Goal: Task Accomplishment & Management: Manage account settings

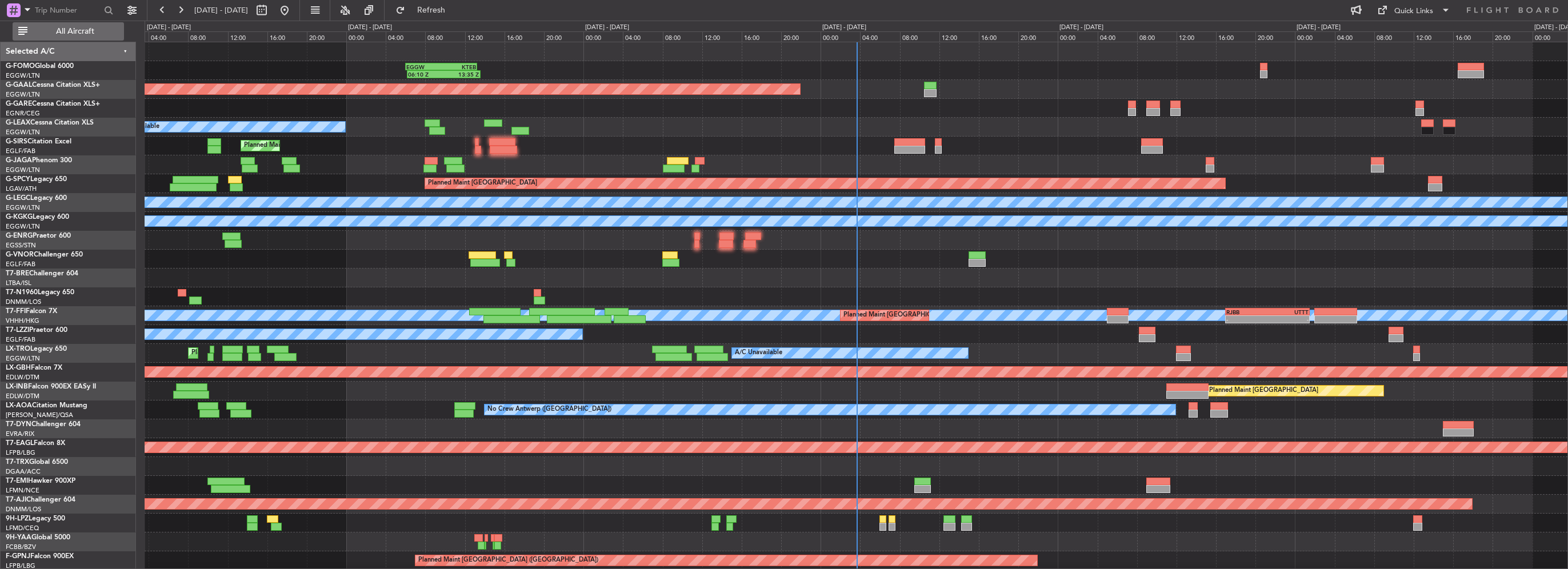
click at [94, 34] on span "All Aircraft" at bounding box center [75, 31] width 91 height 8
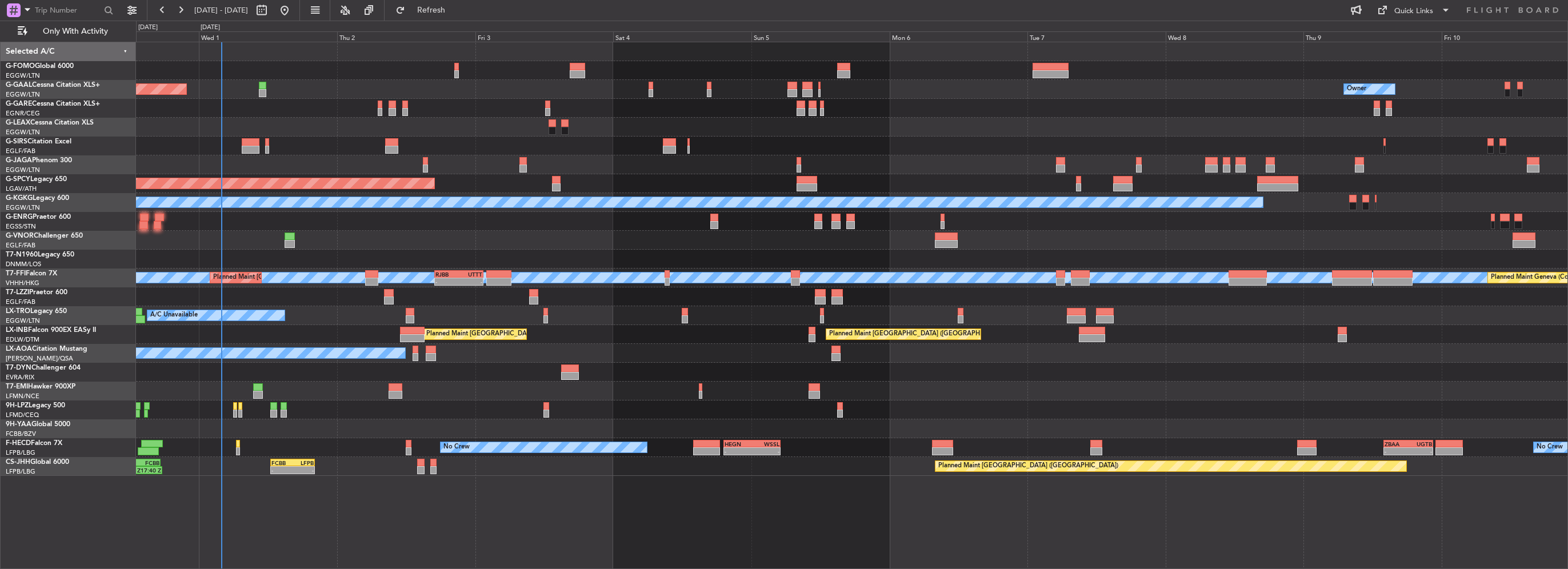
click at [752, 151] on div "Planned Maint [GEOGRAPHIC_DATA] ([GEOGRAPHIC_DATA])" at bounding box center [852, 146] width 1431 height 19
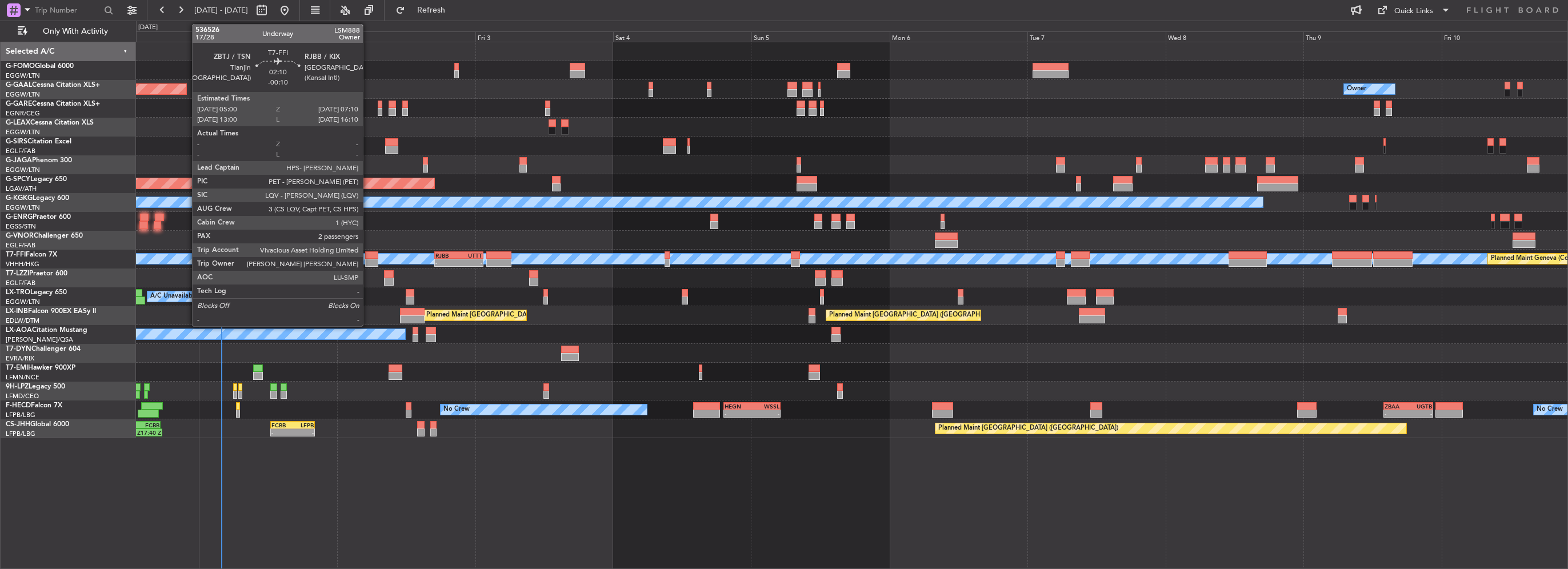
click at [368, 255] on div at bounding box center [372, 255] width 13 height 8
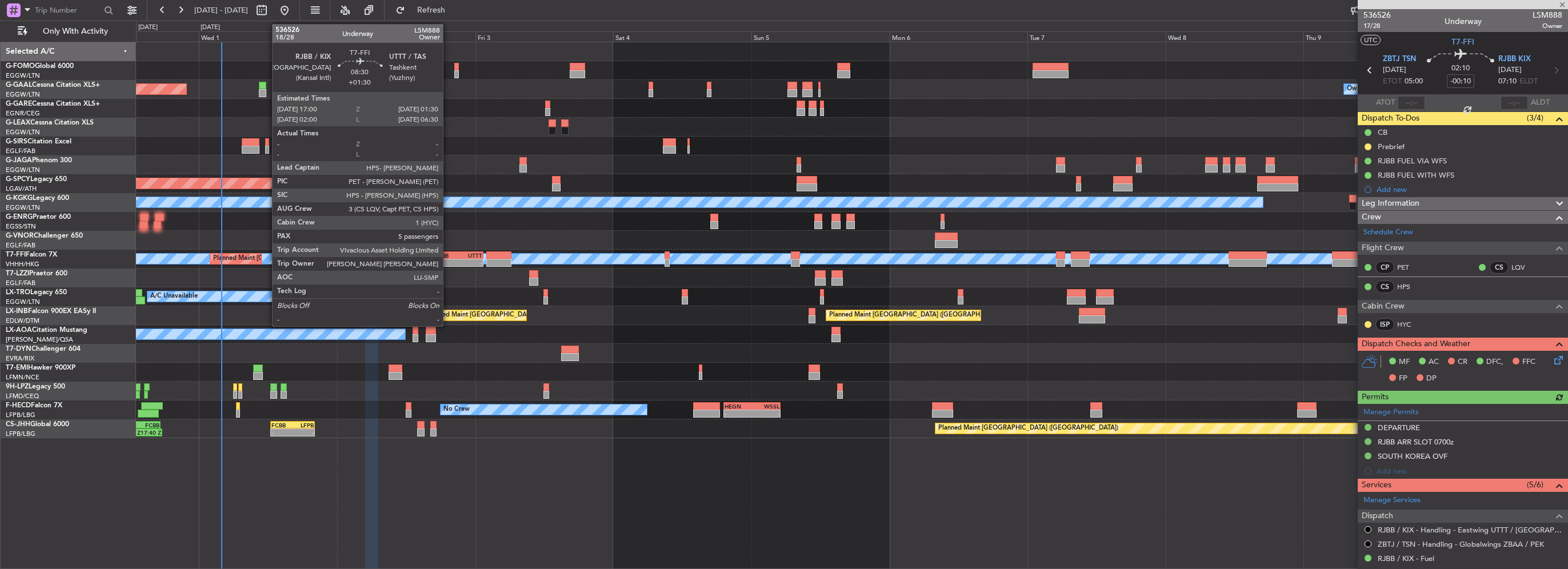
click at [448, 256] on div "RJBB" at bounding box center [447, 255] width 23 height 7
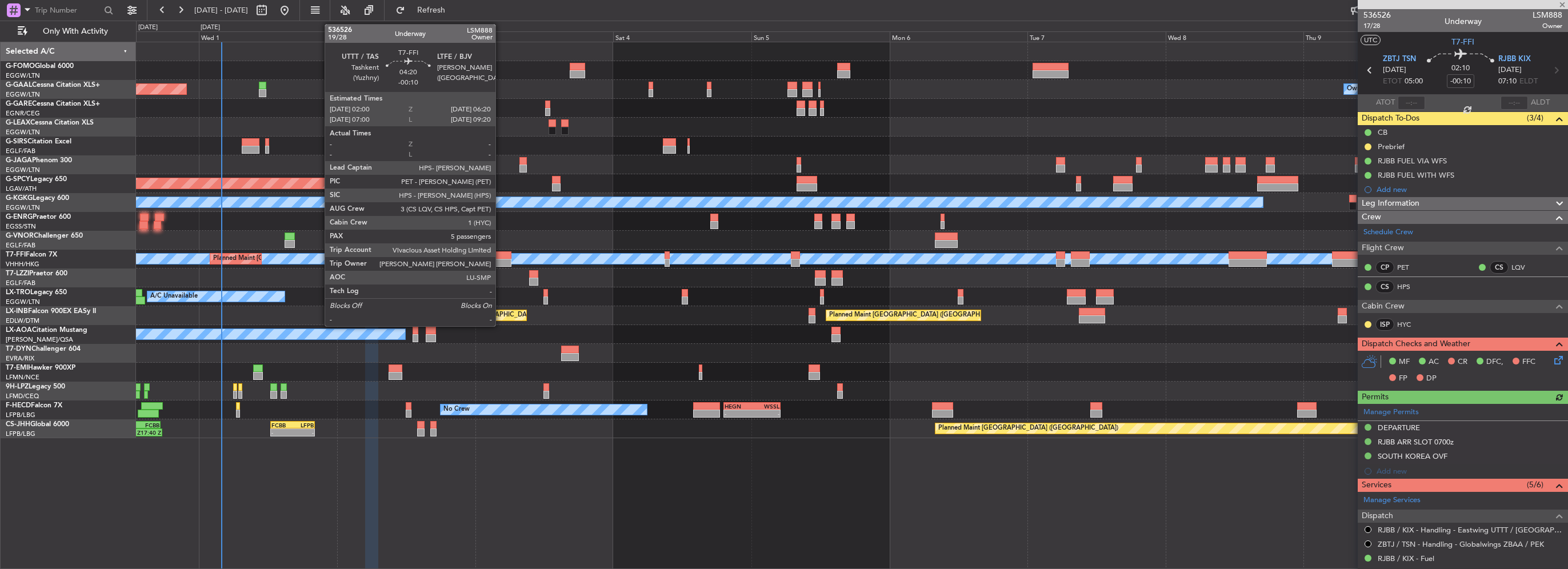
type input "+01:30"
type input "5"
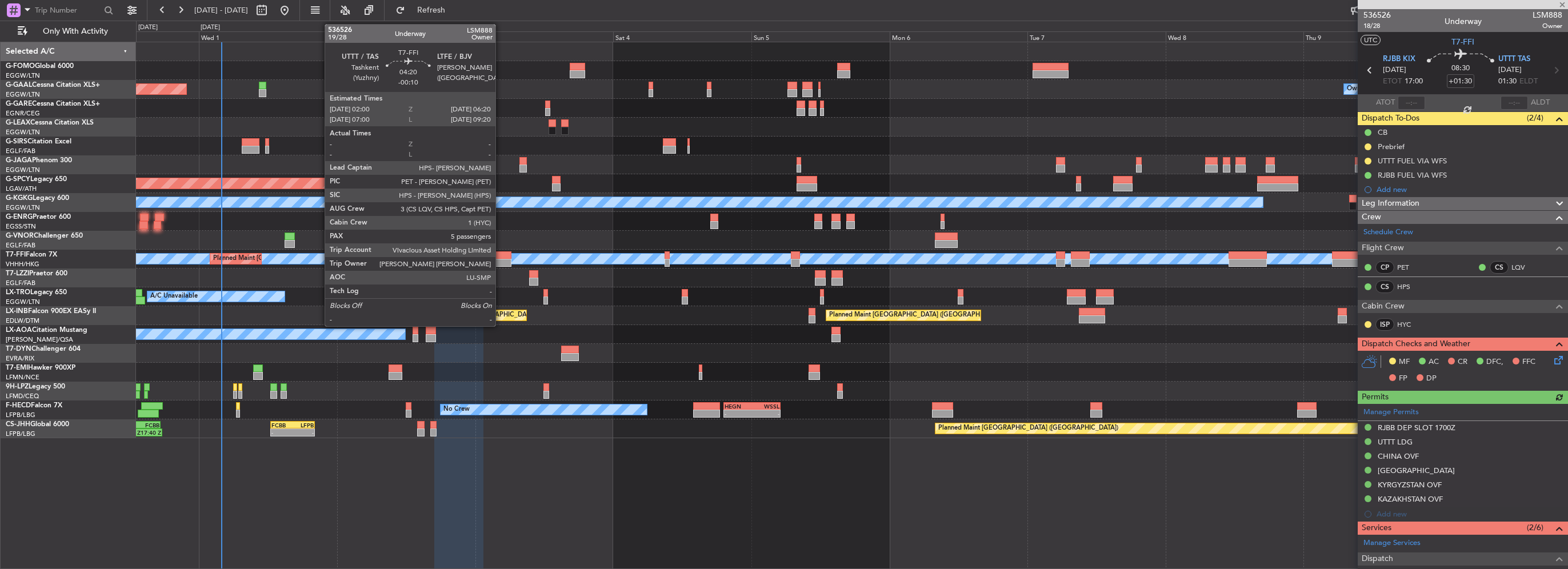
click at [500, 255] on div at bounding box center [499, 255] width 25 height 8
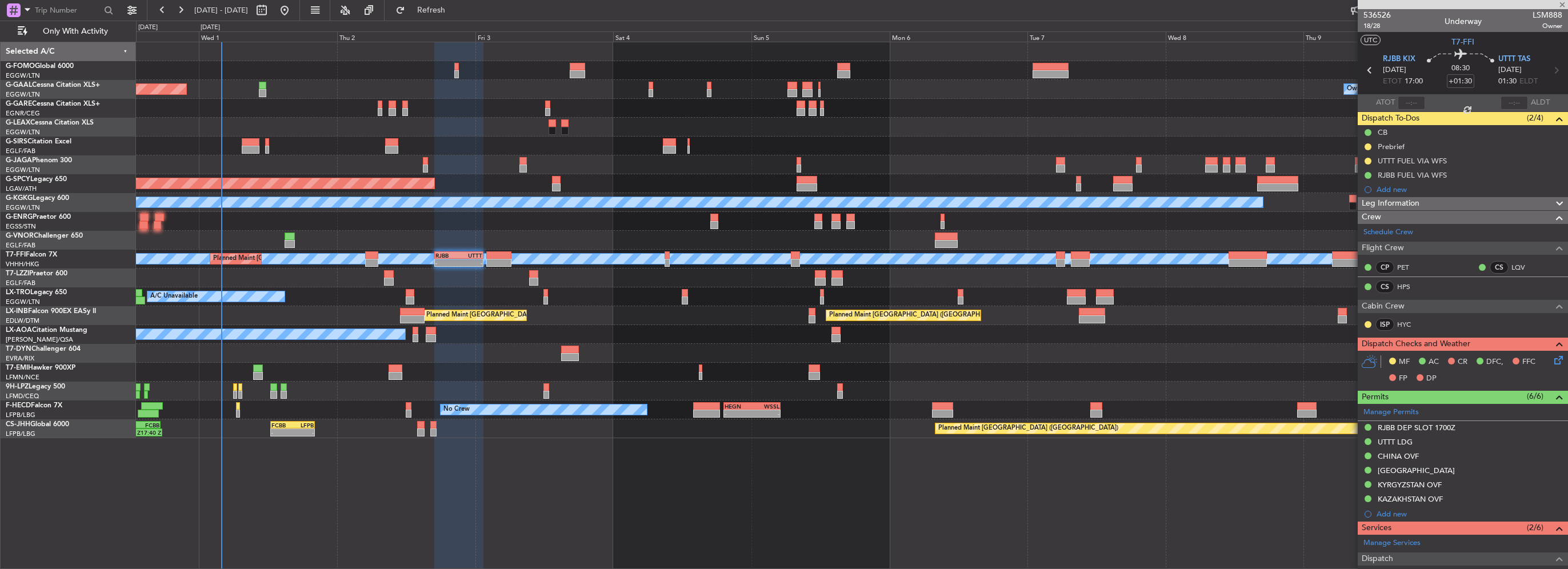
type input "-00:10"
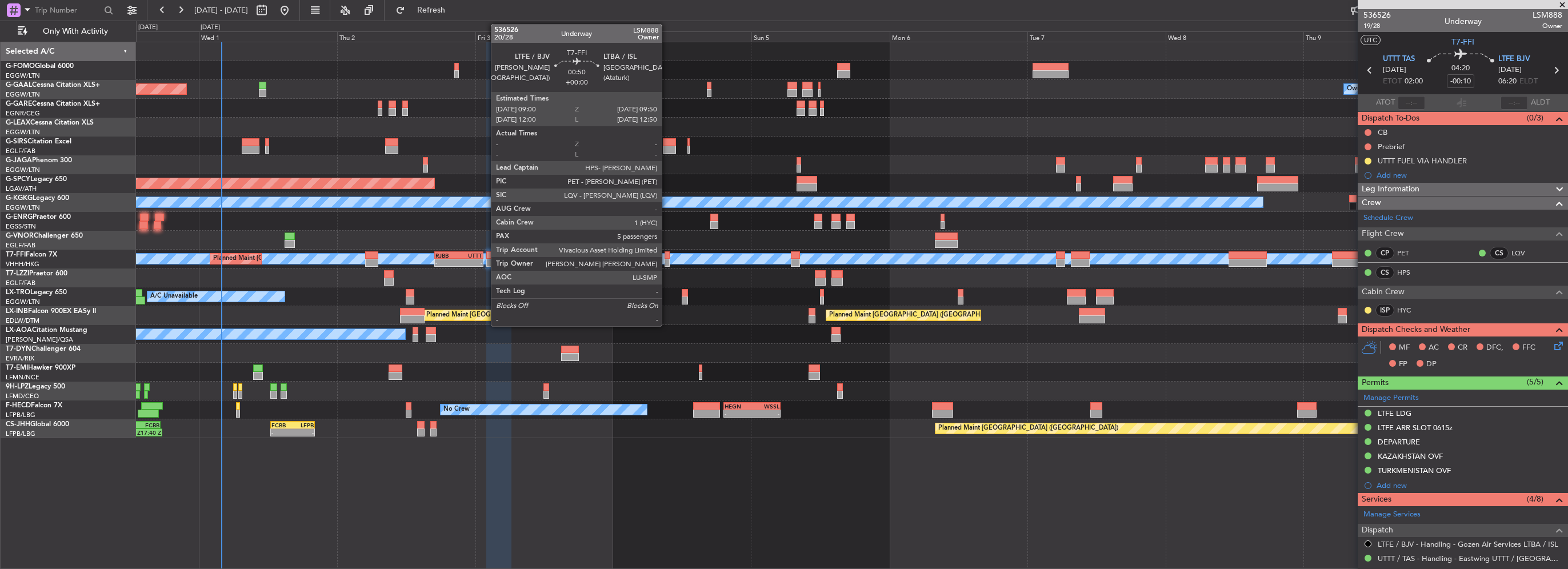
click at [667, 253] on div at bounding box center [667, 255] width 5 height 8
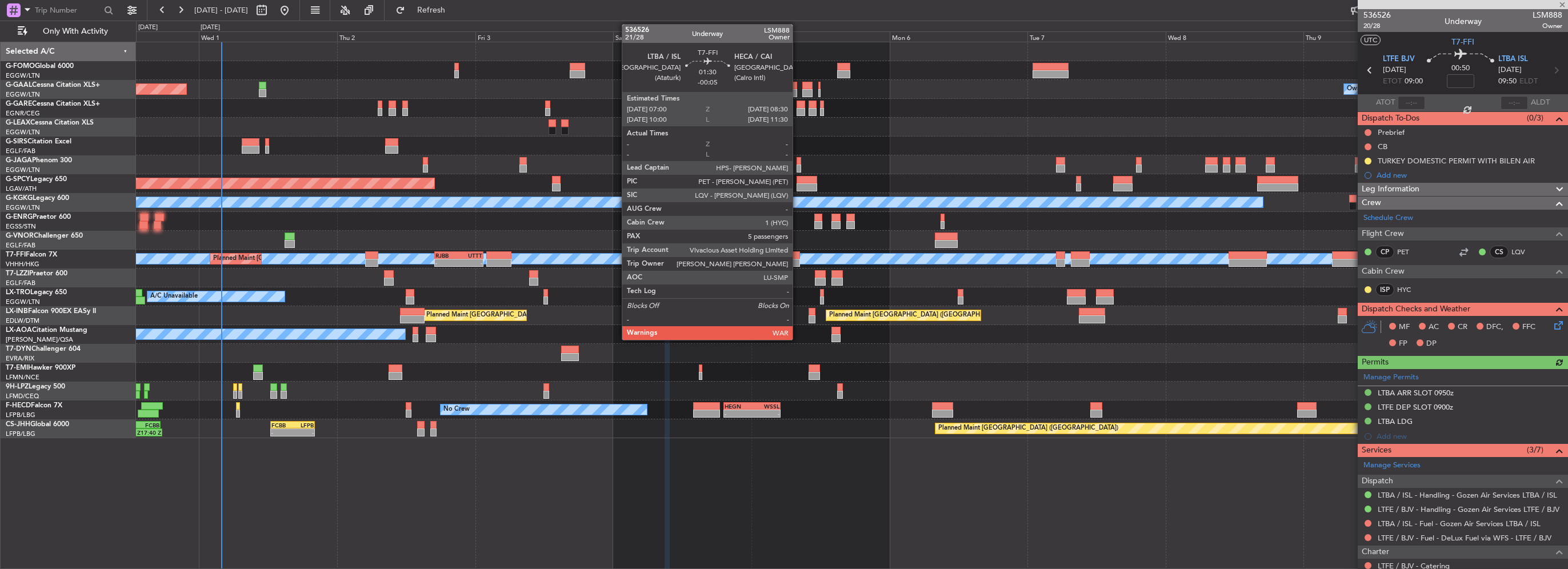
click at [798, 263] on div at bounding box center [795, 263] width 9 height 8
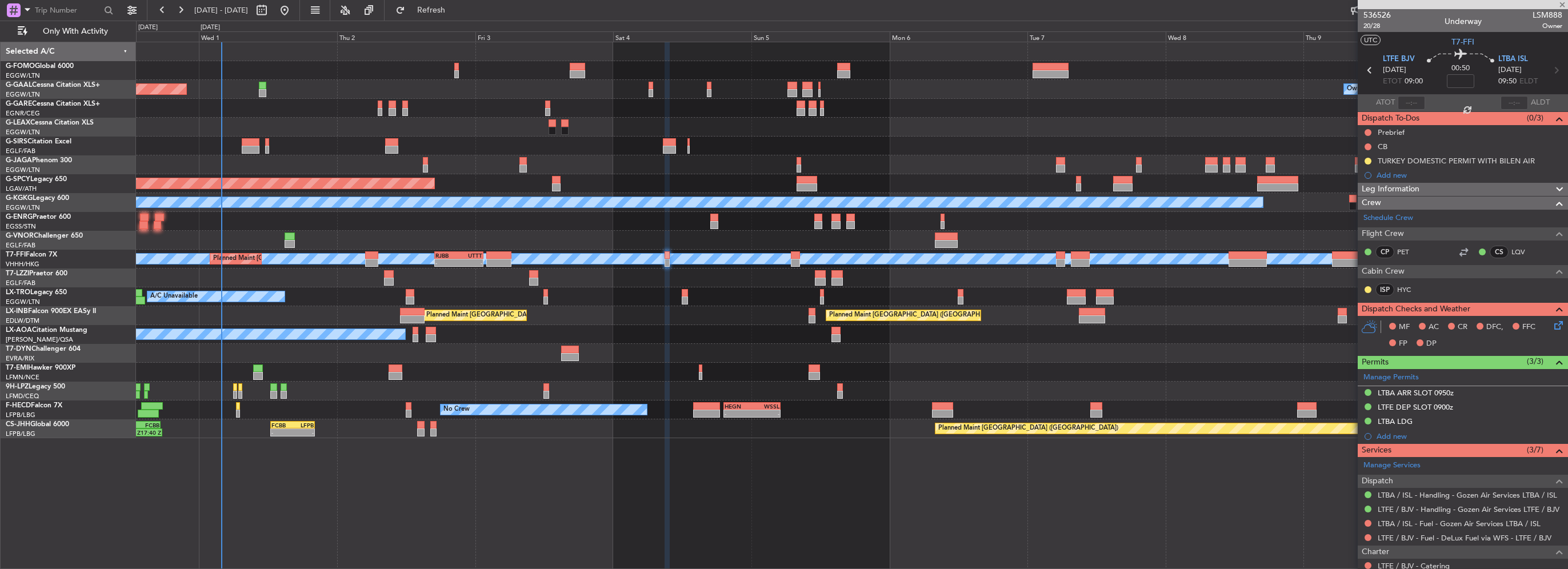
type input "-00:05"
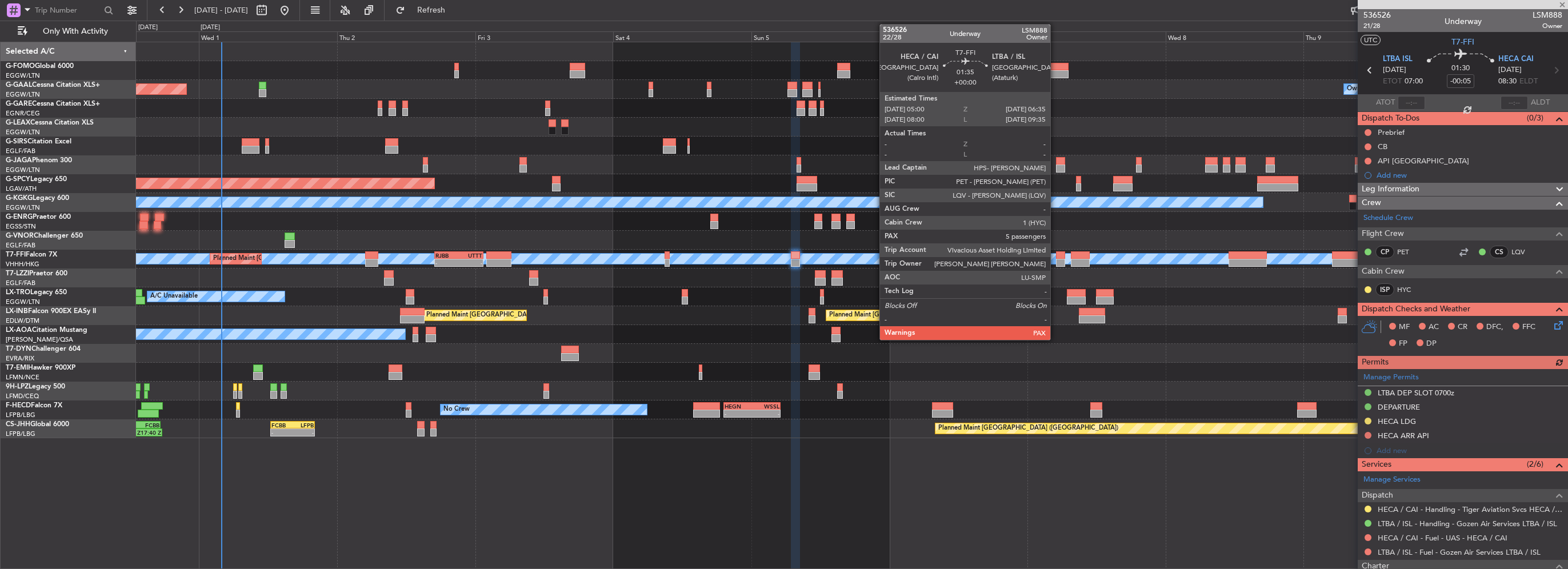
click at [1056, 263] on div at bounding box center [1060, 263] width 9 height 8
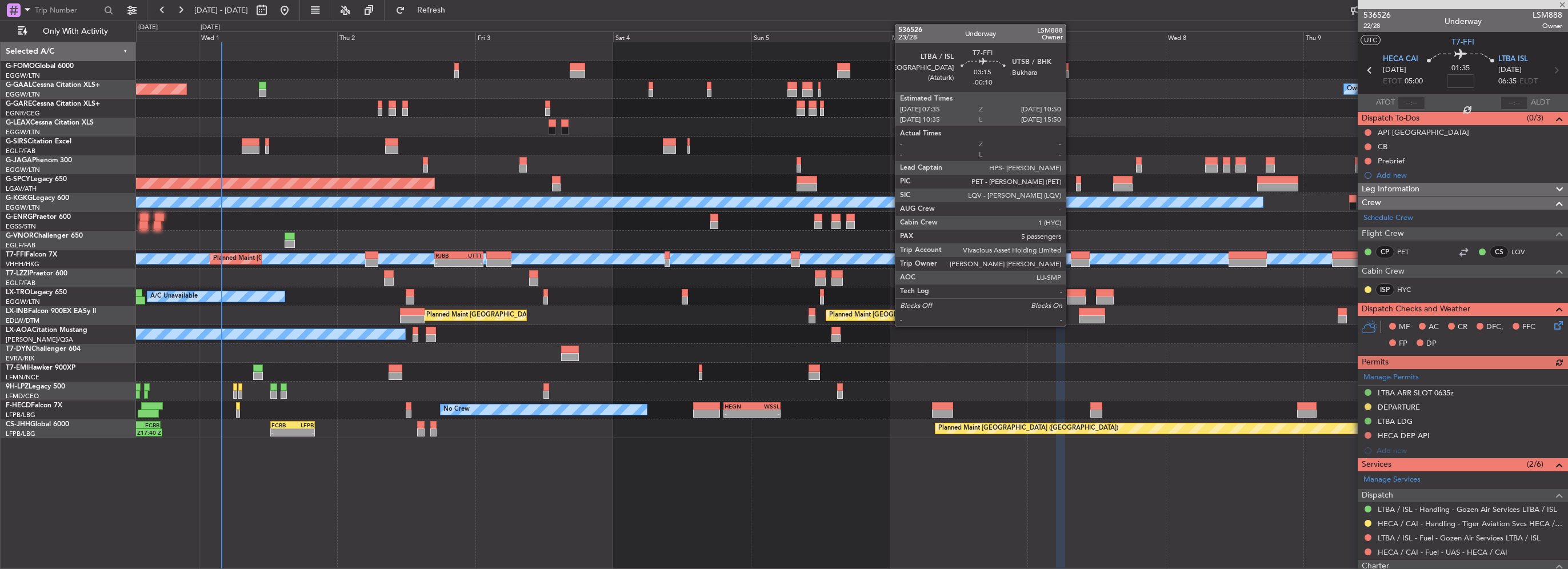
click at [1071, 260] on div at bounding box center [1080, 263] width 19 height 8
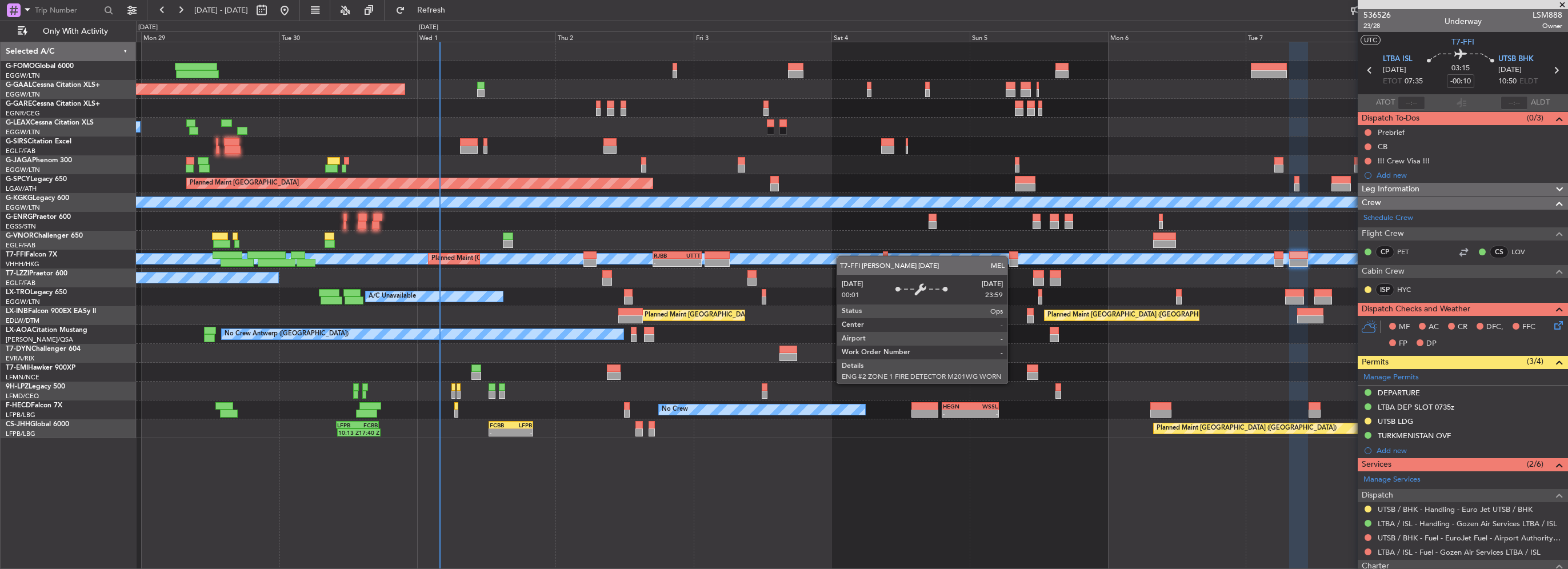
click at [999, 258] on div "MEL MEL Planned Maint Beijing (Beijing Capital) - - RJBB 17:00 Z UTTT 01:30 Z P…" at bounding box center [852, 259] width 1431 height 19
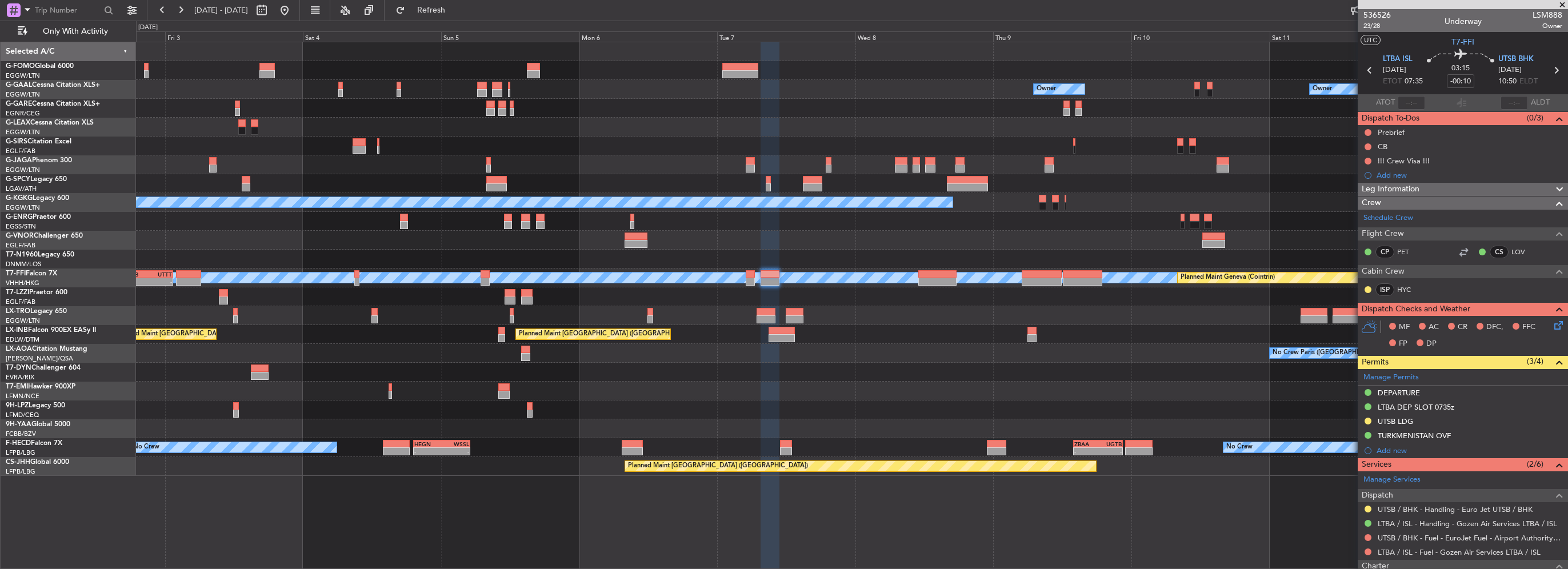
click at [559, 247] on div at bounding box center [852, 240] width 1431 height 19
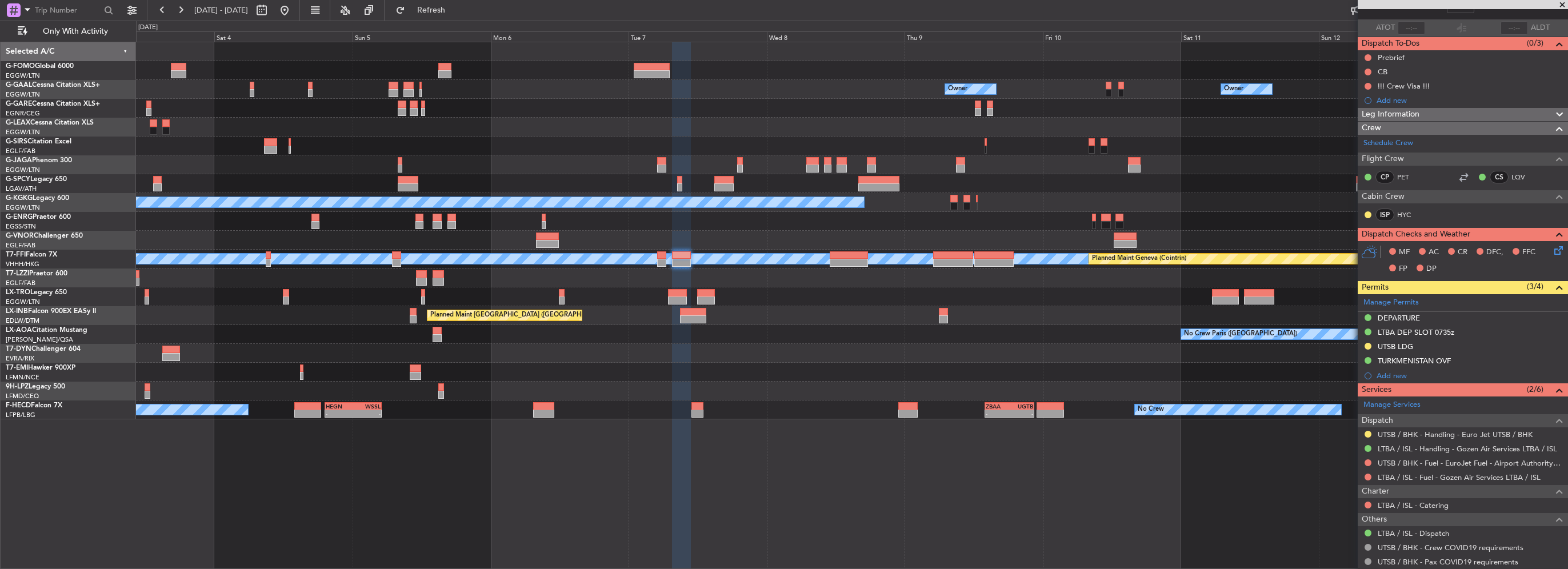
scroll to position [31, 0]
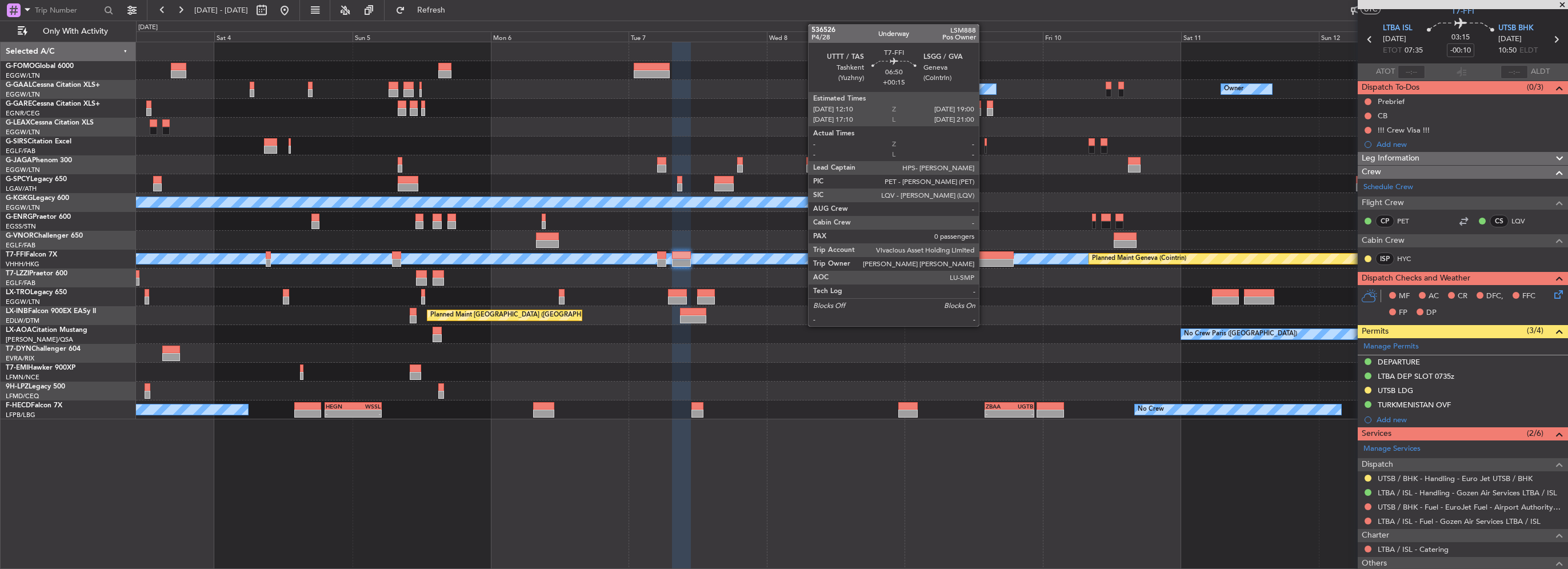
click at [984, 260] on div at bounding box center [994, 263] width 40 height 8
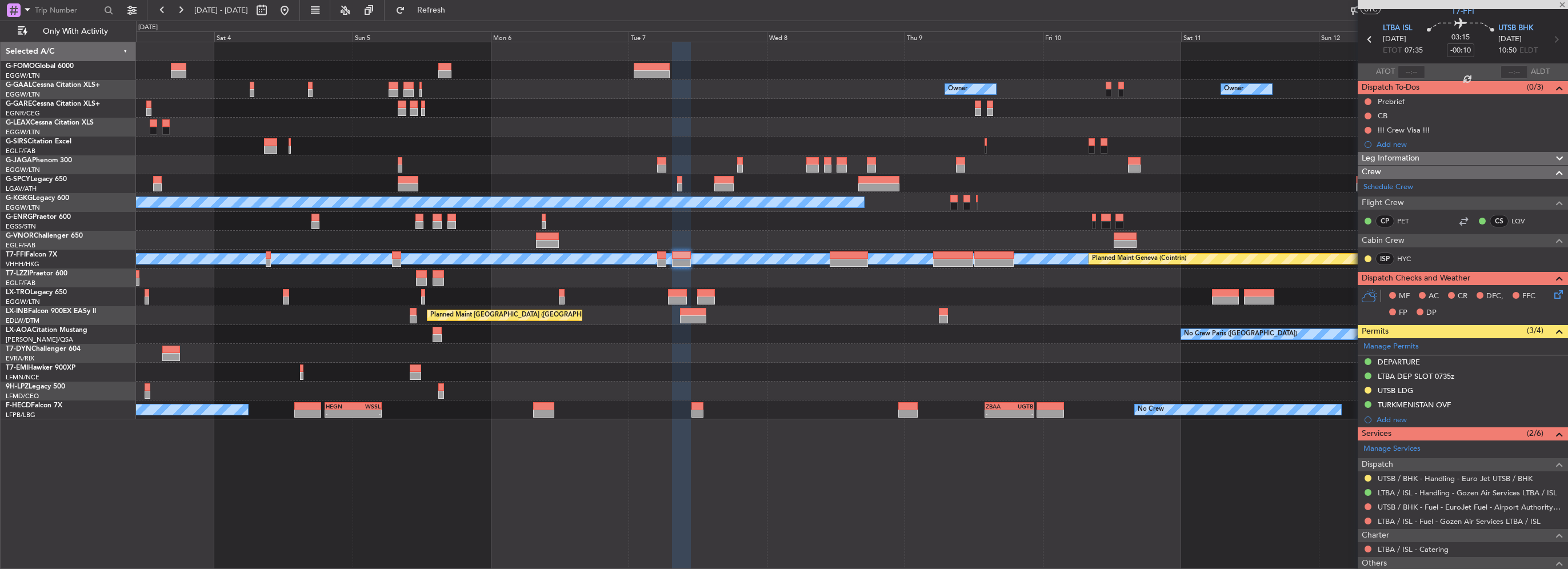
type input "+00:15"
type input "0"
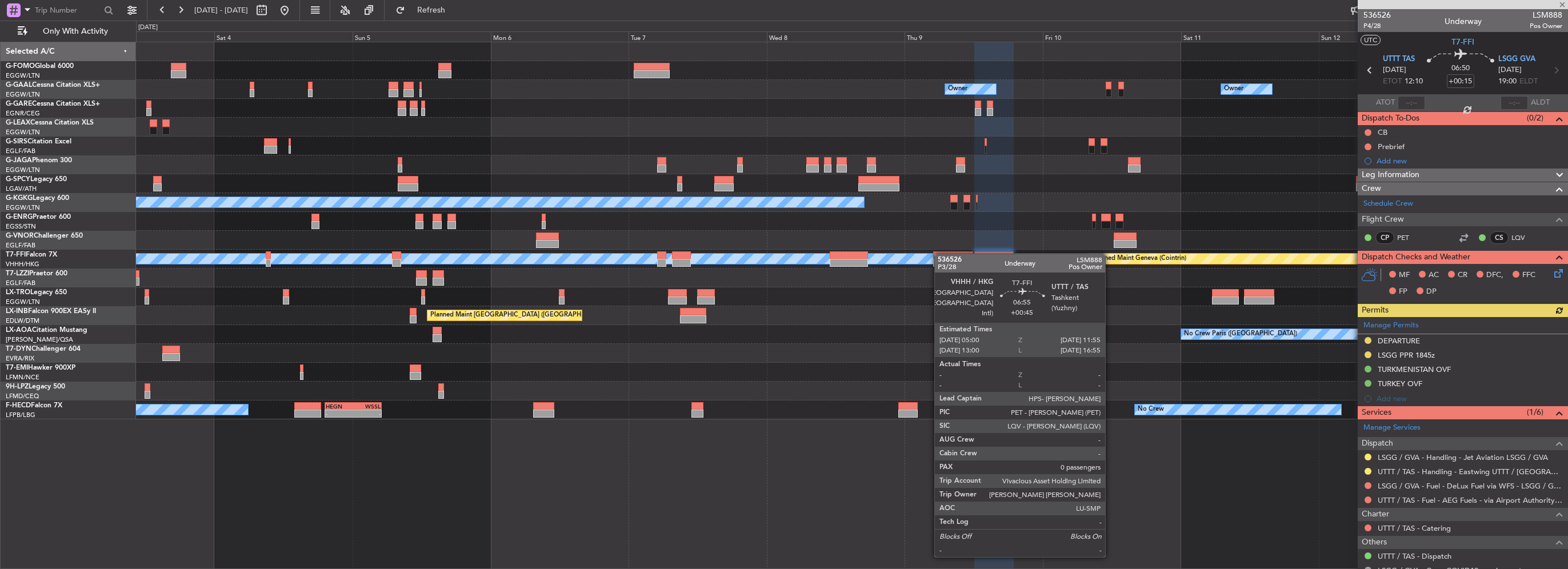
click at [940, 253] on div at bounding box center [953, 255] width 40 height 8
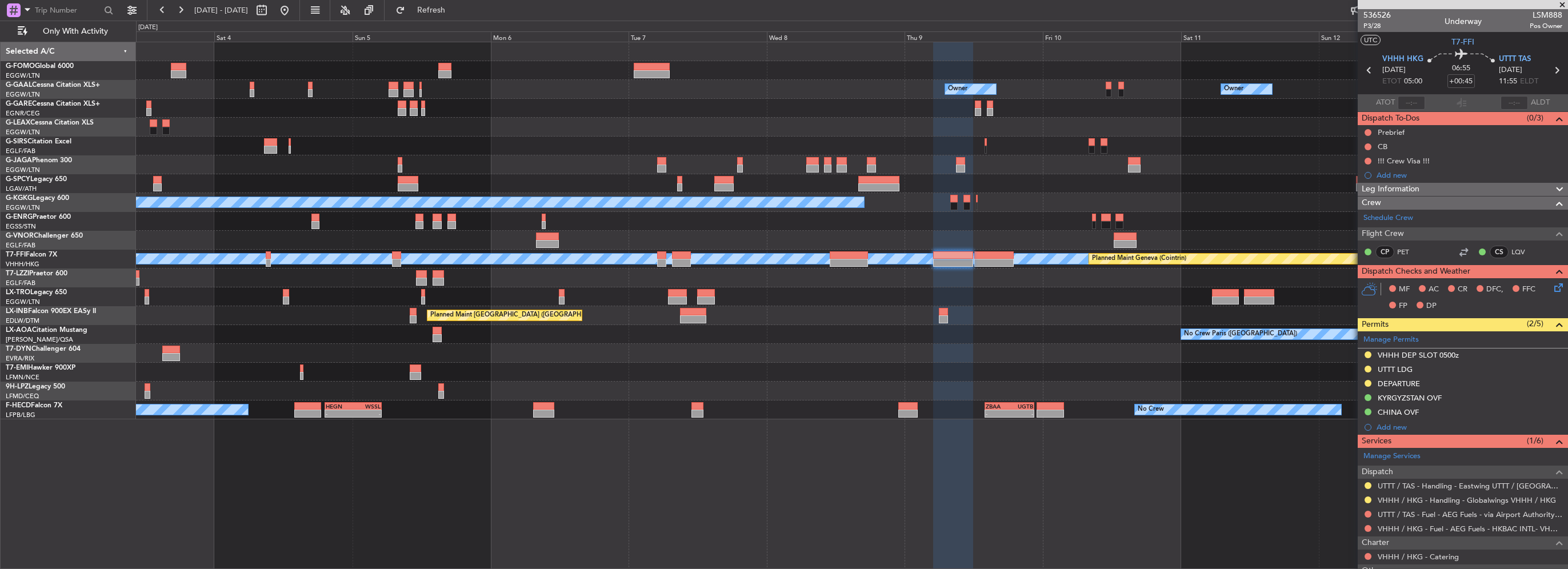
click at [697, 311] on div "Planned Maint London (Farnborough) Planned Maint Zurich" at bounding box center [852, 316] width 1431 height 19
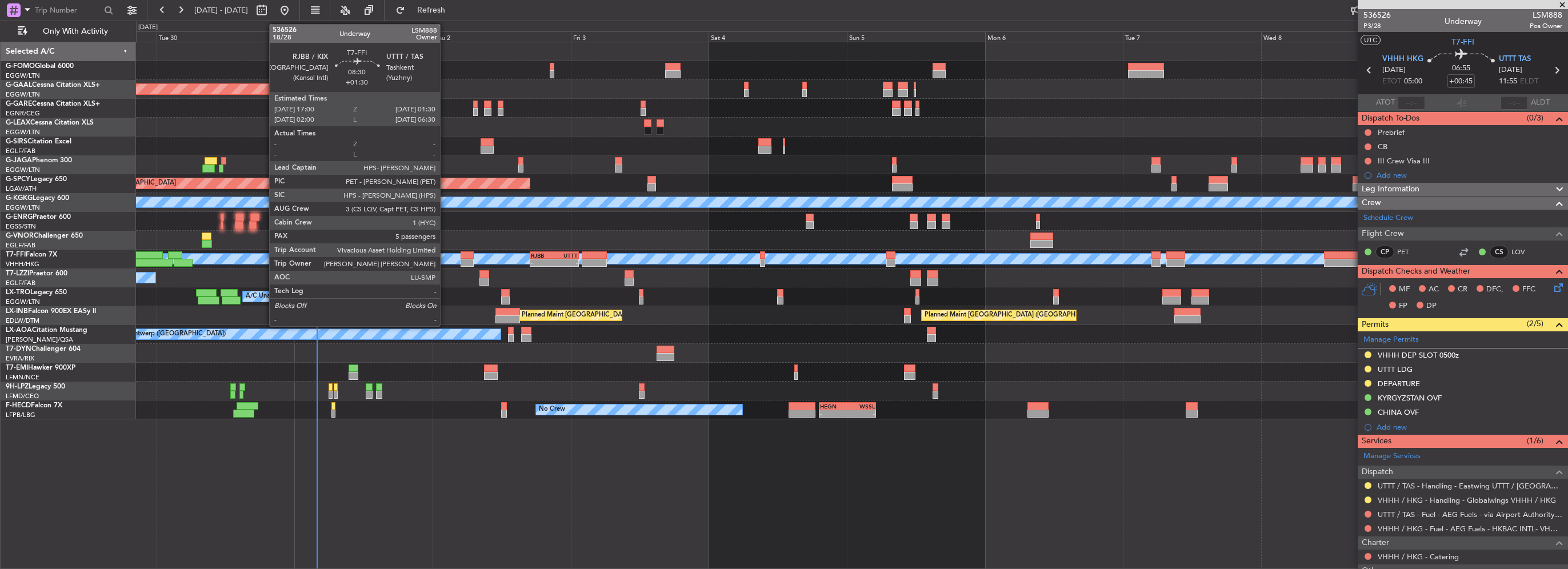
click at [545, 265] on div "-" at bounding box center [542, 263] width 23 height 7
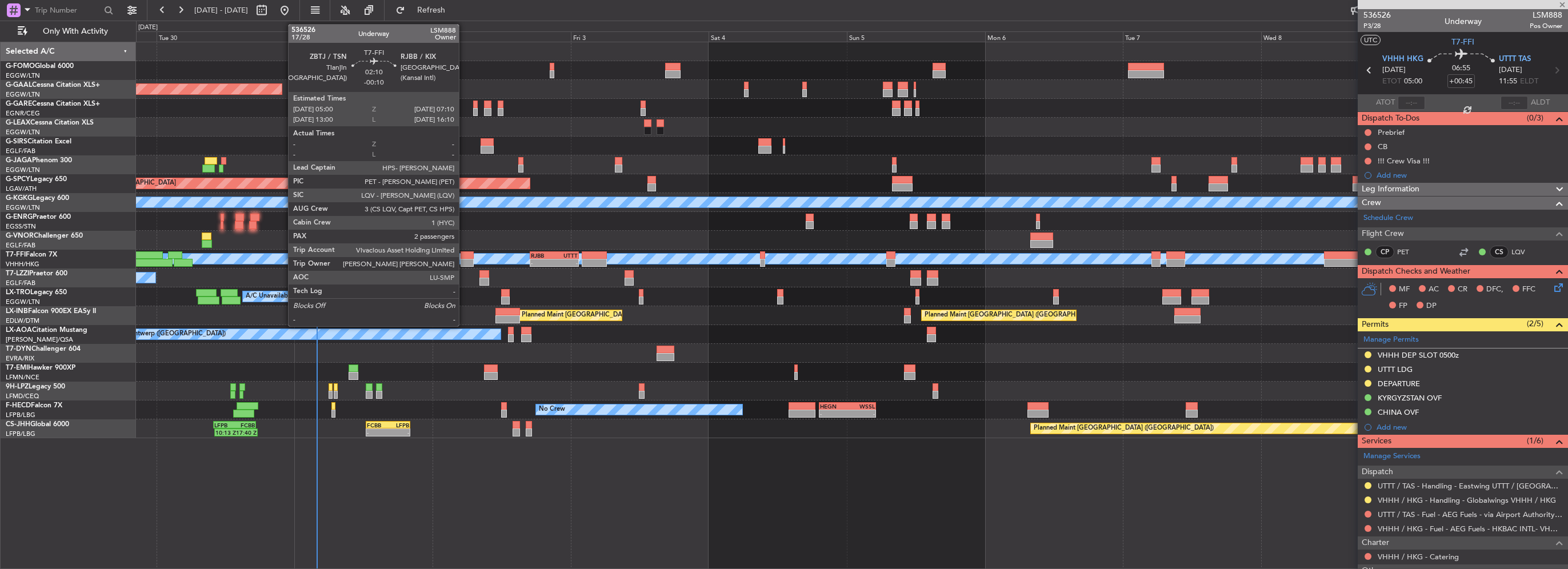
type input "+01:30"
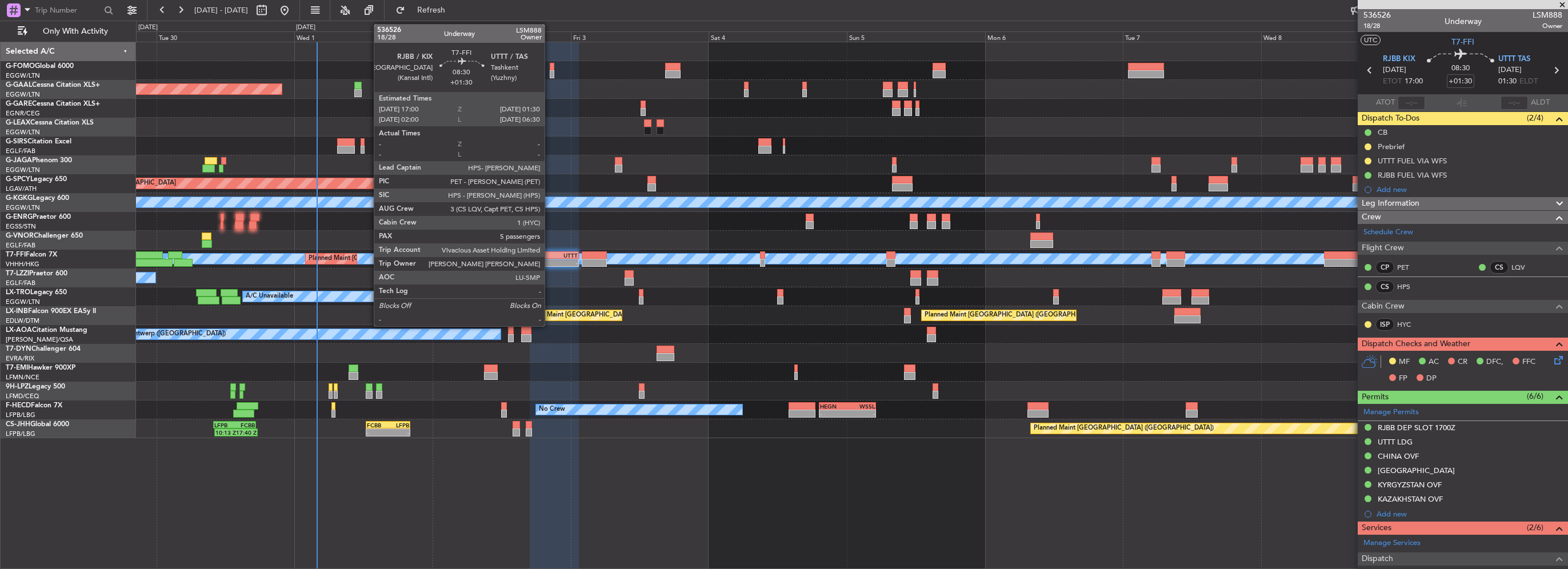
click at [550, 258] on div "17:00 Z" at bounding box center [542, 262] width 23 height 7
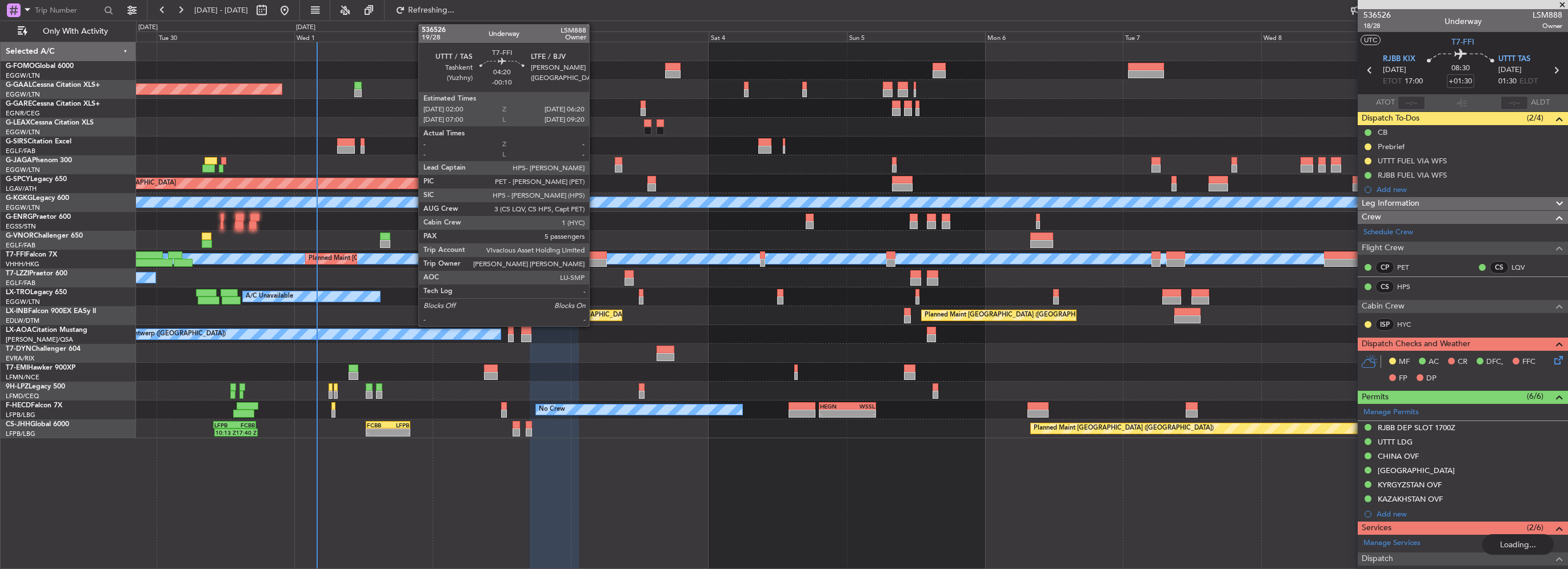
click at [595, 258] on div at bounding box center [595, 255] width 25 height 8
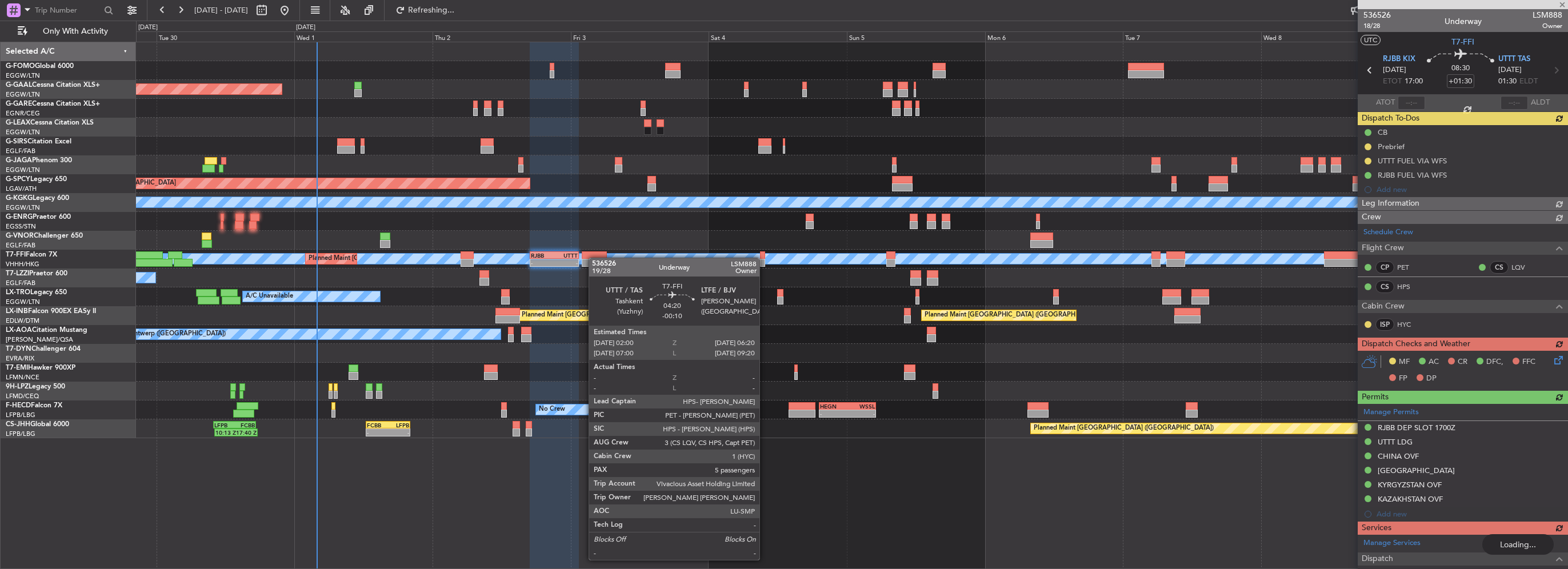
type input "6"
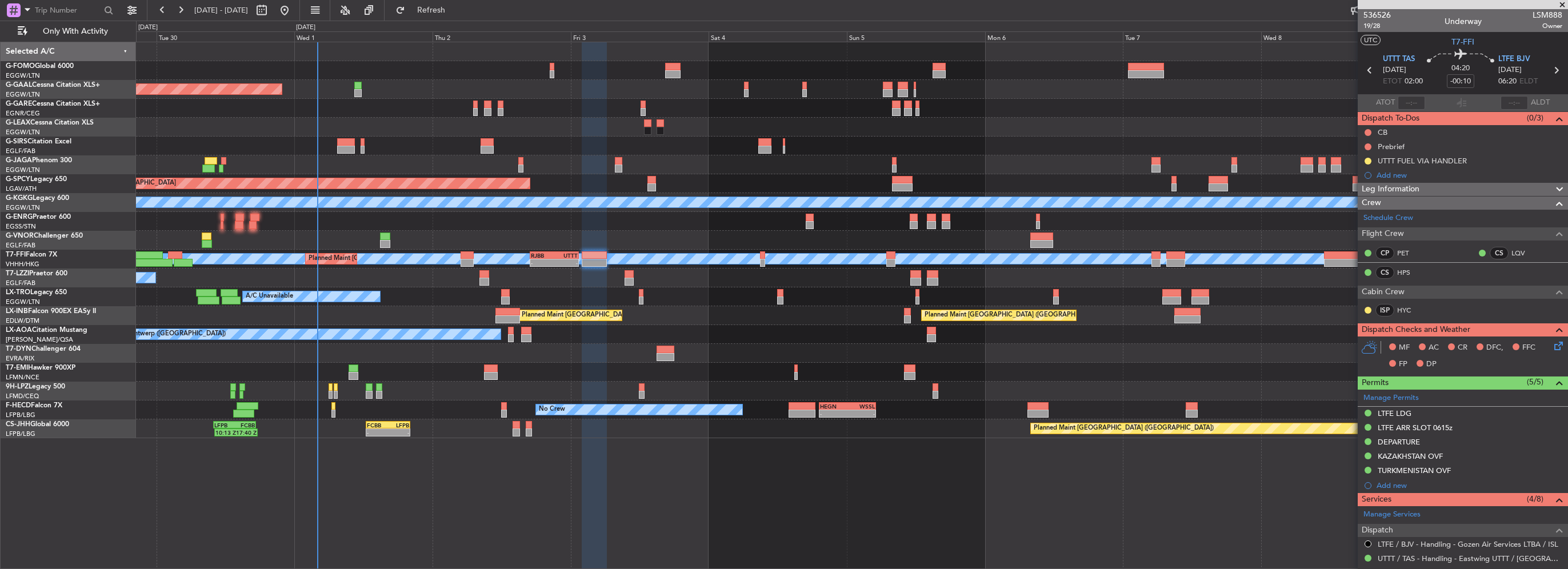
click at [1552, 343] on icon at bounding box center [1557, 344] width 9 height 9
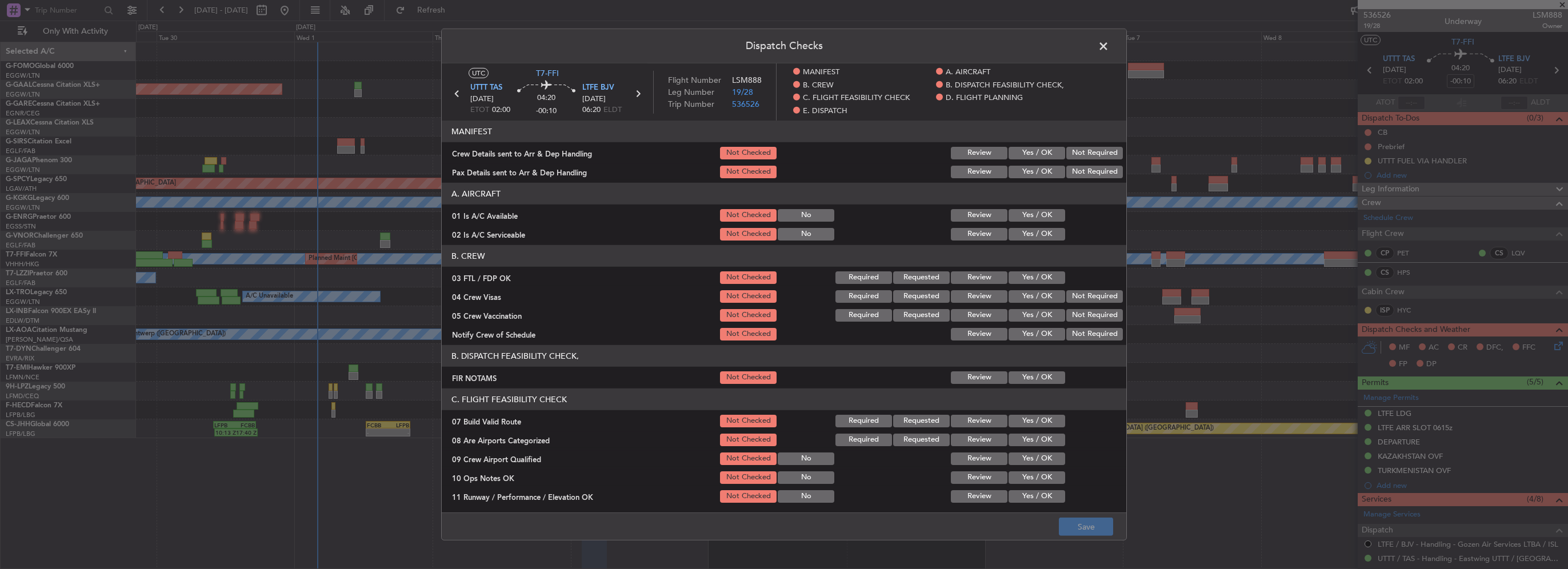
click at [1009, 155] on button "Yes / OK" at bounding box center [1037, 153] width 57 height 13
drag, startPoint x: 1013, startPoint y: 175, endPoint x: 1063, endPoint y: 173, distance: 50.0
click at [1013, 175] on button "Yes / OK" at bounding box center [1037, 172] width 57 height 13
click at [1090, 528] on button "Save" at bounding box center [1086, 527] width 55 height 18
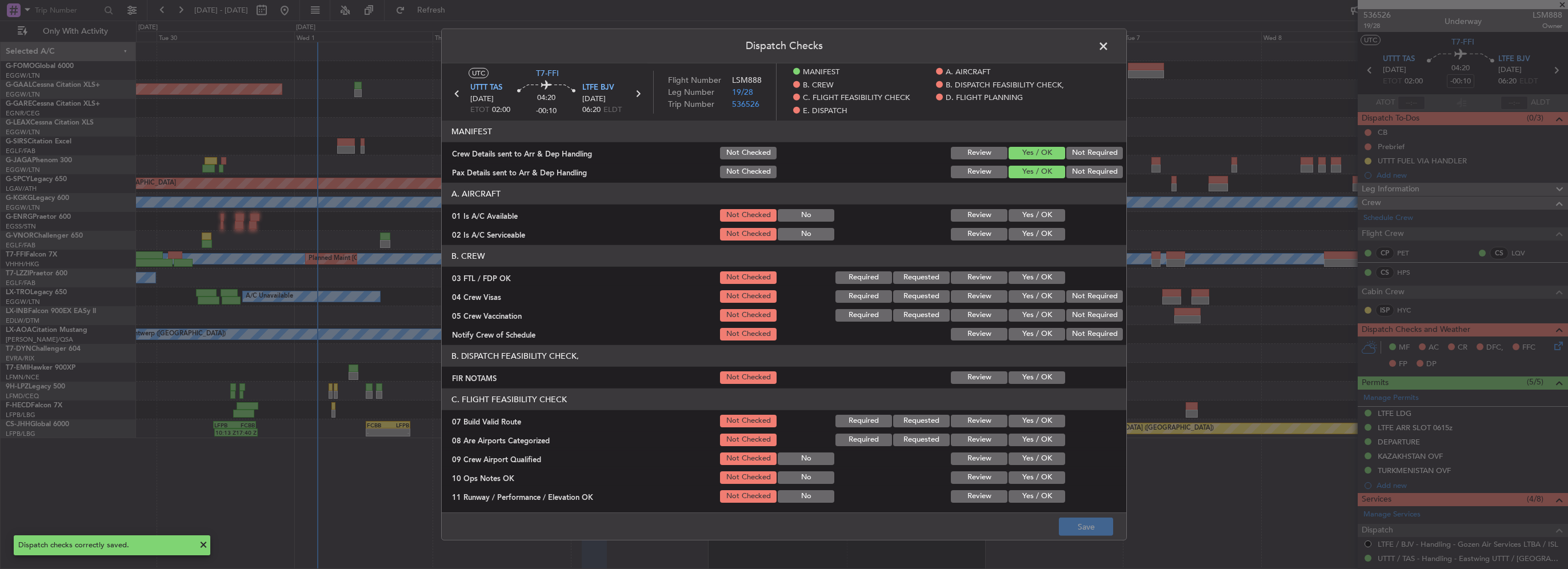
click at [1109, 41] on span at bounding box center [1109, 49] width 0 height 23
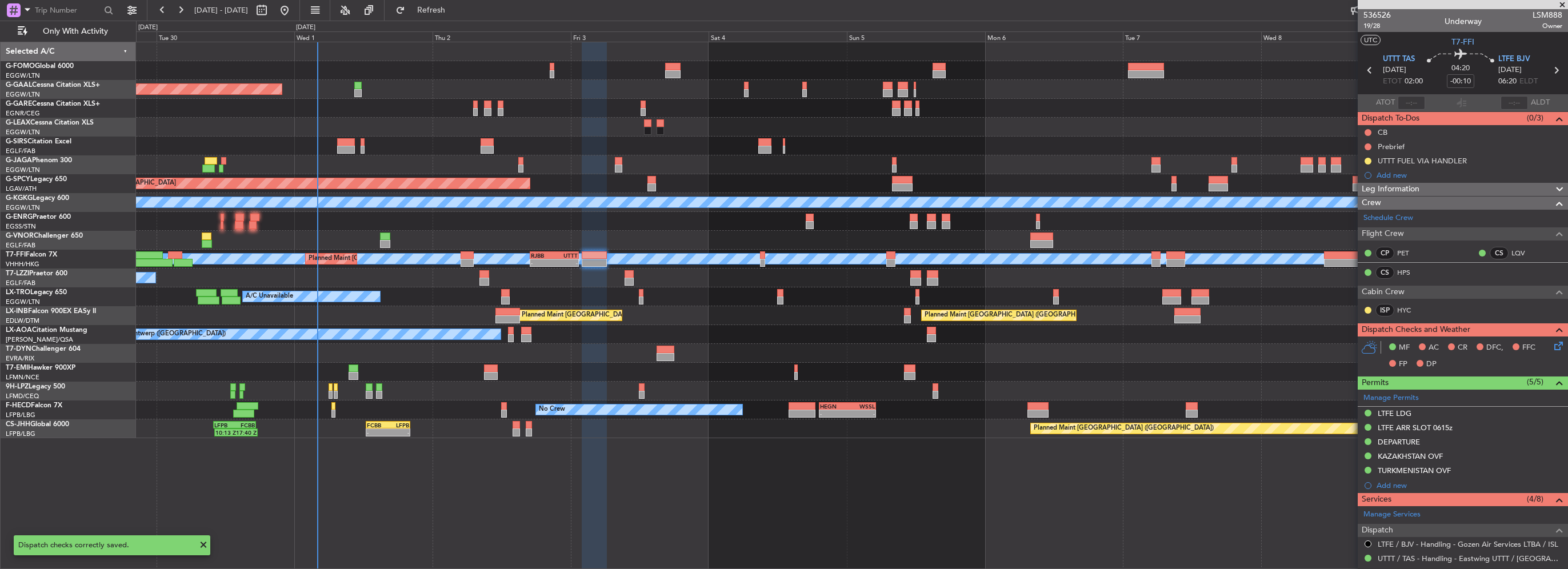
click at [551, 266] on div "MEL MEL Planned Maint Beijing (Beijing Capital) - - RJBB 17:00 Z UTTT 01:30 Z P…" at bounding box center [852, 259] width 1431 height 19
click at [553, 263] on div "-" at bounding box center [542, 263] width 23 height 7
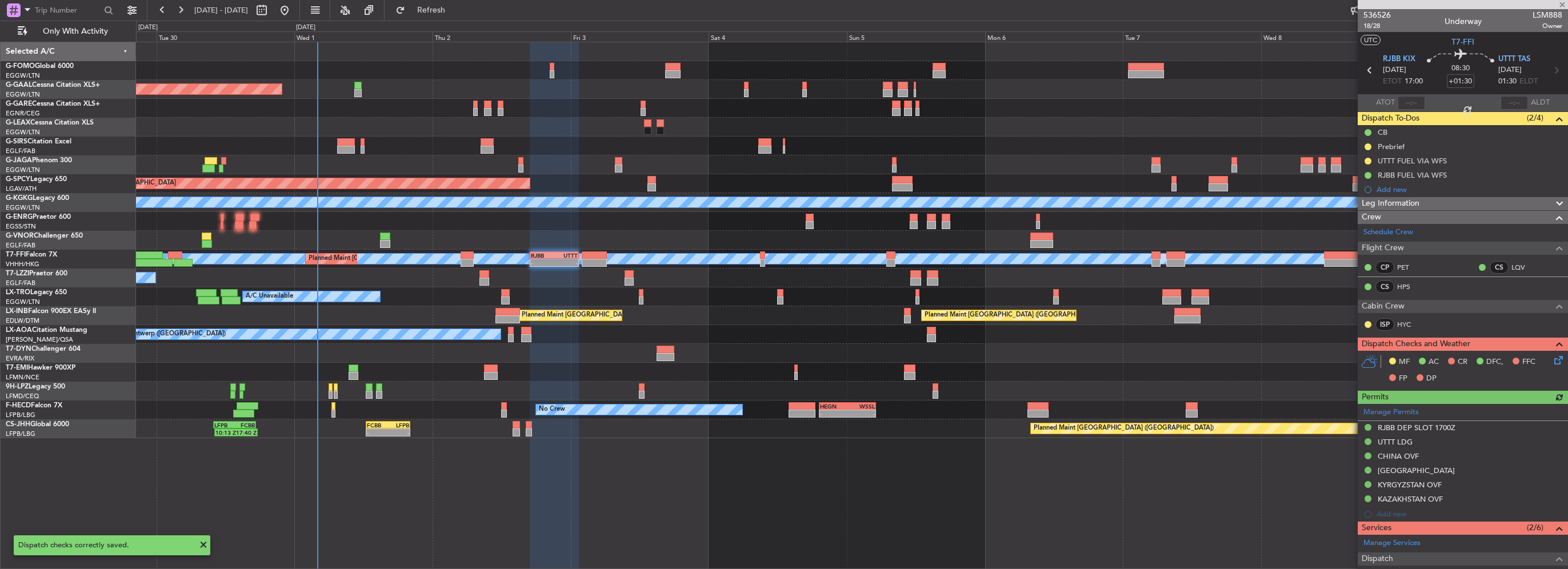
click at [1552, 362] on icon at bounding box center [1557, 358] width 9 height 9
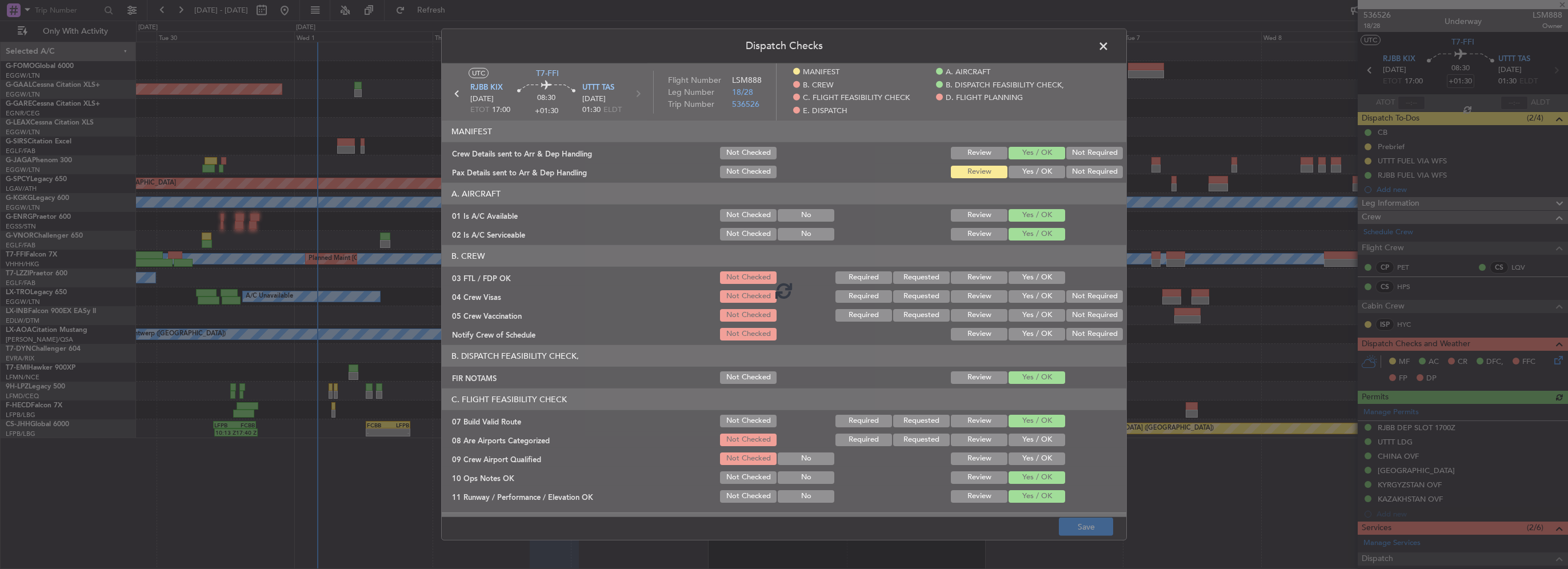
click at [1038, 176] on div at bounding box center [784, 290] width 685 height 454
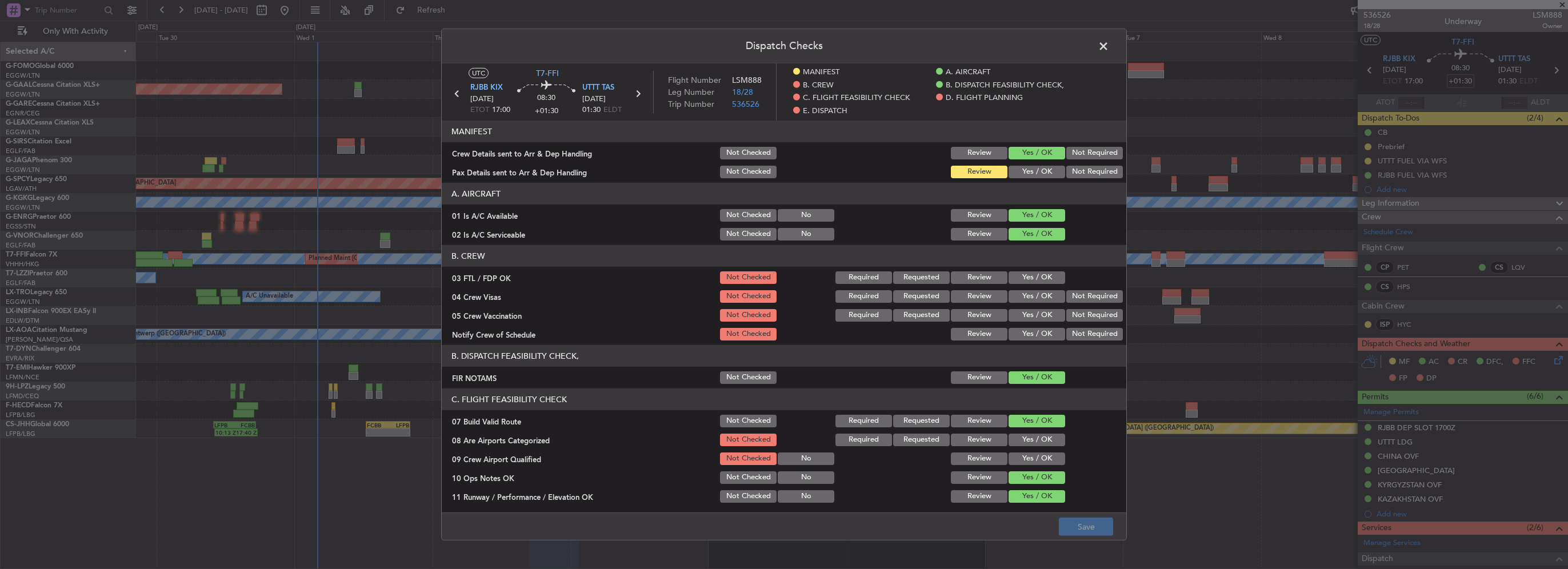
click at [1036, 173] on button "Yes / OK" at bounding box center [1037, 172] width 57 height 13
click at [1094, 532] on button "Save" at bounding box center [1086, 527] width 55 height 18
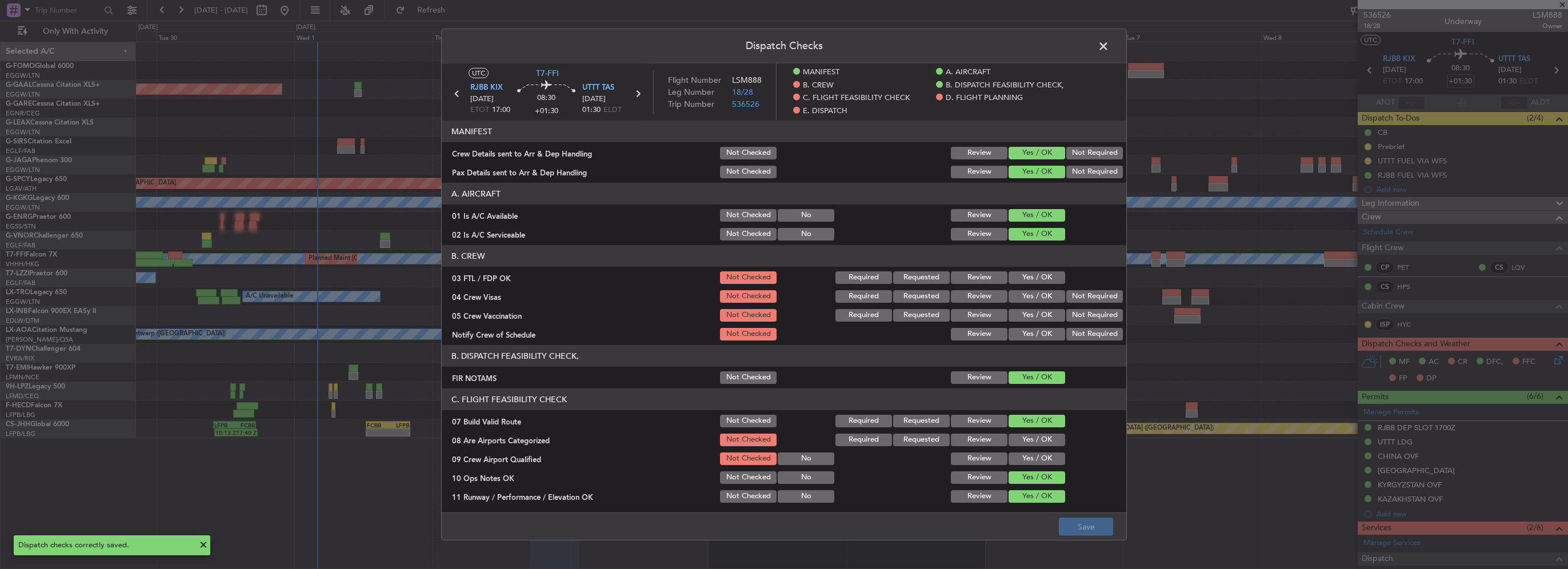
click at [1109, 45] on span at bounding box center [1109, 49] width 0 height 23
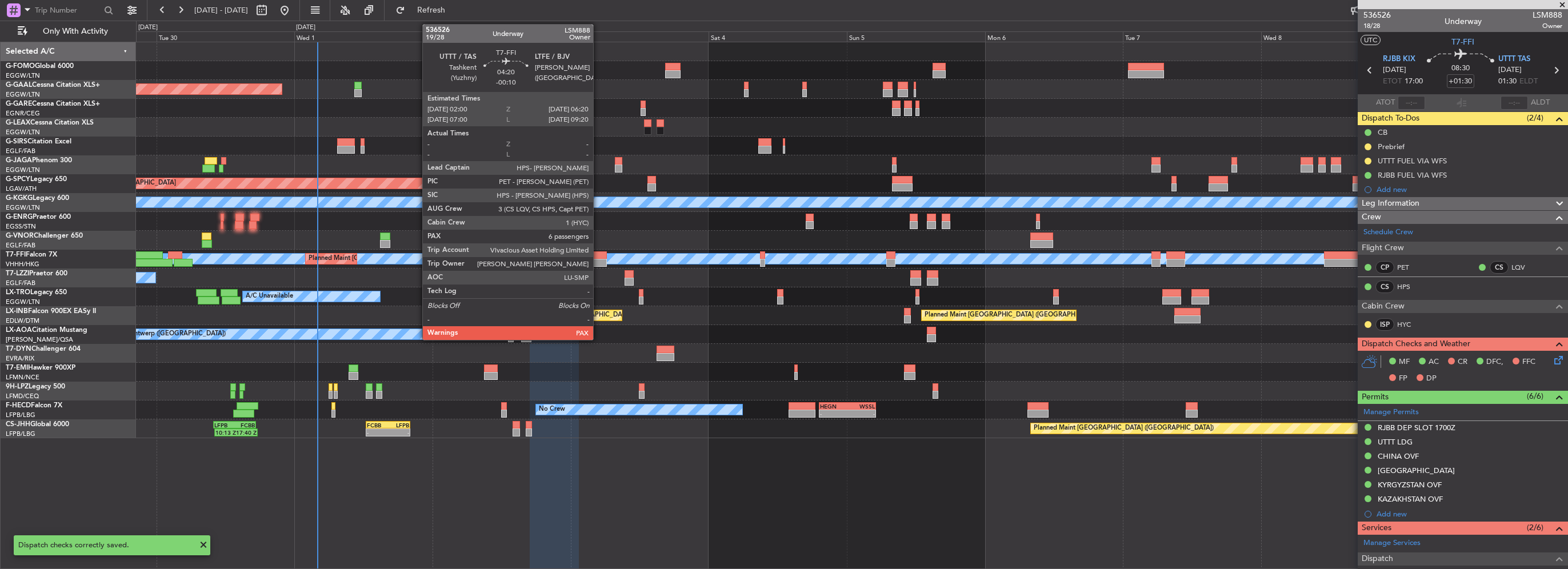
click at [598, 259] on div at bounding box center [595, 263] width 25 height 8
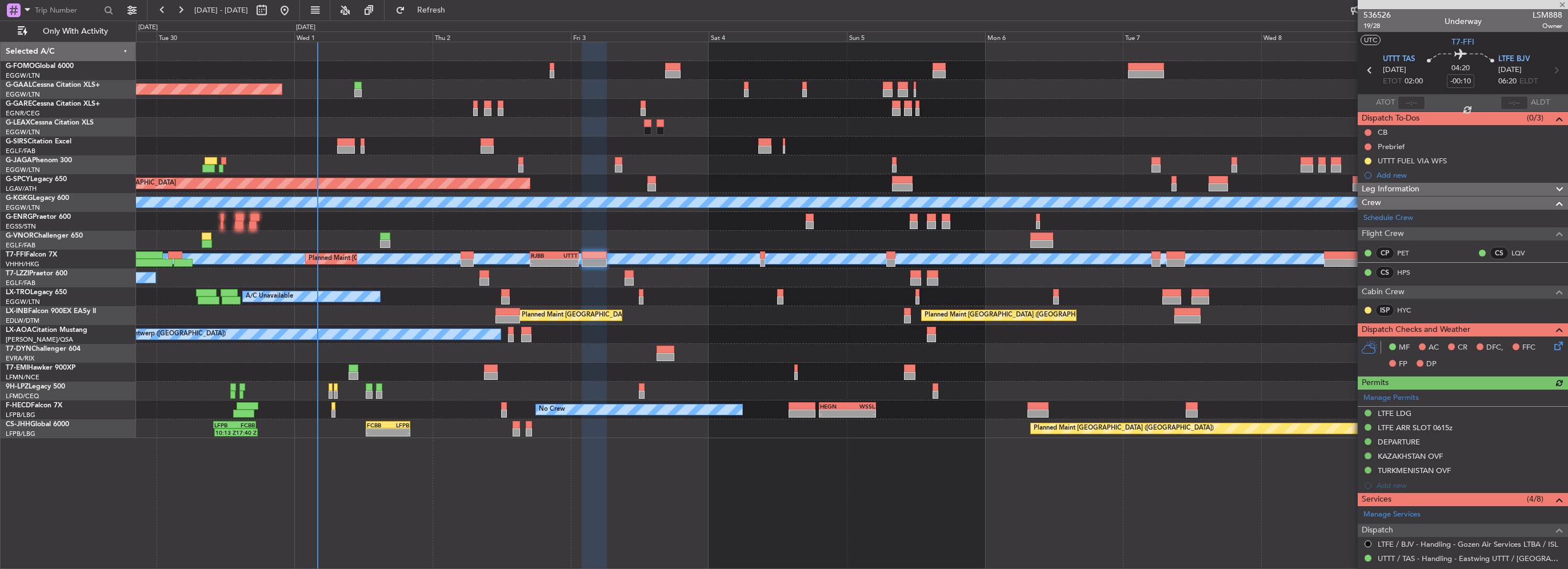
click at [1428, 183] on div "Leg Information" at bounding box center [1463, 189] width 210 height 13
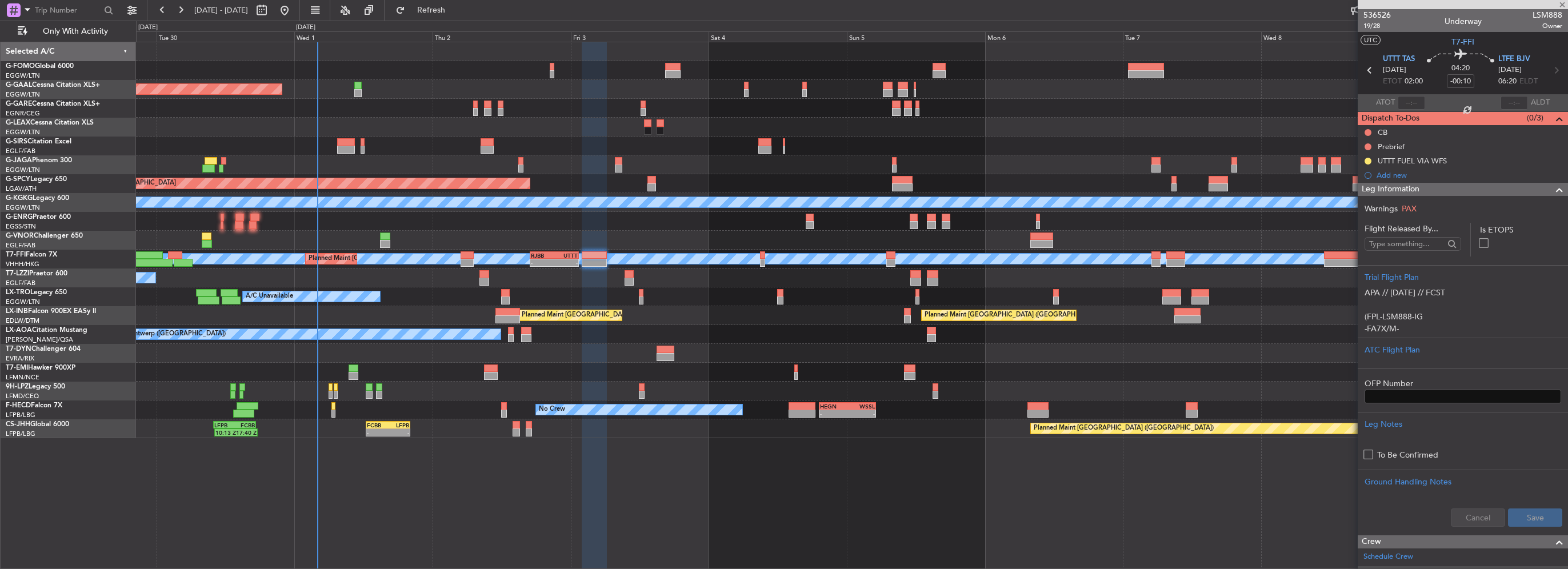
click at [1428, 185] on div "Leg Information" at bounding box center [1463, 189] width 210 height 13
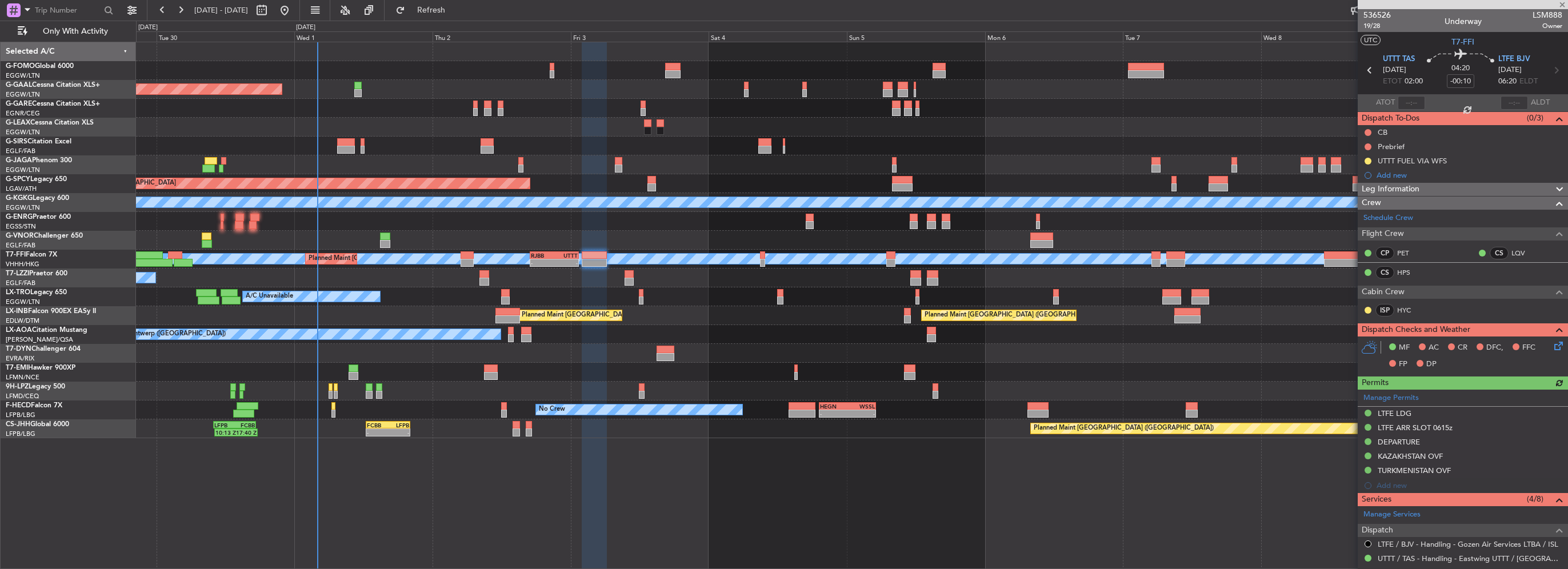
click at [1552, 186] on span at bounding box center [1559, 189] width 13 height 13
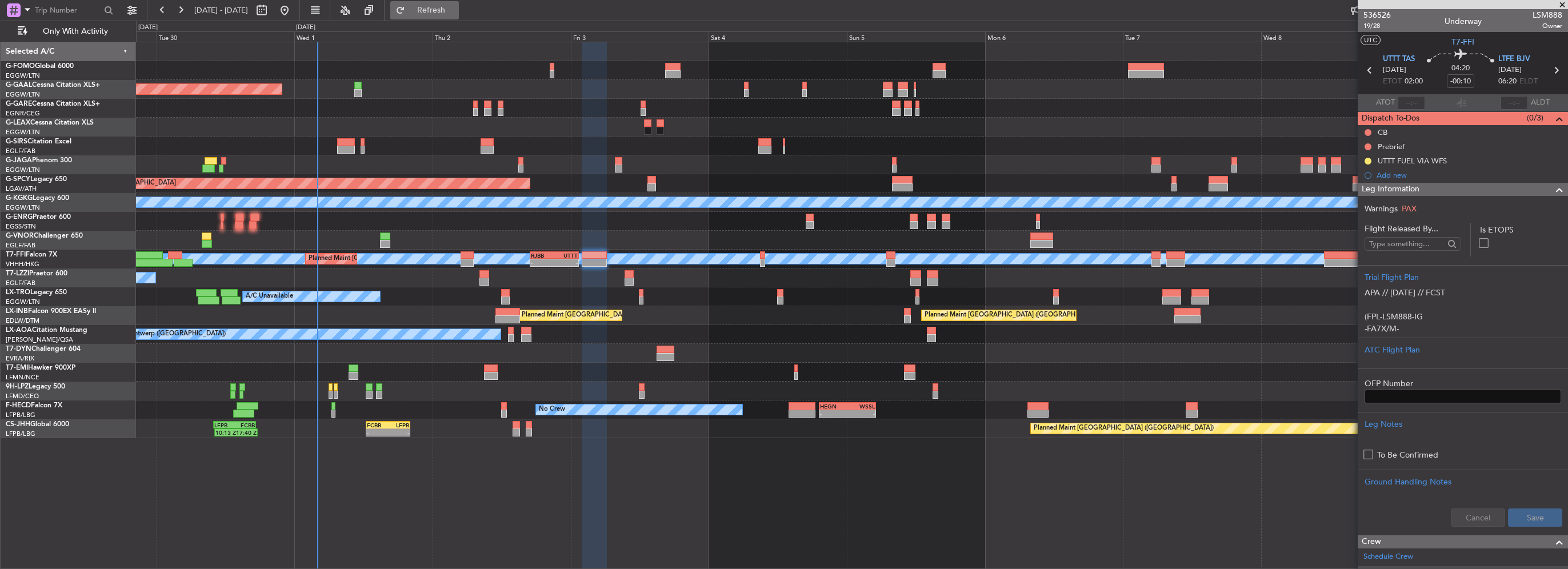
click at [459, 2] on button "Refresh" at bounding box center [424, 11] width 69 height 18
click at [455, 11] on span "Refresh" at bounding box center [432, 10] width 48 height 8
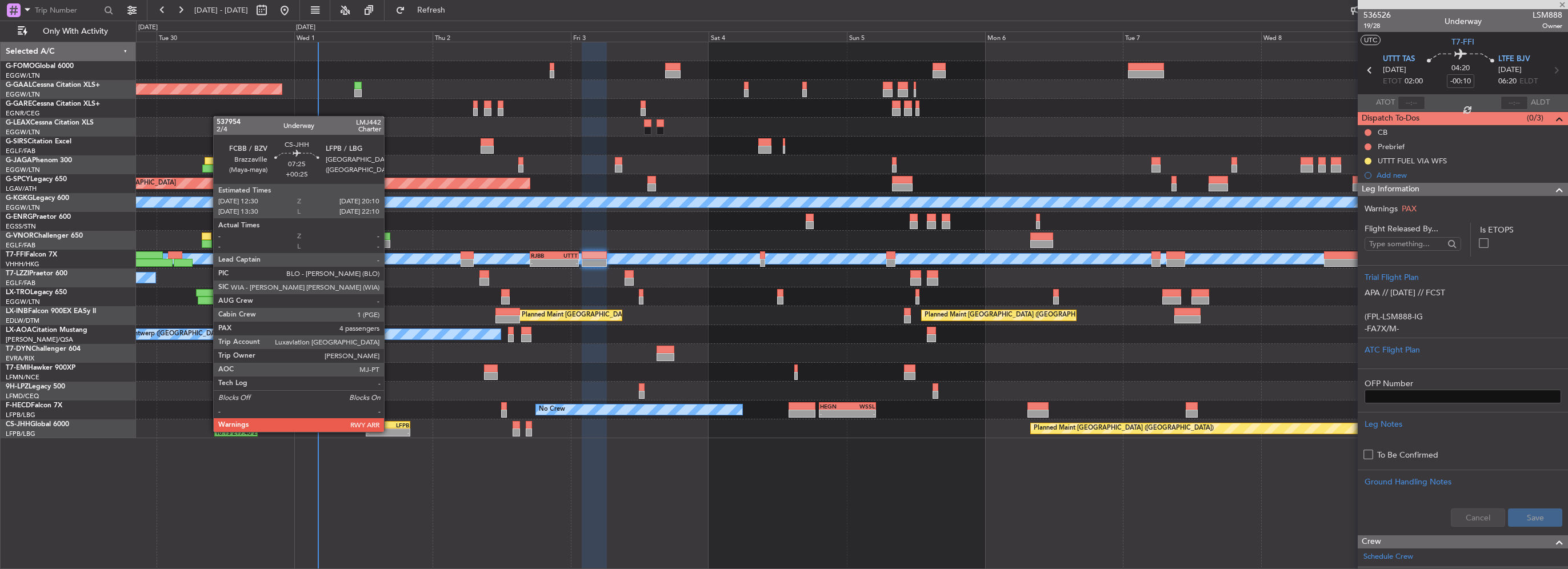
click at [389, 431] on div "-" at bounding box center [399, 432] width 21 height 7
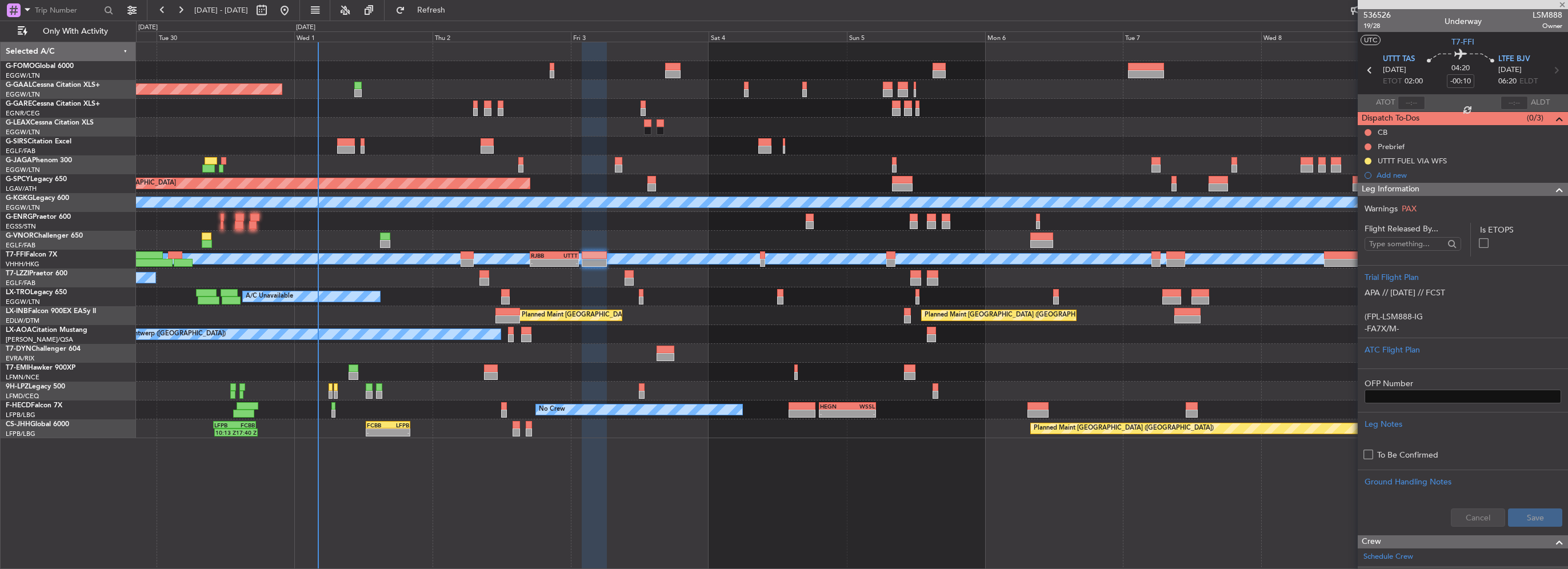
type input "+00:25"
type input "4"
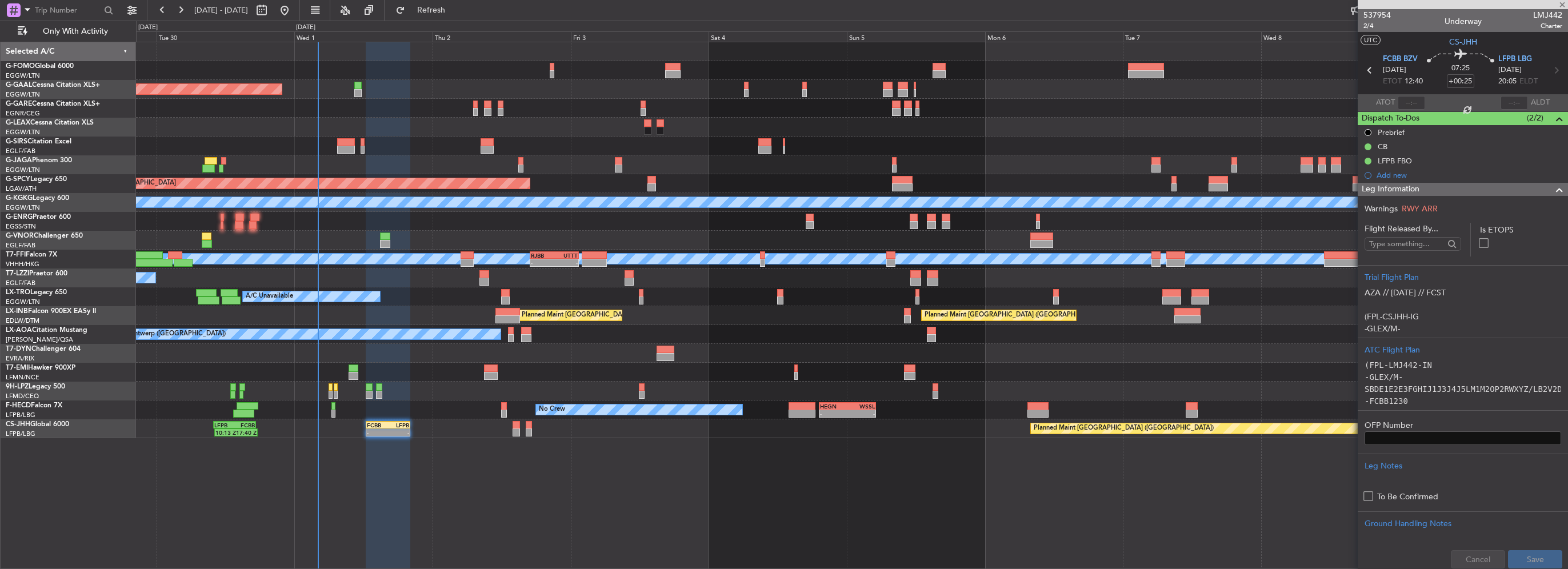
click at [1552, 190] on span at bounding box center [1559, 189] width 13 height 13
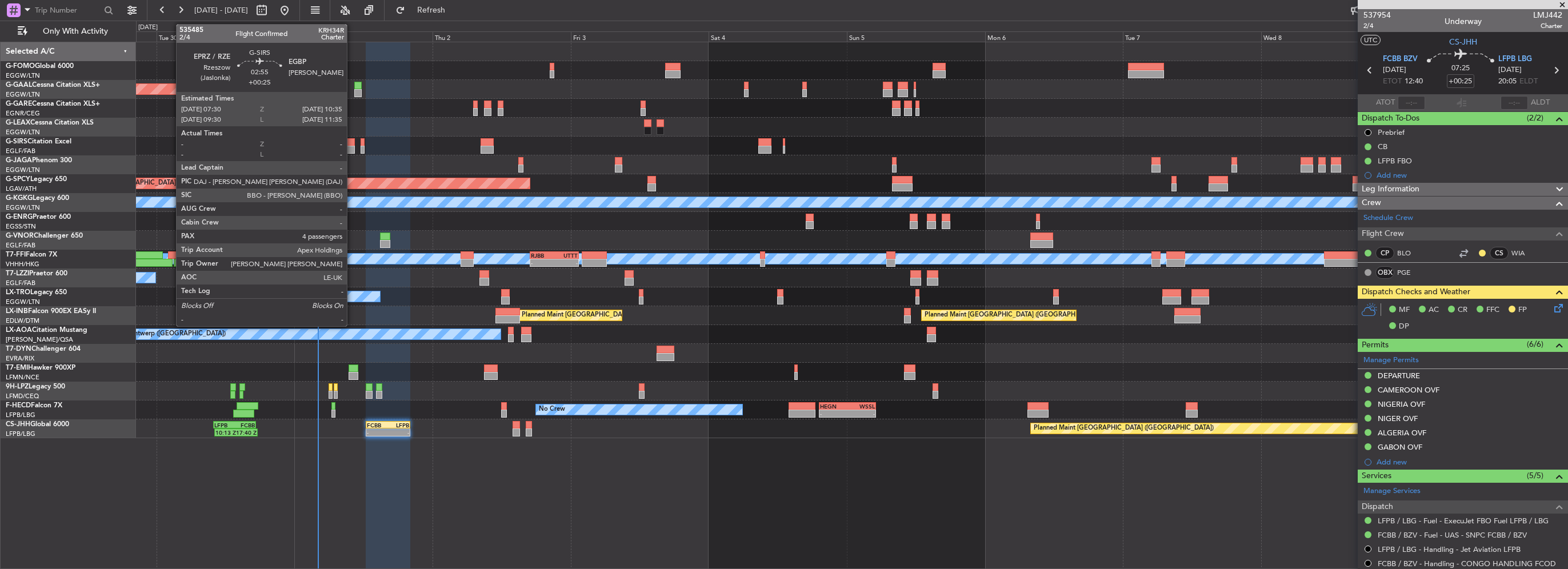
click at [352, 146] on div at bounding box center [346, 149] width 18 height 8
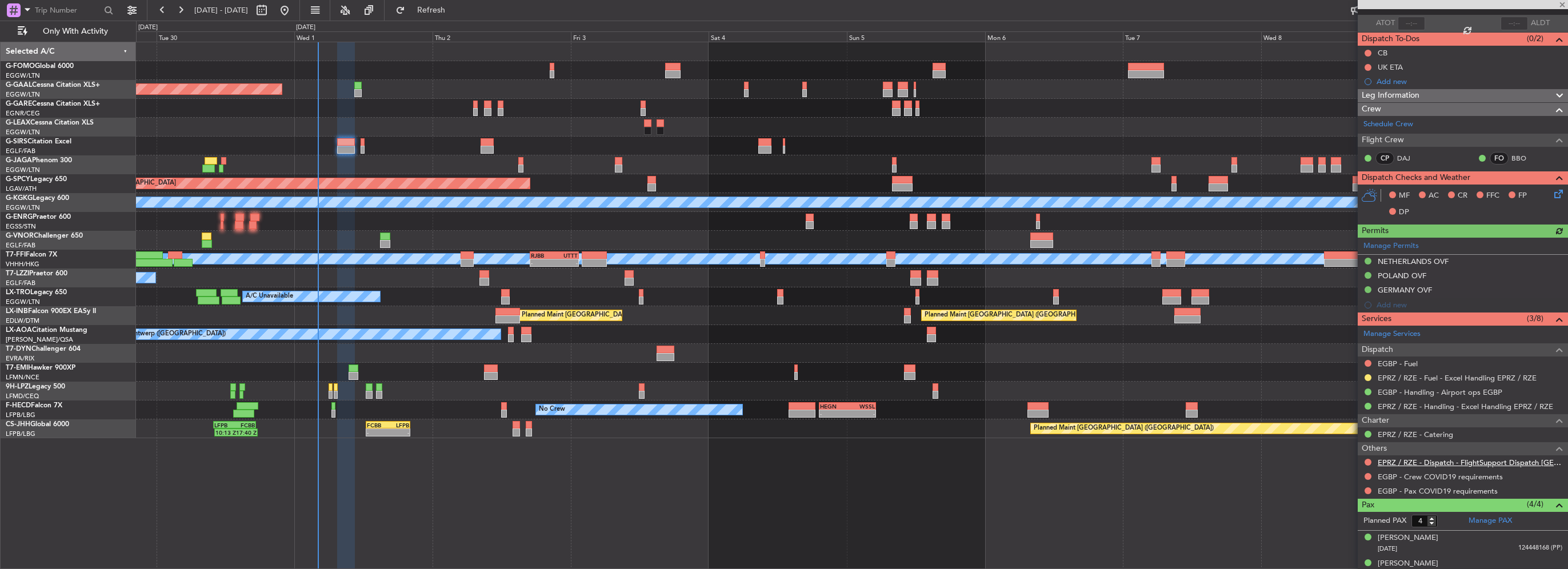
scroll to position [142, 0]
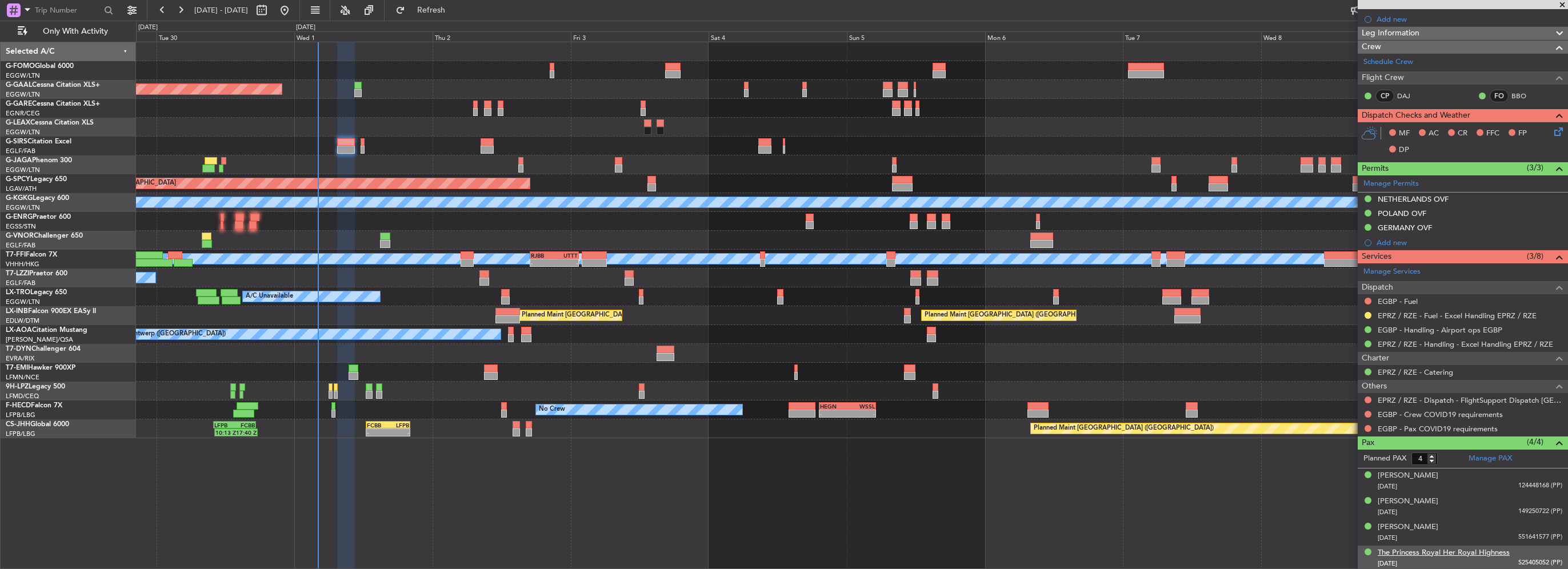
click at [1414, 554] on div "The Princess Royal Her Royal Highness" at bounding box center [1443, 553] width 132 height 11
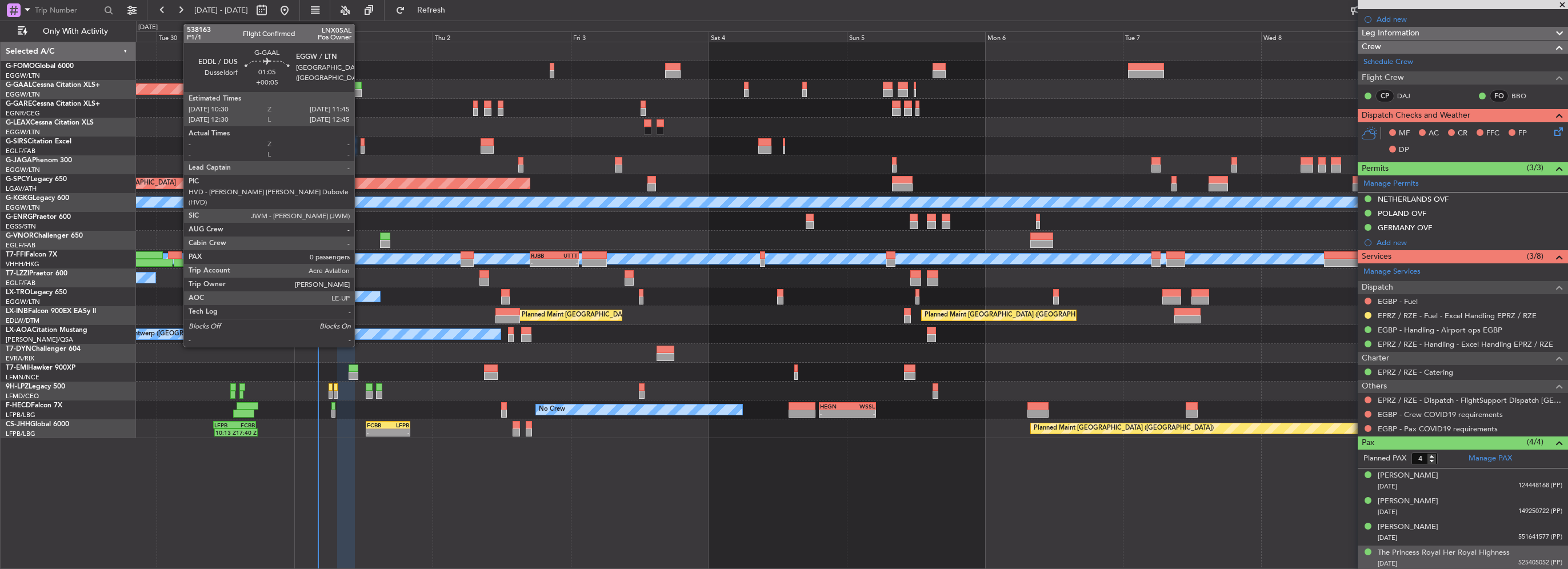
click at [360, 86] on div at bounding box center [358, 85] width 7 height 8
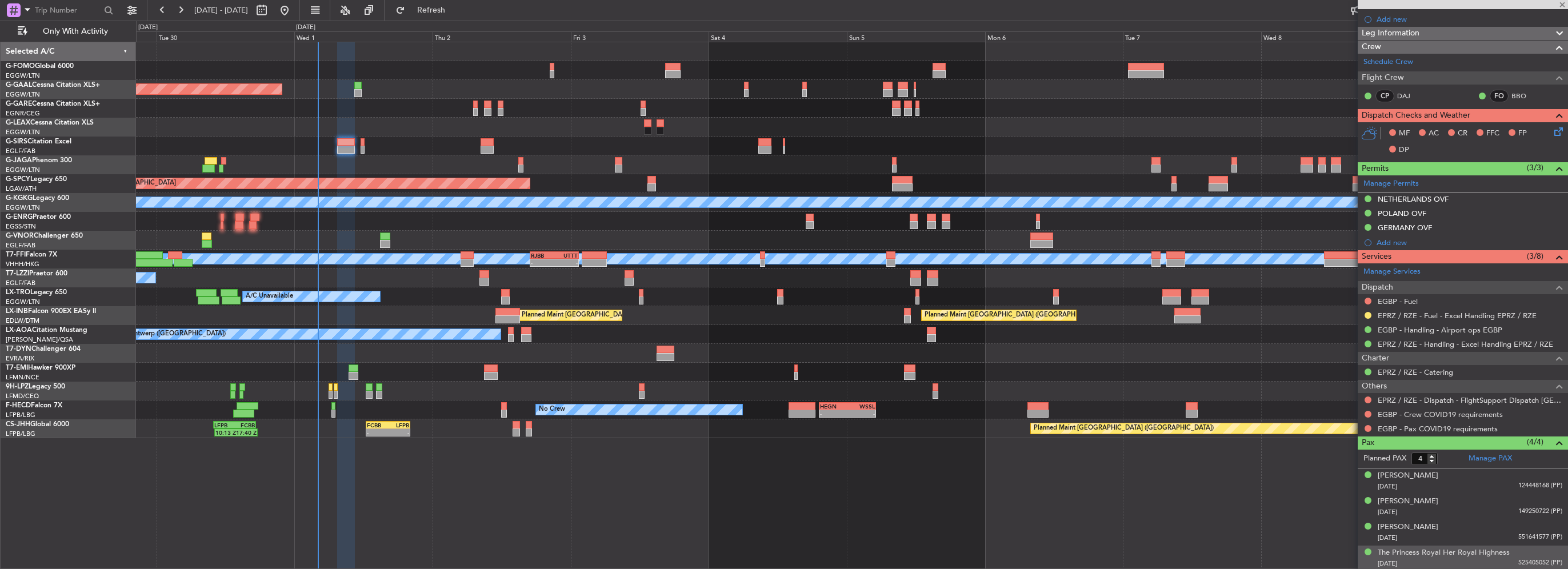
type input "+00:05"
type input "0"
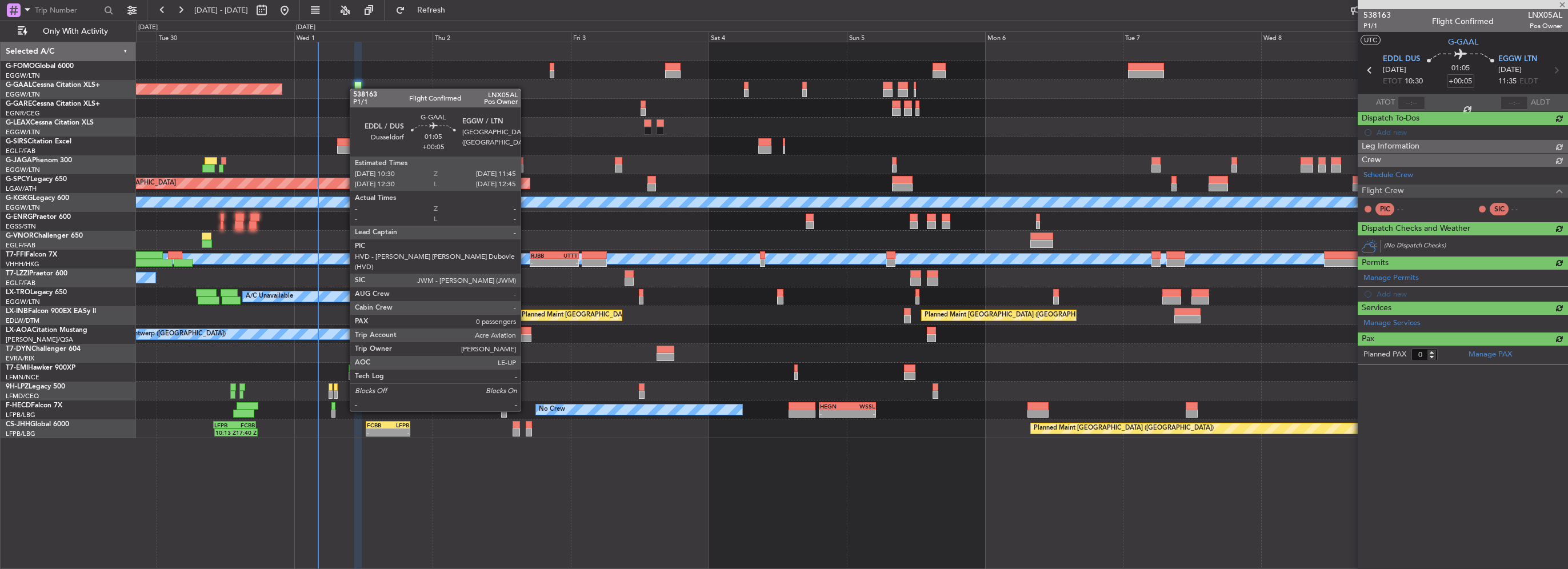
scroll to position [0, 0]
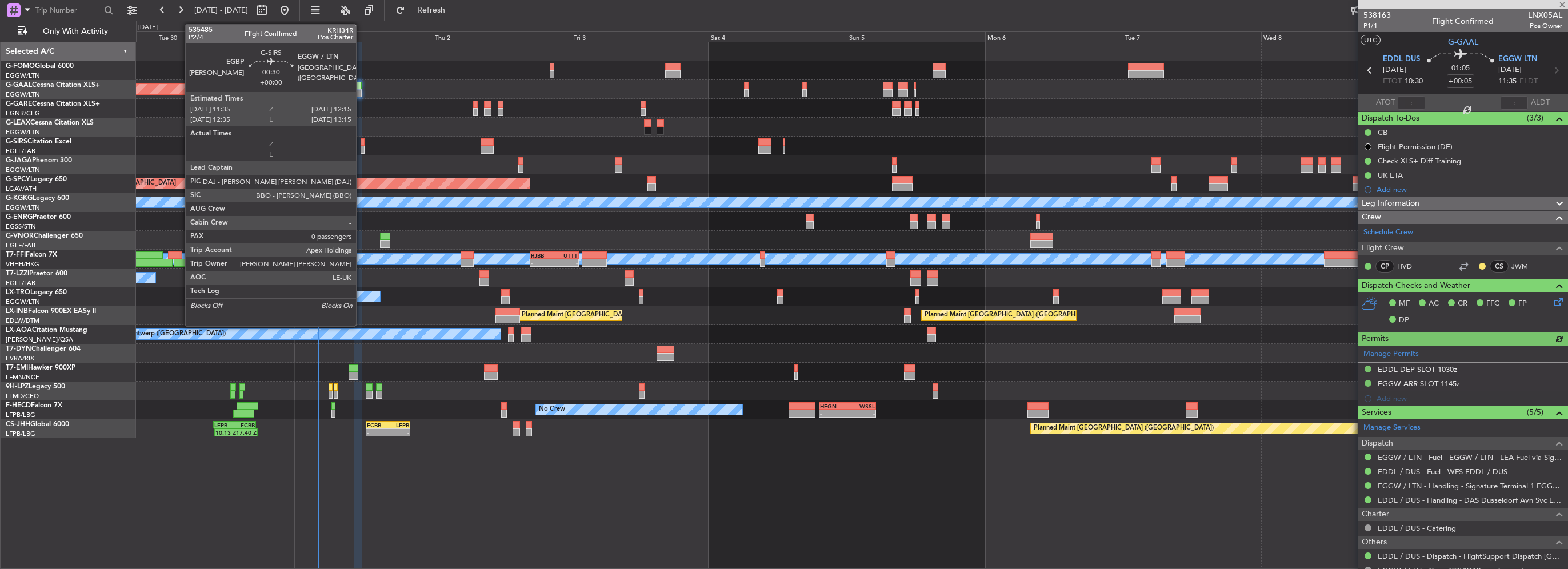
click at [361, 149] on div at bounding box center [362, 149] width 4 height 8
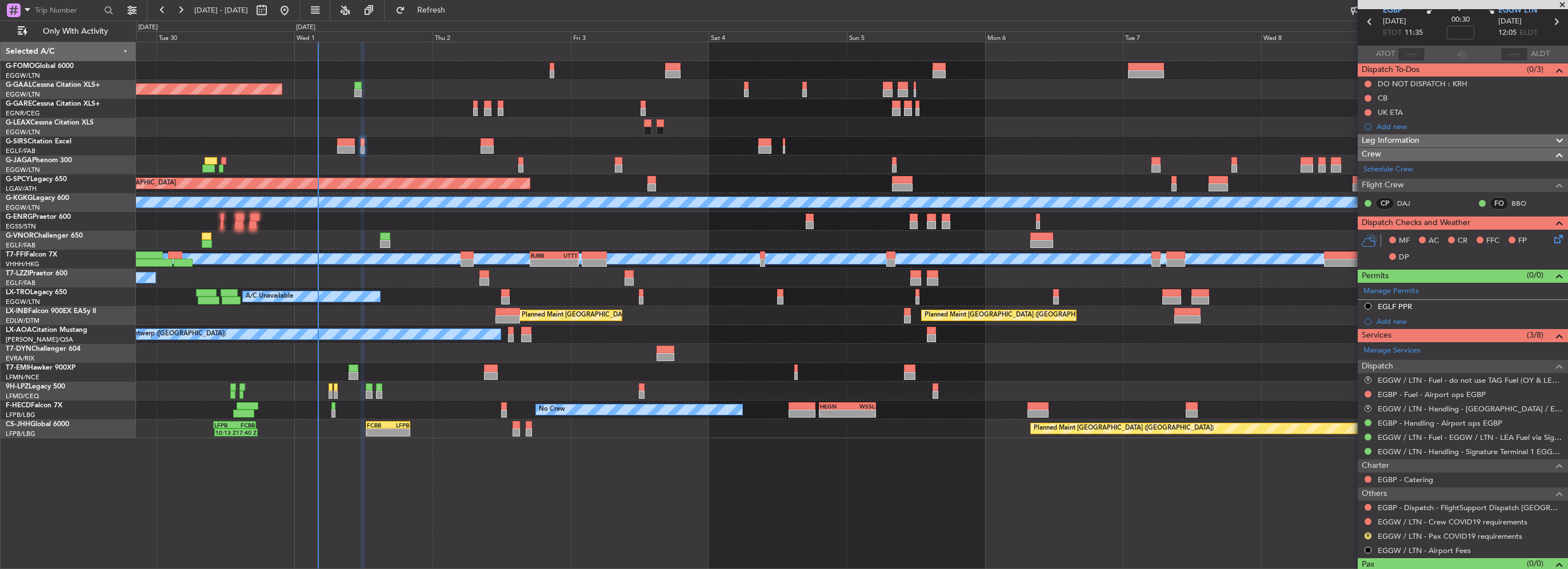
scroll to position [67, 0]
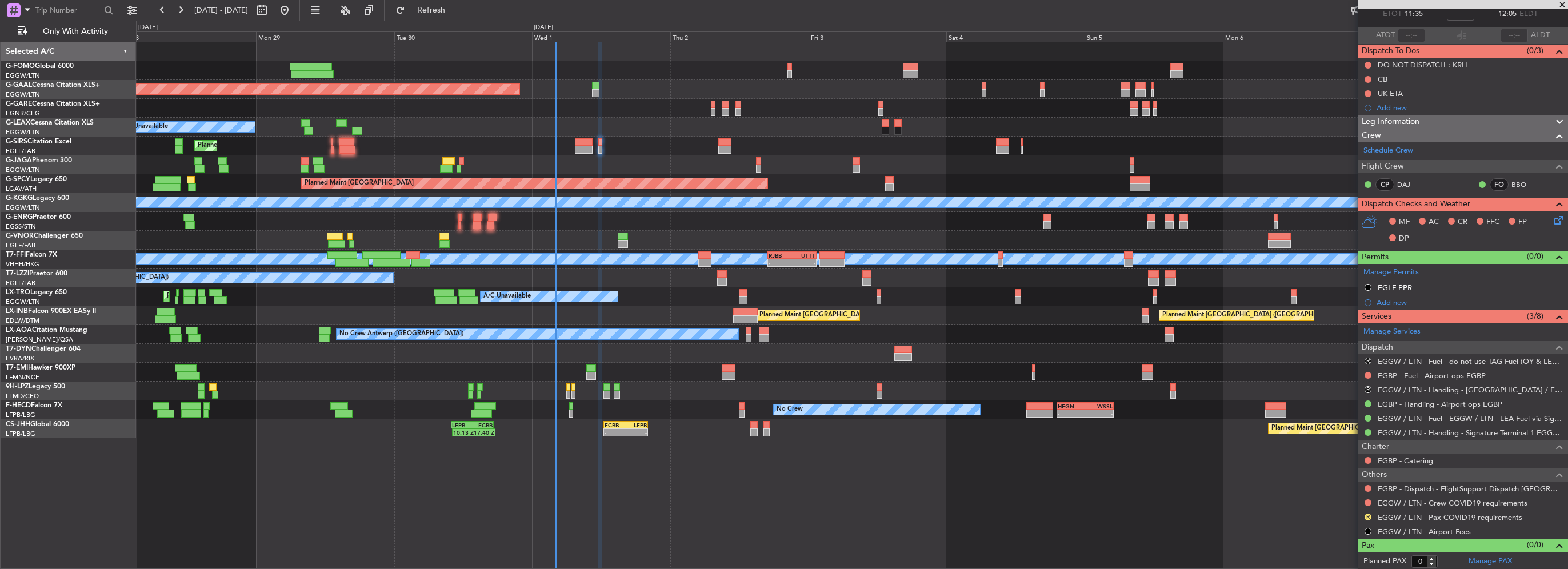
click at [720, 178] on div "Planned Maint Dusseldorf Owner A/C Unavailable Planned Maint London (Luton) Pla…" at bounding box center [852, 240] width 1431 height 396
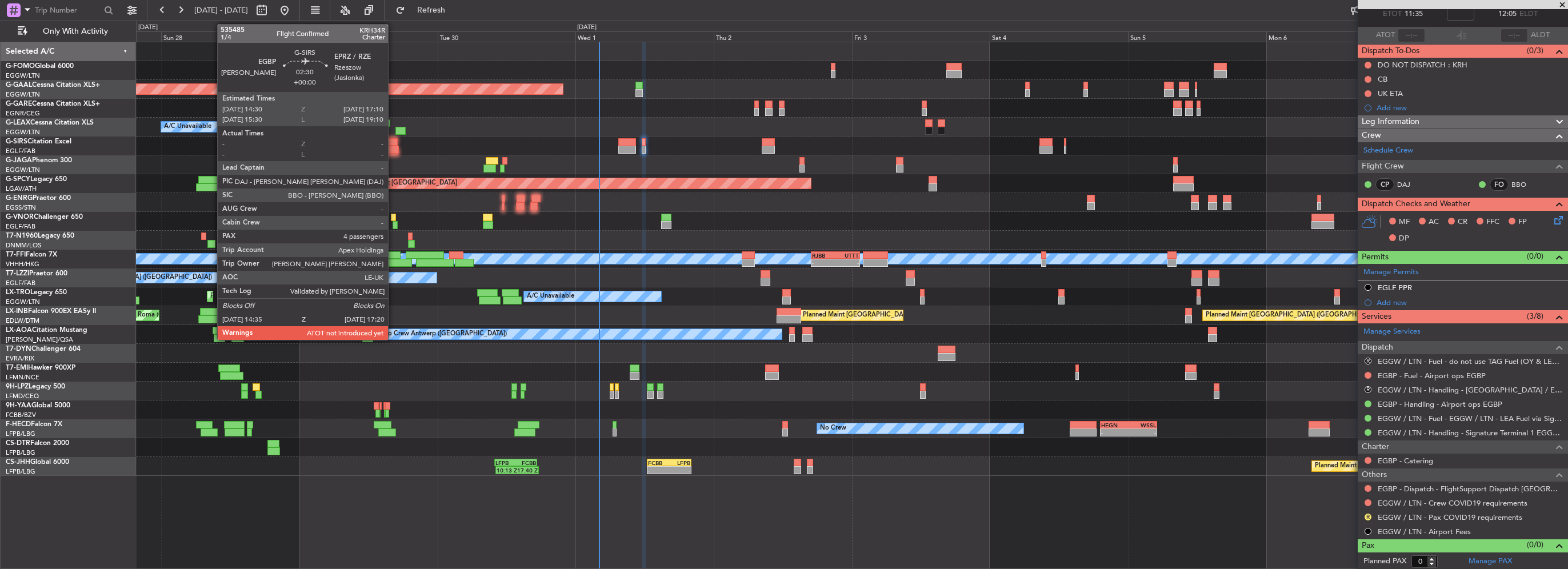
click at [393, 148] on div at bounding box center [391, 149] width 16 height 8
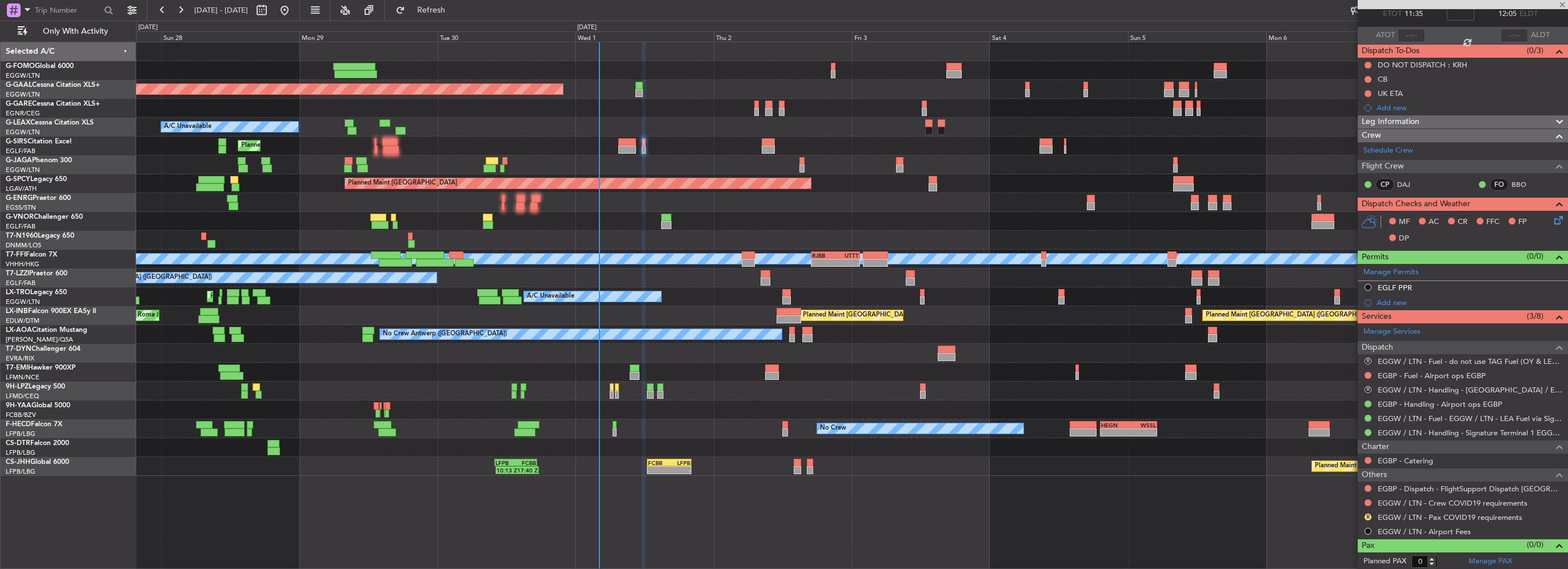
type input "4"
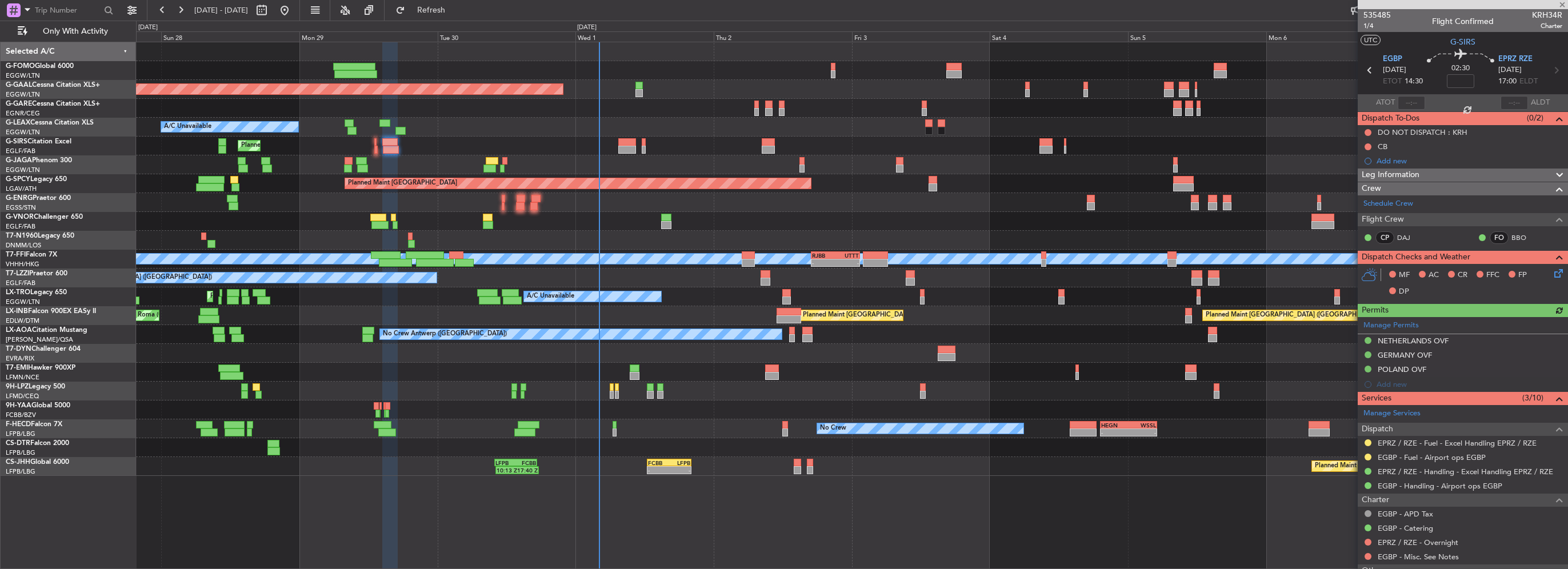
scroll to position [185, 0]
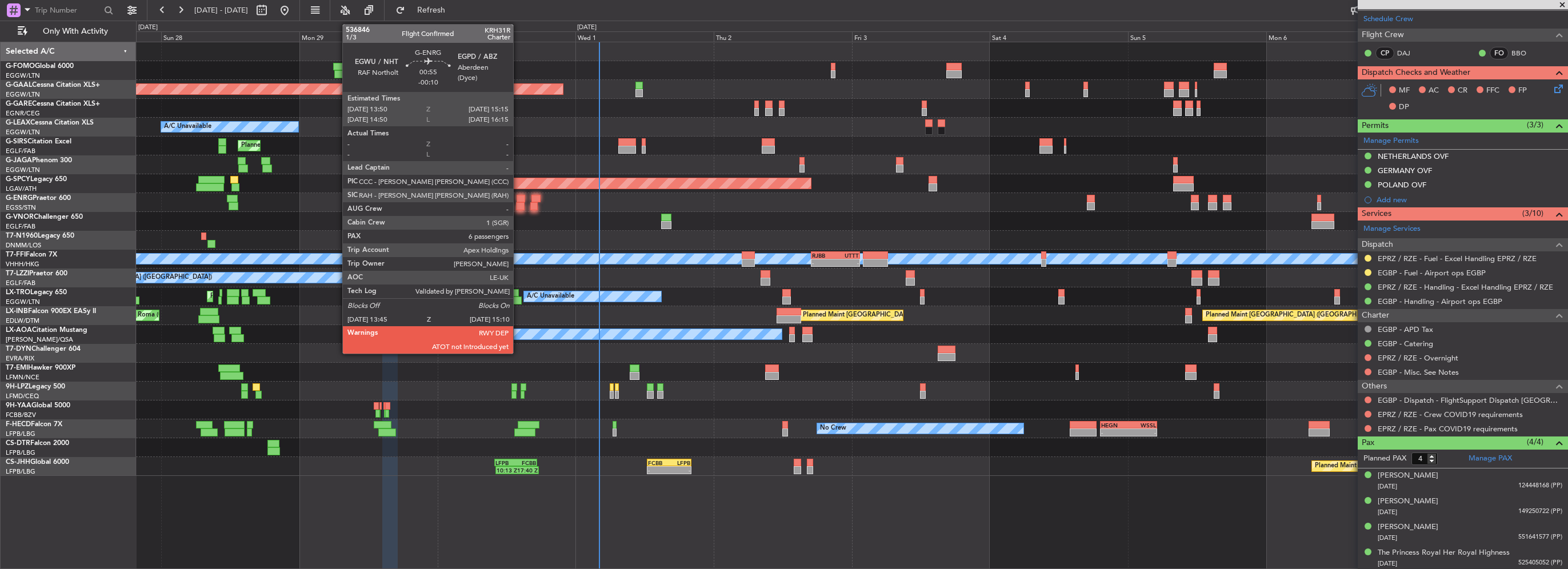
click at [518, 206] on div at bounding box center [520, 206] width 8 height 8
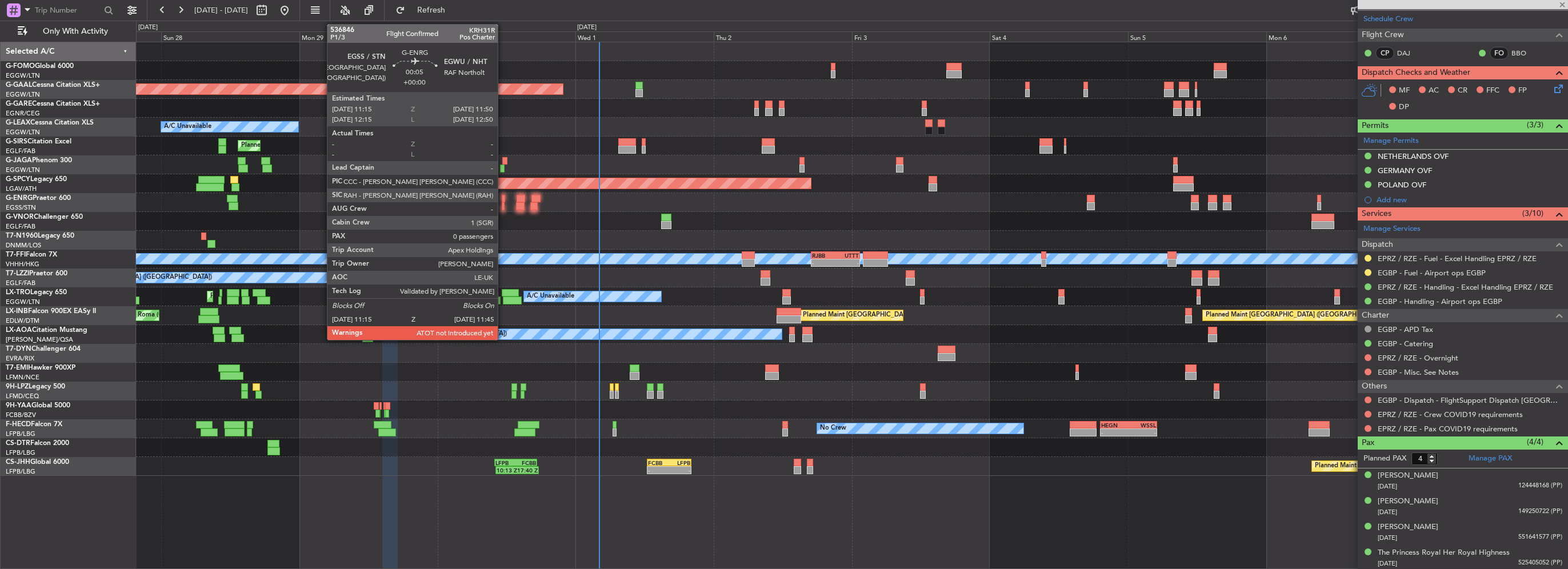
type input "-00:10"
type input "6"
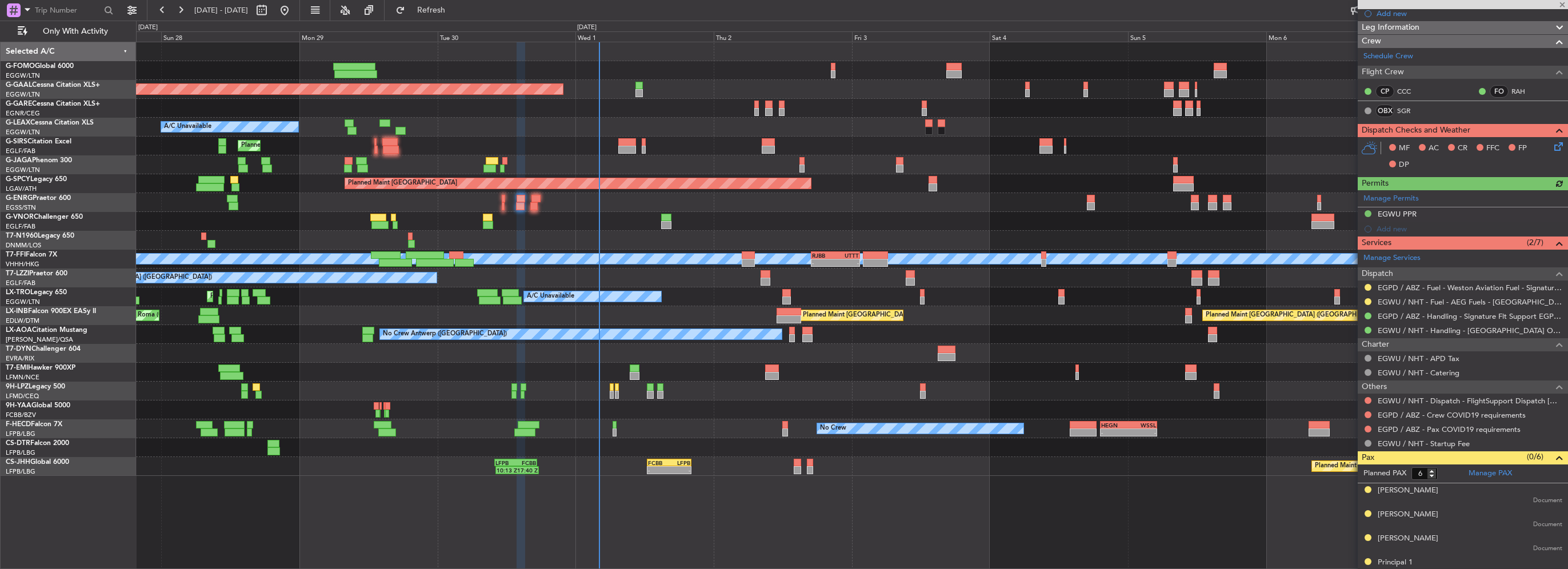
scroll to position [260, 0]
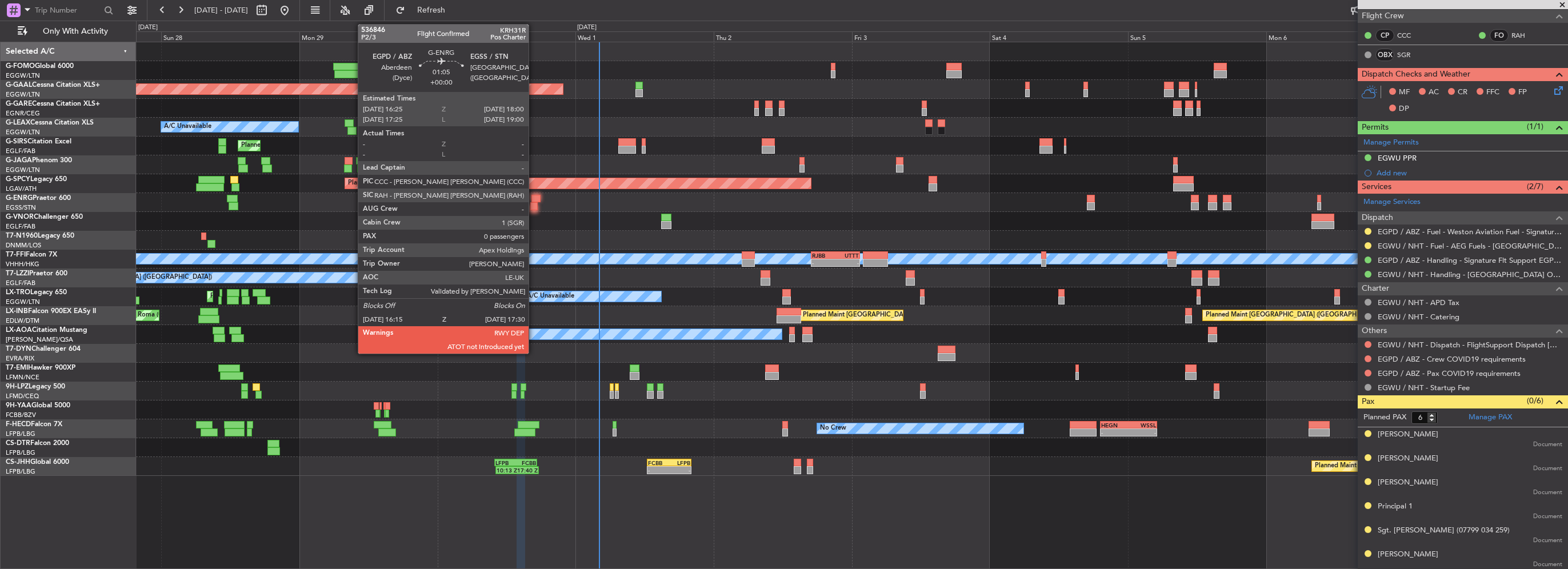
click at [534, 207] on div at bounding box center [534, 206] width 7 height 8
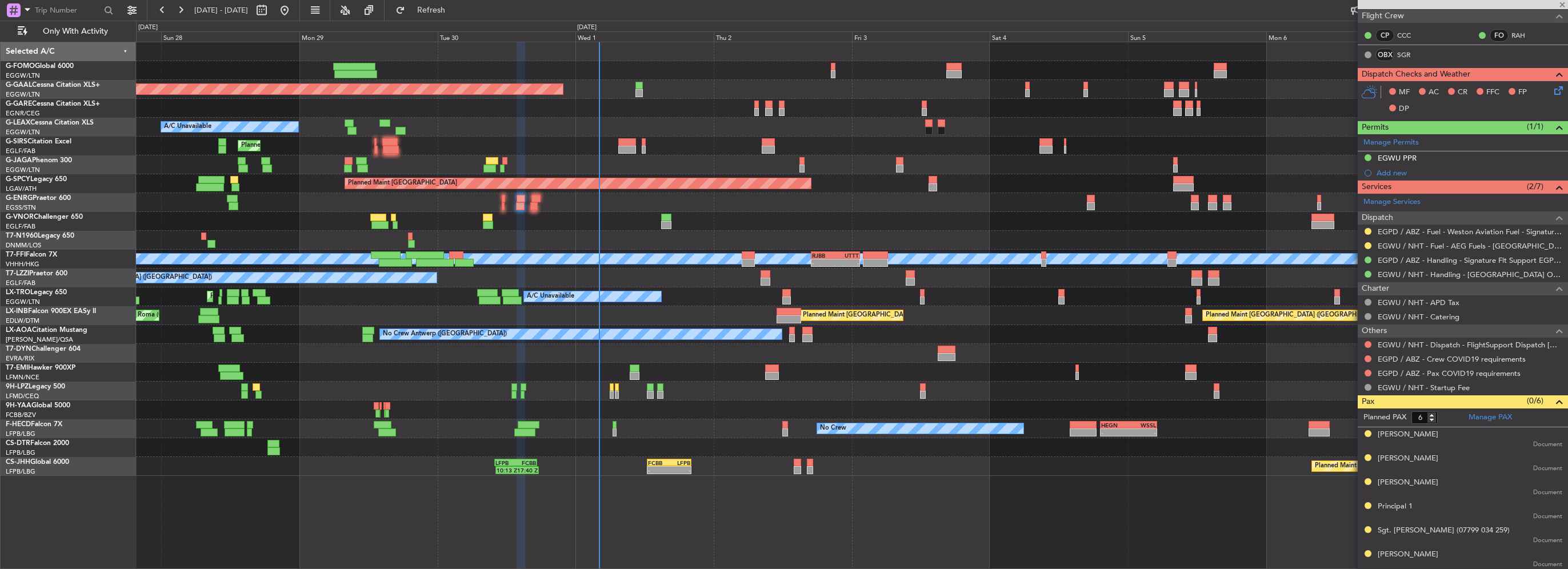
type input "0"
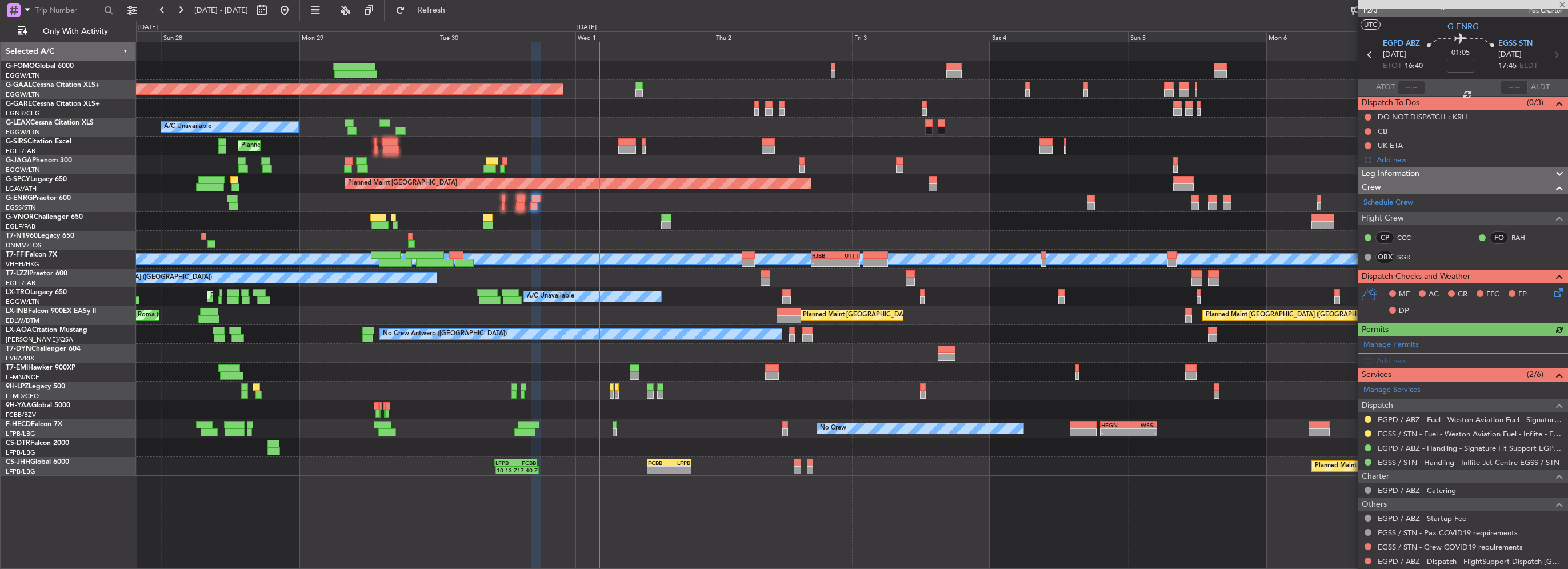
scroll to position [0, 0]
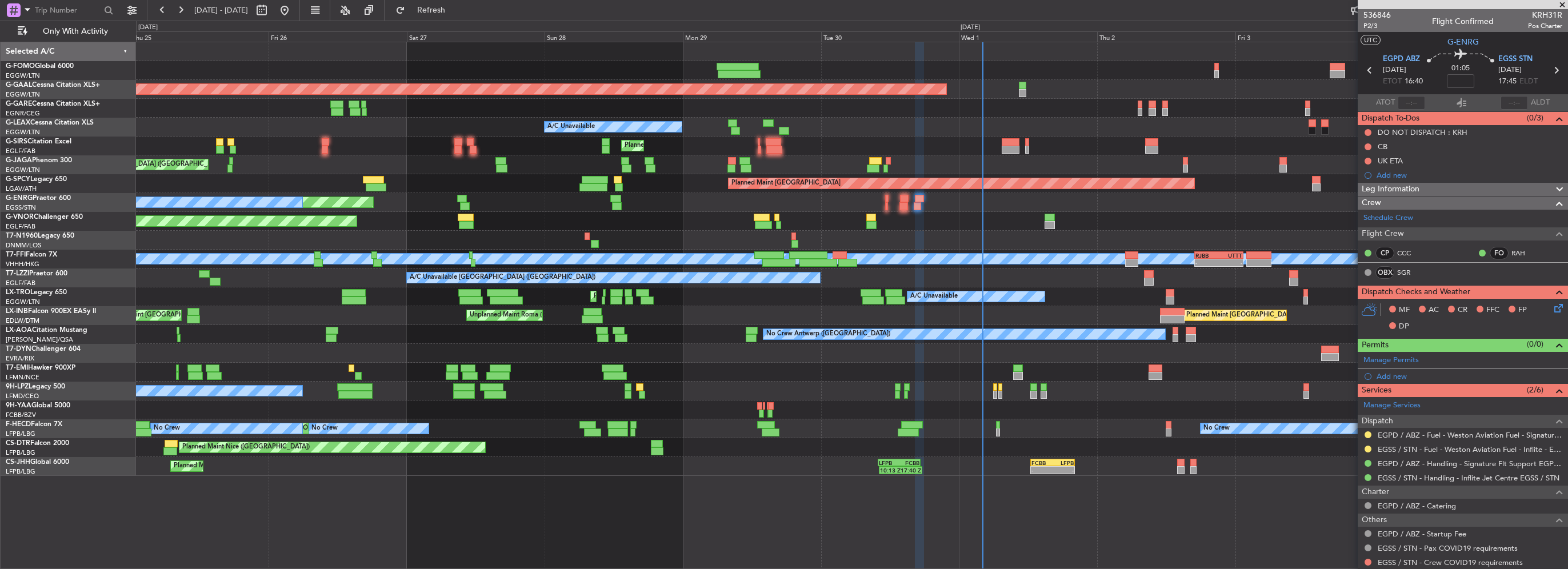
click at [1161, 206] on div "Unplanned Maint London (Stansted) A/C Unavailable" at bounding box center [852, 202] width 1431 height 19
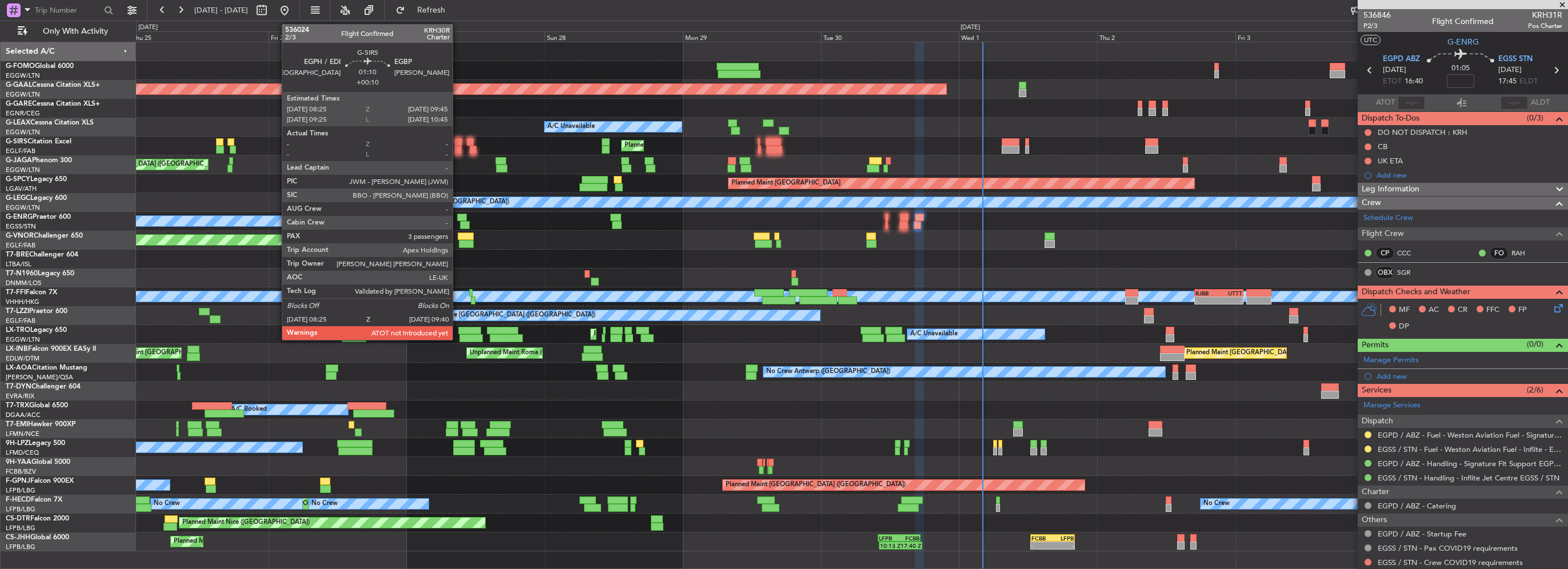
click at [458, 147] on div at bounding box center [458, 149] width 7 height 8
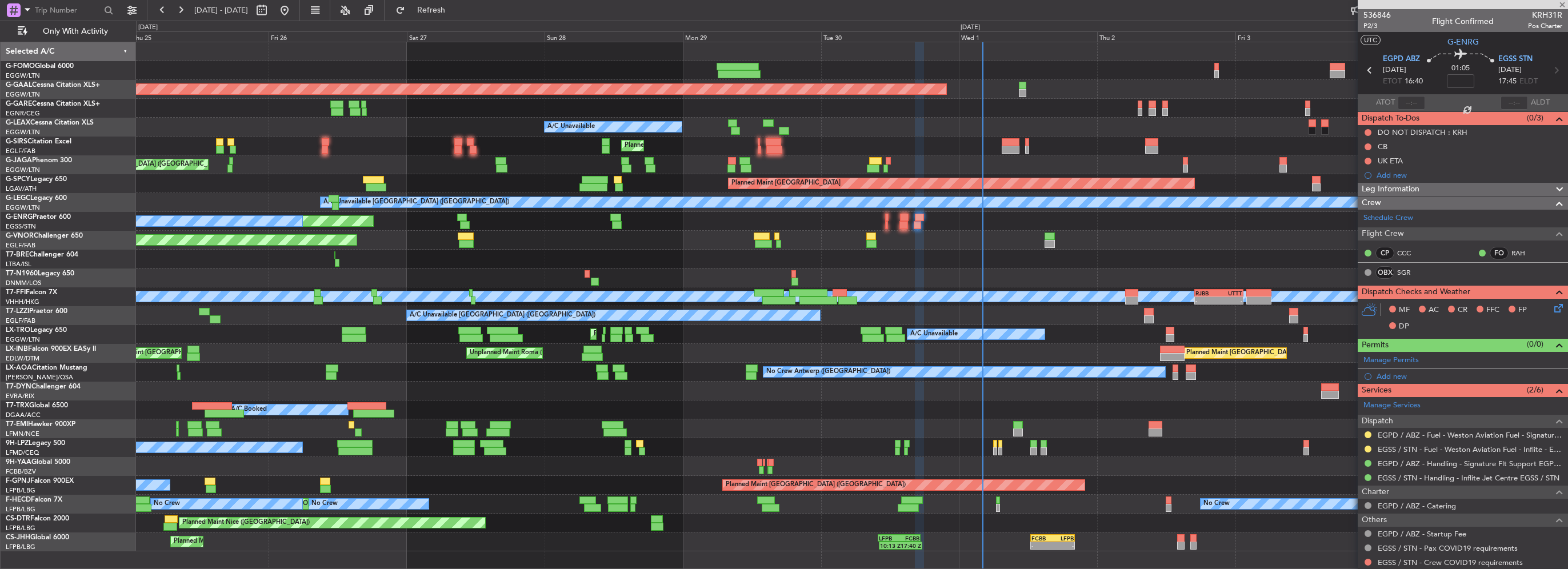
type input "+00:10"
type input "3"
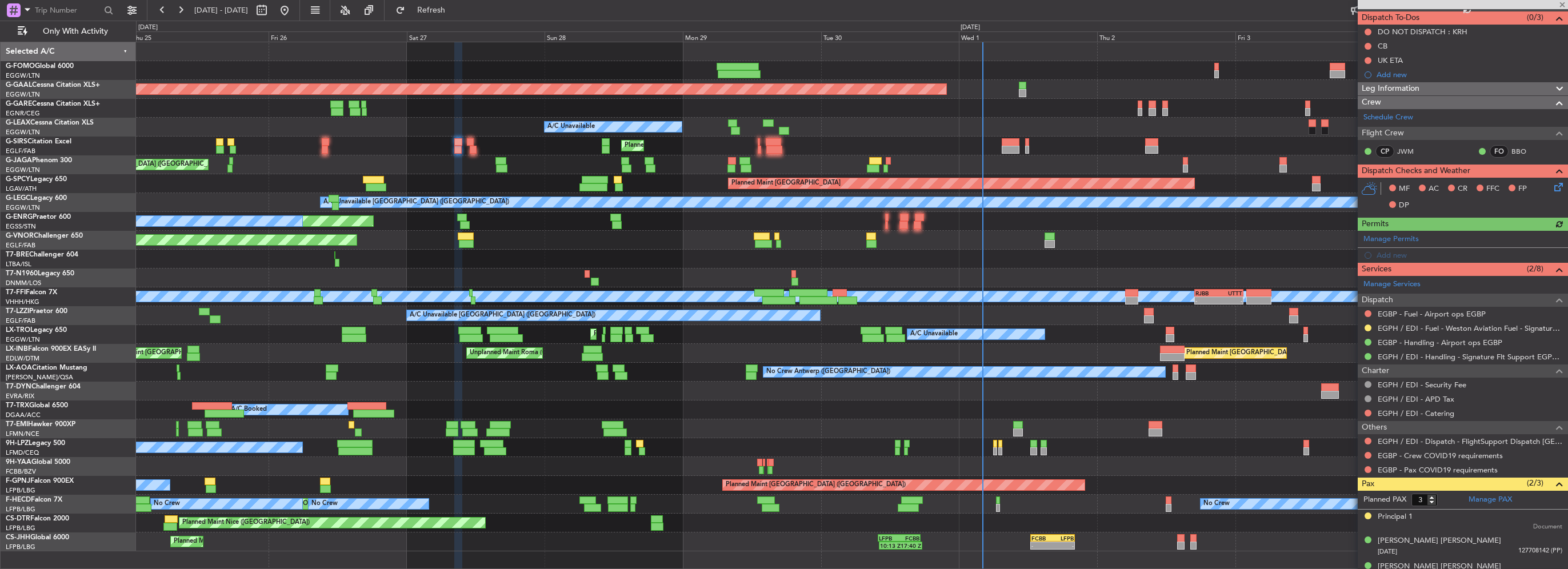
scroll to position [114, 0]
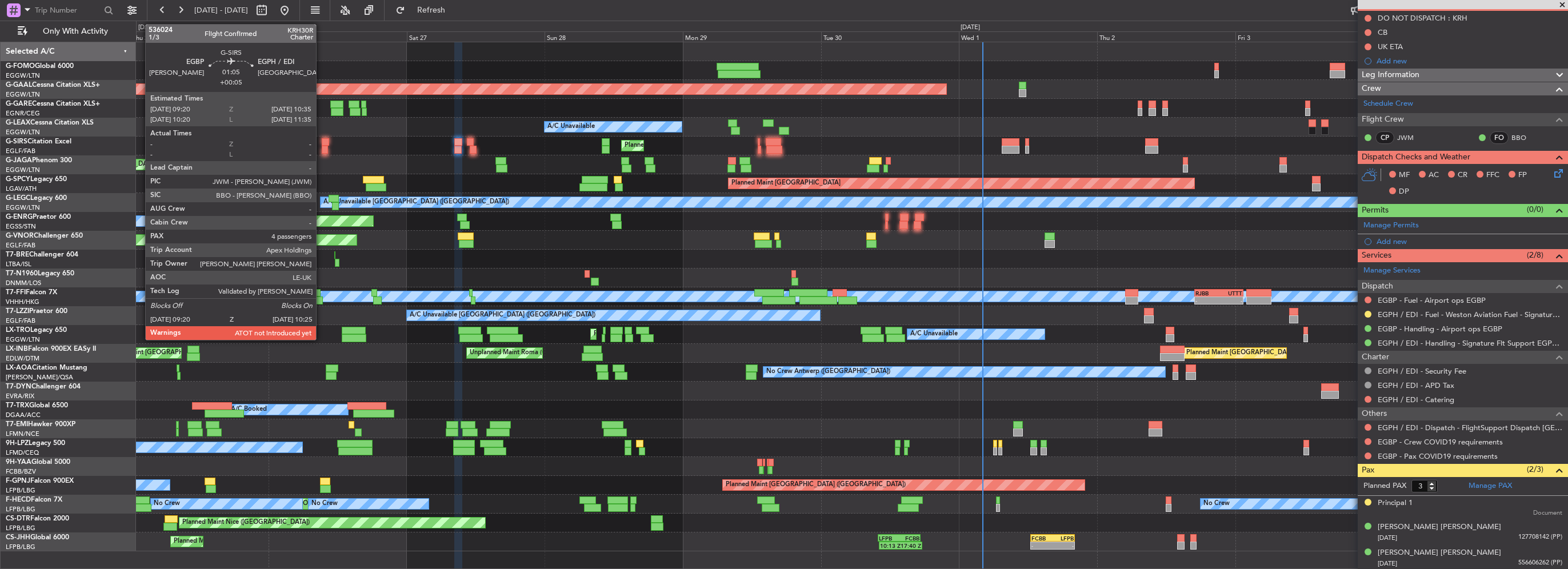
click at [322, 144] on div at bounding box center [326, 142] width 7 height 8
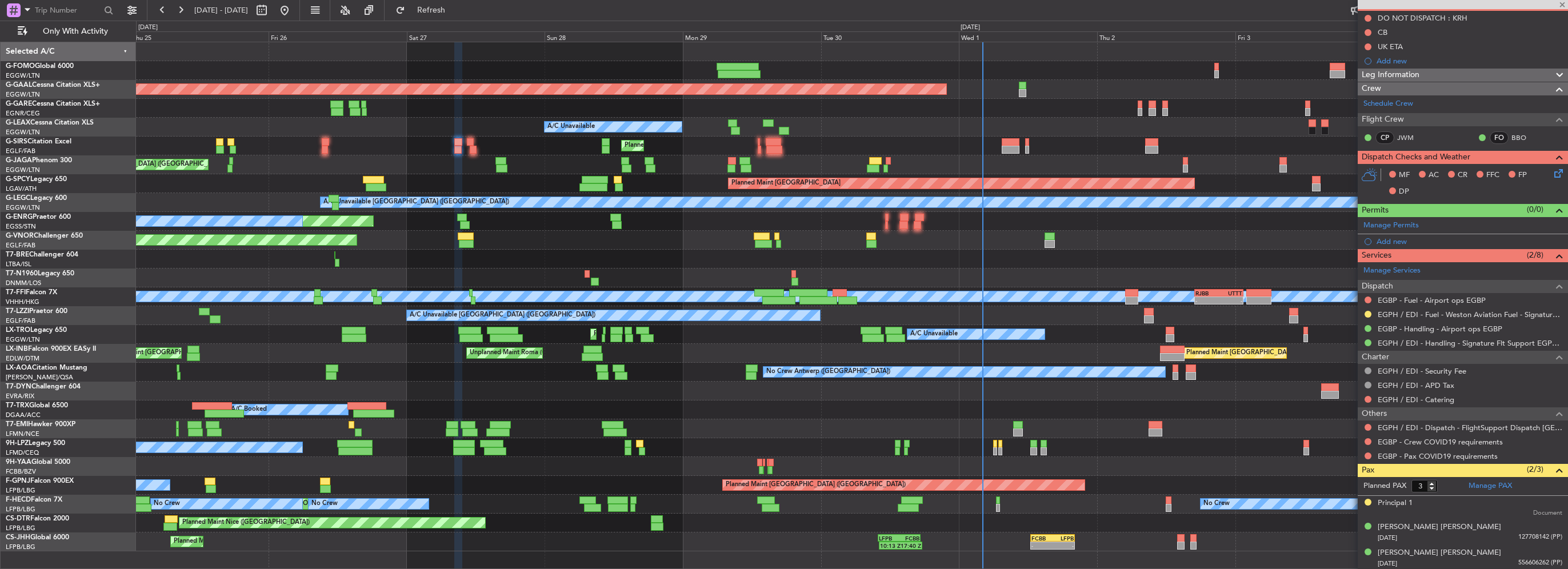
type input "+00:05"
type input "4"
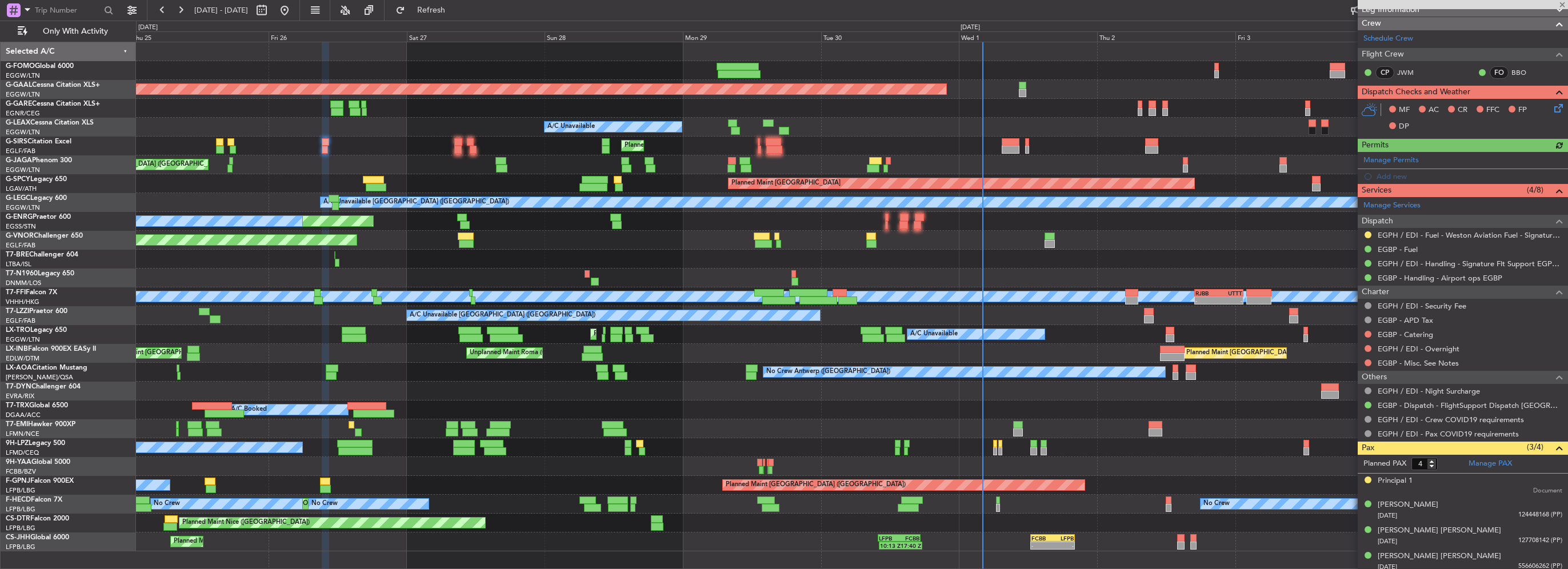
scroll to position [197, 0]
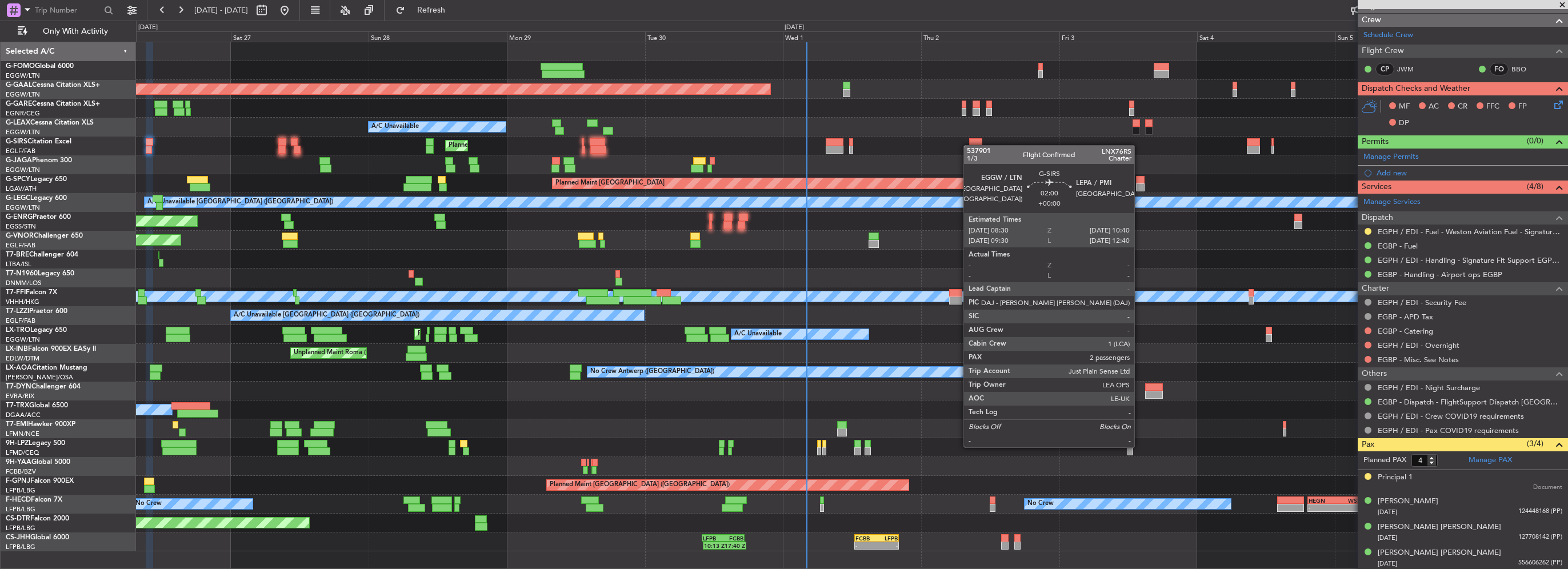
click at [934, 135] on div "Planned Maint London (Luton) Planned Maint Dusseldorf A/C Unavailable Planned M…" at bounding box center [852, 297] width 1431 height 509
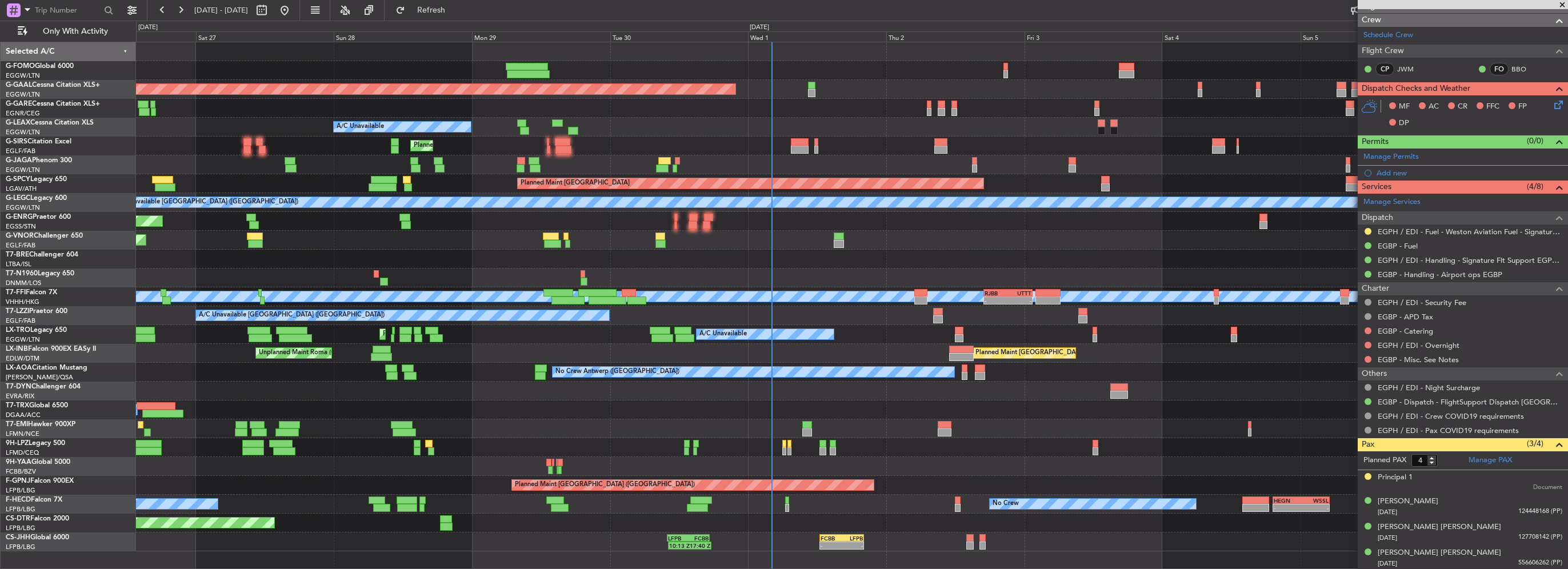
click at [901, 139] on div "Planned Maint London (Luton) Planned Maint Dusseldorf Owner A/C Unavailable Pla…" at bounding box center [852, 297] width 1431 height 509
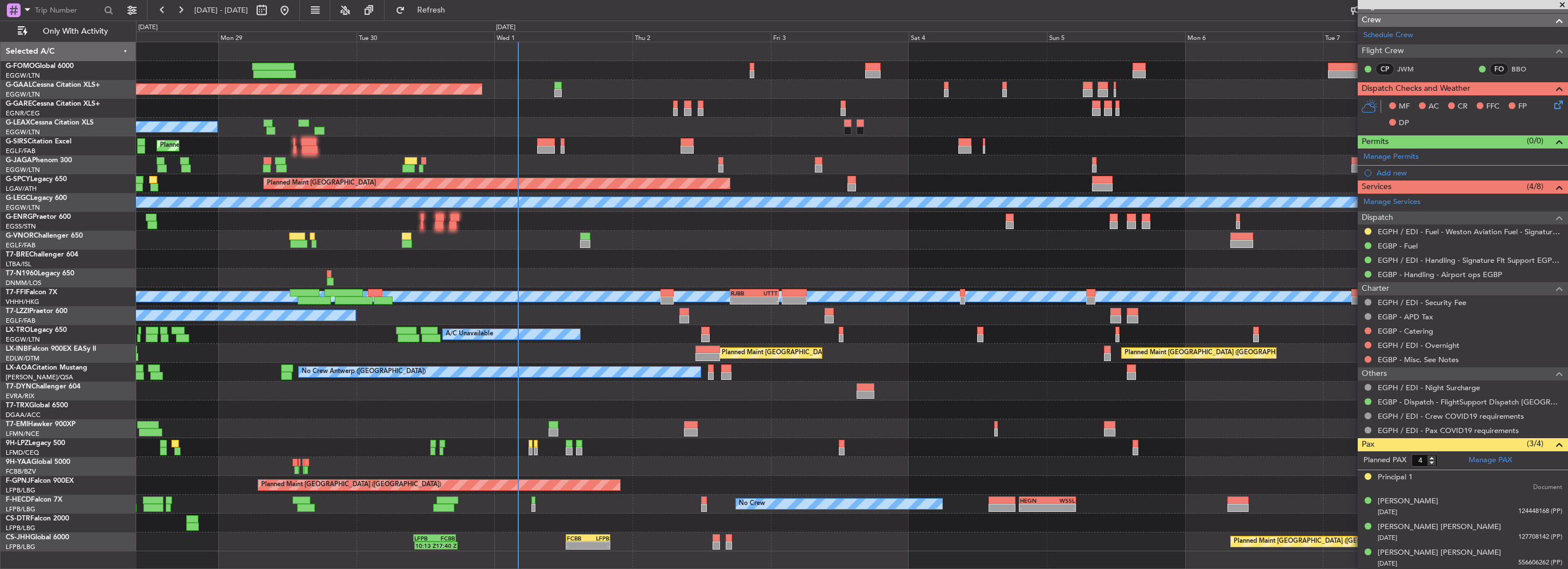
click at [835, 151] on div "Planned Maint Dusseldorf Owner Owner A/C Unavailable Planned Maint London (Luto…" at bounding box center [852, 297] width 1431 height 509
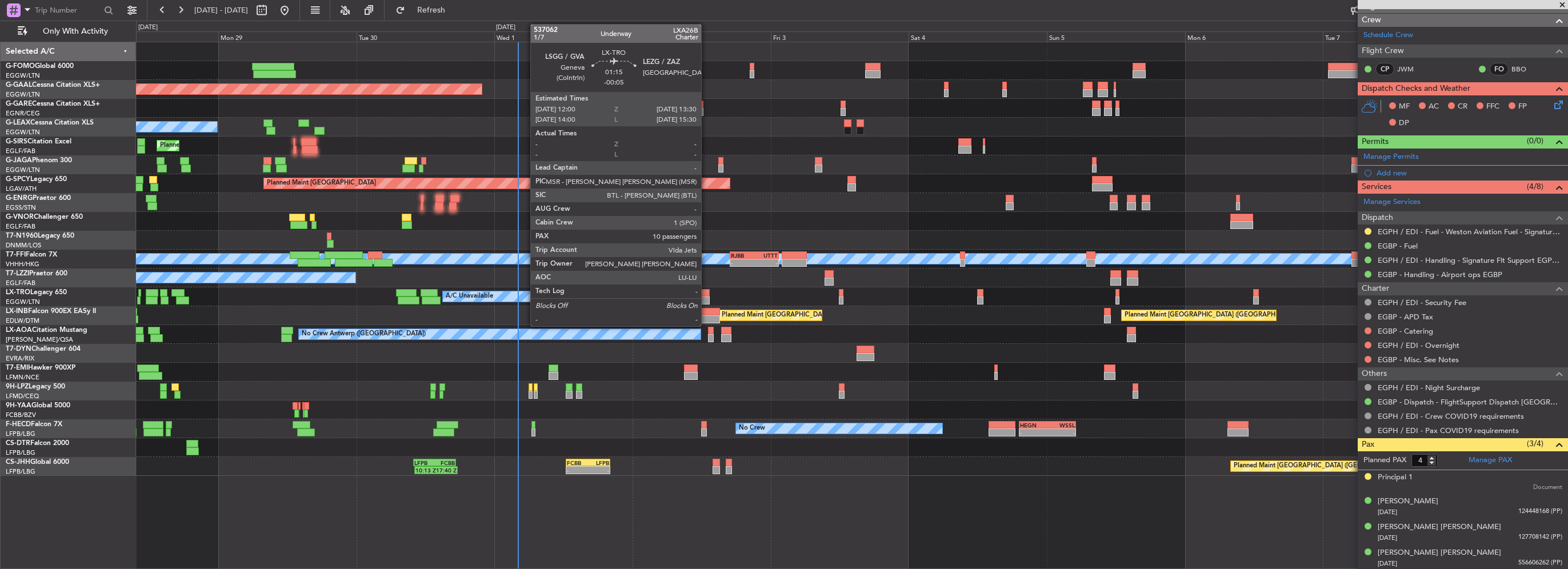
click at [706, 300] on div at bounding box center [706, 300] width 9 height 8
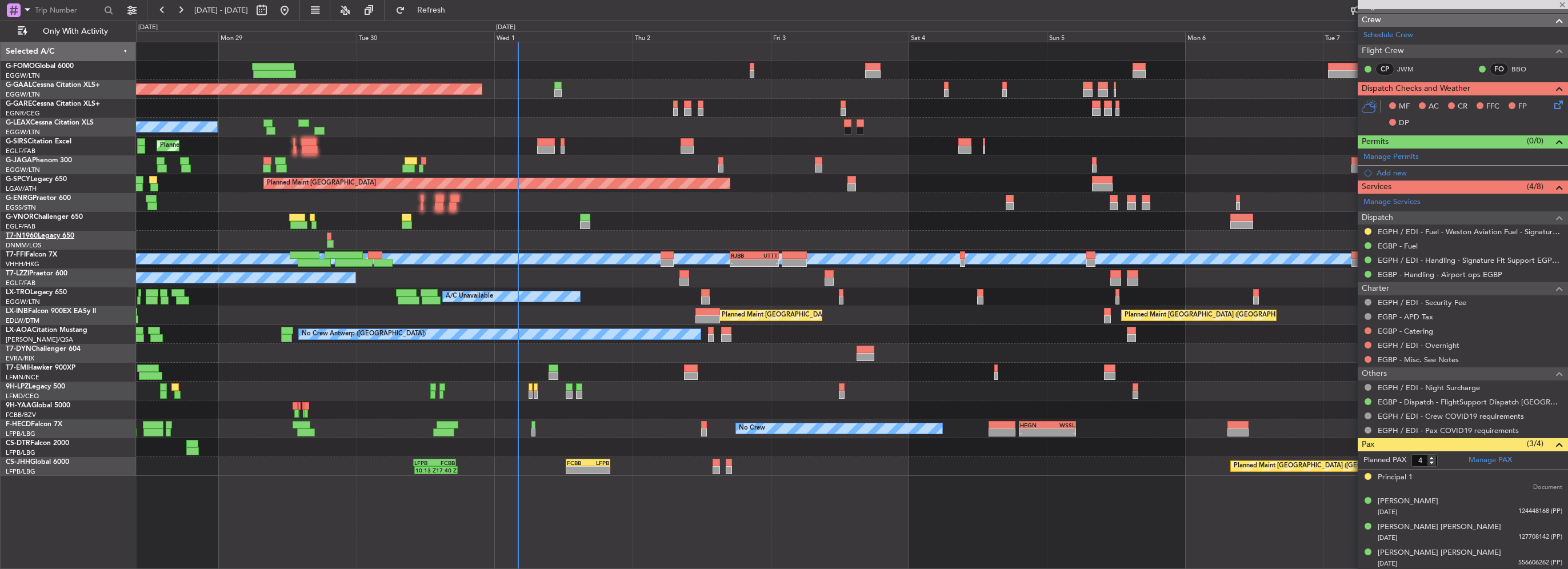
type input "-00:05"
type input "10"
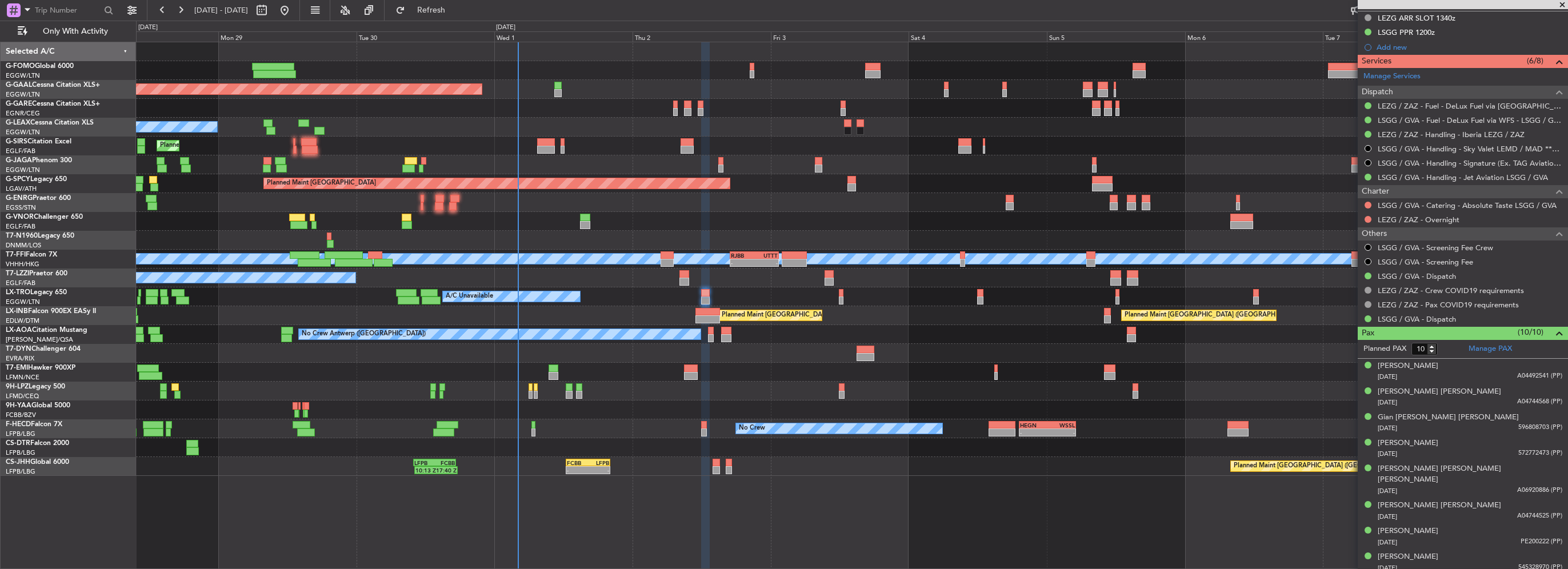
scroll to position [405, 0]
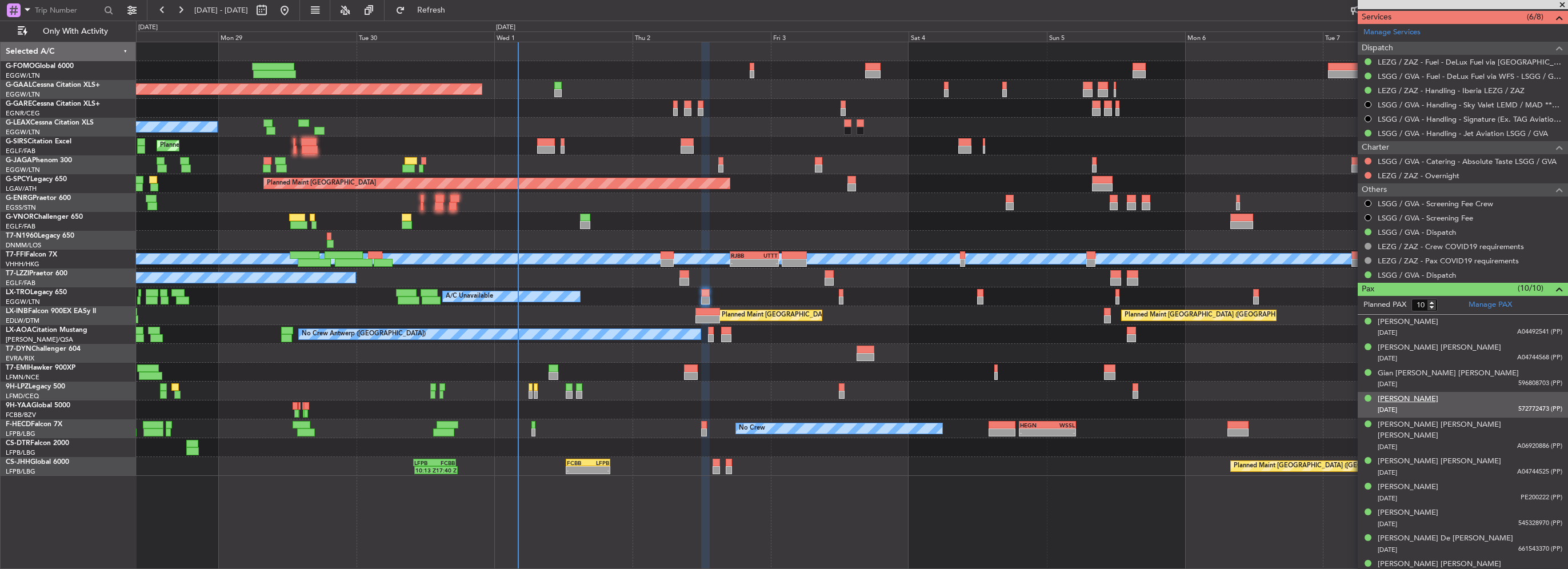
click at [1398, 399] on div "Ilan Leisorek" at bounding box center [1408, 399] width 61 height 11
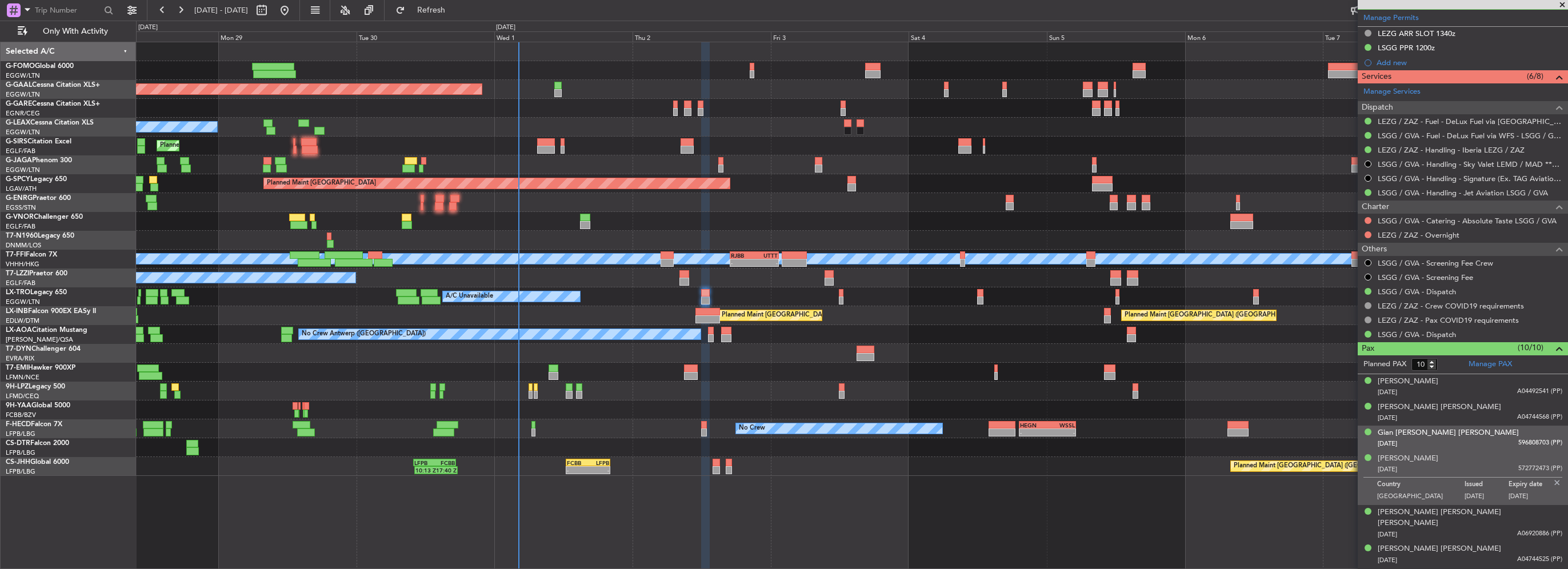
scroll to position [375, 0]
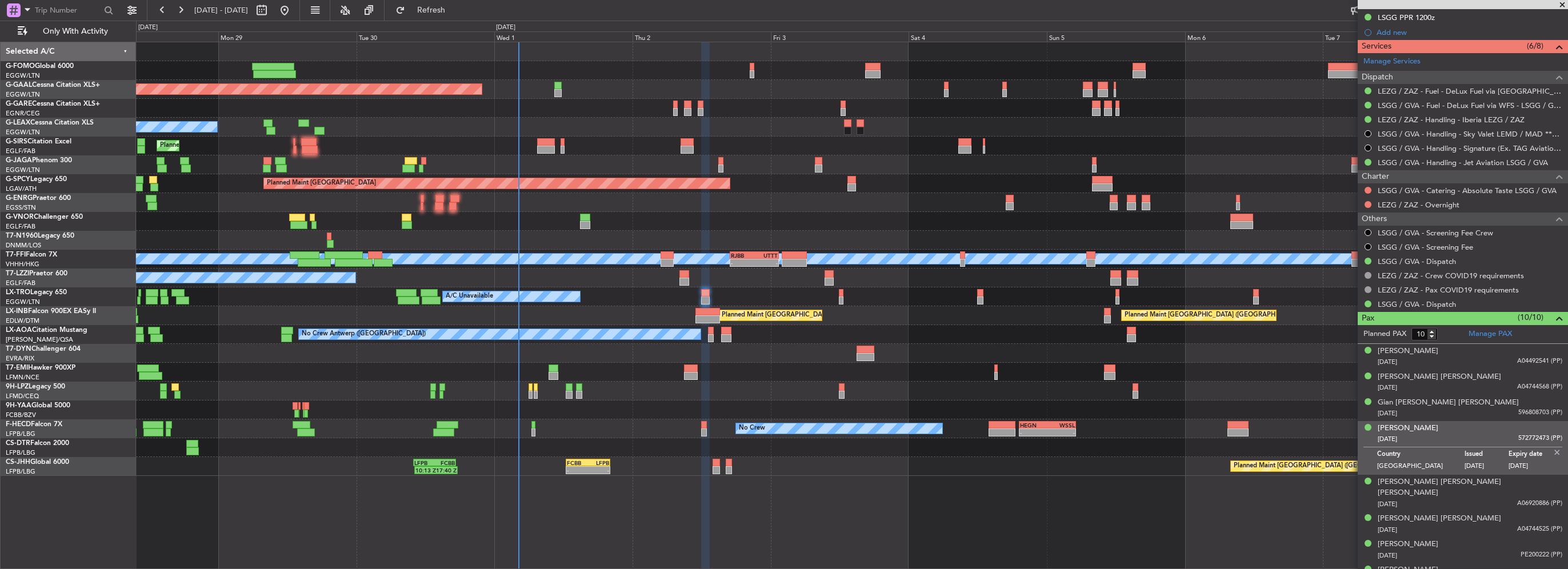
click at [1552, 449] on img at bounding box center [1557, 452] width 11 height 11
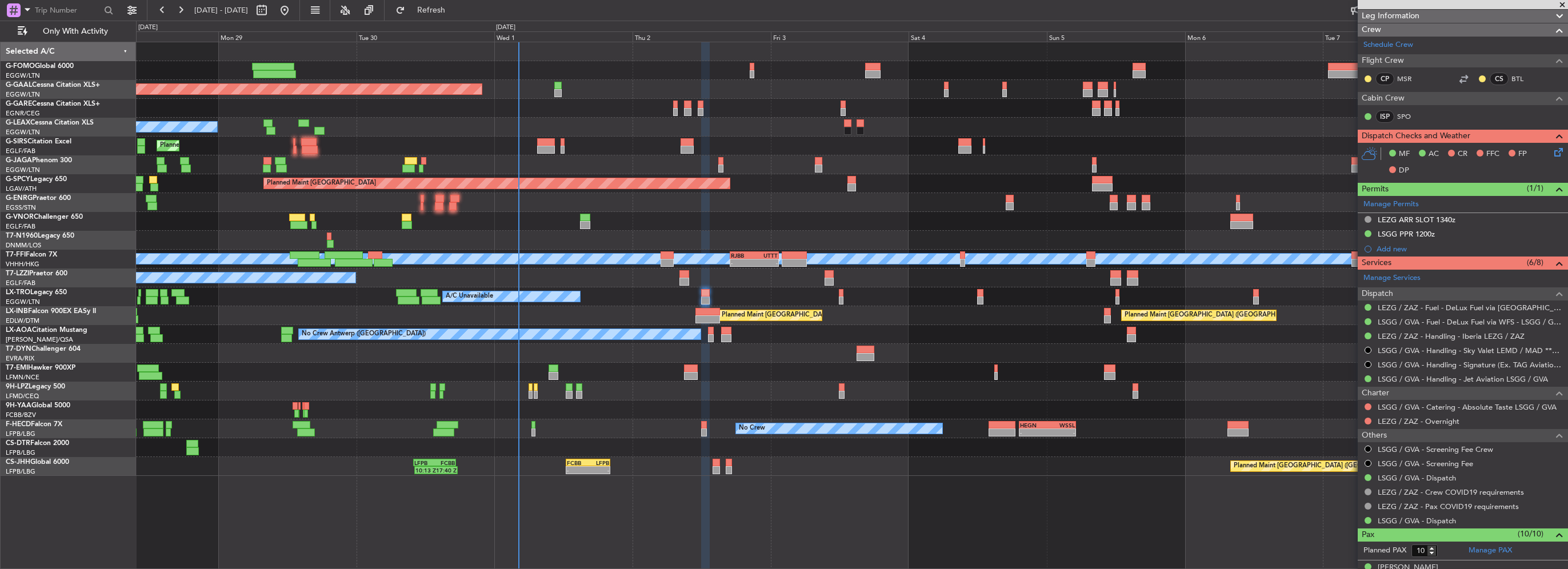
scroll to position [171, 0]
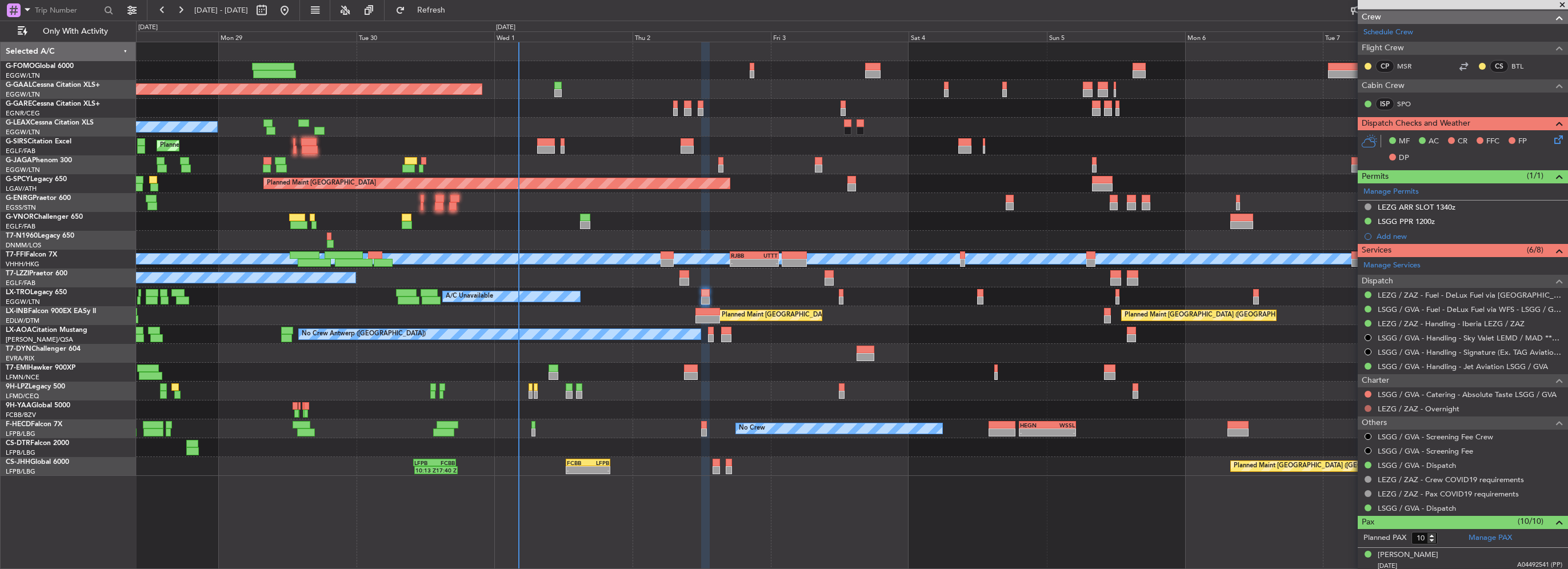
click at [1367, 408] on button at bounding box center [1368, 408] width 7 height 7
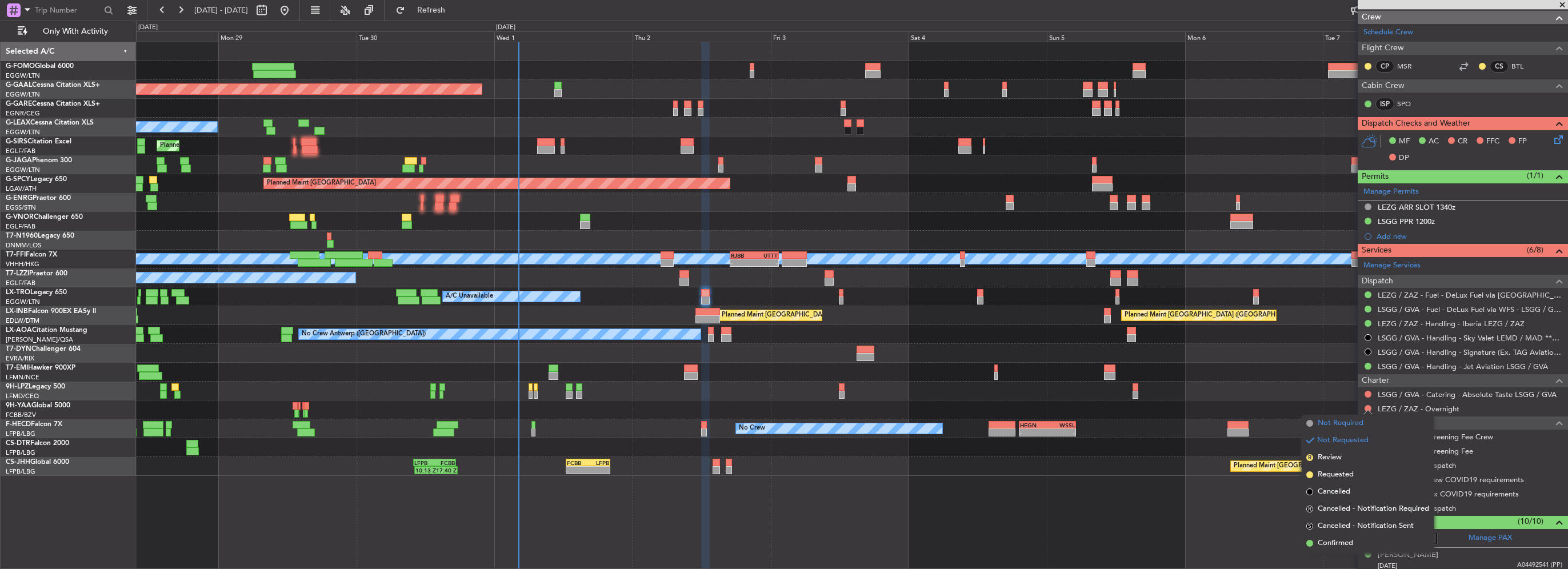
click at [1347, 421] on span "Not Required" at bounding box center [1341, 423] width 46 height 11
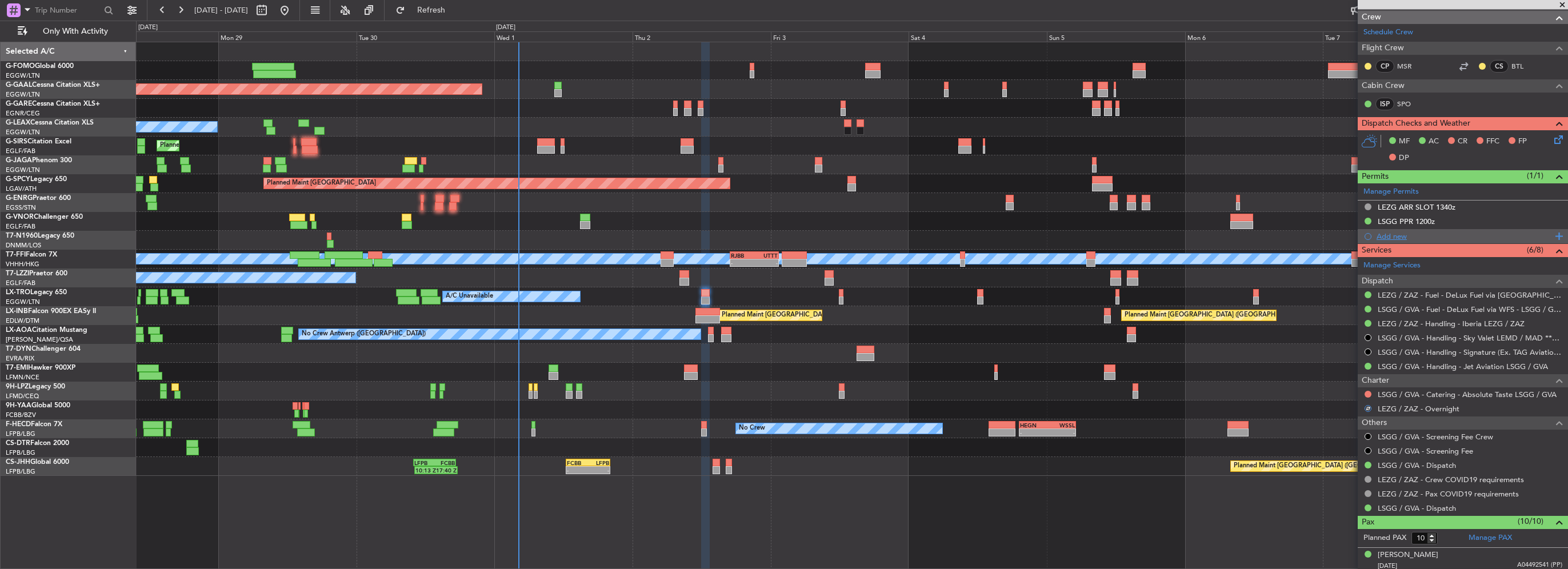
scroll to position [0, 0]
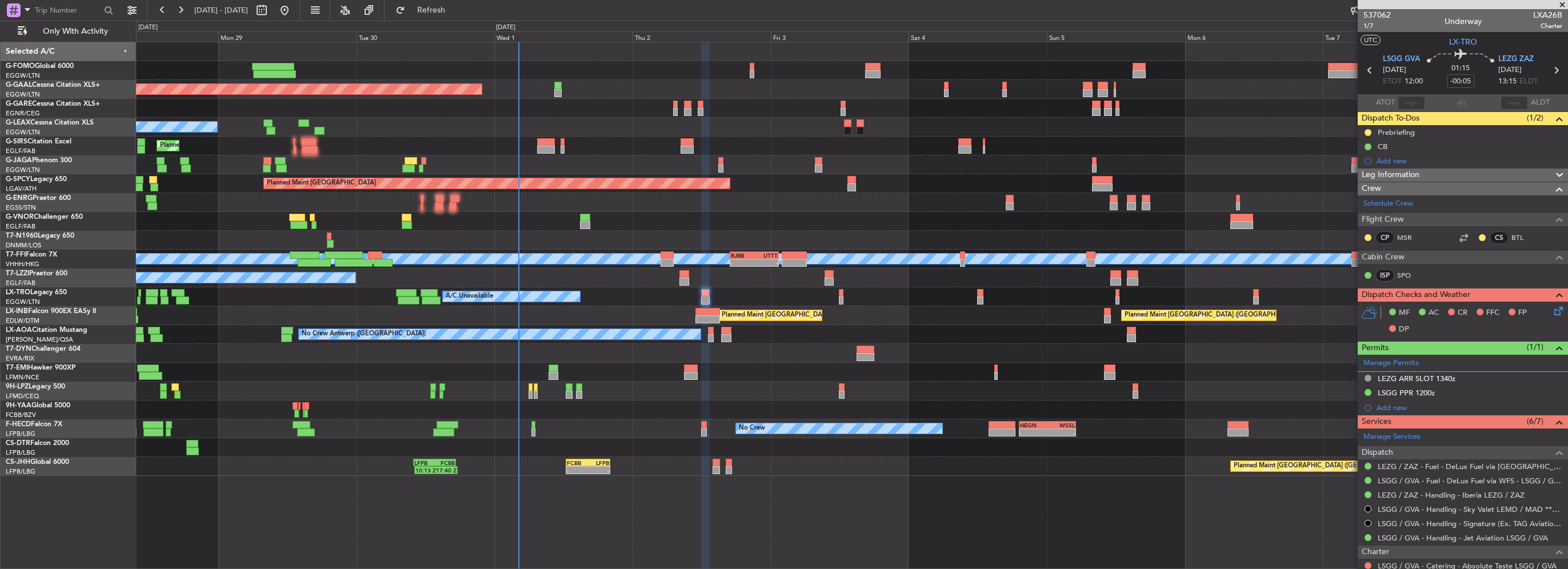
click at [1437, 174] on div "Leg Information" at bounding box center [1463, 175] width 210 height 13
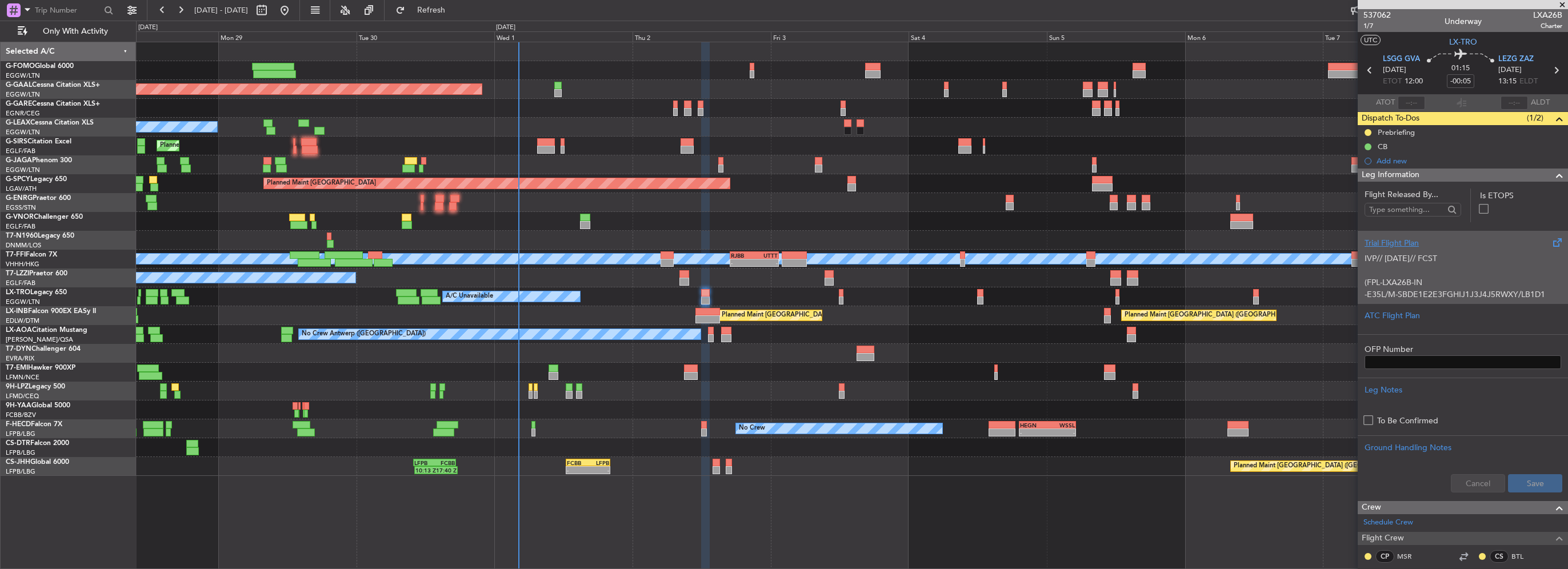
click at [1395, 259] on p "IVP// 30SEP// FCST" at bounding box center [1463, 258] width 197 height 12
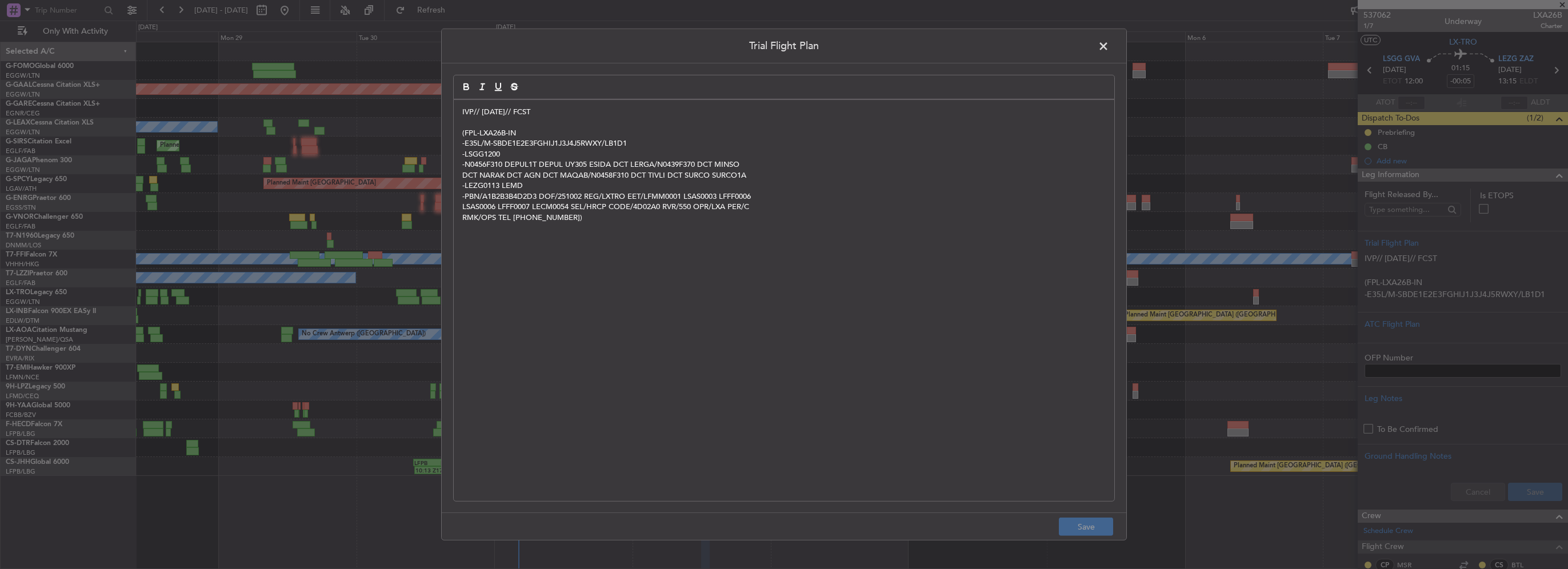
click at [461, 109] on div "IVP// 30SEP// FCST (FPL-LXA26B-IN -E35L/M-SBDE1E2E3FGHIJ1J3J4J5RWXY/LB1D1 -LSGG…" at bounding box center [784, 300] width 660 height 401
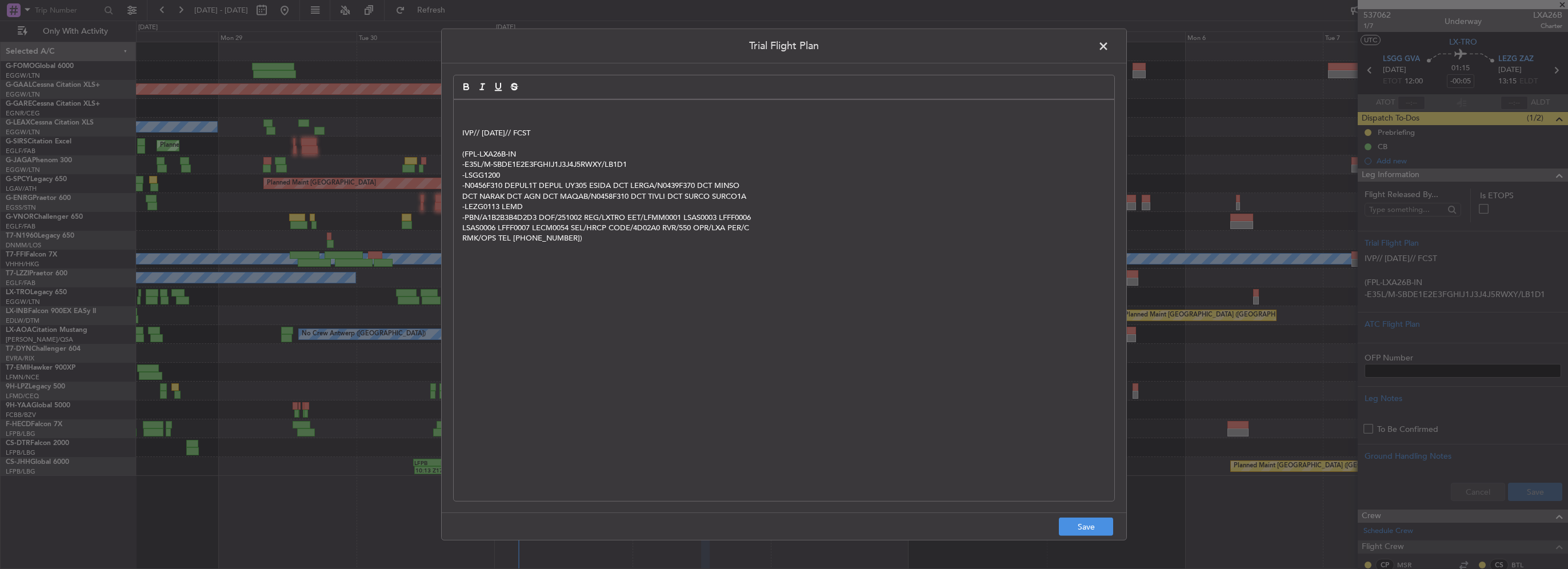
click at [461, 109] on div "IVP// 30SEP// FCST (FPL-LXA26B-IN -E35L/M-SBDE1E2E3FGHIJ1J3J4J5RWXY/LB1D1 -LSGG…" at bounding box center [784, 300] width 660 height 401
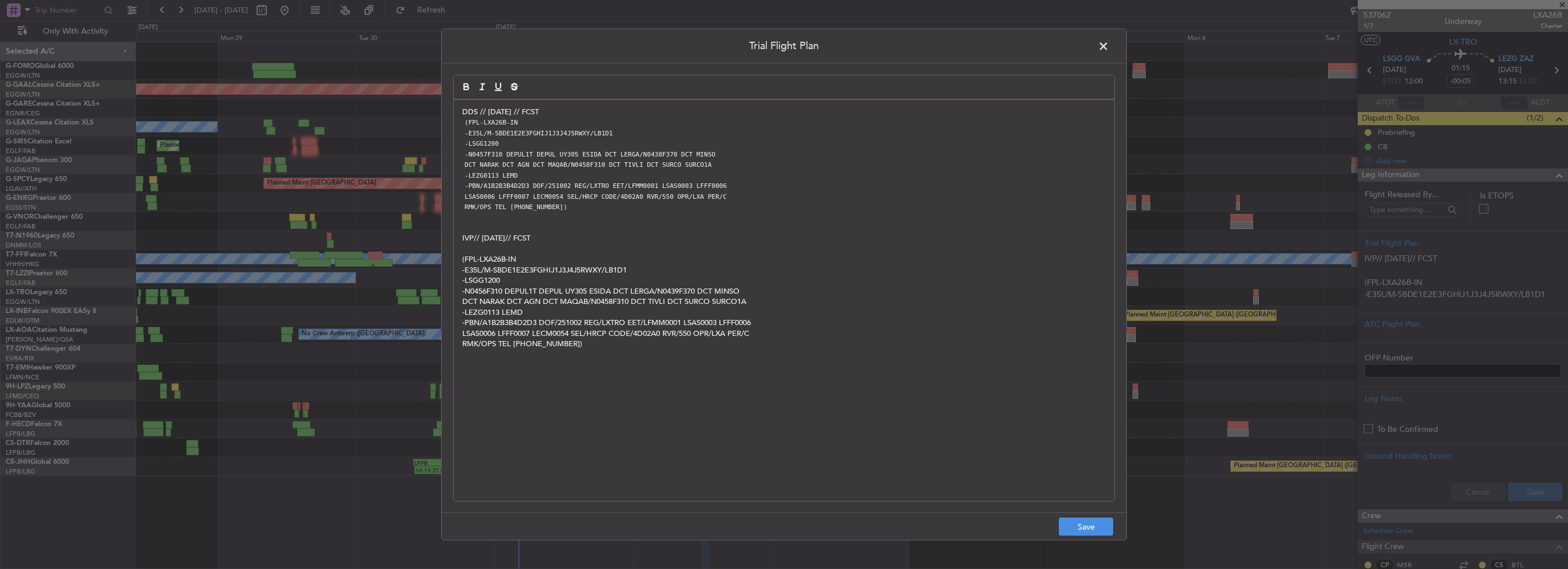
click at [556, 111] on p "DDS // 01OCT // FCST" at bounding box center [784, 112] width 643 height 11
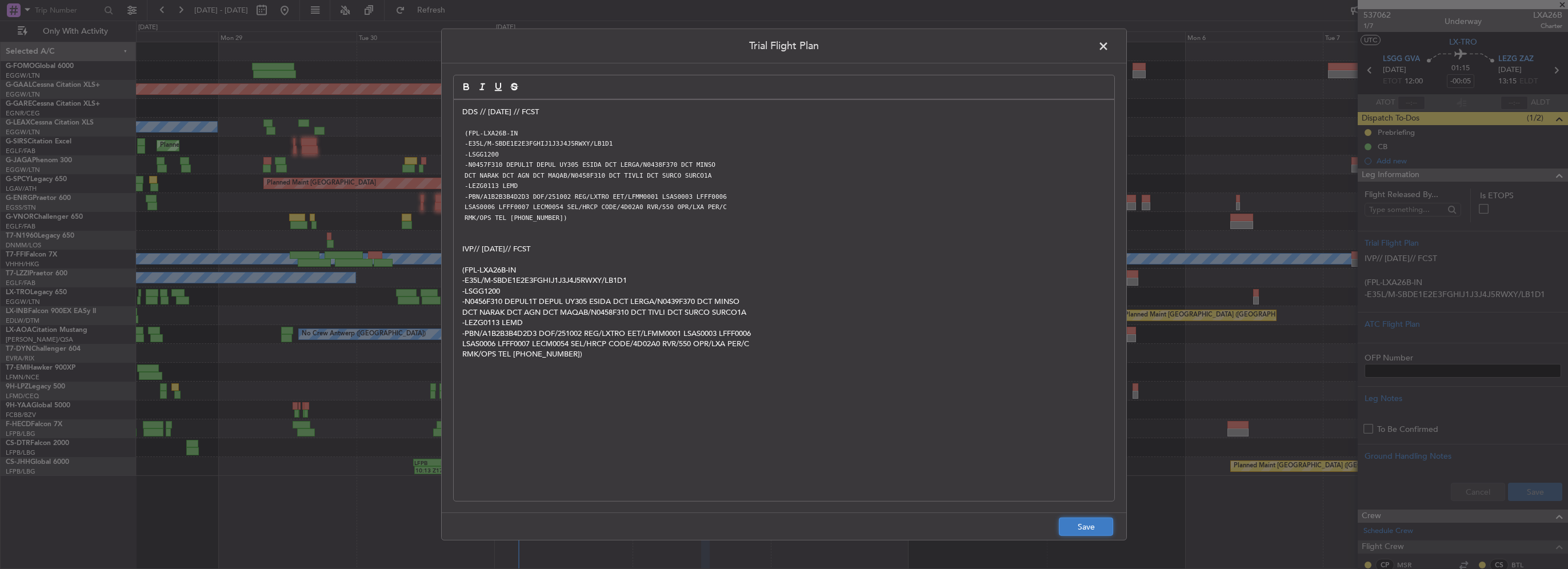
click at [1101, 524] on button "Save" at bounding box center [1086, 527] width 55 height 18
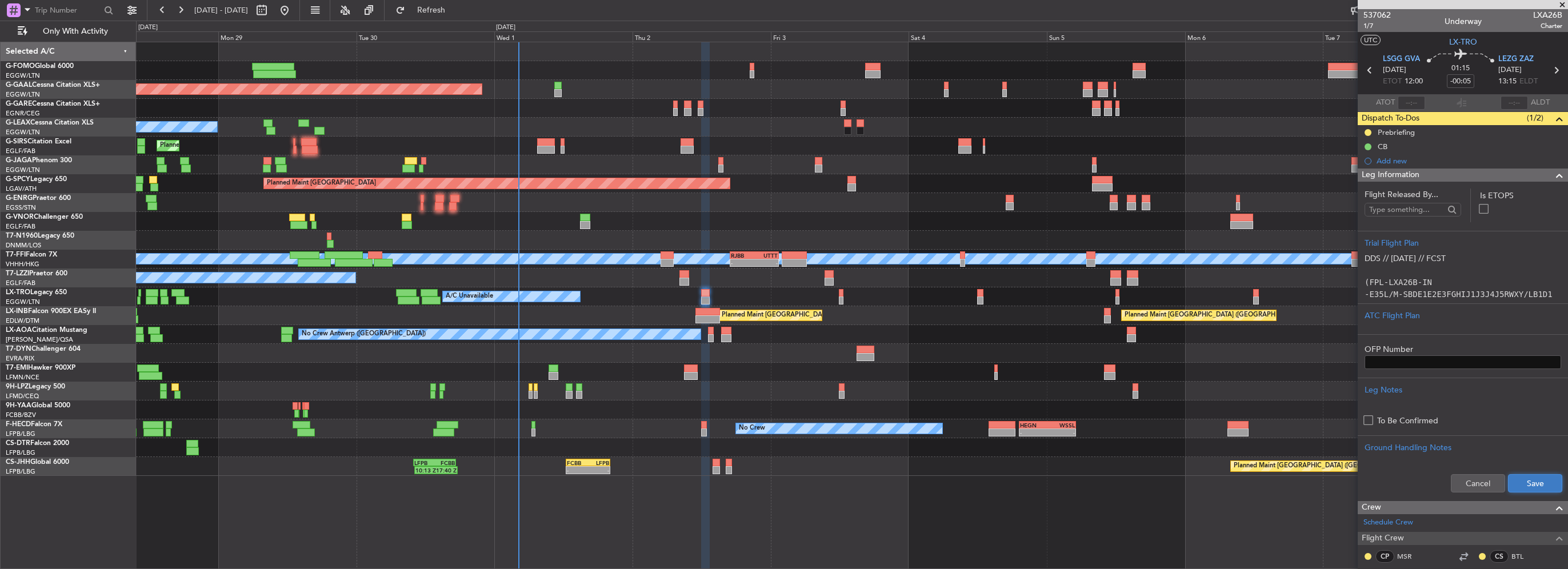
click at [1530, 481] on button "Save" at bounding box center [1535, 483] width 55 height 18
click at [1552, 179] on span at bounding box center [1559, 175] width 13 height 13
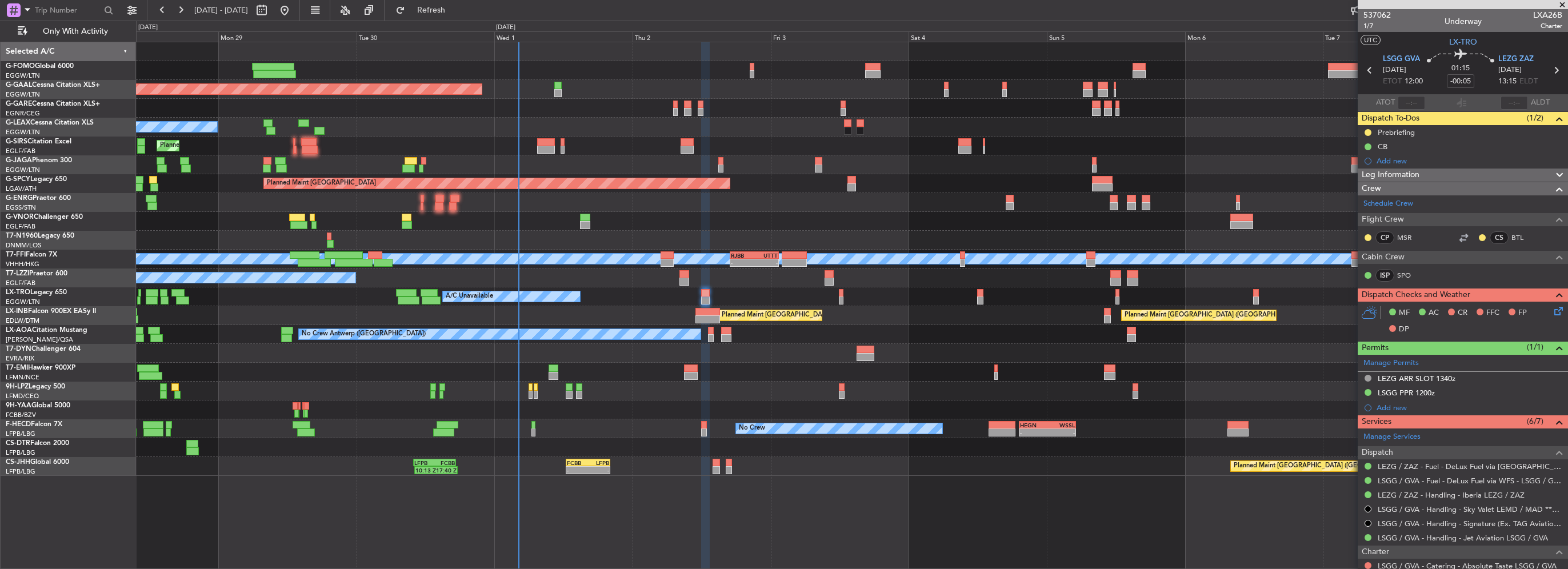
click at [1552, 310] on icon at bounding box center [1557, 309] width 9 height 9
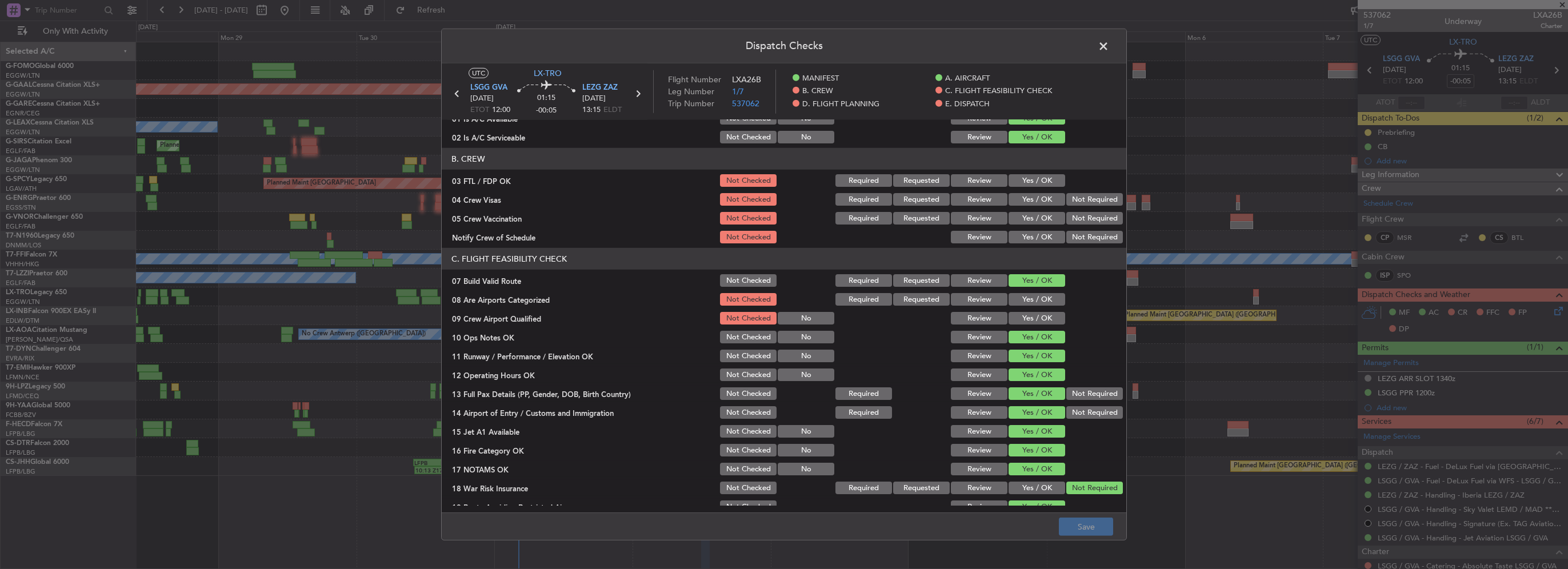
scroll to position [114, 0]
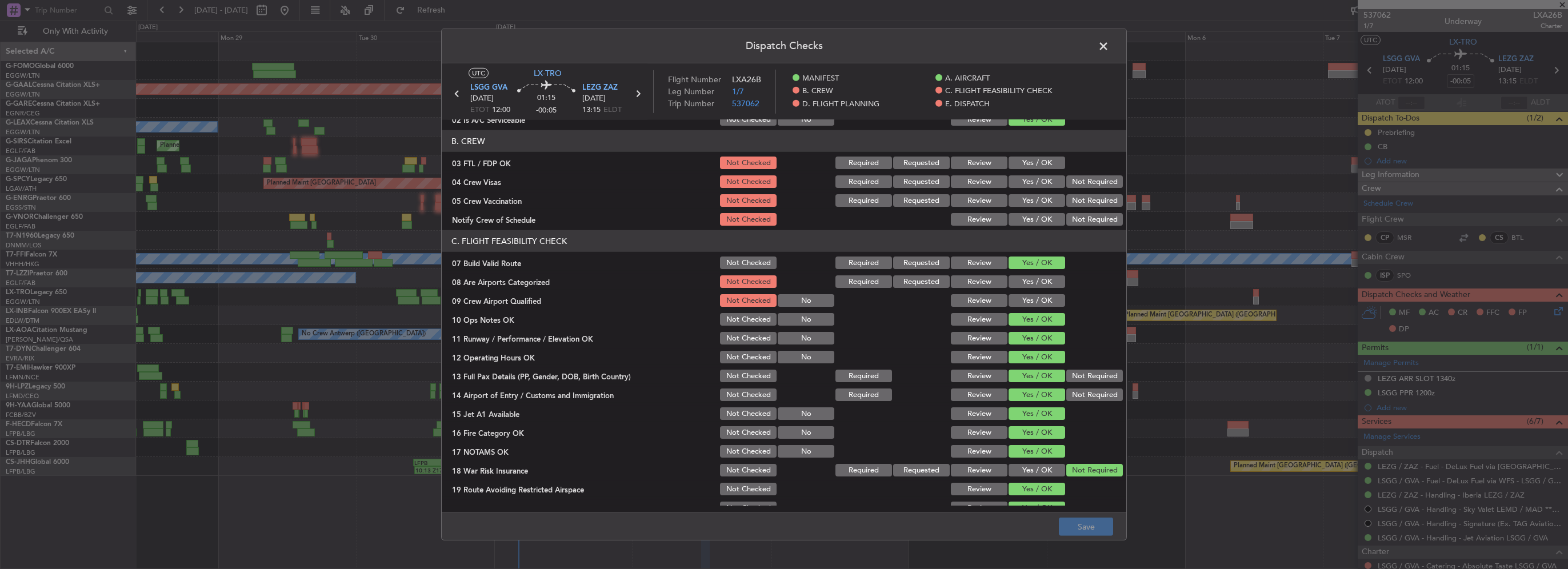
click at [1037, 276] on button "Yes / OK" at bounding box center [1037, 282] width 57 height 13
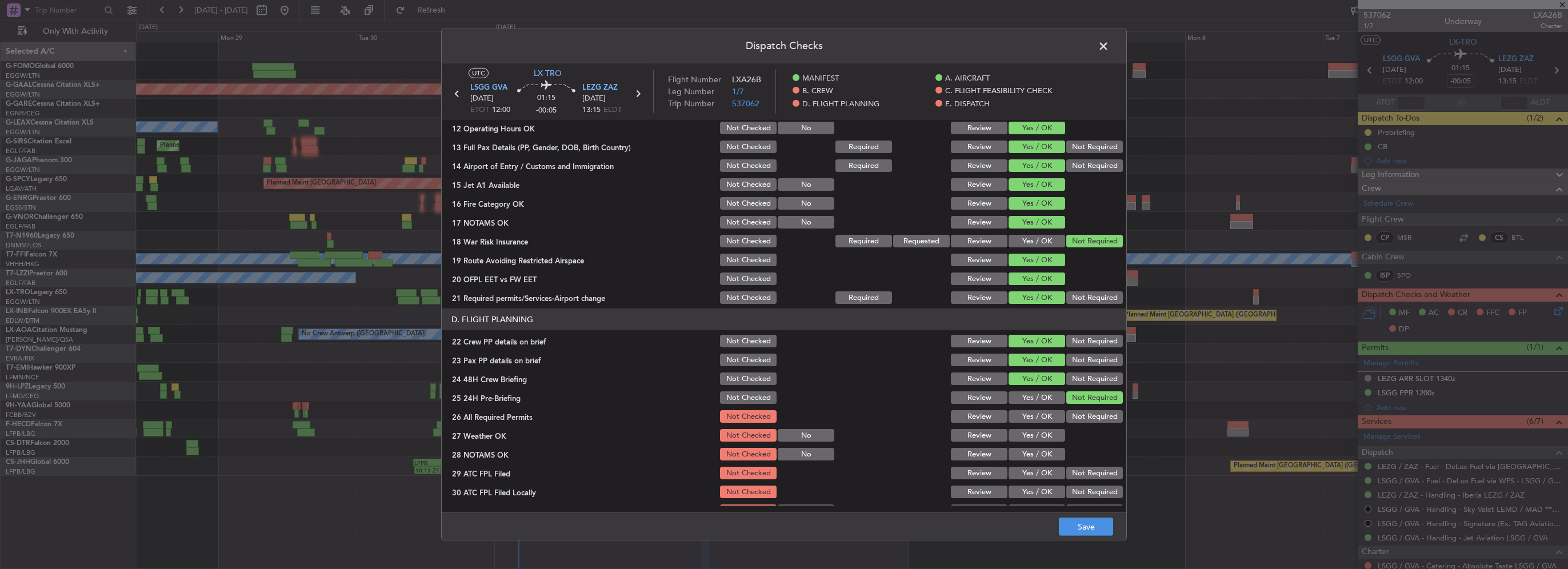
scroll to position [400, 0]
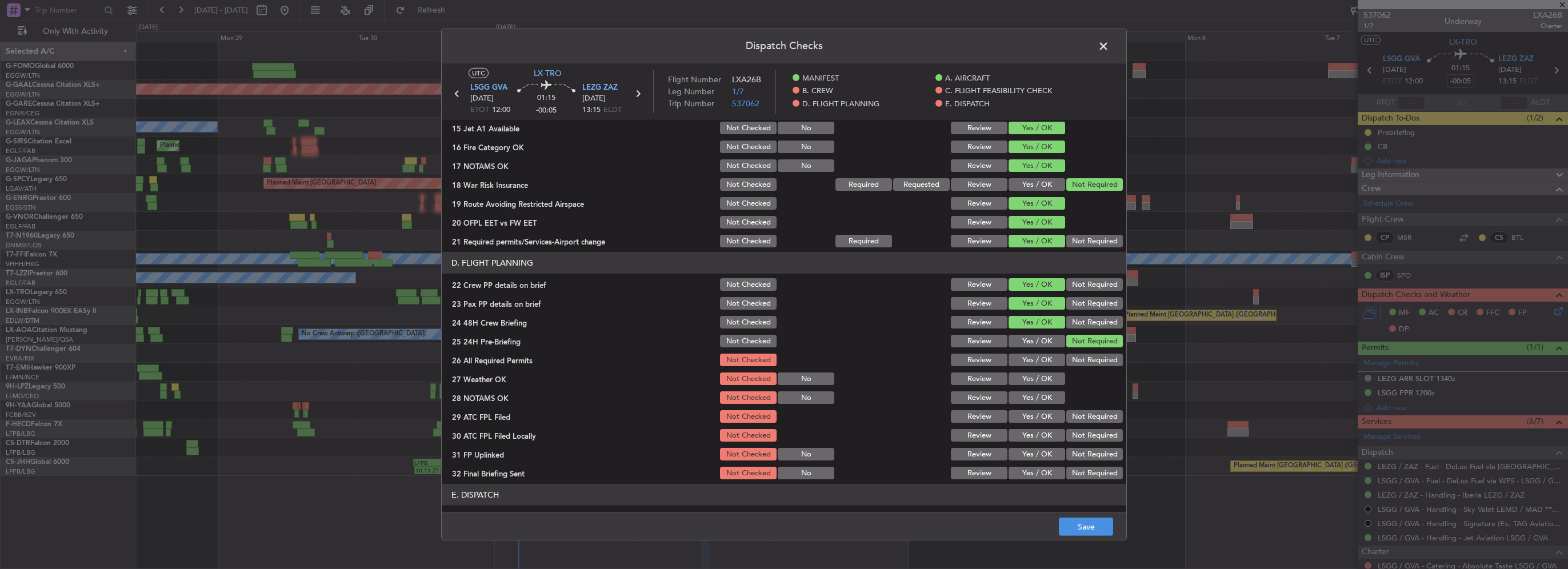
click at [1086, 542] on div "Dispatch Checks UTC LX-TRO LSGG GVA 02/10/2025 ETOT 12:00 01:15 -00:05 LEZG ZAZ…" at bounding box center [784, 284] width 1568 height 569
click at [1091, 532] on button "Save" at bounding box center [1086, 527] width 55 height 18
click at [1109, 48] on span at bounding box center [1109, 49] width 0 height 23
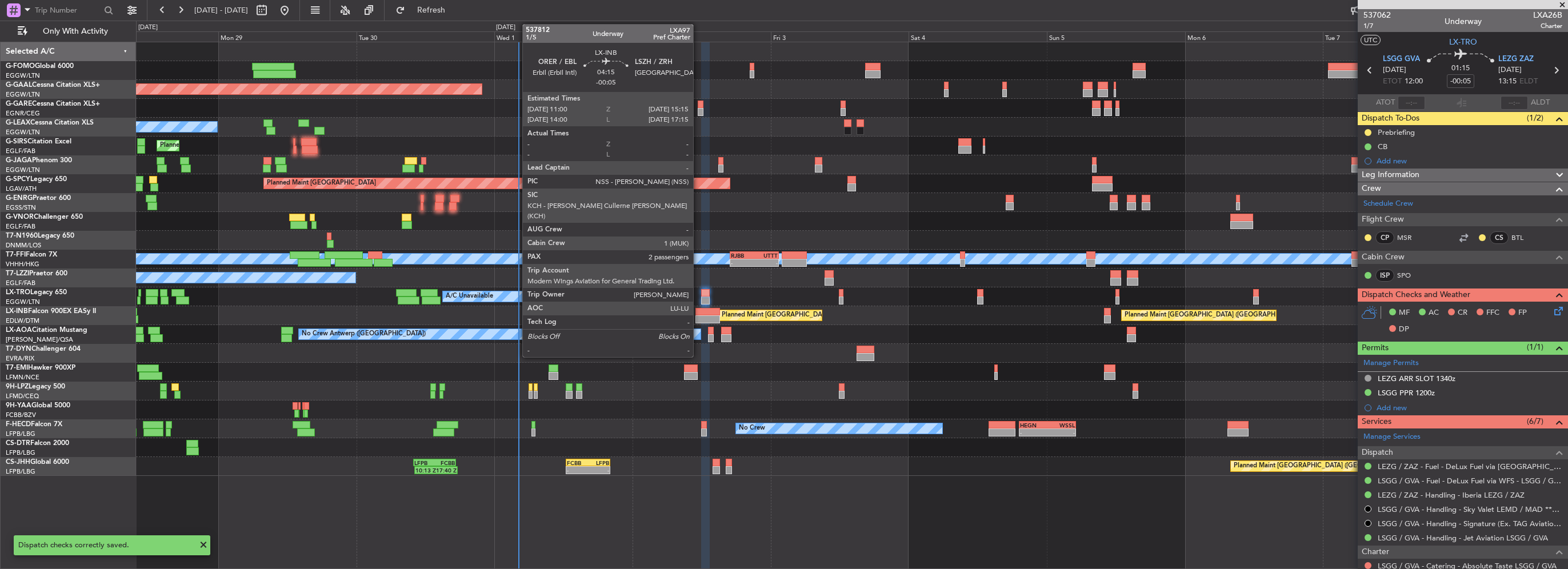
click at [702, 316] on div at bounding box center [708, 319] width 25 height 8
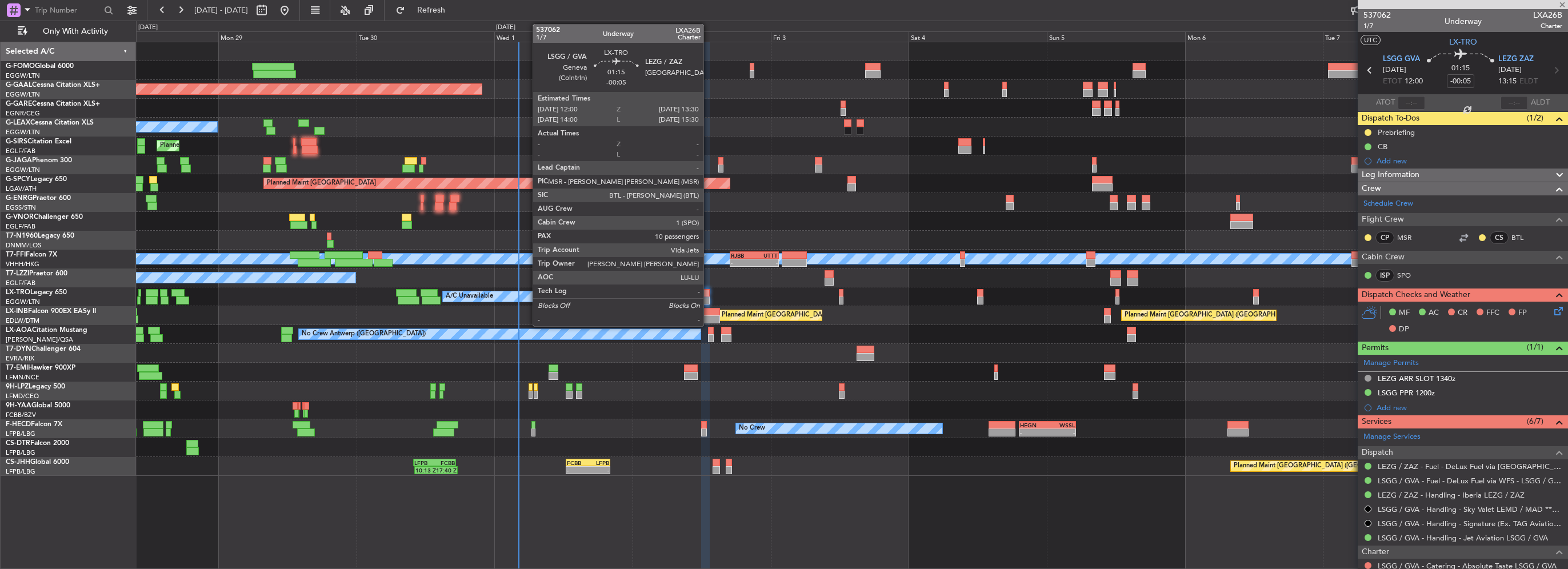
type input "2"
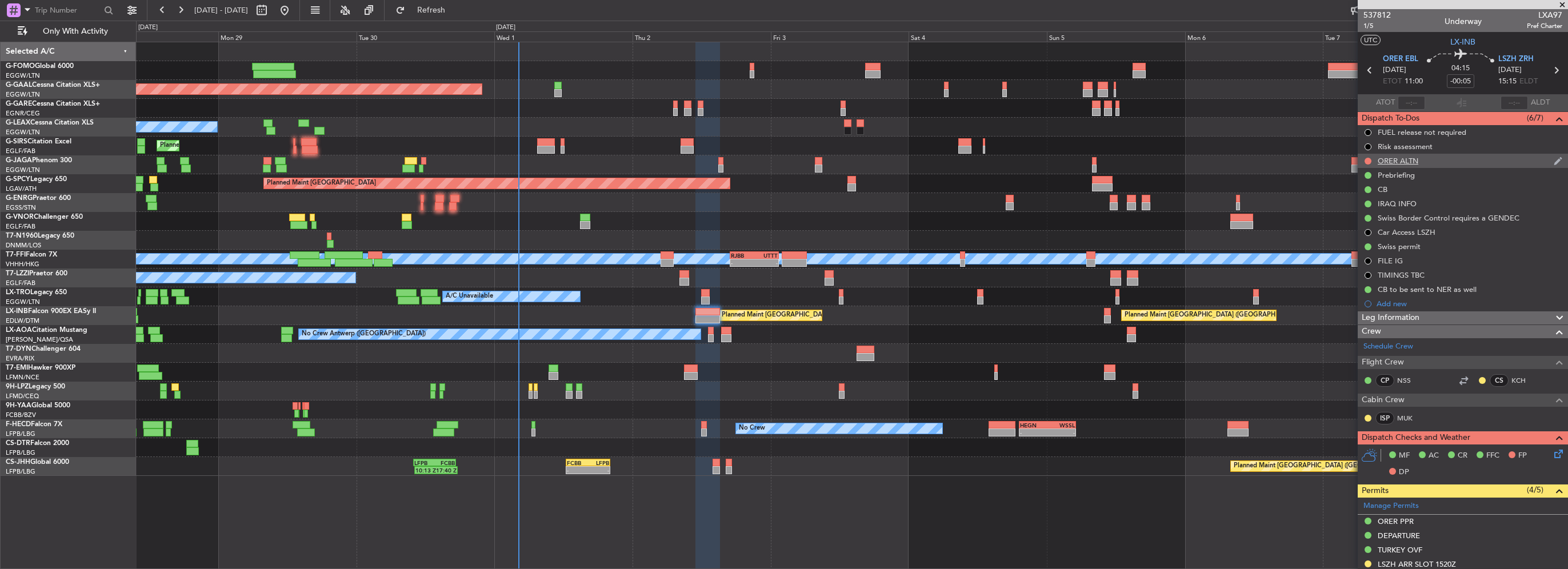
click at [1404, 156] on div "ORER ALTN" at bounding box center [1397, 161] width 40 height 10
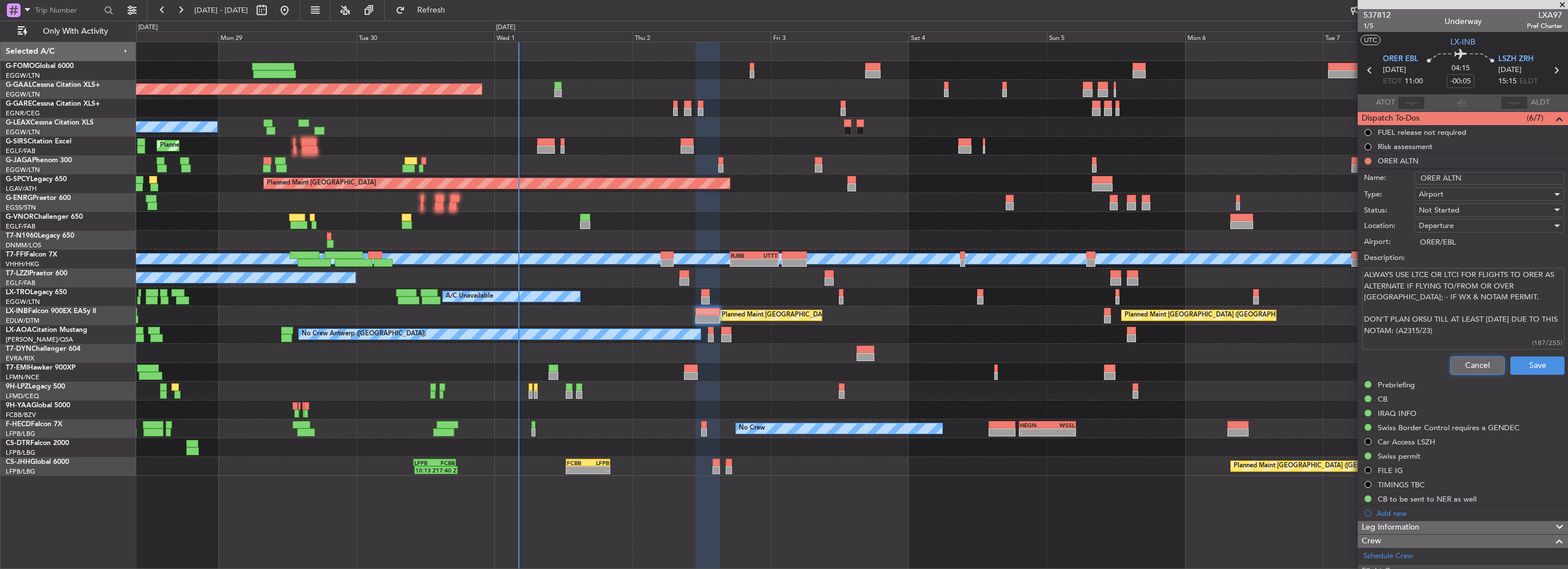
click at [1470, 357] on button "Cancel" at bounding box center [1477, 366] width 55 height 18
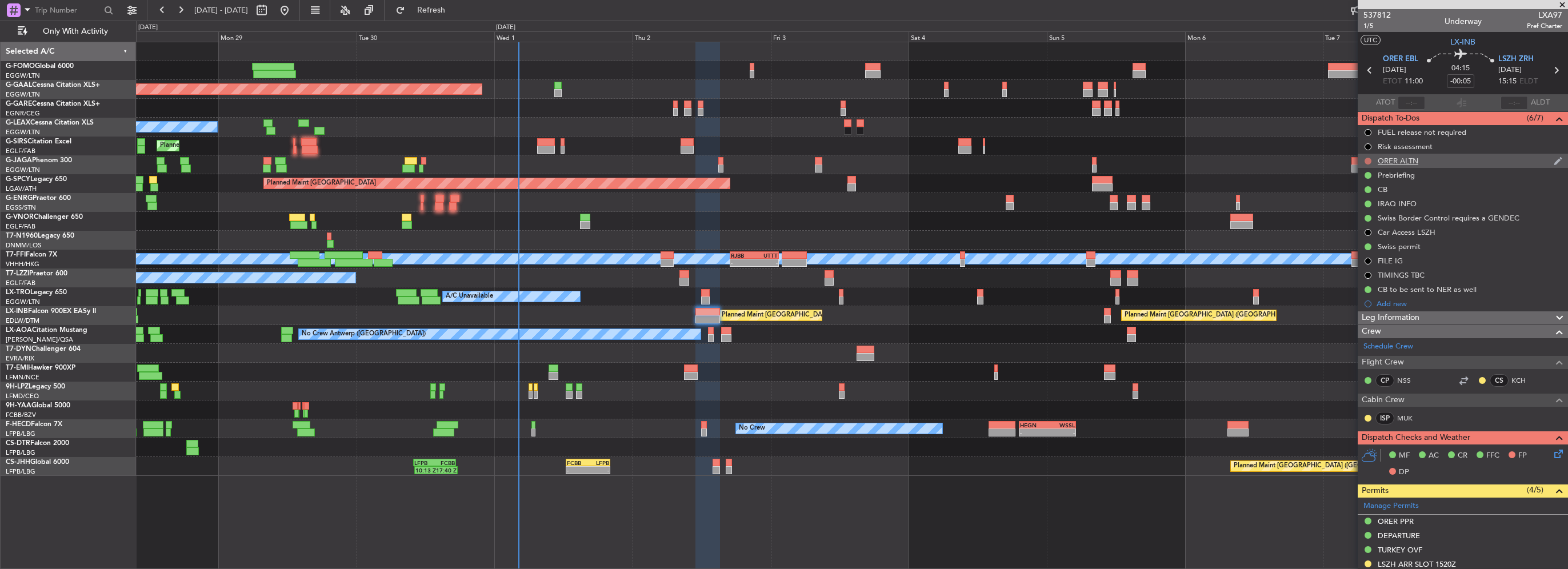
click at [1366, 158] on button at bounding box center [1368, 161] width 7 height 7
click at [1362, 205] on li "Completed" at bounding box center [1369, 212] width 61 height 17
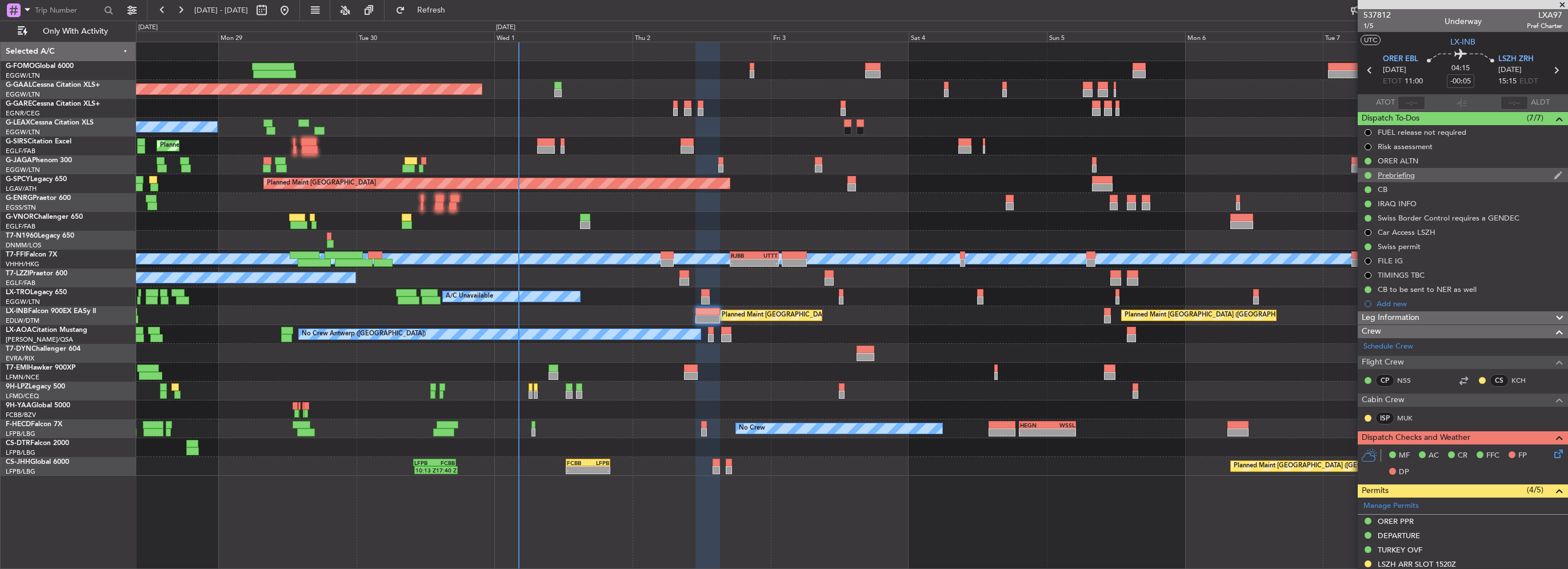
click at [1413, 179] on mat-tooltip-component "Prebriefing" at bounding box center [1397, 194] width 53 height 30
click at [1405, 171] on div "Prebriefing" at bounding box center [1396, 176] width 37 height 10
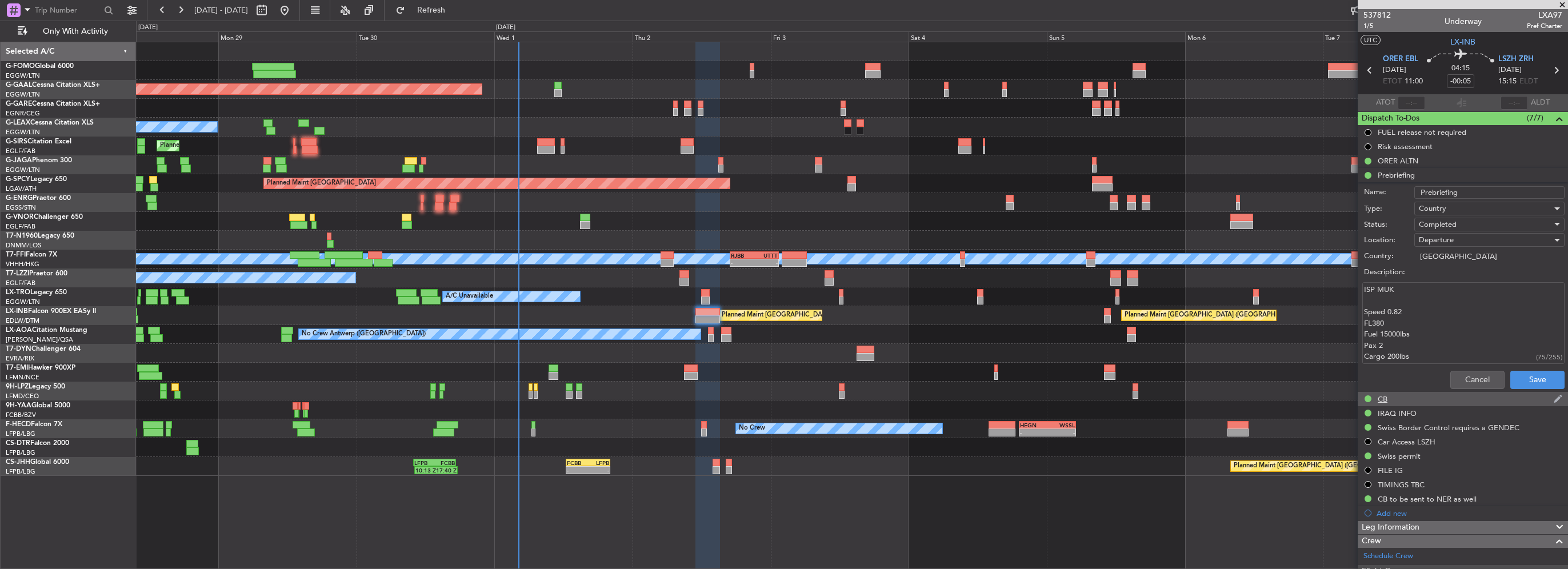
click at [1464, 392] on div "CB" at bounding box center [1463, 399] width 210 height 14
click at [1481, 391] on button "Cancel" at bounding box center [1477, 394] width 55 height 18
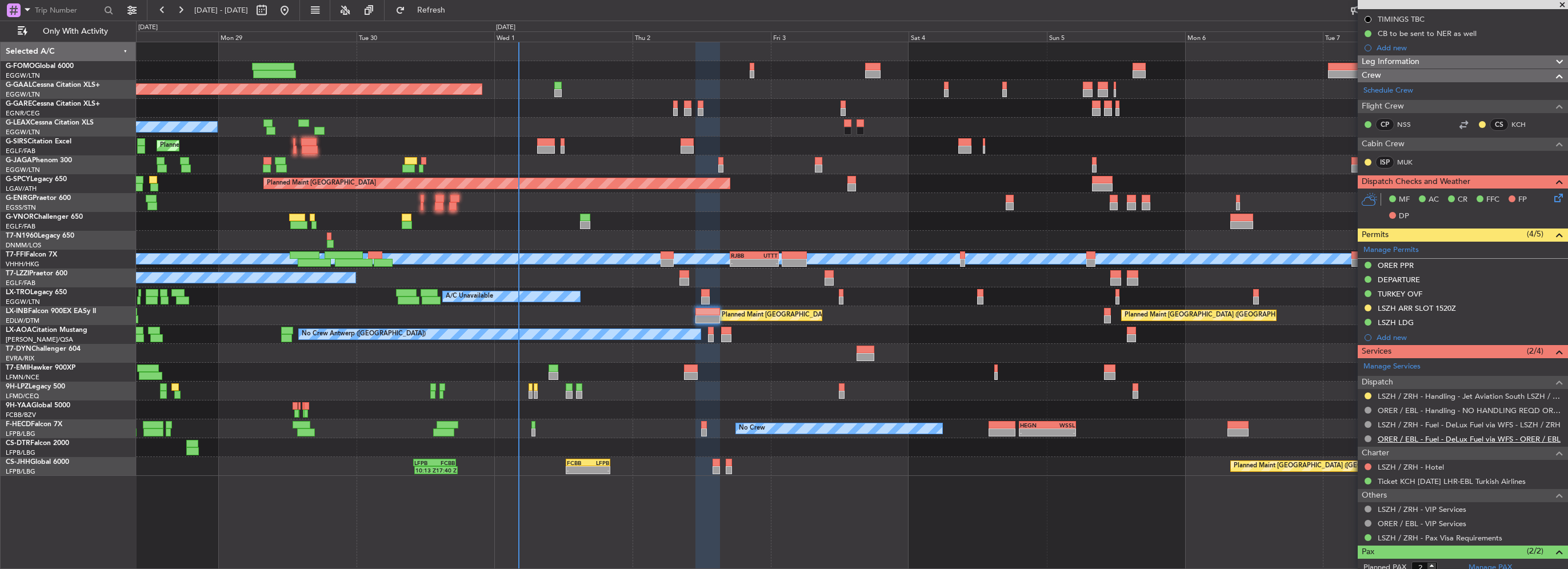
scroll to position [313, 0]
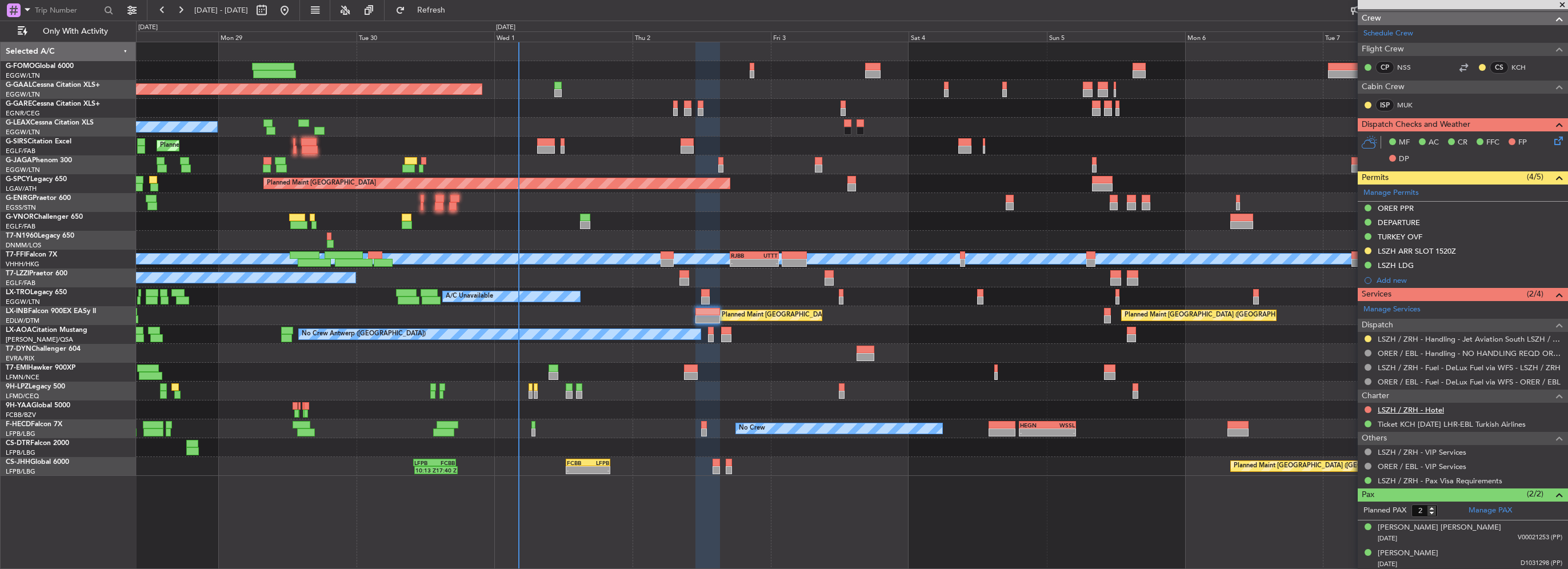
click at [1415, 408] on link "LSZH / ZRH - Hotel" at bounding box center [1411, 410] width 67 height 10
click at [1368, 409] on button at bounding box center [1368, 410] width 7 height 7
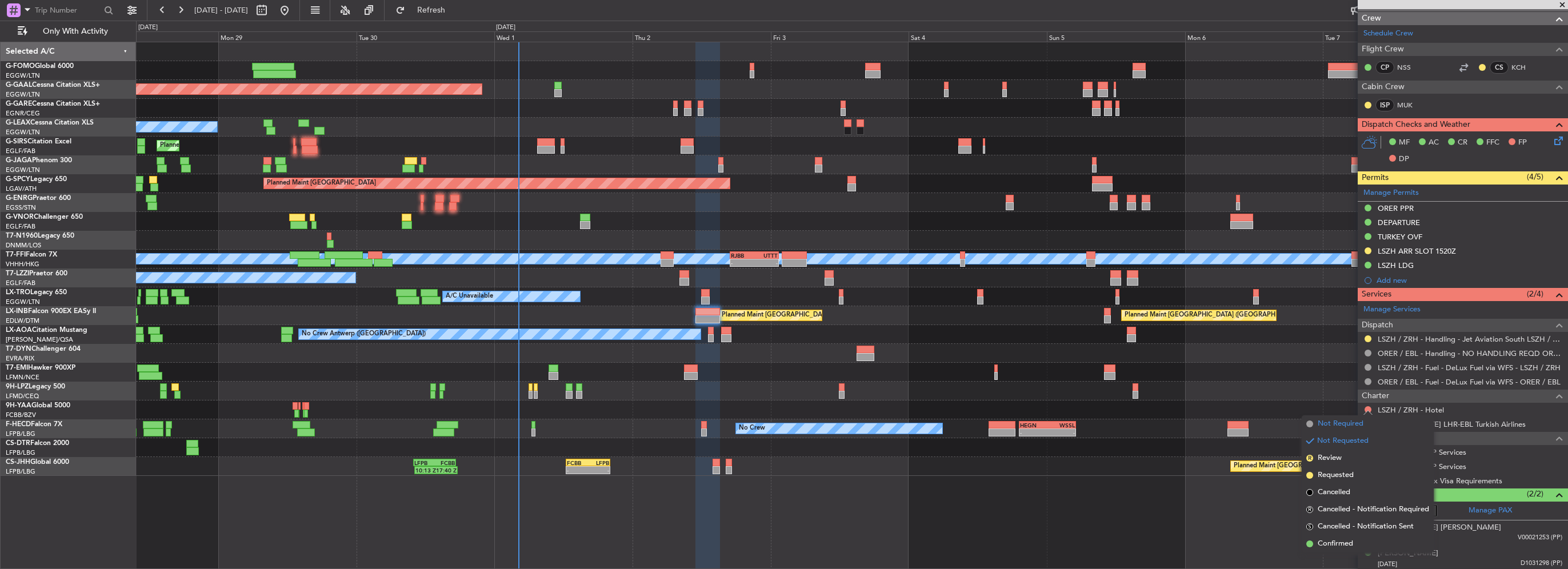
click at [1332, 420] on span "Not Required" at bounding box center [1341, 424] width 46 height 11
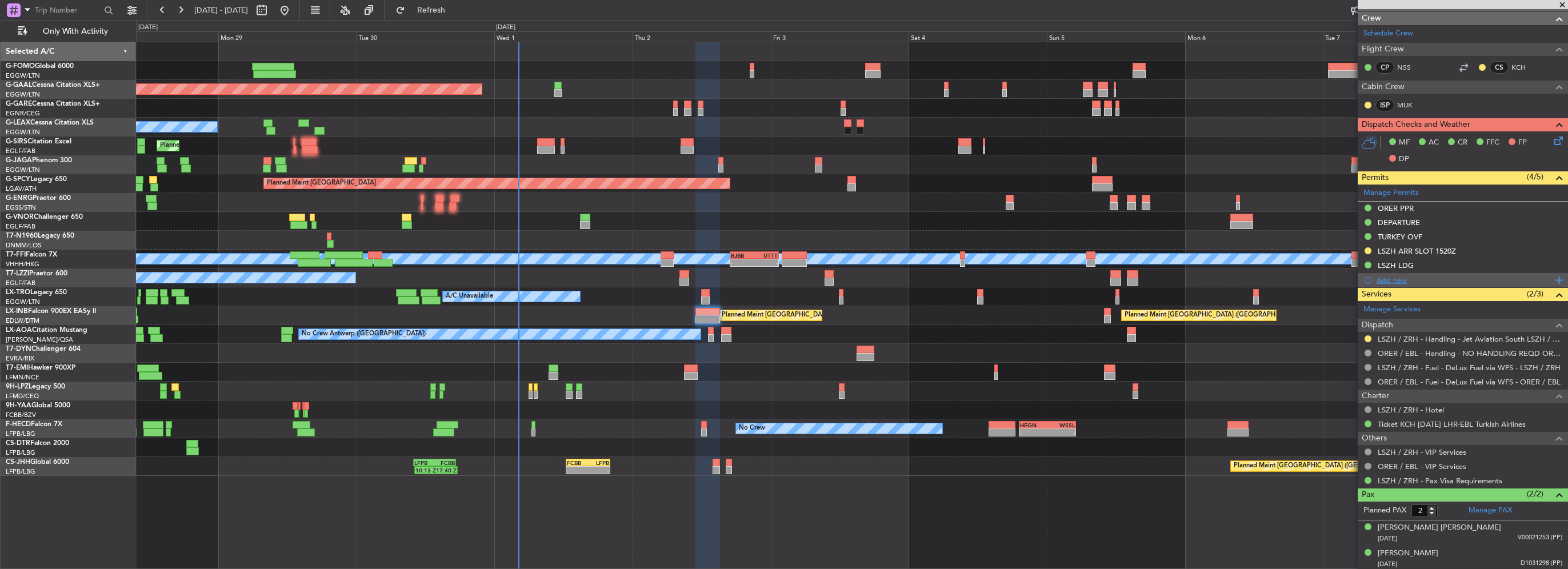
scroll to position [142, 0]
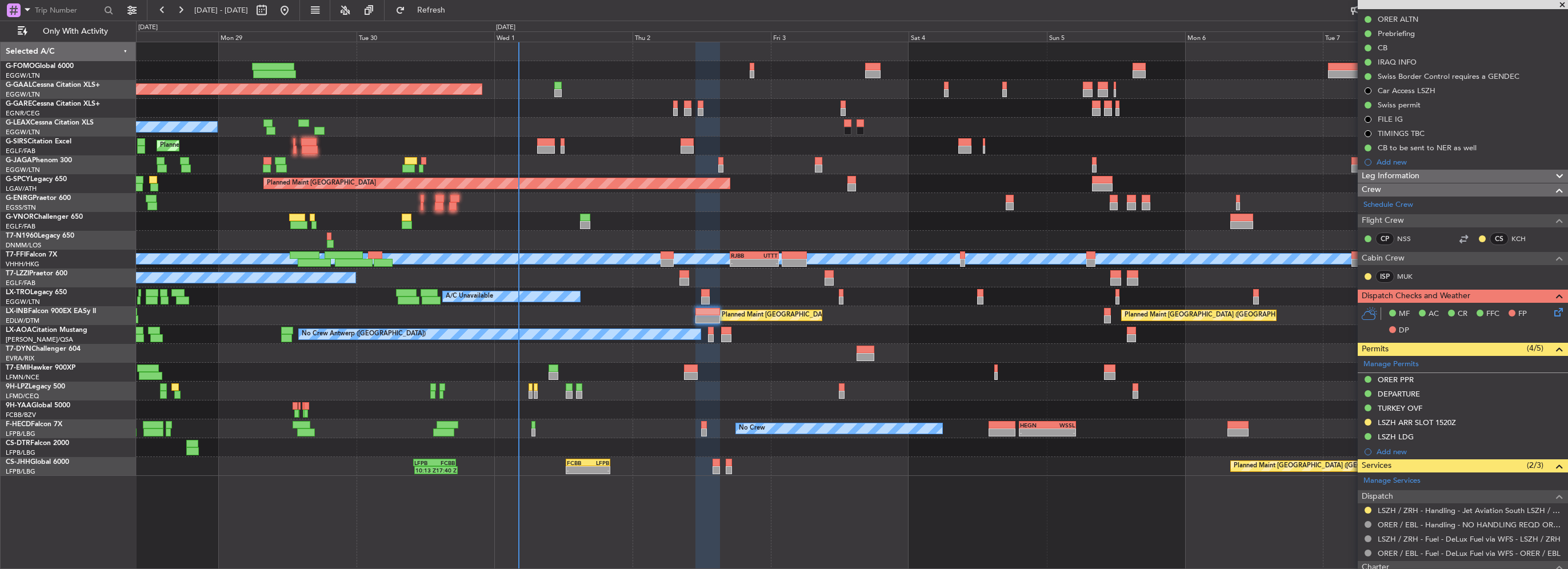
click at [1409, 171] on span "Leg Information" at bounding box center [1391, 176] width 58 height 13
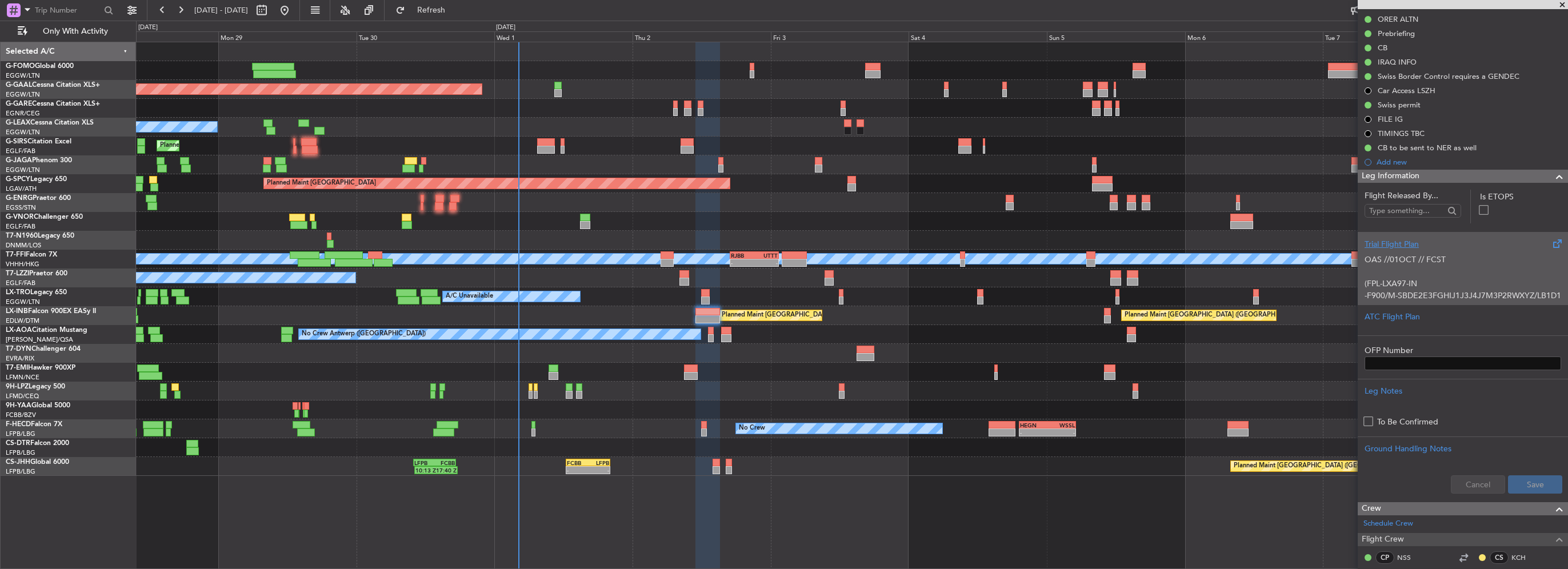
click at [1387, 246] on div "Trial Flight Plan" at bounding box center [1463, 244] width 197 height 12
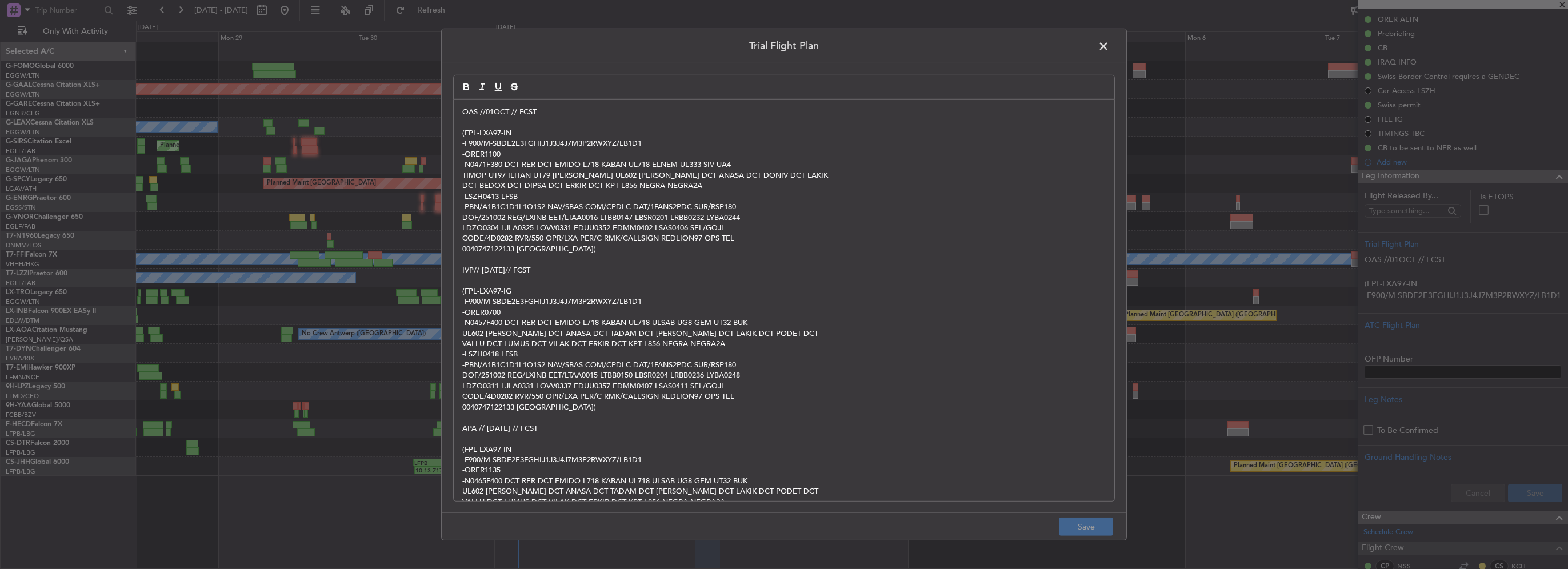
click at [467, 117] on p at bounding box center [784, 122] width 643 height 11
click at [465, 110] on p "OAS //01OCT // FCST" at bounding box center [784, 112] width 643 height 11
click at [462, 110] on p "OAS //01OCT // FCST" at bounding box center [784, 112] width 643 height 11
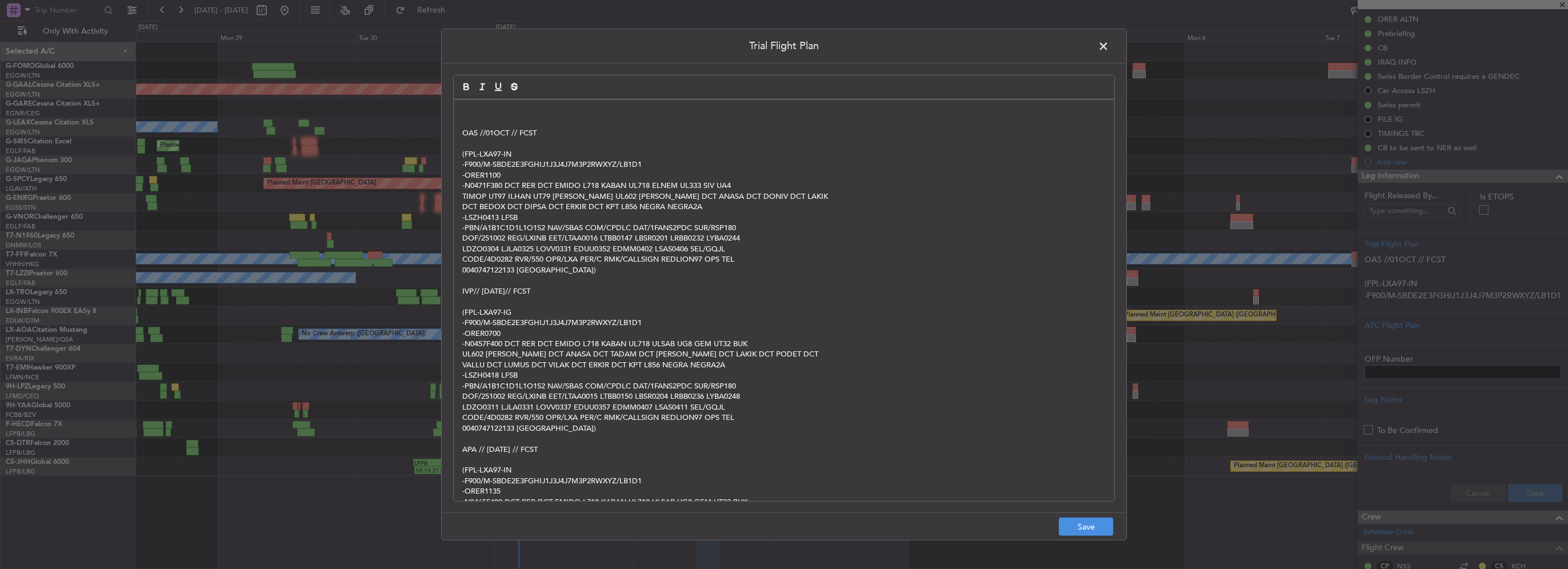
click at [457, 126] on div "OAS //01OCT // FCST (FPL-LXA97-IN -F900/M-SBDE2E3FGHIJ1J3J4J7M3P2RWXYZ/LB1D1 -O…" at bounding box center [784, 300] width 660 height 401
click at [467, 114] on p at bounding box center [784, 112] width 643 height 11
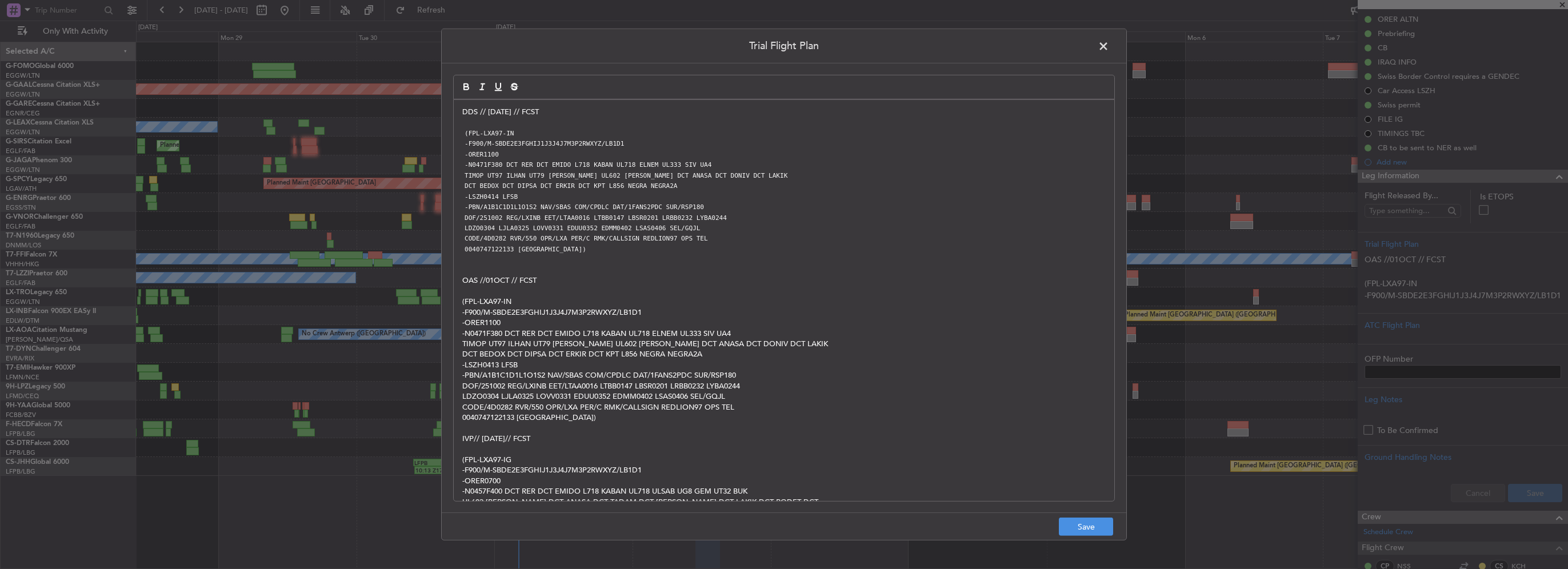
scroll to position [0, 0]
drag, startPoint x: 1076, startPoint y: 517, endPoint x: 1089, endPoint y: 525, distance: 15.3
click at [1076, 517] on footer "Save" at bounding box center [784, 526] width 685 height 28
click at [1095, 528] on button "Save" at bounding box center [1086, 527] width 55 height 18
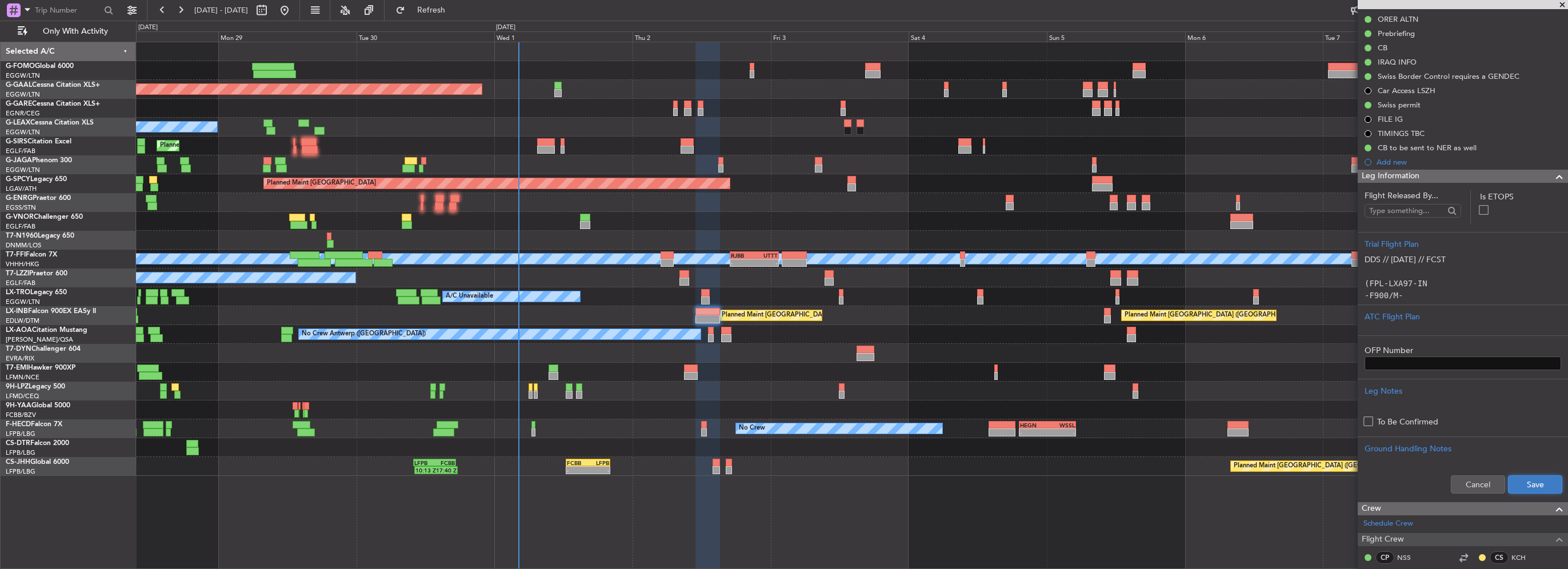
click at [1540, 476] on button "Save" at bounding box center [1535, 485] width 55 height 18
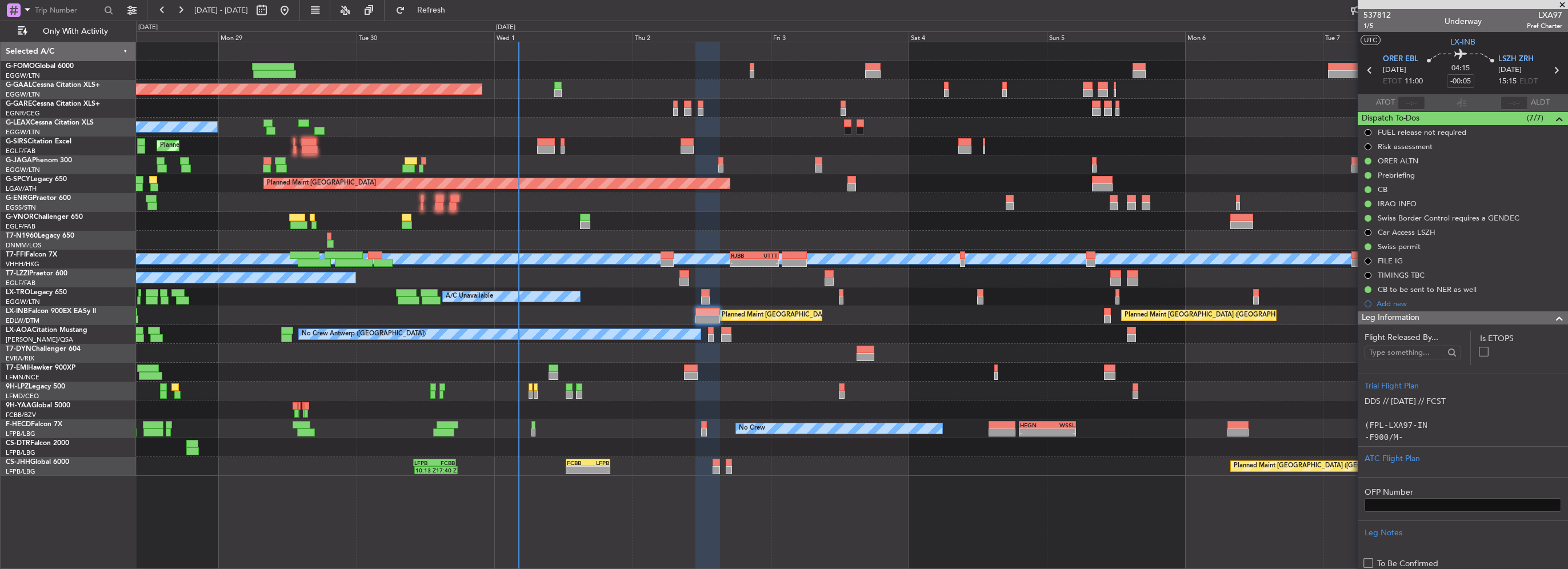
click at [1552, 318] on span at bounding box center [1559, 318] width 13 height 13
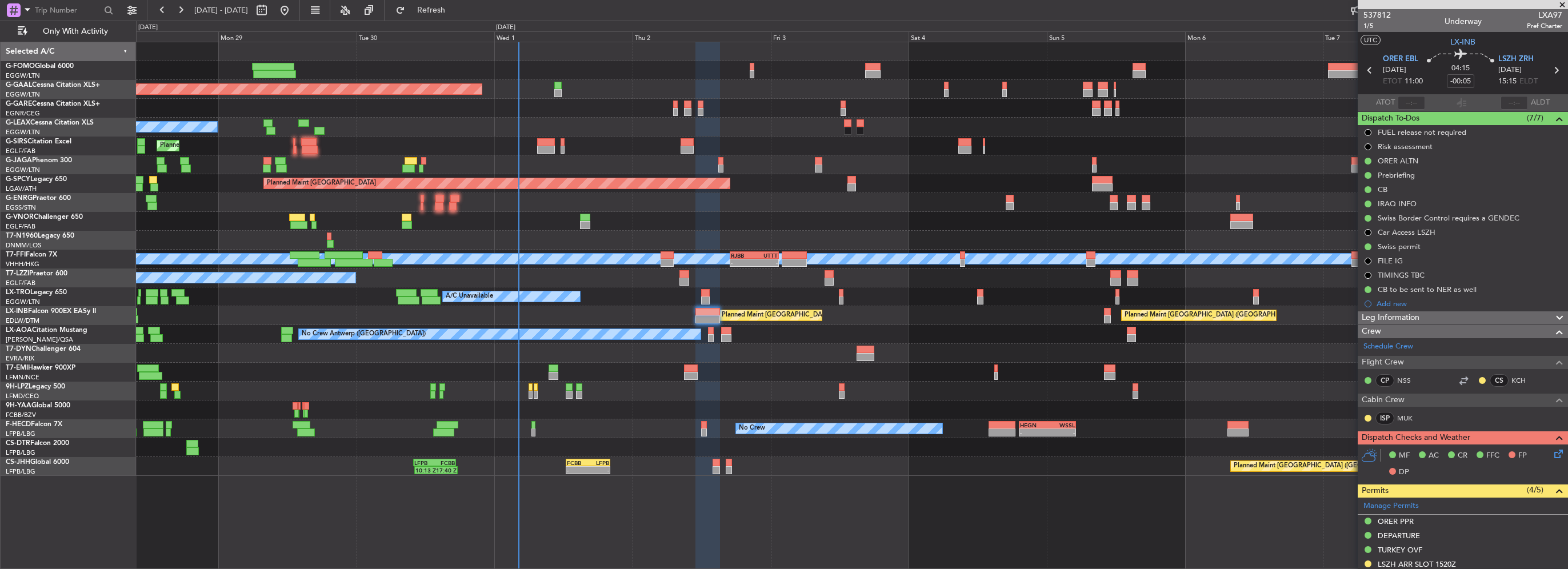
click at [1552, 452] on icon at bounding box center [1557, 452] width 9 height 9
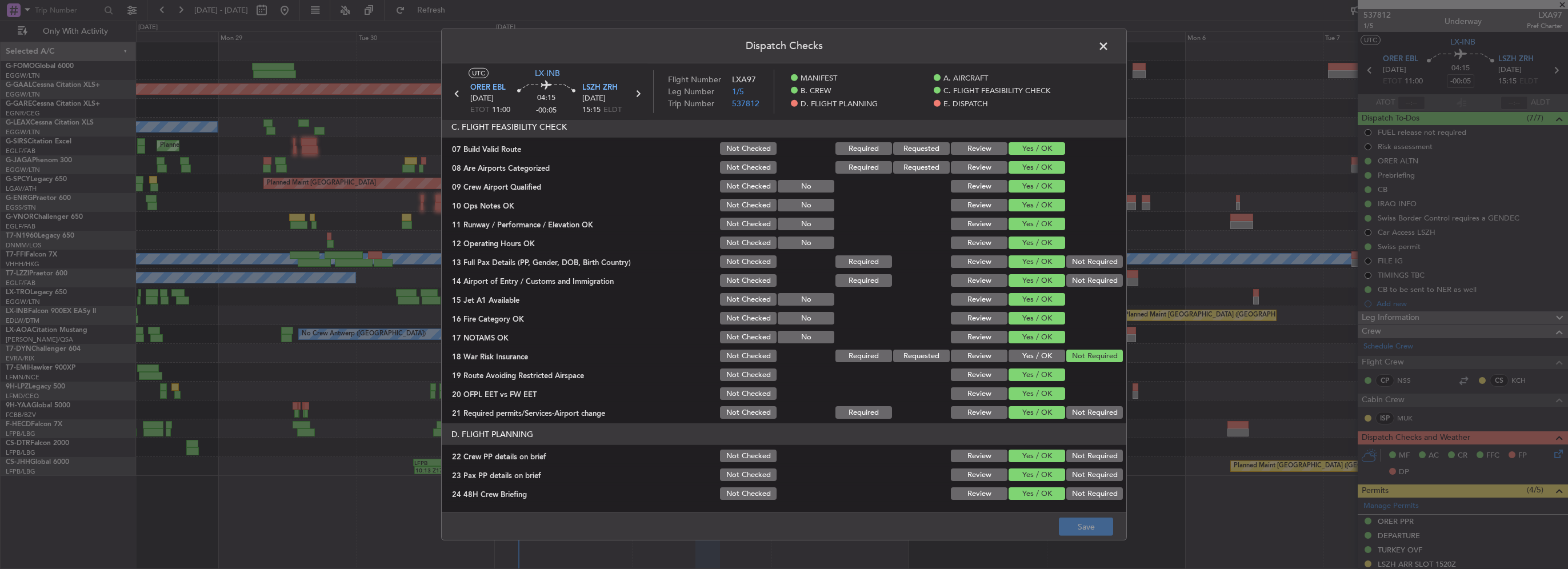
scroll to position [515, 0]
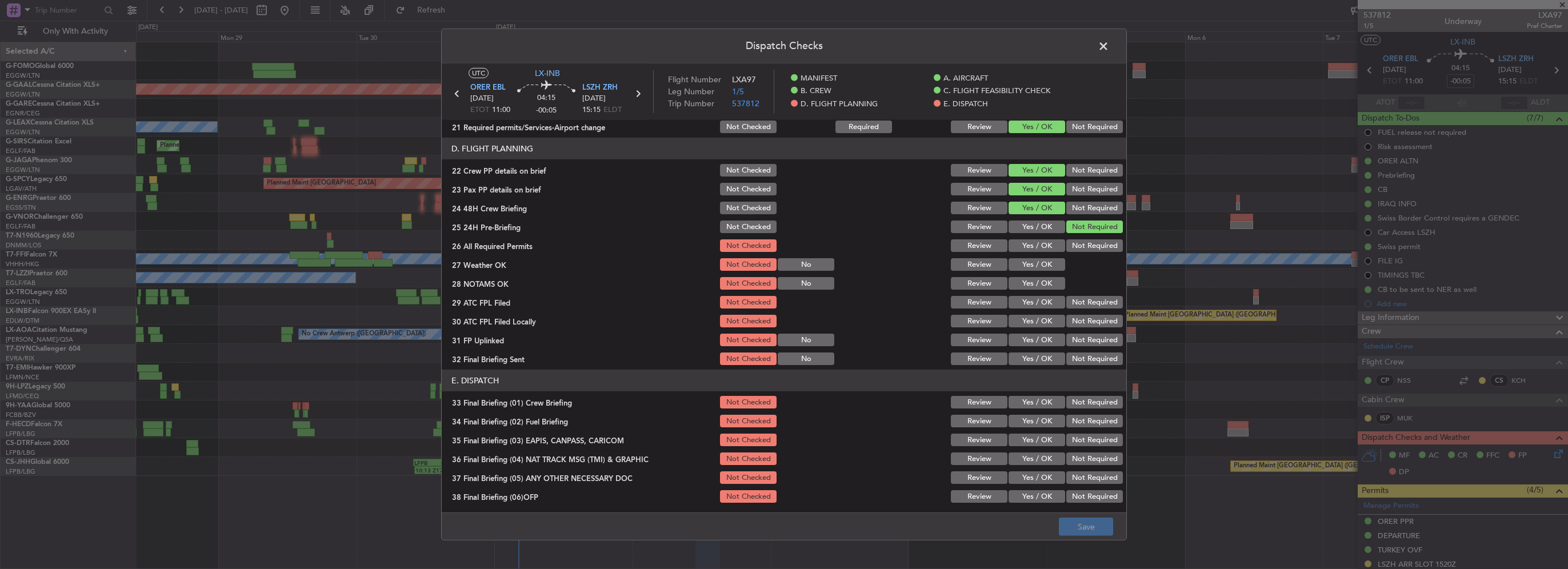
click at [1109, 52] on span at bounding box center [1109, 49] width 0 height 23
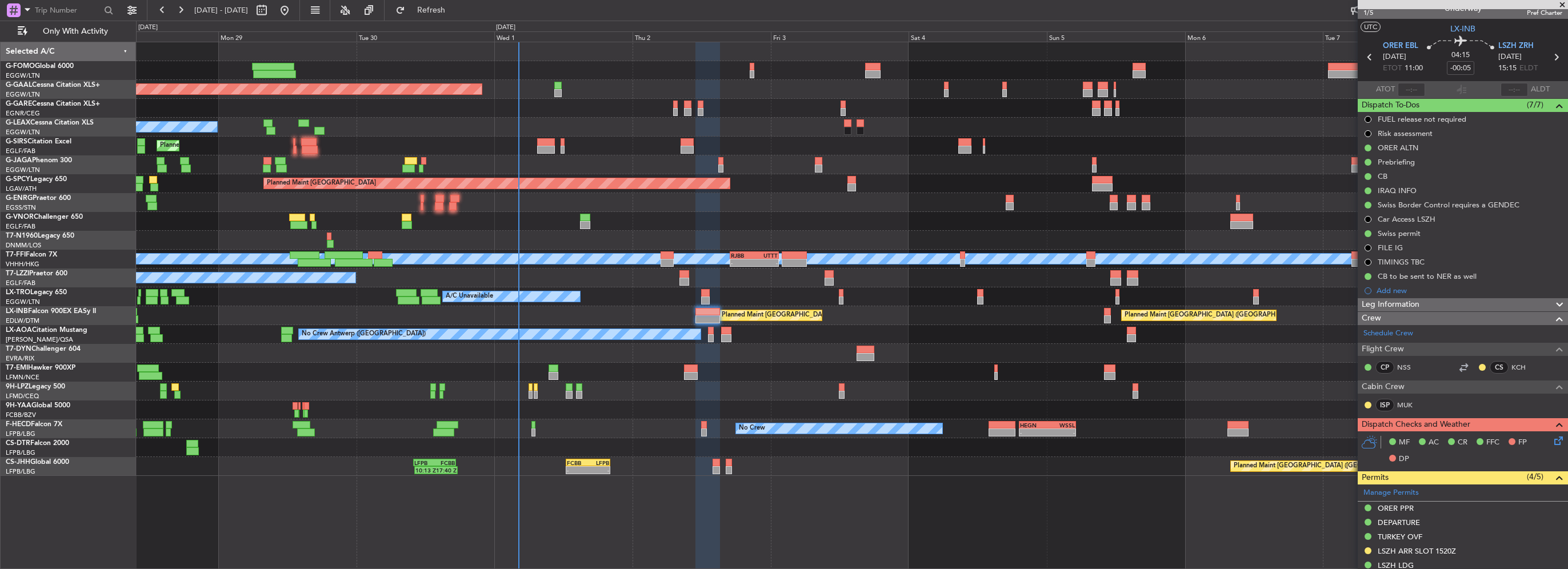
scroll to position [0, 0]
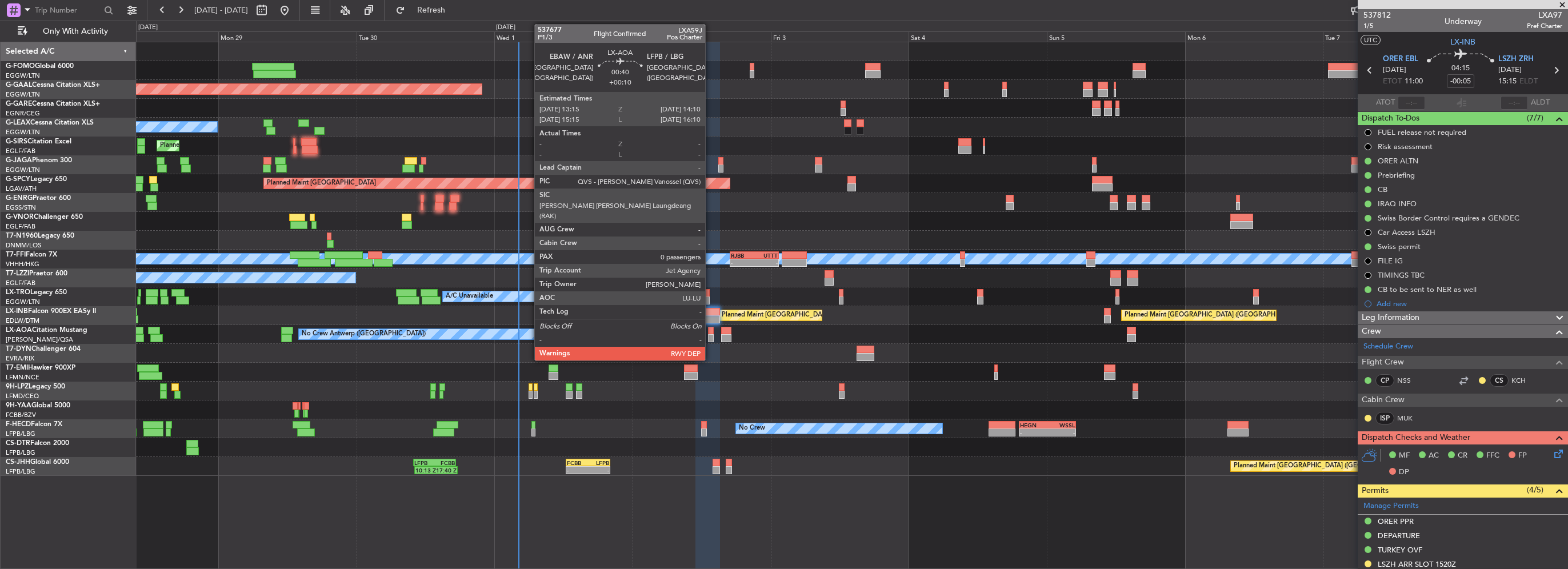
click at [711, 334] on div at bounding box center [711, 338] width 6 height 8
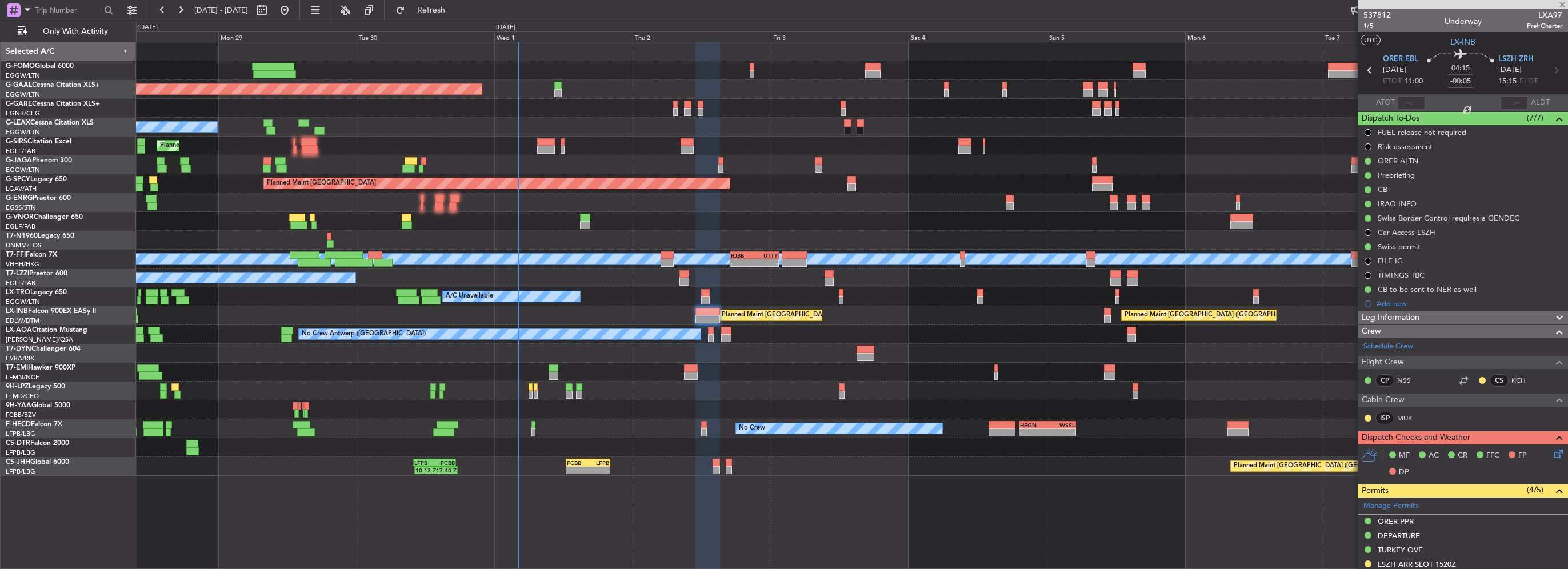
type input "+00:10"
type input "0"
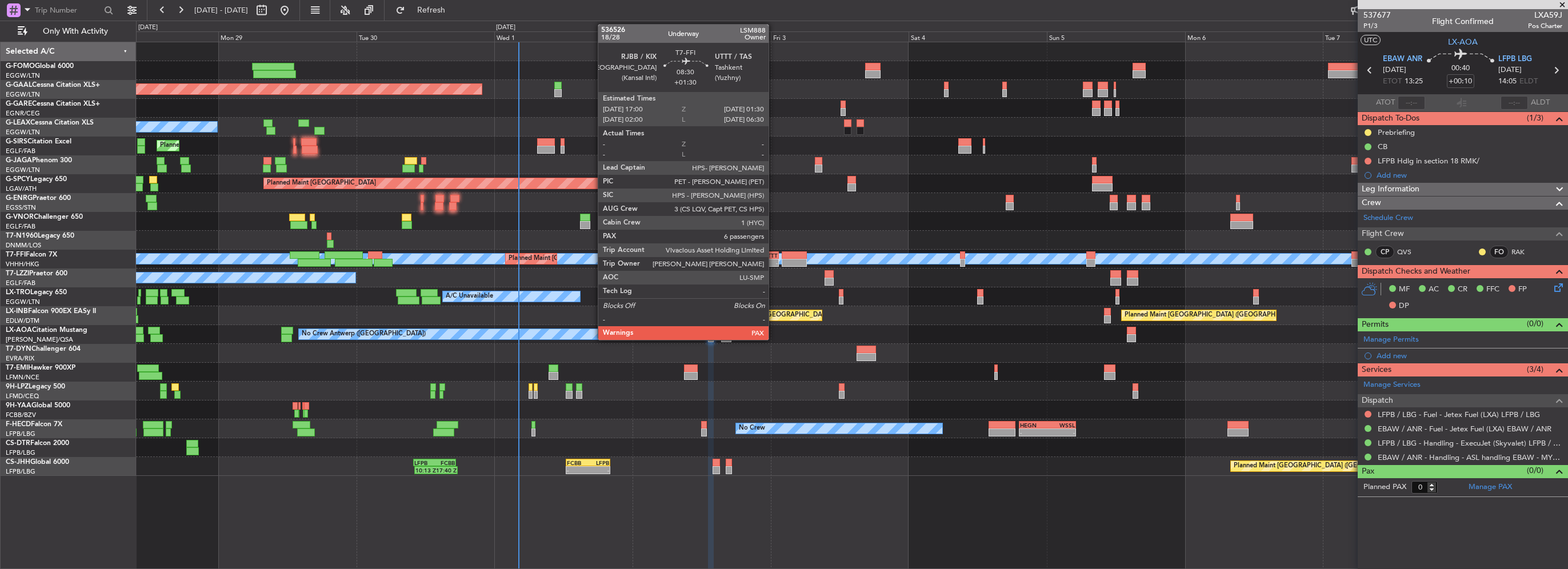
click at [772, 260] on div "-" at bounding box center [766, 263] width 23 height 7
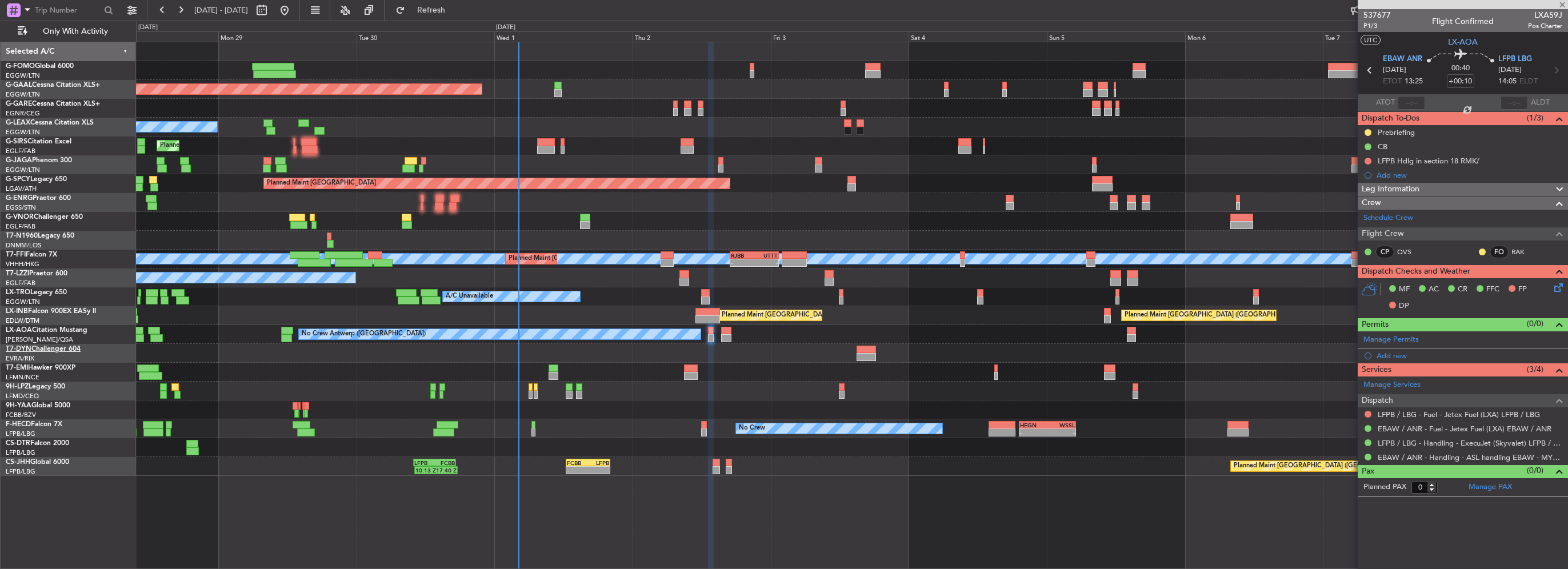
type input "+01:30"
type input "6"
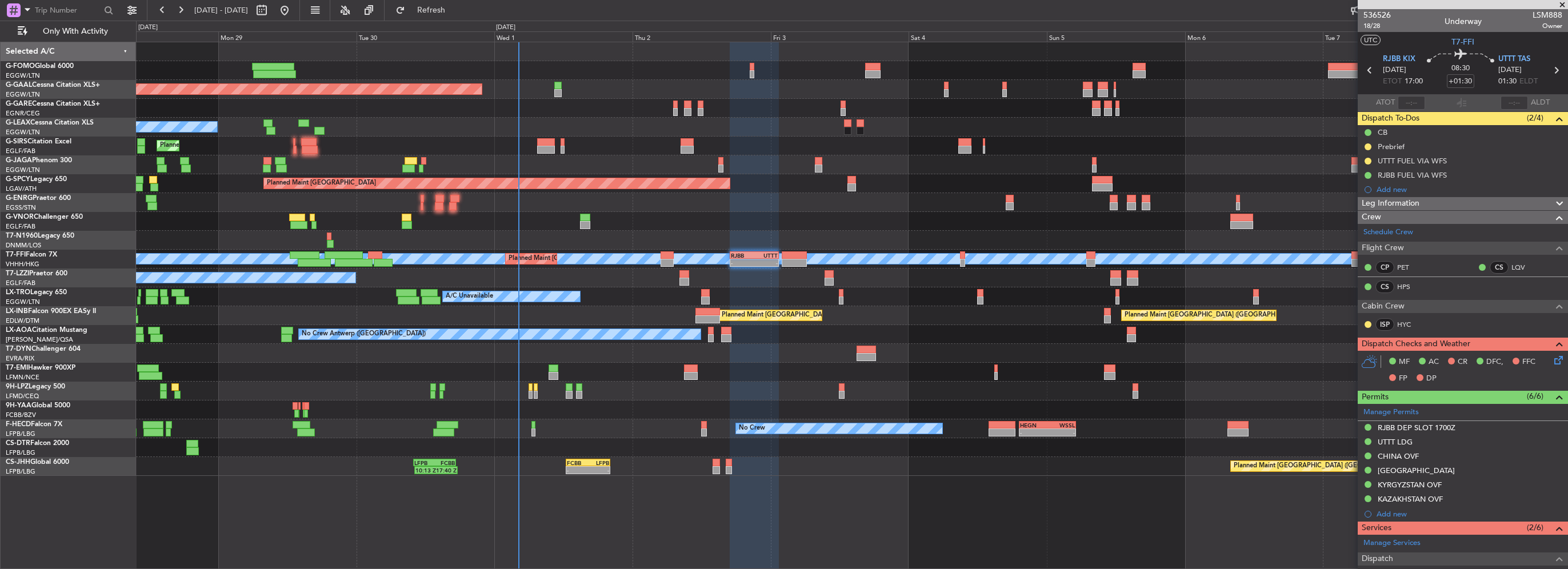
drag, startPoint x: 1366, startPoint y: 161, endPoint x: 1368, endPoint y: 168, distance: 7.3
click at [1366, 161] on button at bounding box center [1368, 161] width 7 height 7
click at [1360, 212] on span "Completed" at bounding box center [1373, 212] width 38 height 11
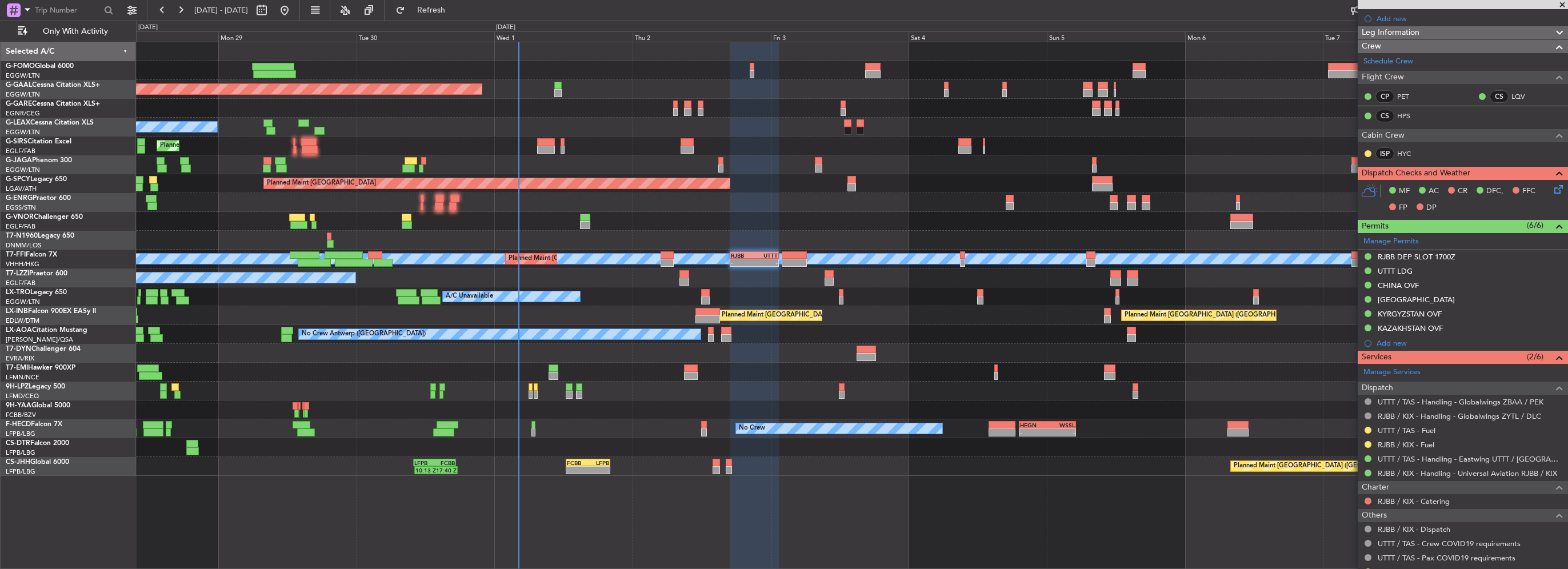
scroll to position [171, 0]
click at [1367, 430] on button at bounding box center [1368, 430] width 7 height 7
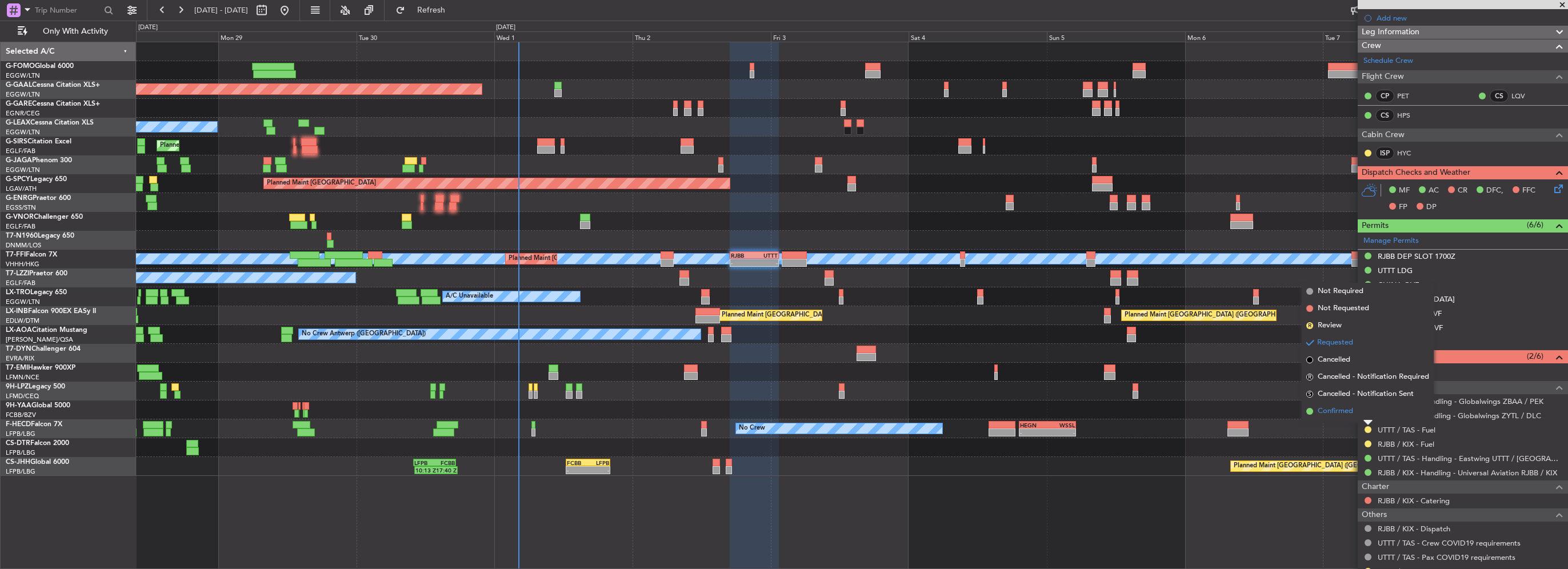
click at [1342, 410] on span "Confirmed" at bounding box center [1336, 411] width 35 height 11
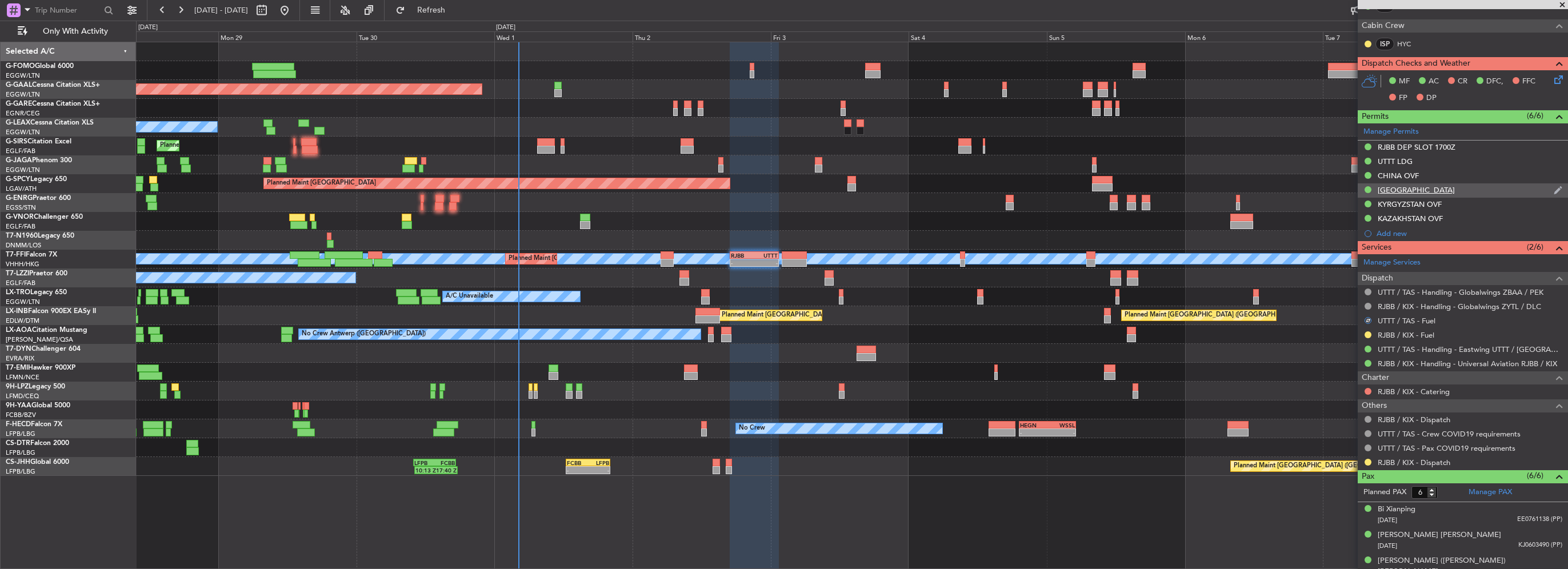
scroll to position [286, 0]
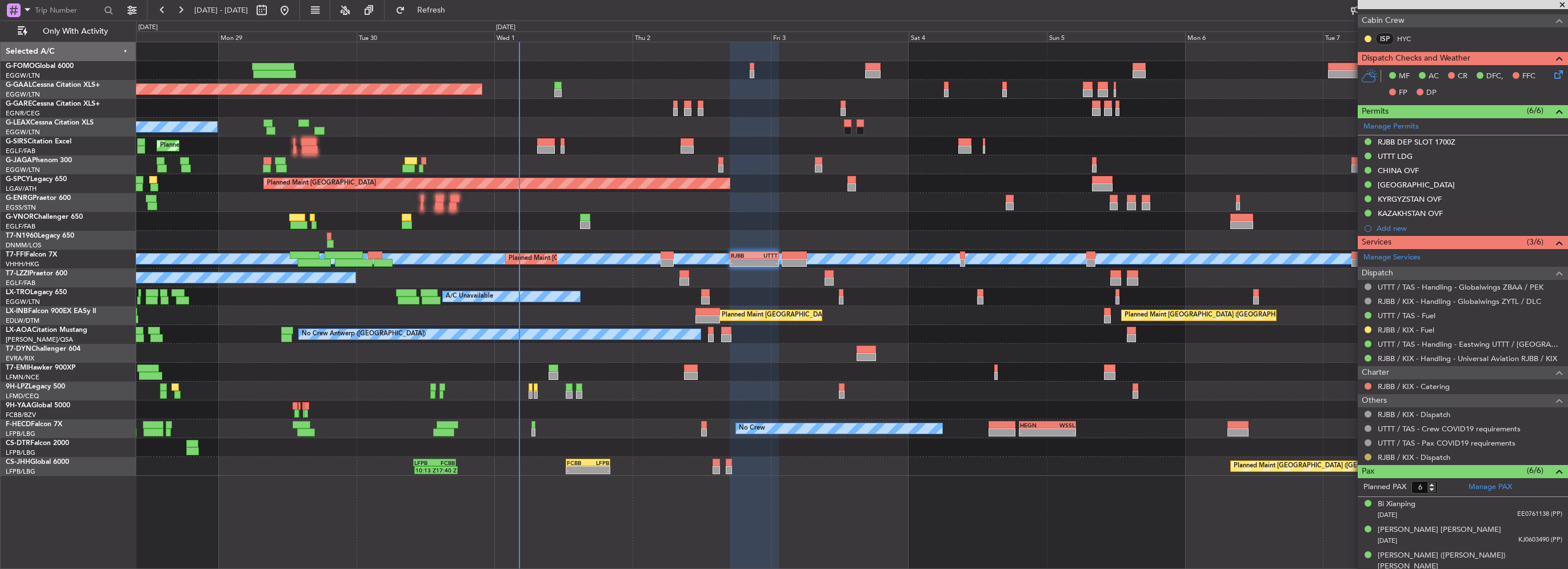
click at [1368, 455] on button at bounding box center [1368, 457] width 7 height 7
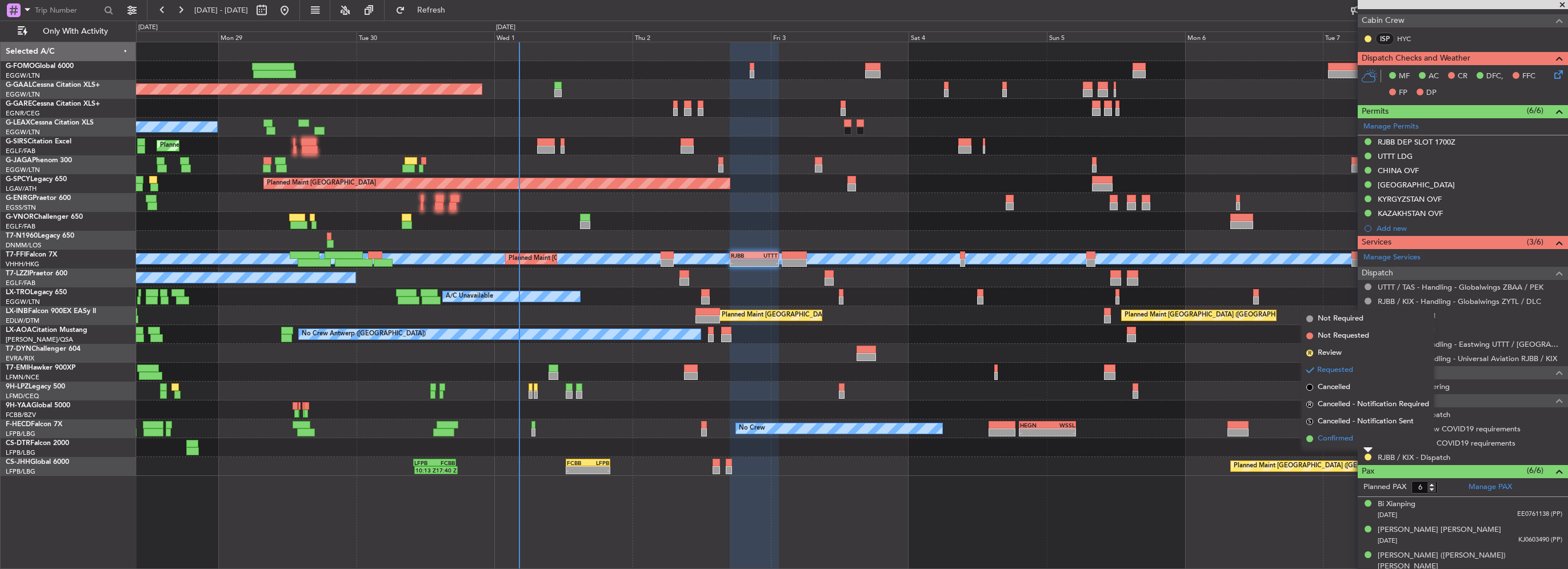
click at [1351, 438] on span "Confirmed" at bounding box center [1336, 439] width 35 height 11
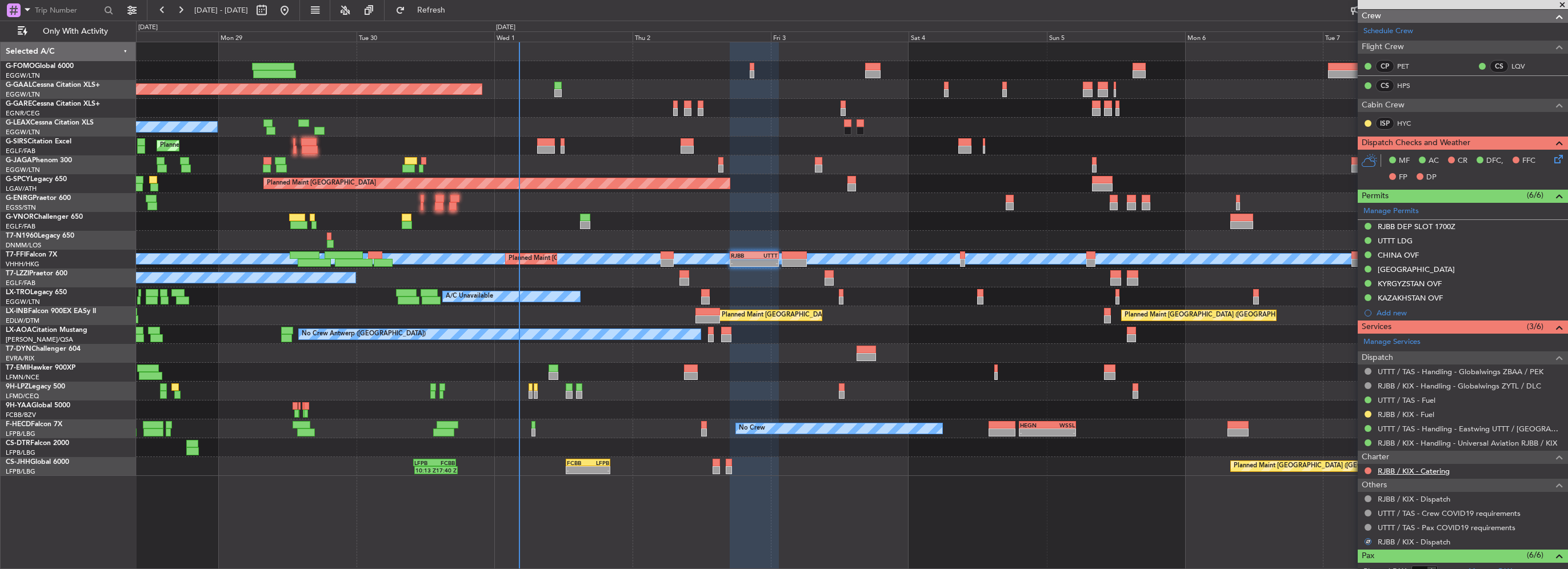
scroll to position [229, 0]
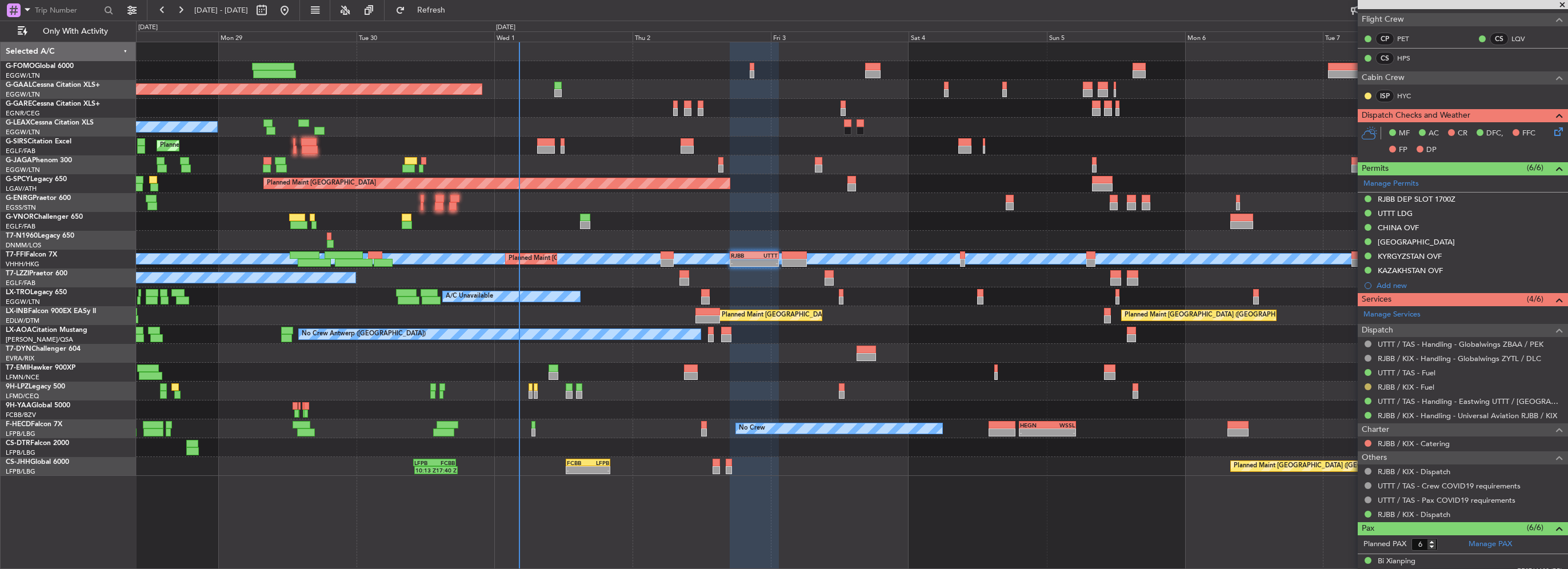
click at [1366, 384] on button at bounding box center [1368, 387] width 7 height 7
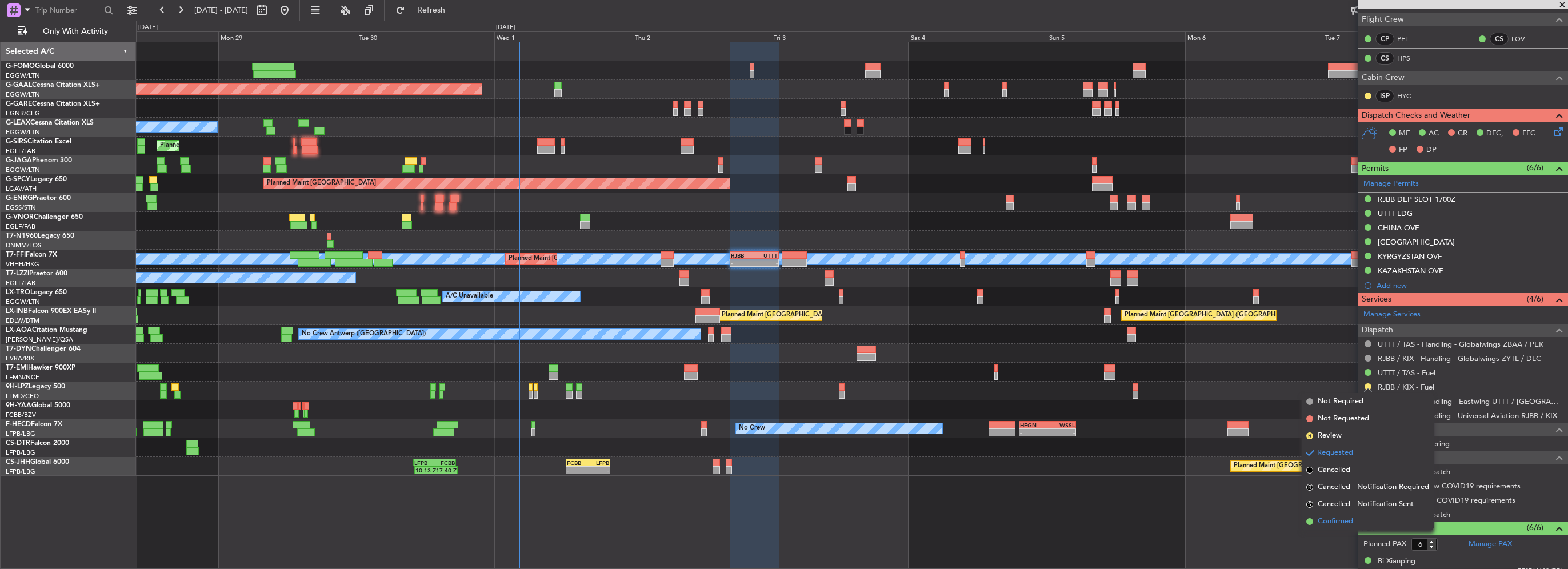
click at [1346, 527] on li "Confirmed" at bounding box center [1368, 522] width 132 height 17
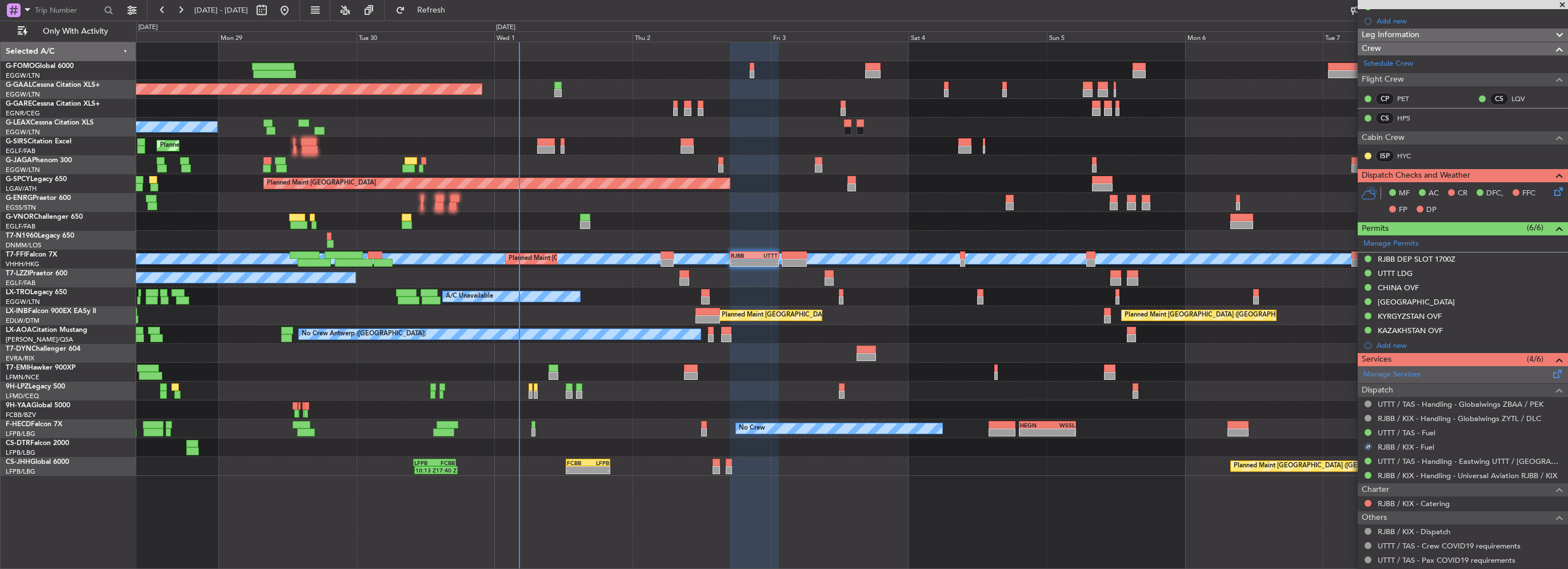
scroll to position [171, 0]
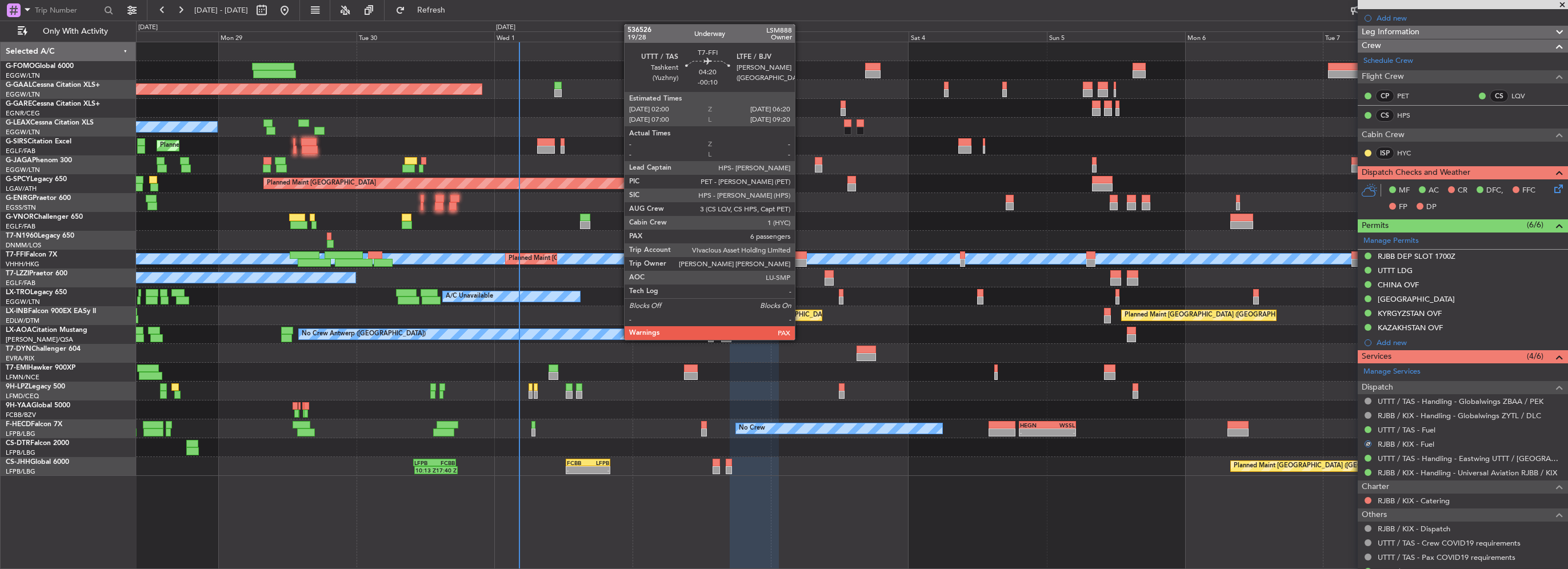
click at [800, 260] on div at bounding box center [794, 263] width 25 height 8
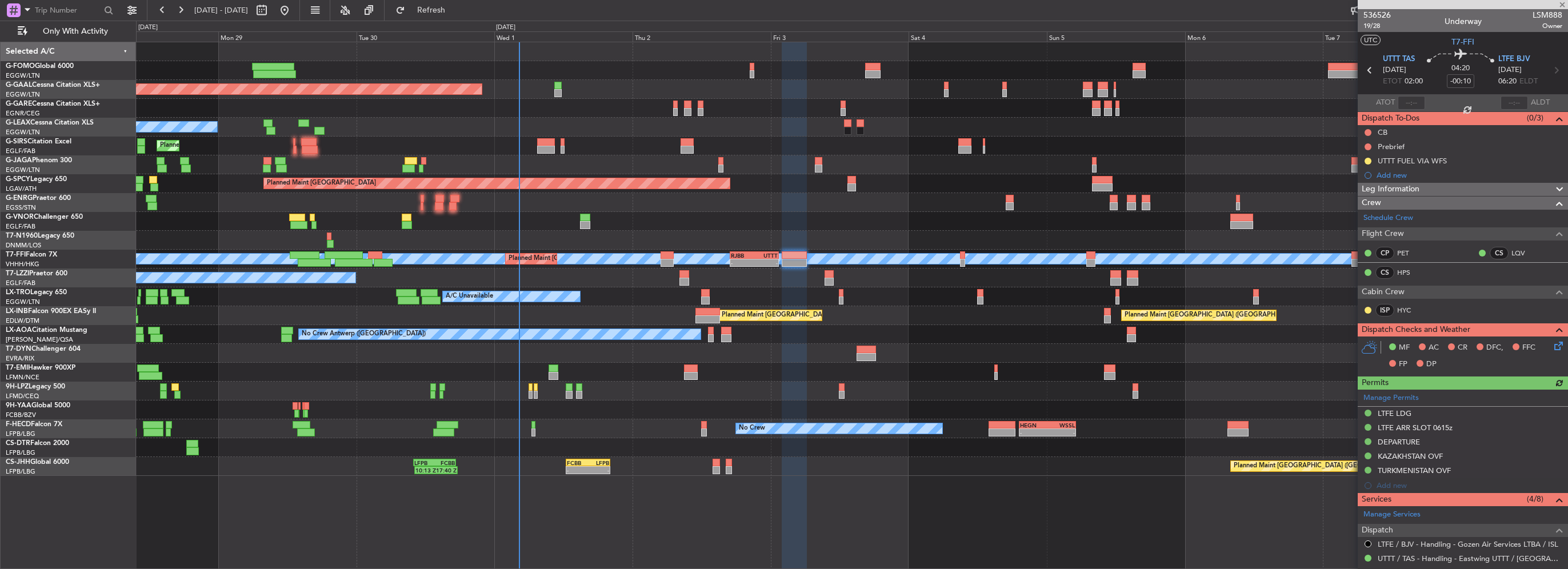
scroll to position [57, 0]
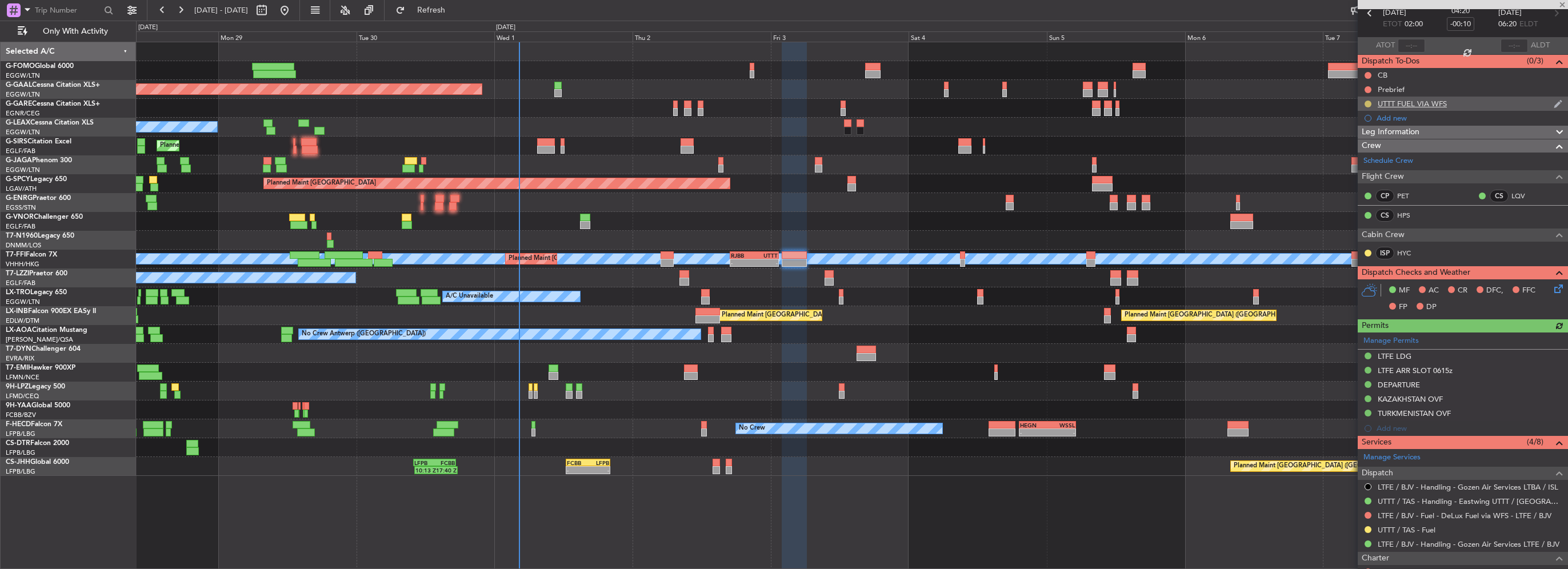
click at [1366, 100] on button at bounding box center [1368, 104] width 7 height 7
click at [1362, 155] on span "Completed" at bounding box center [1373, 154] width 38 height 11
click at [1366, 532] on div at bounding box center [1368, 529] width 9 height 9
click at [1366, 529] on button at bounding box center [1368, 530] width 7 height 7
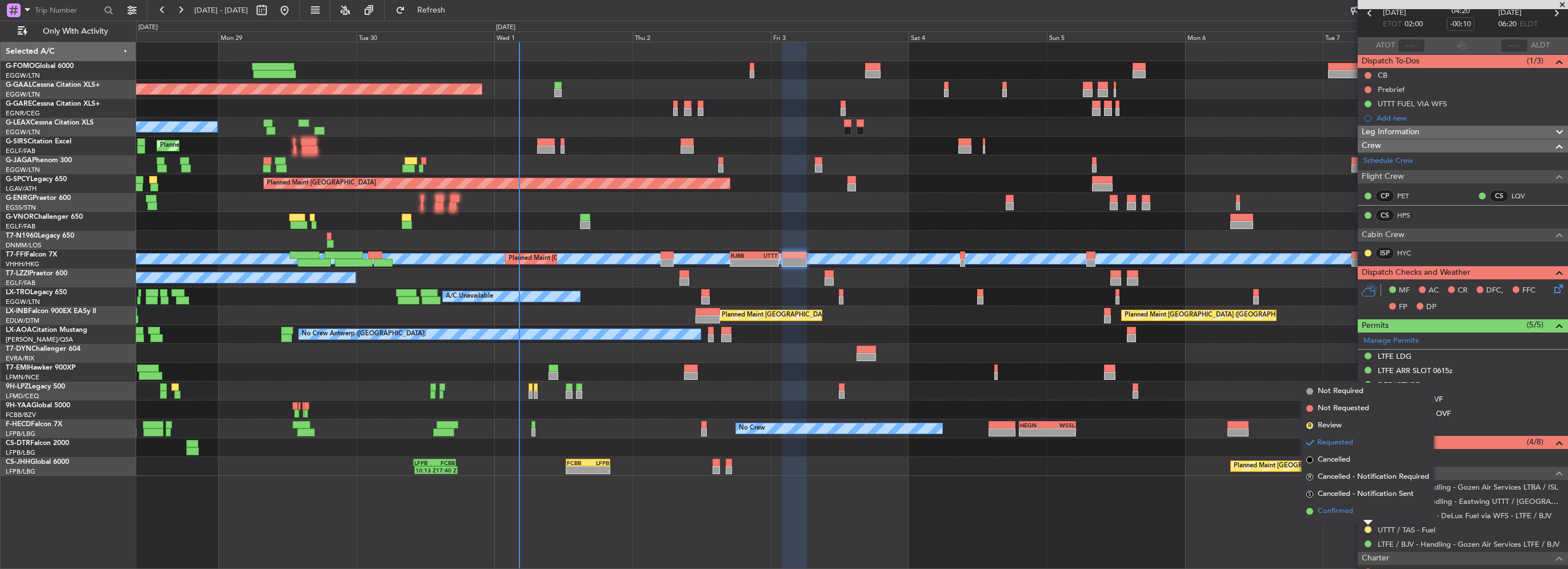
click at [1337, 512] on span "Confirmed" at bounding box center [1336, 511] width 35 height 11
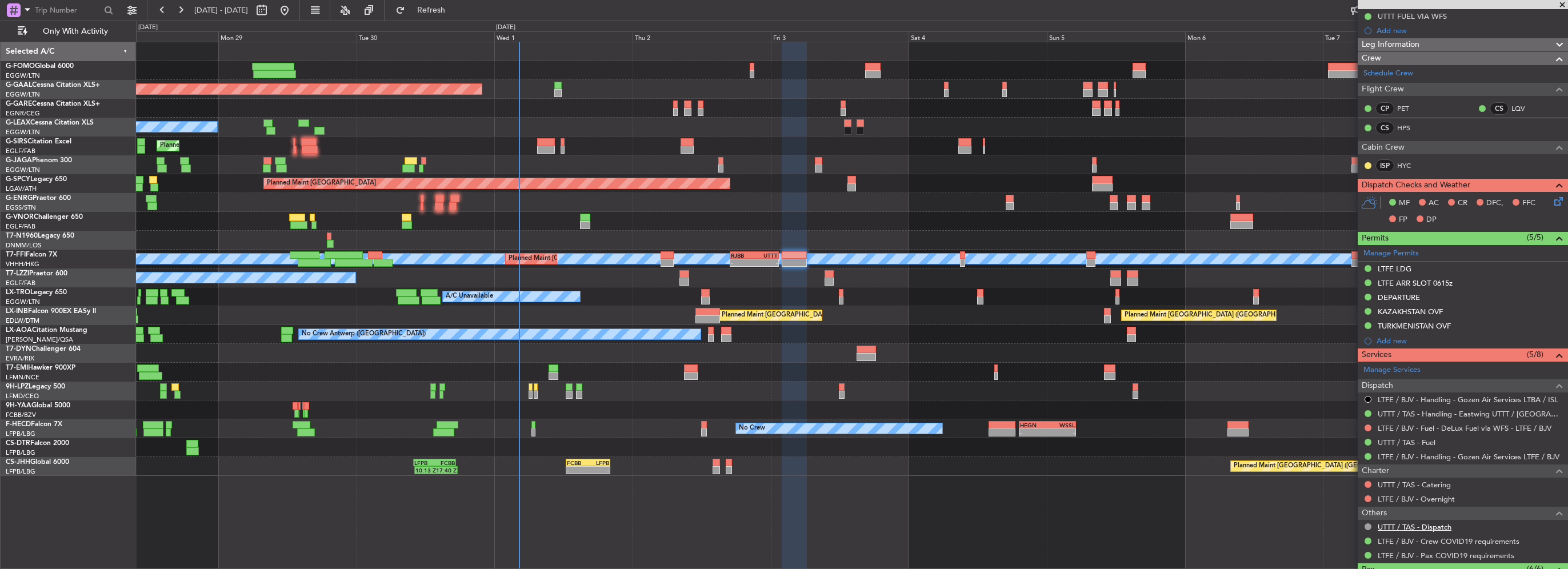
scroll to position [171, 0]
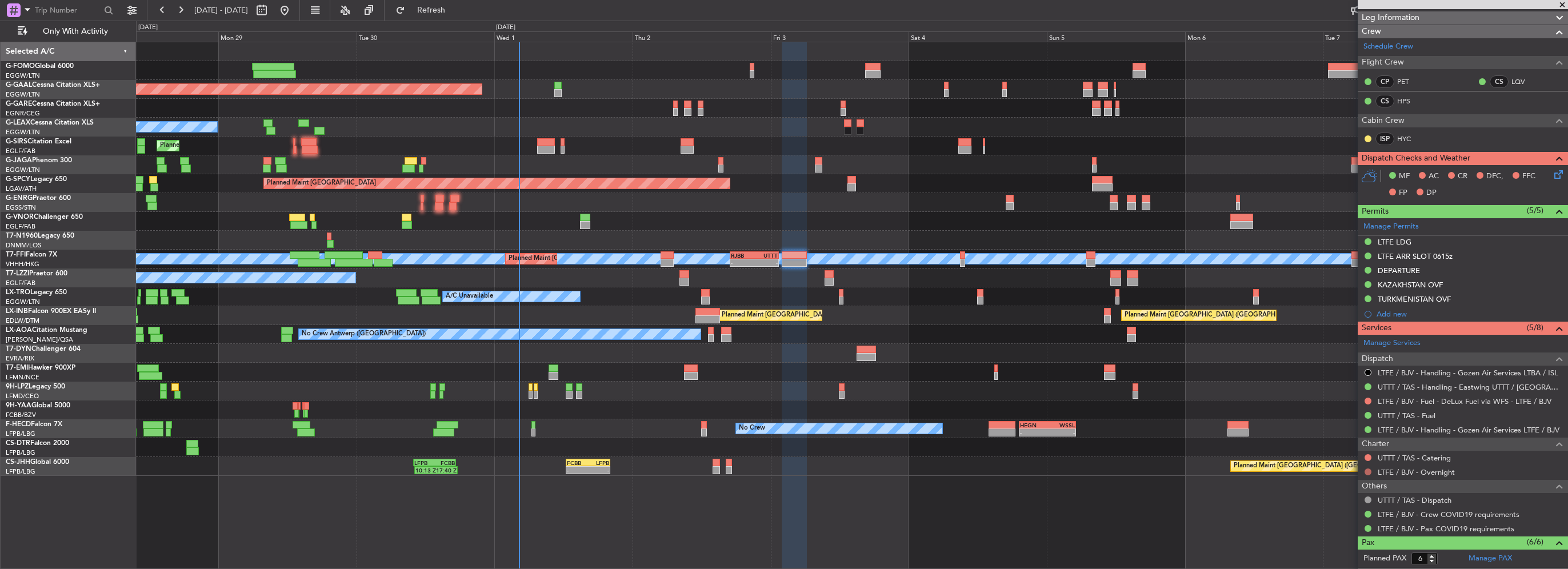
click at [1369, 471] on button at bounding box center [1368, 472] width 7 height 7
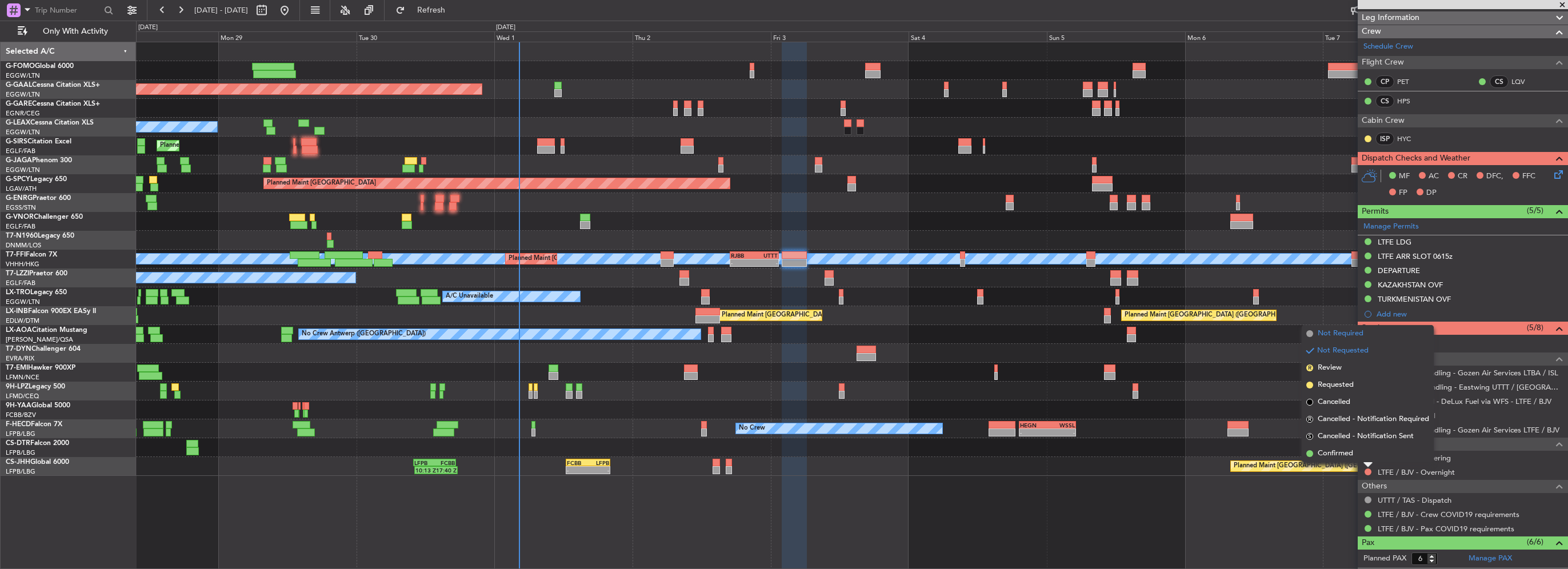
click at [1333, 340] on li "Not Required" at bounding box center [1368, 333] width 132 height 17
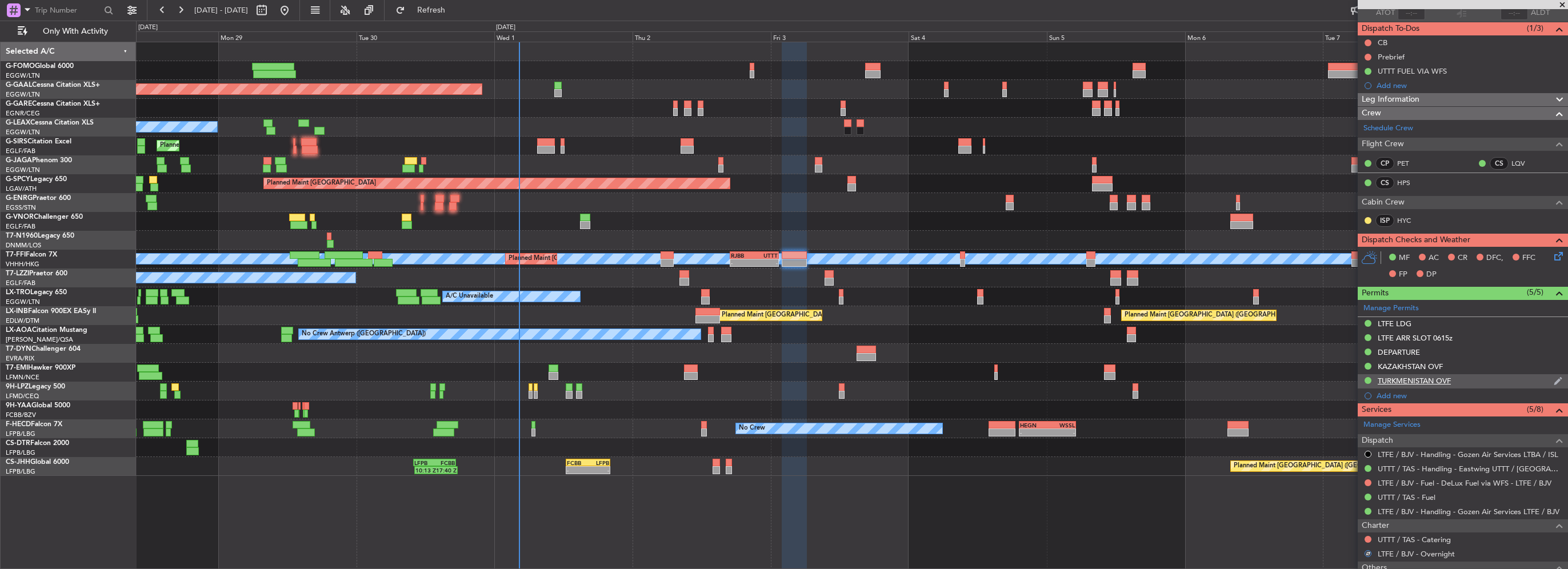
scroll to position [57, 0]
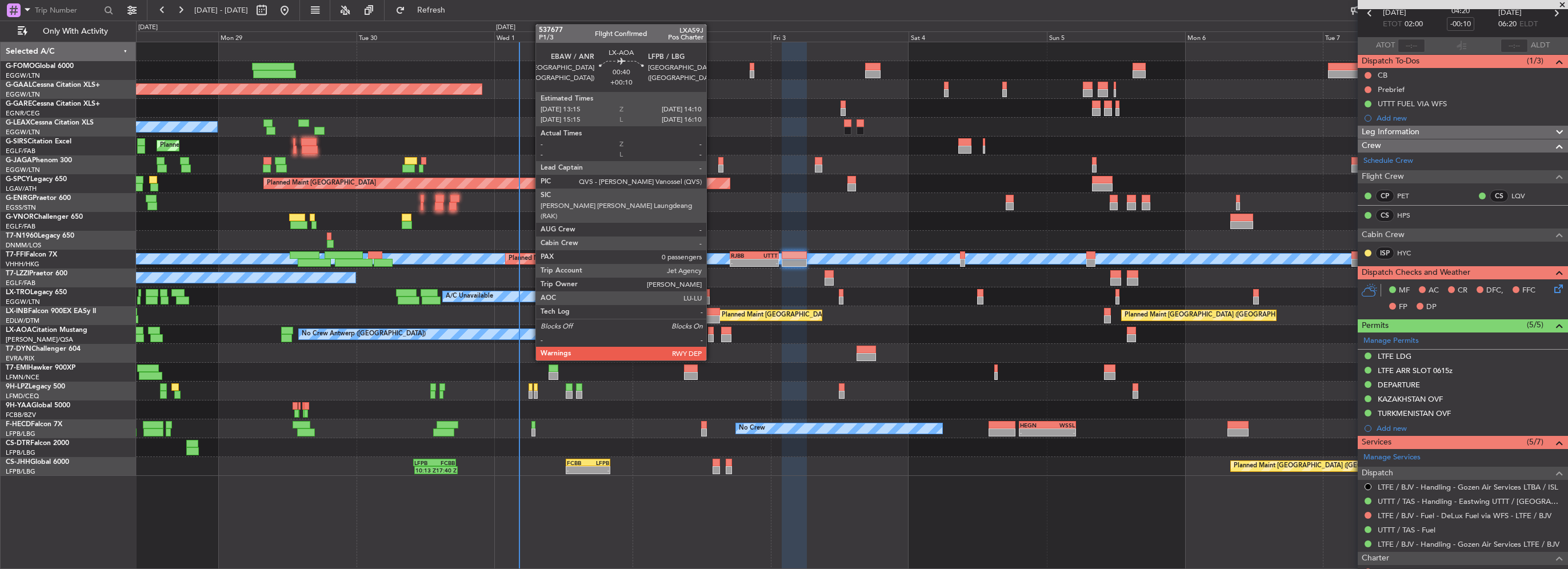
click at [711, 331] on div at bounding box center [711, 331] width 6 height 8
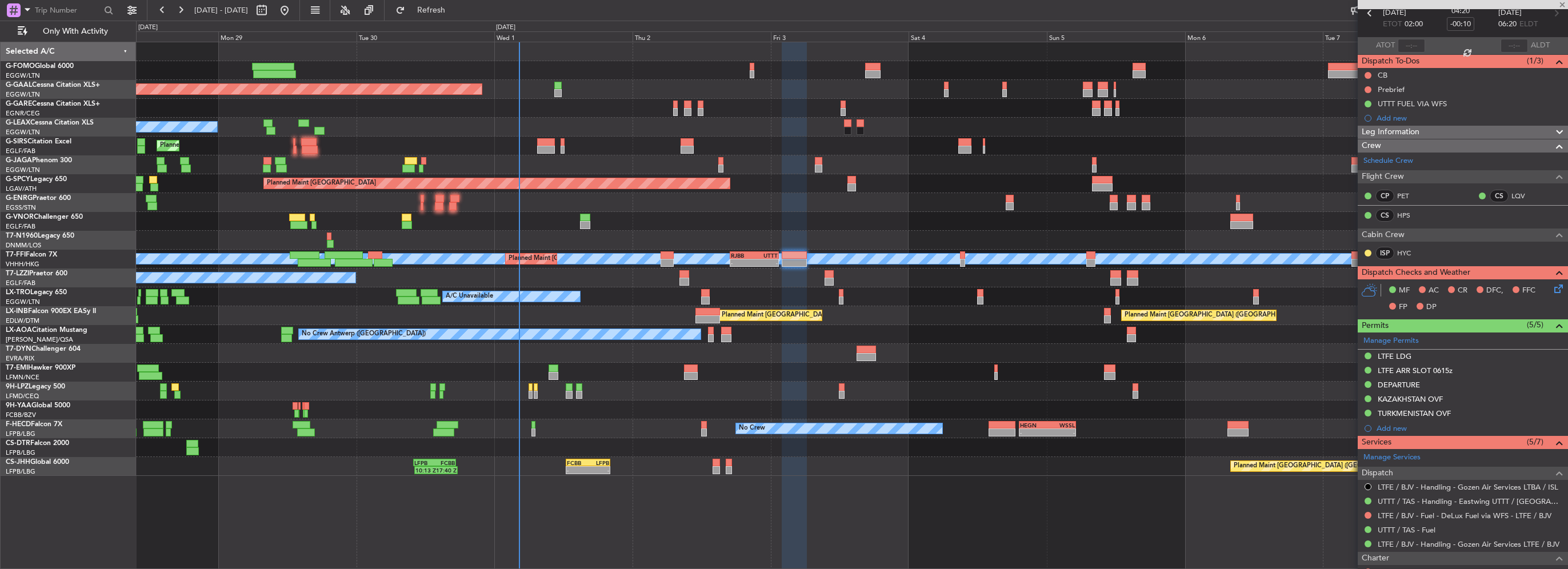
type input "+00:10"
type input "0"
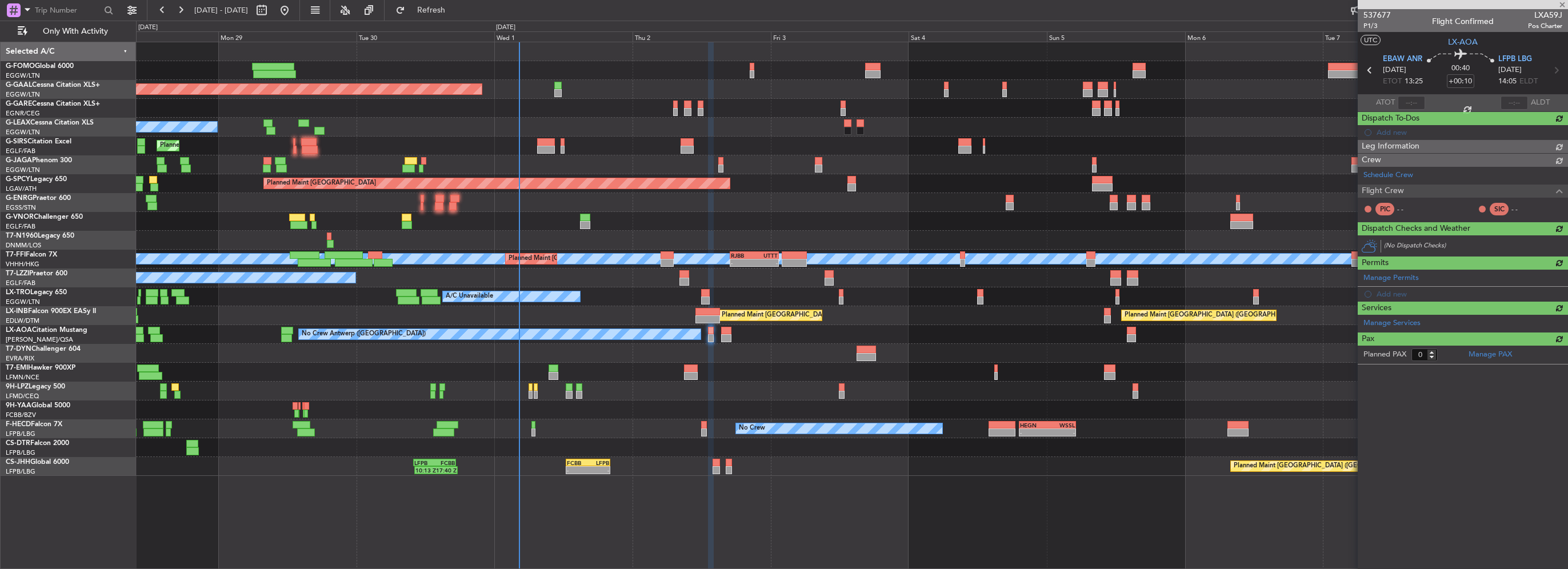
scroll to position [0, 0]
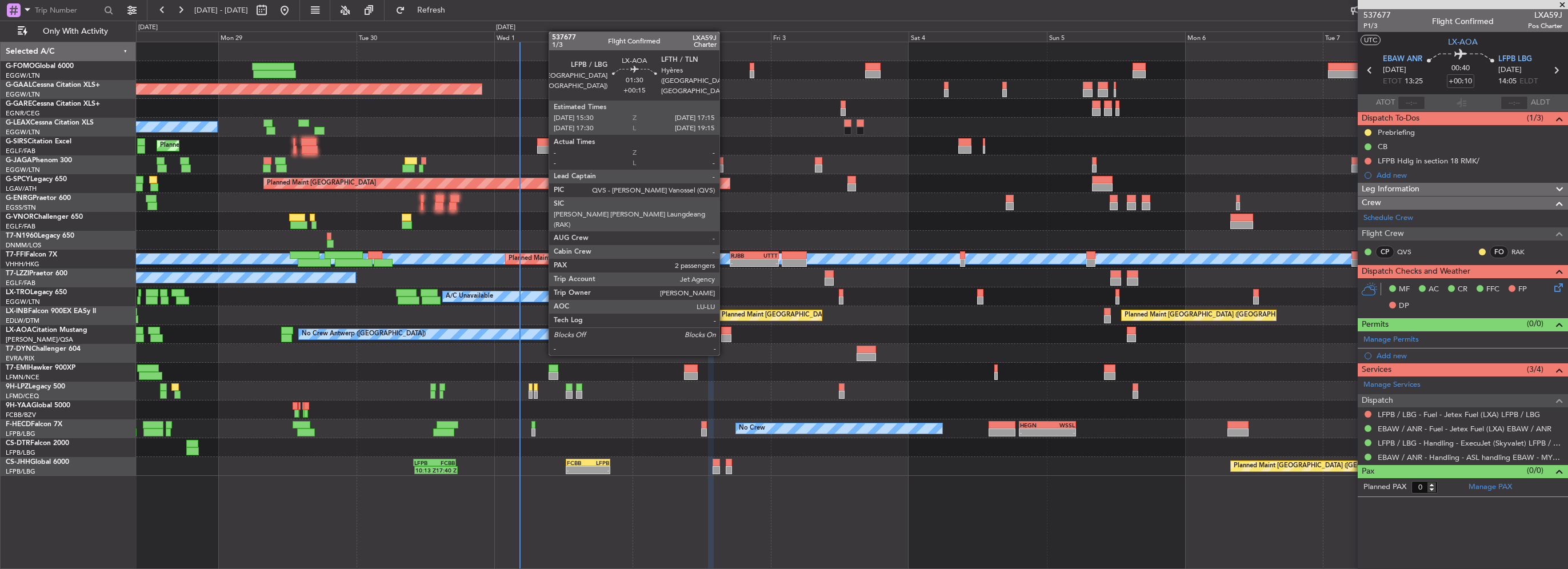
click at [725, 332] on div at bounding box center [726, 331] width 11 height 8
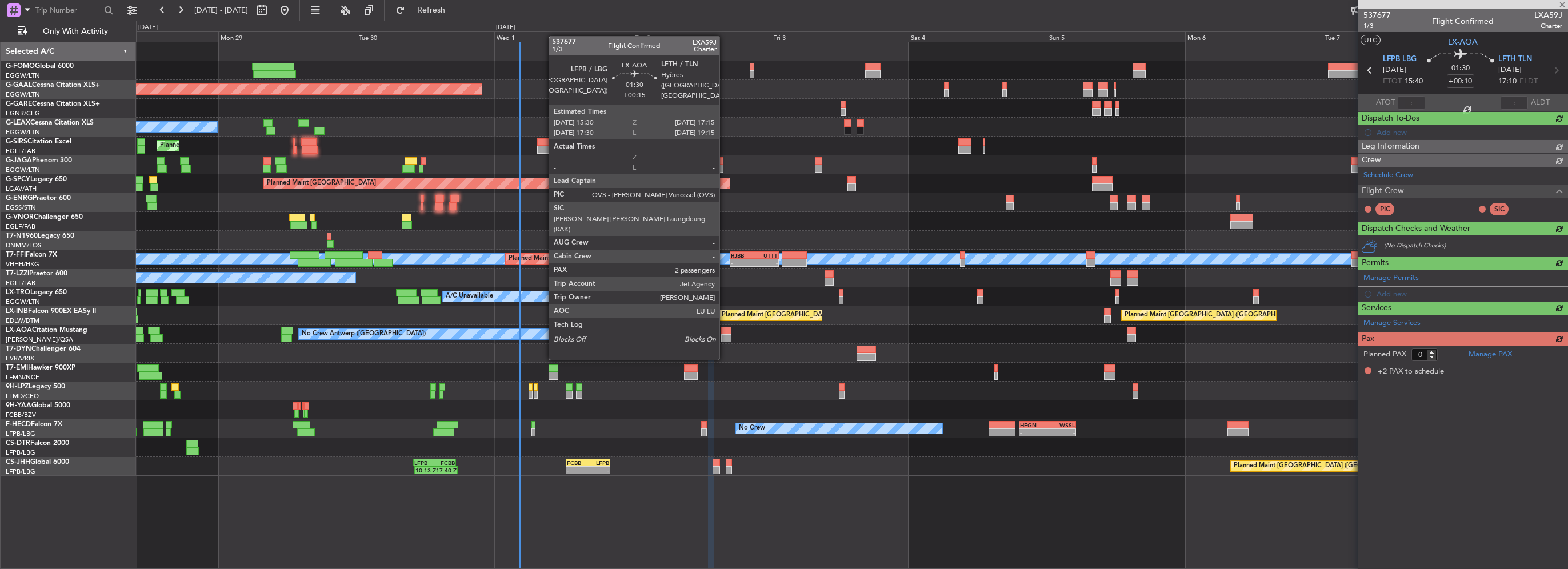
type input "+00:15"
type input "2"
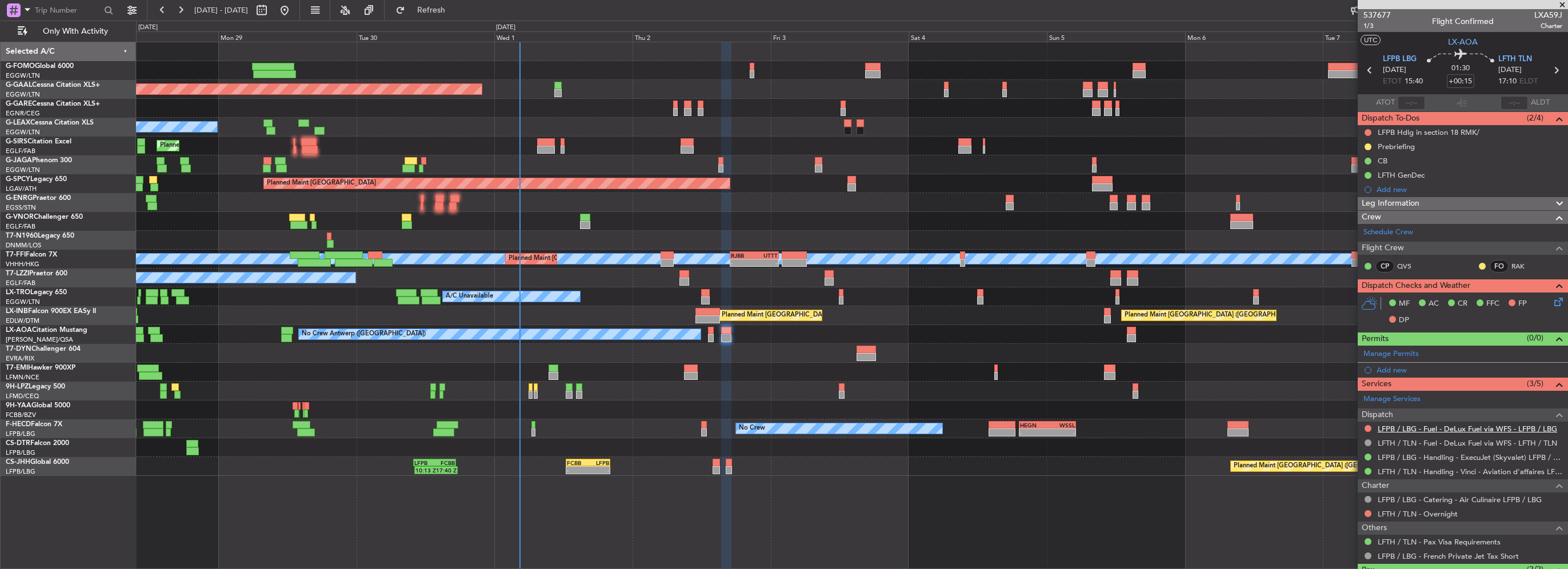
click at [1471, 425] on link "LFPB / LBG - Fuel - DeLux Fuel via WFS - LFPB / LBG" at bounding box center [1467, 429] width 179 height 10
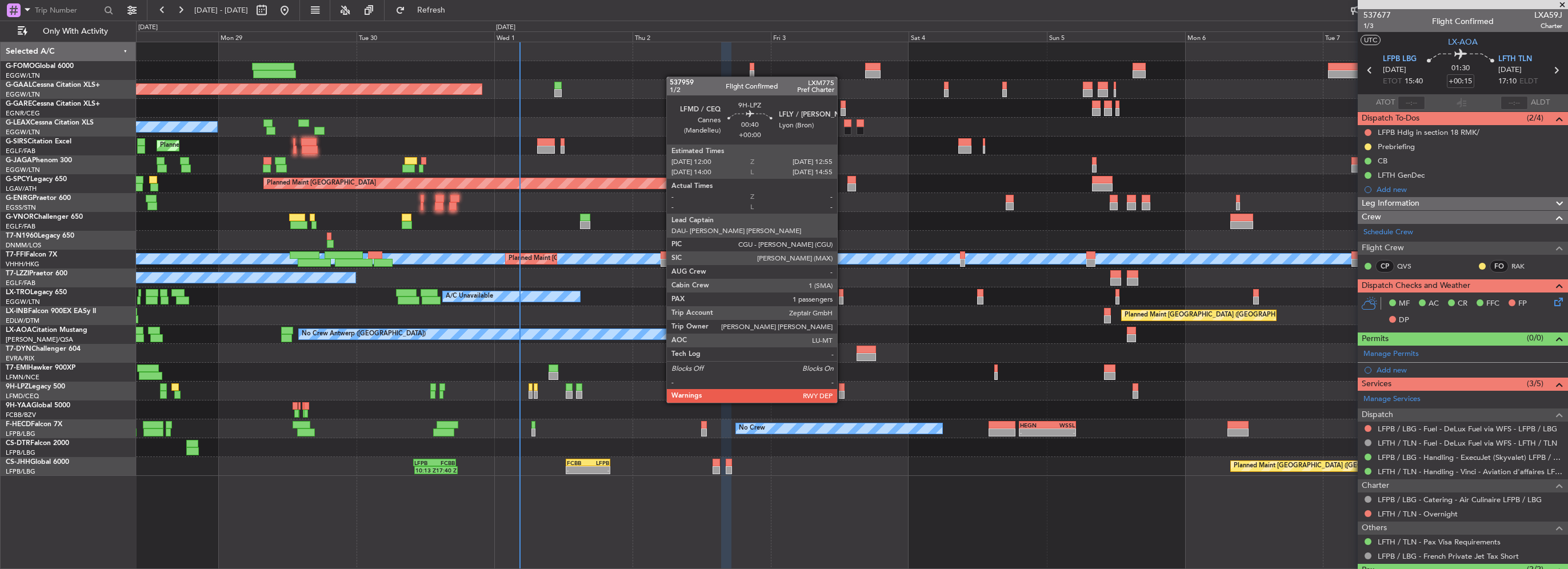
click at [842, 391] on div at bounding box center [842, 394] width 6 height 8
type input "1"
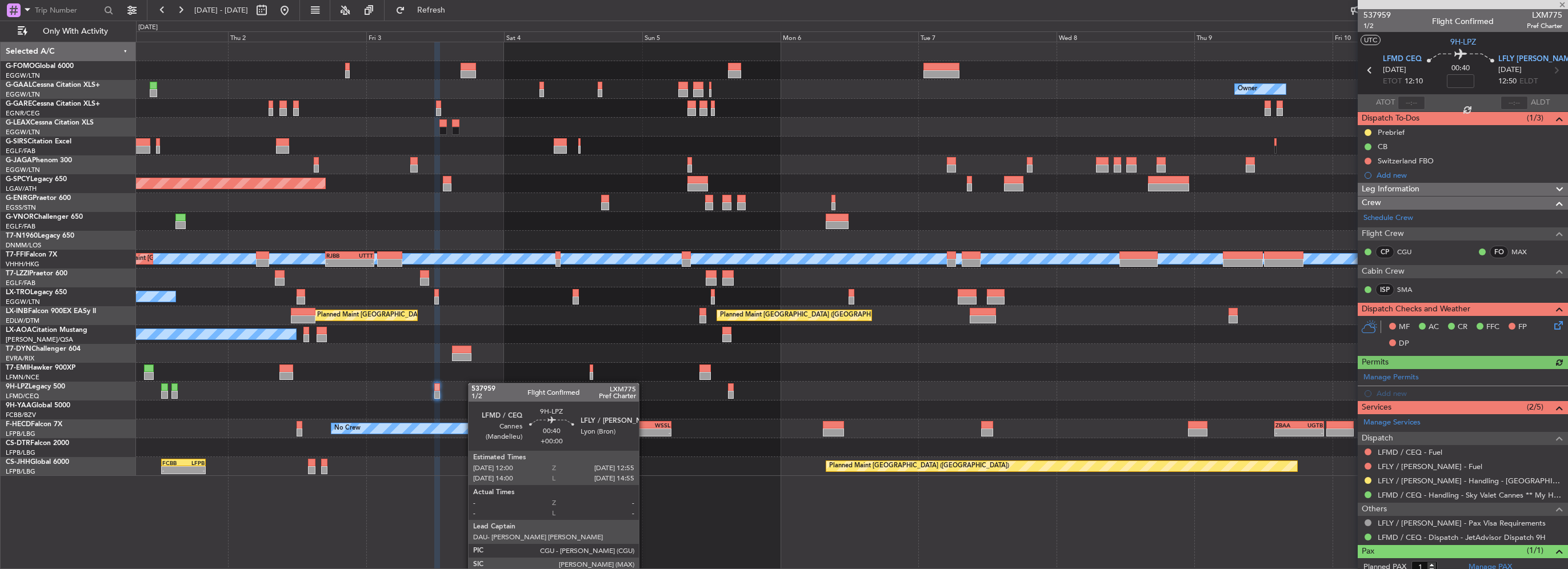
click at [419, 381] on div at bounding box center [852, 391] width 1431 height 19
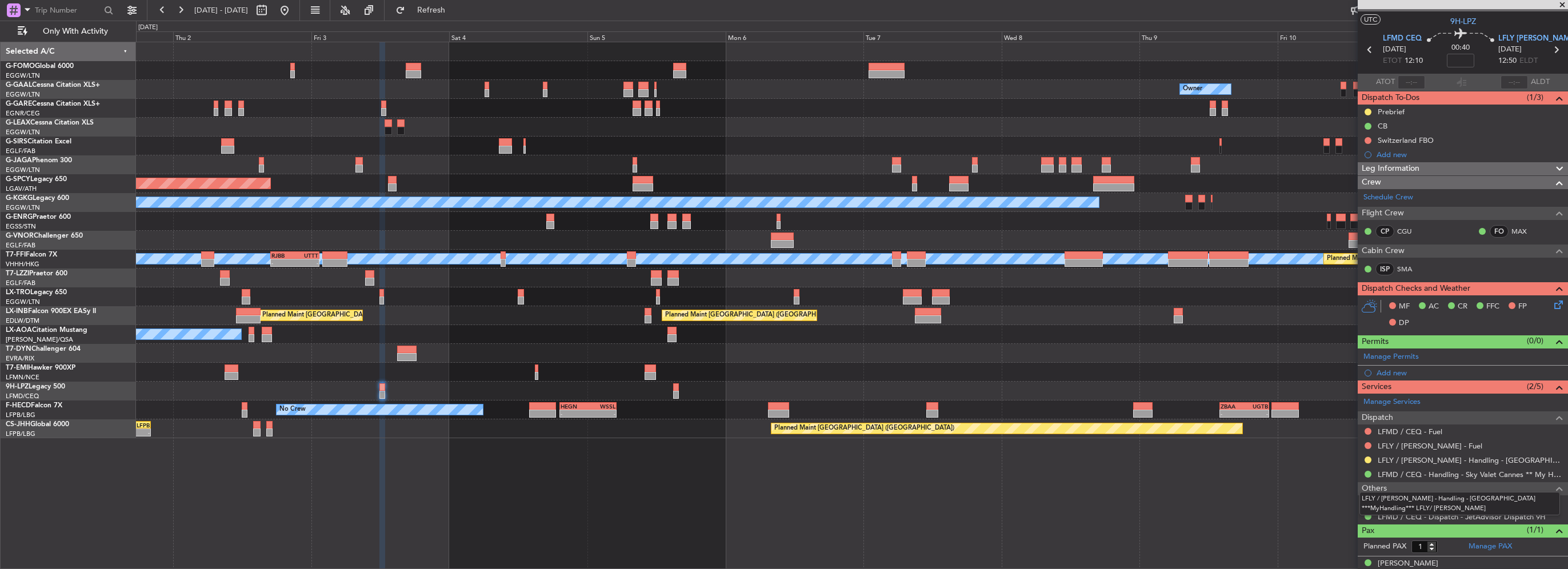
scroll to position [31, 0]
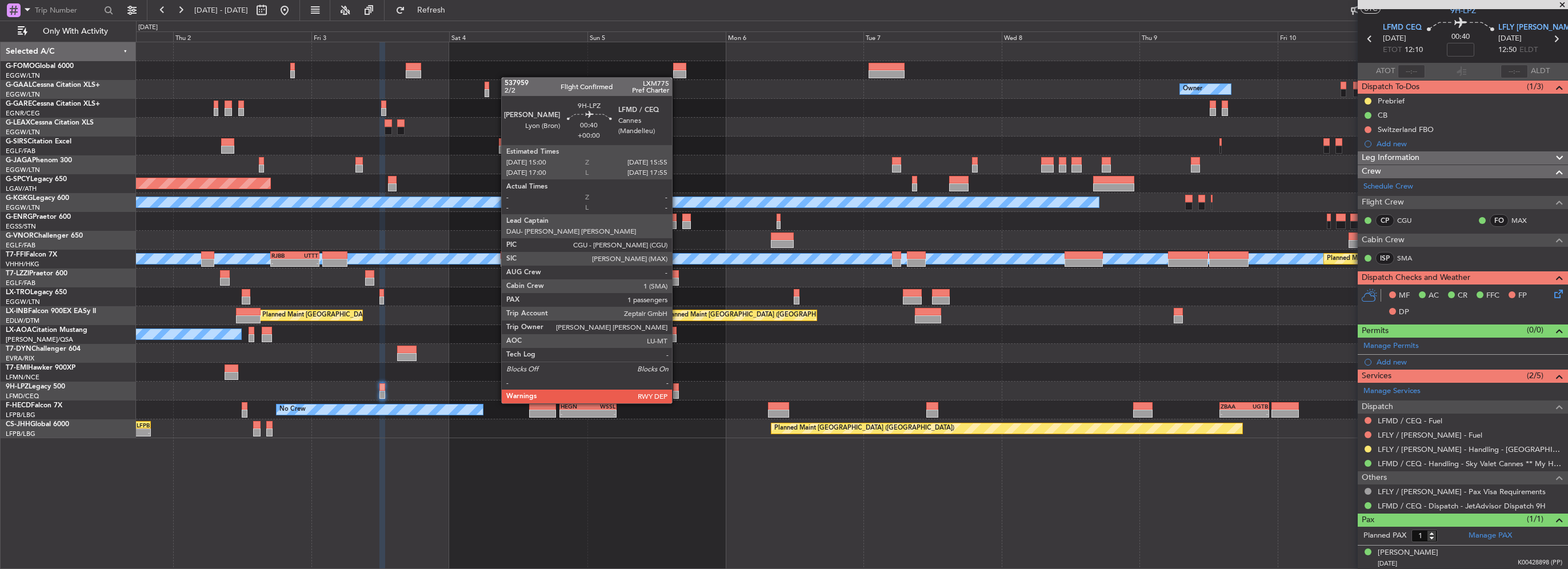
click at [677, 392] on div at bounding box center [676, 394] width 6 height 8
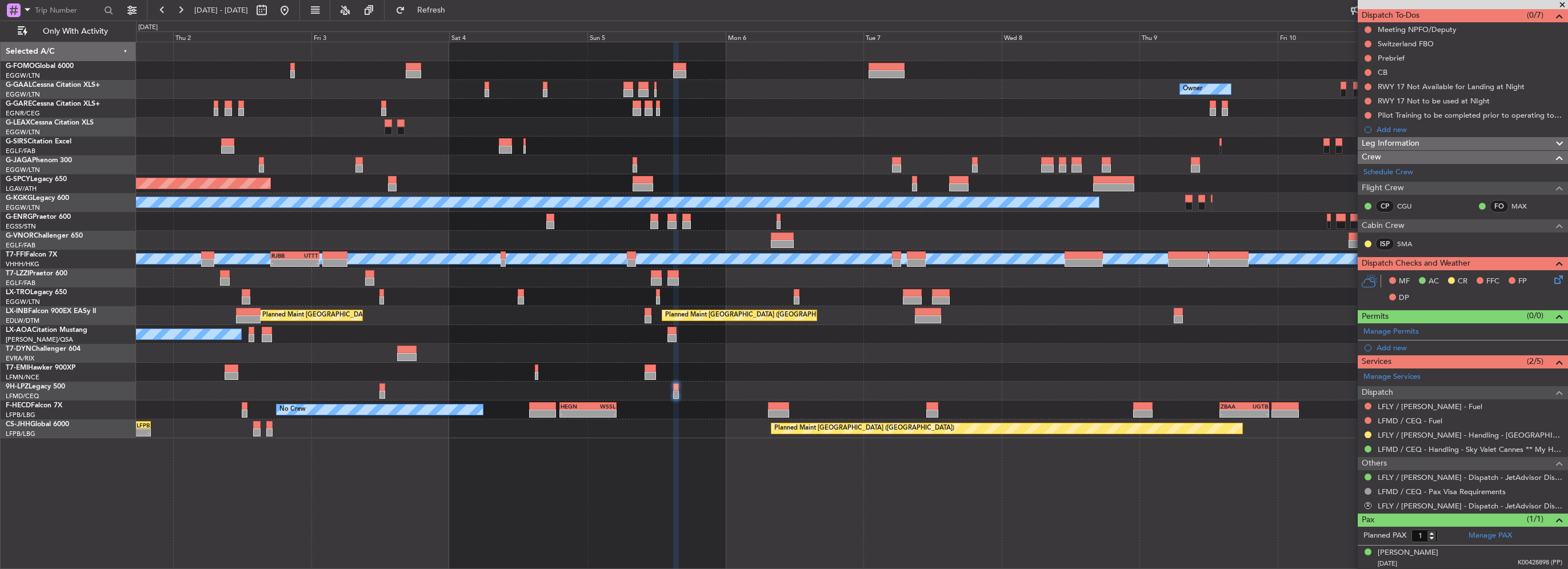
scroll to position [0, 0]
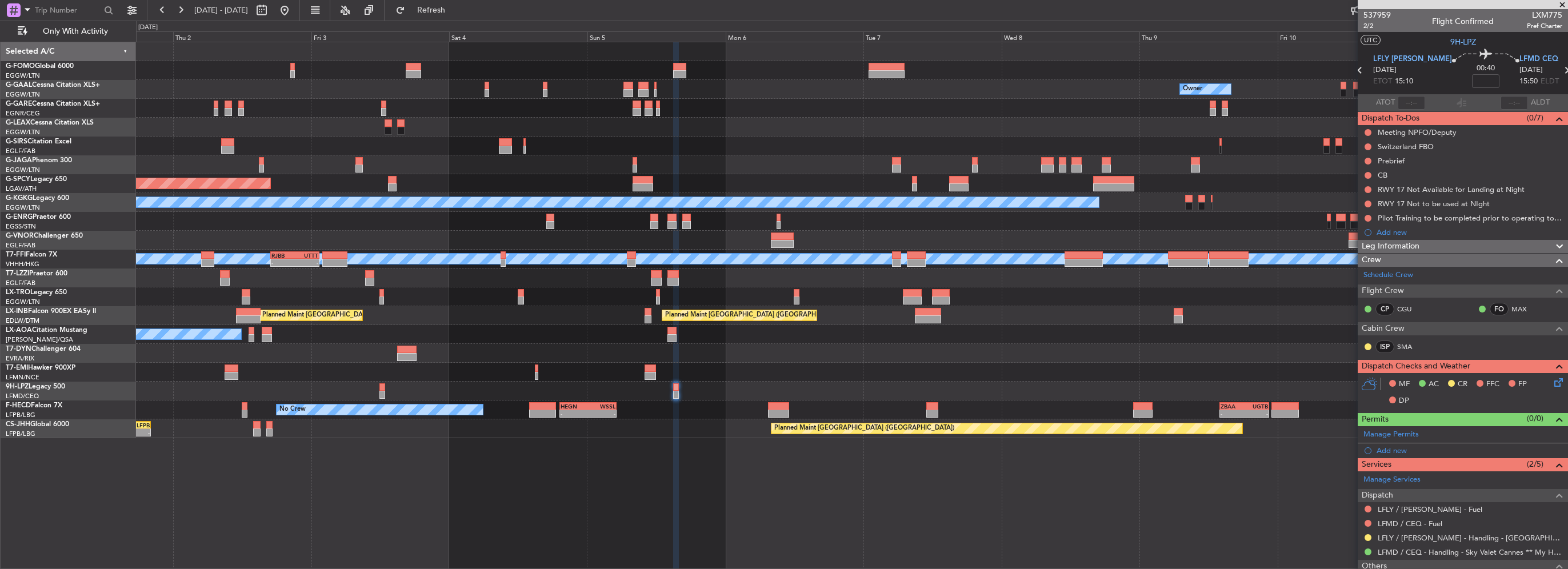
click at [1141, 316] on div "Owner Owner Owner Planned Maint Dusseldorf Planned Maint Bremen A/C Unavailable…" at bounding box center [852, 240] width 1431 height 396
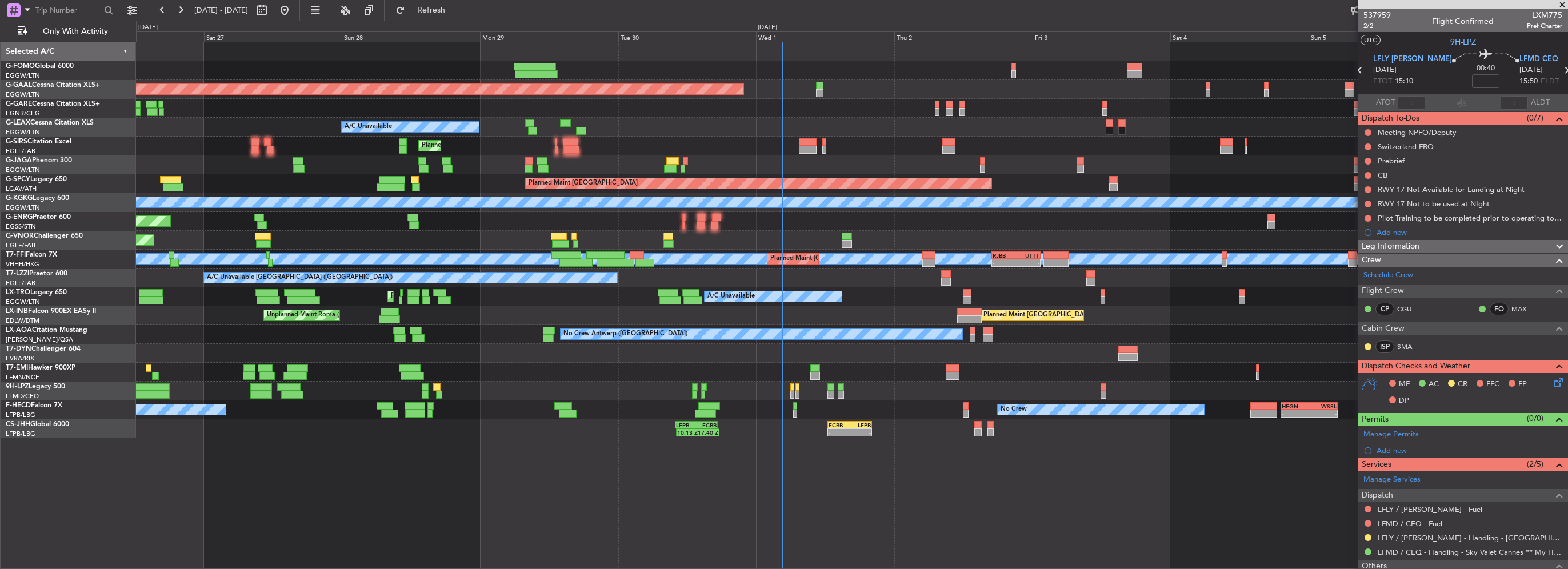
click at [453, 322] on div "Planned Maint London (Luton) Planned Maint Dusseldorf Owner A/C Unavailable Pla…" at bounding box center [852, 240] width 1431 height 396
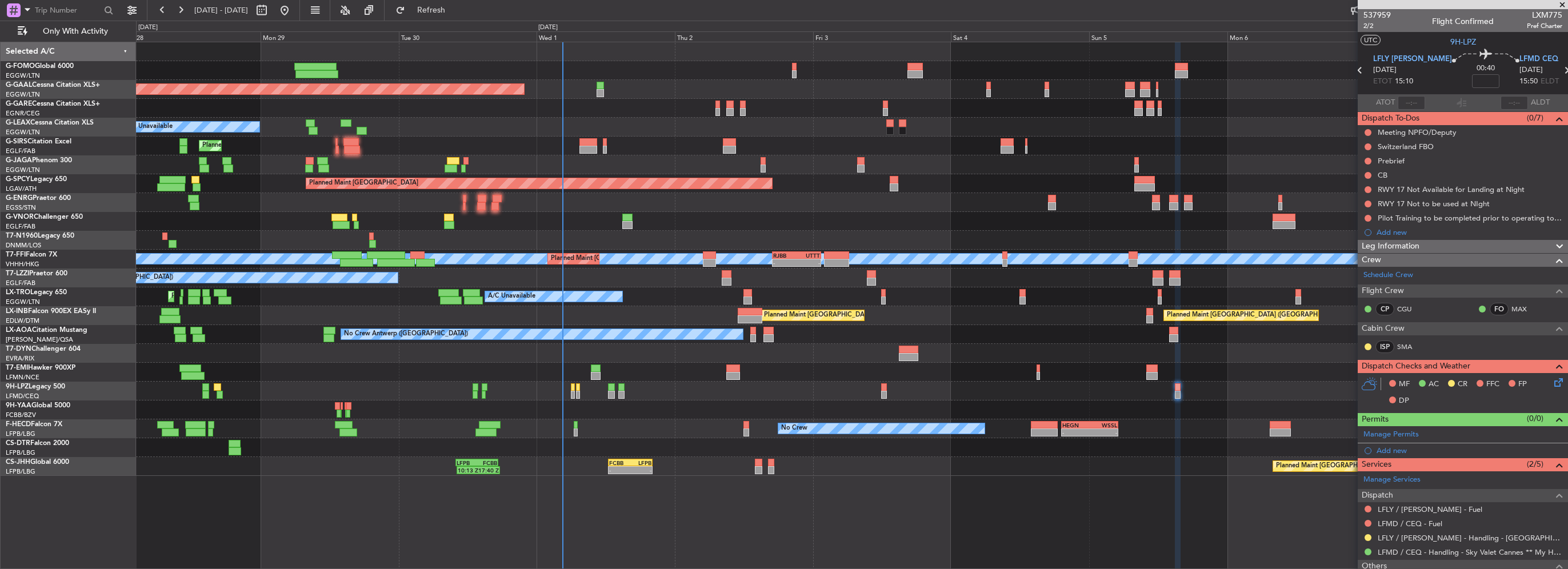
click at [743, 310] on div "Planned Maint Dusseldorf Owner A/C Unavailable Planned Maint London (Luton) Pla…" at bounding box center [852, 259] width 1431 height 434
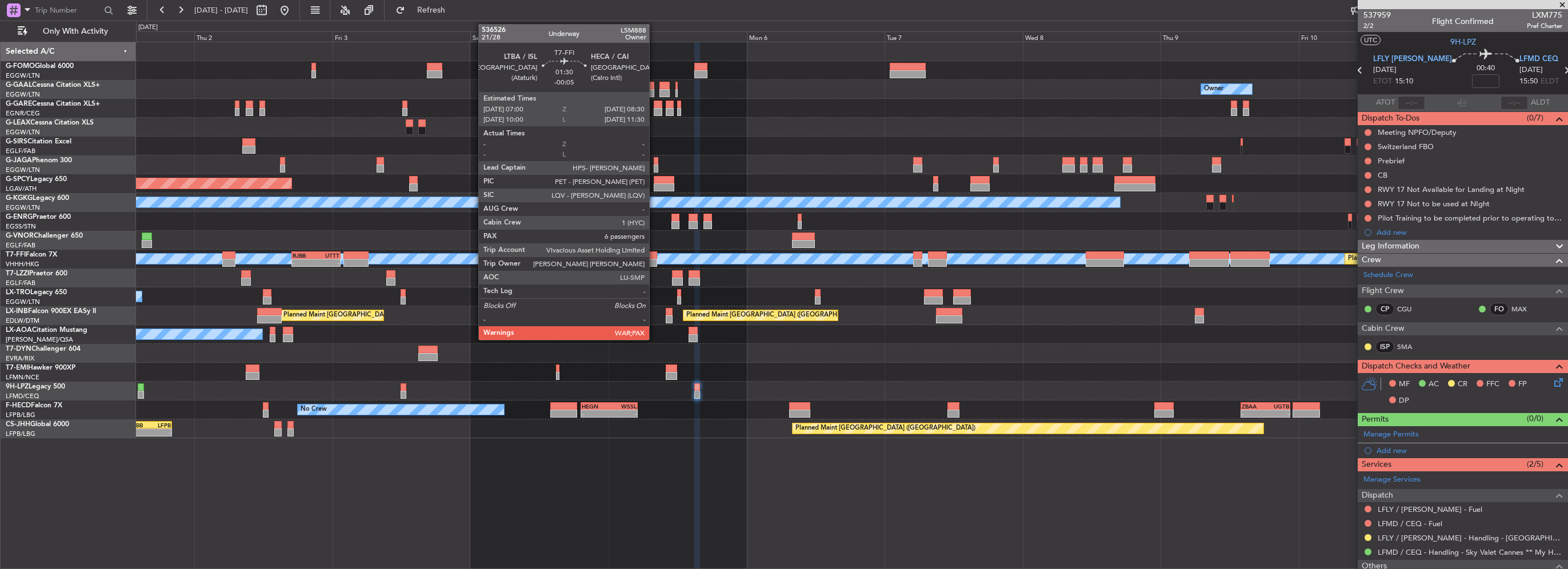
click at [654, 259] on div at bounding box center [653, 263] width 9 height 8
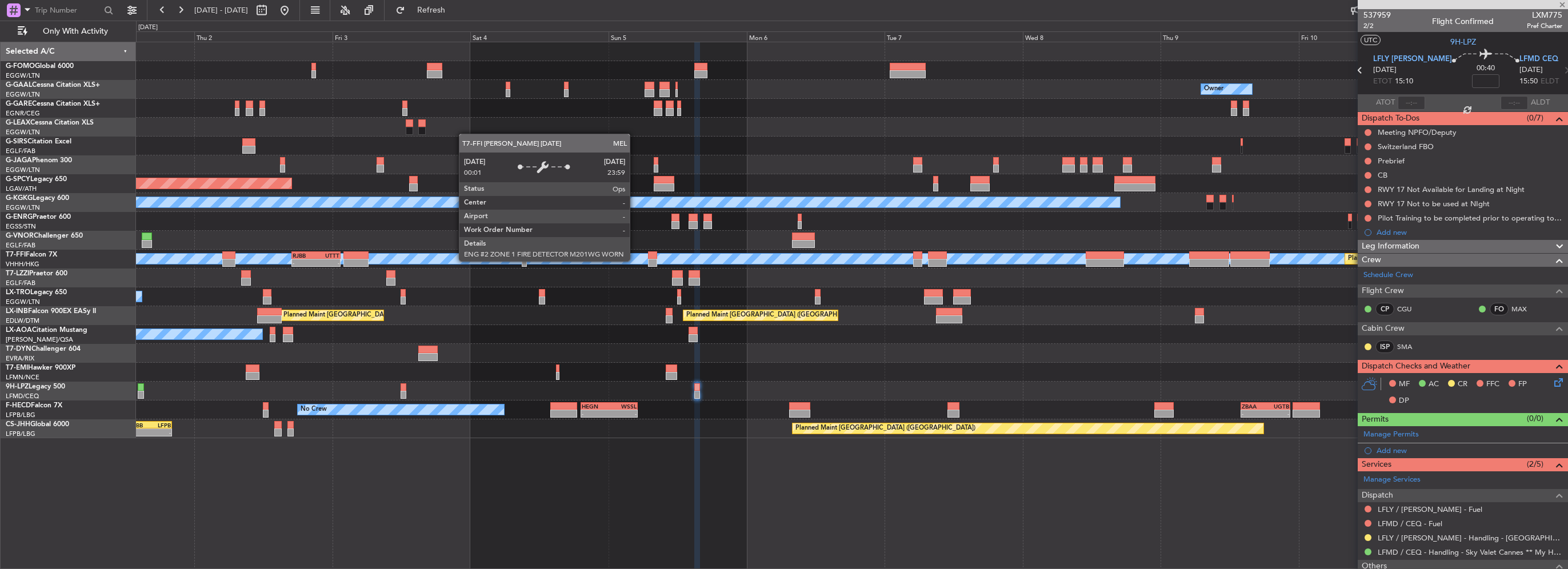
type input "-00:05"
type input "6"
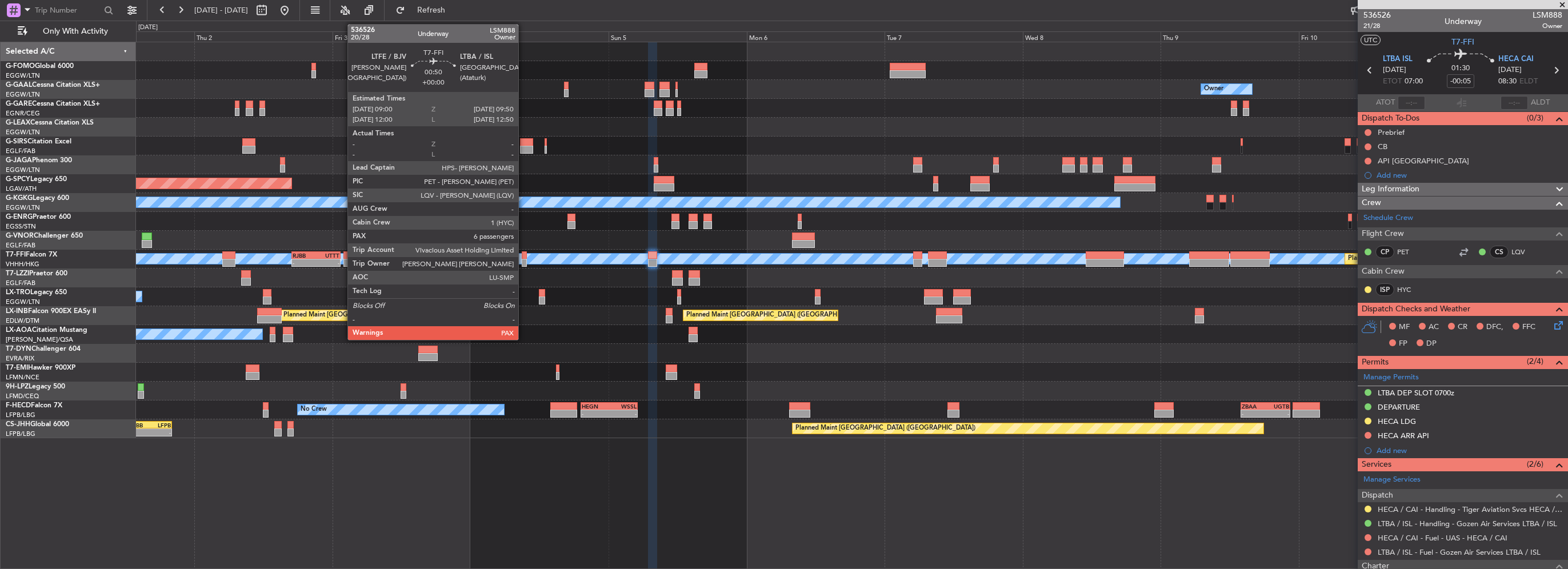
click at [524, 256] on div at bounding box center [524, 255] width 5 height 8
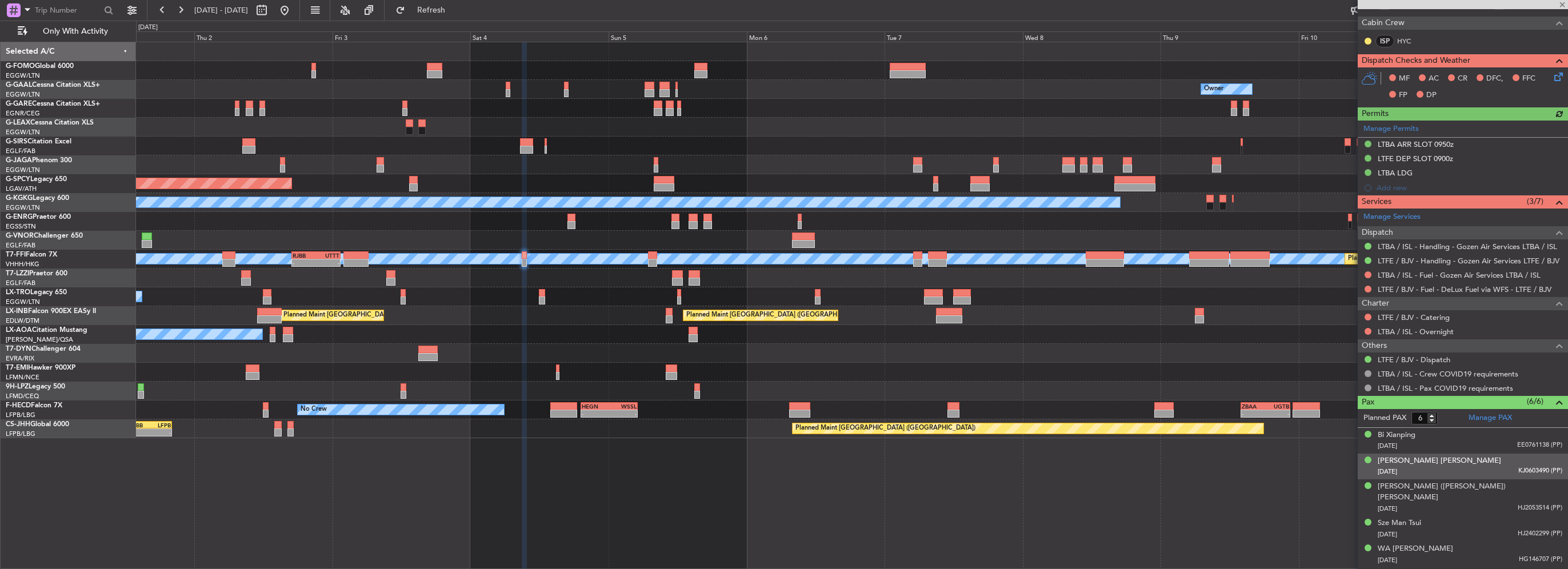
scroll to position [260, 0]
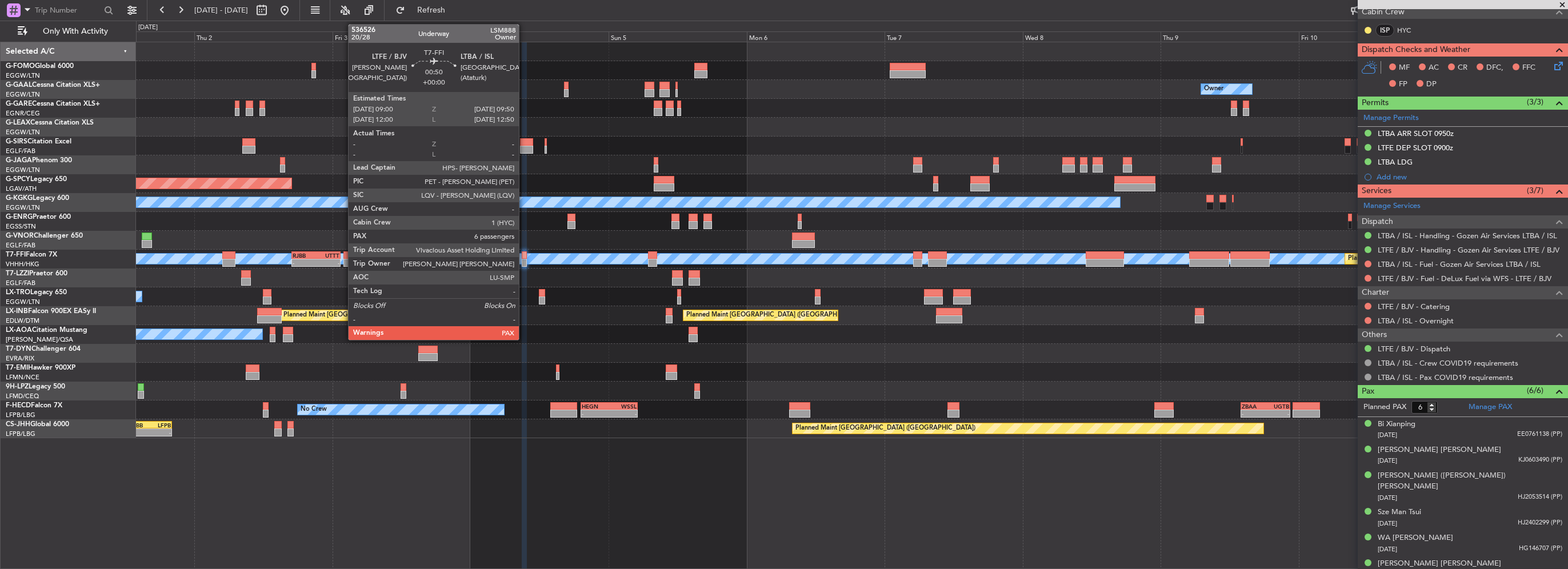
click at [524, 257] on div at bounding box center [524, 255] width 5 height 8
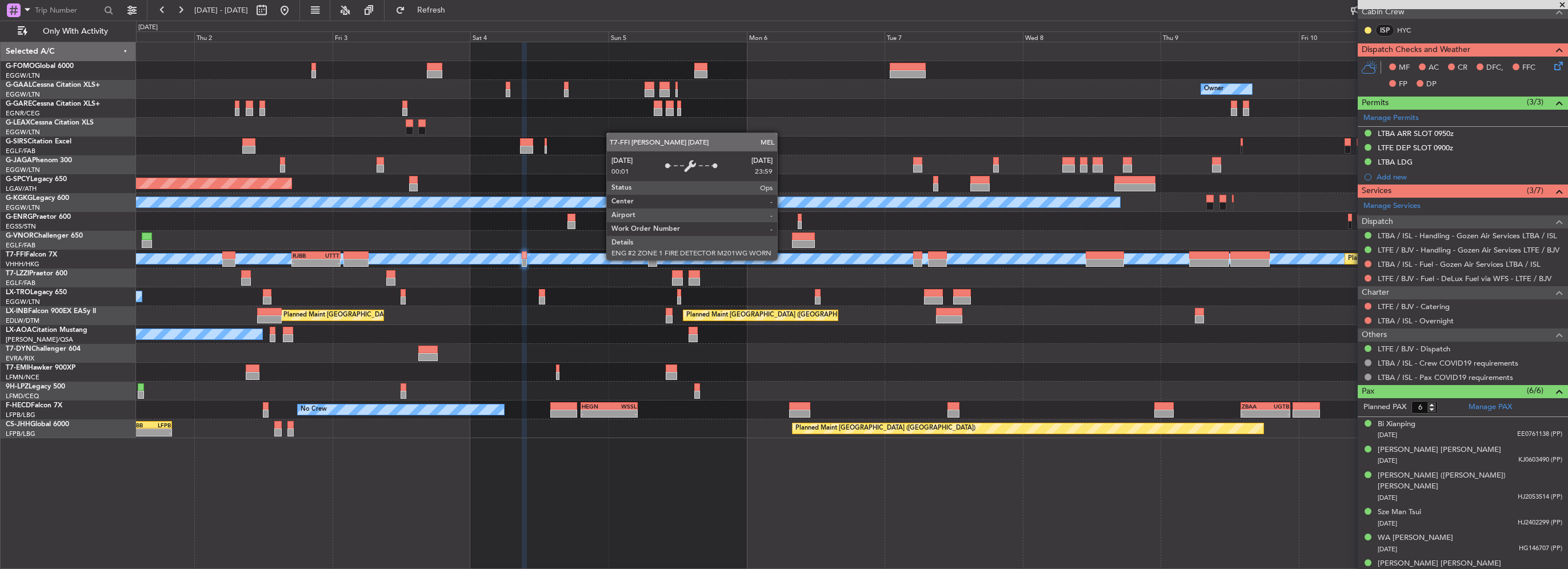
click at [1151, 241] on div "Owner Owner Owner Planned Maint Dusseldorf A/C Unavailable Planned Maint Bremen…" at bounding box center [852, 240] width 1431 height 396
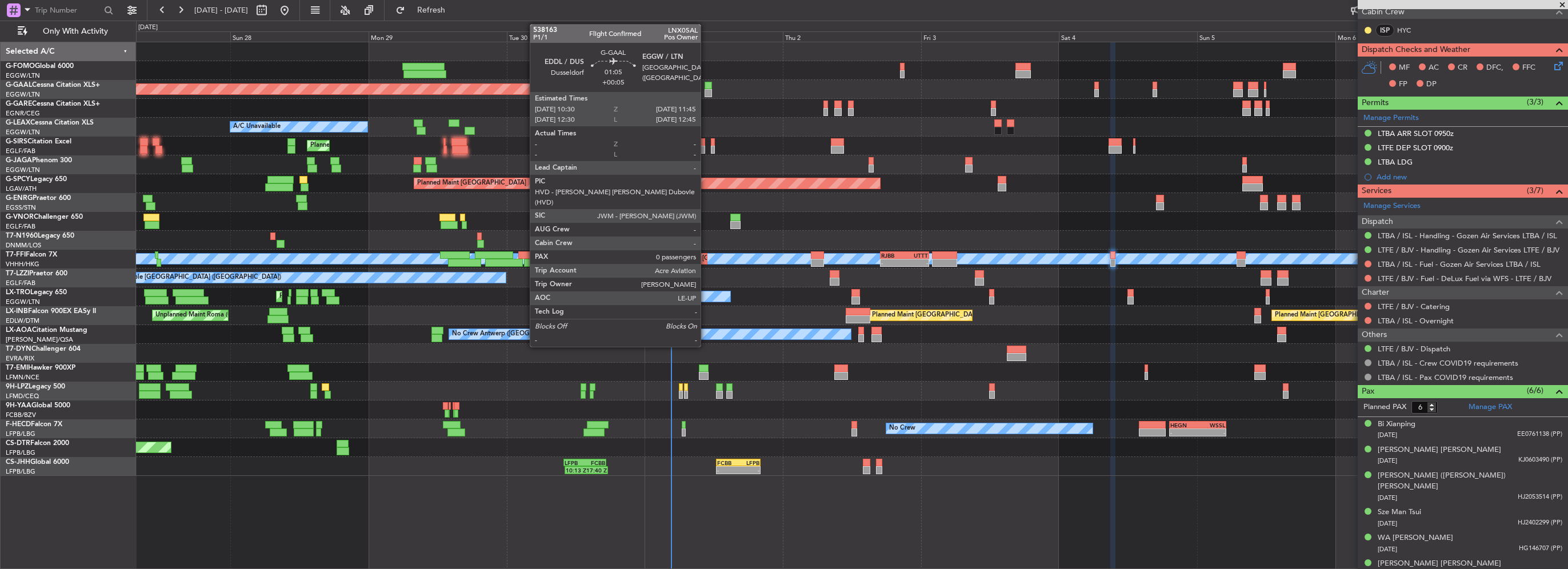
click at [706, 87] on div at bounding box center [708, 85] width 7 height 8
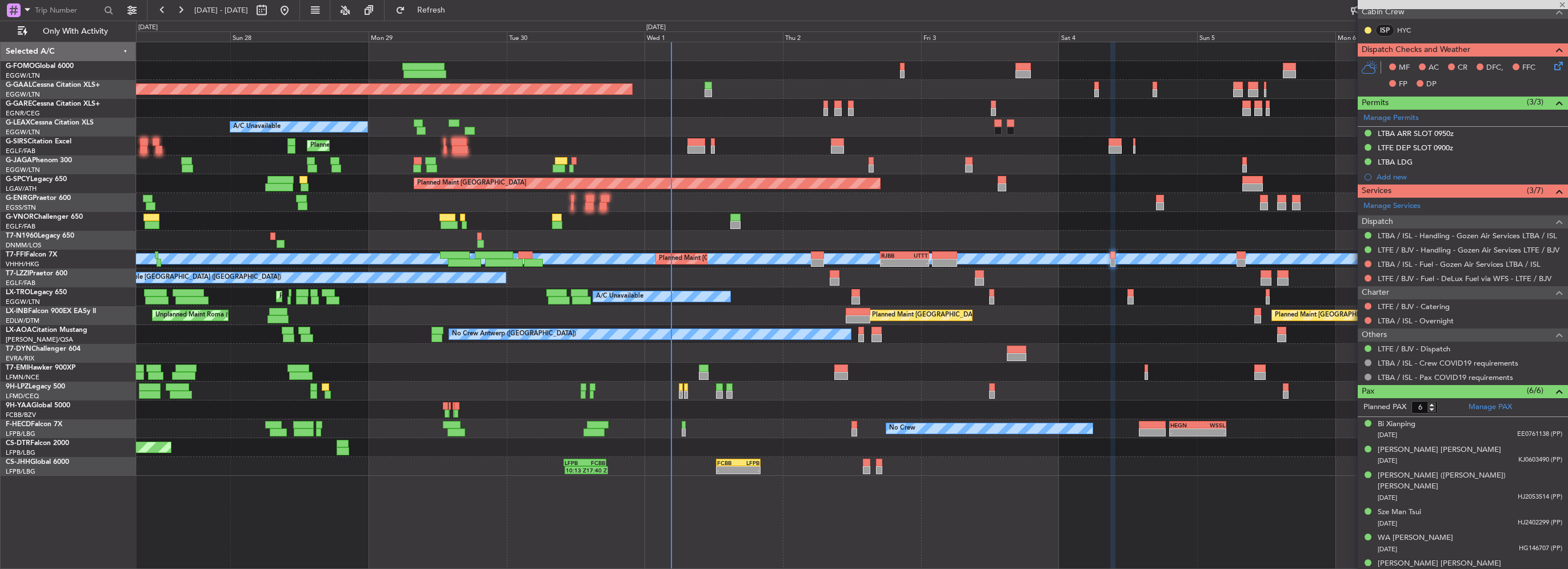
type input "+00:05"
type input "0"
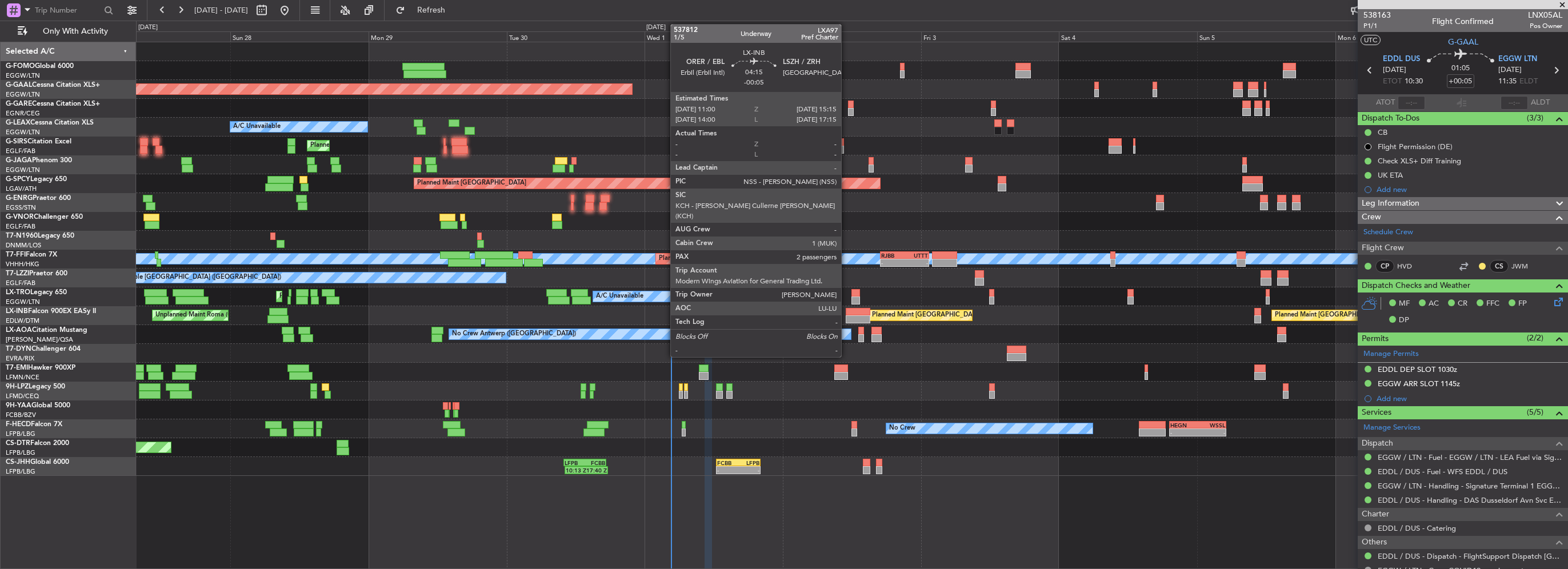
click at [847, 313] on div at bounding box center [858, 311] width 25 height 8
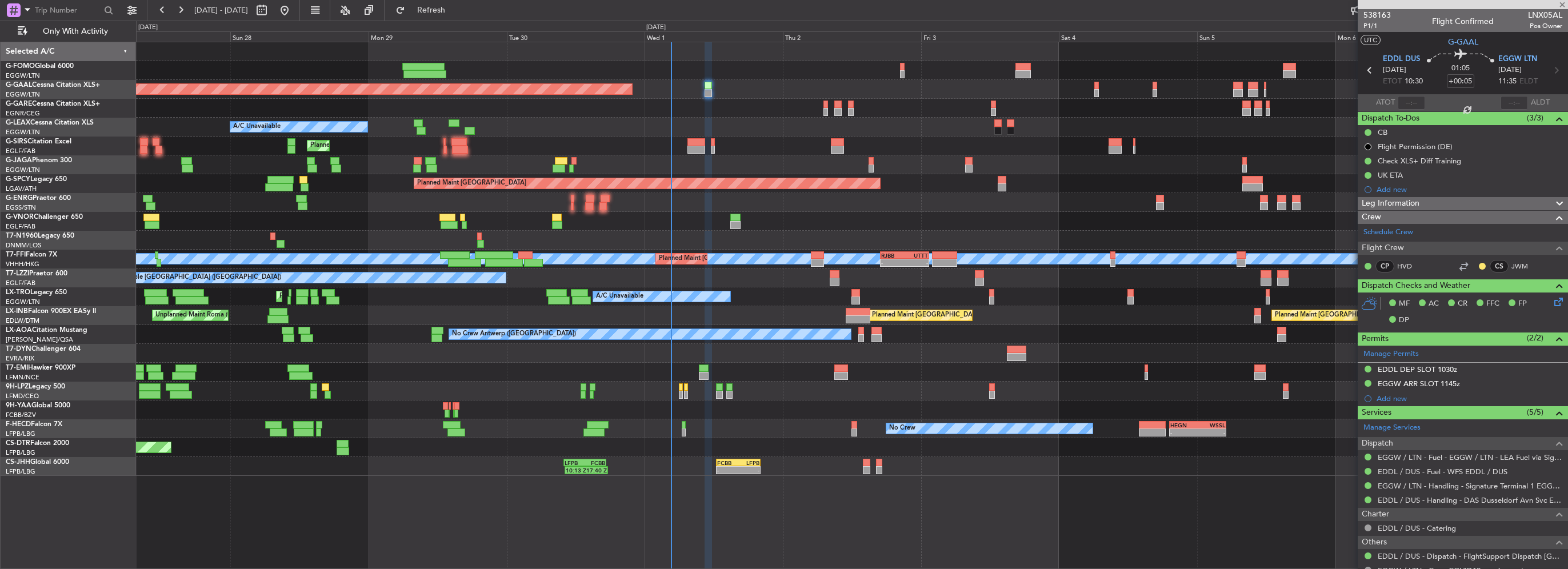
type input "-00:05"
type input "2"
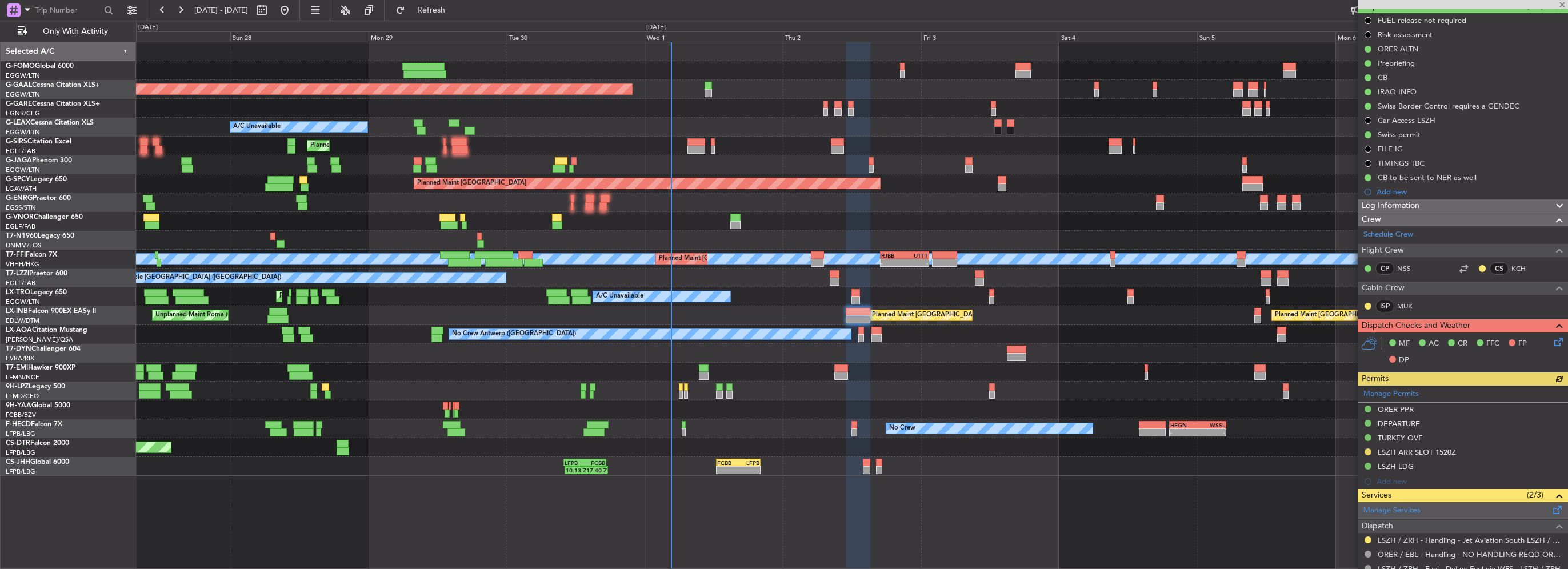
scroll to position [171, 0]
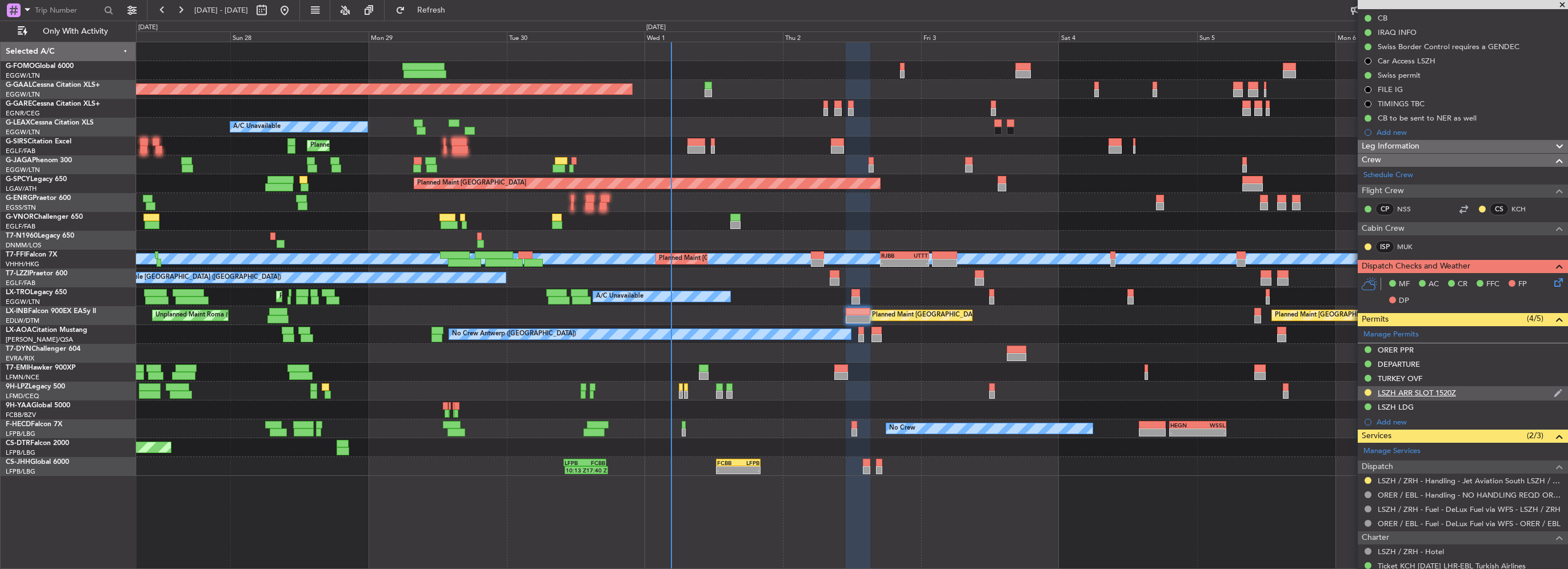
click at [1422, 391] on div "LSZH ARR SLOT 1520Z" at bounding box center [1417, 393] width 79 height 10
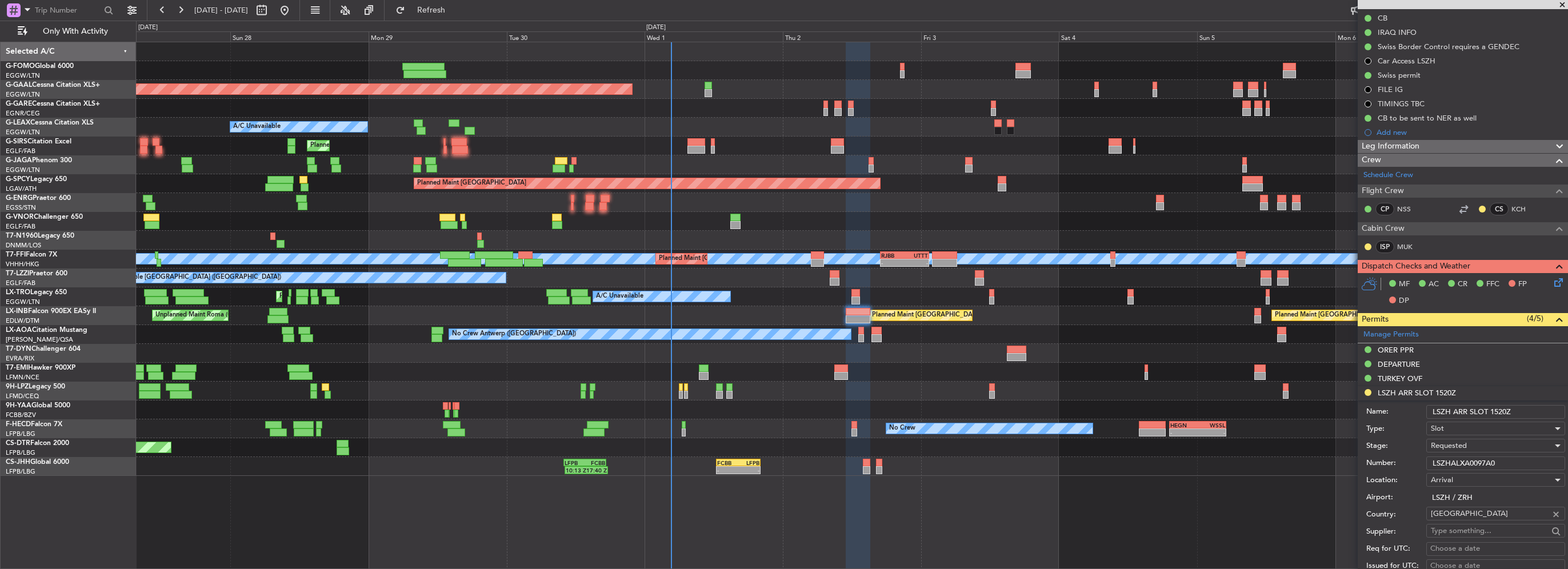
click at [1470, 459] on input "LSZHALXA0097A0" at bounding box center [1496, 463] width 139 height 13
click at [1449, 441] on span "Requested" at bounding box center [1449, 445] width 36 height 11
click at [1469, 544] on div "Denied Not Requested Review Requested Received OK Cancelled Cancelled - Notific…" at bounding box center [1492, 527] width 139 height 137
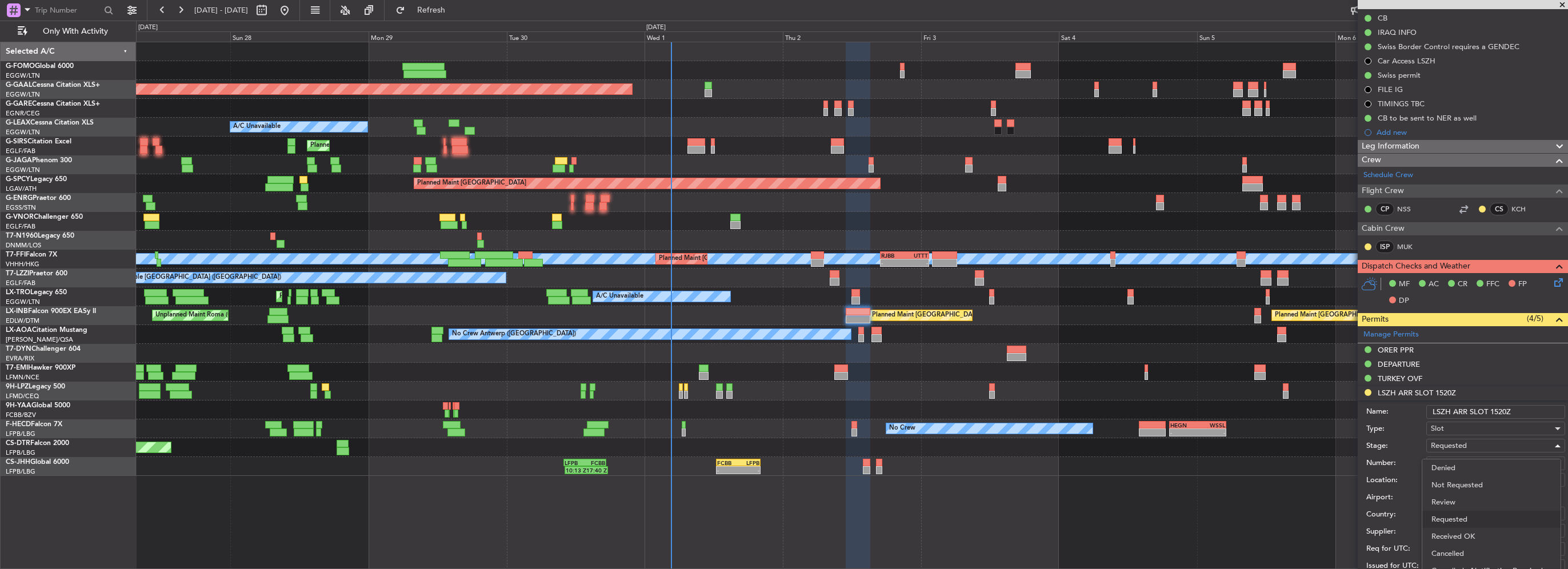
drag, startPoint x: 1469, startPoint y: 544, endPoint x: 1467, endPoint y: 534, distance: 10.2
click at [1467, 534] on span "Received OK" at bounding box center [1492, 536] width 120 height 17
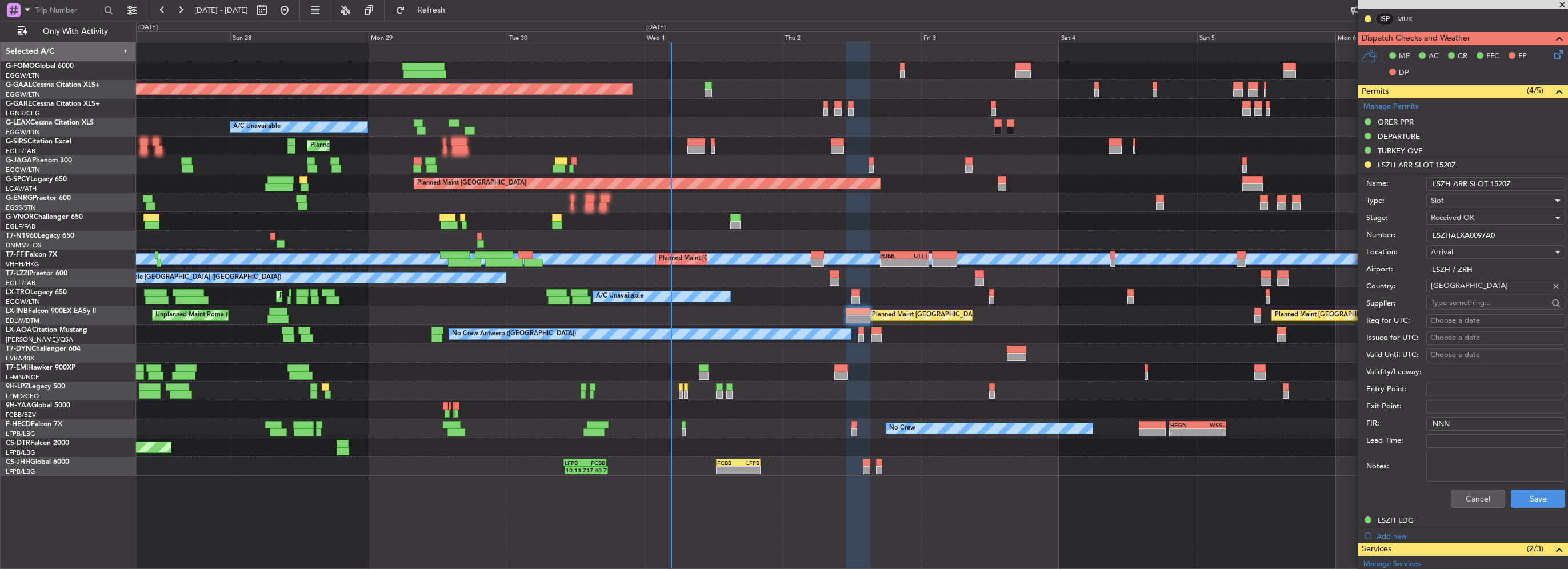
scroll to position [400, 0]
click at [1525, 489] on button "Save" at bounding box center [1538, 498] width 55 height 18
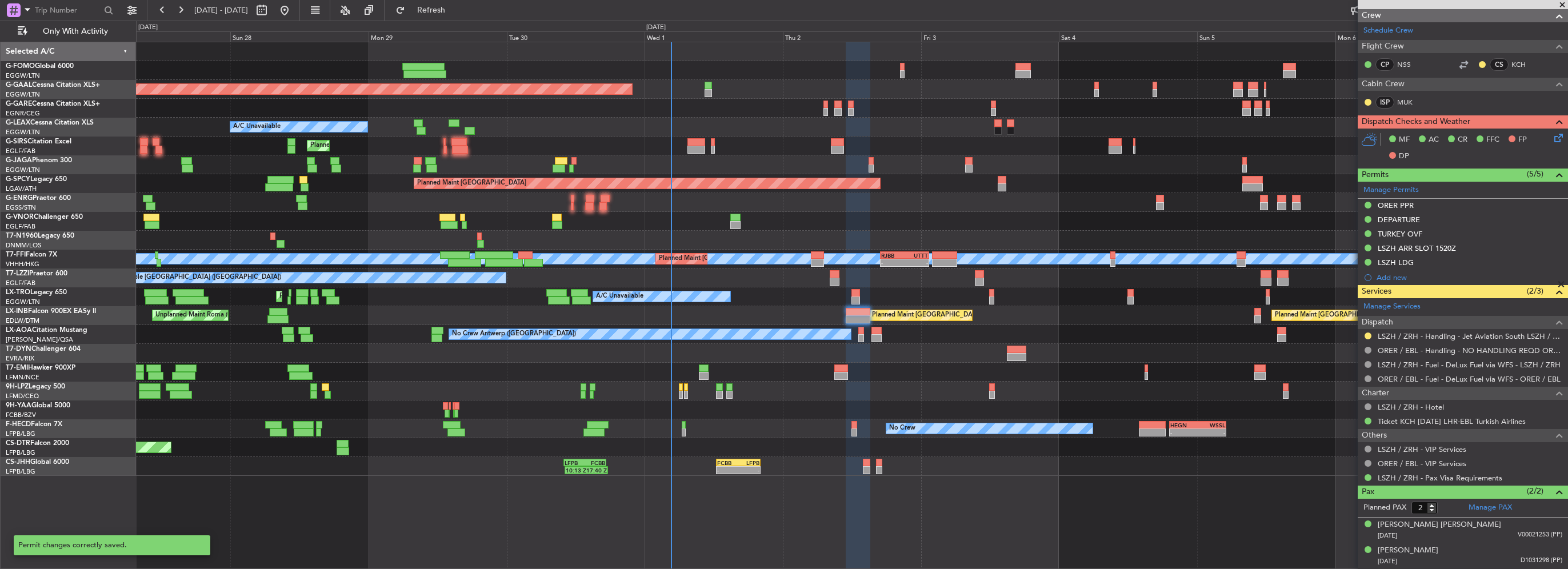
scroll to position [313, 0]
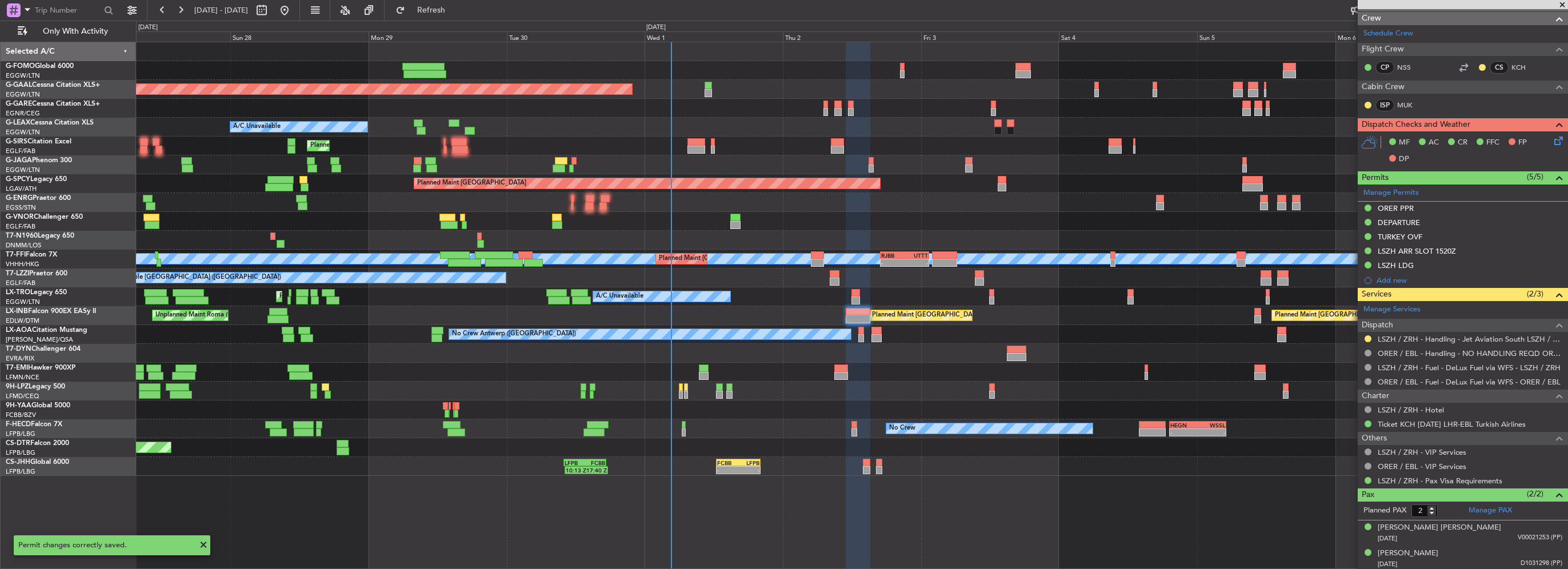
click at [1369, 334] on div at bounding box center [1368, 338] width 9 height 9
click at [1369, 340] on button at bounding box center [1368, 339] width 7 height 7
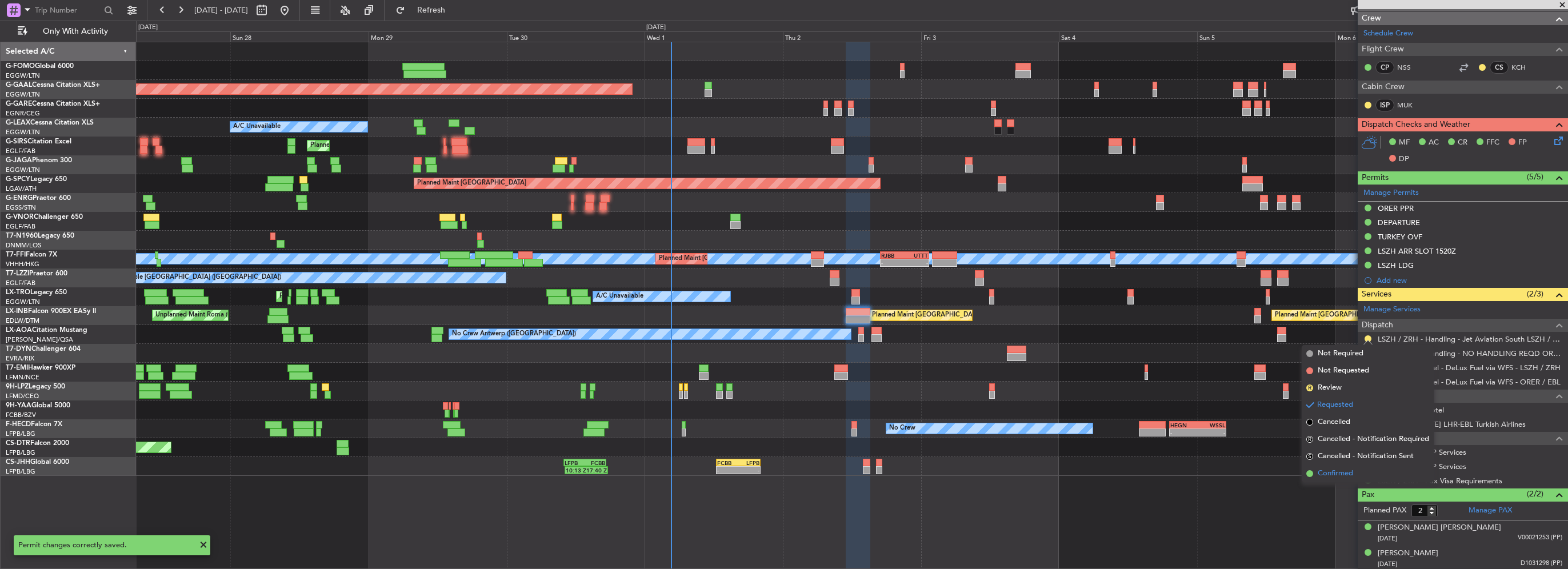
click at [1337, 476] on span "Confirmed" at bounding box center [1336, 473] width 35 height 11
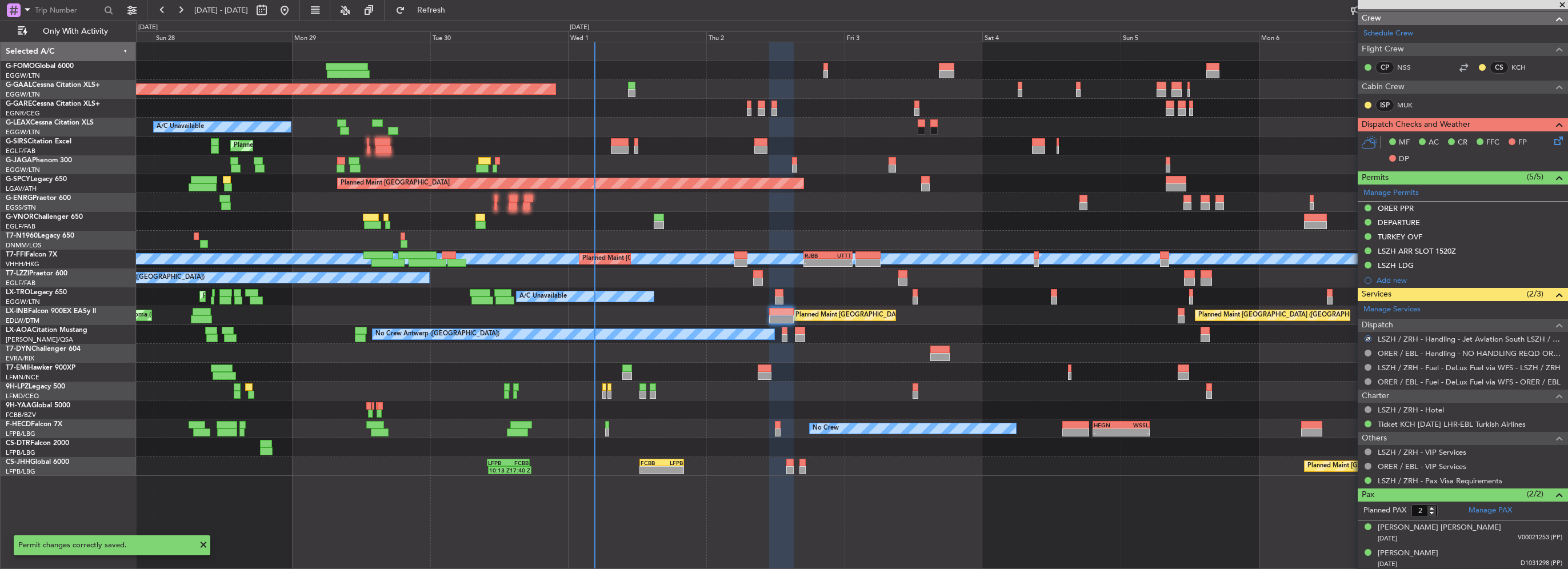
click at [1053, 362] on div "Planned Maint Dusseldorf Owner A/C Unavailable Planned Maint London (Luton) Pla…" at bounding box center [852, 259] width 1431 height 434
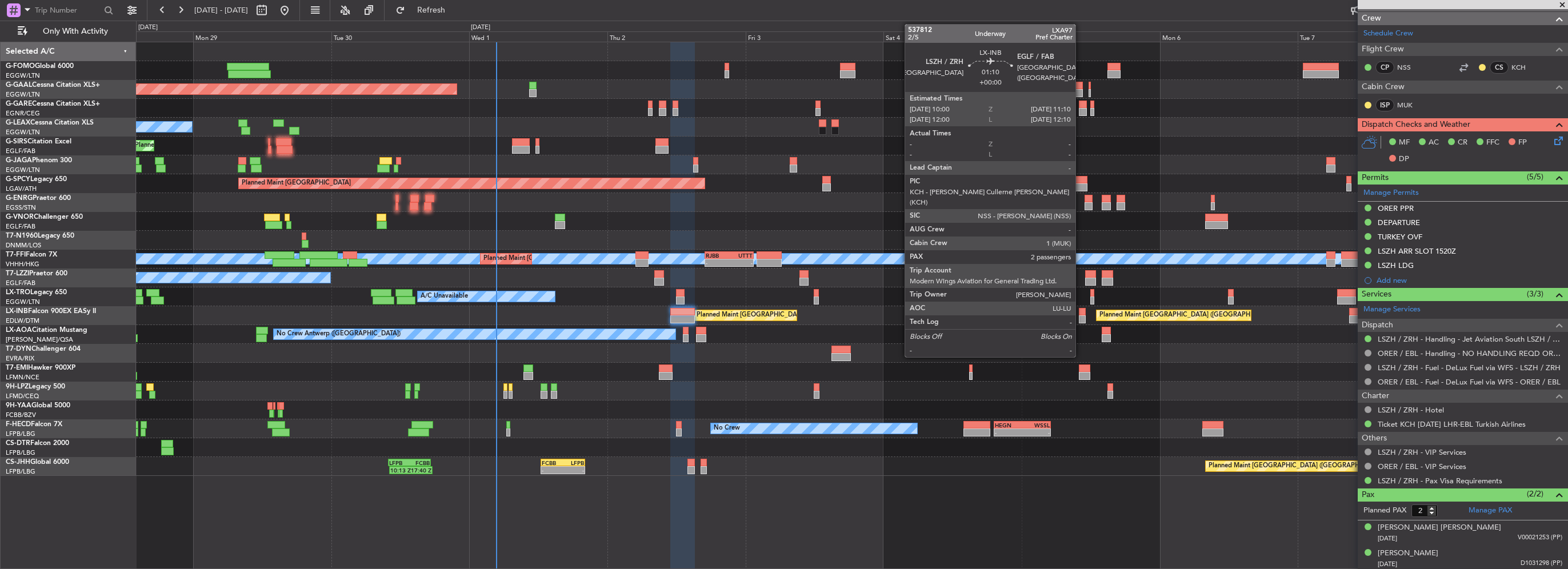
click at [1081, 314] on div at bounding box center [1082, 311] width 7 height 8
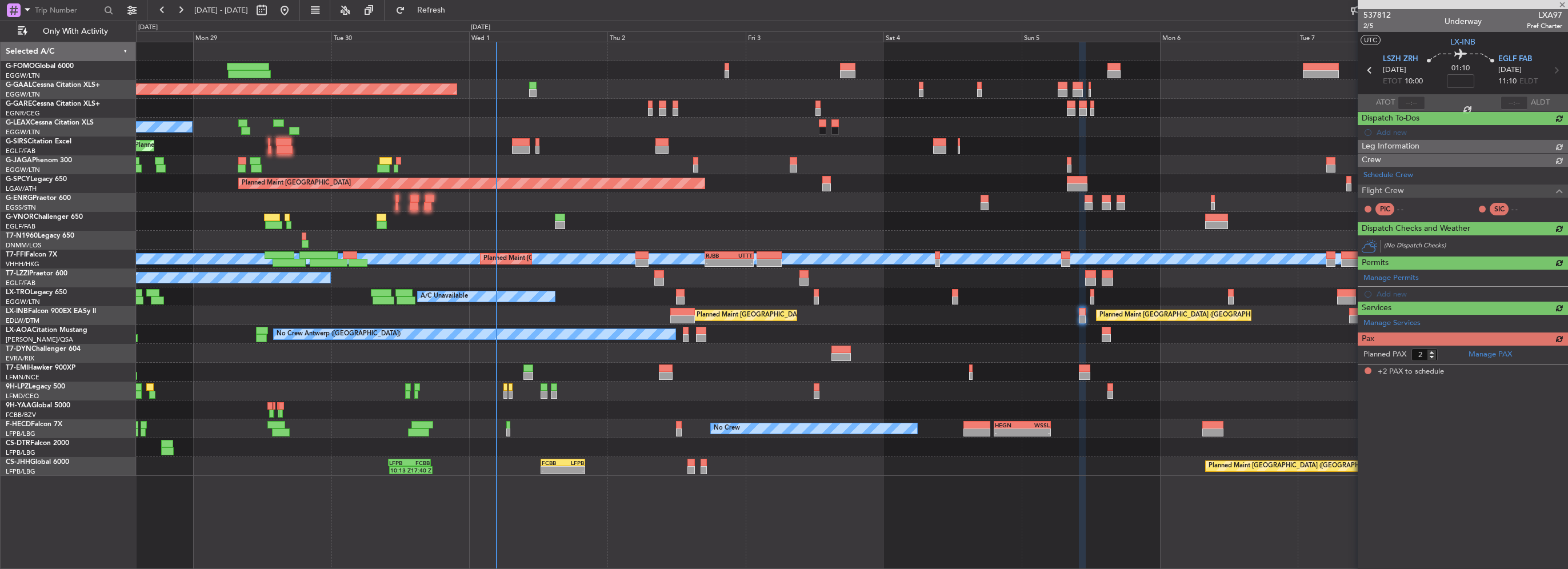
scroll to position [0, 0]
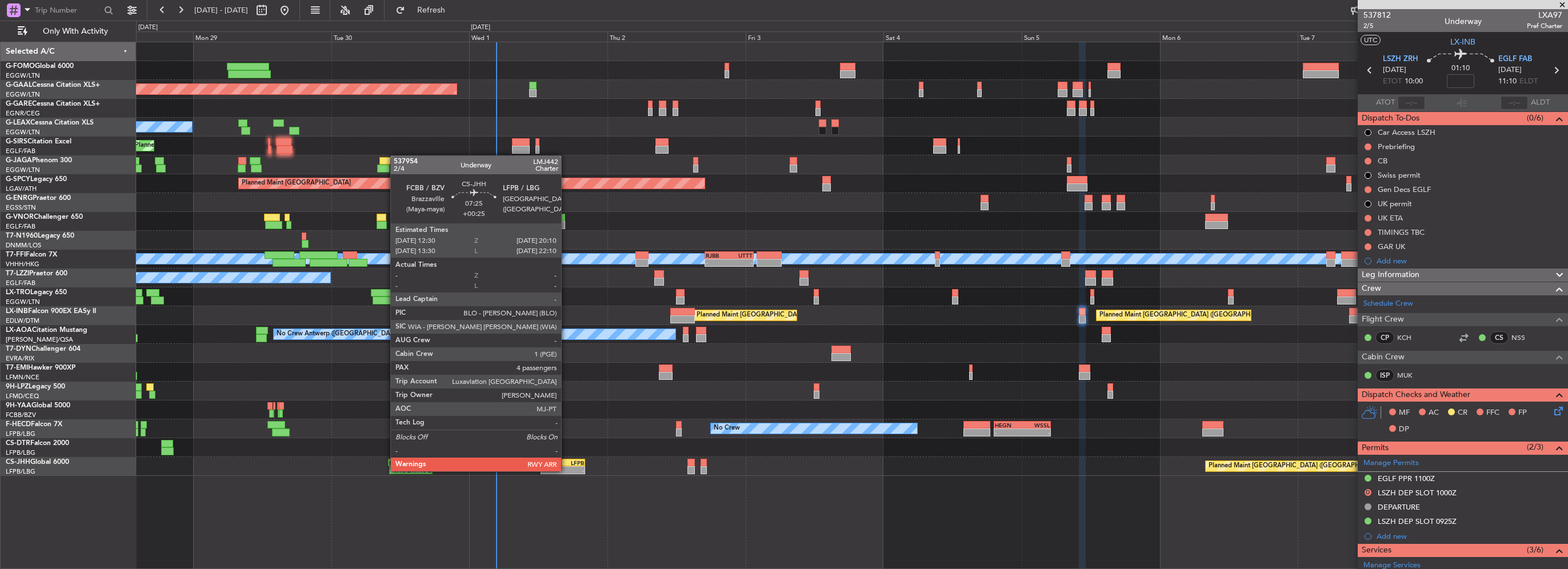
click at [566, 470] on div "-" at bounding box center [573, 471] width 21 height 7
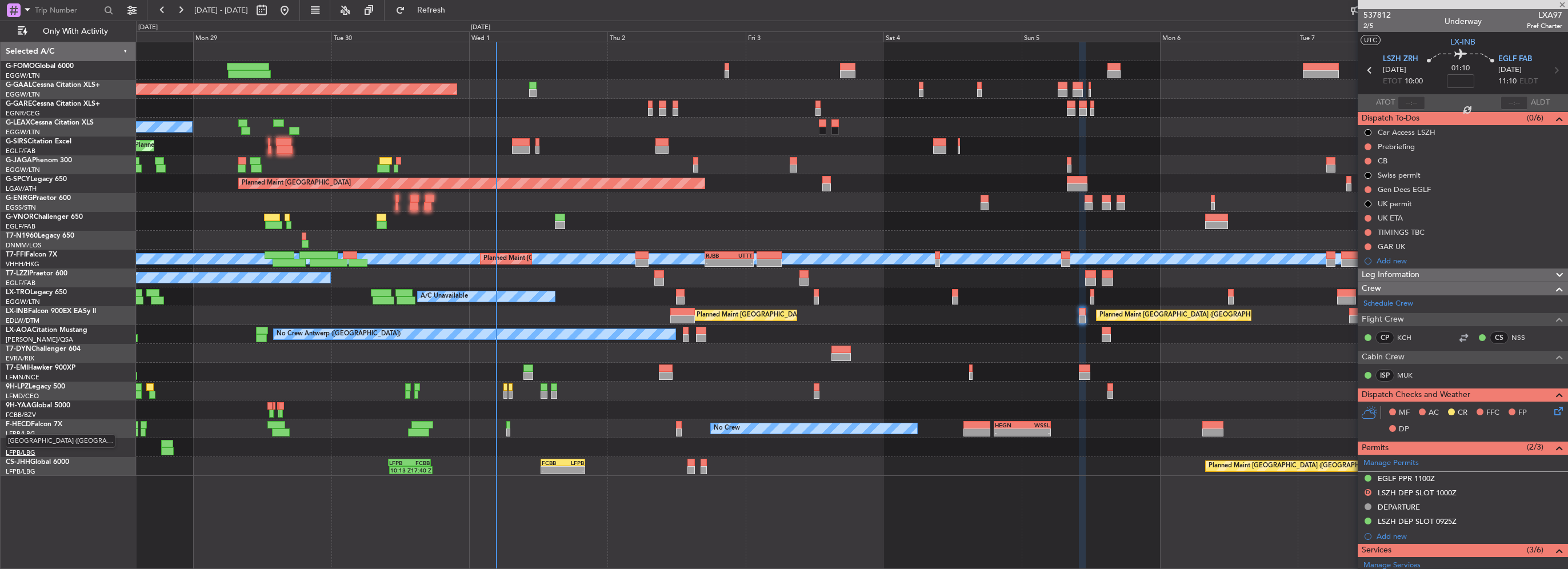
type input "+00:25"
type input "4"
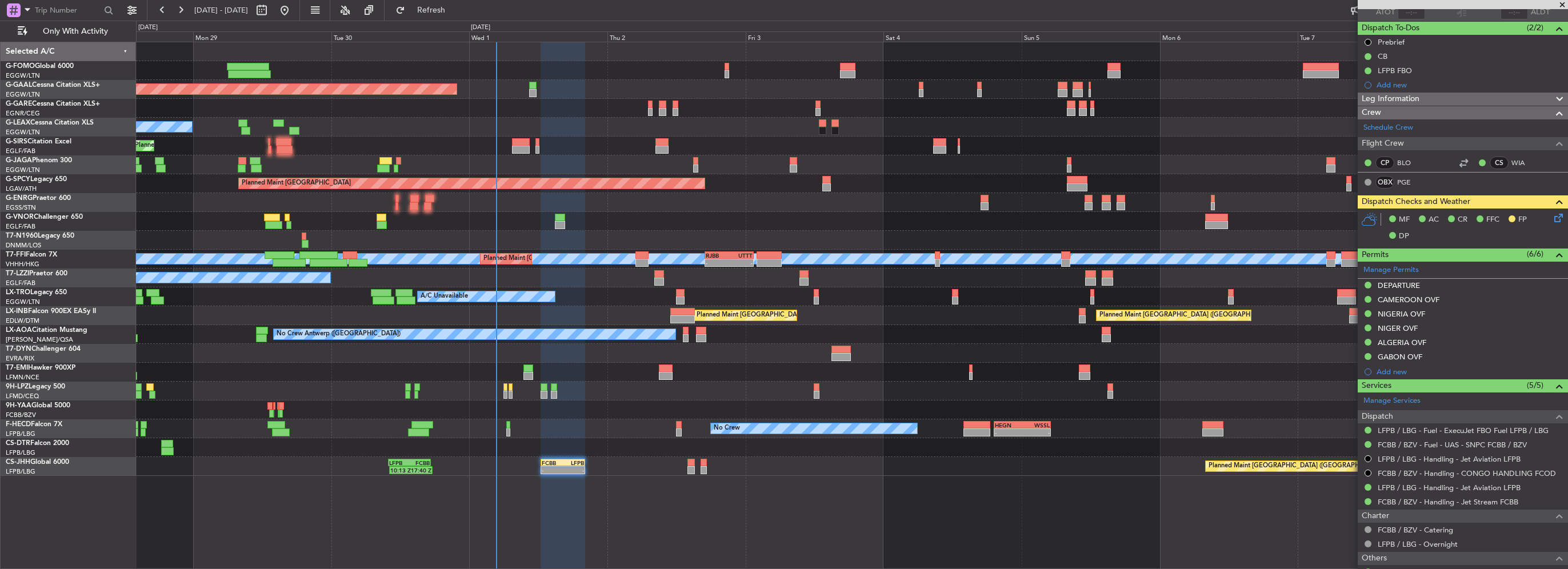
scroll to position [171, 0]
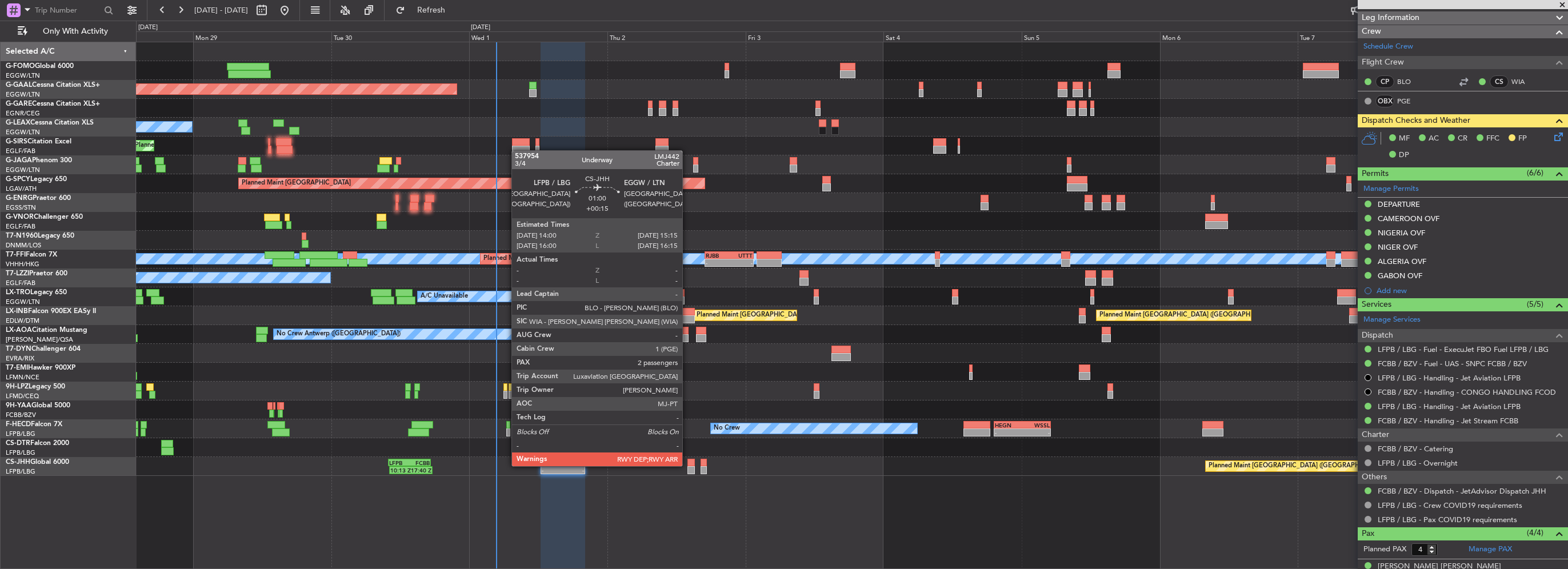
click at [687, 465] on div at bounding box center [691, 462] width 7 height 8
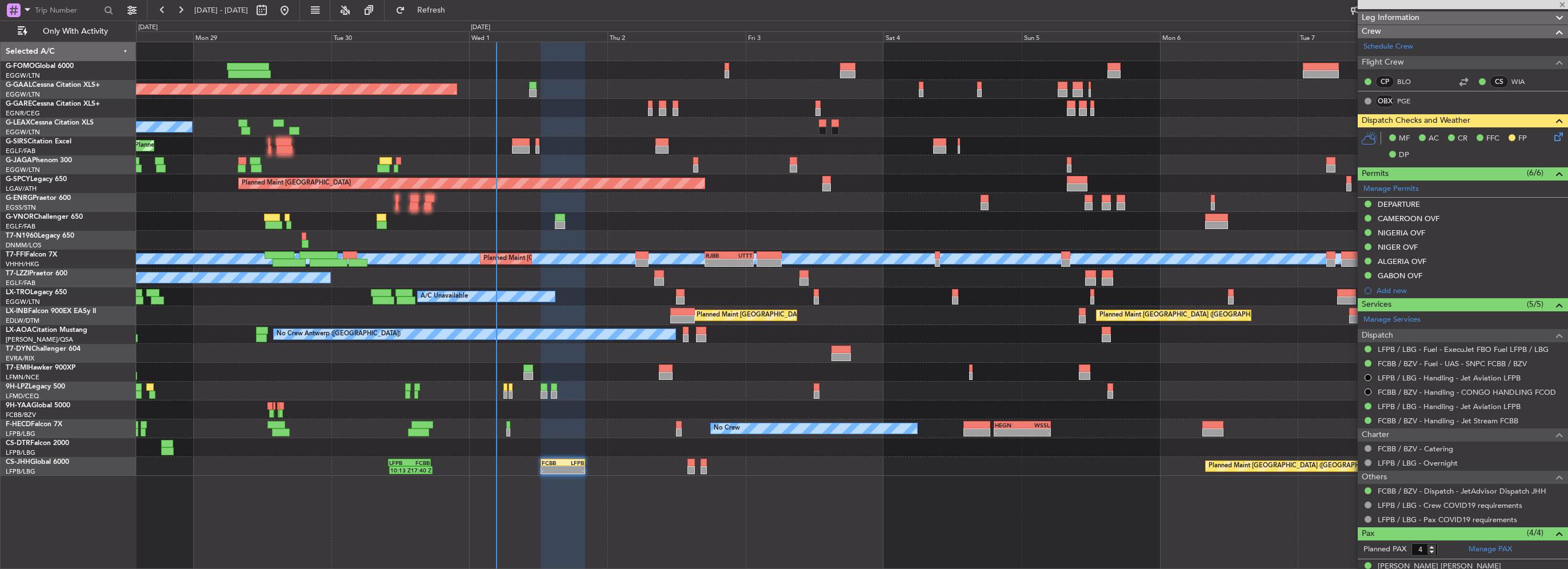
type input "+00:15"
type input "2"
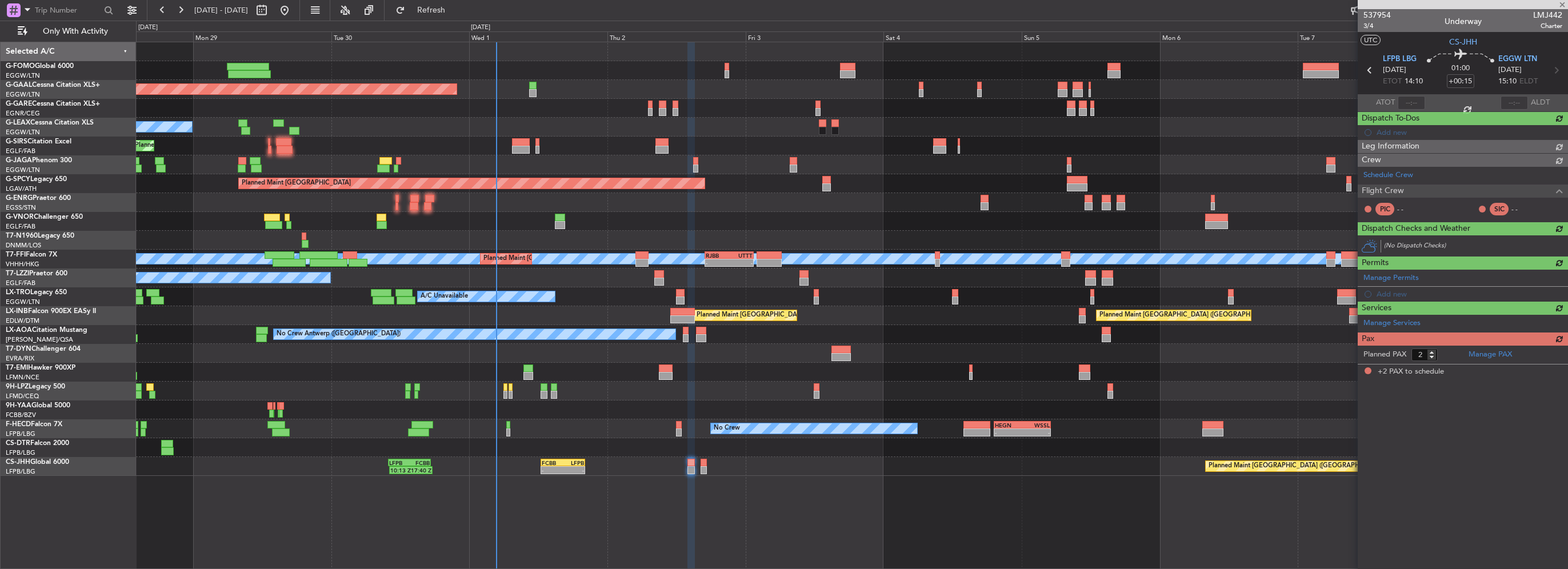
scroll to position [0, 0]
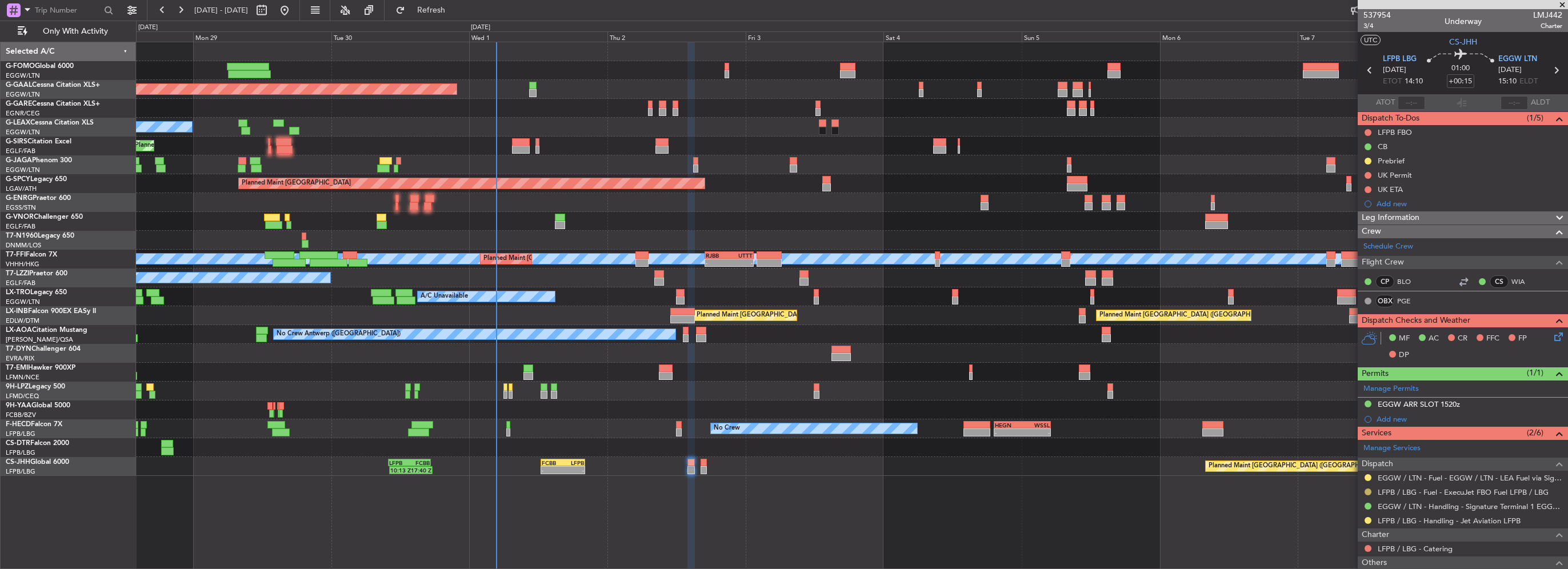
click at [1366, 488] on button at bounding box center [1368, 492] width 7 height 7
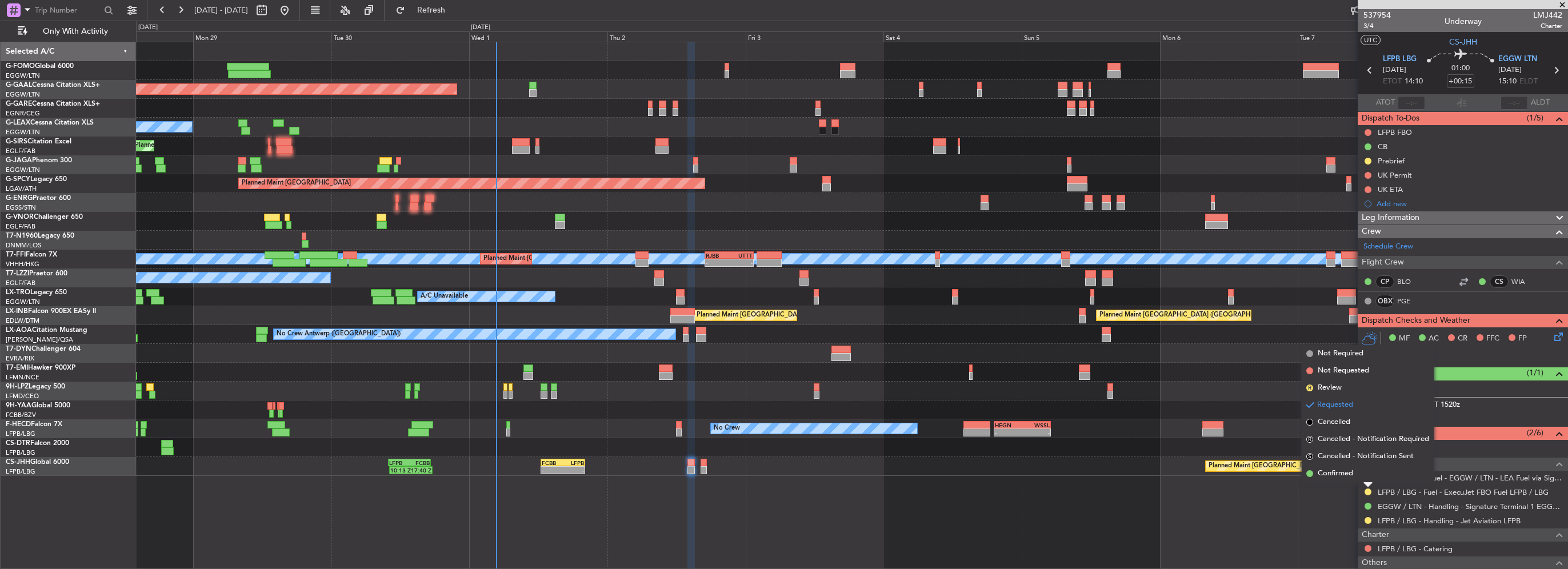
click at [1356, 474] on li "Confirmed" at bounding box center [1368, 473] width 132 height 17
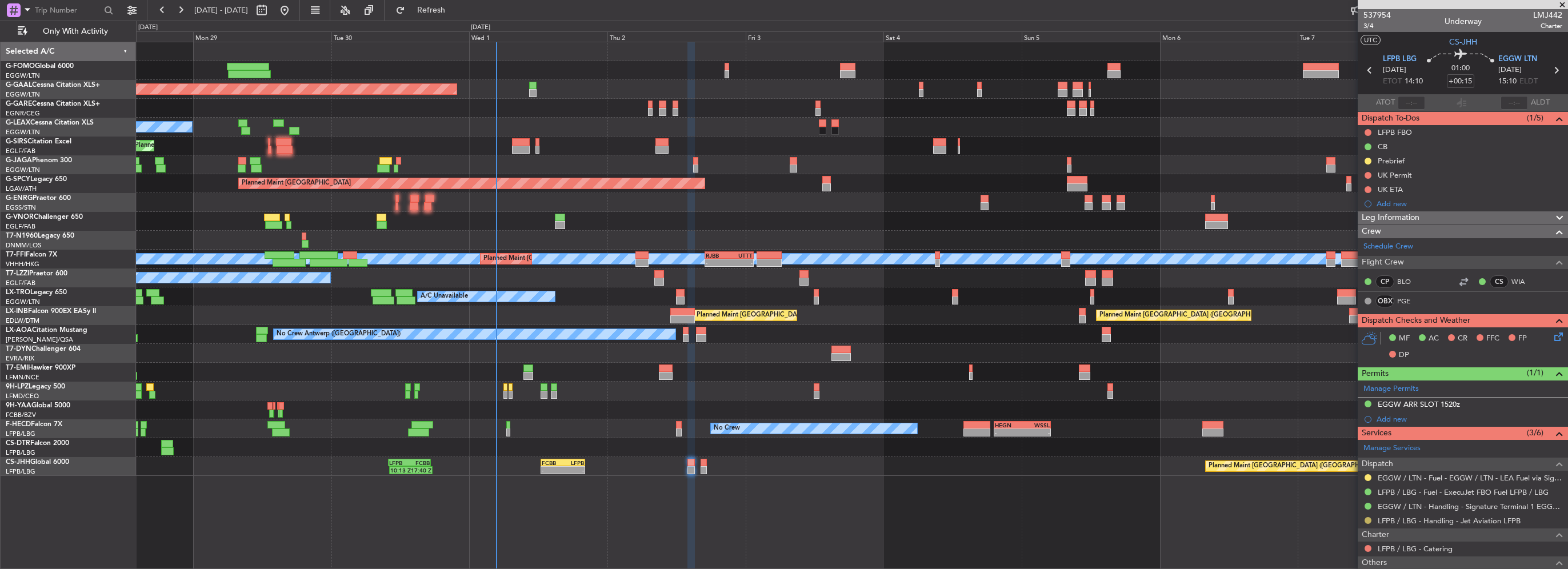
click at [1366, 519] on button at bounding box center [1368, 521] width 7 height 7
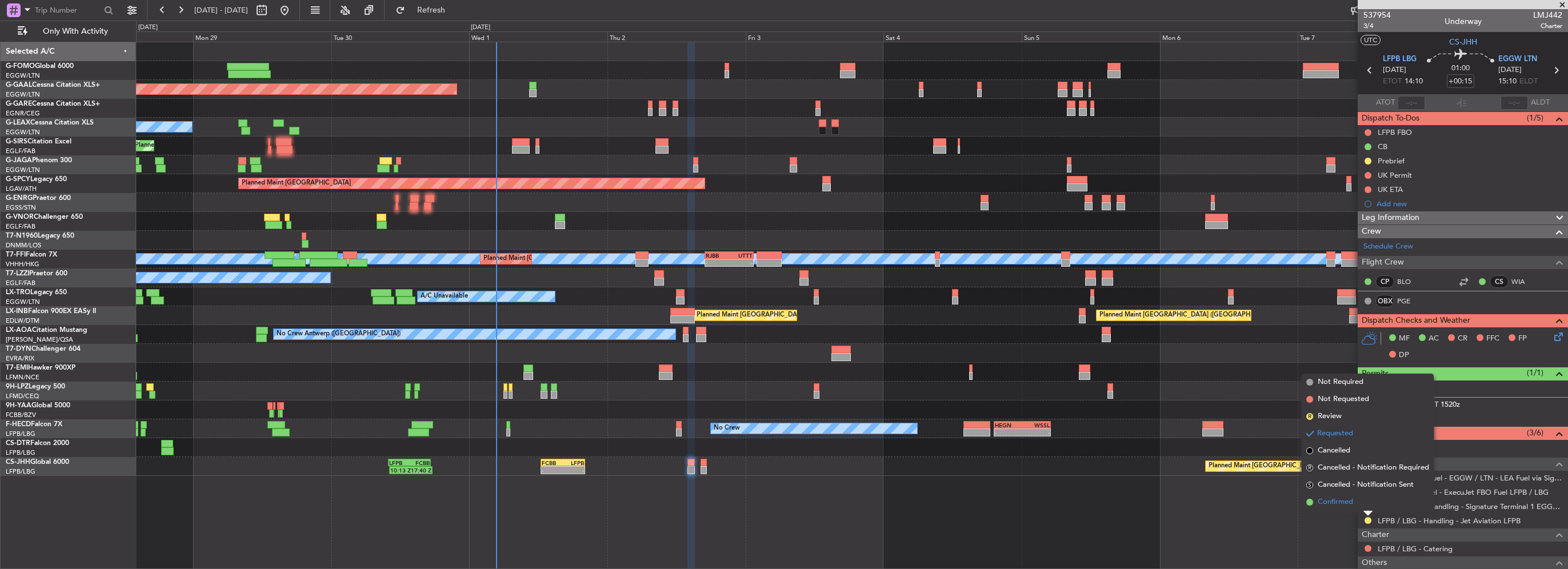
click at [1350, 505] on span "Confirmed" at bounding box center [1336, 502] width 35 height 11
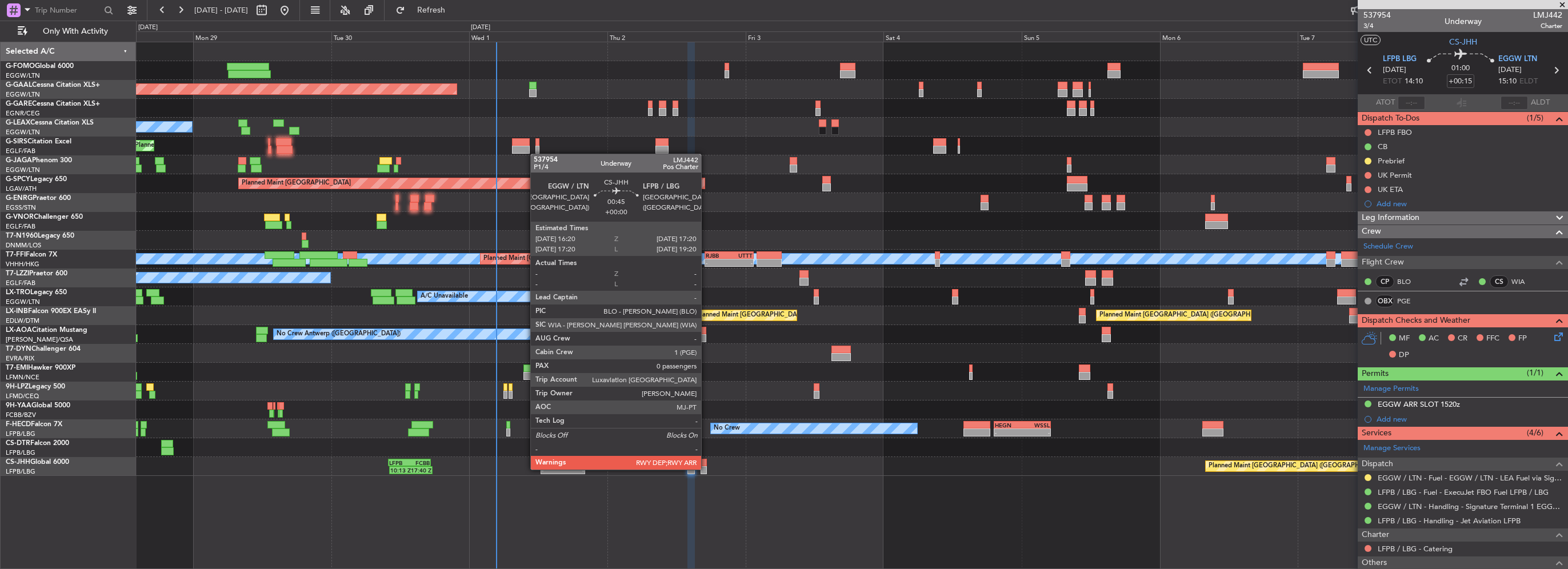
click at [706, 469] on div at bounding box center [704, 470] width 6 height 8
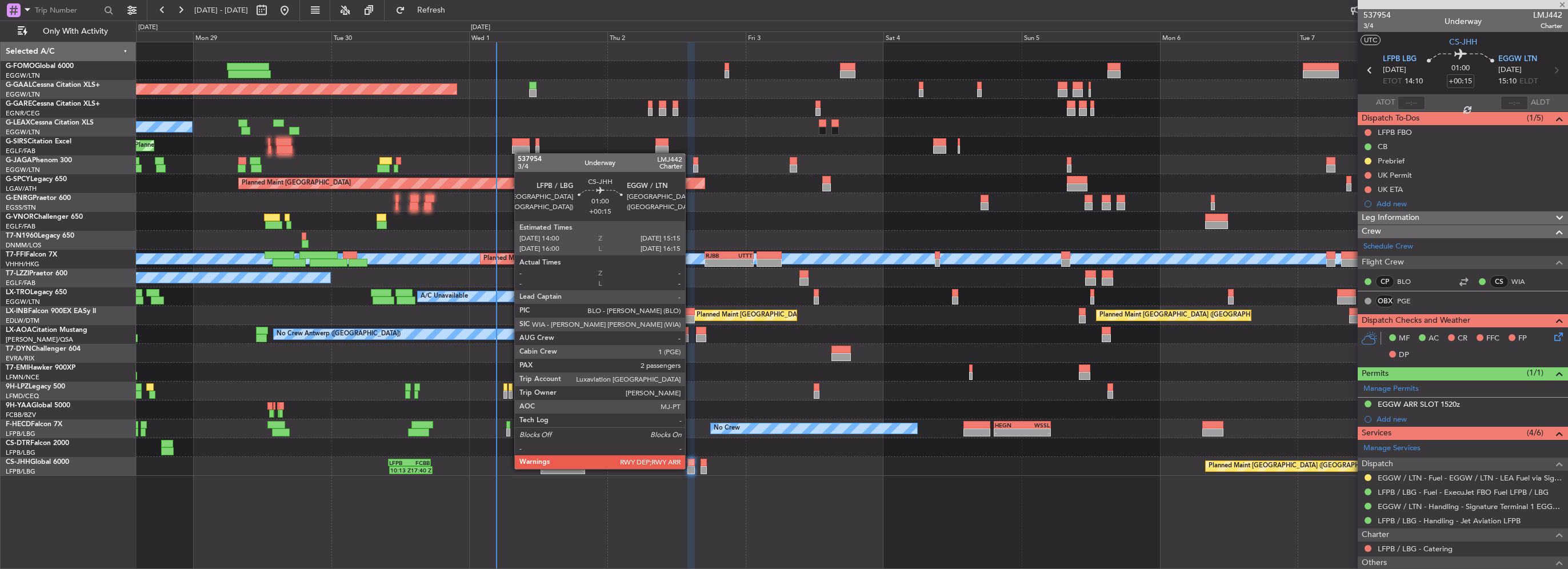
type input "0"
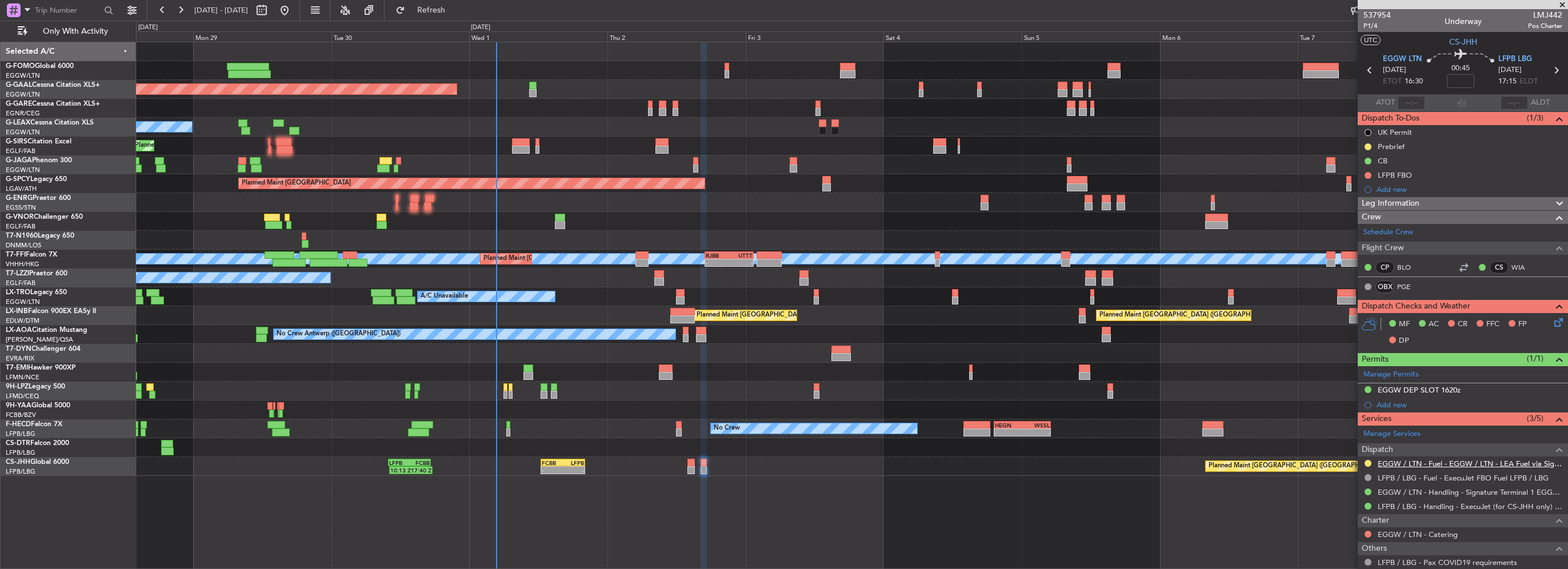
click at [1516, 464] on link "EGGW / LTN - Fuel - EGGW / LTN - LEA Fuel via Signature in EGGW" at bounding box center [1470, 464] width 185 height 10
click at [1369, 461] on button at bounding box center [1368, 464] width 7 height 7
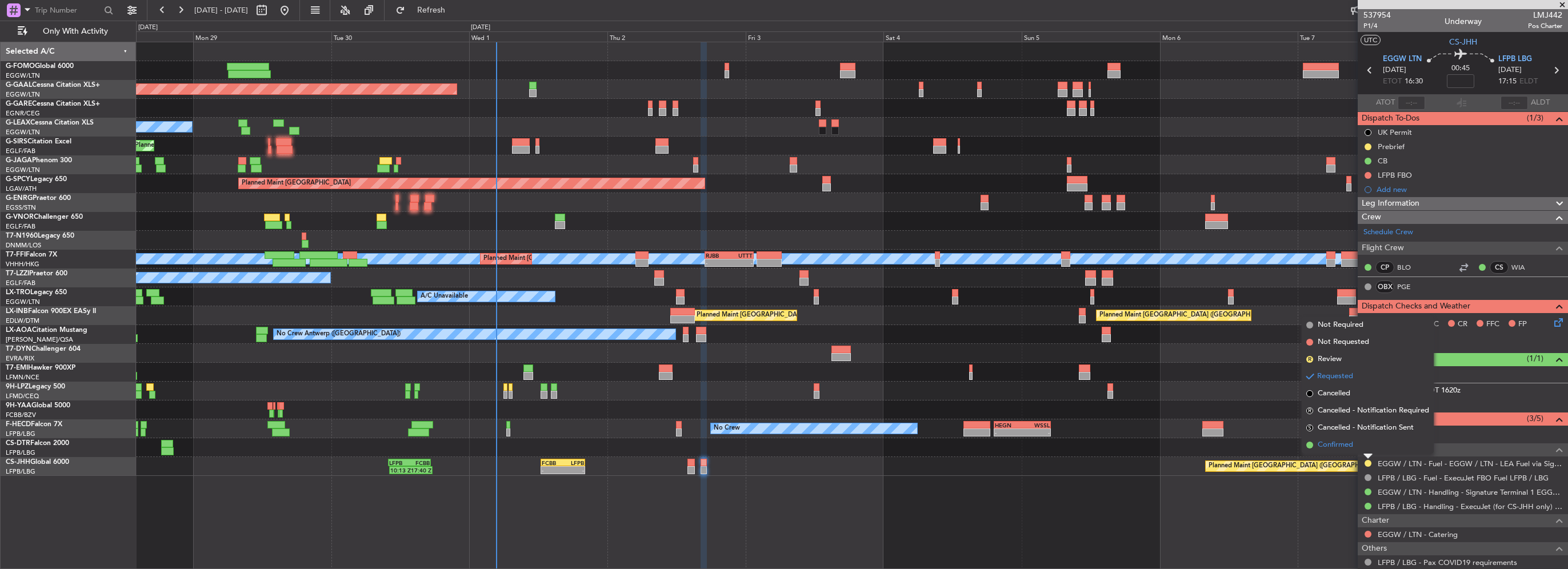
click at [1357, 443] on li "Confirmed" at bounding box center [1368, 445] width 132 height 17
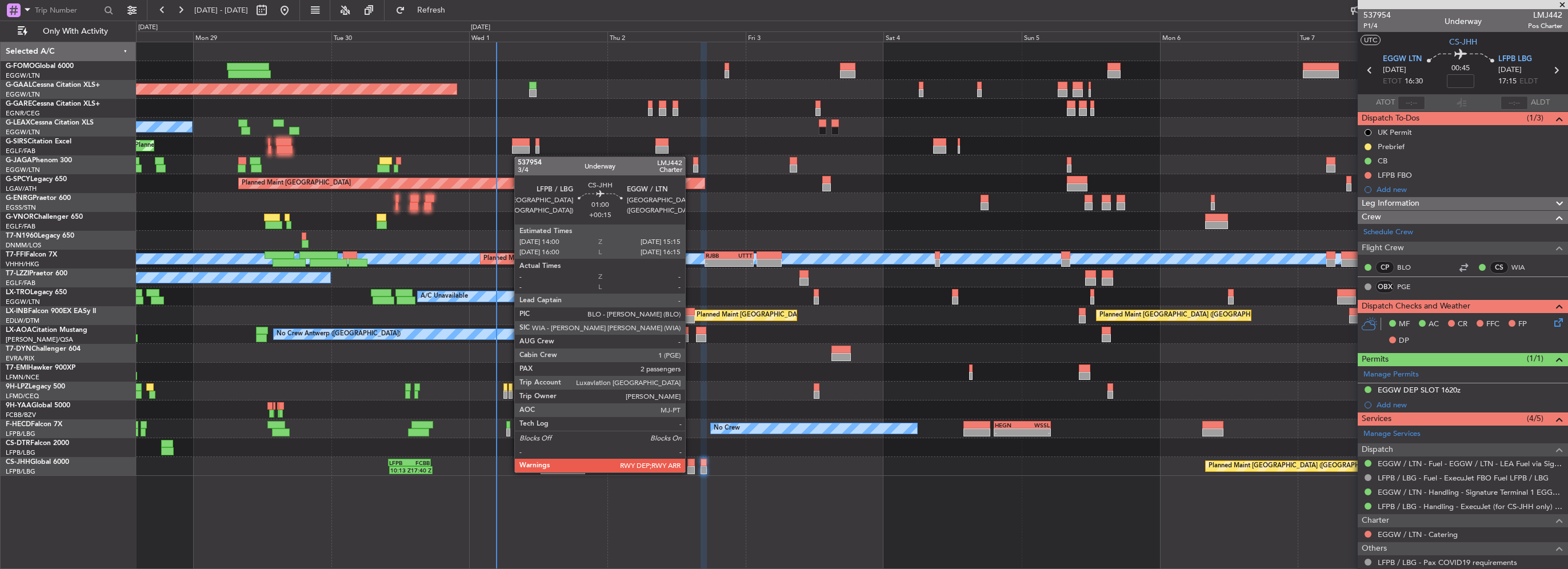
click at [690, 471] on div at bounding box center [691, 470] width 7 height 8
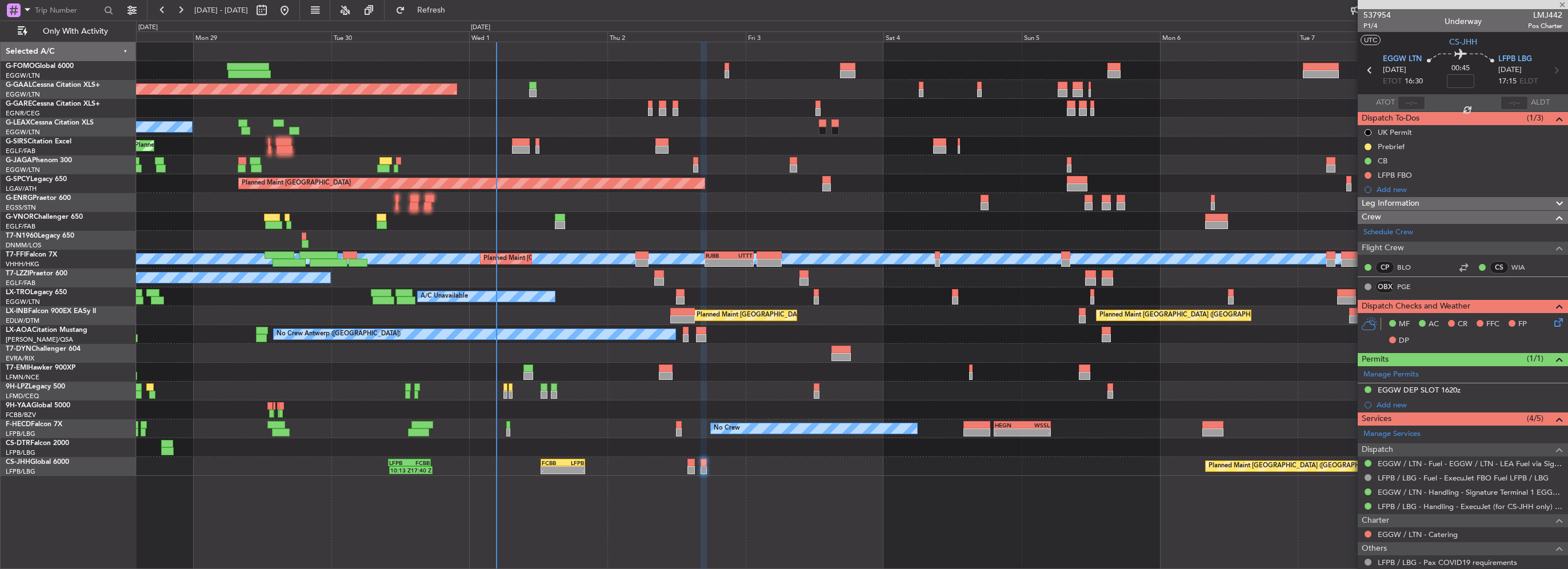
type input "+00:15"
type input "2"
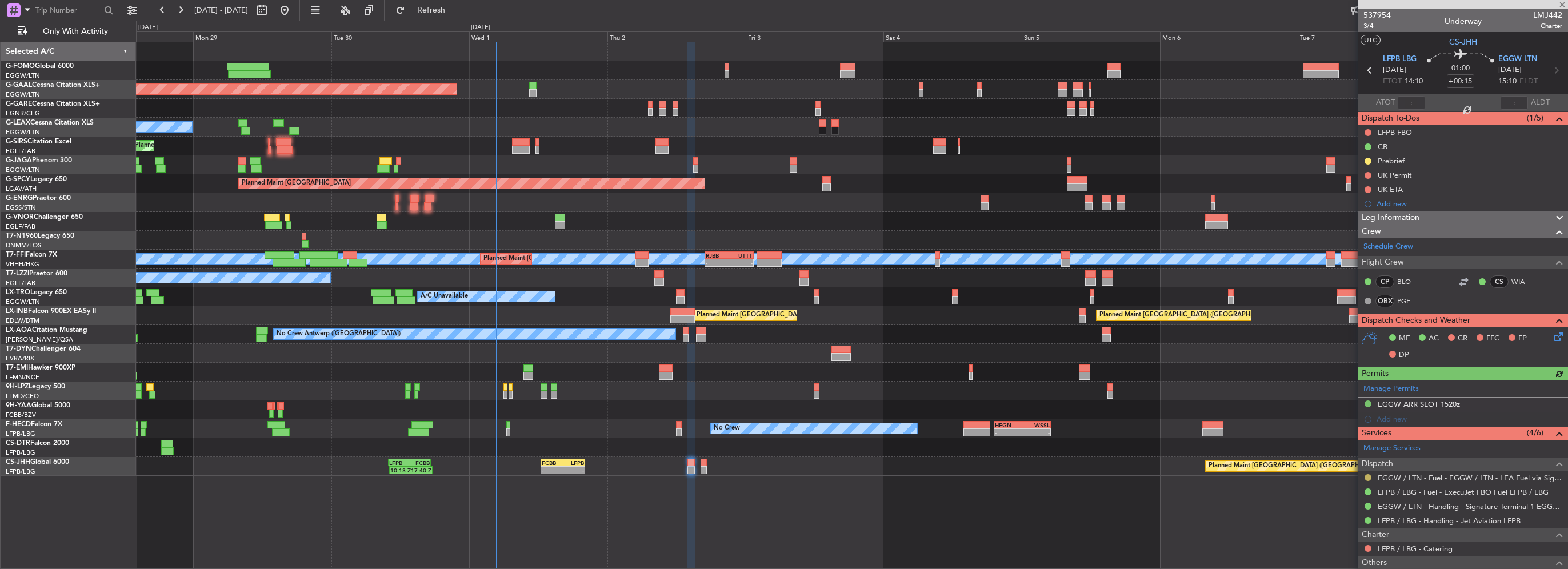
click at [1366, 476] on button at bounding box center [1368, 478] width 7 height 7
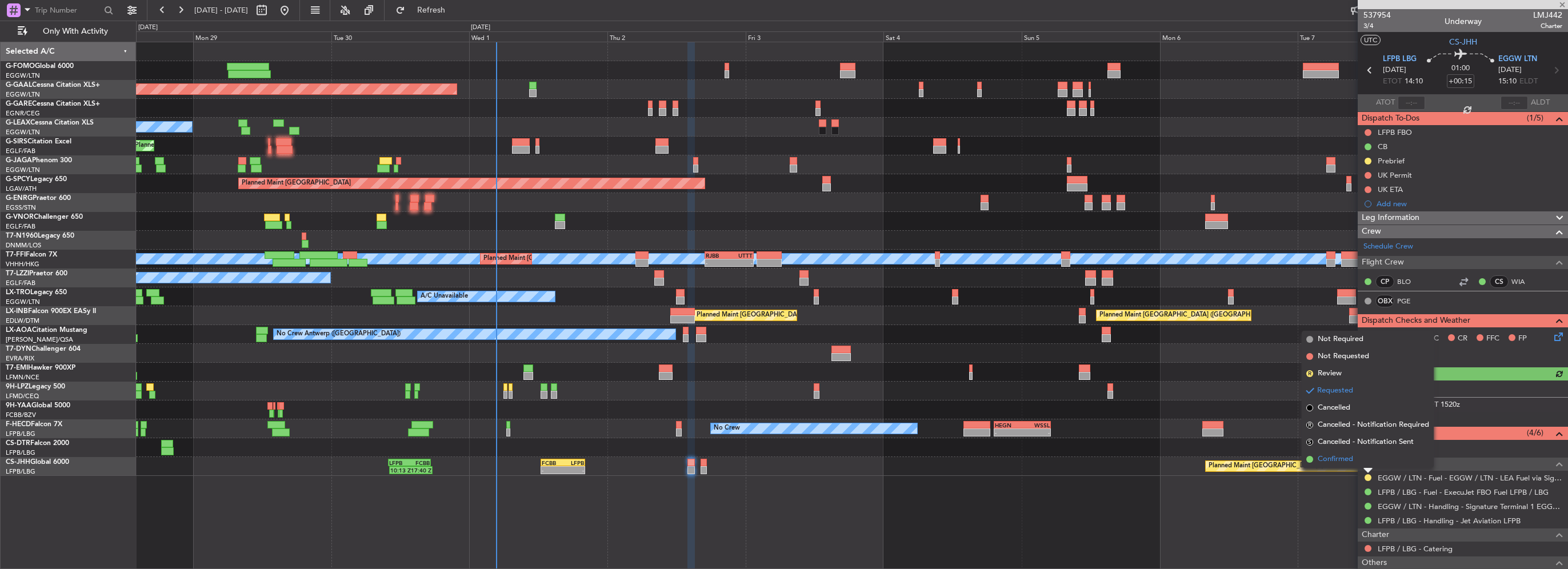
click at [1356, 464] on li "Confirmed" at bounding box center [1368, 459] width 132 height 17
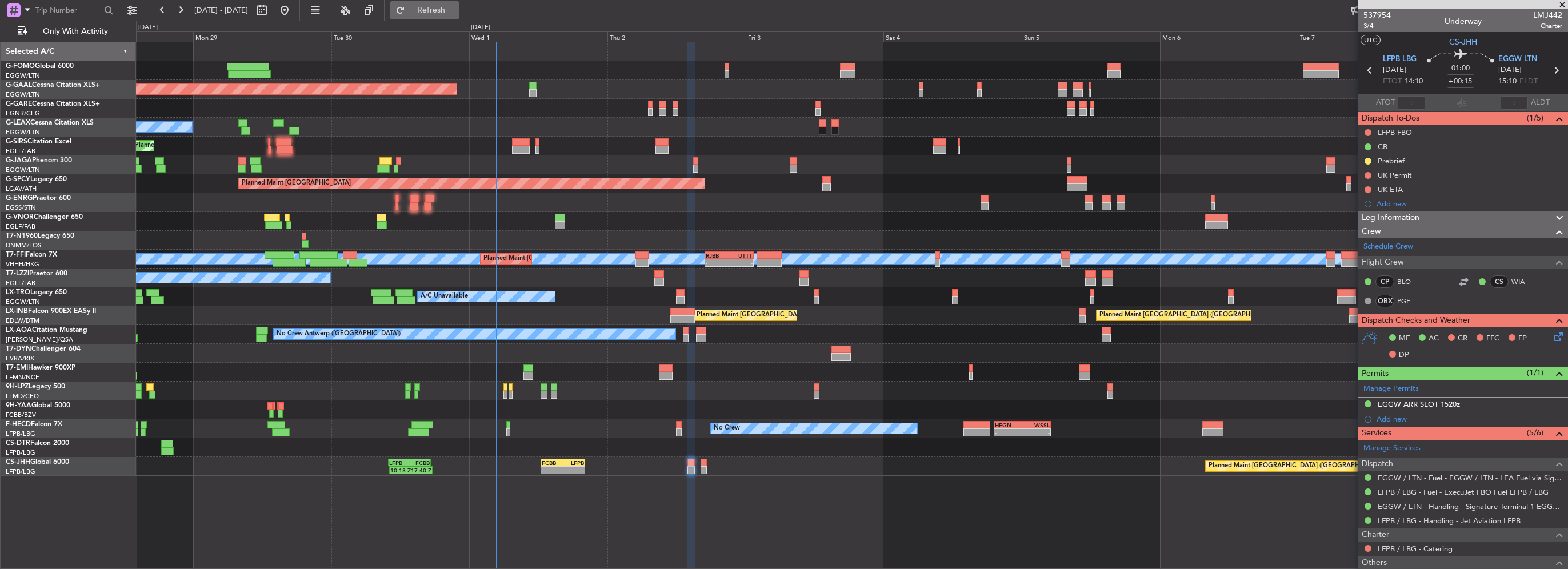
click at [455, 13] on span "Refresh" at bounding box center [432, 10] width 48 height 8
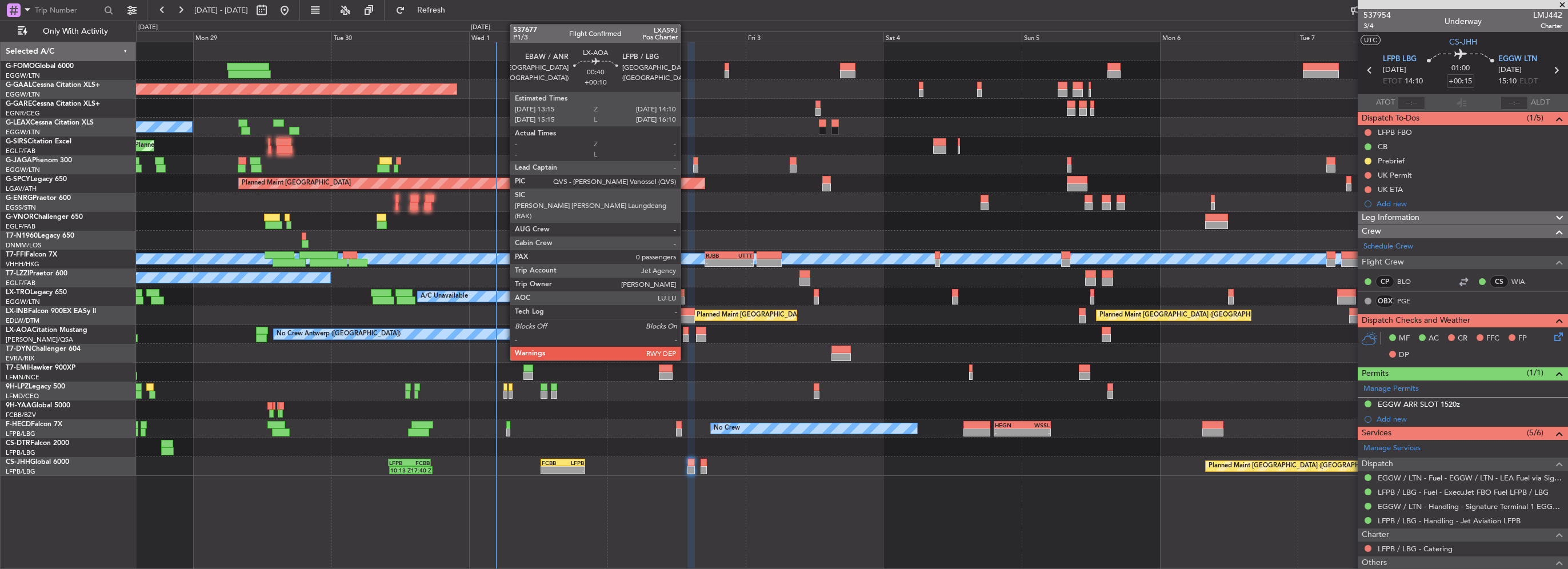
click at [686, 337] on div at bounding box center [686, 338] width 6 height 8
type input "+00:10"
type input "0"
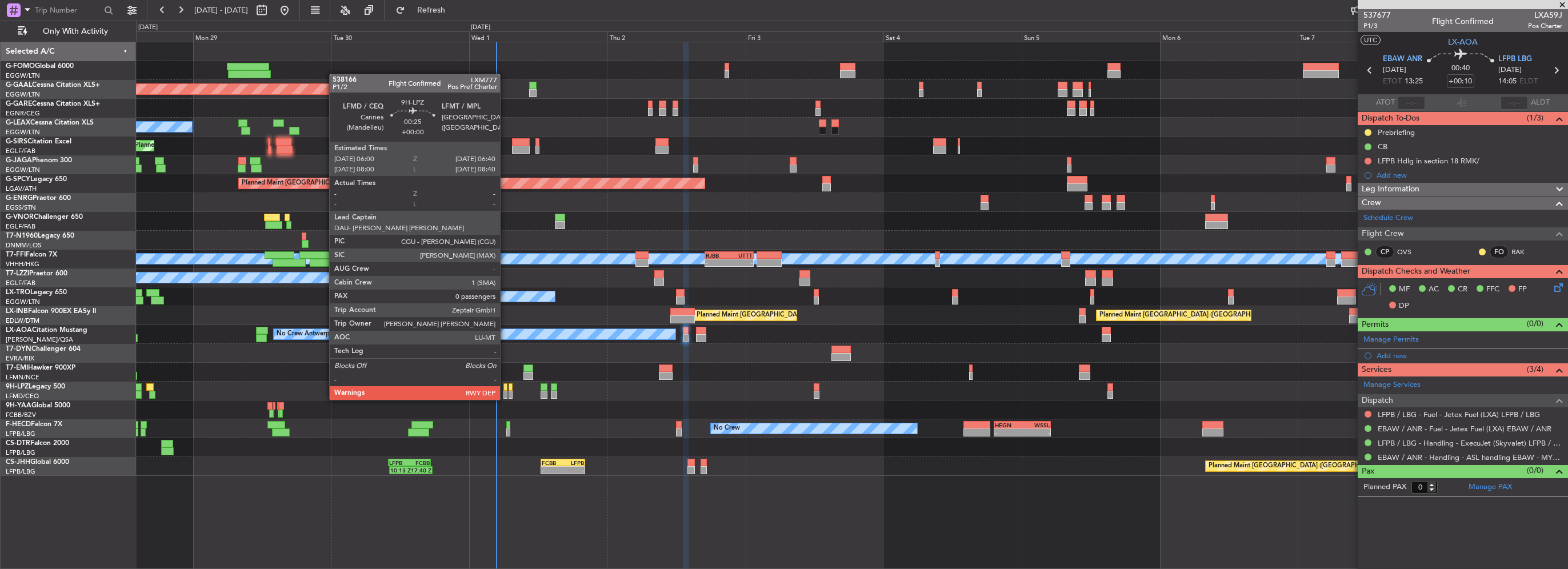
click at [505, 389] on div at bounding box center [505, 387] width 4 height 8
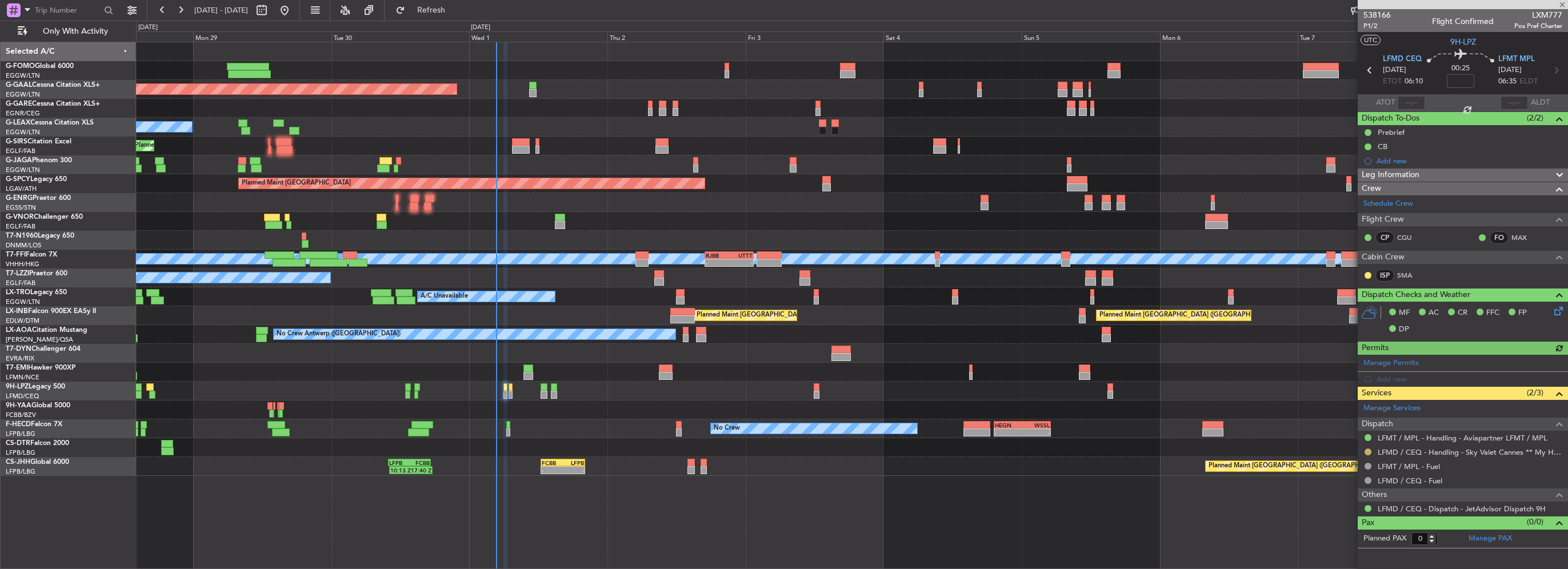
click at [1369, 452] on button at bounding box center [1368, 452] width 7 height 7
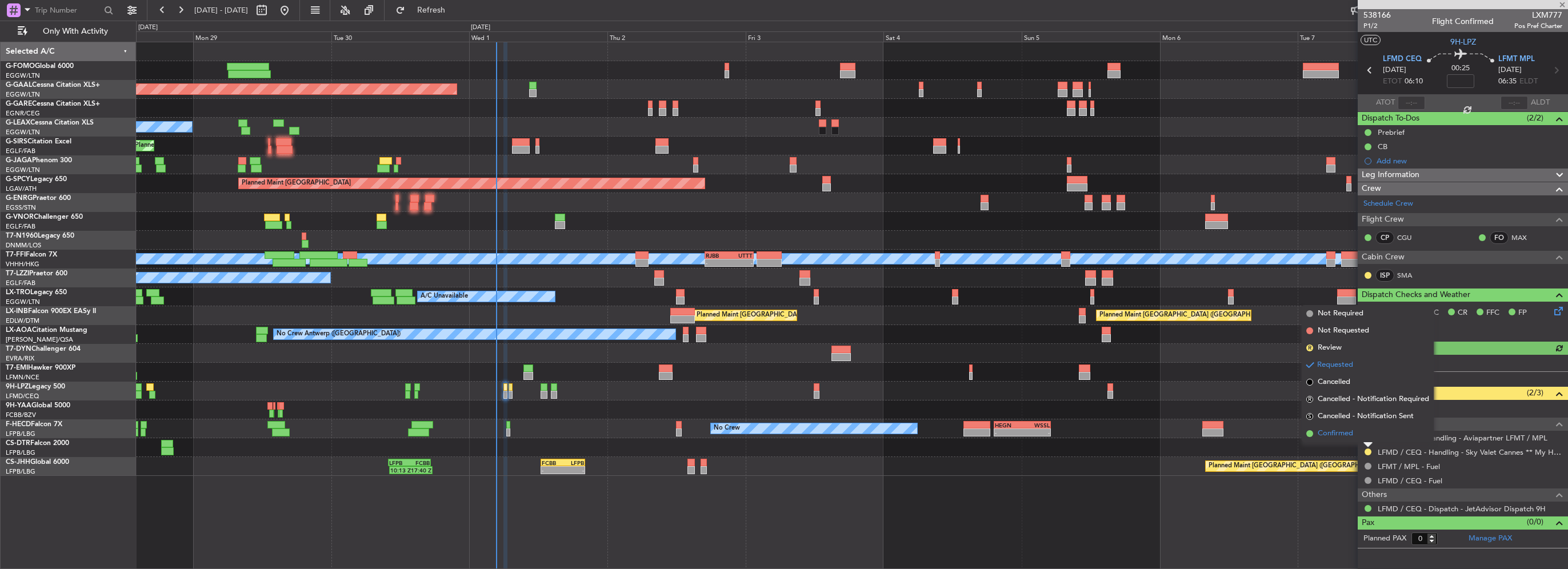
click at [1345, 439] on li "Confirmed" at bounding box center [1368, 434] width 132 height 17
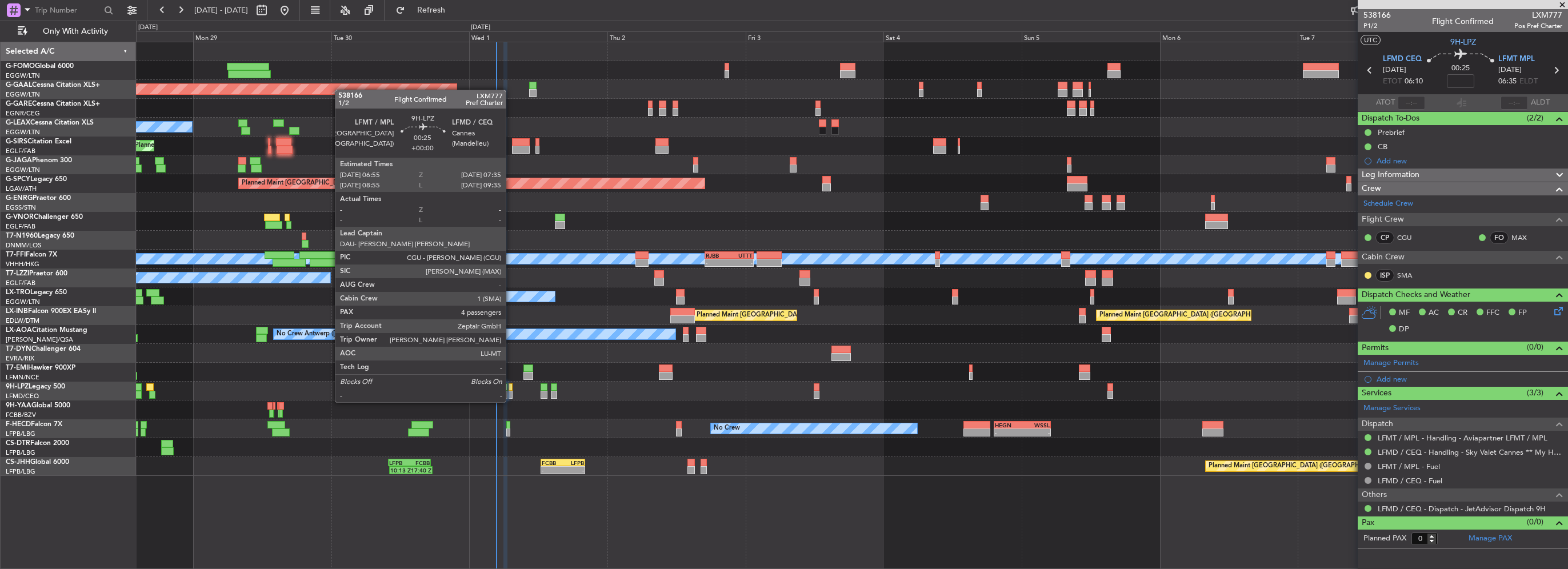
click at [511, 391] on div at bounding box center [511, 394] width 4 height 8
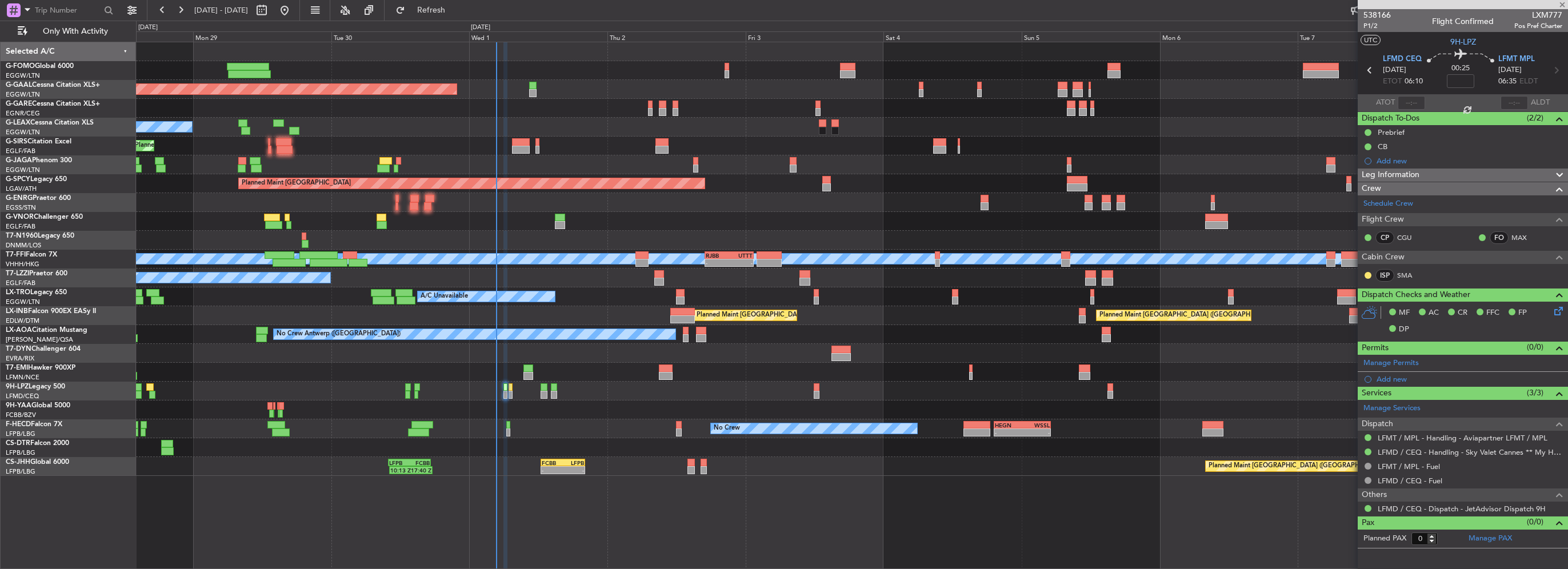
type input "4"
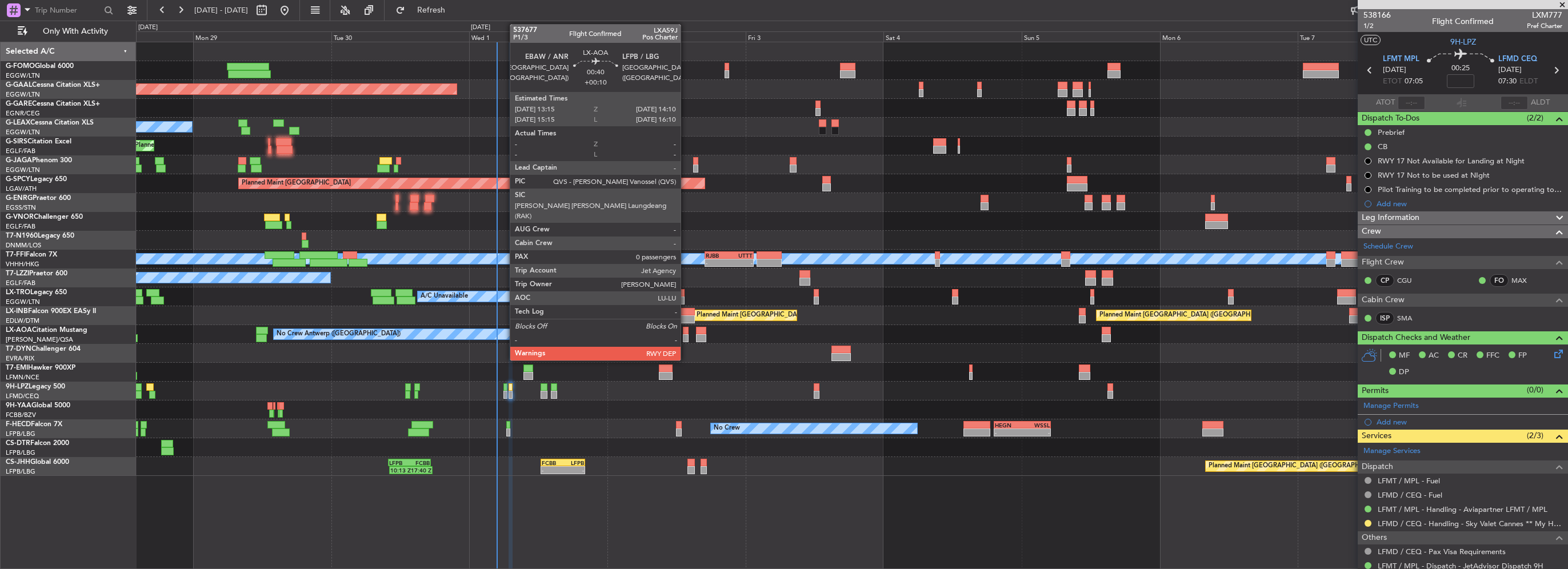
click at [686, 335] on div at bounding box center [686, 338] width 6 height 8
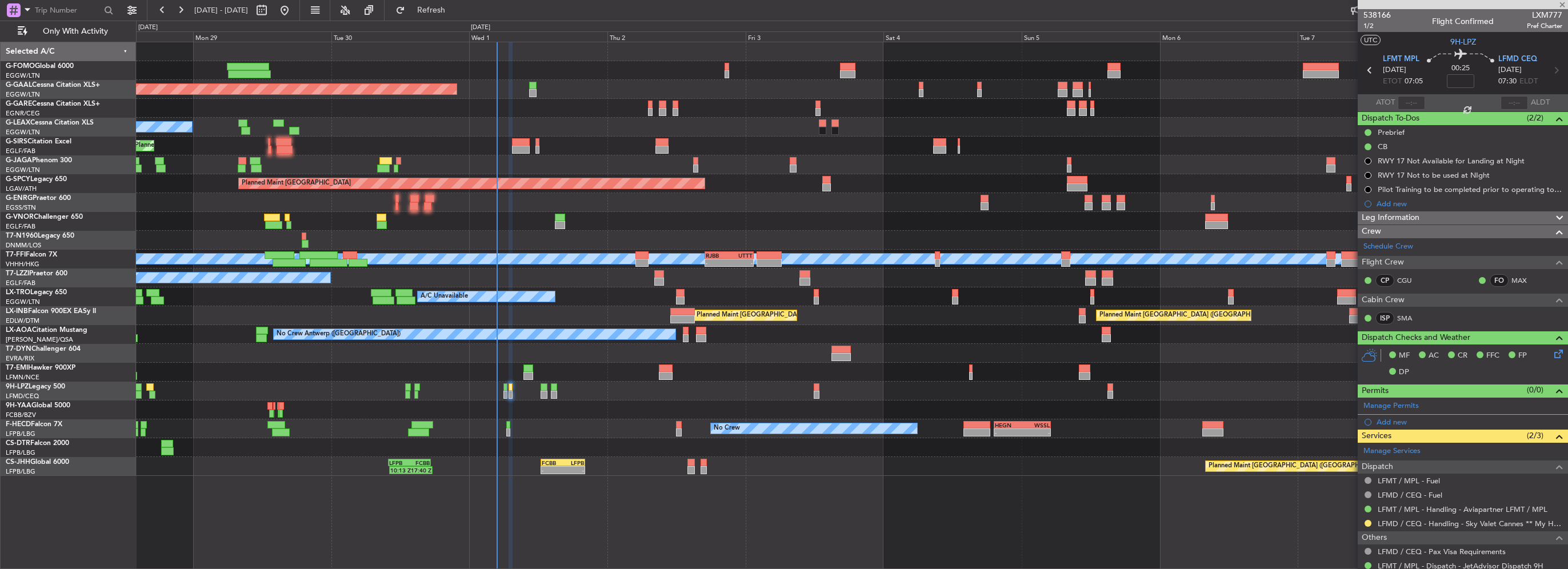
type input "+00:10"
type input "0"
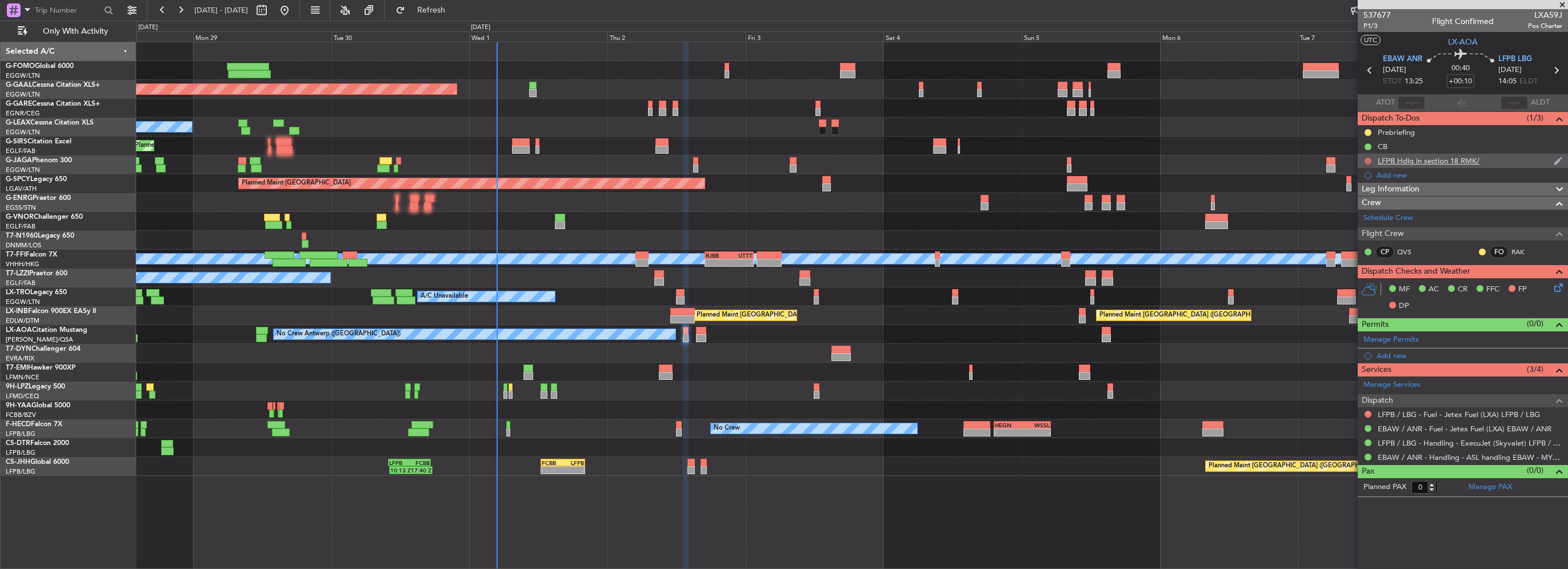
click at [1368, 161] on button at bounding box center [1368, 161] width 7 height 7
click at [1371, 212] on span "Completed" at bounding box center [1373, 212] width 38 height 11
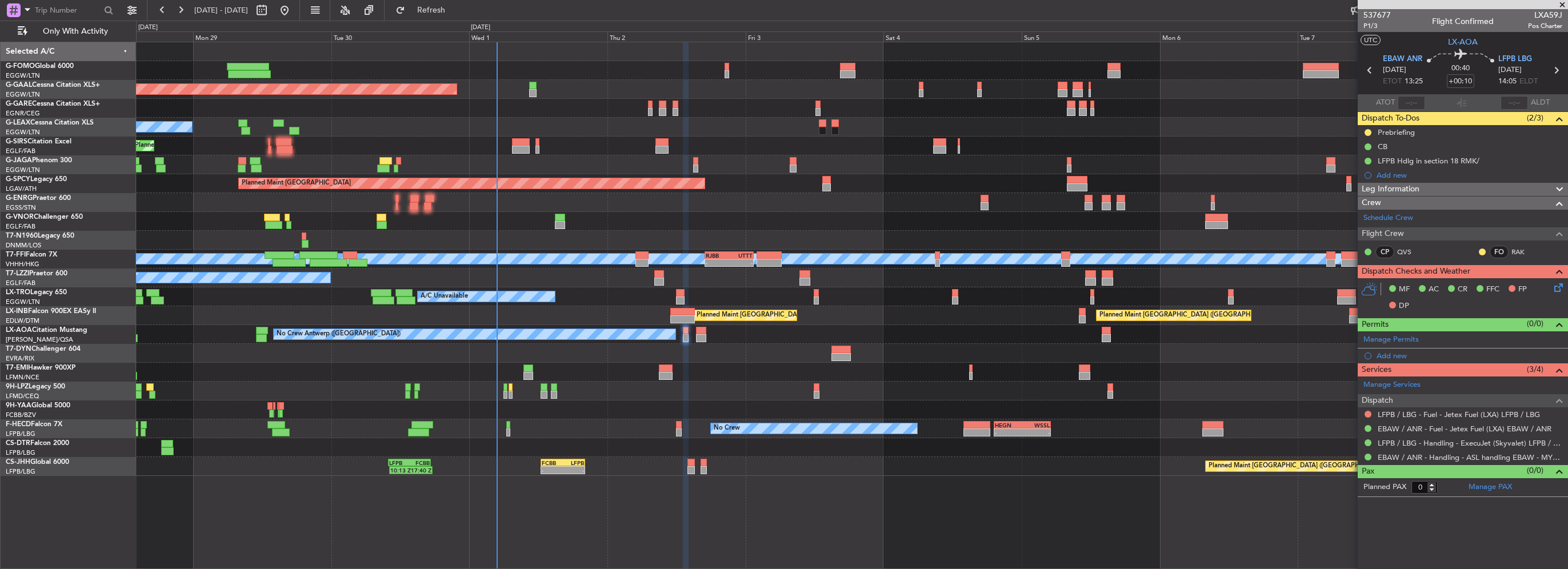
click at [1417, 188] on span "Leg Information" at bounding box center [1391, 189] width 58 height 13
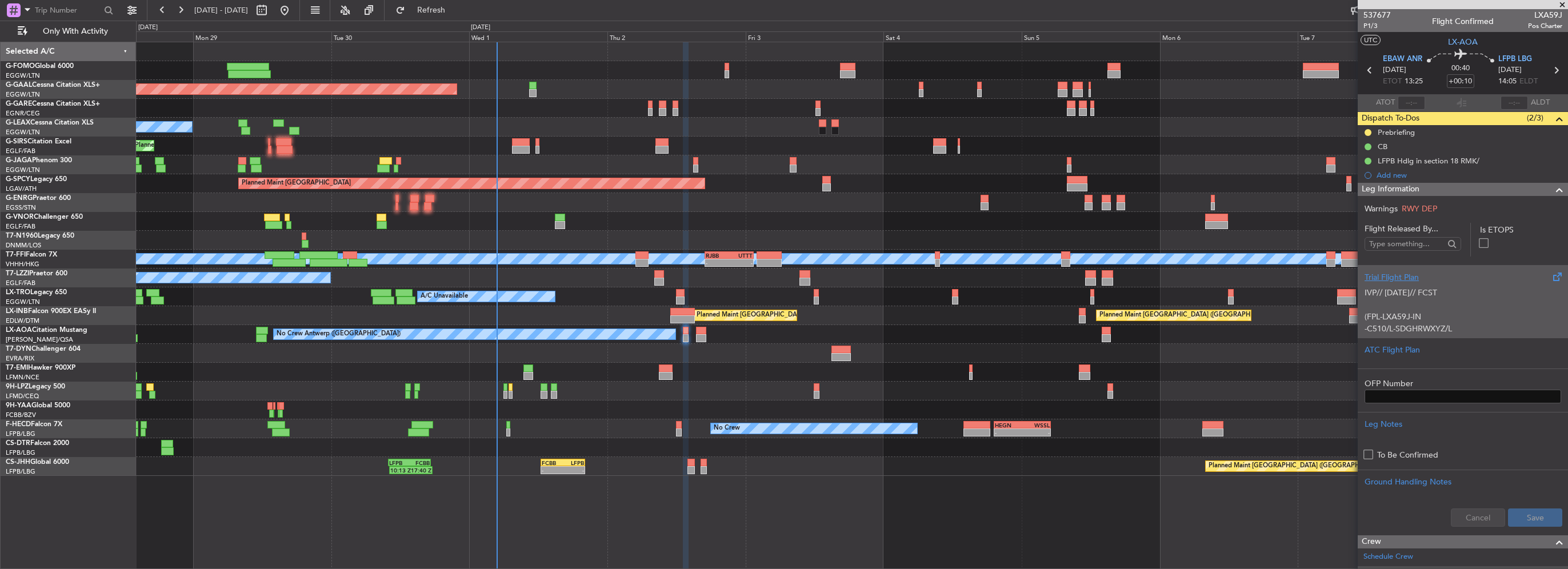
click at [1409, 284] on div "IVP// 30SEP// FCST (FPL-LXA59J-IN -C510/L-SDGHRWXYZ/L -EBAW1325 -N0325F190 NIK4…" at bounding box center [1463, 307] width 197 height 49
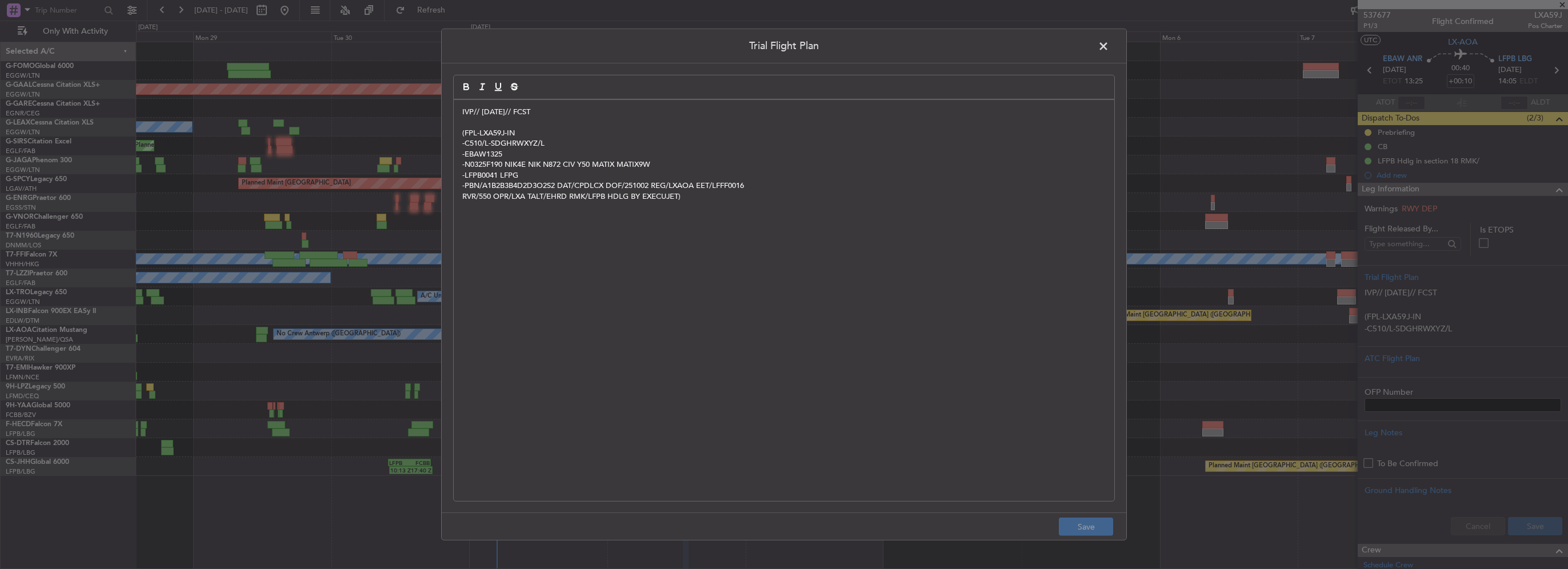
click at [459, 108] on div "IVP// 30SEP// FCST (FPL-LXA59J-IN -C510/L-SDGHRWXYZ/L -EBAW1325 -N0325F190 NIK4…" at bounding box center [784, 300] width 660 height 401
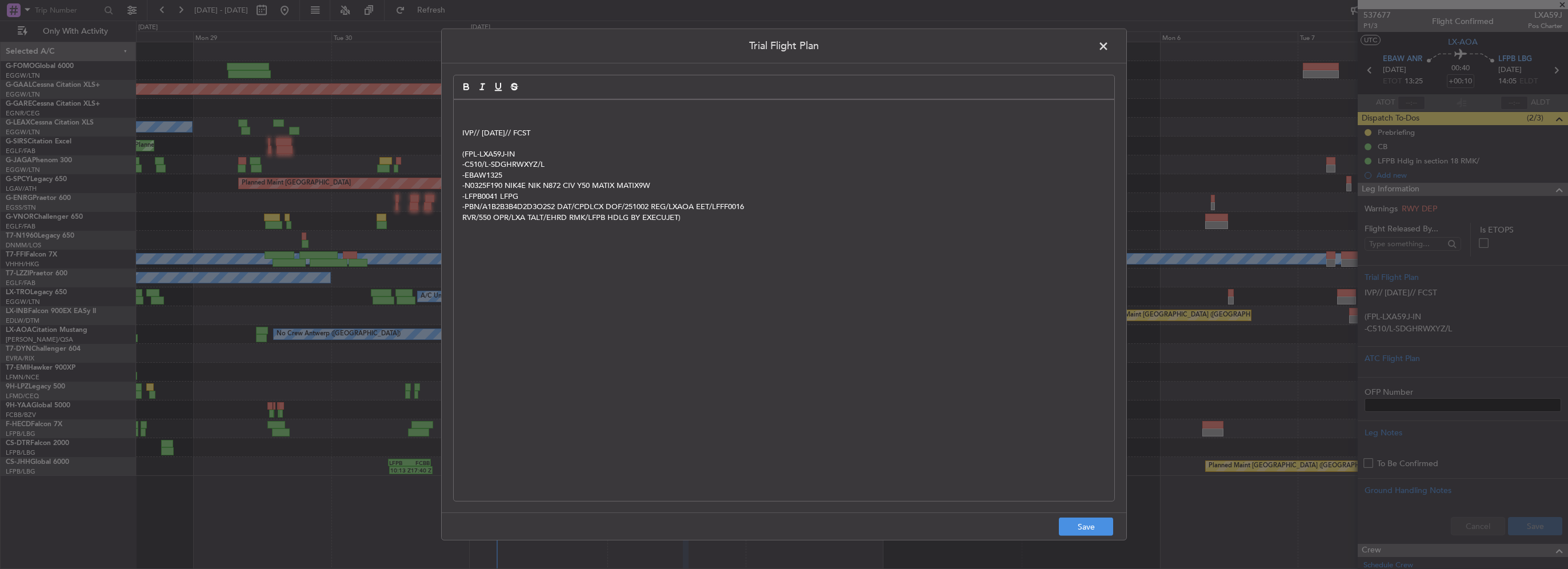
click at [478, 79] on div at bounding box center [784, 87] width 662 height 25
click at [469, 110] on p at bounding box center [784, 112] width 643 height 11
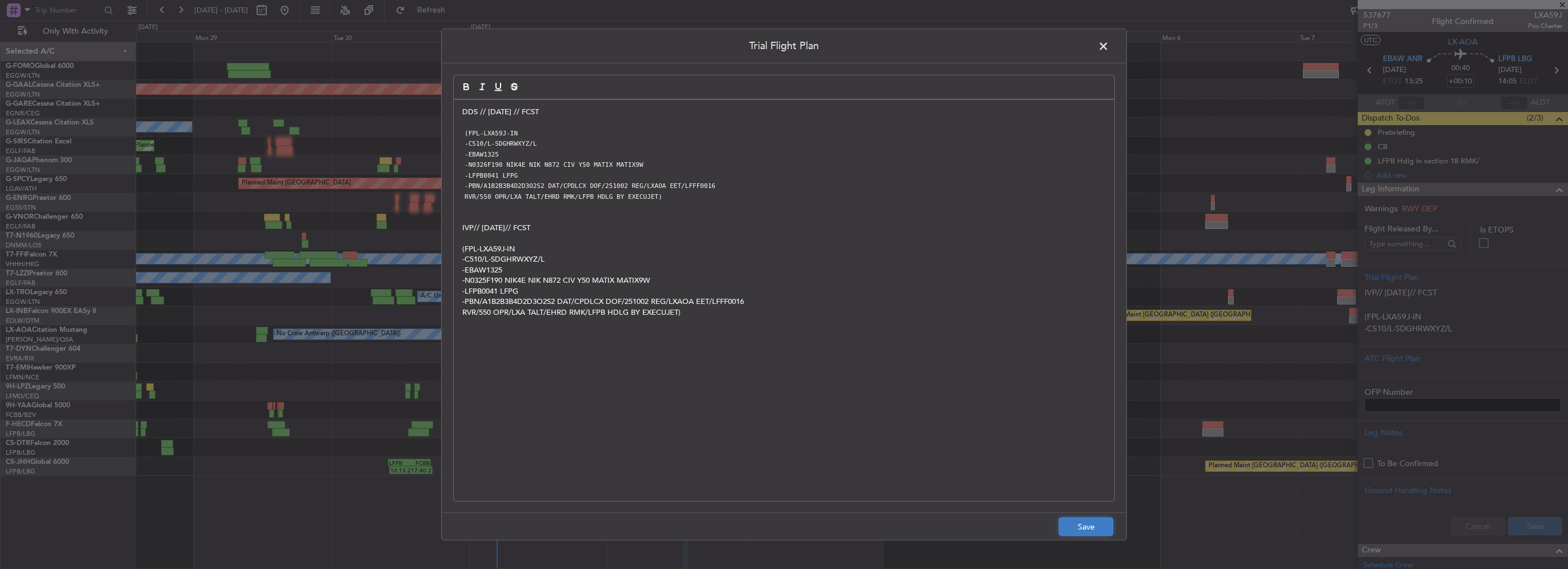
click at [1082, 528] on button "Save" at bounding box center [1086, 527] width 55 height 18
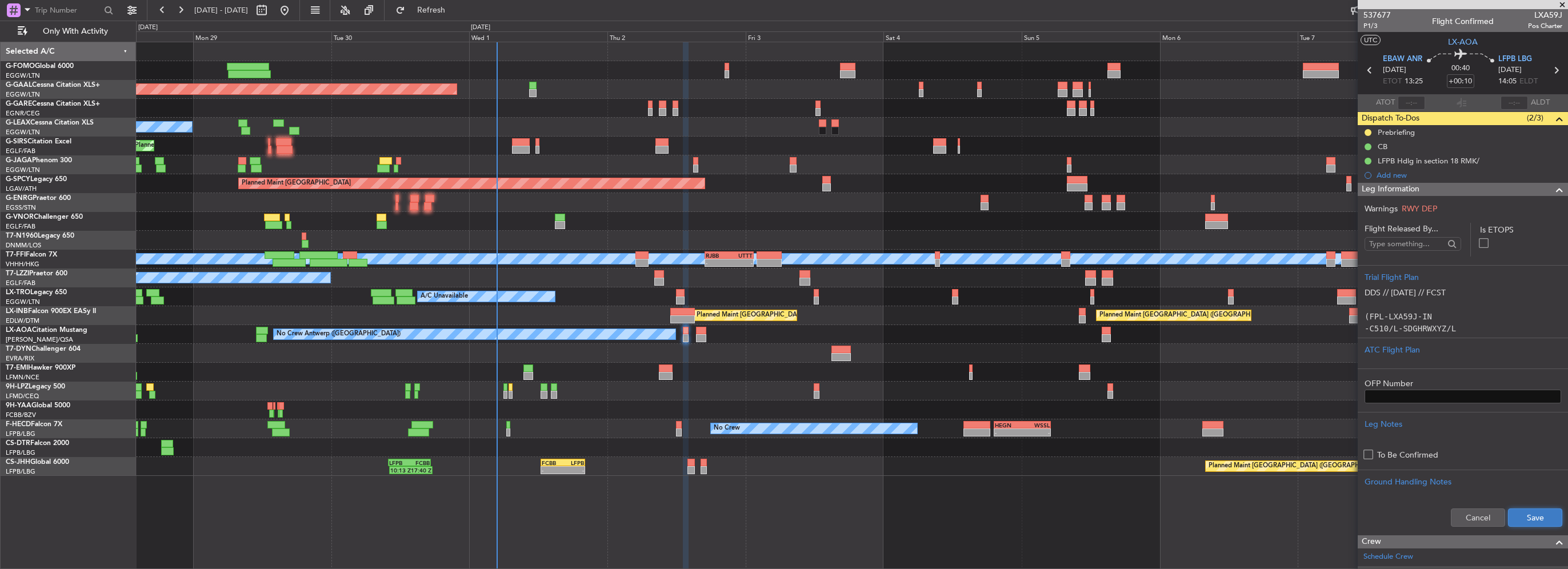
click at [1527, 513] on button "Save" at bounding box center [1535, 518] width 55 height 18
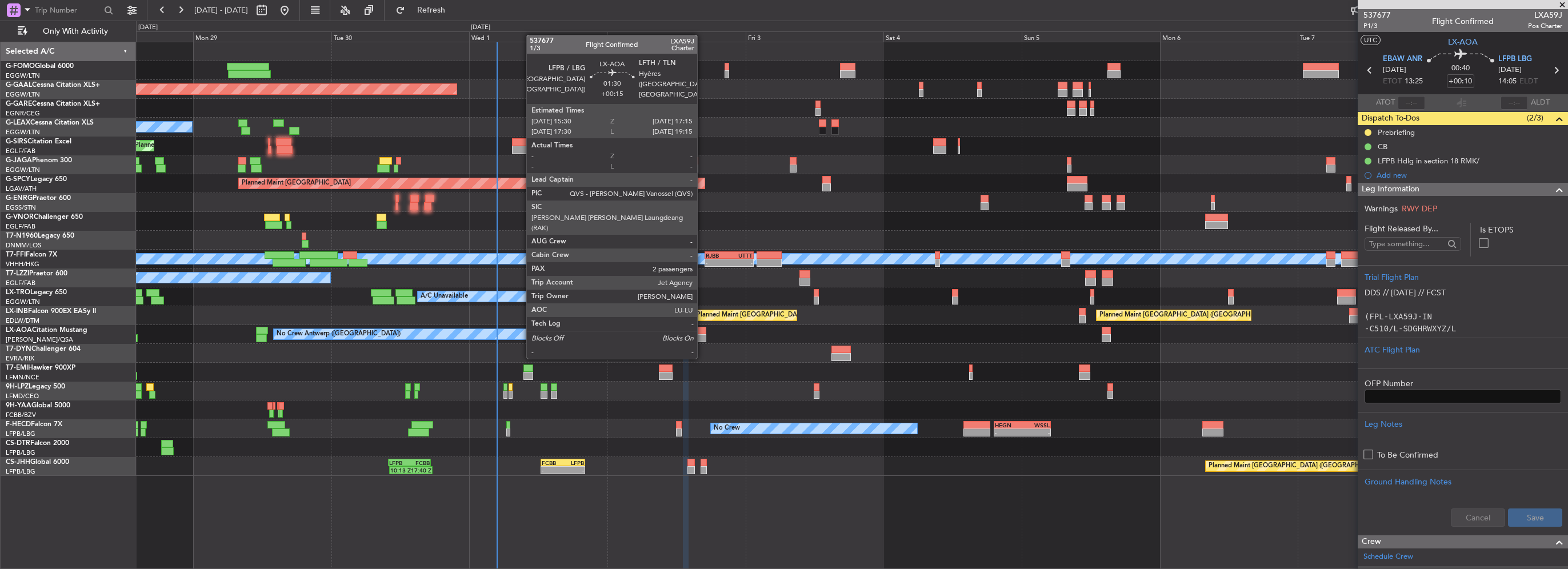
click at [702, 336] on div at bounding box center [701, 338] width 11 height 8
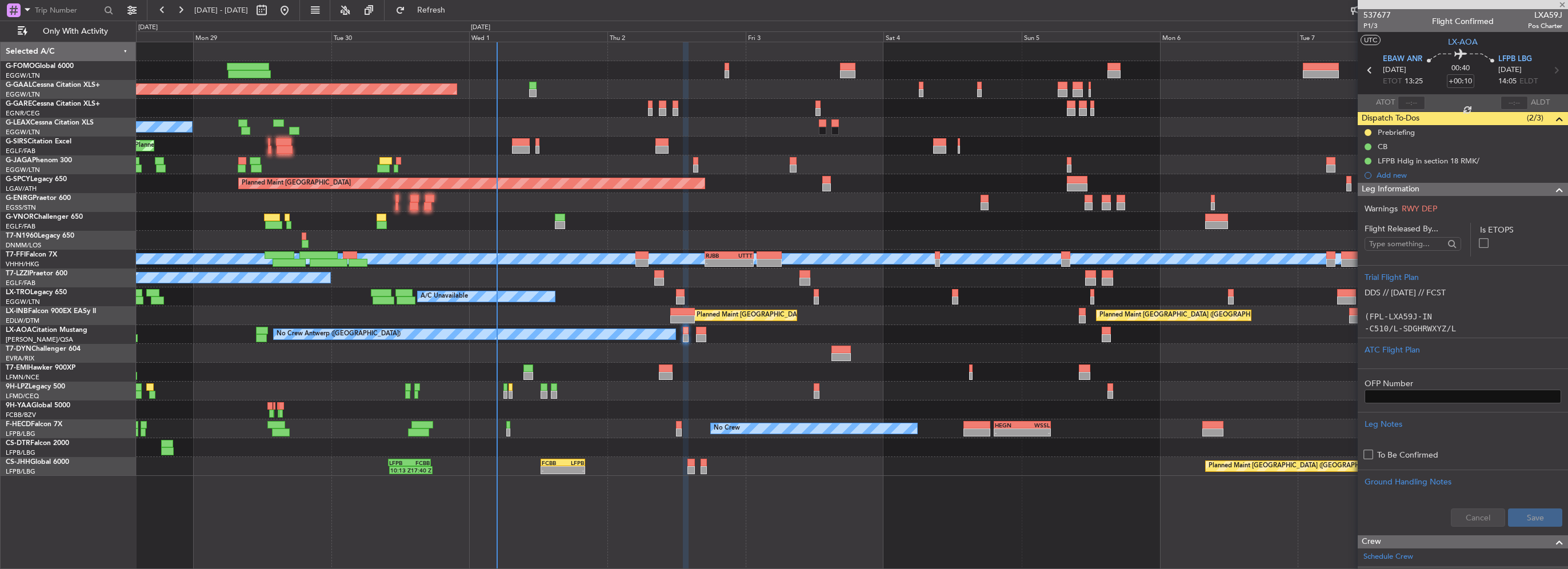
type input "+00:15"
type input "2"
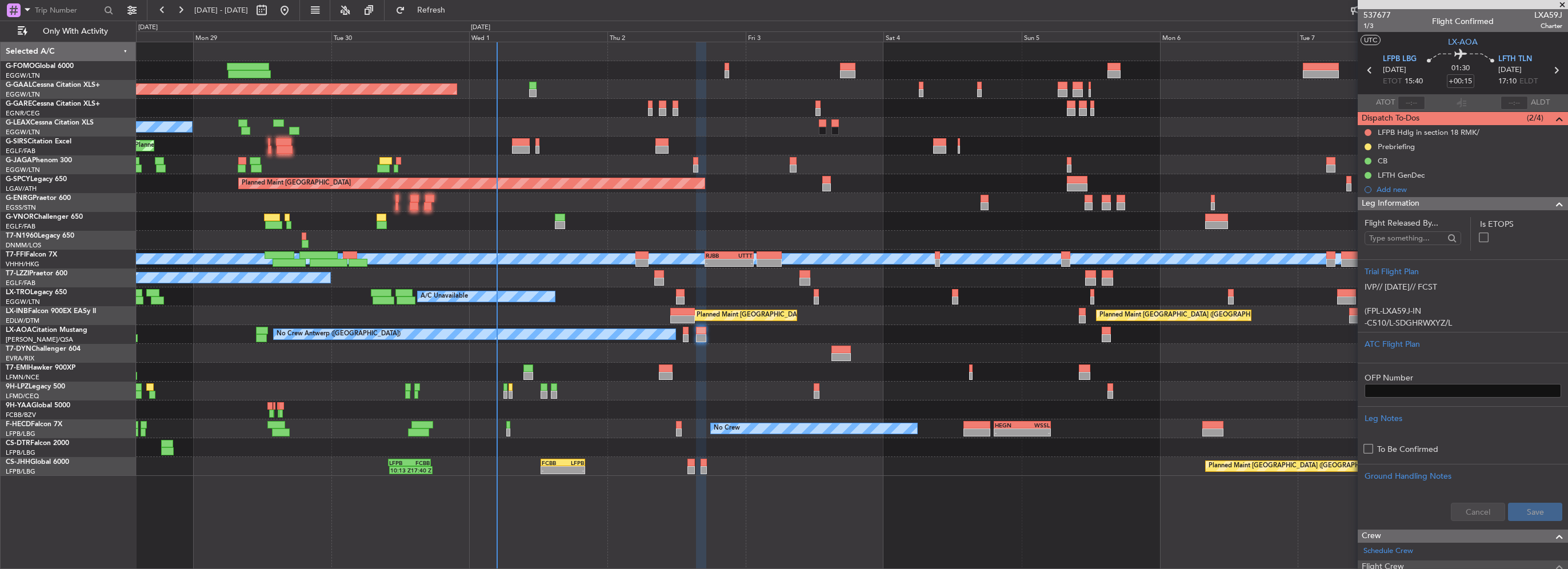
click at [1552, 208] on span at bounding box center [1559, 204] width 13 height 13
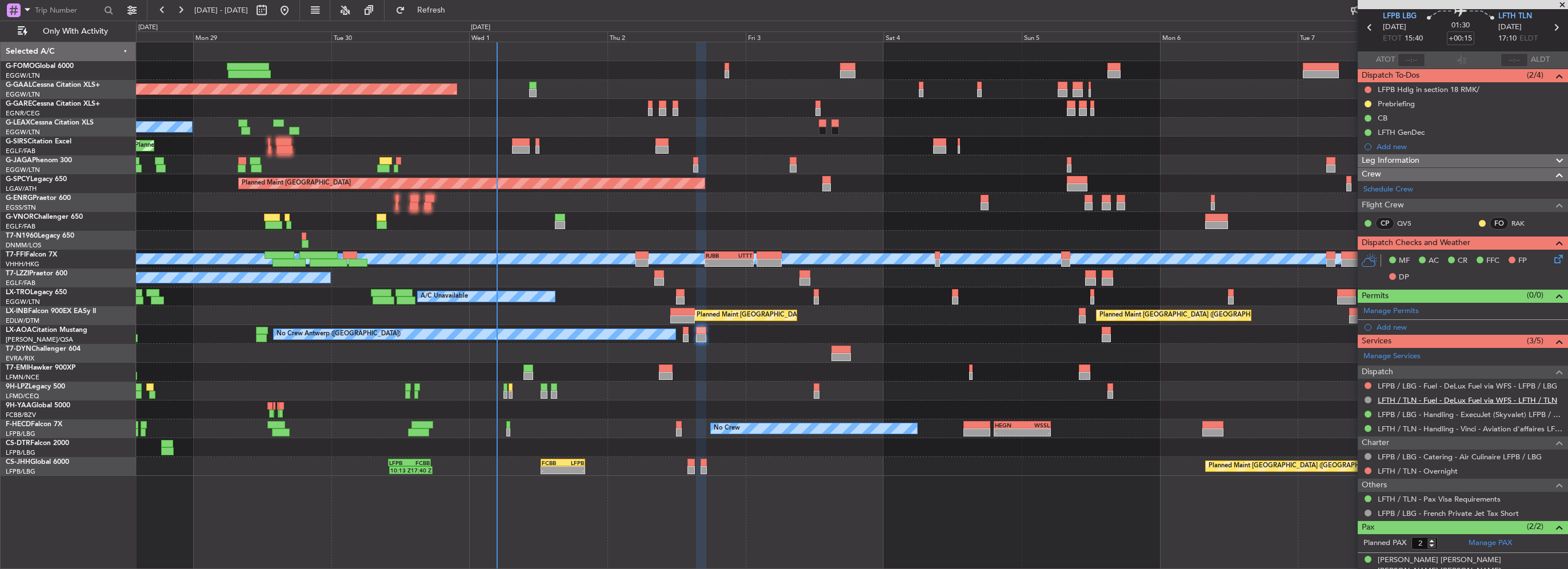
scroll to position [76, 0]
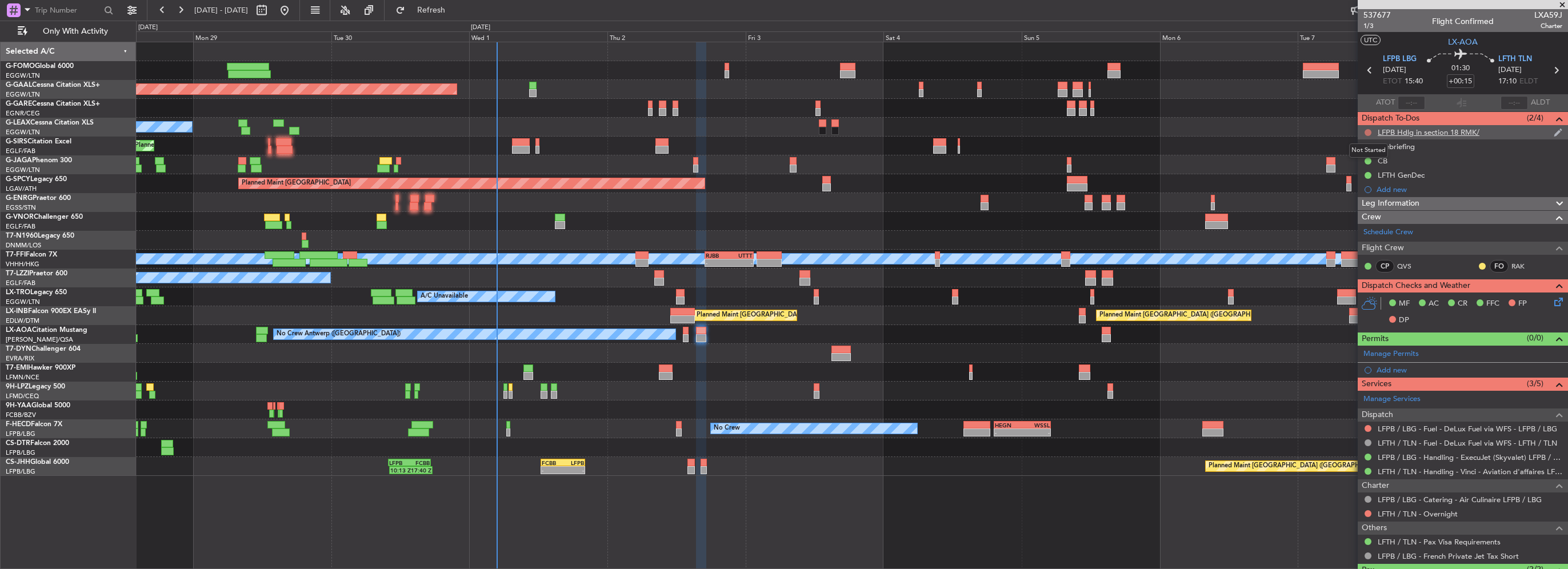
click at [1366, 133] on button at bounding box center [1368, 132] width 7 height 7
click at [1369, 199] on span "Cancelled" at bounding box center [1370, 200] width 33 height 11
click at [453, 352] on div at bounding box center [852, 353] width 1431 height 19
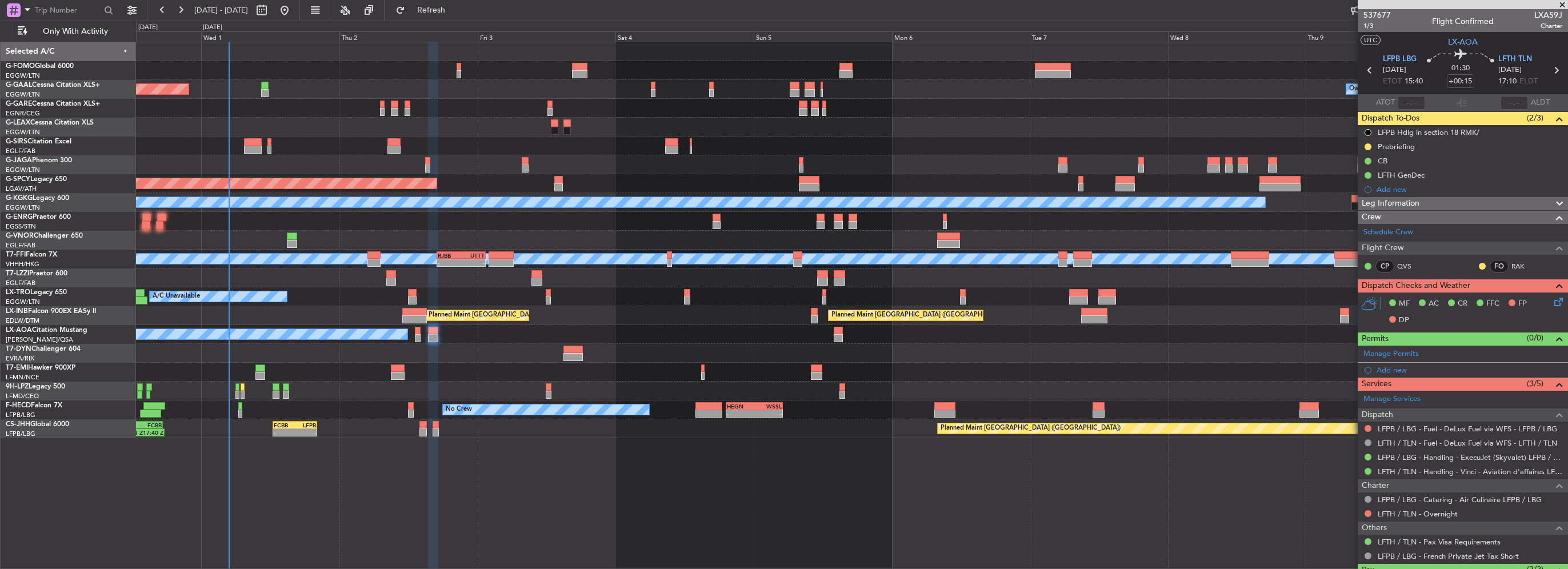
scroll to position [76, 0]
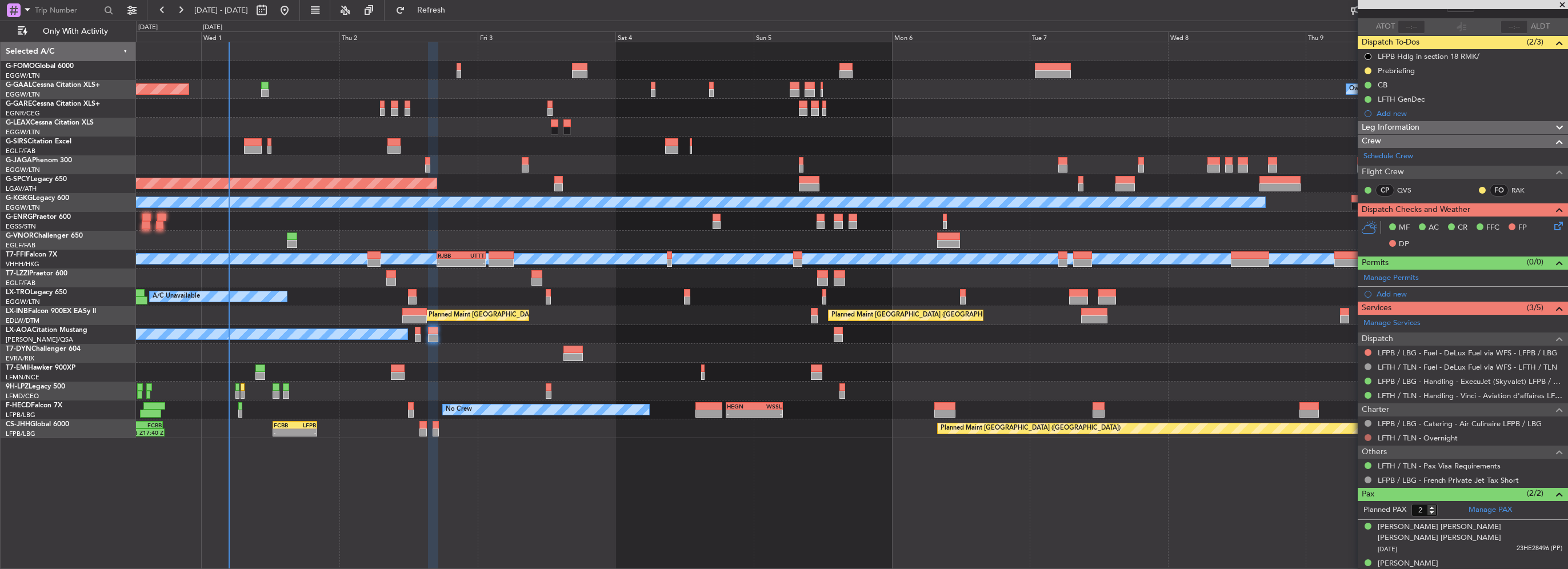
click at [1368, 435] on button at bounding box center [1368, 438] width 7 height 7
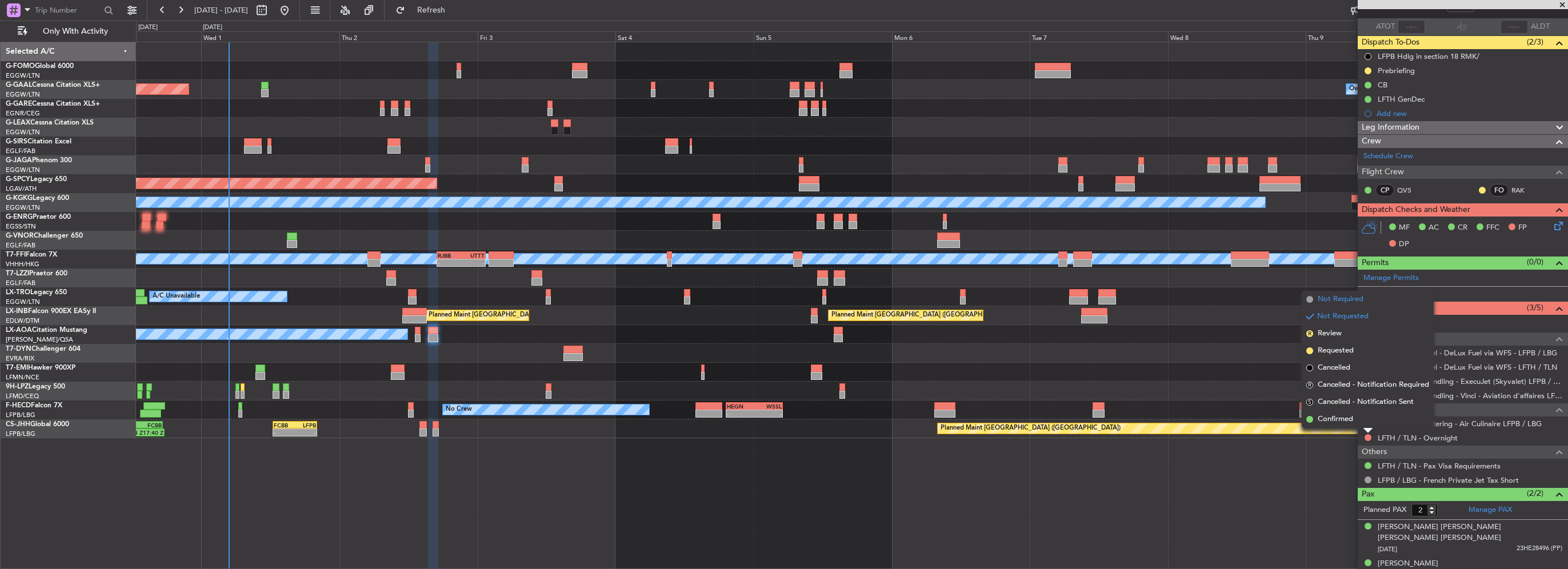
click at [1344, 301] on span "Not Required" at bounding box center [1341, 299] width 46 height 11
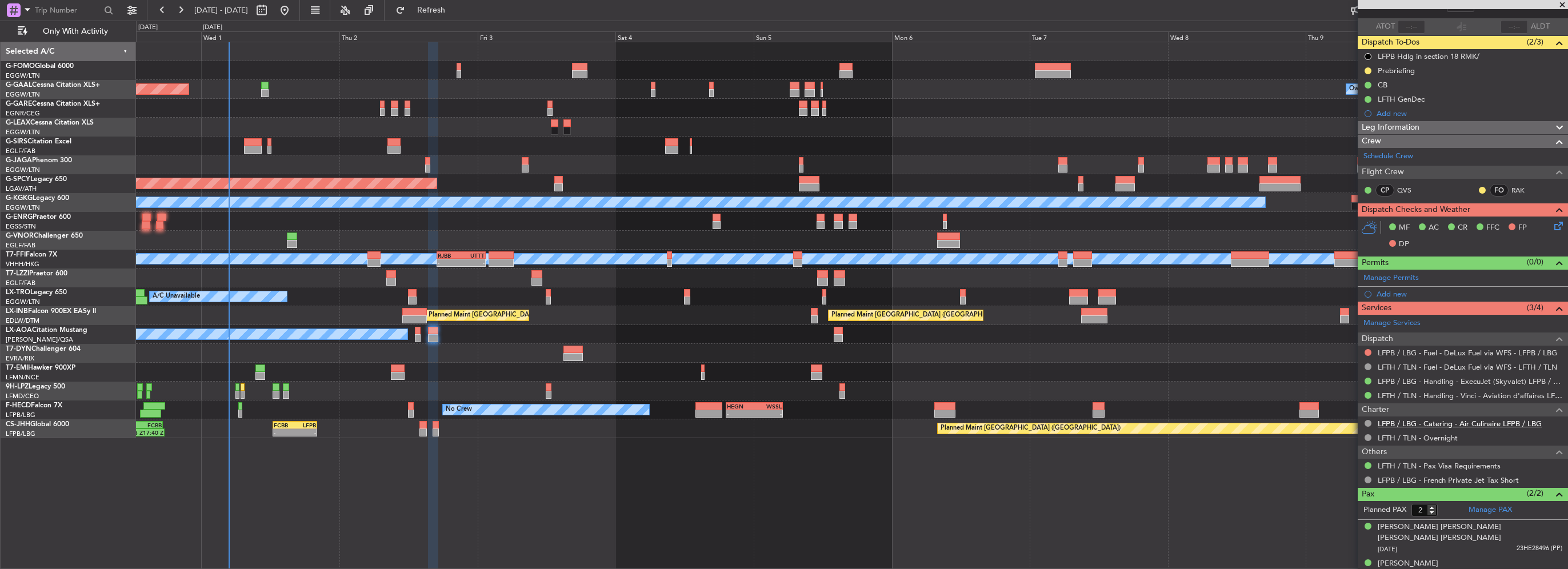
scroll to position [0, 0]
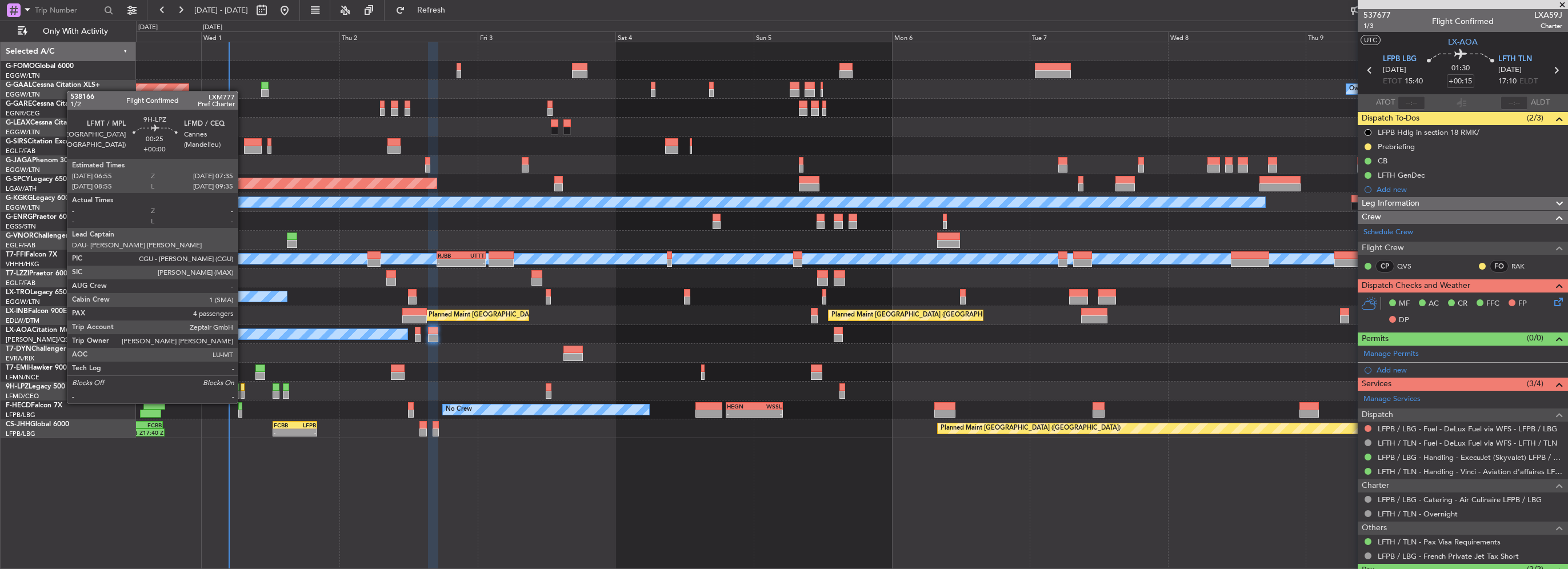
click at [243, 392] on div at bounding box center [243, 394] width 4 height 8
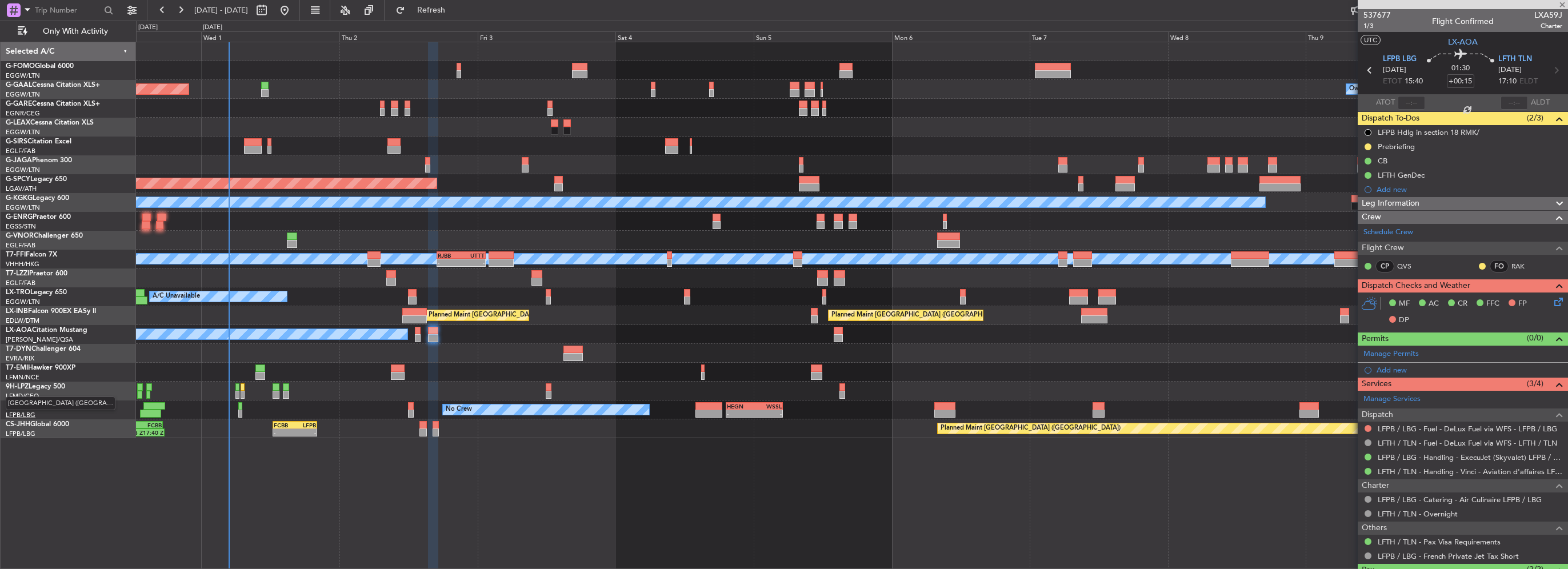
type input "4"
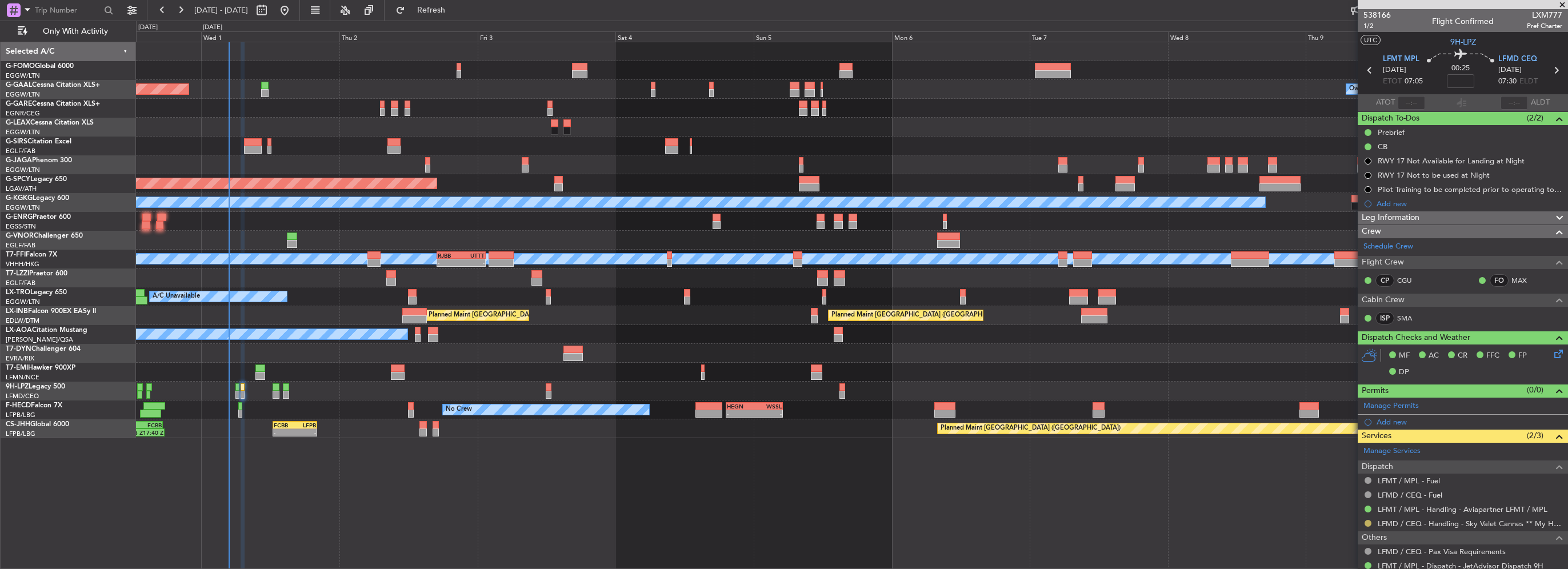
click at [1366, 523] on button at bounding box center [1368, 524] width 7 height 7
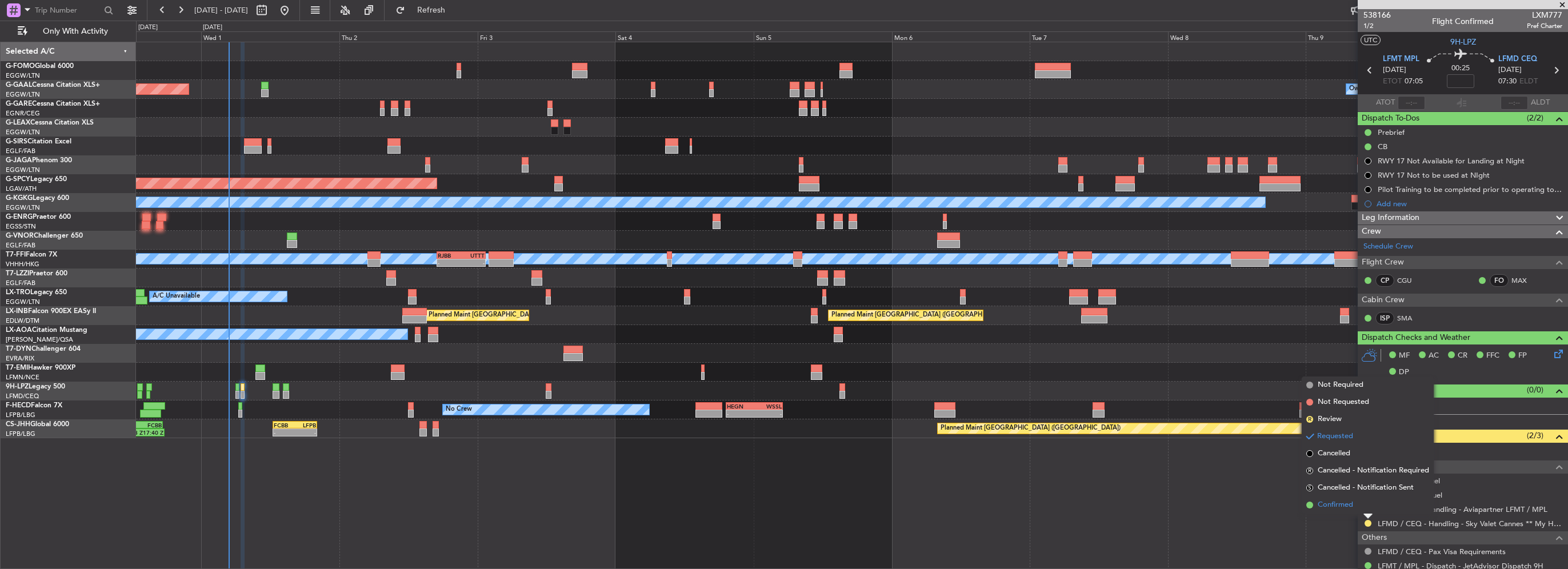
click at [1345, 507] on span "Confirmed" at bounding box center [1336, 505] width 35 height 11
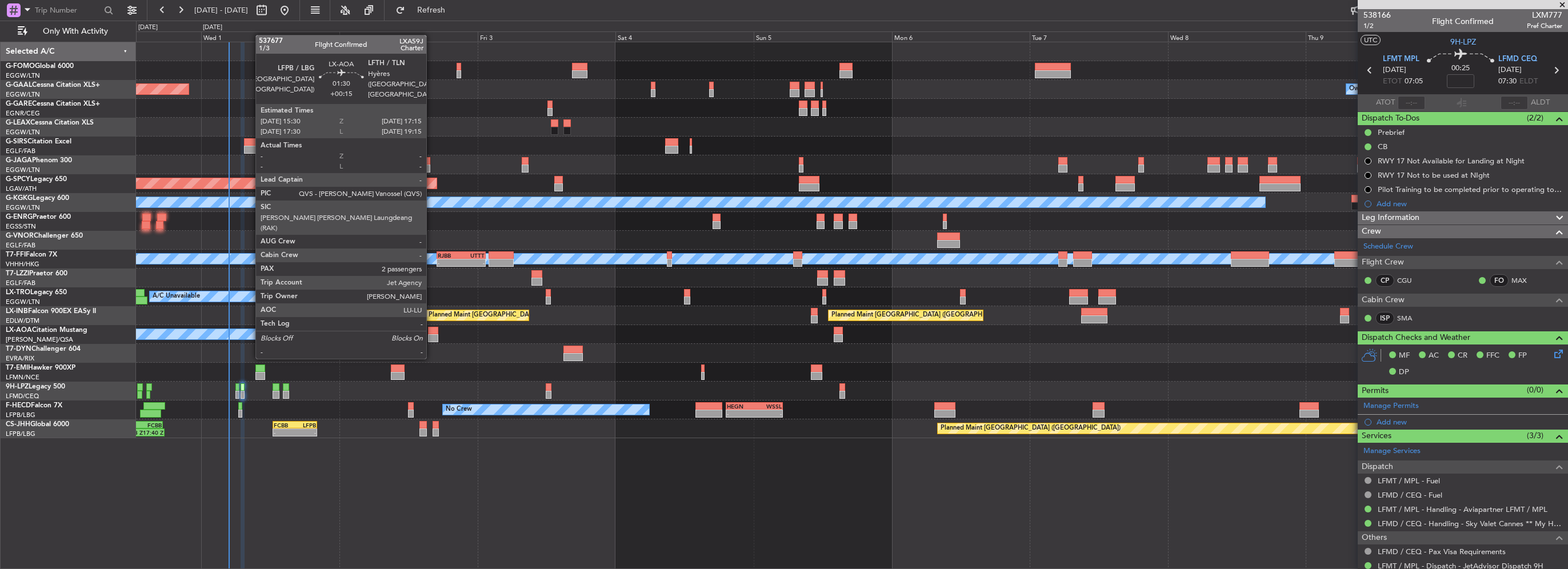
click at [432, 336] on div at bounding box center [433, 338] width 11 height 8
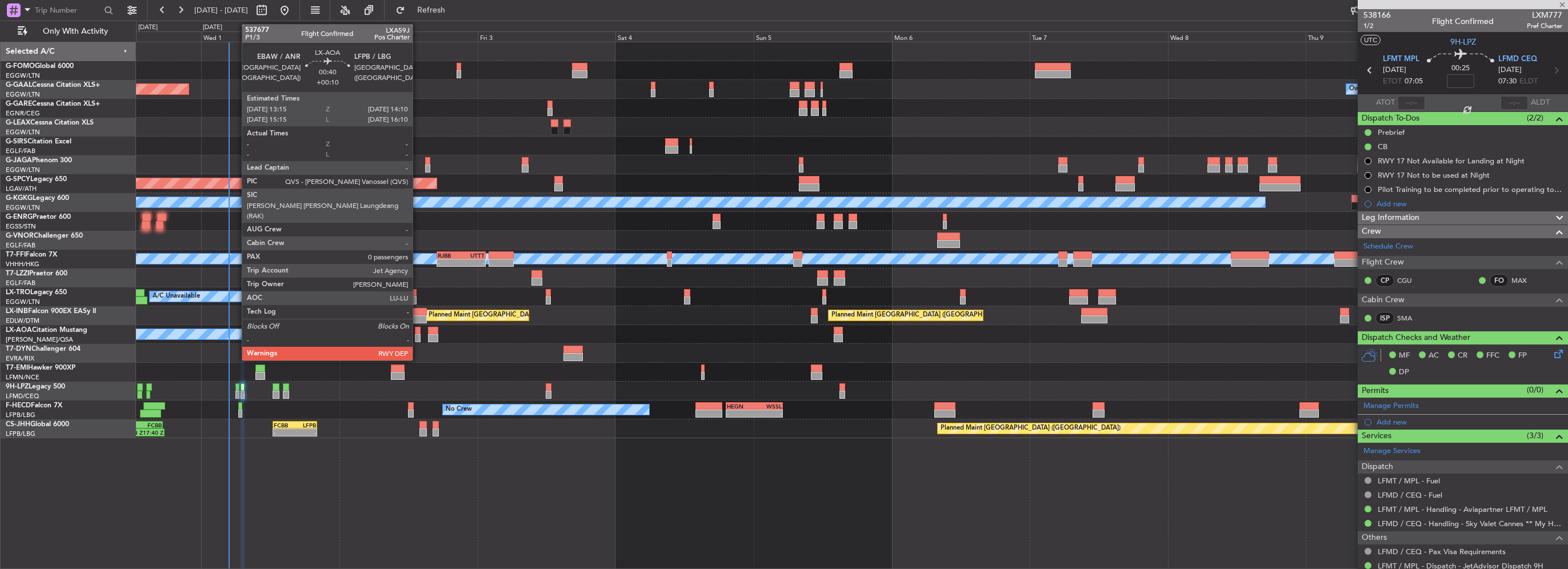
type input "+00:15"
type input "2"
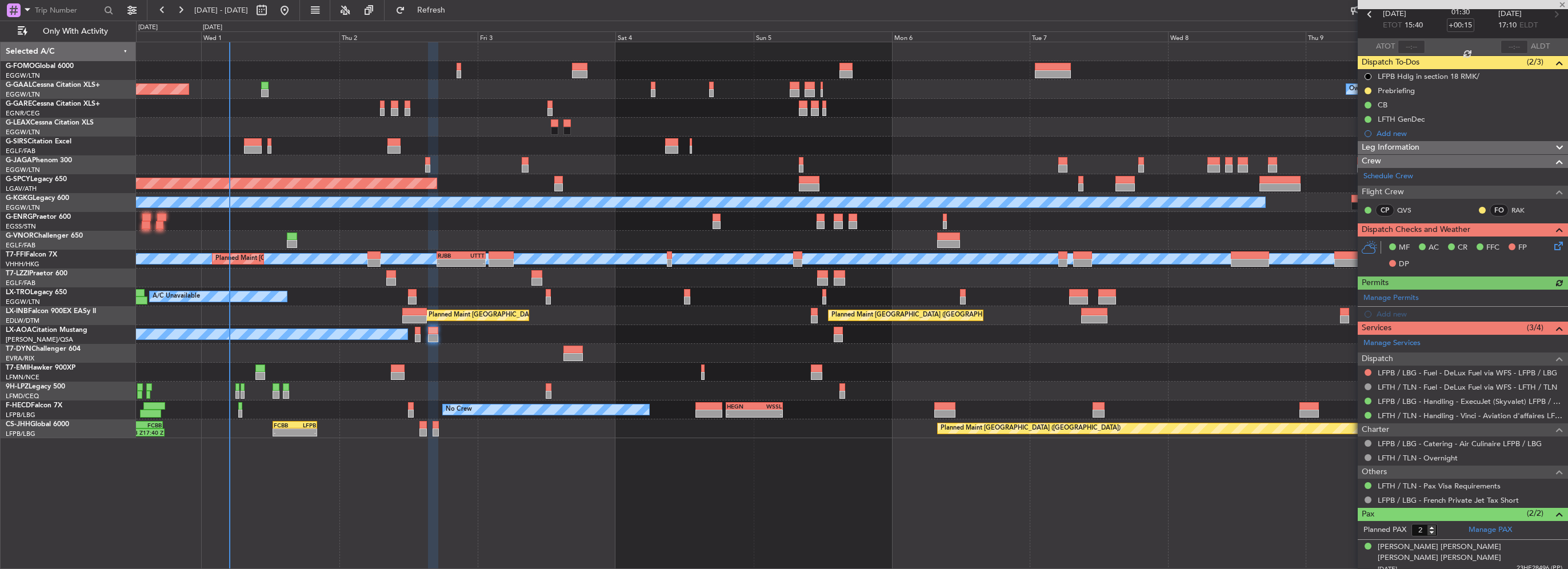
scroll to position [76, 0]
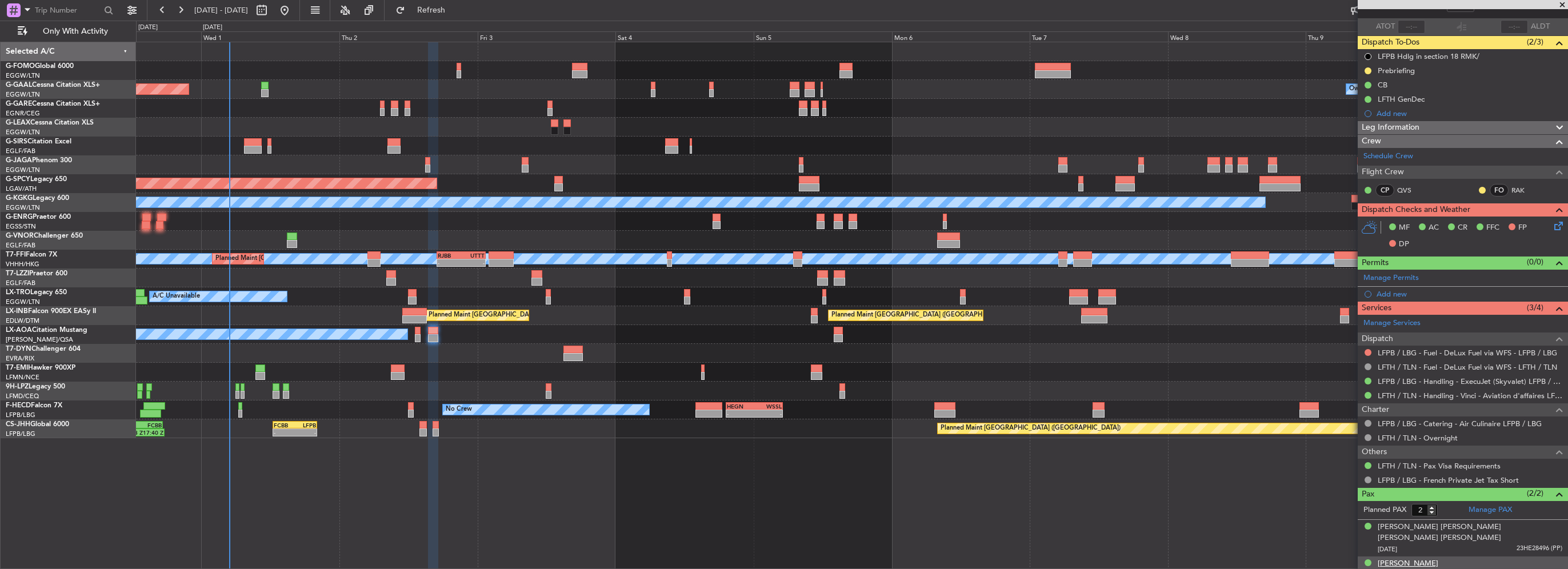
click at [1407, 558] on div "Francois Robinet" at bounding box center [1408, 564] width 61 height 11
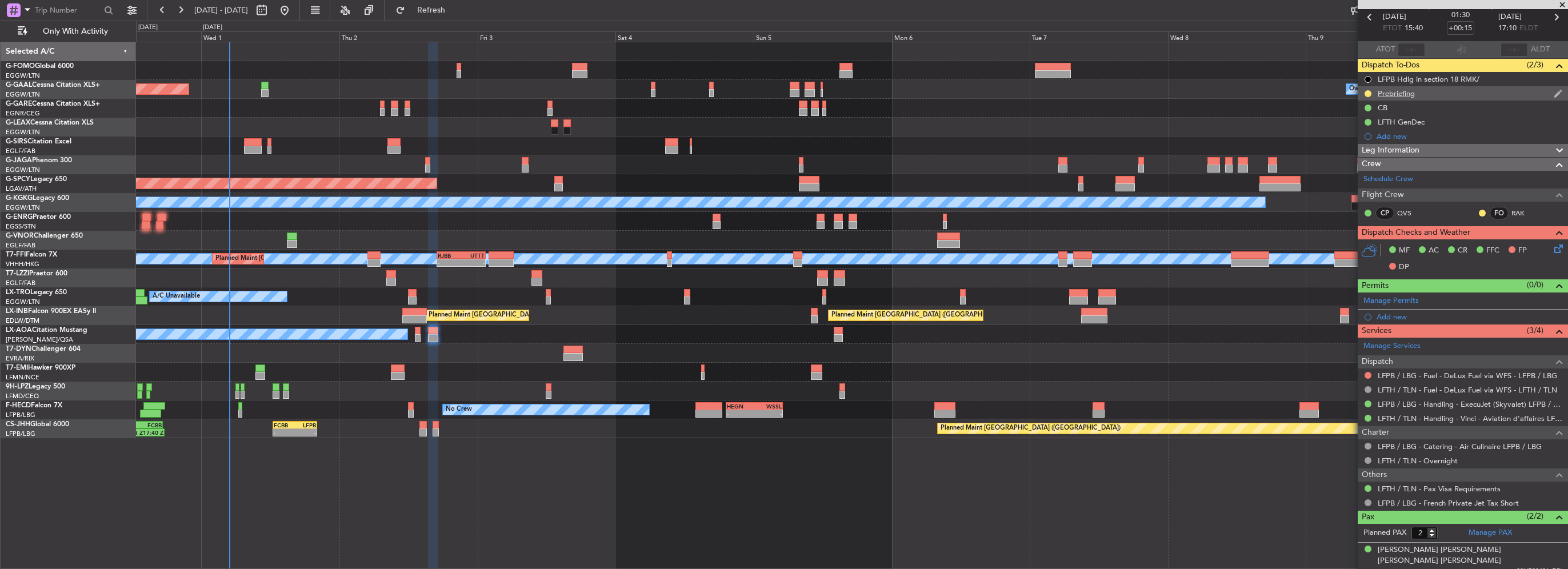
scroll to position [0, 0]
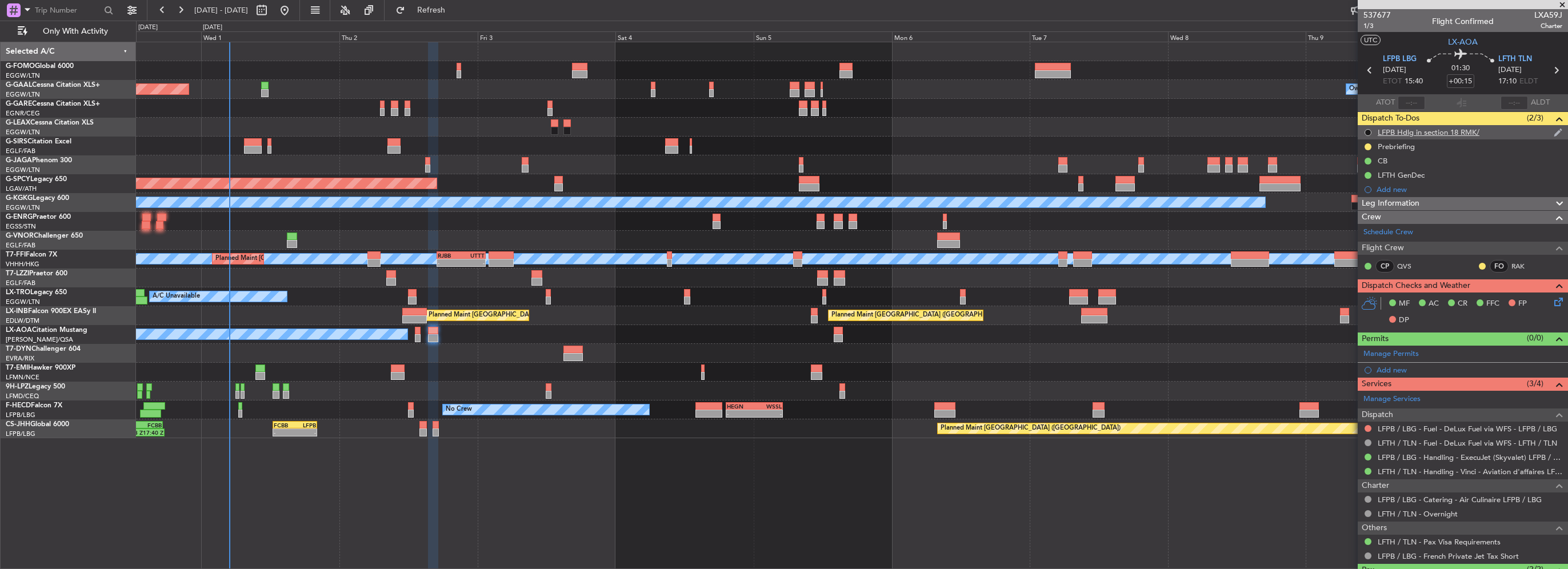
click at [1366, 133] on button at bounding box center [1368, 132] width 7 height 7
click at [1362, 183] on span "Completed" at bounding box center [1373, 183] width 38 height 11
click at [1397, 204] on span "Leg Information" at bounding box center [1391, 204] width 58 height 13
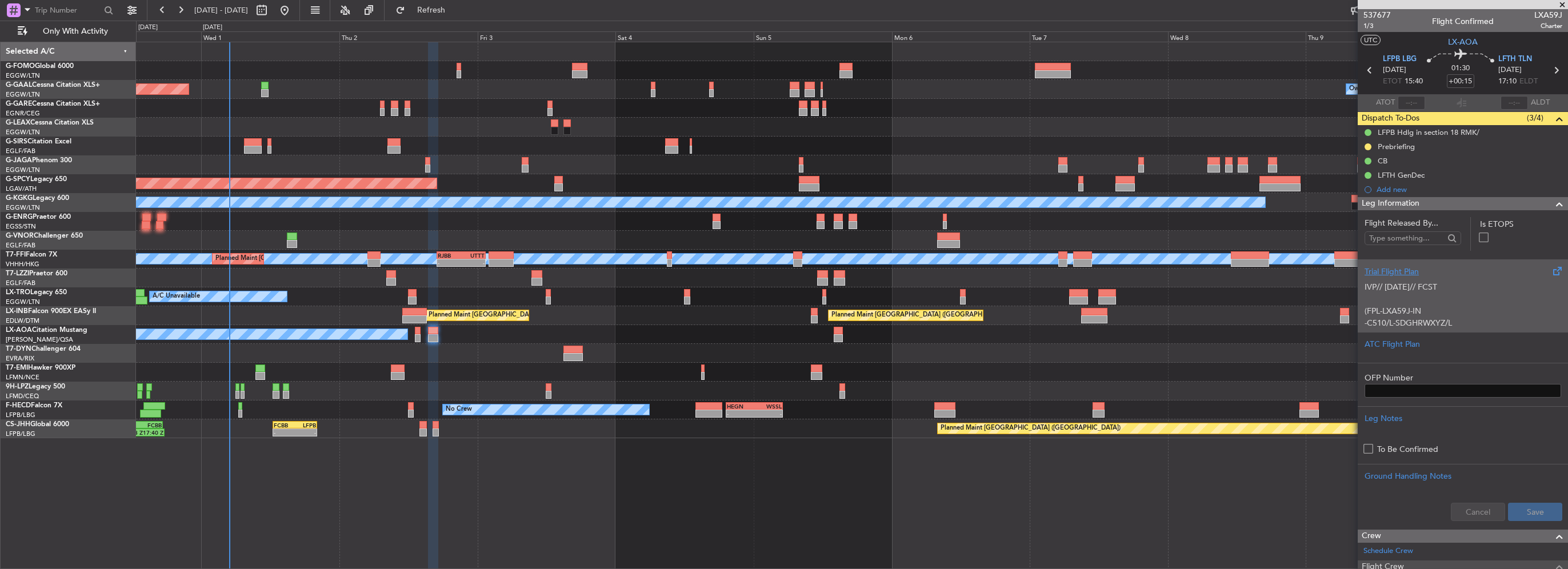
click at [1390, 290] on p "IVP// [DATE]// FCST" at bounding box center [1463, 287] width 197 height 12
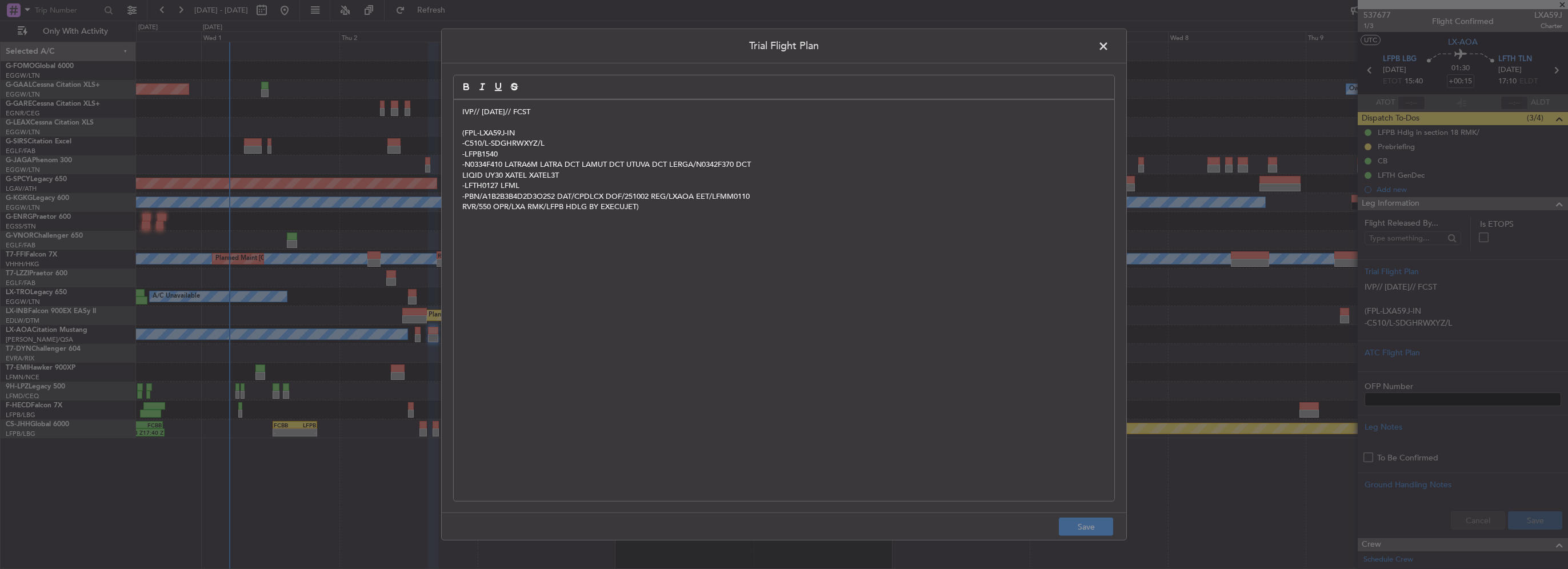
click at [457, 110] on div "IVP// 30SEP// FCST (FPL-LXA59J-IN -C510/L-SDGHRWXYZ/L -LFPB1540 -N0334F410 LATR…" at bounding box center [784, 300] width 660 height 401
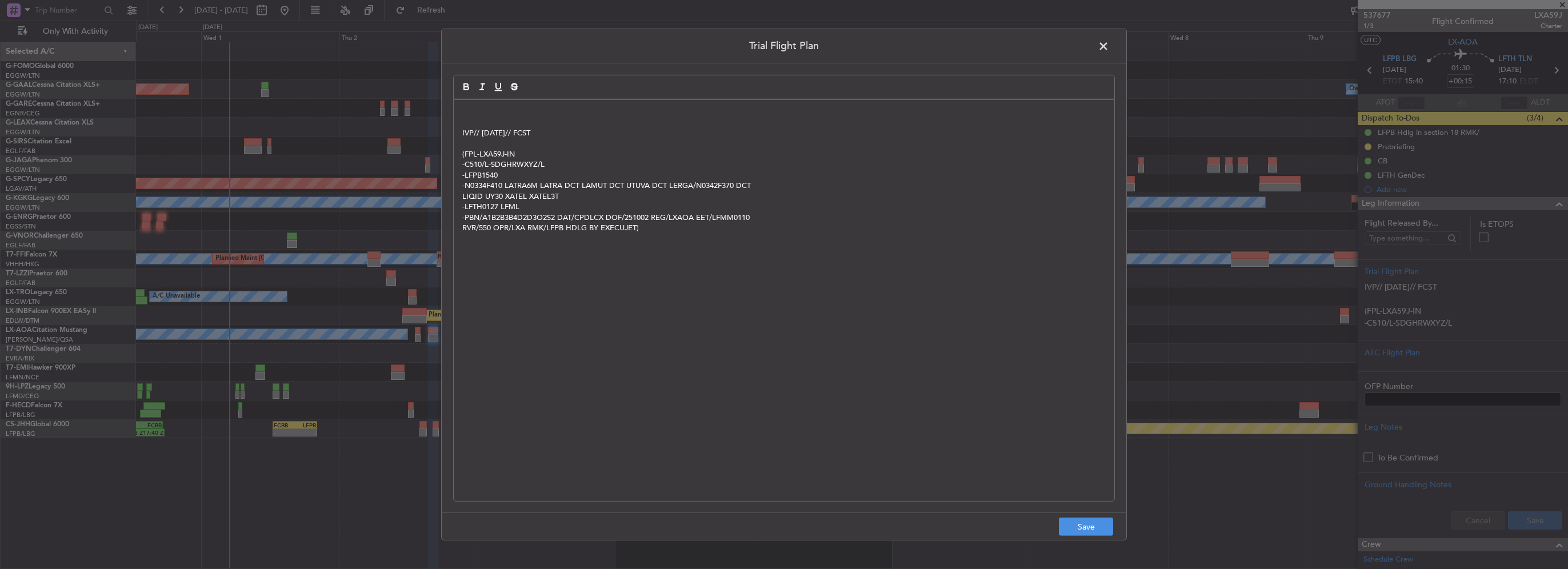
click at [457, 110] on div "IVP// 30SEP// FCST (FPL-LXA59J-IN -C510/L-SDGHRWXYZ/L -LFPB1540 -N0334F410 LATR…" at bounding box center [784, 300] width 660 height 401
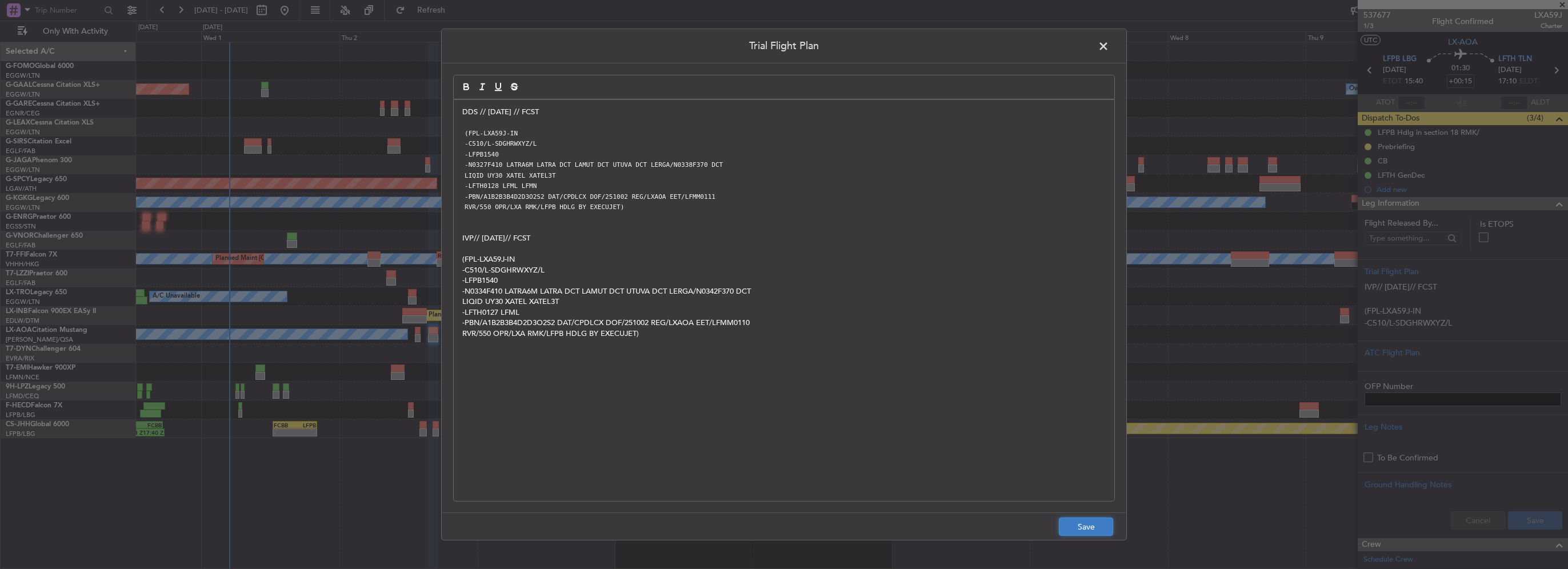
click at [1075, 527] on button "Save" at bounding box center [1086, 527] width 55 height 18
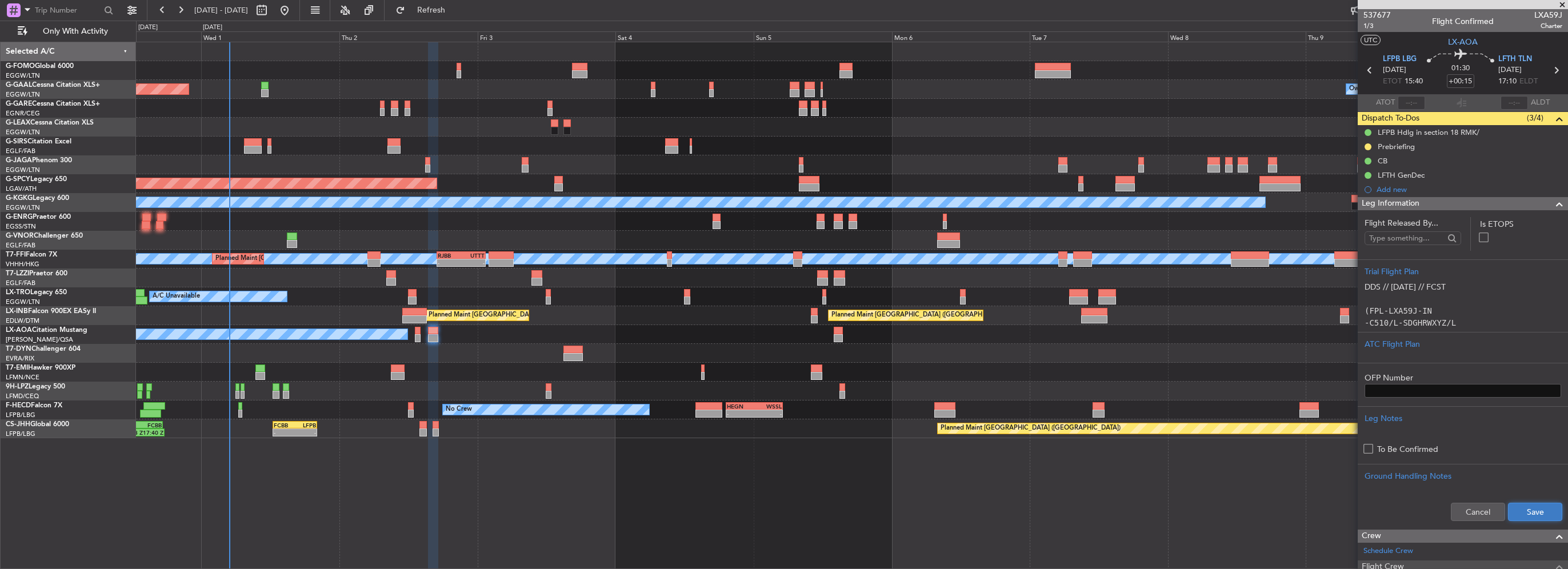
click at [1521, 515] on button "Save" at bounding box center [1535, 512] width 55 height 18
click at [1552, 207] on span at bounding box center [1559, 204] width 13 height 13
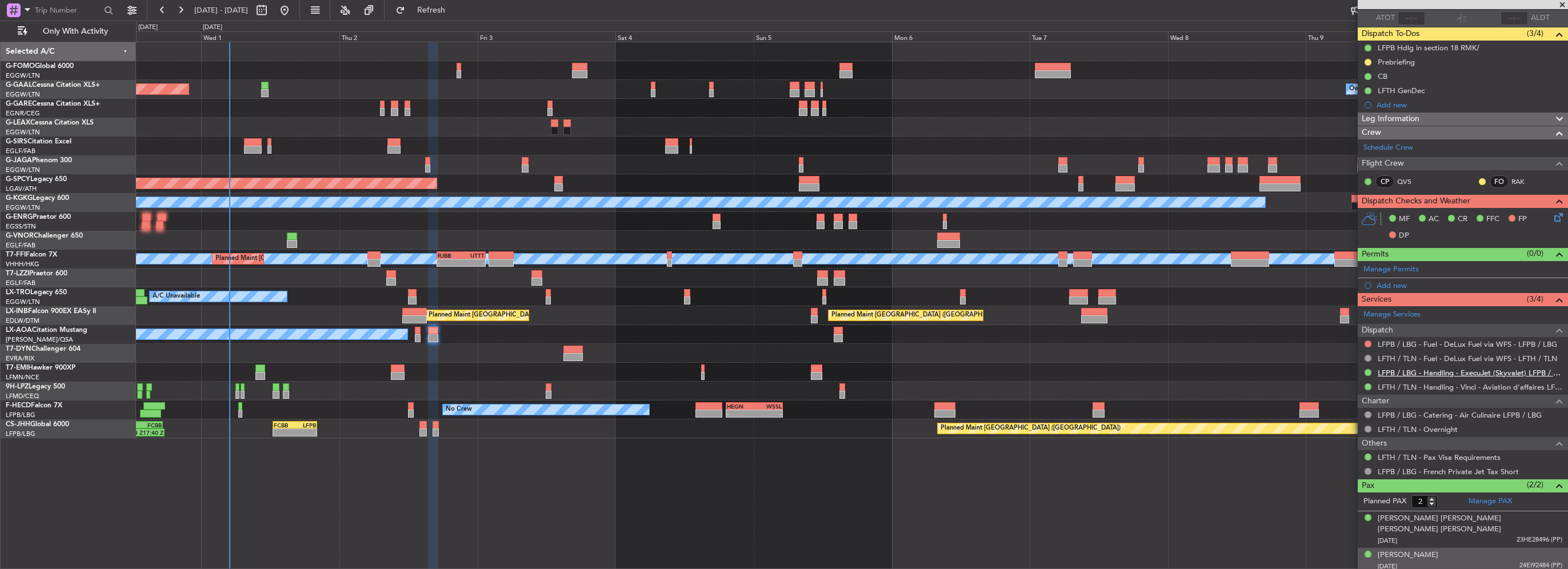
scroll to position [104, 0]
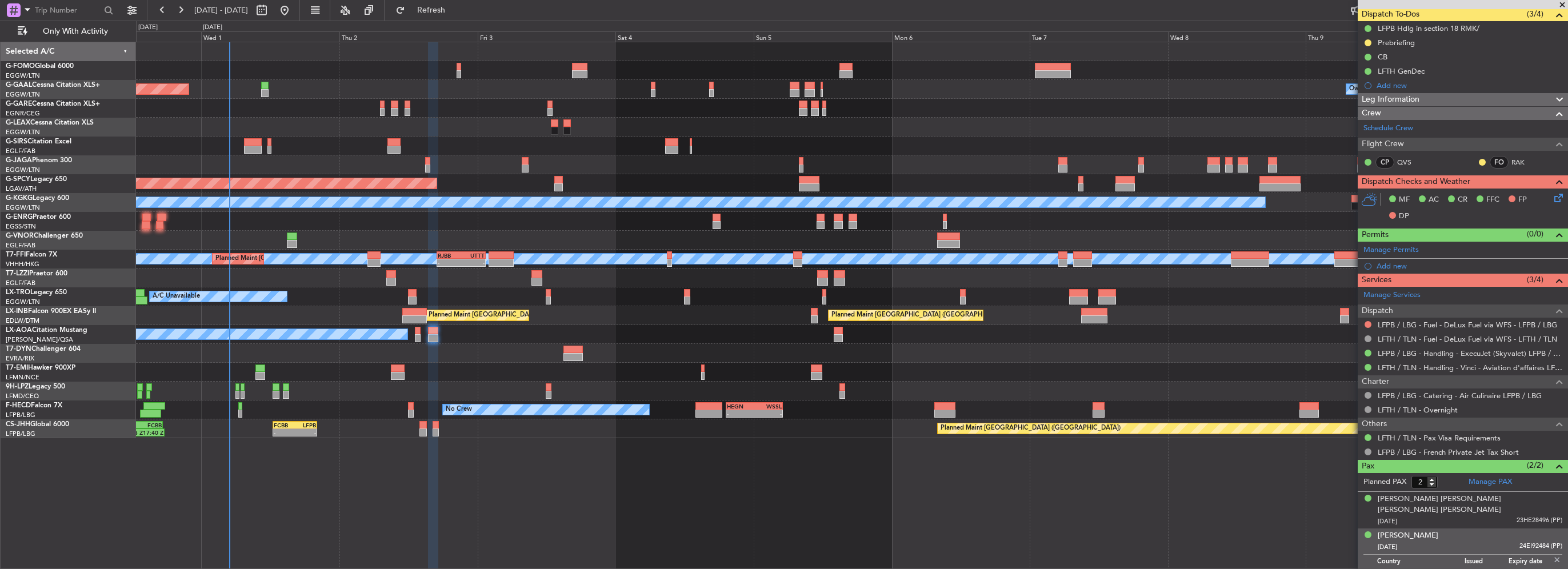
click at [1552, 555] on img at bounding box center [1557, 560] width 11 height 11
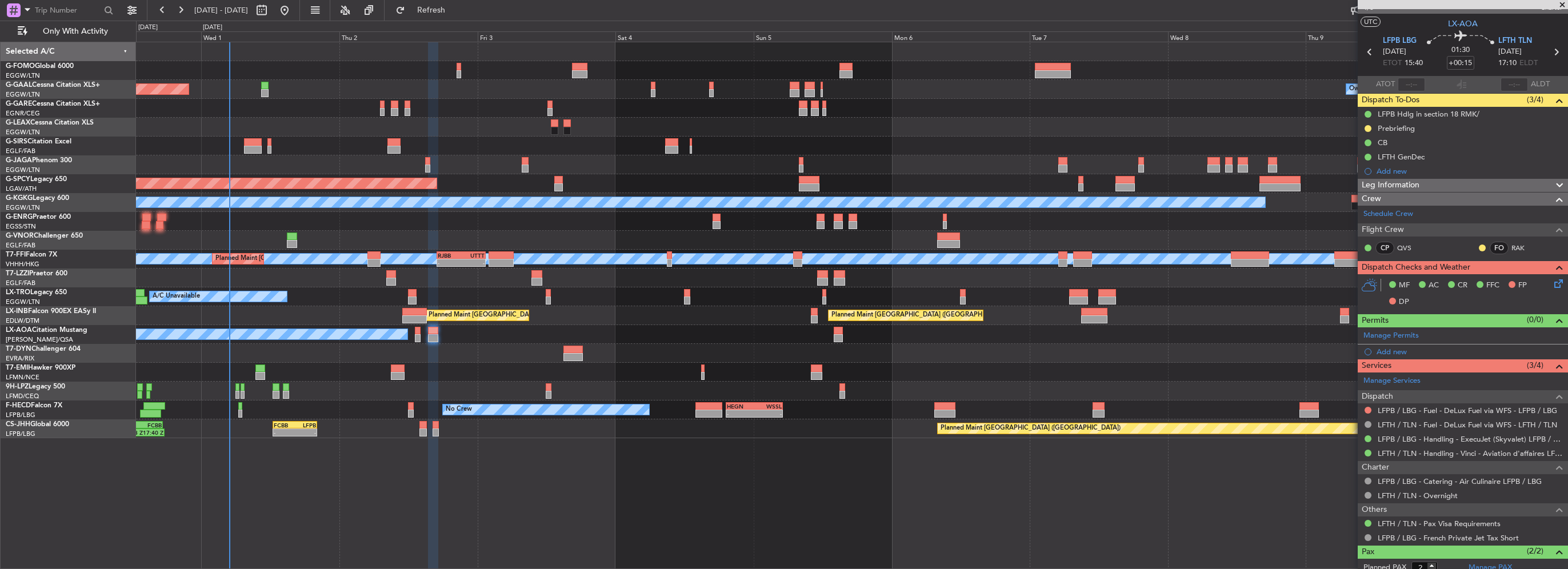
scroll to position [0, 0]
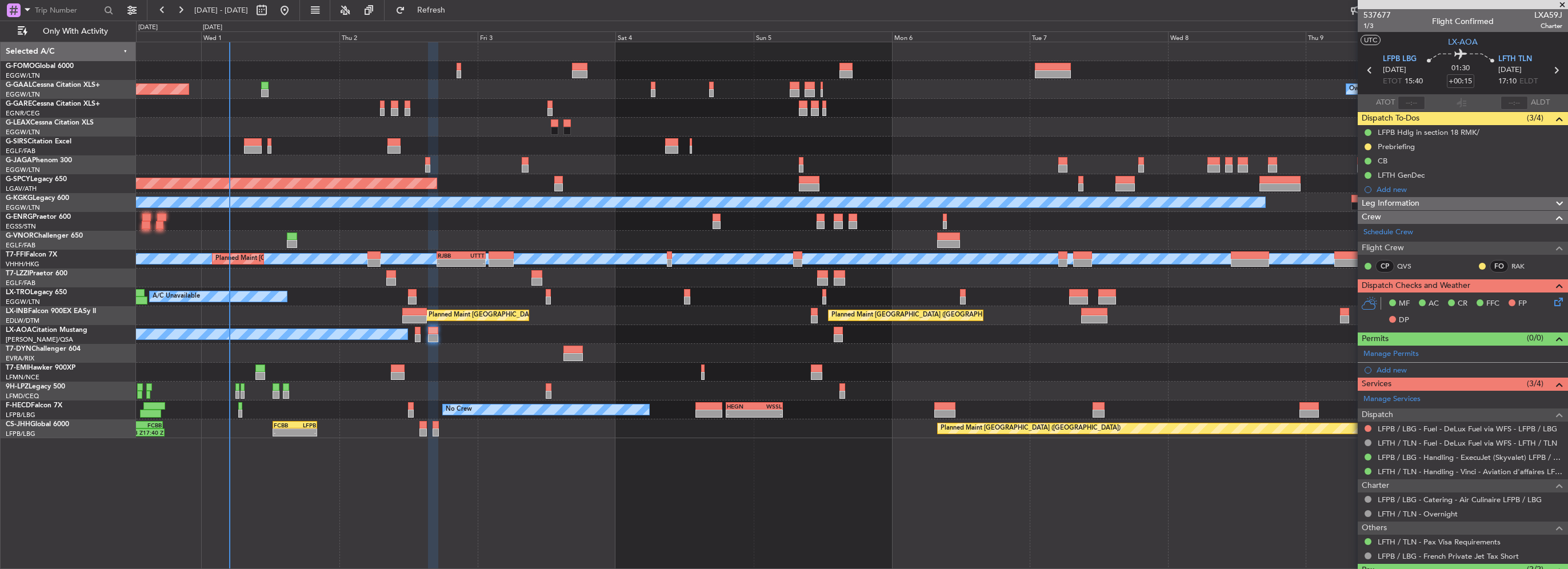
click at [1552, 297] on icon at bounding box center [1557, 299] width 9 height 9
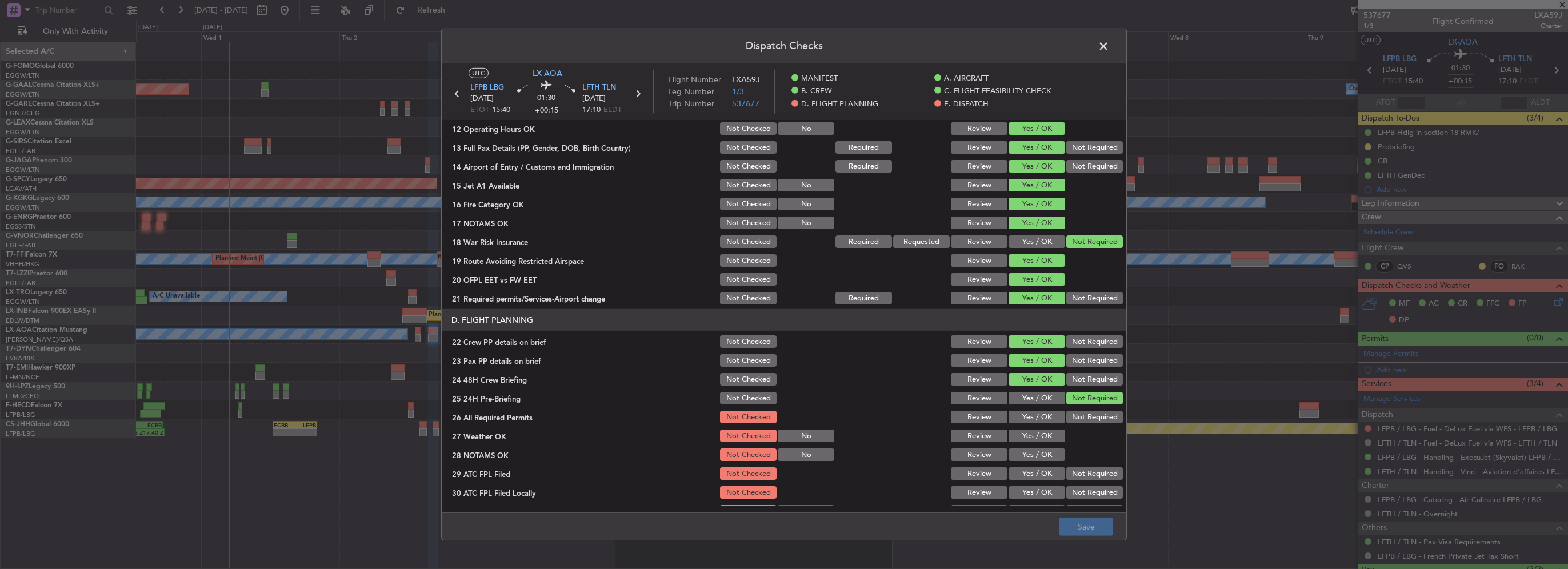
scroll to position [571, 0]
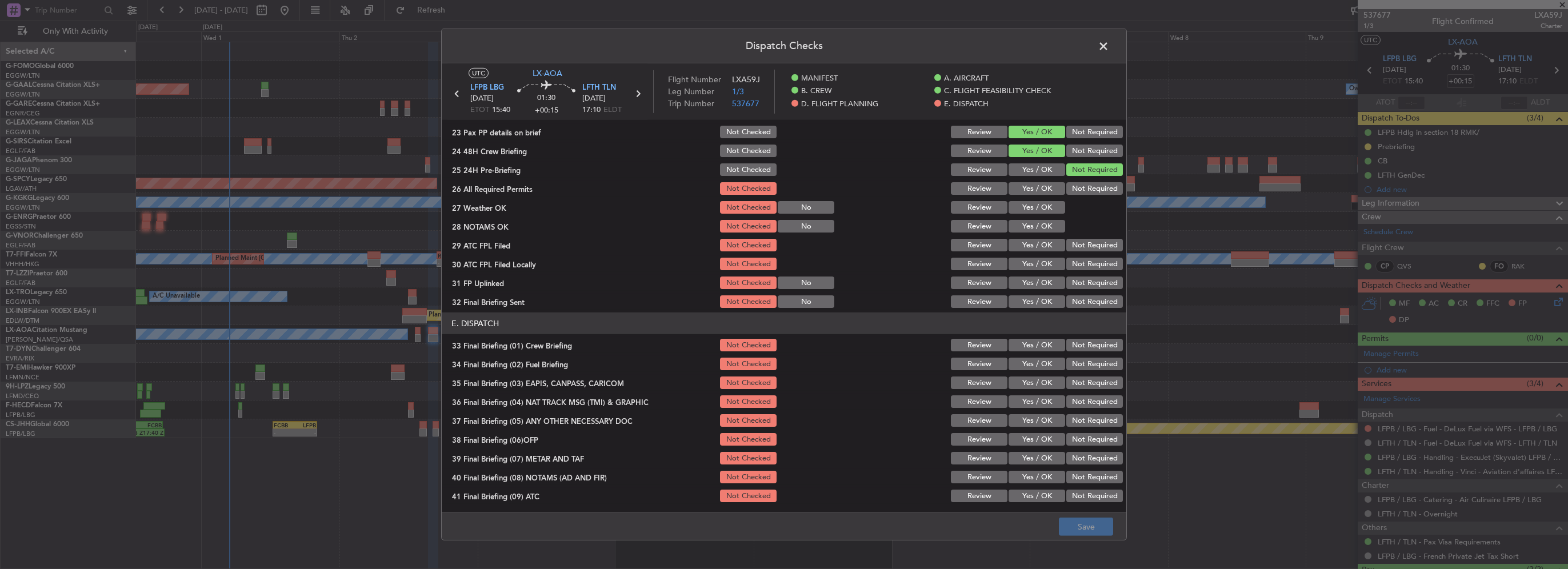
click at [1109, 45] on span at bounding box center [1109, 49] width 0 height 23
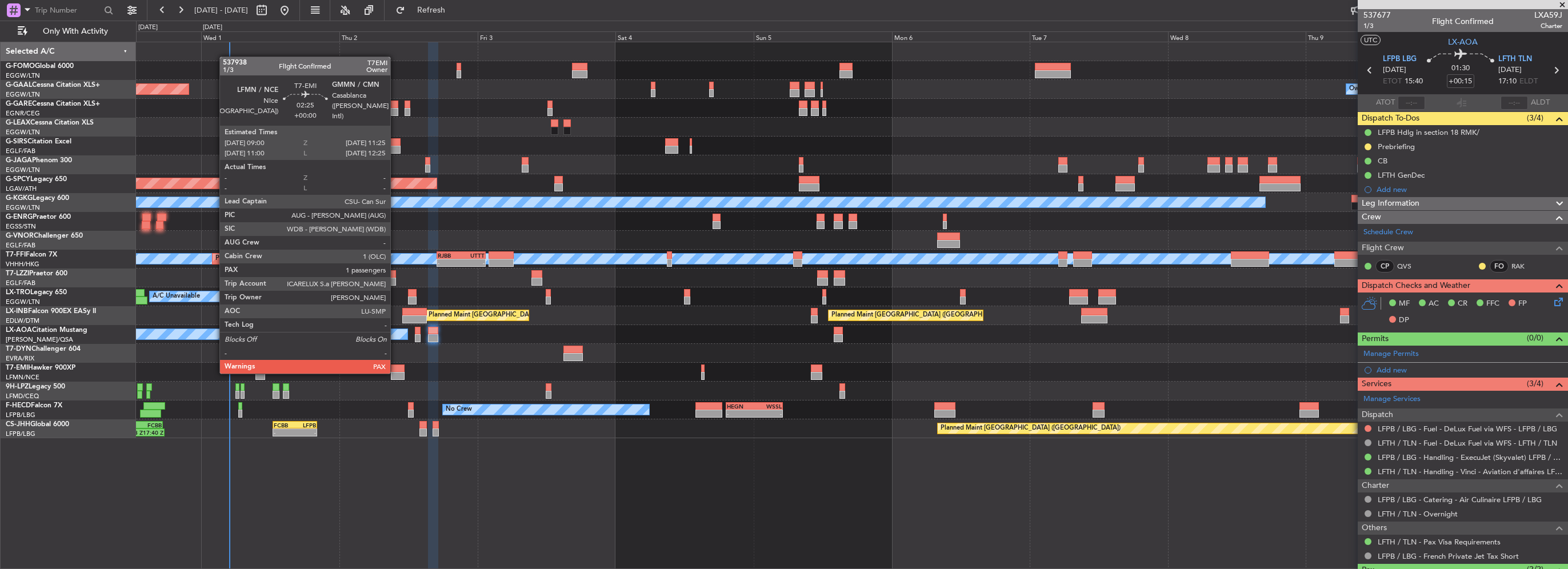
click at [396, 372] on div at bounding box center [398, 376] width 14 height 8
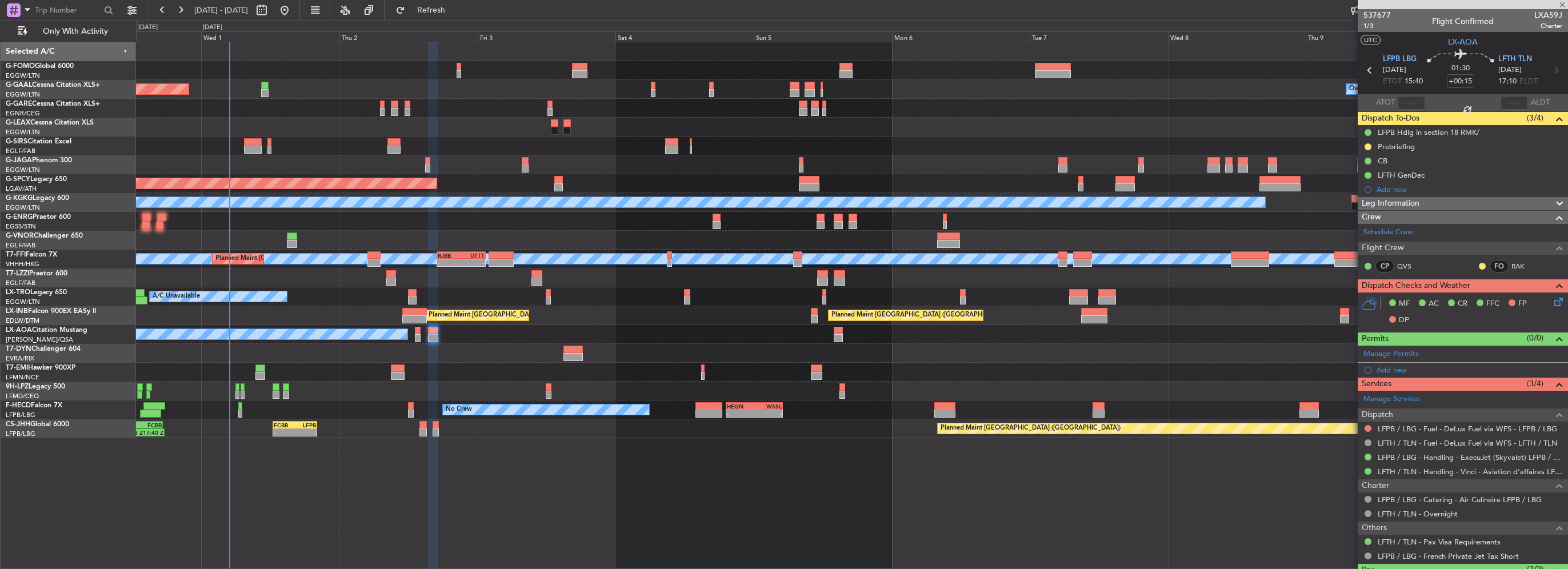
type input "1"
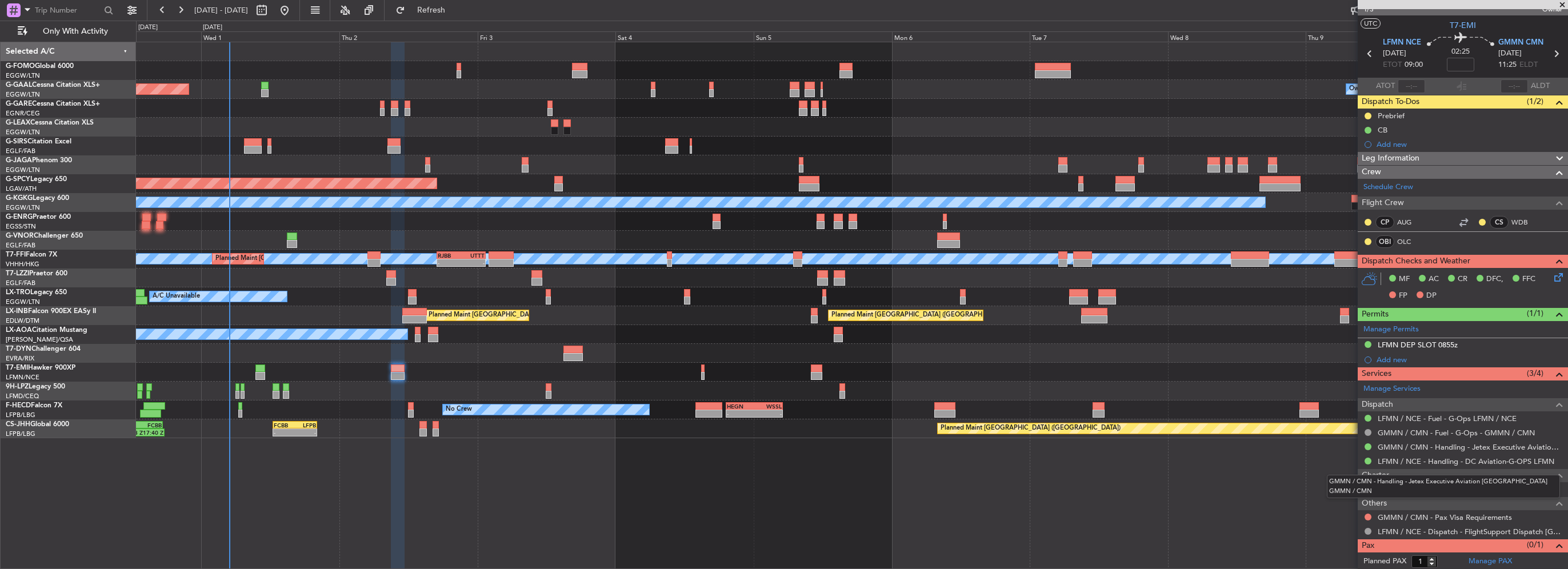
scroll to position [31, 0]
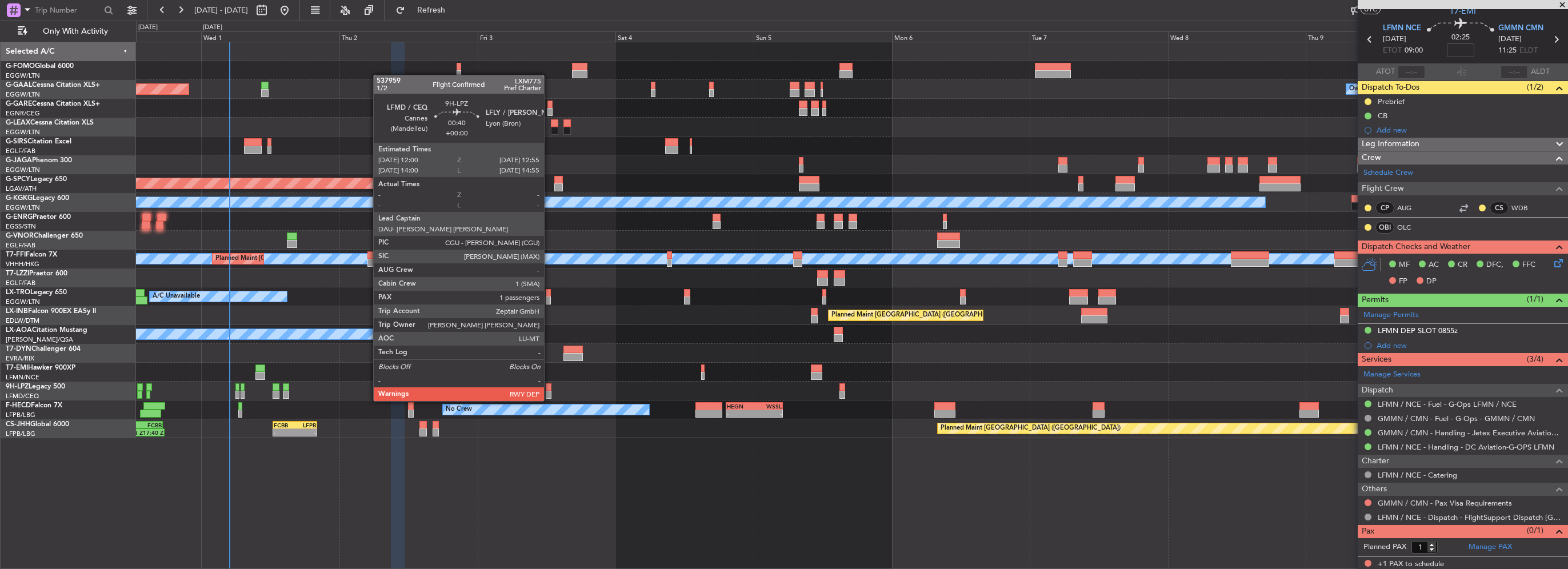
click at [549, 390] on div at bounding box center [549, 387] width 6 height 8
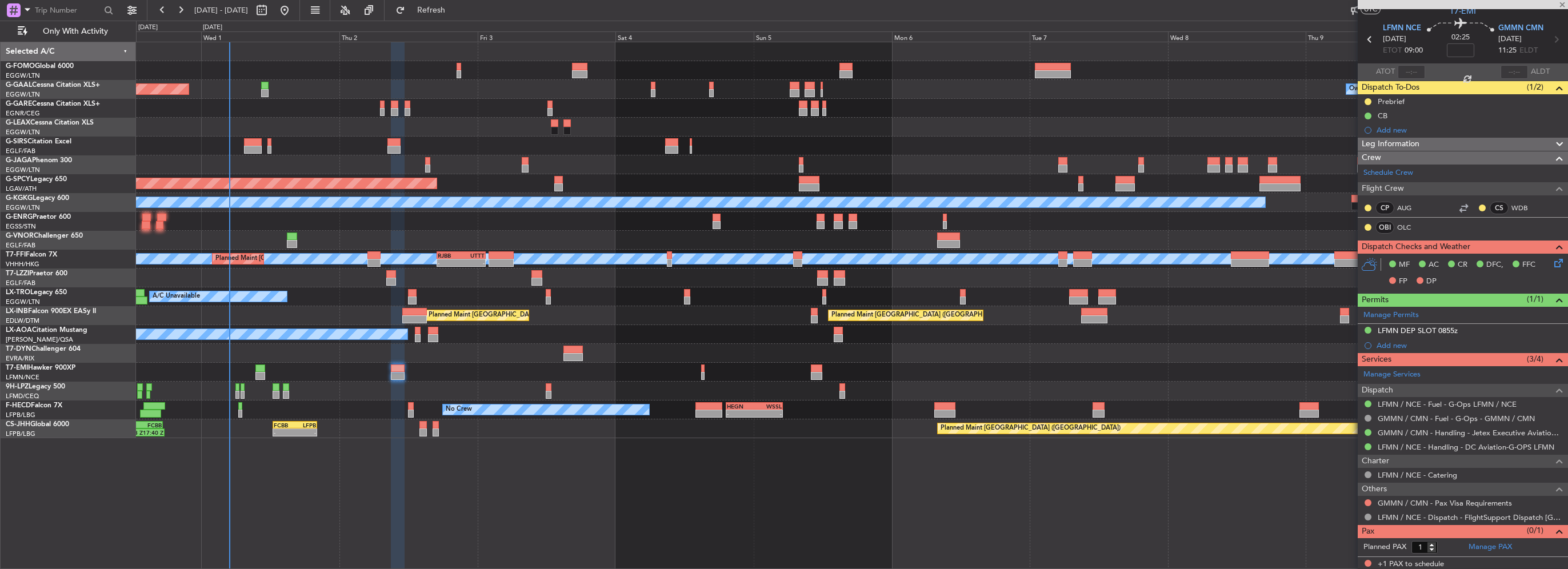
scroll to position [0, 0]
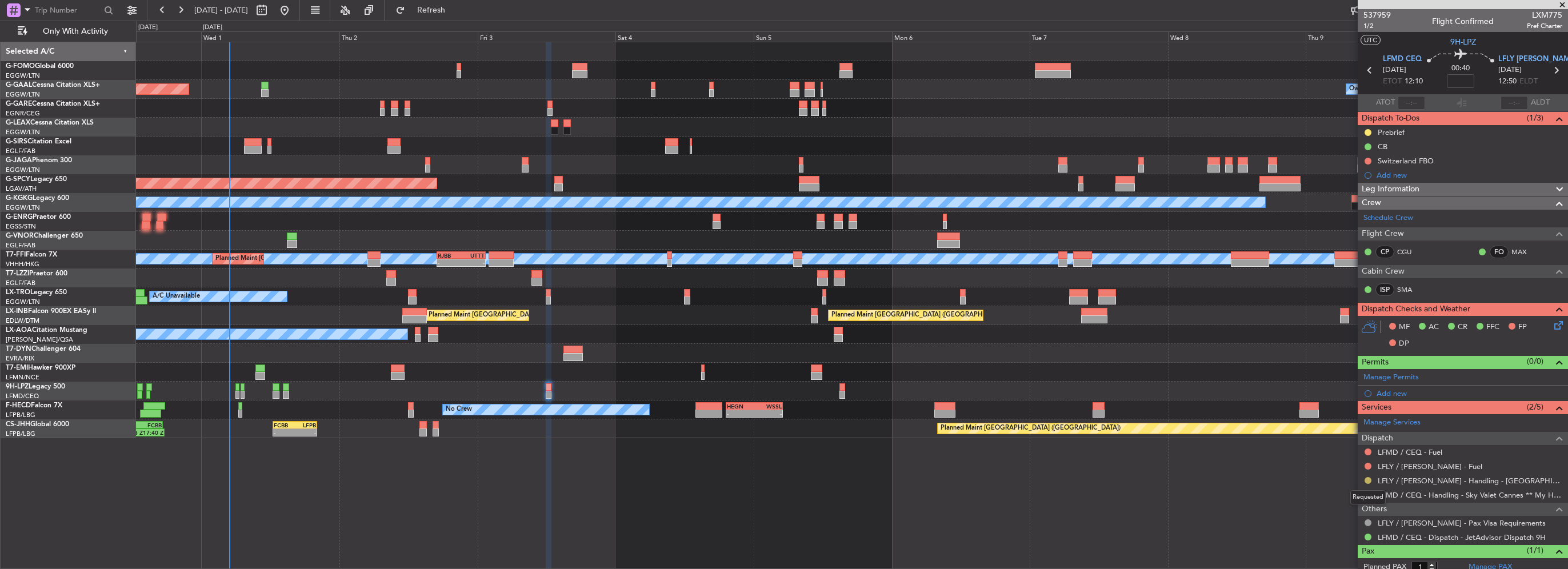
click at [1368, 480] on button at bounding box center [1368, 481] width 7 height 7
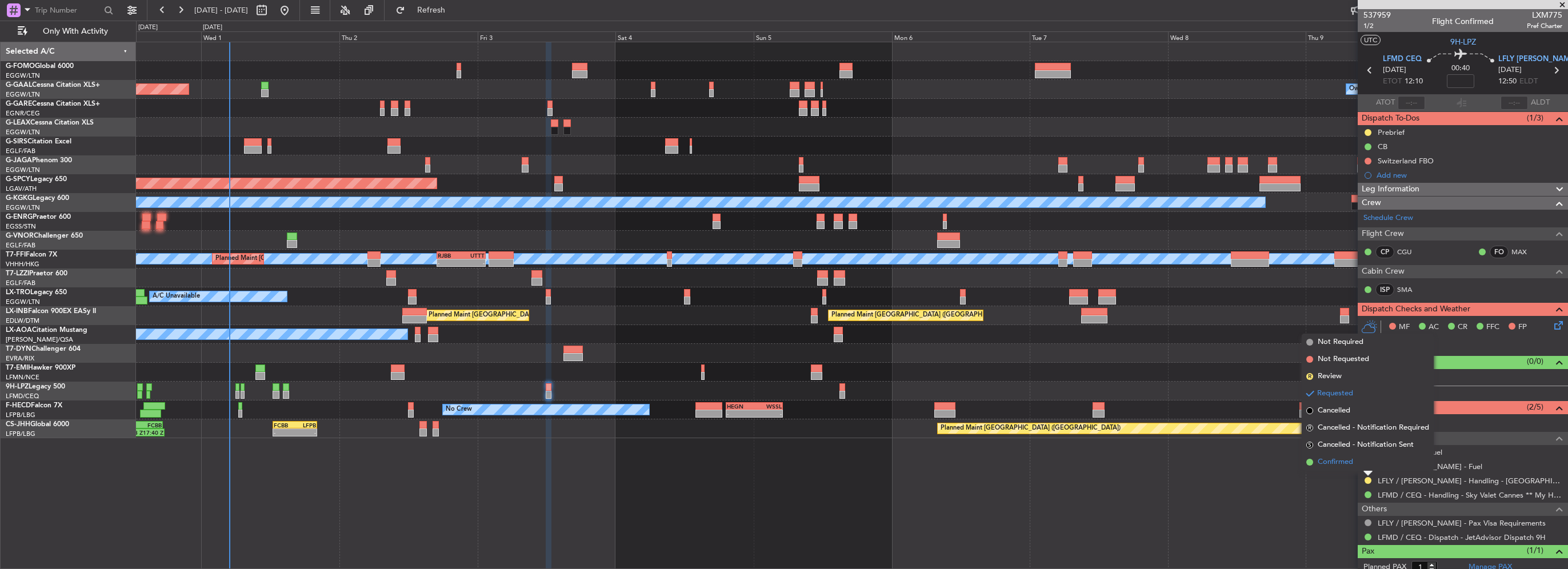
click at [1348, 462] on span "Confirmed" at bounding box center [1336, 462] width 35 height 11
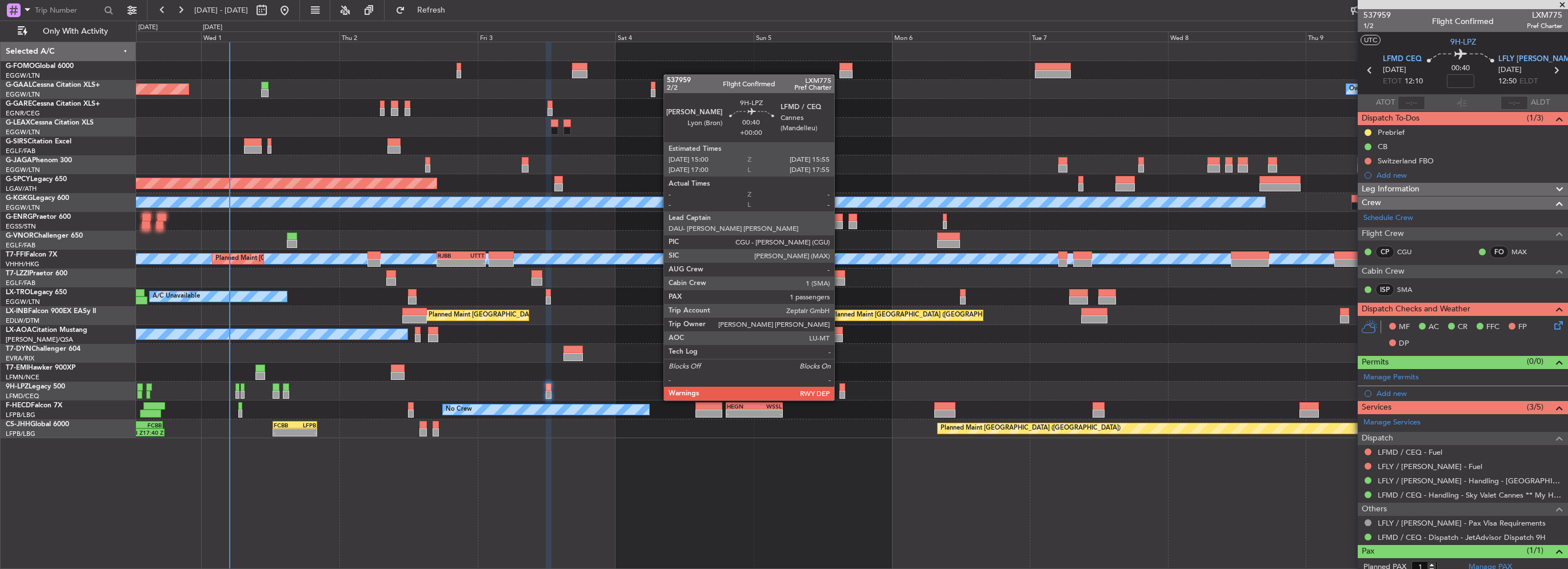
click at [840, 389] on div at bounding box center [842, 387] width 6 height 8
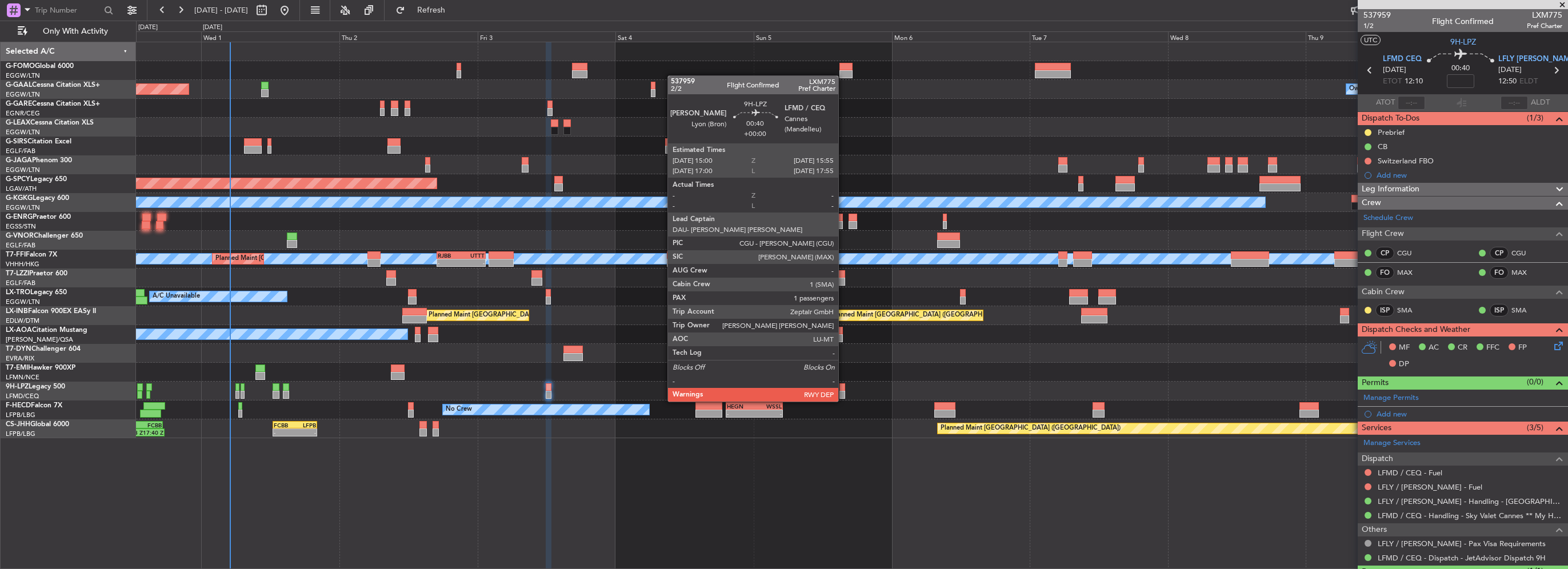
click at [844, 391] on div at bounding box center [842, 394] width 6 height 8
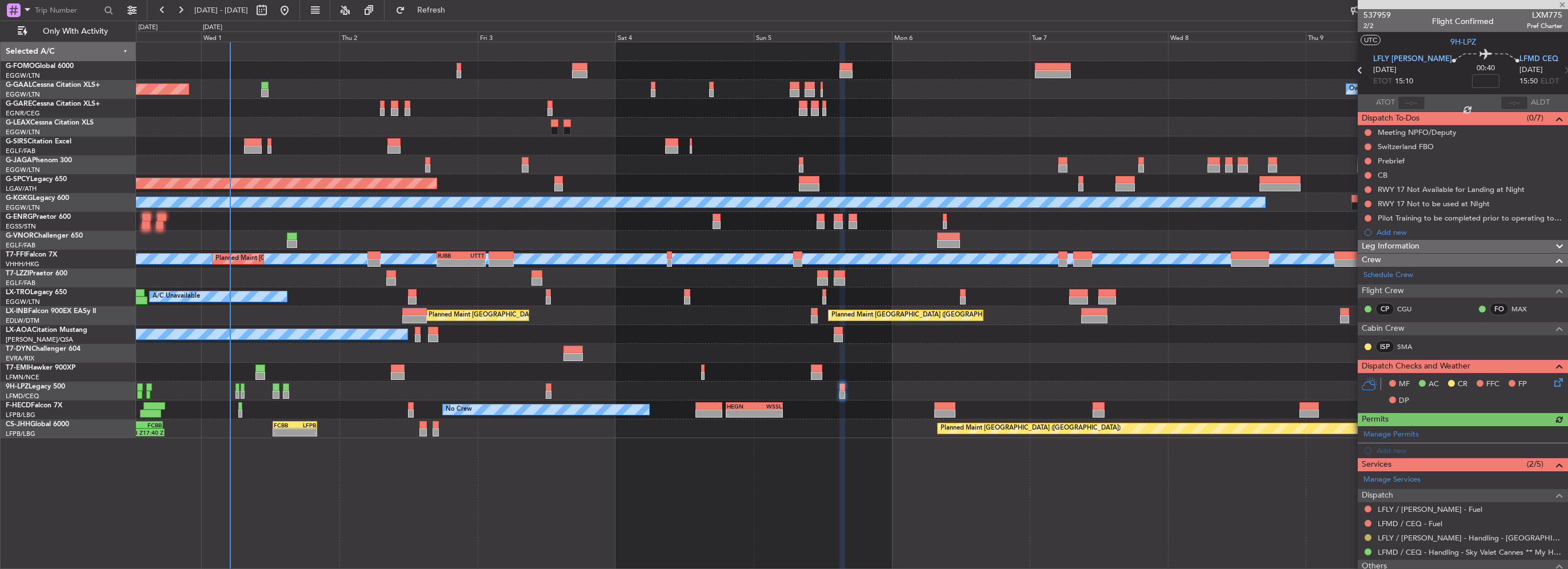
click at [1368, 536] on button at bounding box center [1368, 538] width 7 height 7
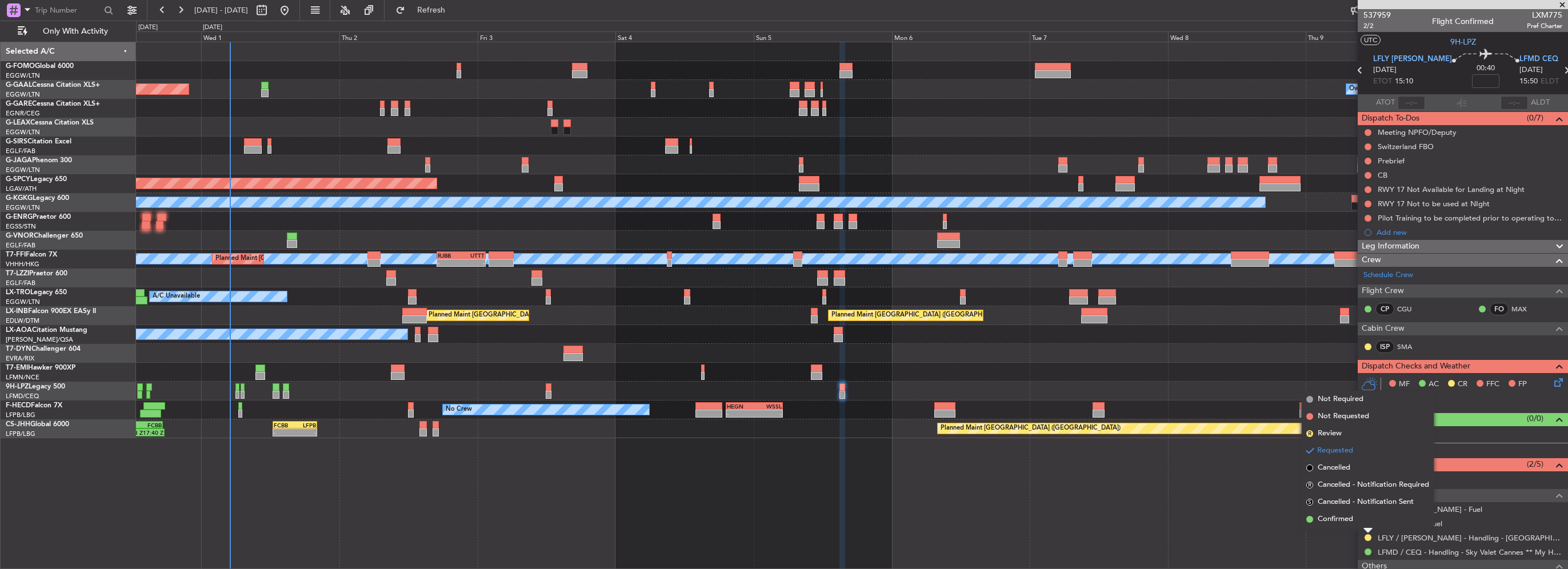
click at [1344, 521] on span "Confirmed" at bounding box center [1336, 519] width 35 height 11
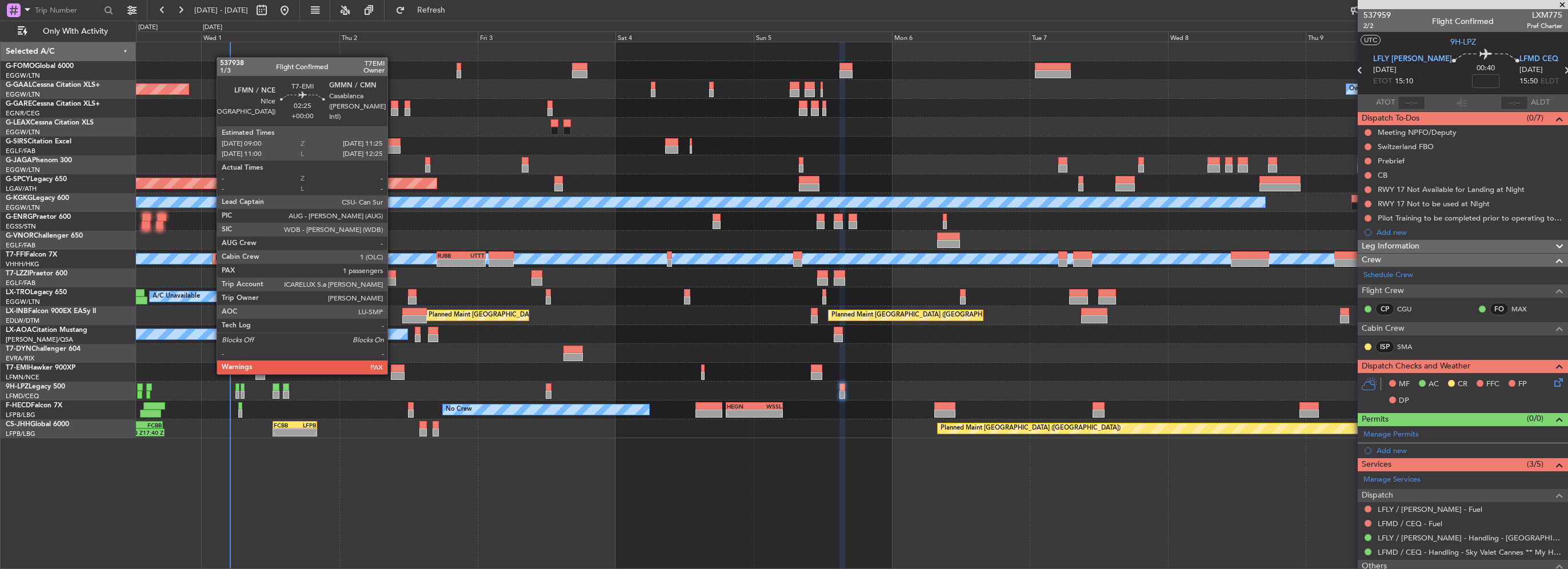
click at [393, 373] on div at bounding box center [398, 376] width 14 height 8
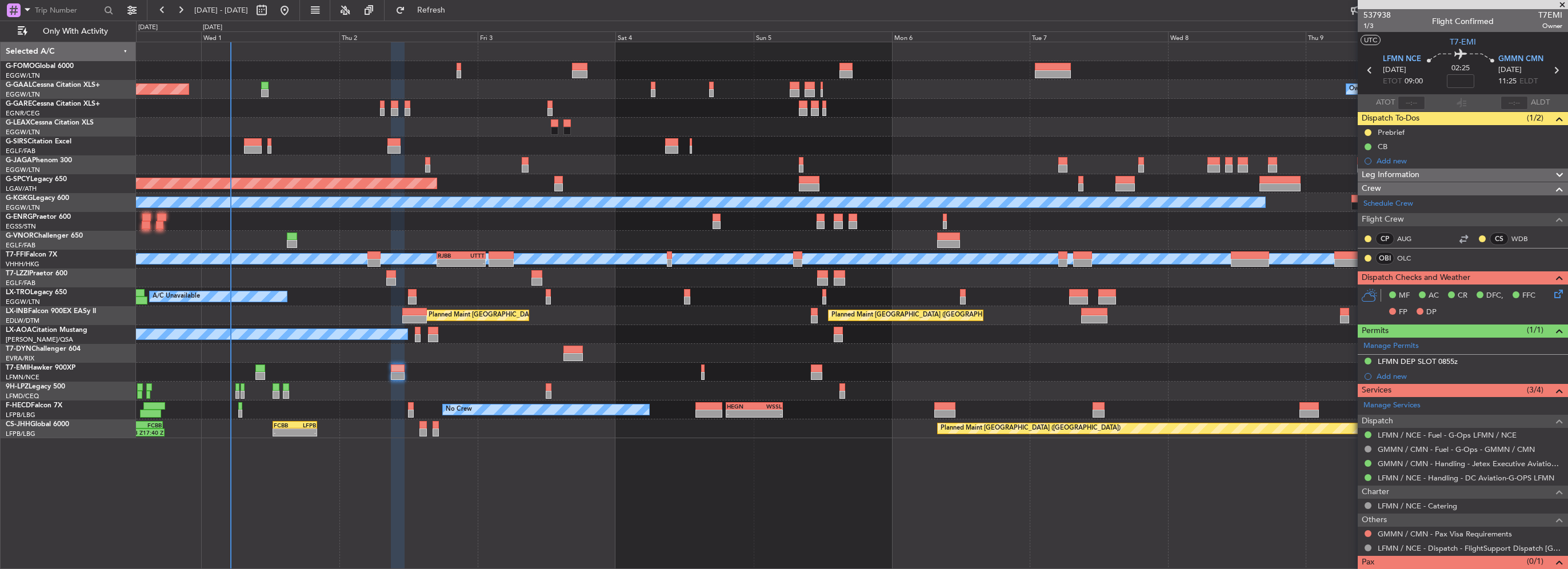
click at [1409, 177] on span "Leg Information" at bounding box center [1391, 175] width 58 height 13
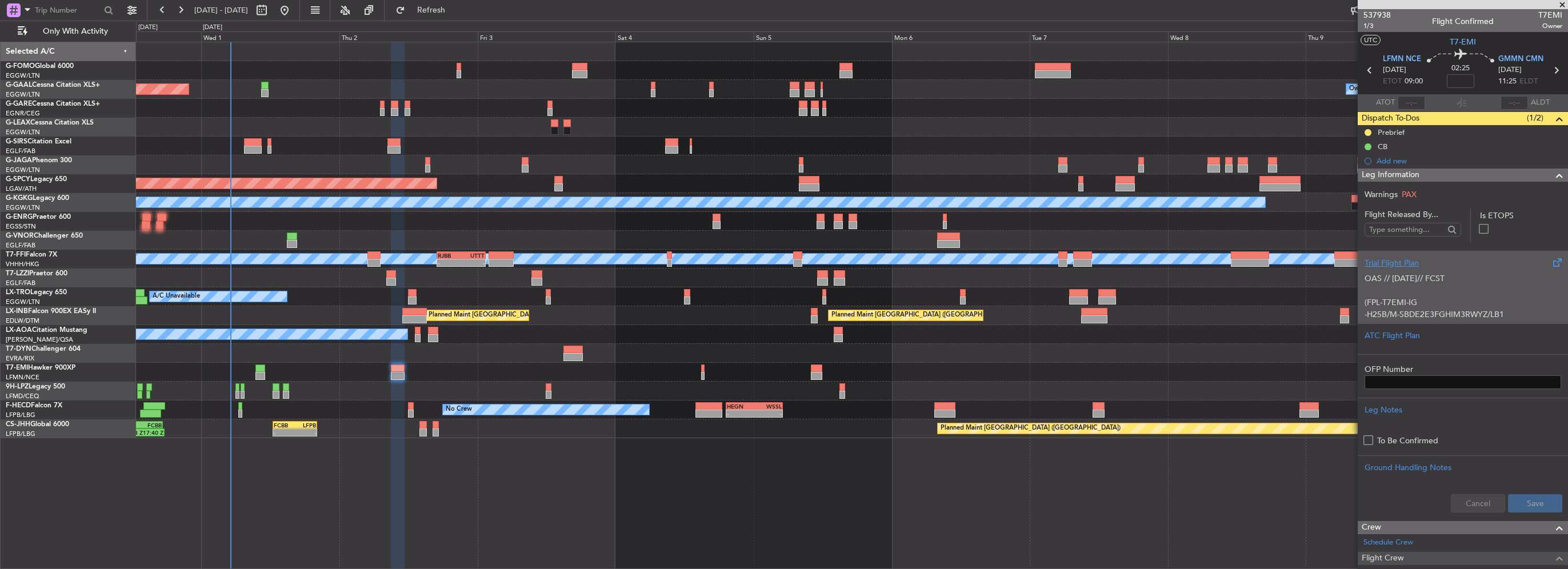
click at [1396, 263] on div "Trial Flight Plan" at bounding box center [1463, 263] width 197 height 12
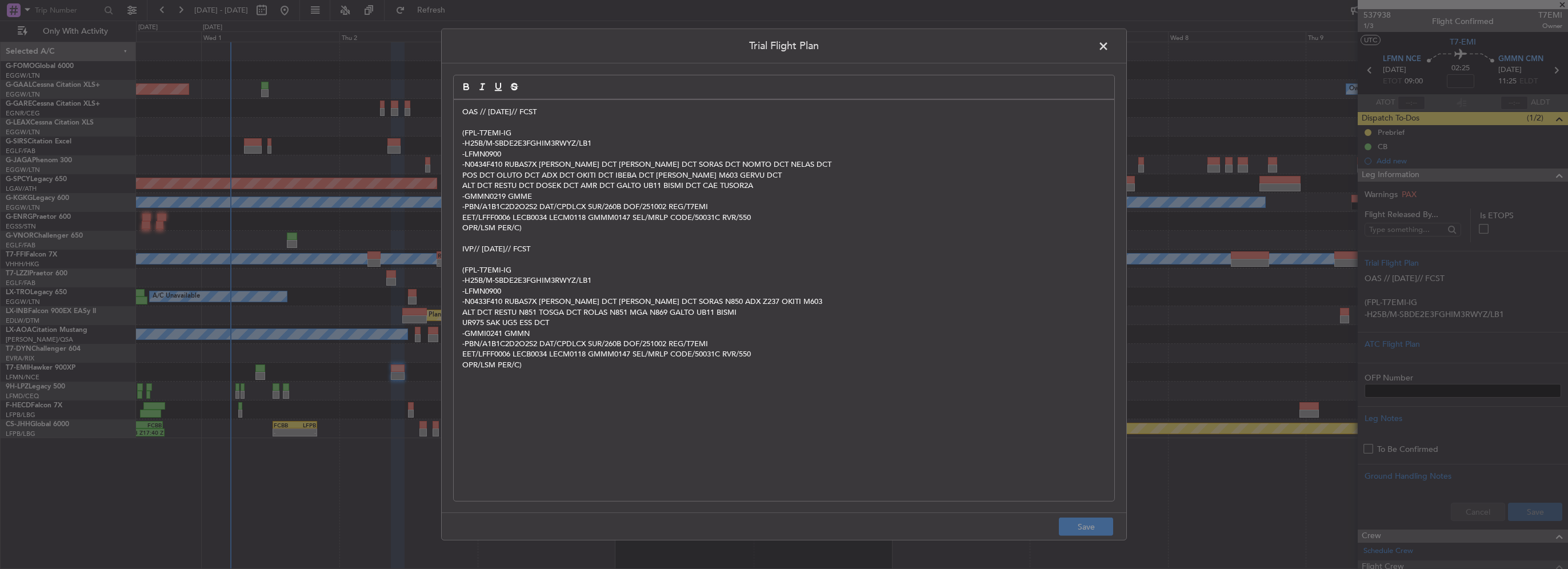
click at [458, 108] on div "OAS // 30SEP// FCST (FPL-T7EMI-IG -H25B/M-SBDE2E3FGHIM3RWYZ/LB1 -LFMN0900 -N043…" at bounding box center [784, 300] width 660 height 401
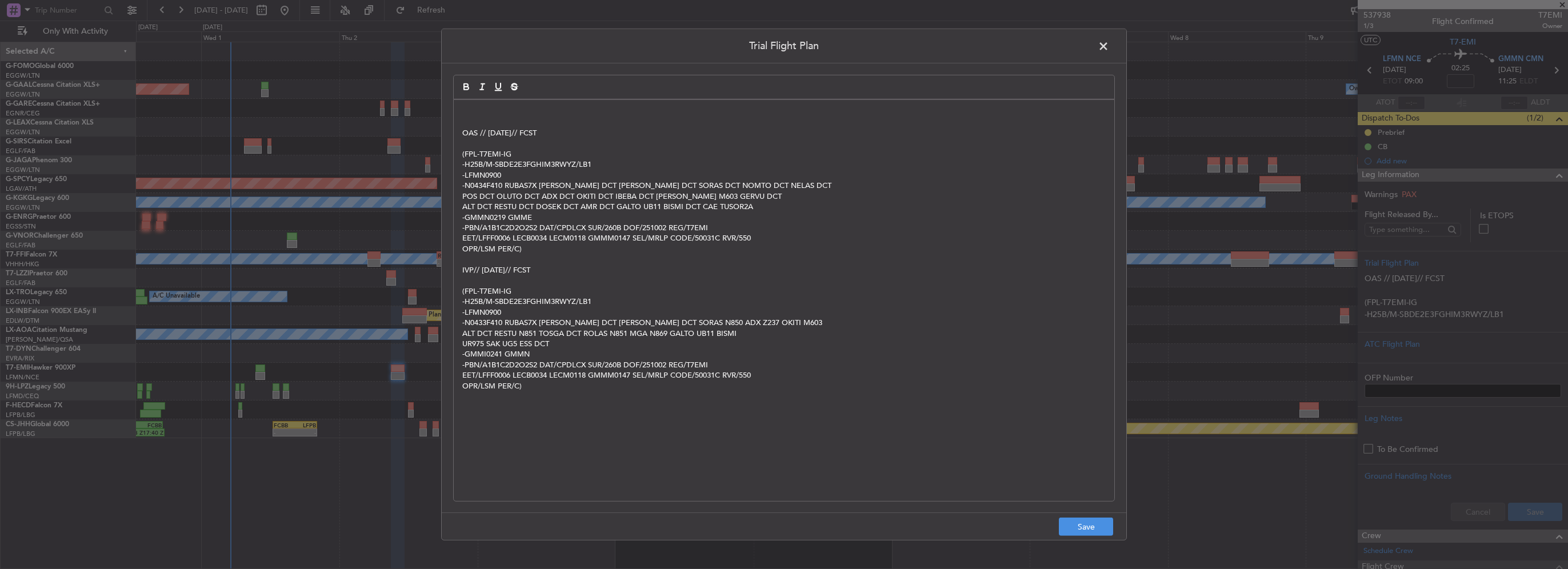
click at [467, 108] on p at bounding box center [784, 112] width 643 height 11
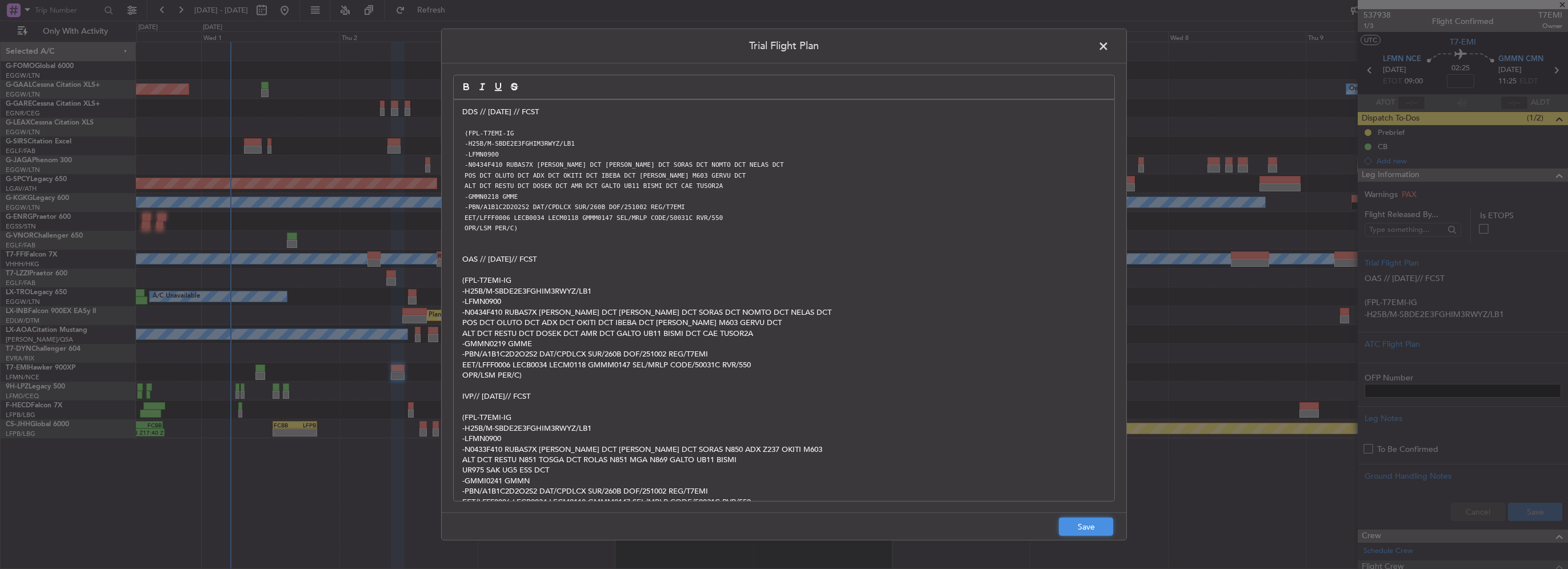
drag, startPoint x: 1078, startPoint y: 526, endPoint x: 1193, endPoint y: 540, distance: 115.8
click at [1078, 526] on button "Save" at bounding box center [1086, 527] width 55 height 18
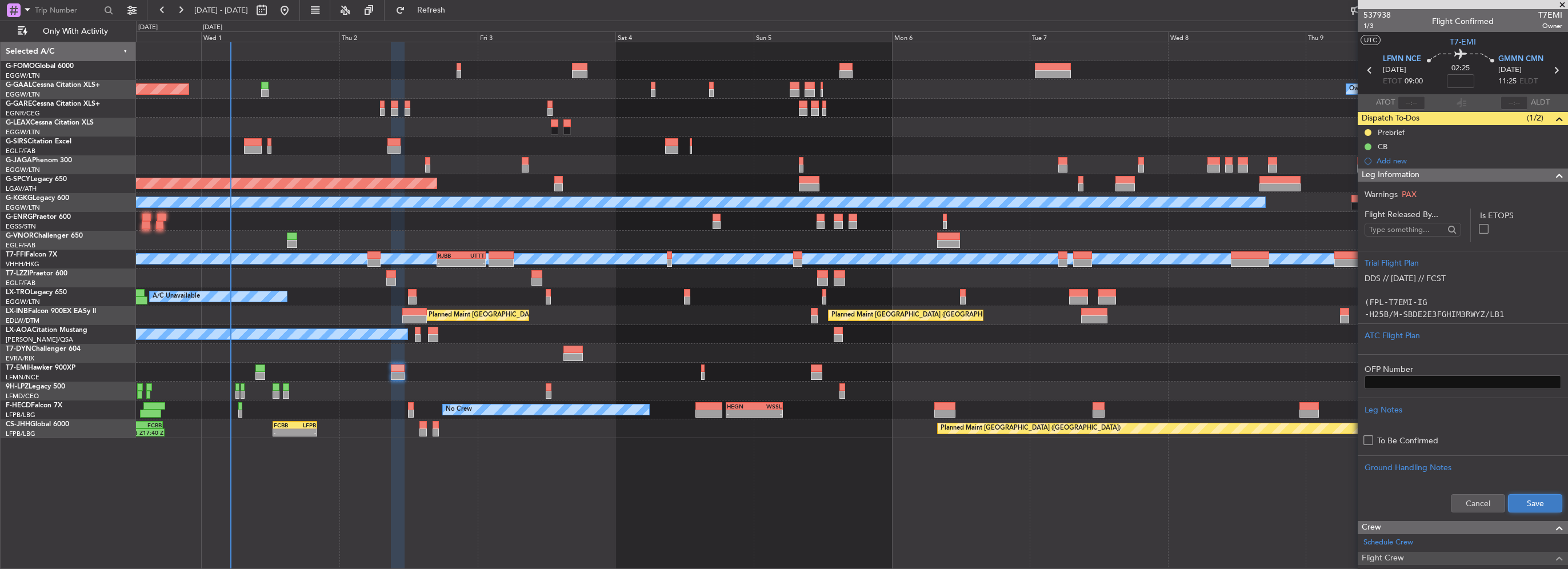
click at [1524, 502] on button "Save" at bounding box center [1535, 503] width 55 height 18
click at [1552, 176] on span at bounding box center [1559, 175] width 13 height 13
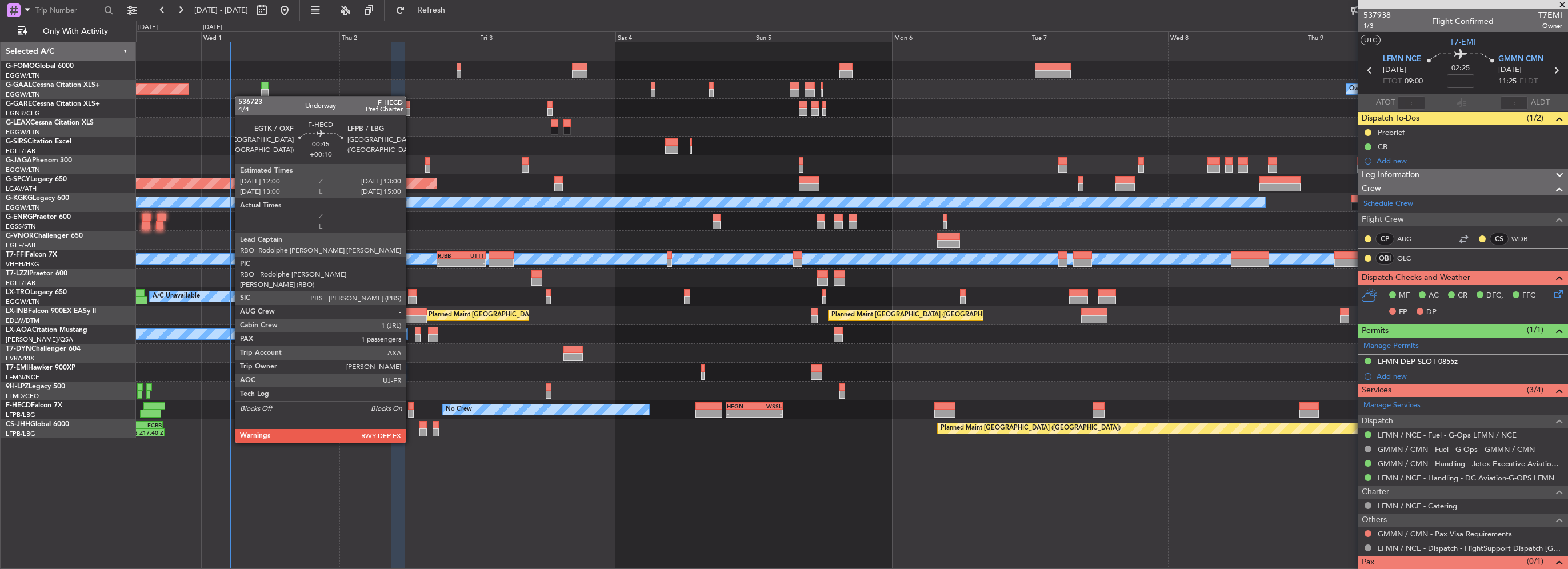
click at [411, 410] on div at bounding box center [411, 413] width 6 height 8
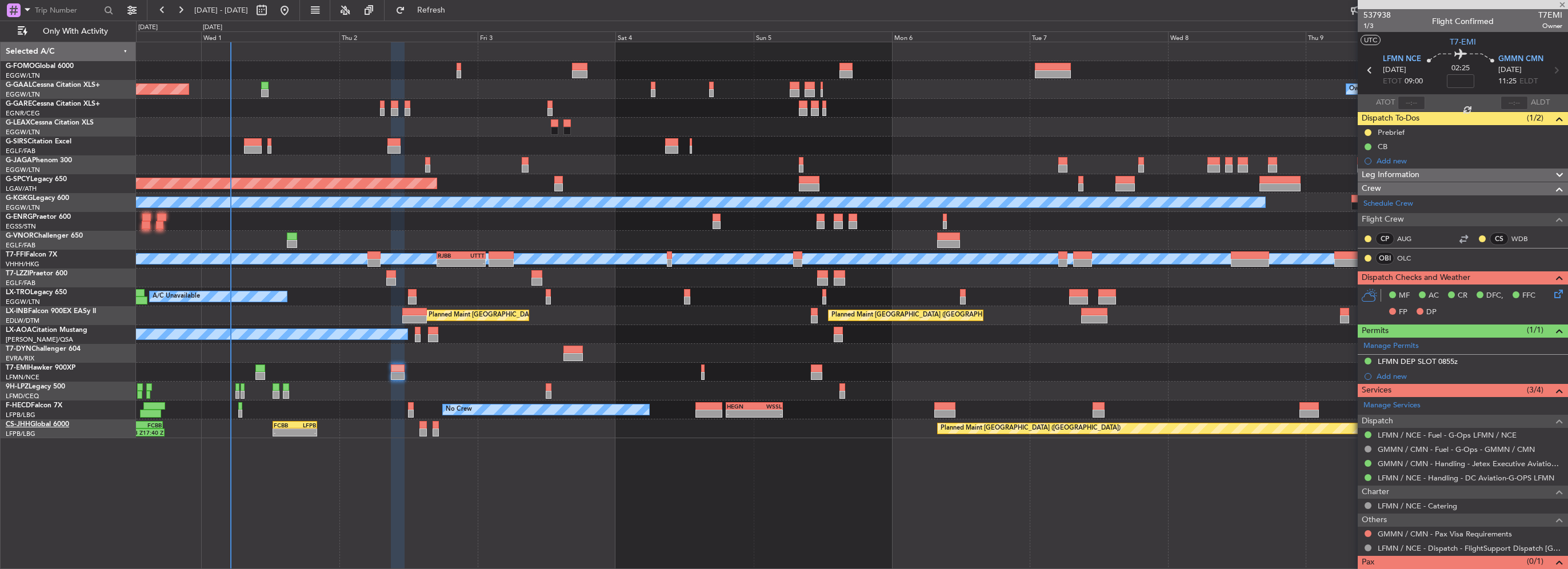
type input "+00:10"
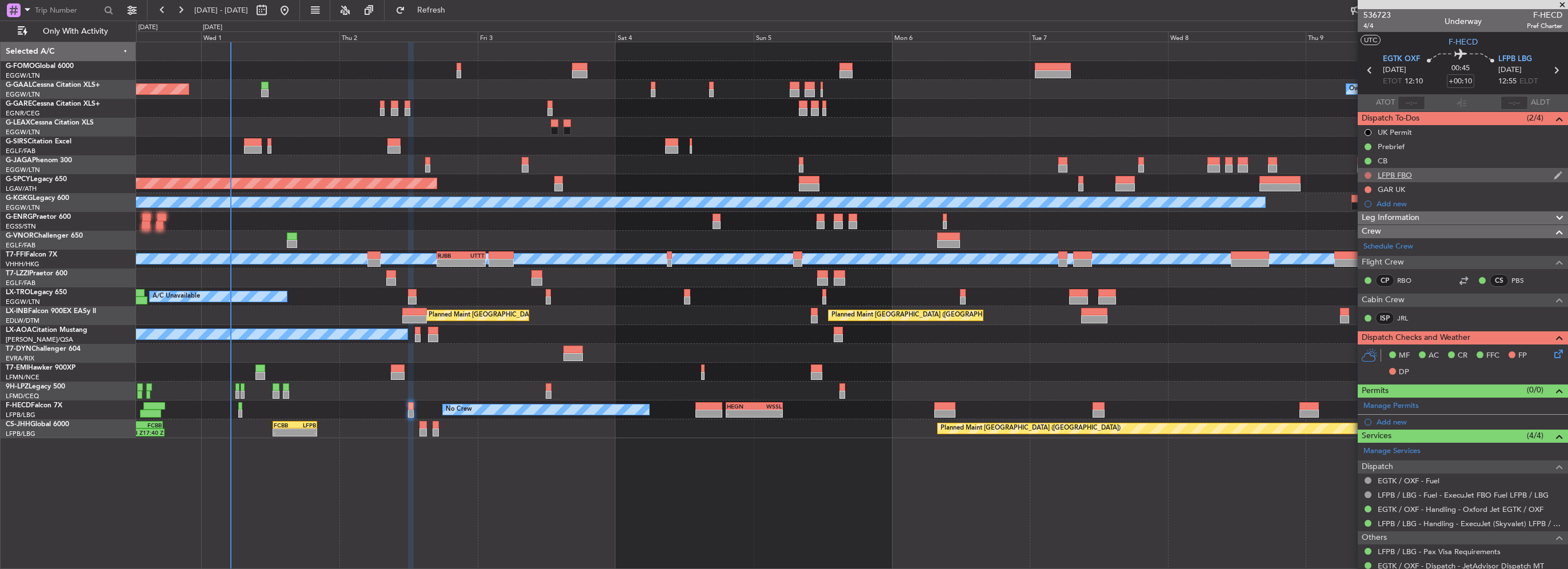
click at [1367, 176] on button at bounding box center [1368, 176] width 7 height 7
click at [1368, 227] on span "Completed" at bounding box center [1373, 226] width 38 height 11
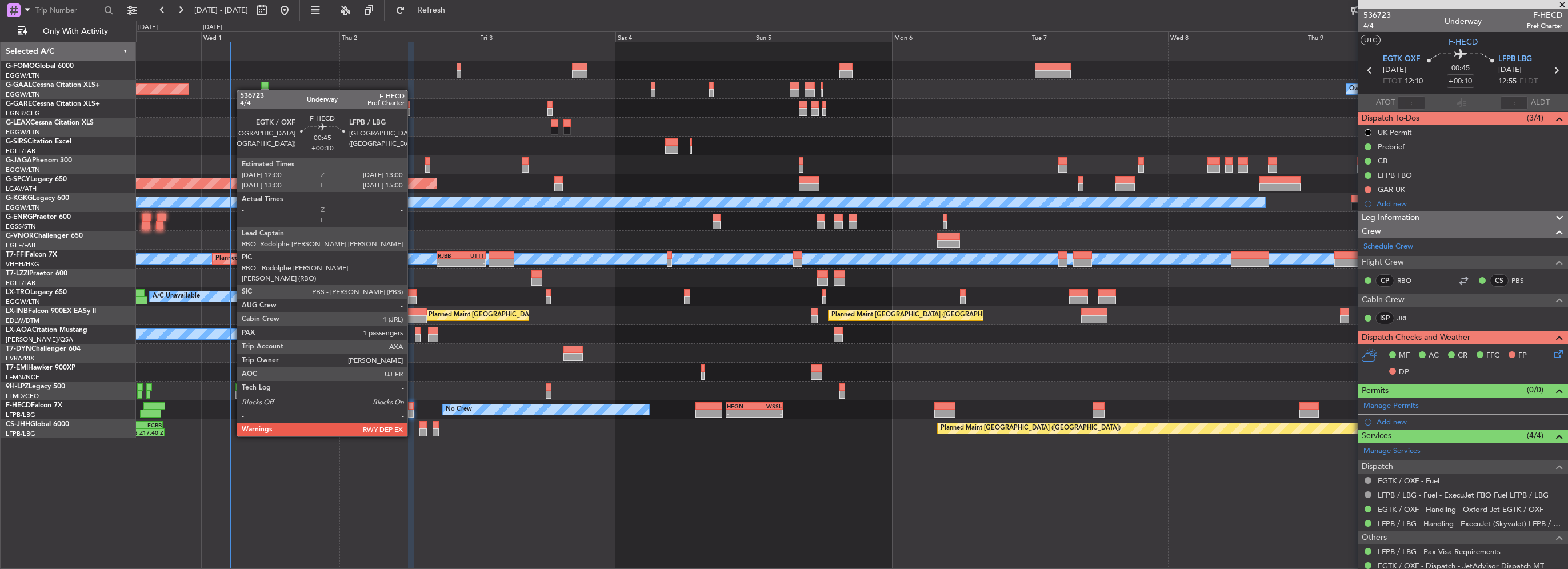
click at [413, 405] on div at bounding box center [411, 406] width 6 height 8
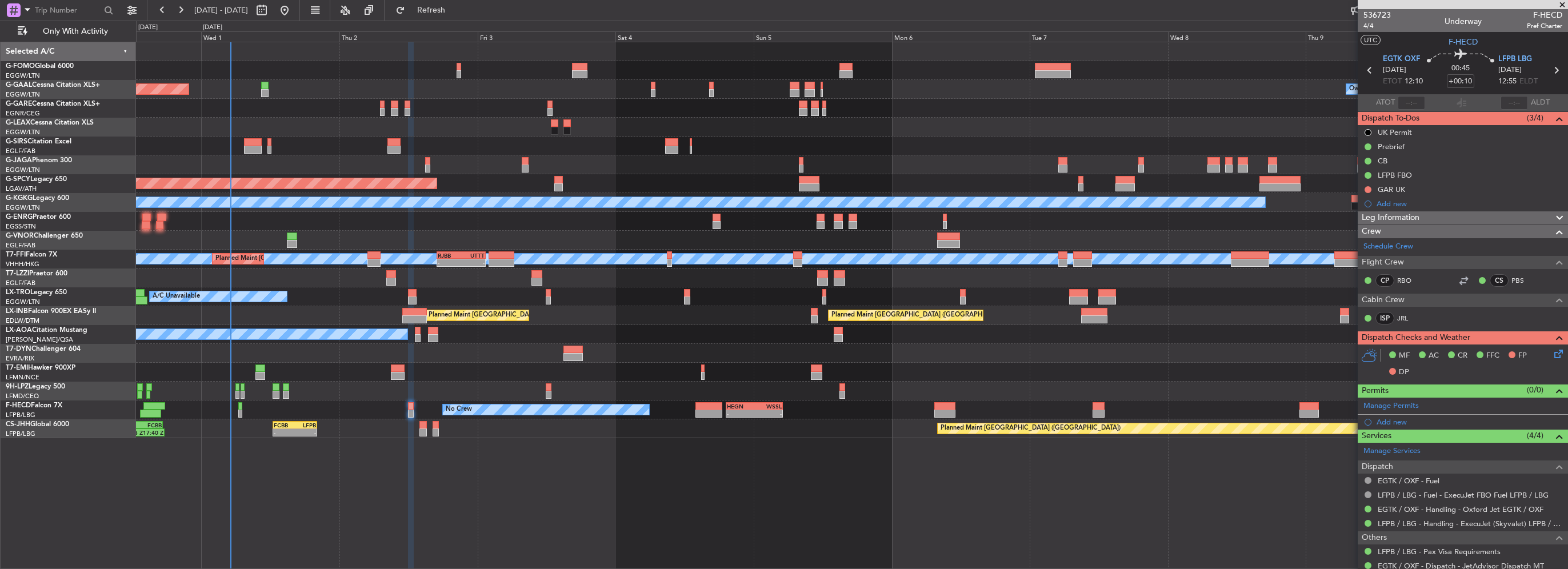
click at [1385, 222] on span "Leg Information" at bounding box center [1391, 218] width 58 height 13
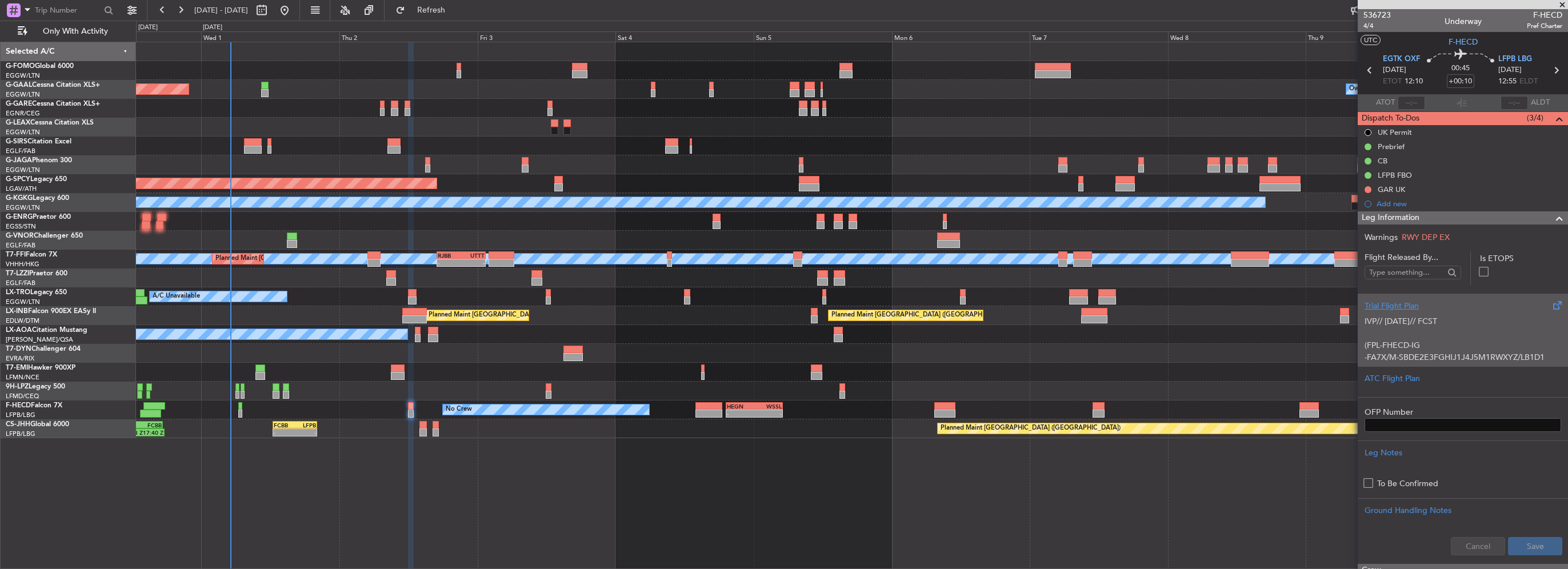
click at [1387, 304] on div "Trial Flight Plan" at bounding box center [1463, 306] width 197 height 12
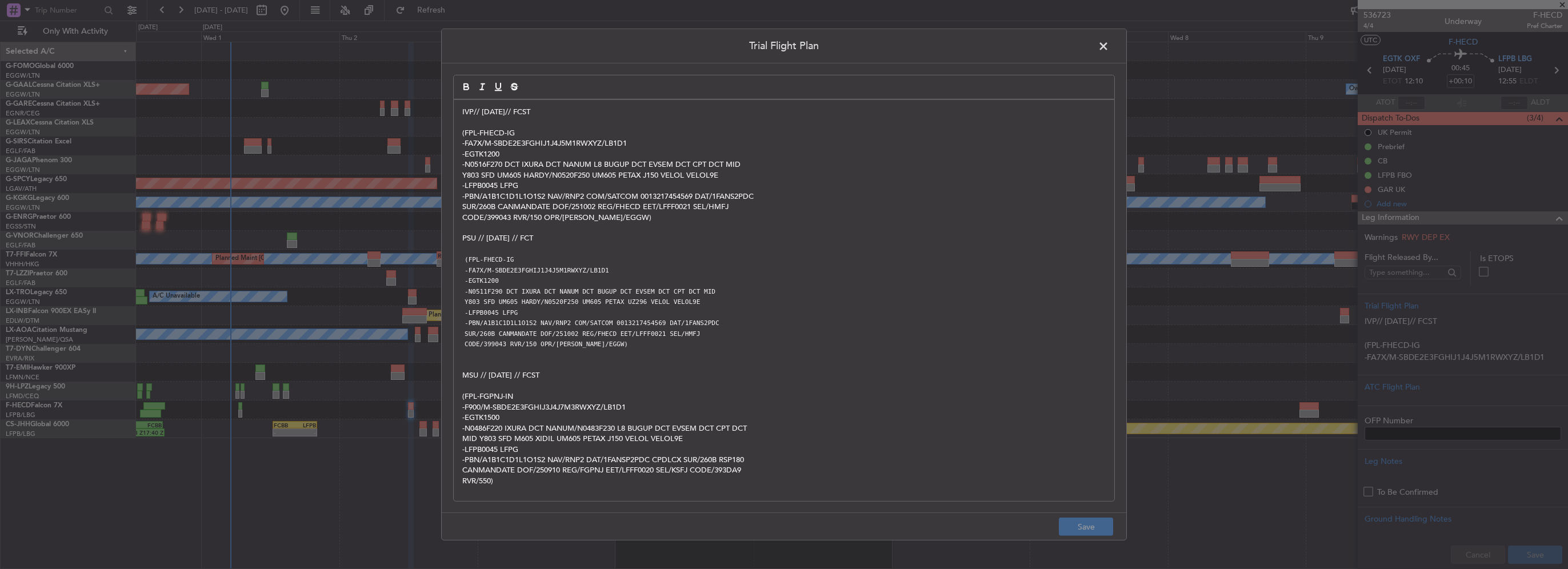
click at [462, 114] on p "IVP// [DATE]// FCST" at bounding box center [784, 112] width 643 height 11
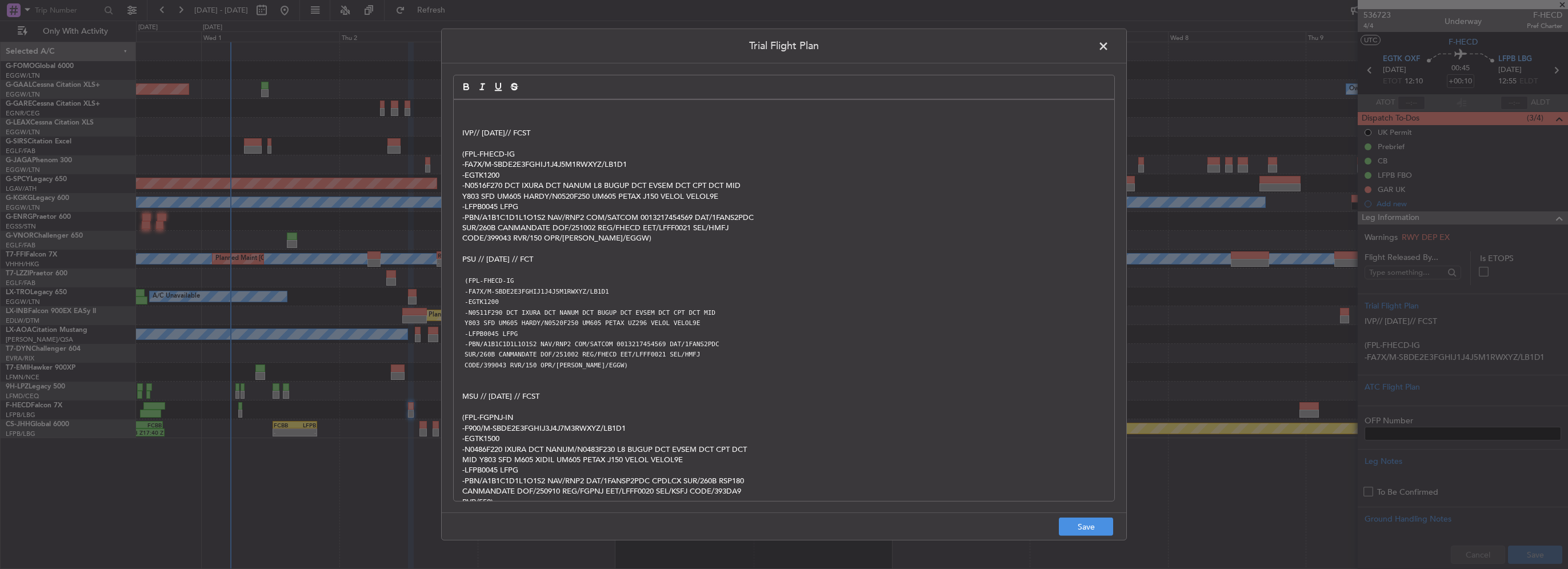
click at [462, 114] on p at bounding box center [784, 112] width 643 height 11
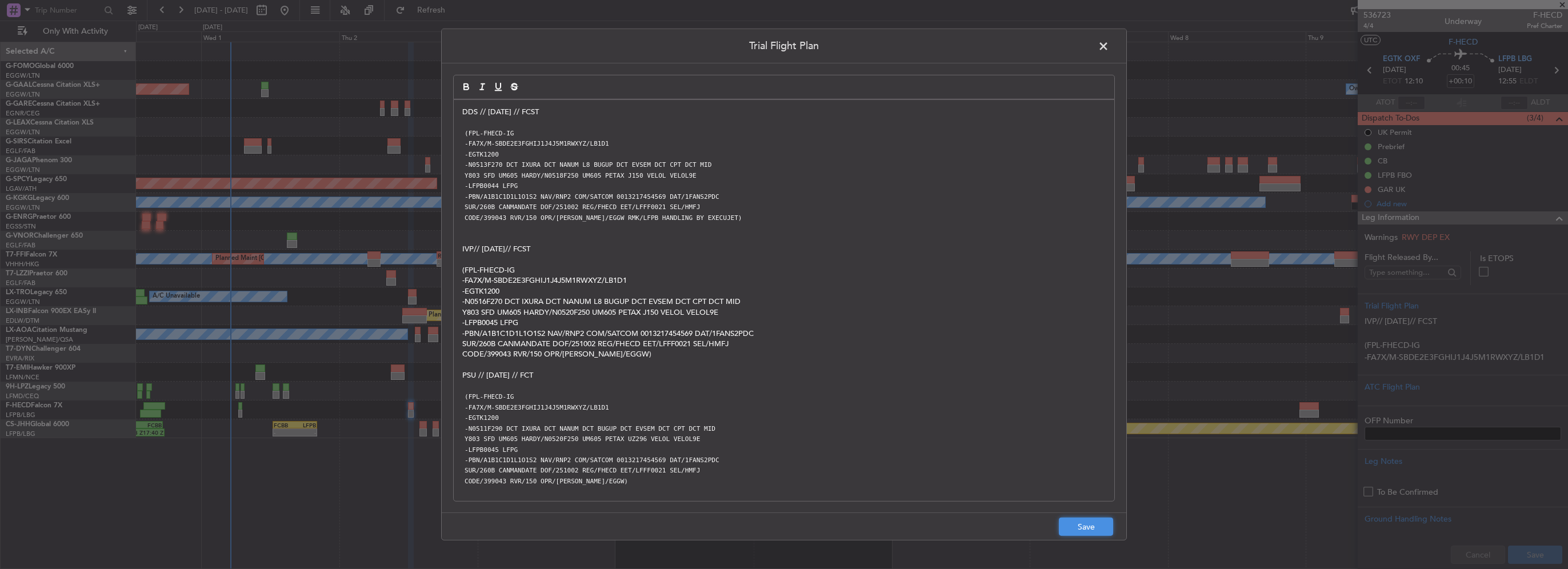
click at [1072, 527] on button "Save" at bounding box center [1086, 527] width 55 height 18
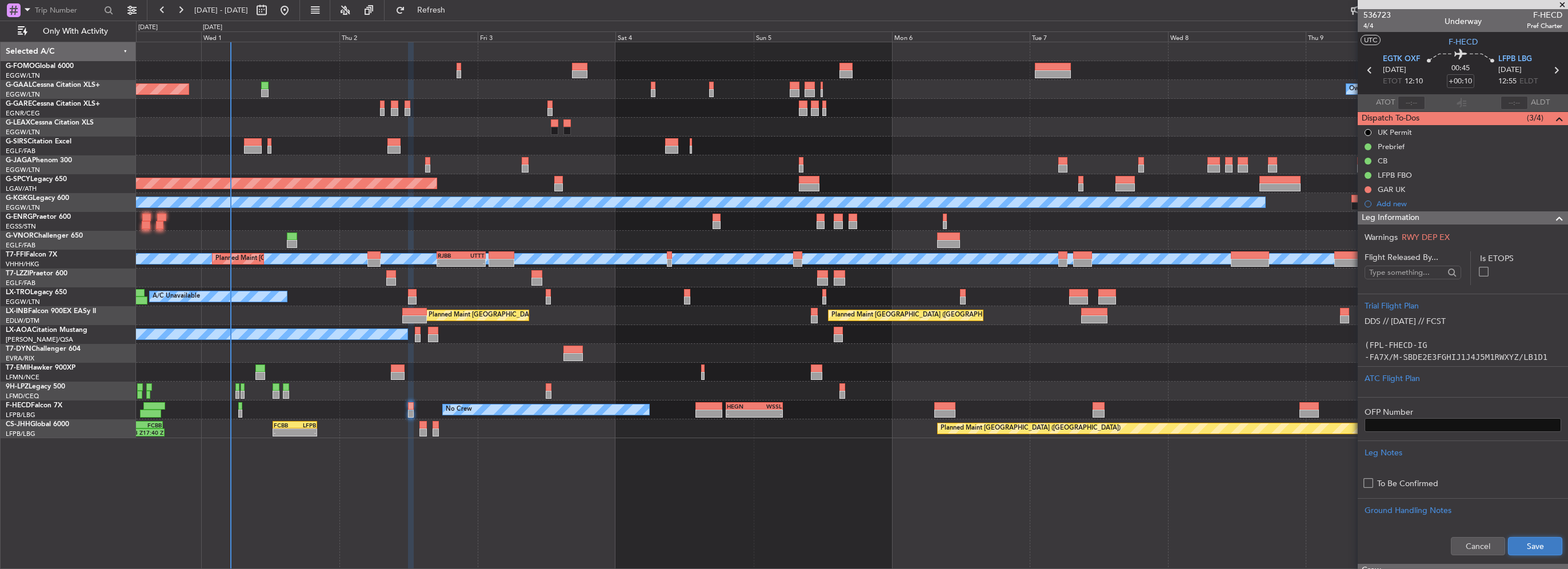
click at [1516, 548] on button "Save" at bounding box center [1535, 546] width 55 height 18
click at [1552, 217] on span at bounding box center [1559, 218] width 13 height 13
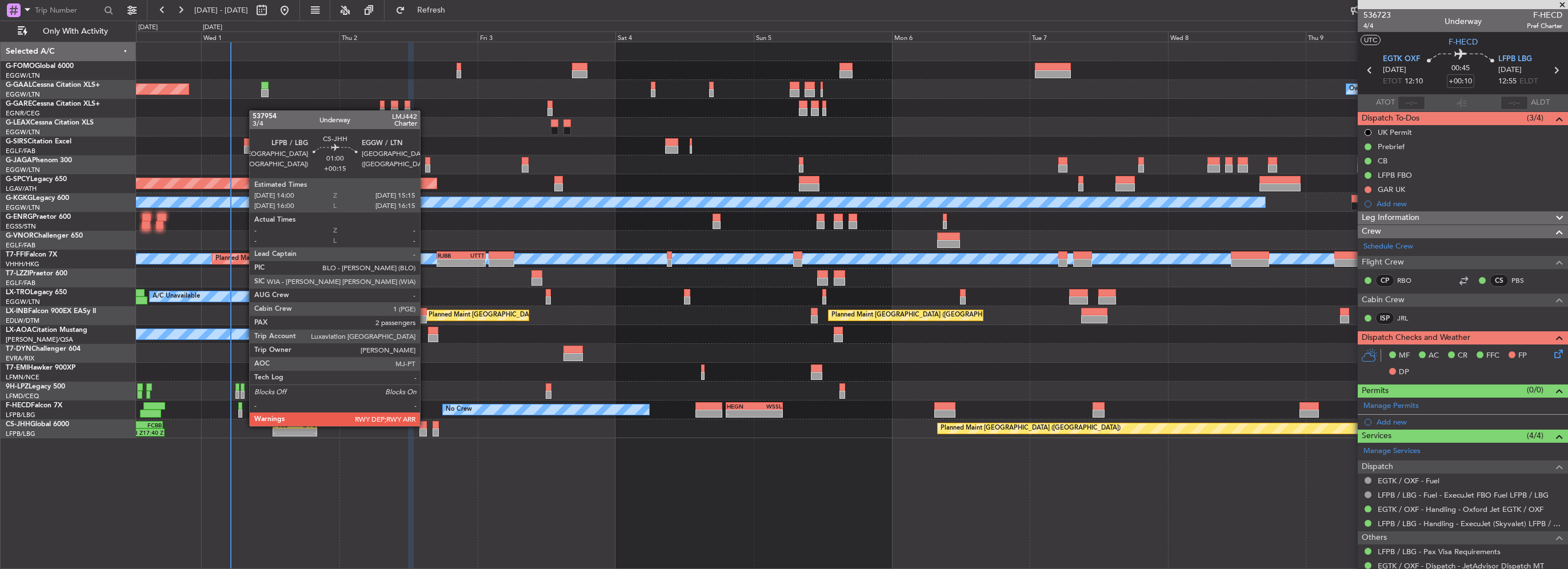
click at [425, 427] on div at bounding box center [423, 425] width 7 height 8
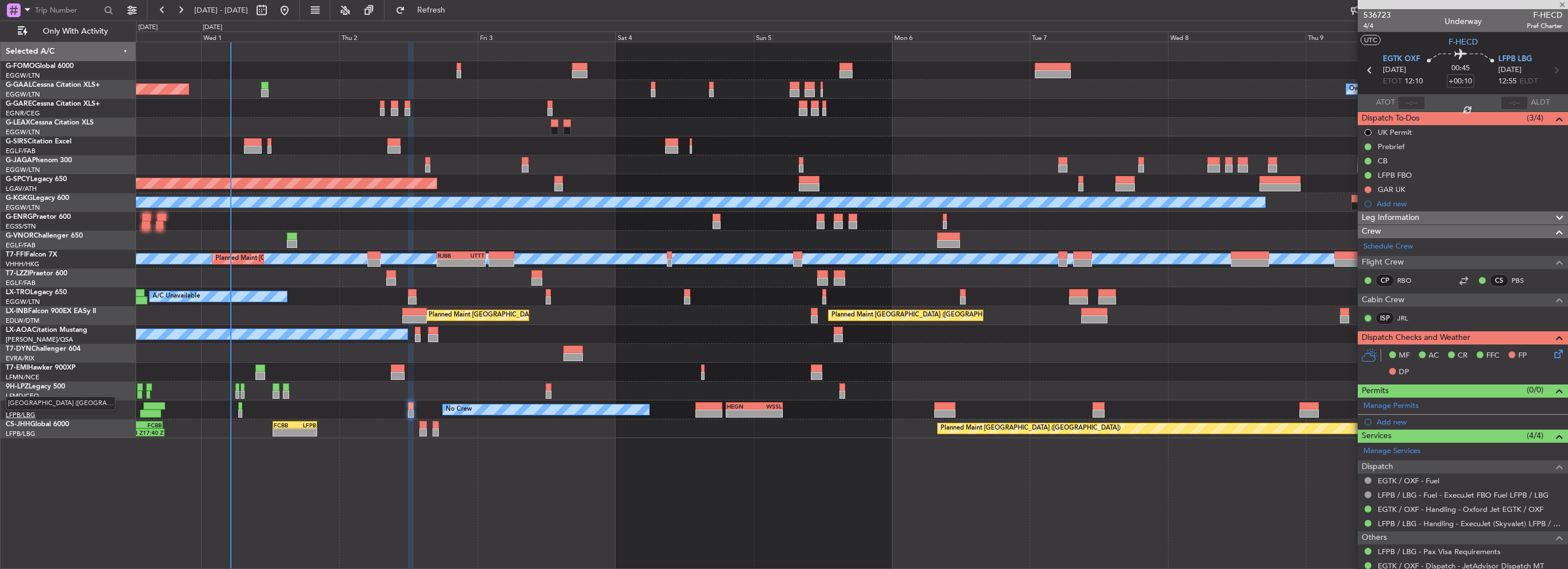
type input "+00:15"
type input "2"
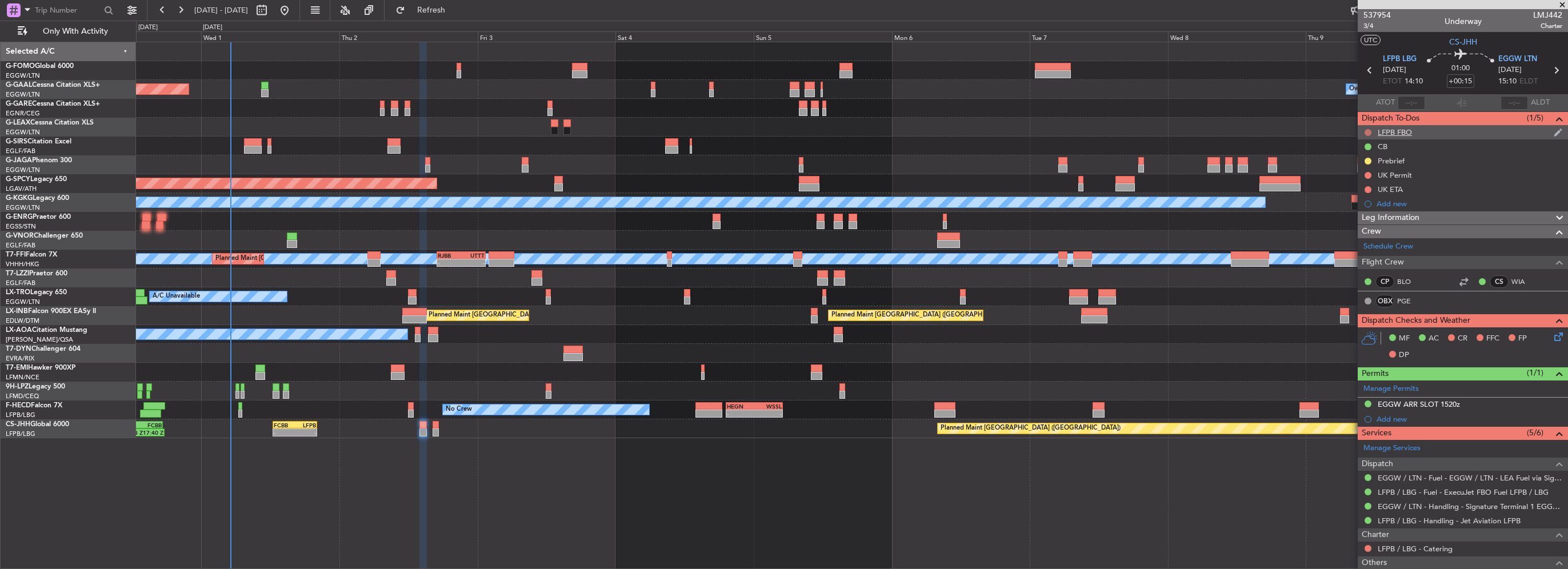
click at [1366, 132] on button at bounding box center [1368, 132] width 7 height 7
click at [1367, 198] on span "Cancelled" at bounding box center [1370, 200] width 33 height 11
click at [1369, 179] on div "UK Permit" at bounding box center [1463, 175] width 210 height 14
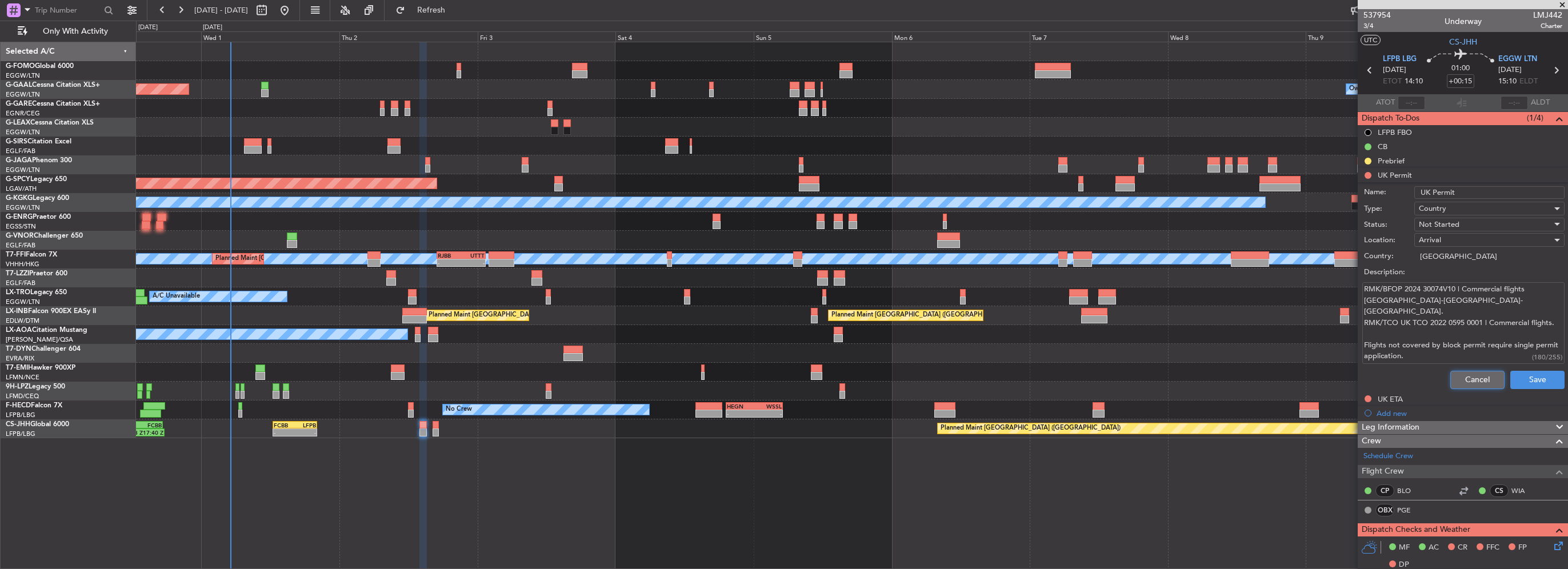
click at [1470, 381] on button "Cancel" at bounding box center [1477, 380] width 55 height 18
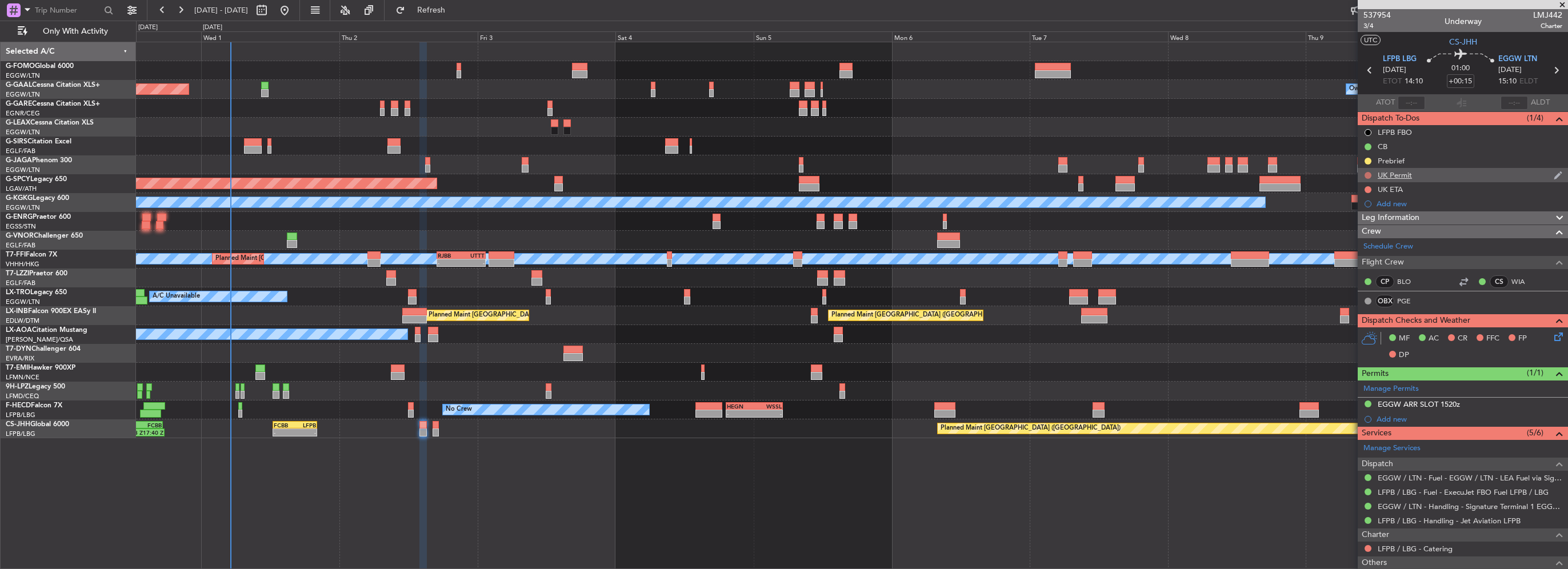
click at [1367, 175] on button at bounding box center [1368, 176] width 7 height 7
click at [1355, 239] on span "Cancelled" at bounding box center [1370, 243] width 33 height 11
click at [1365, 188] on button at bounding box center [1368, 190] width 7 height 7
click at [1354, 253] on li "Cancelled" at bounding box center [1369, 257] width 61 height 17
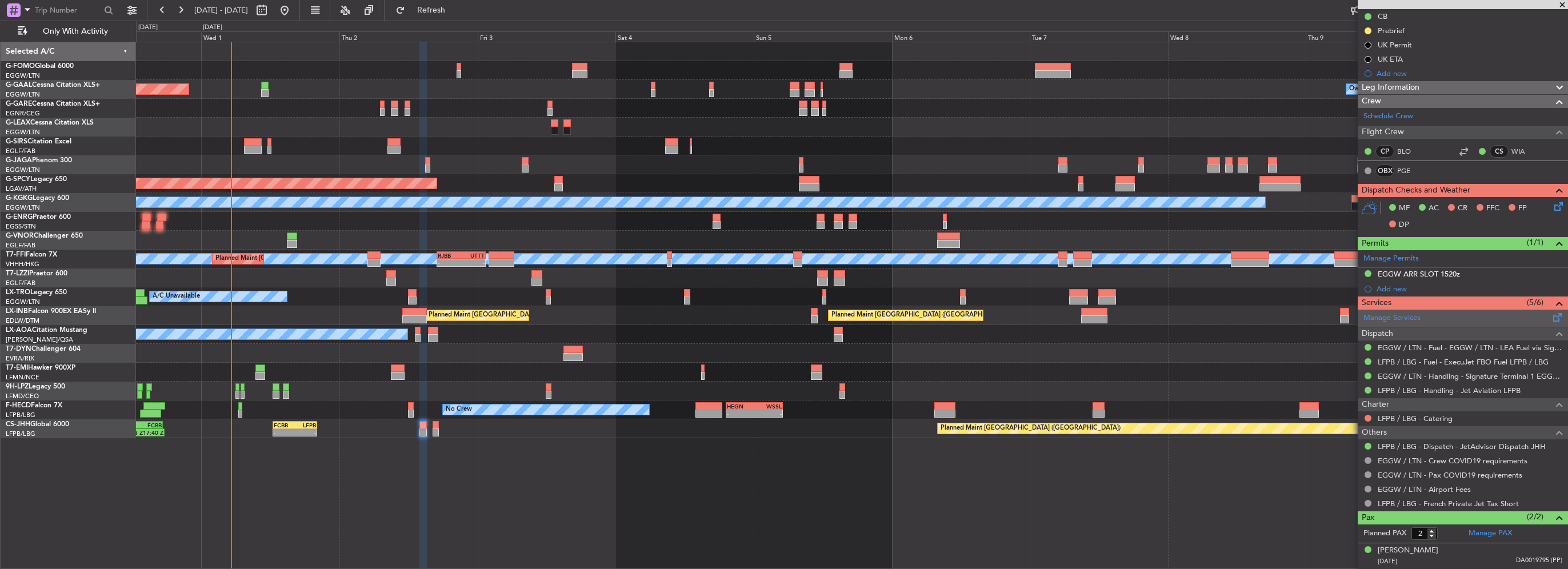
scroll to position [153, 0]
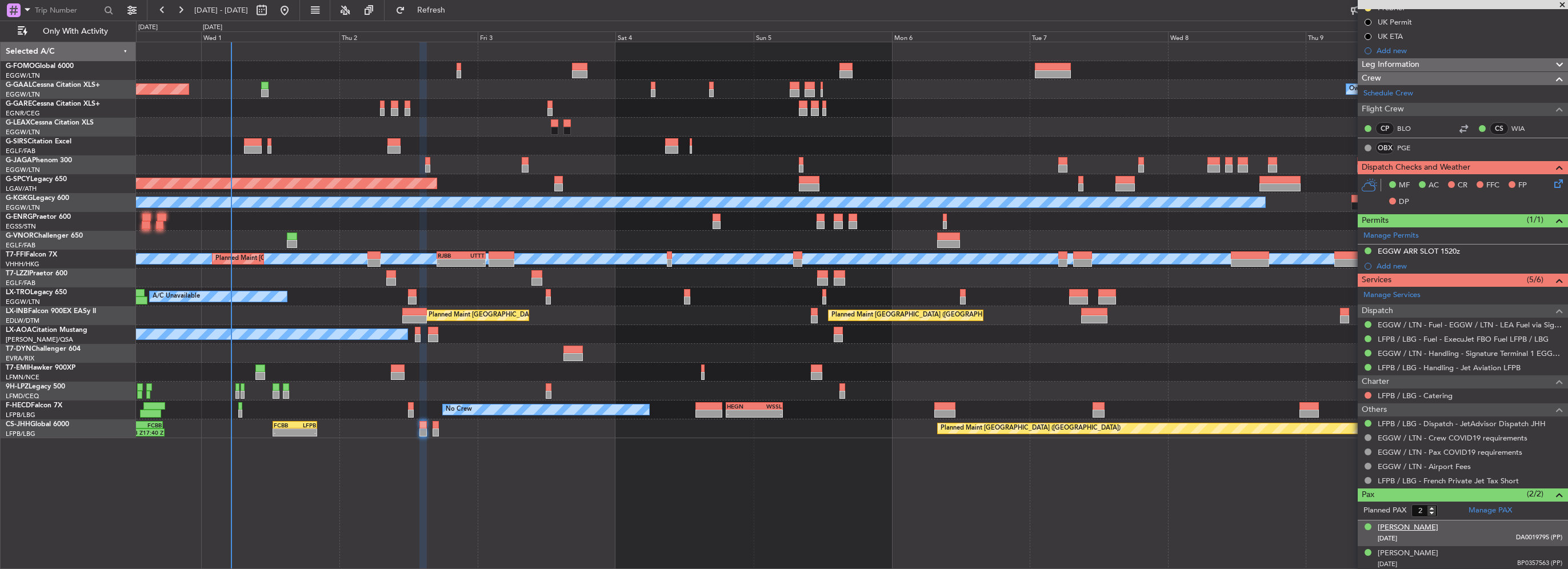
click at [1424, 525] on div "[PERSON_NAME]" at bounding box center [1408, 528] width 61 height 11
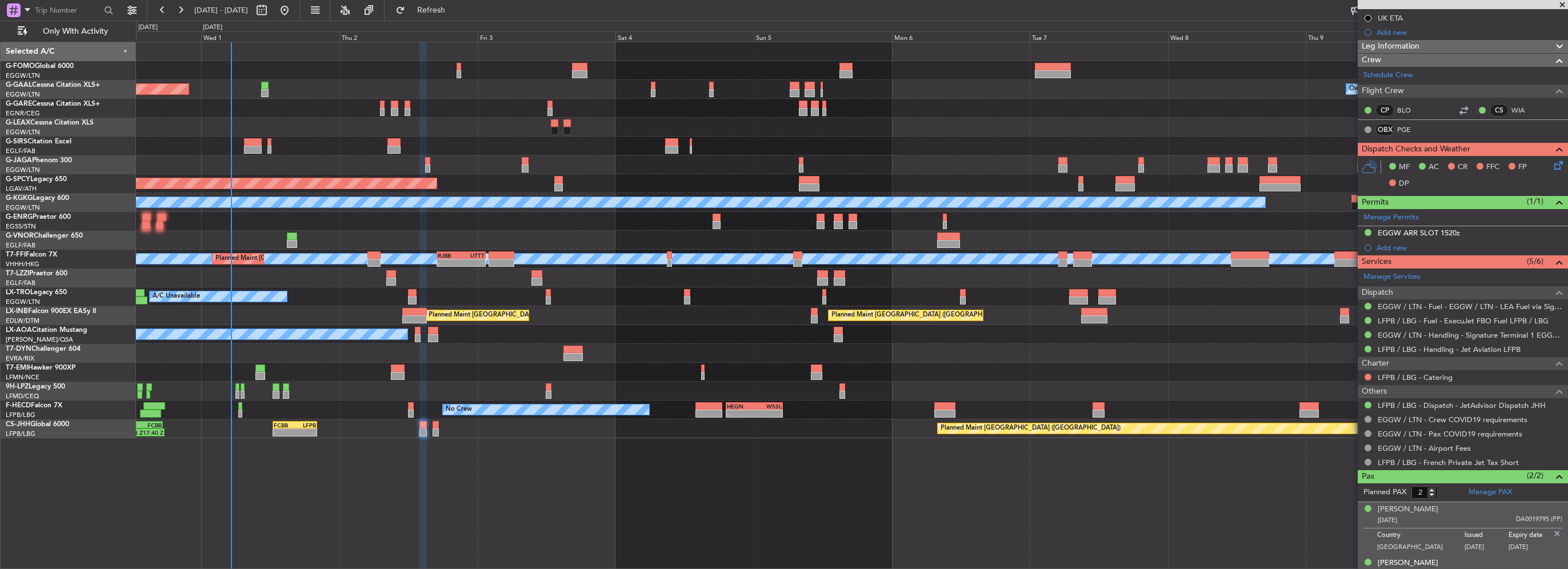
scroll to position [181, 0]
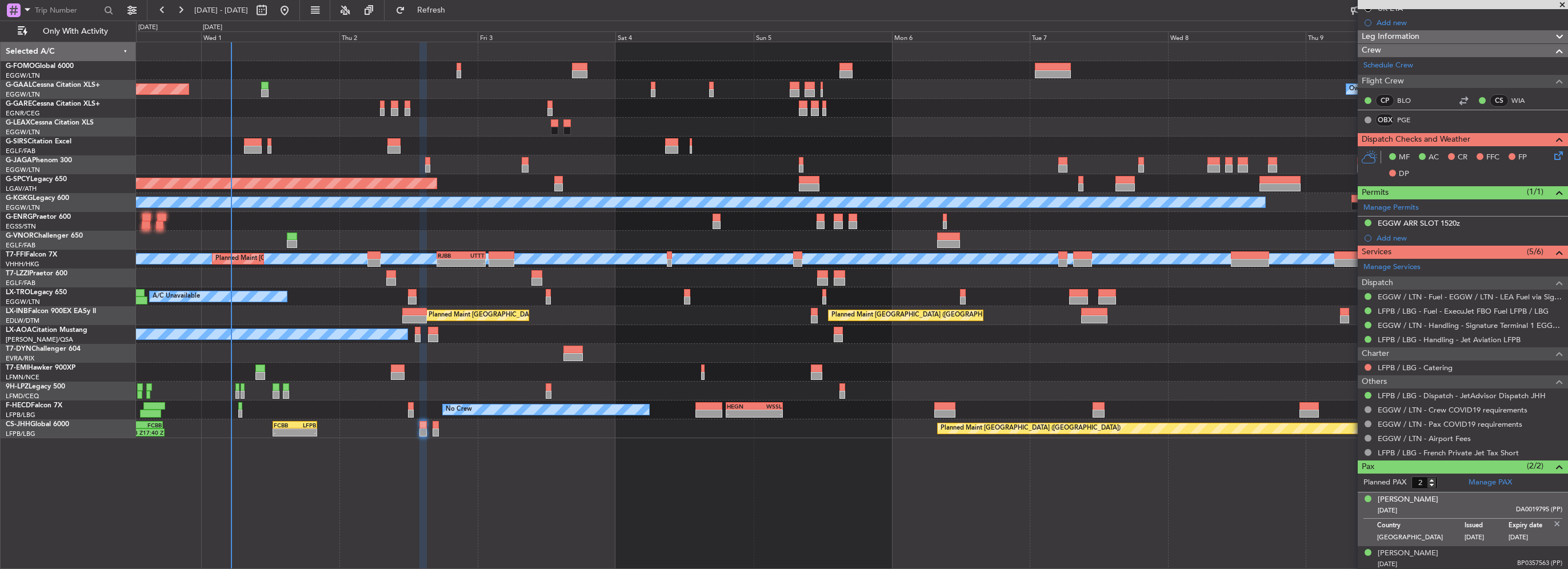
click at [1552, 521] on img at bounding box center [1557, 524] width 11 height 11
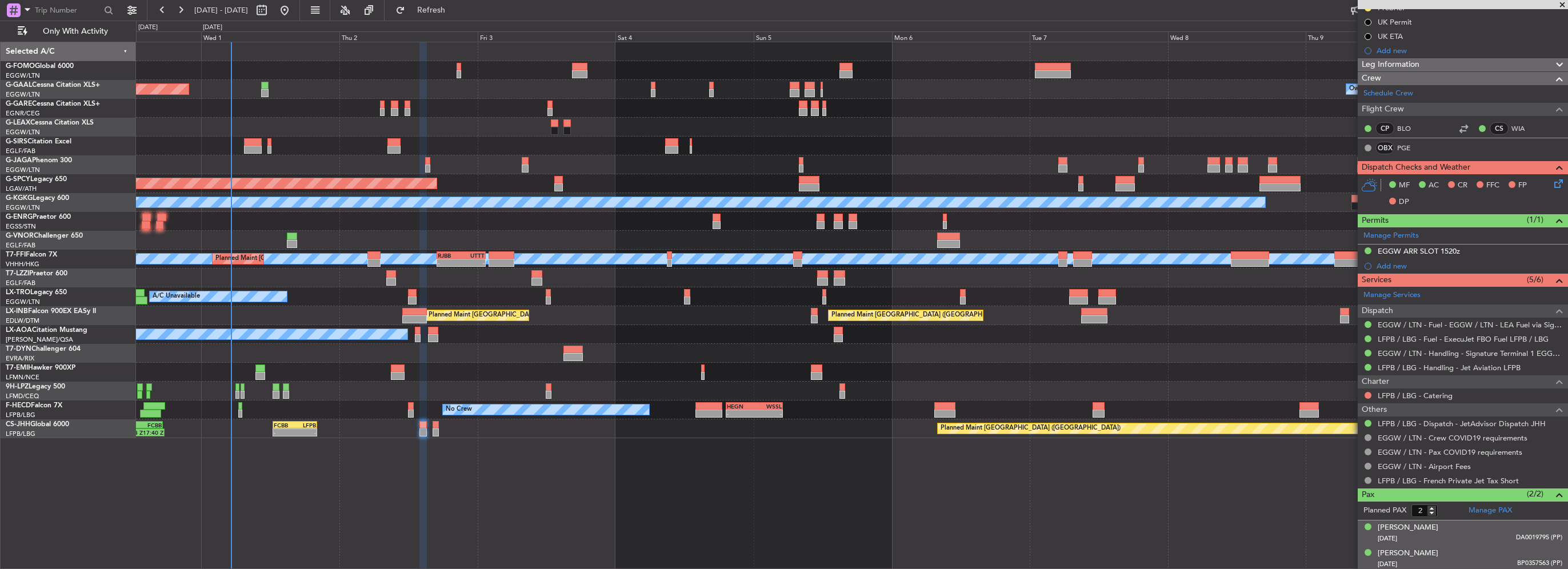
click at [1433, 550] on div "Zouhair GAMRA 12/03/1983 BP0357563 (PP)" at bounding box center [1470, 558] width 185 height 22
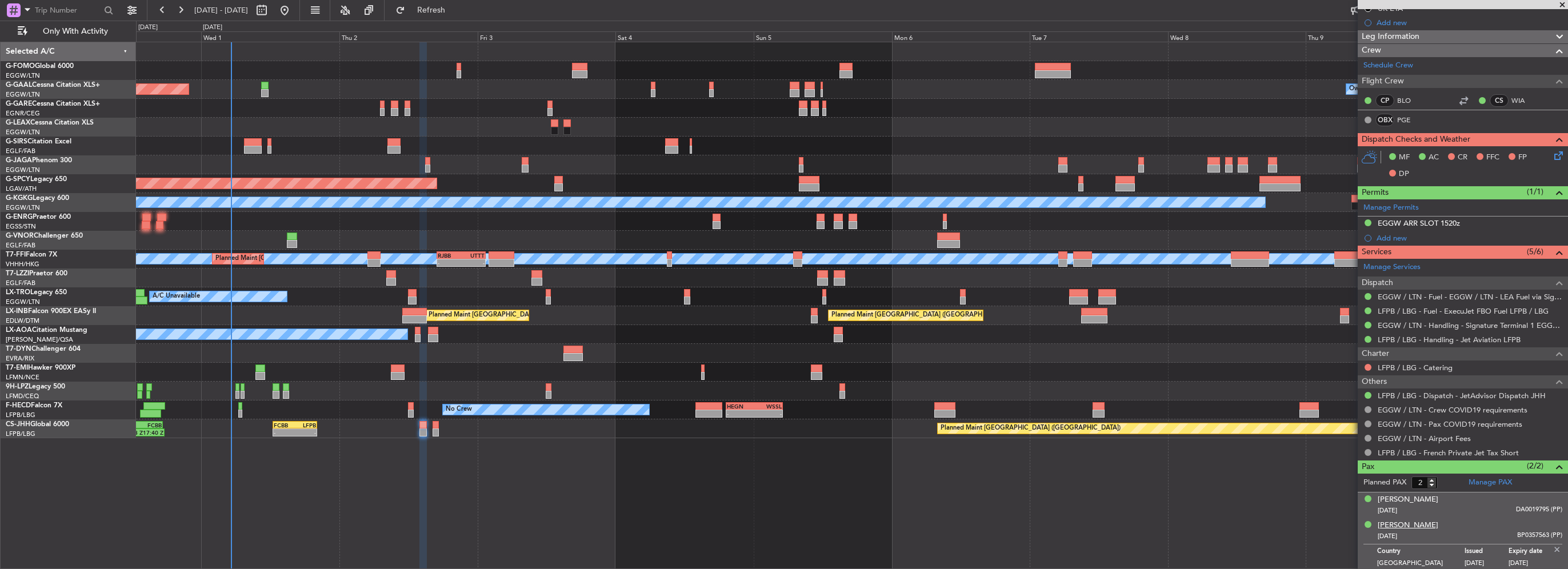
click at [1403, 521] on div "Zouhair GAMRA" at bounding box center [1408, 526] width 61 height 11
click at [1552, 546] on img at bounding box center [1557, 549] width 11 height 11
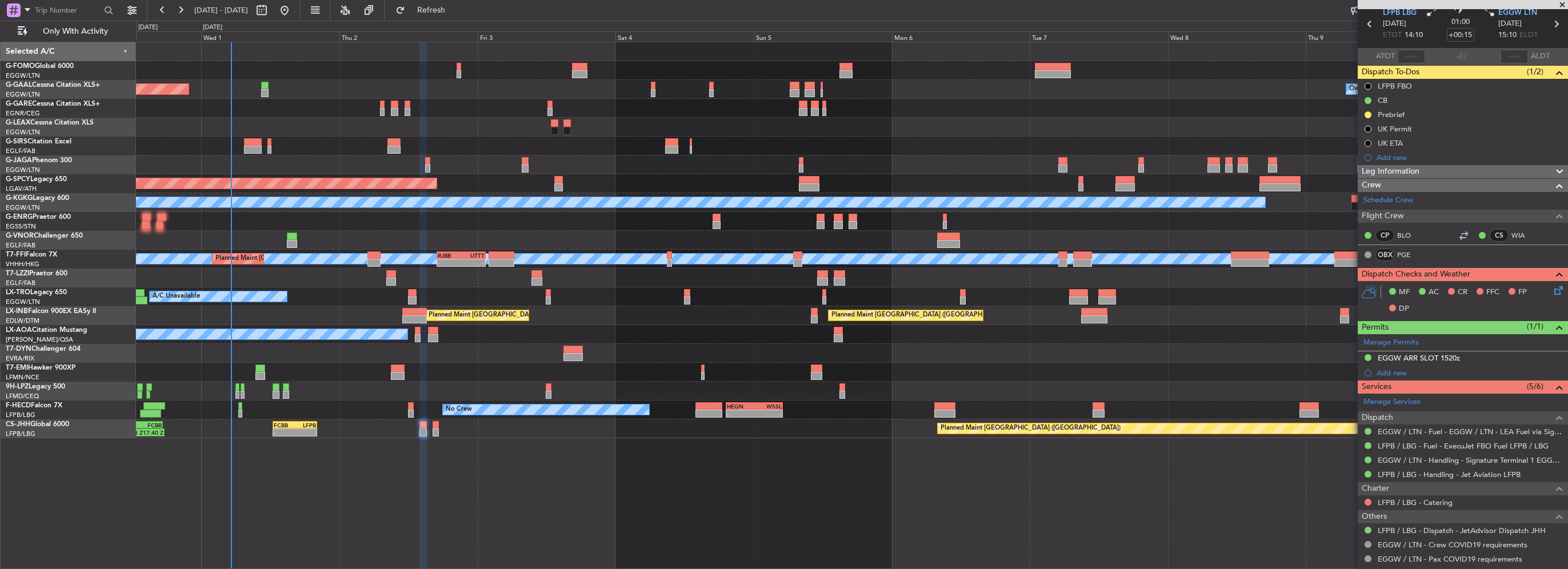
scroll to position [0, 0]
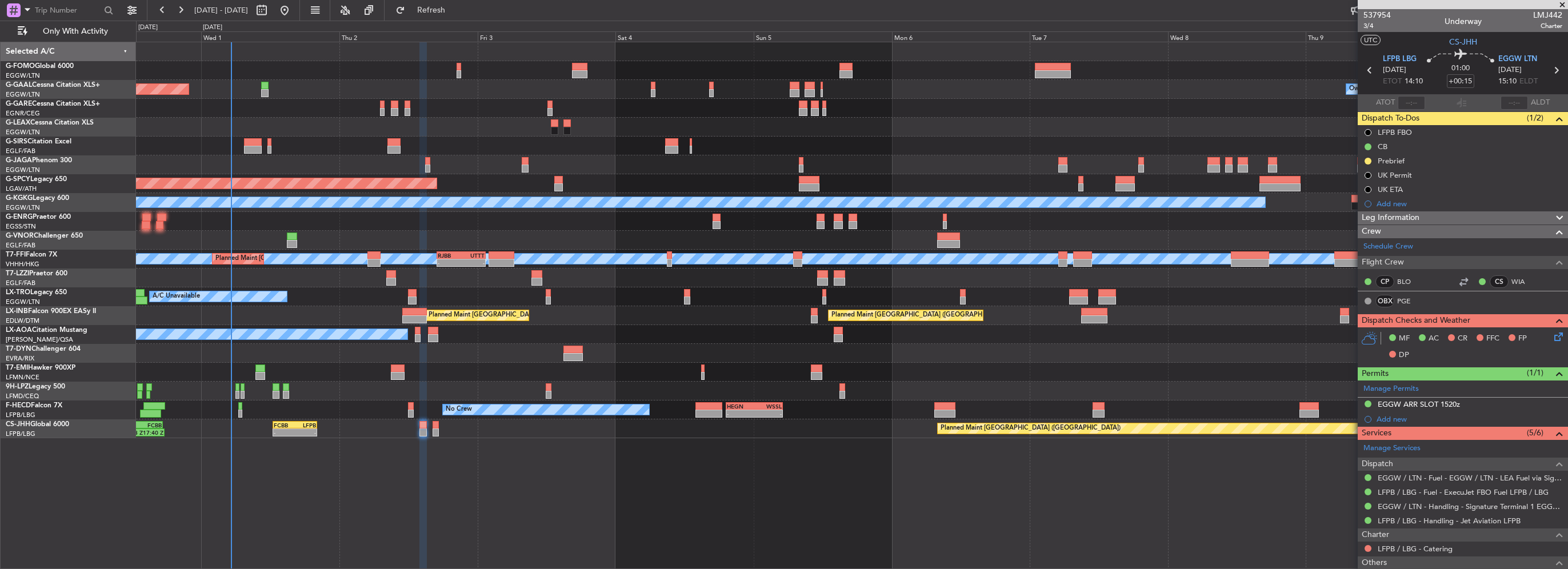
click at [1412, 213] on span "Leg Information" at bounding box center [1391, 218] width 58 height 13
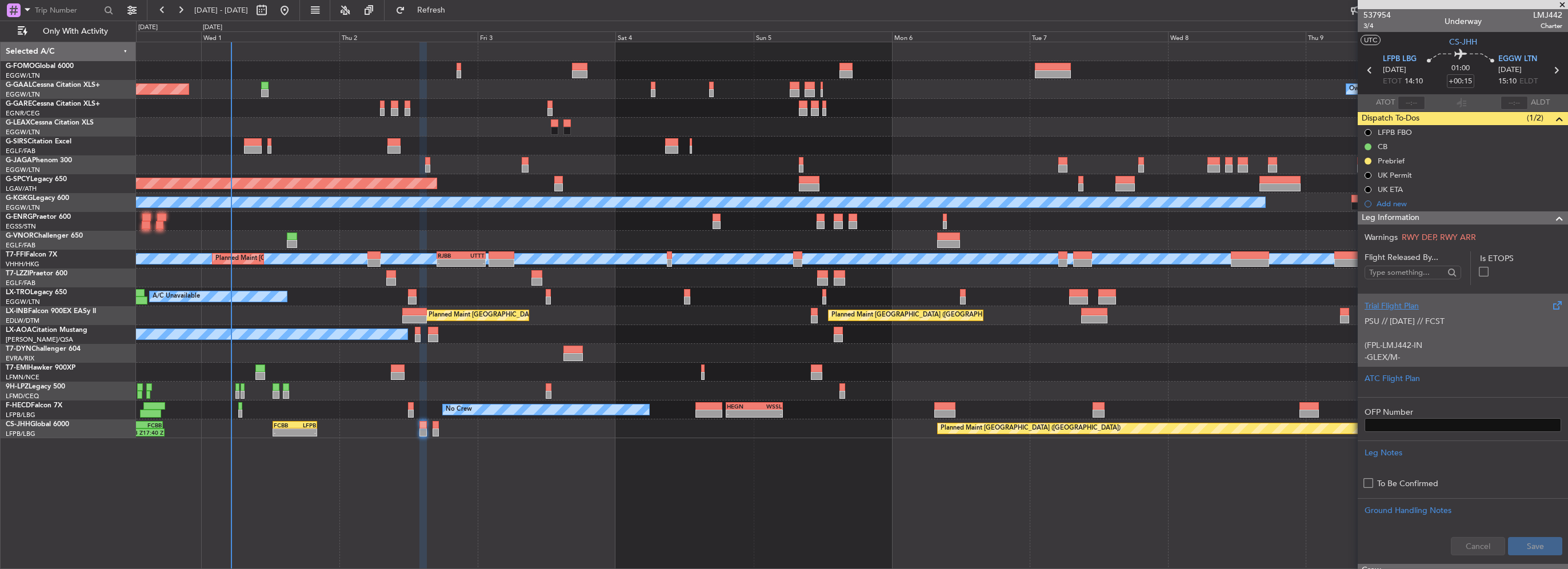
click at [1402, 306] on div "Trial Flight Plan" at bounding box center [1463, 306] width 197 height 12
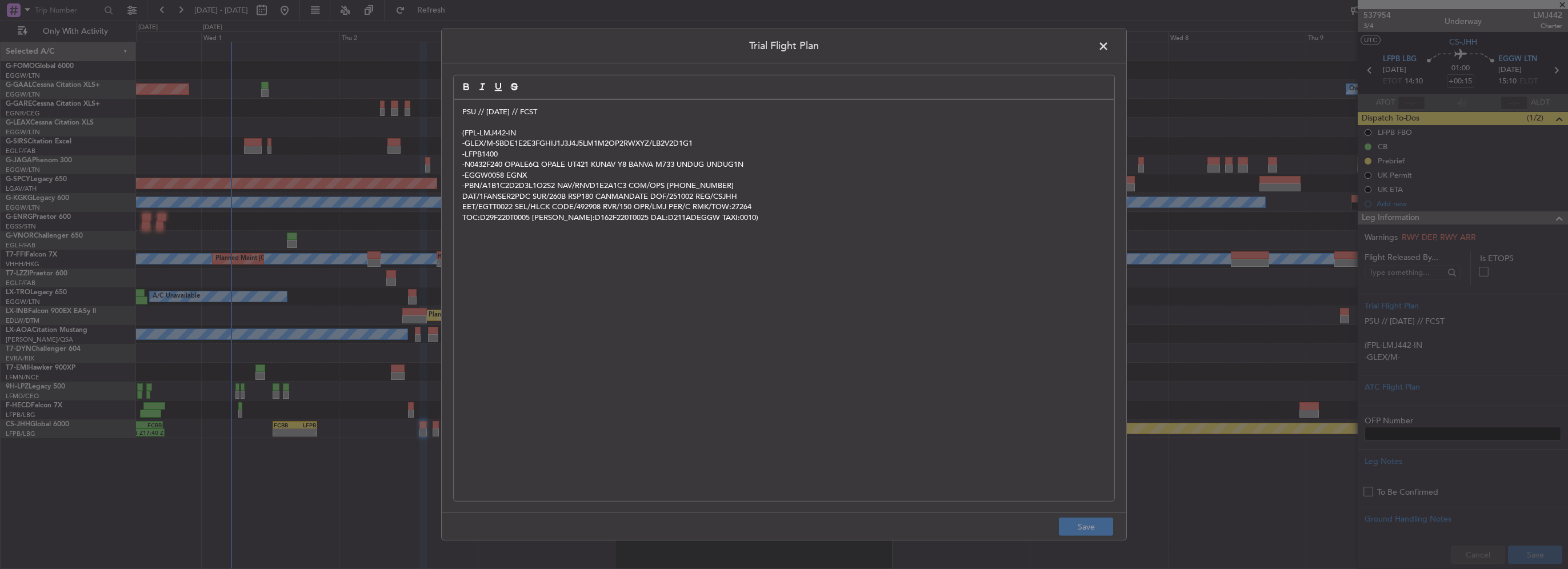
click at [464, 112] on p "PSU // 30SEP // FCST" at bounding box center [784, 112] width 643 height 11
click at [464, 114] on p "PSU // 30SEP // FCST" at bounding box center [784, 112] width 643 height 11
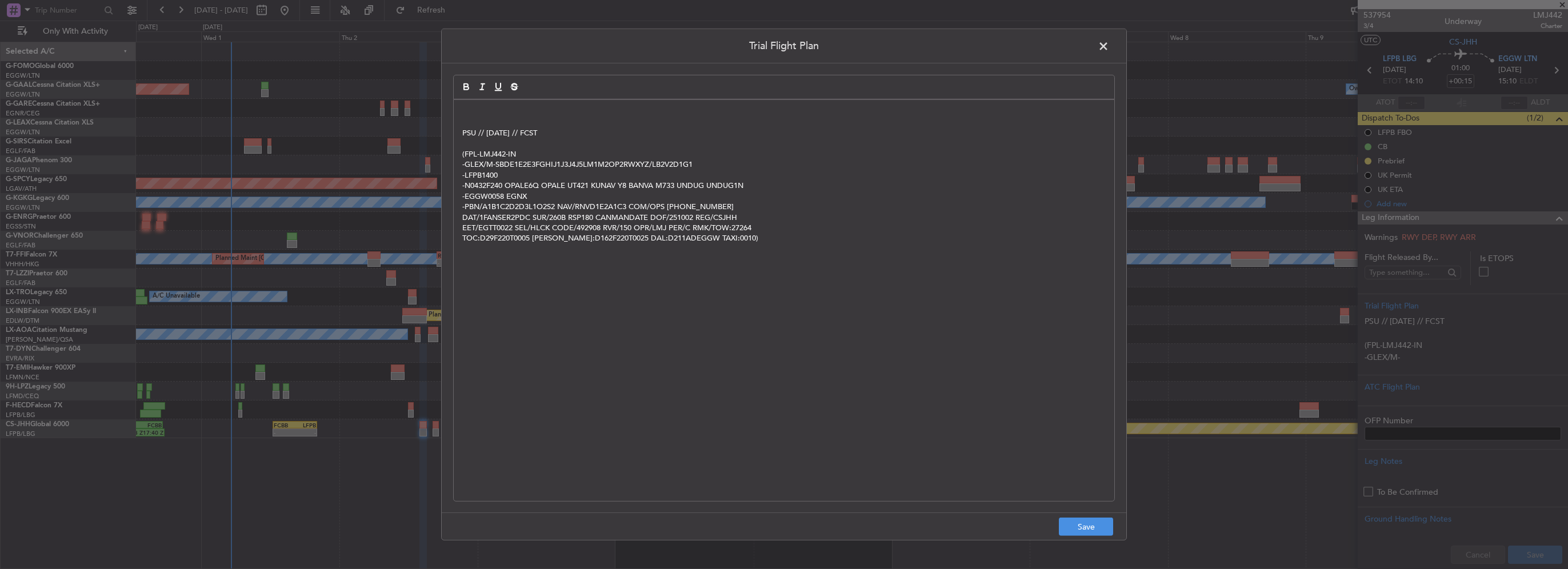
click at [467, 112] on p at bounding box center [784, 112] width 643 height 11
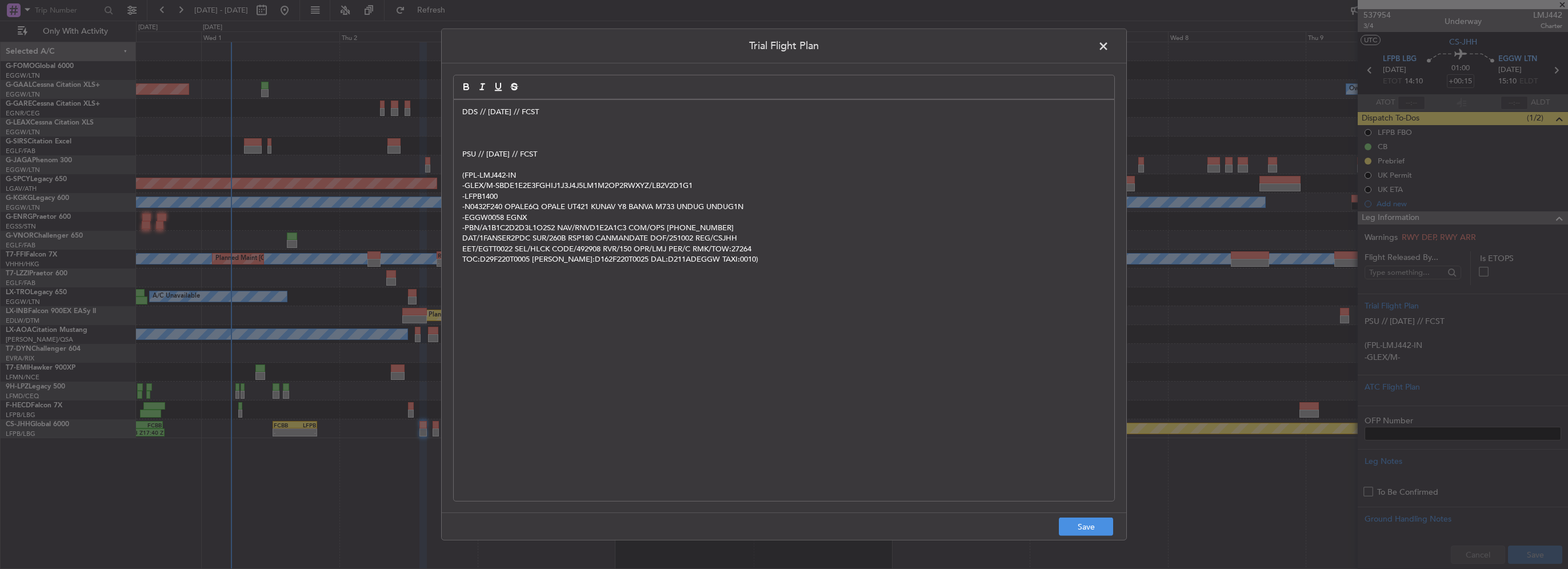
paste div
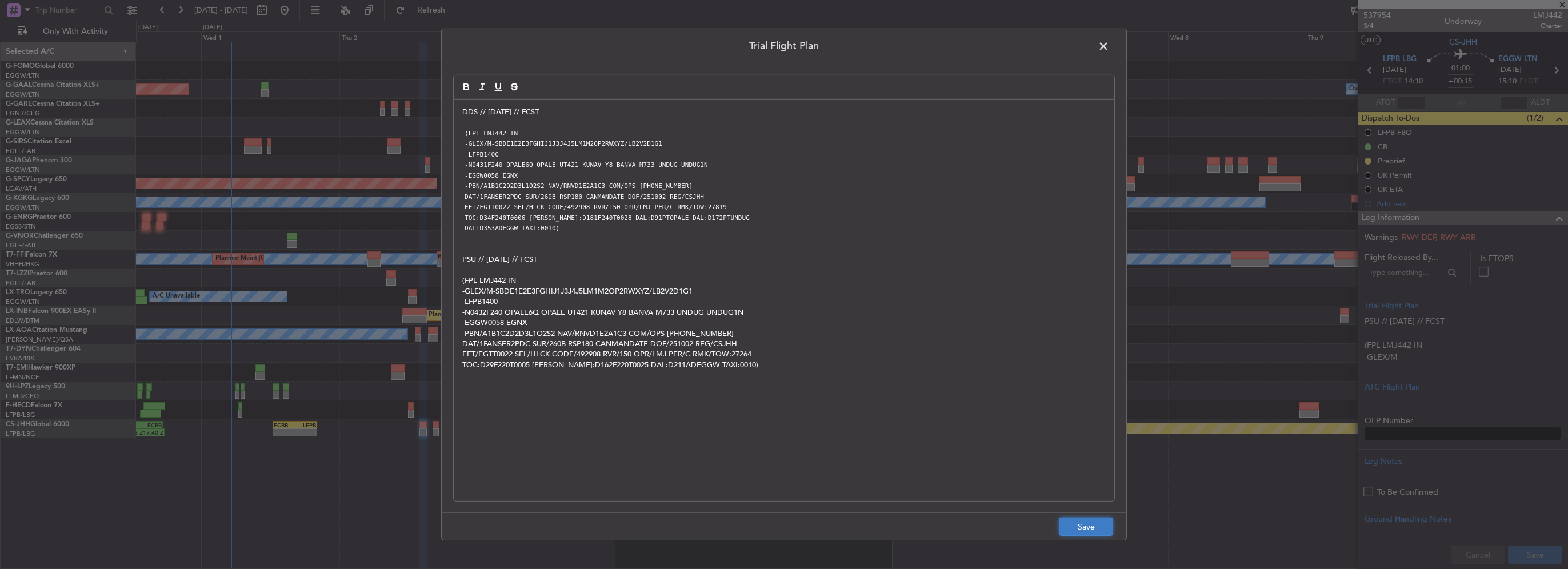
click at [1098, 528] on button "Save" at bounding box center [1086, 527] width 55 height 18
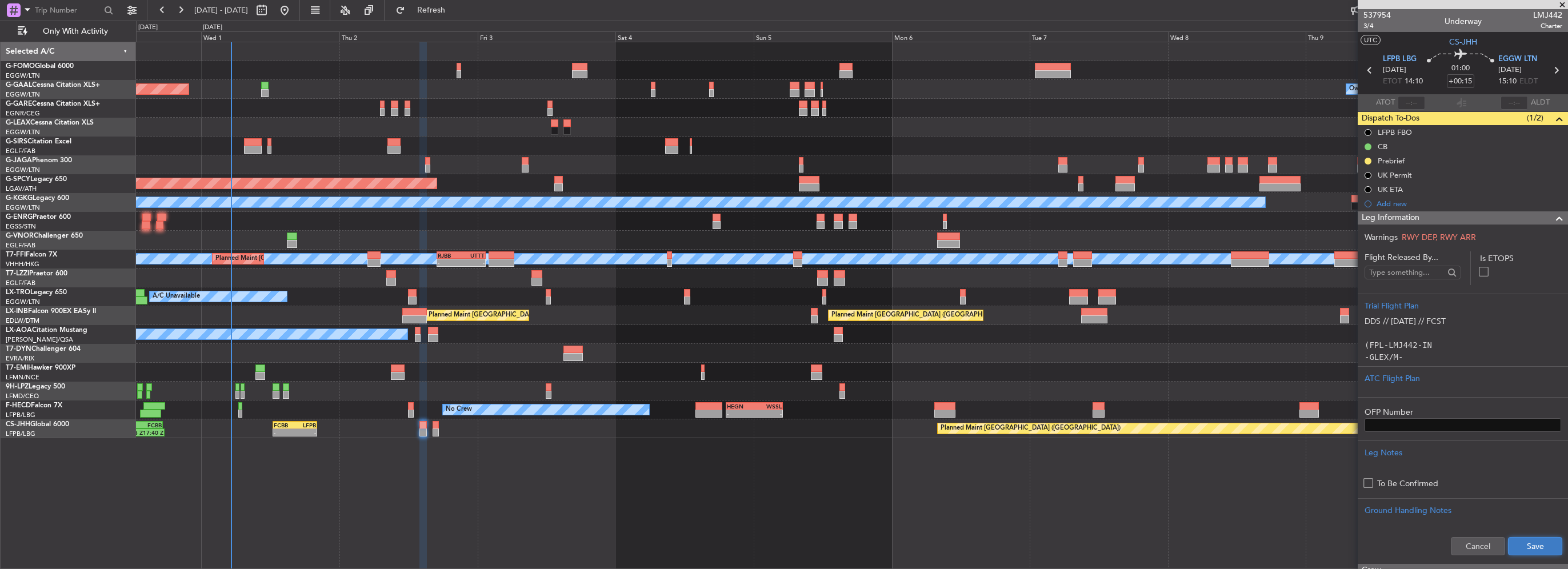
click at [1530, 537] on button "Save" at bounding box center [1535, 546] width 55 height 18
drag, startPoint x: 1545, startPoint y: 217, endPoint x: 1526, endPoint y: 223, distance: 19.9
click at [1552, 217] on span at bounding box center [1559, 218] width 13 height 13
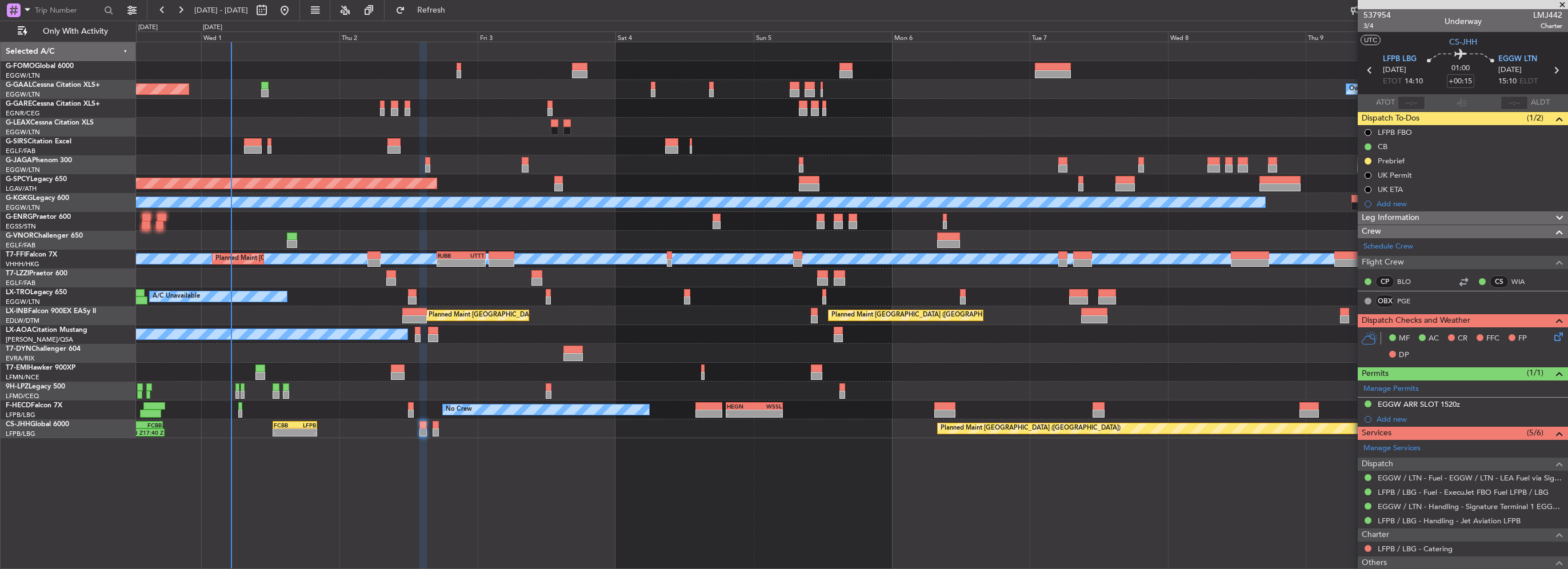
click at [1552, 331] on icon at bounding box center [1557, 335] width 9 height 9
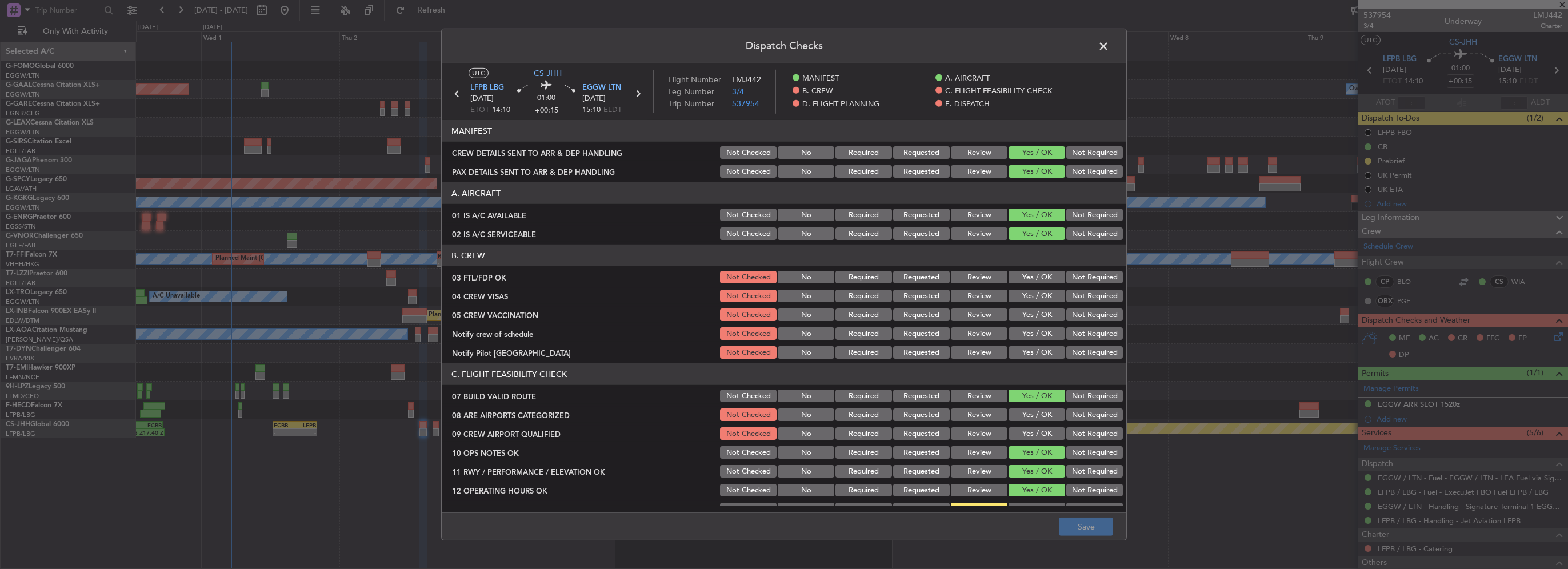
click at [1036, 410] on button "Yes / OK" at bounding box center [1037, 415] width 57 height 13
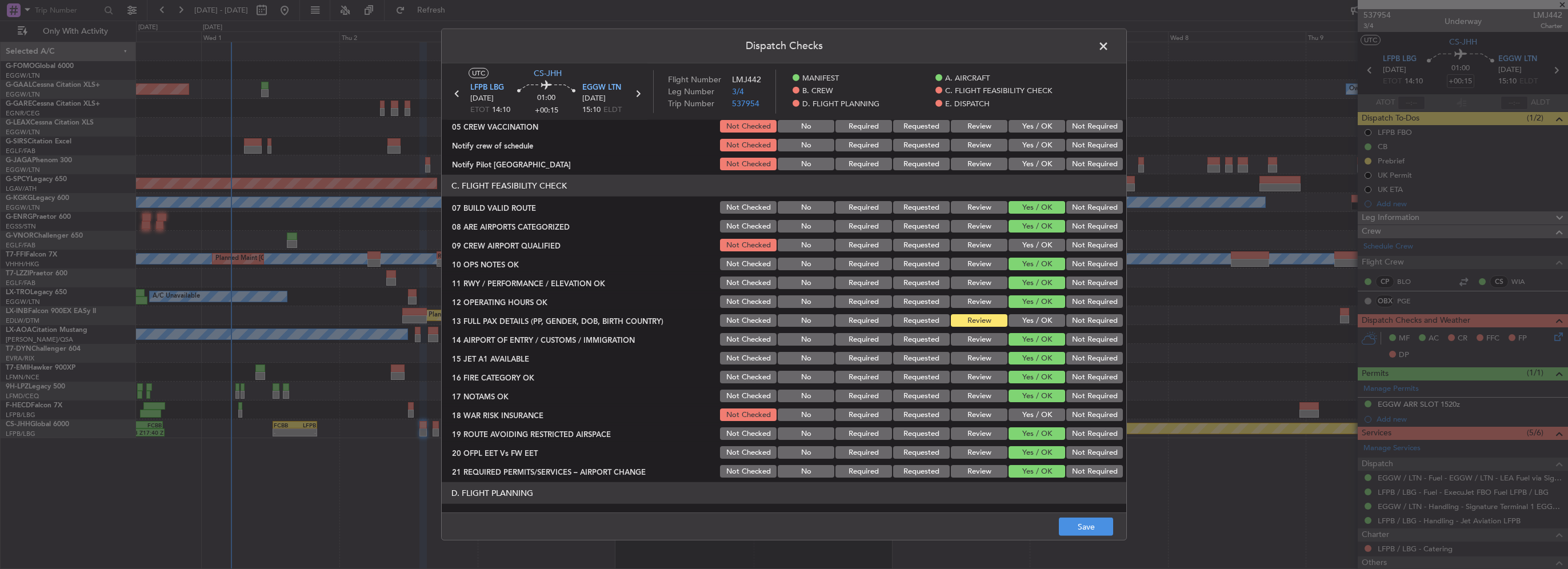
scroll to position [229, 0]
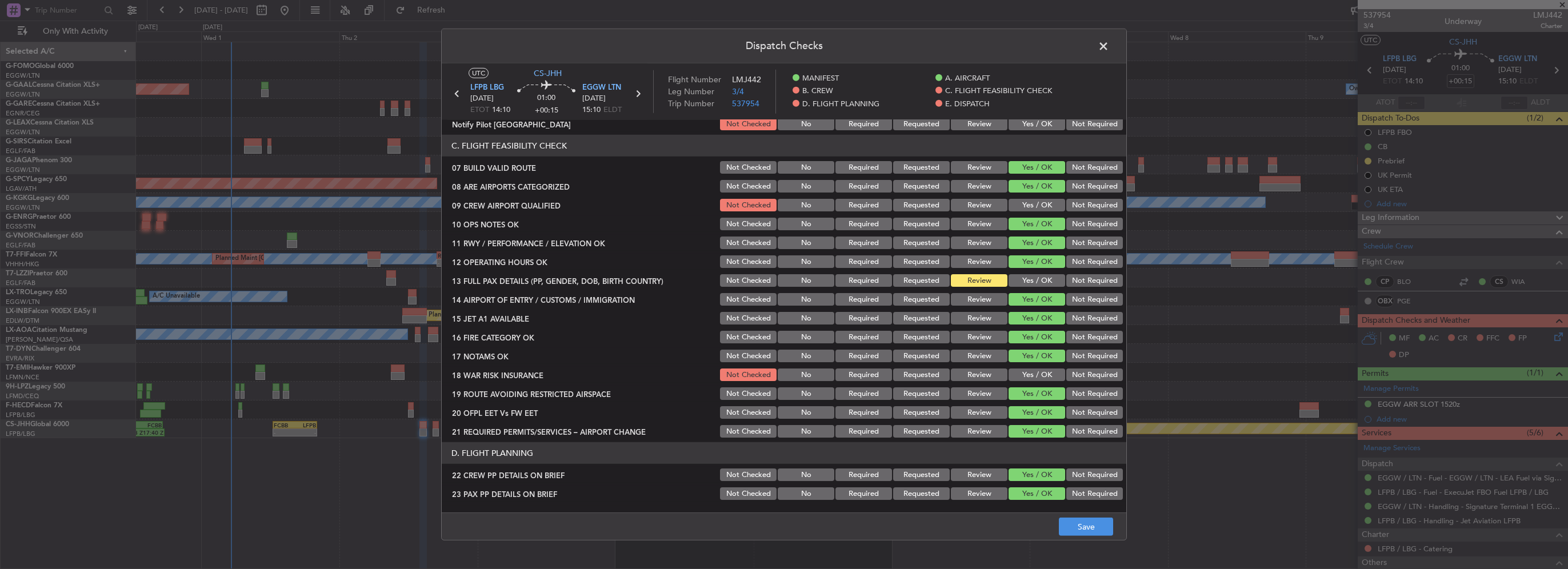
click at [1031, 284] on button "Yes / OK" at bounding box center [1037, 281] width 57 height 13
click at [1090, 379] on button "Not Required" at bounding box center [1094, 375] width 57 height 13
click at [1087, 529] on button "Save" at bounding box center [1086, 527] width 55 height 18
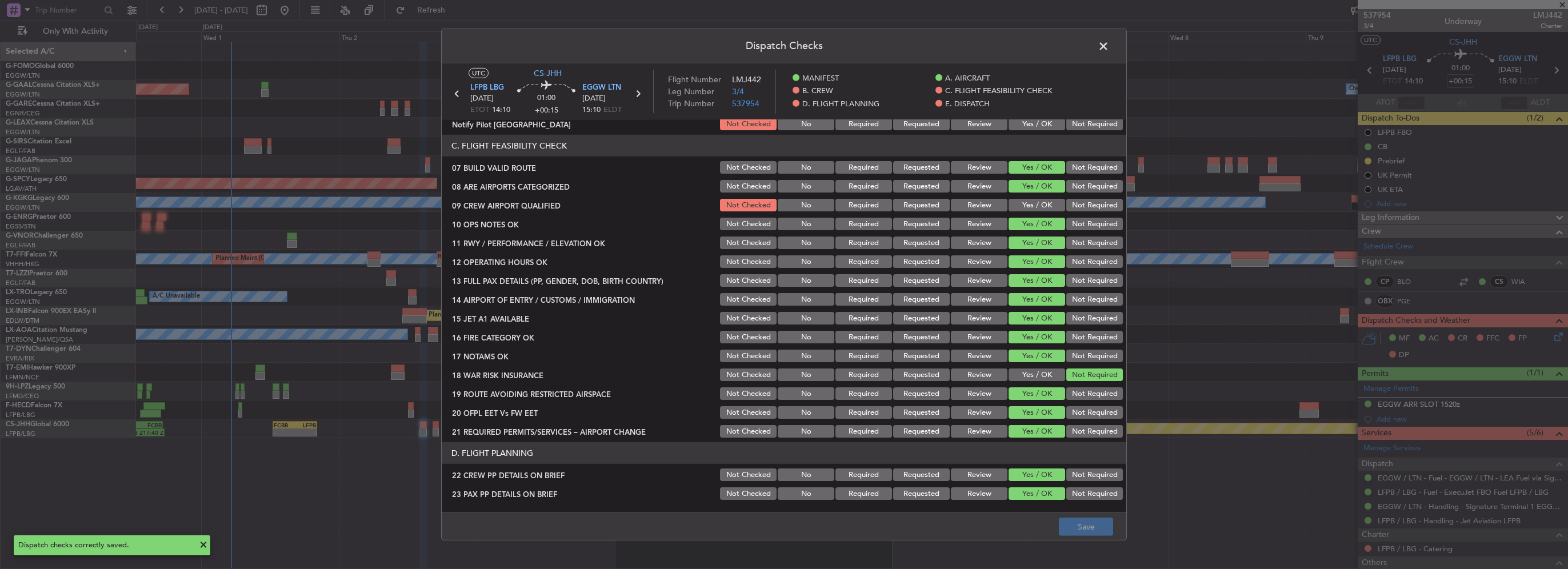
click at [1109, 45] on span at bounding box center [1109, 49] width 0 height 23
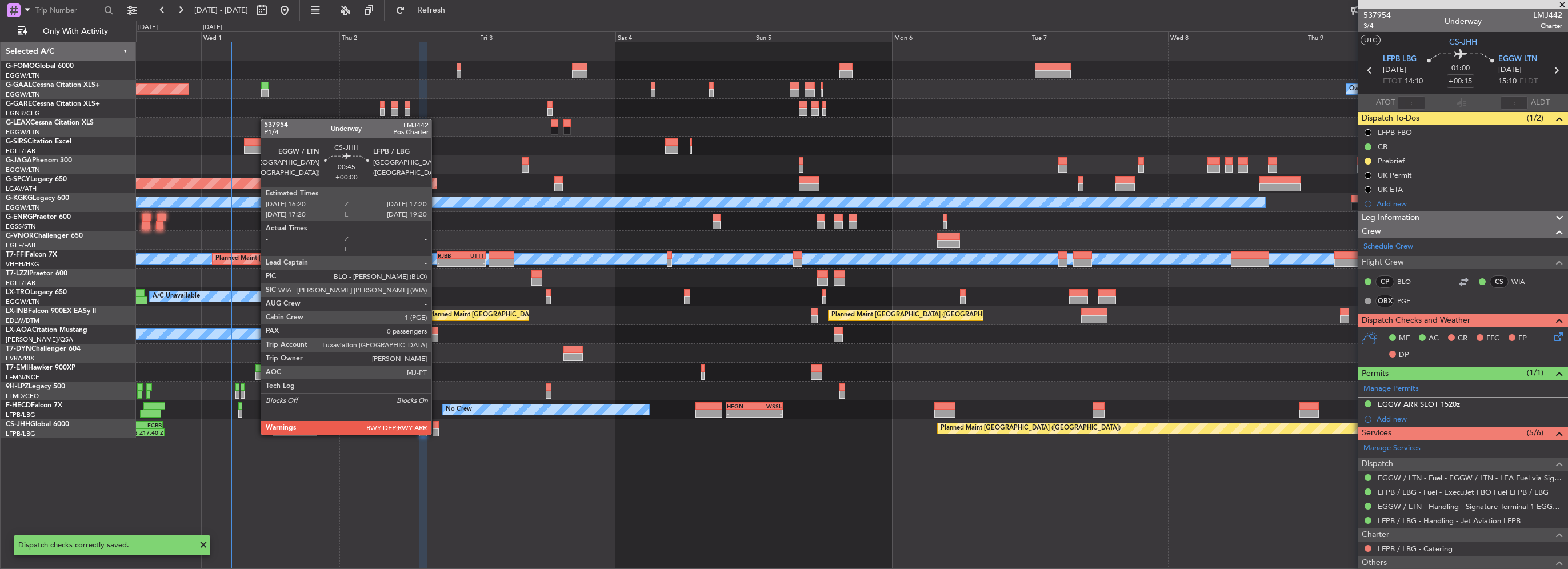
click at [437, 434] on div at bounding box center [435, 432] width 6 height 8
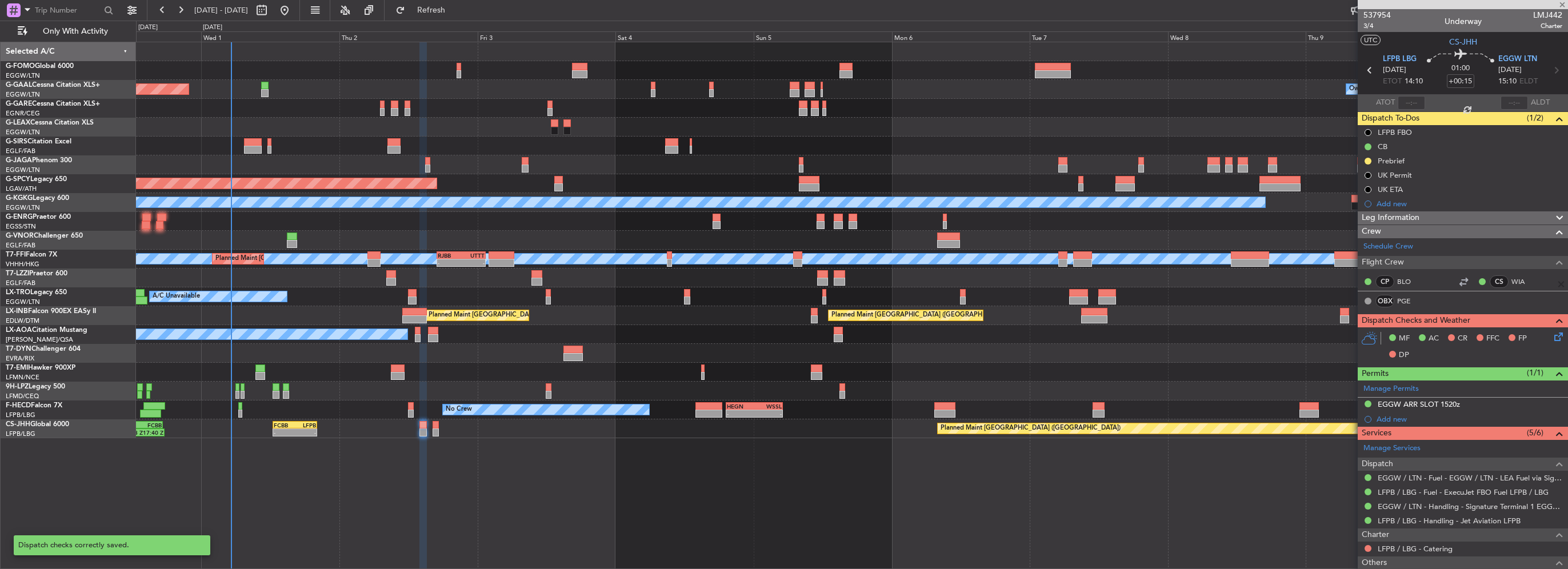
type input "0"
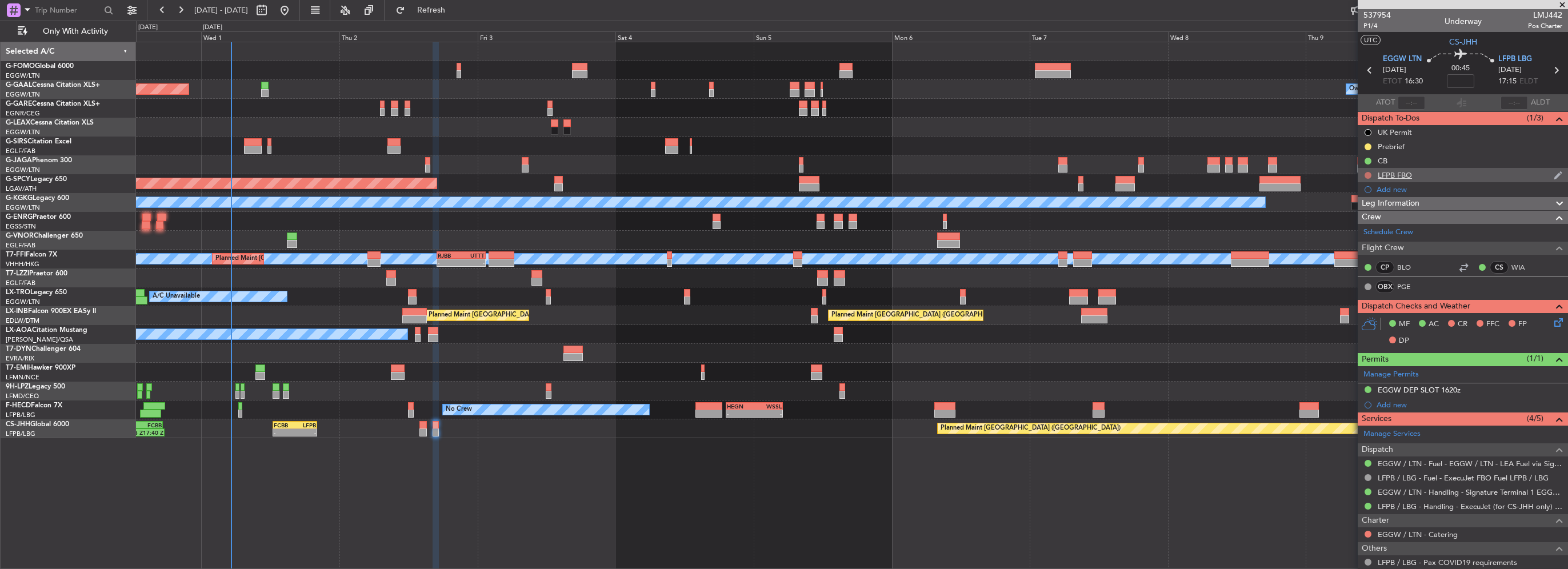
click at [1366, 175] on button at bounding box center [1368, 176] width 7 height 7
click at [1369, 230] on span "Completed" at bounding box center [1373, 226] width 38 height 11
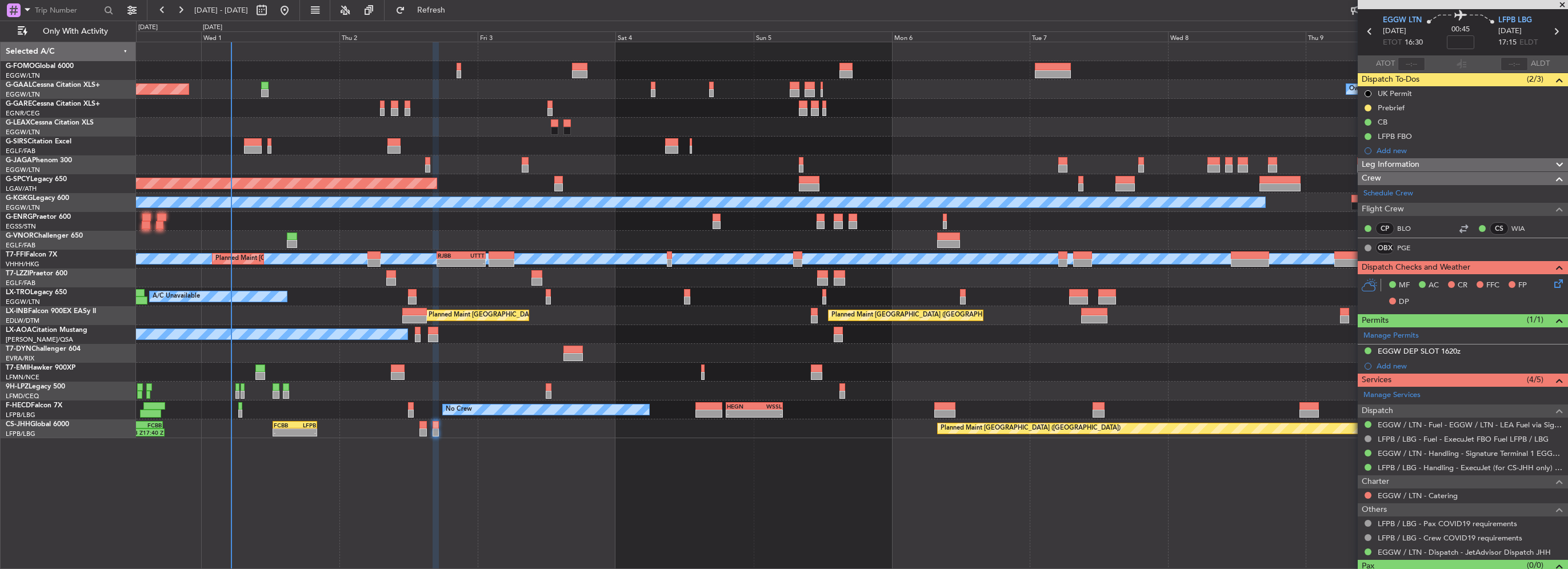
scroll to position [59, 0]
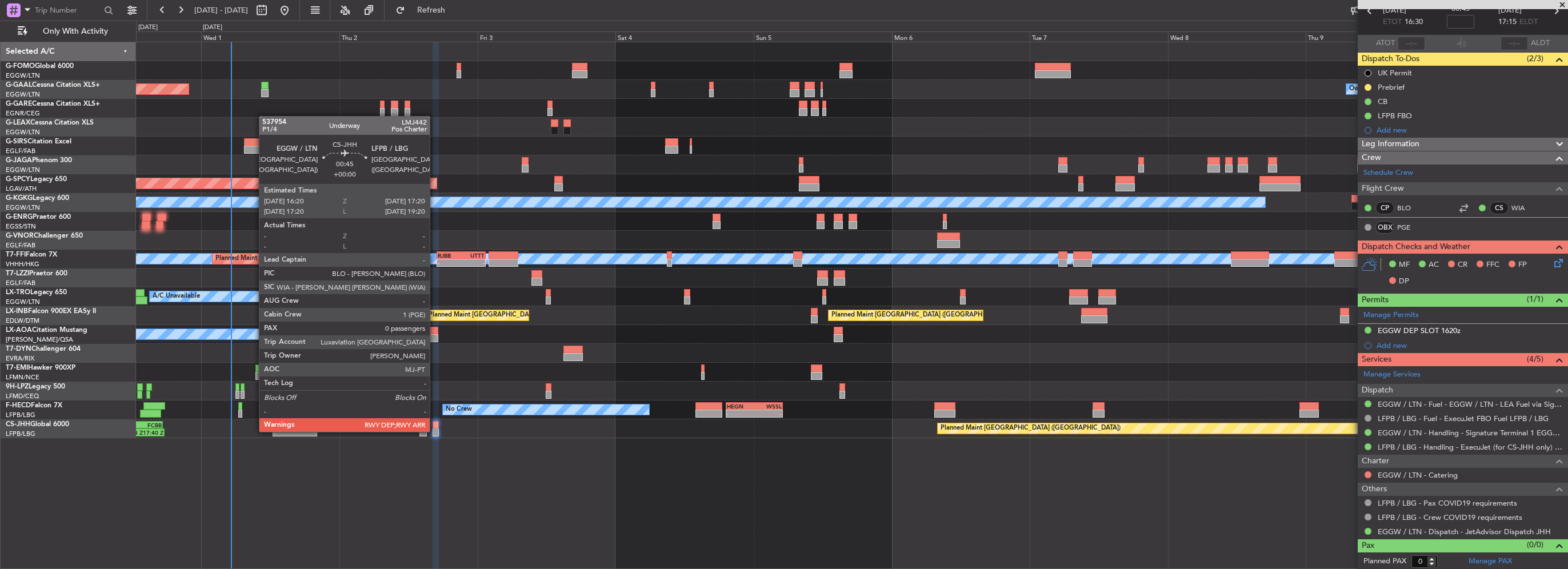
click at [435, 431] on div at bounding box center [435, 432] width 6 height 8
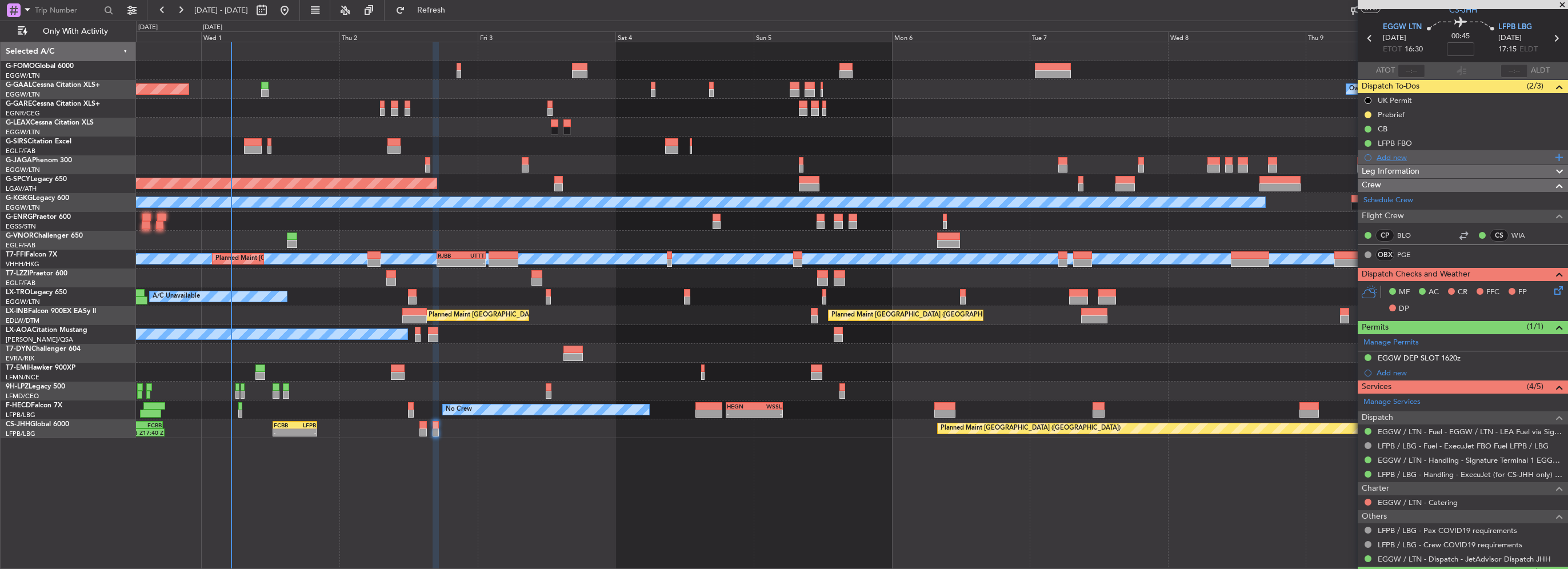
scroll to position [0, 0]
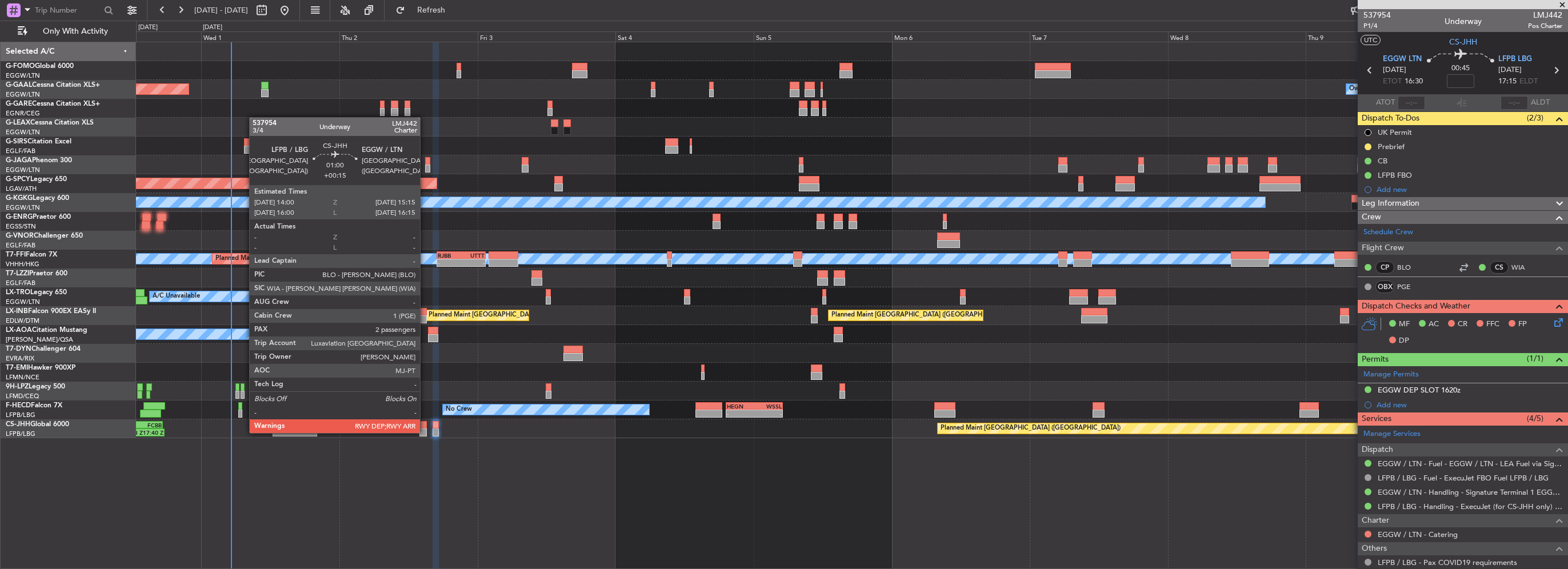
click at [425, 432] on div at bounding box center [423, 432] width 7 height 8
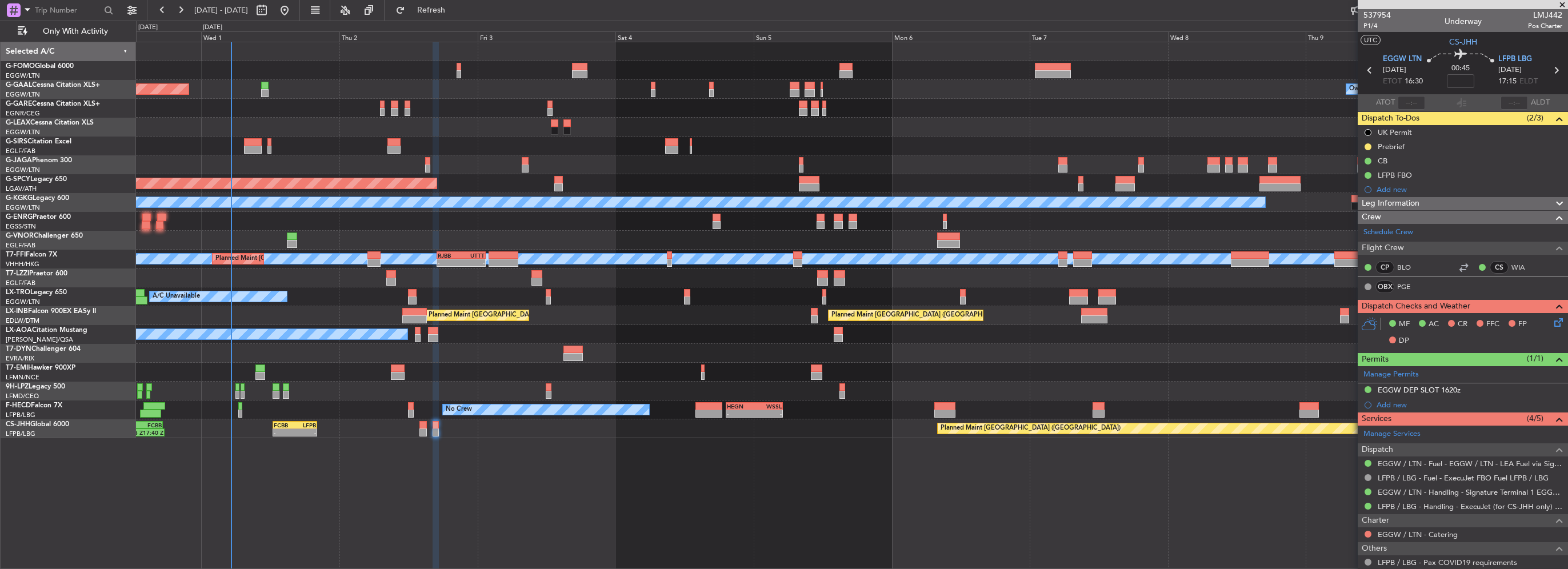
click at [1407, 206] on span "Leg Information" at bounding box center [1391, 204] width 58 height 13
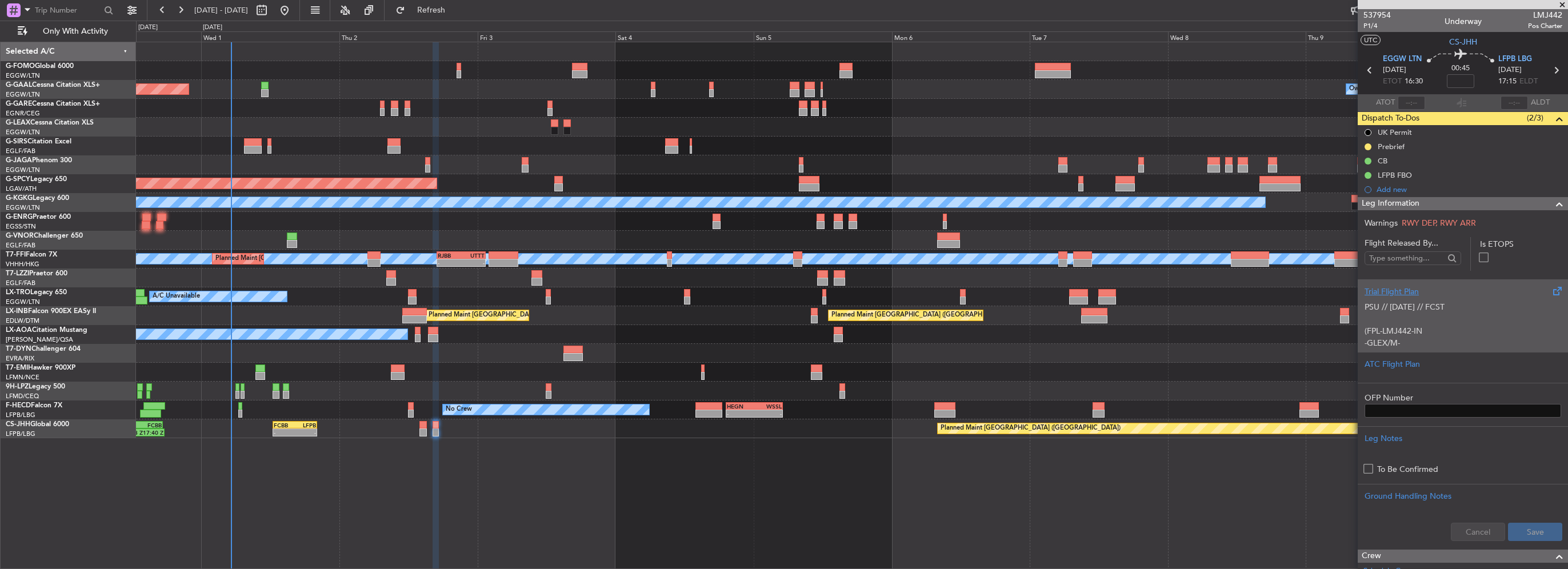
click at [1411, 318] on p at bounding box center [1463, 318] width 197 height 12
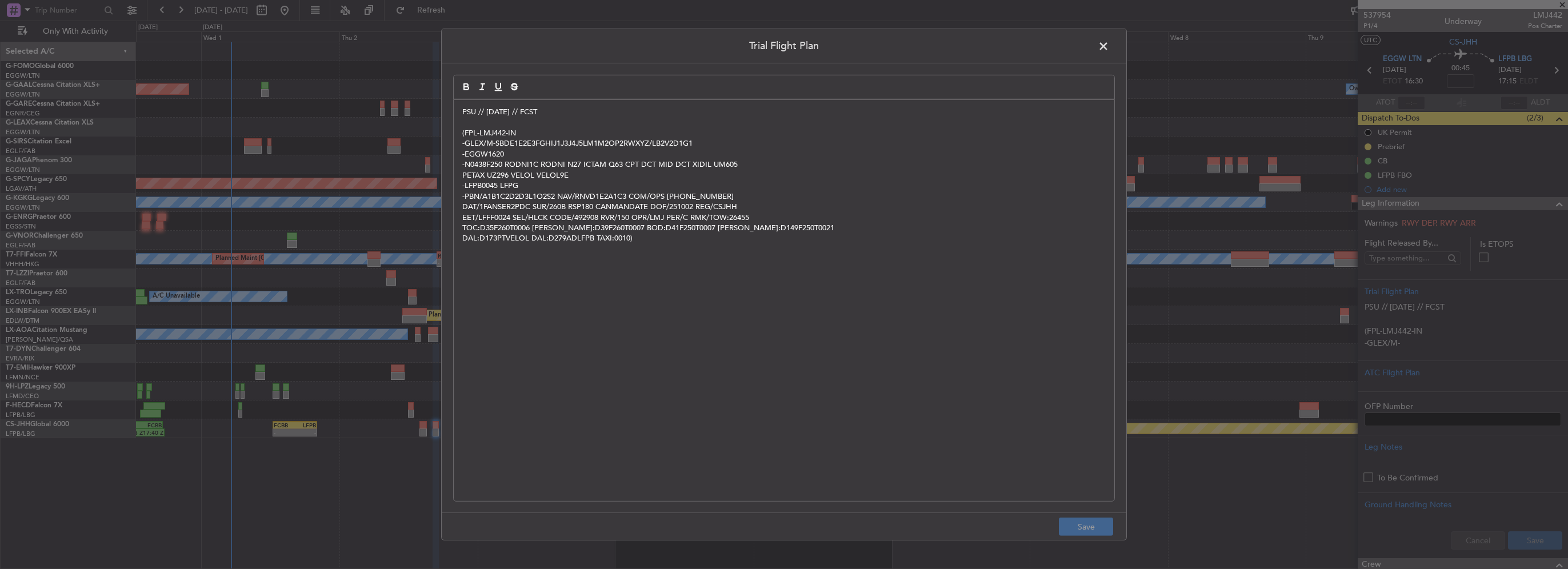
click at [454, 111] on div "PSU // 30SEP // FCST (FPL-LMJ442-IN -GLEX/M-SBDE1E2E3FGHIJ1J3J4J5LM1M2OP2RWXYZ/…" at bounding box center [784, 300] width 660 height 401
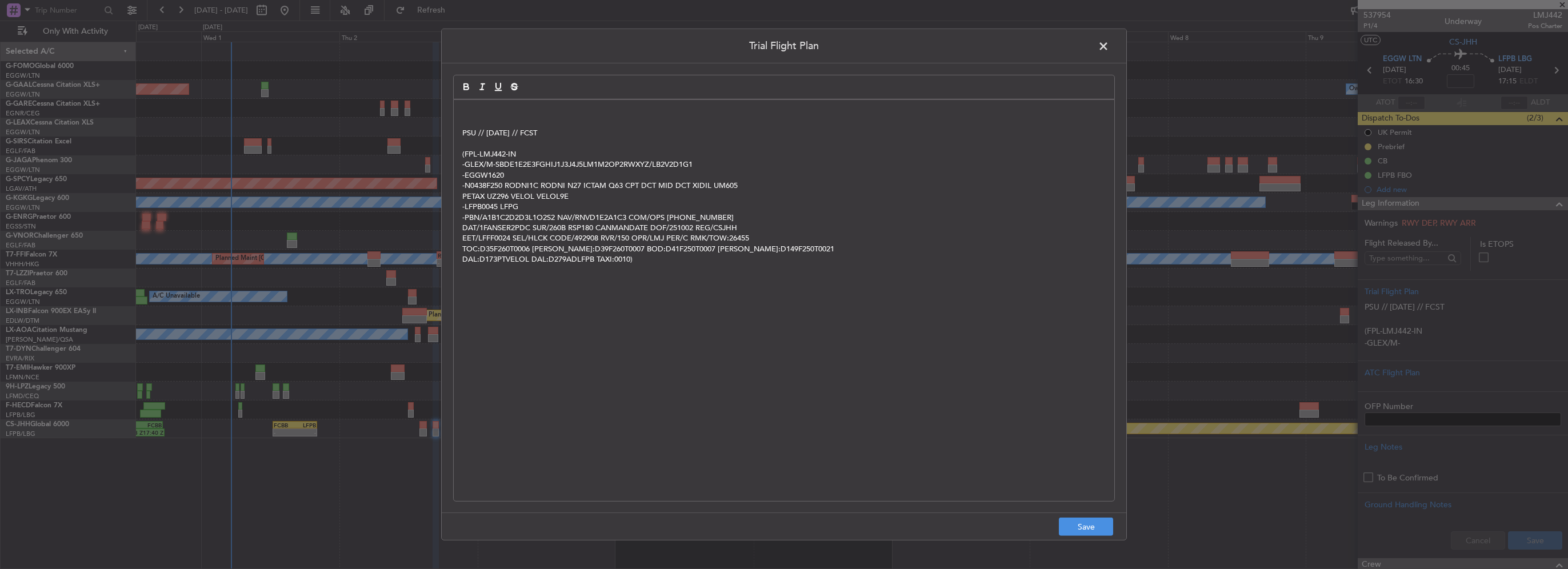
click at [467, 111] on p at bounding box center [784, 112] width 643 height 11
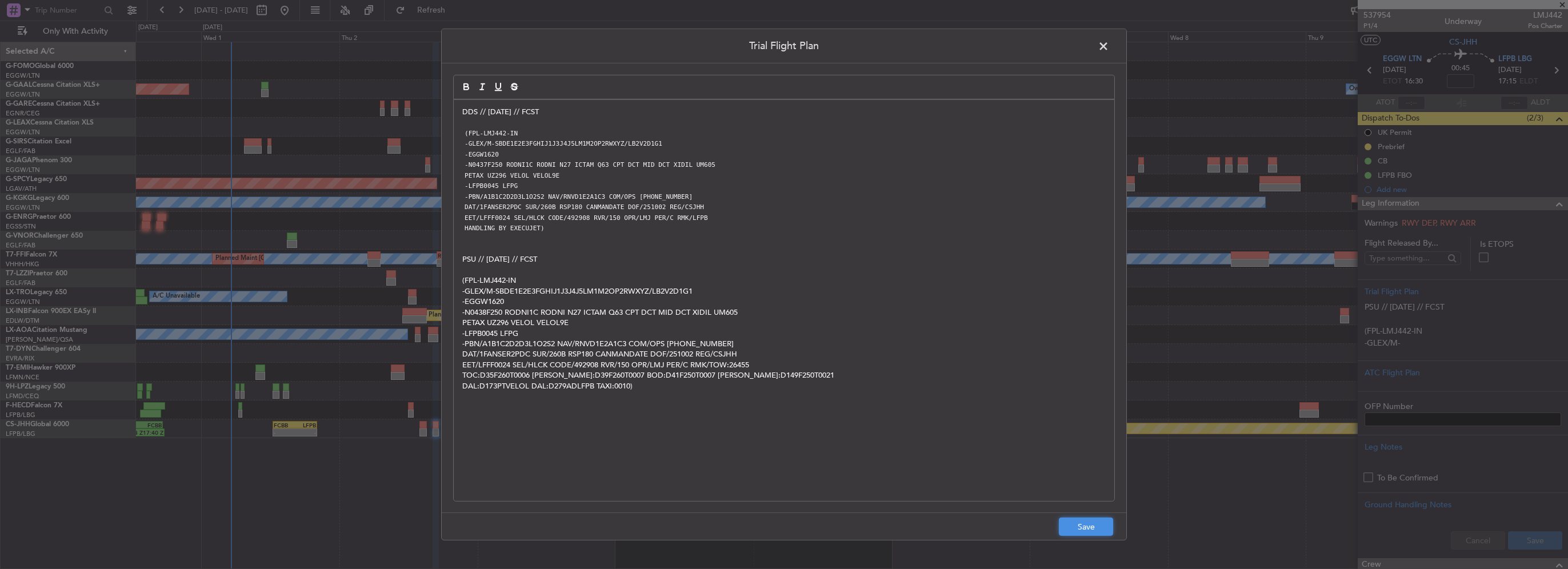
drag, startPoint x: 1081, startPoint y: 529, endPoint x: 1472, endPoint y: 568, distance: 392.9
click at [1082, 529] on button "Save" at bounding box center [1086, 527] width 55 height 18
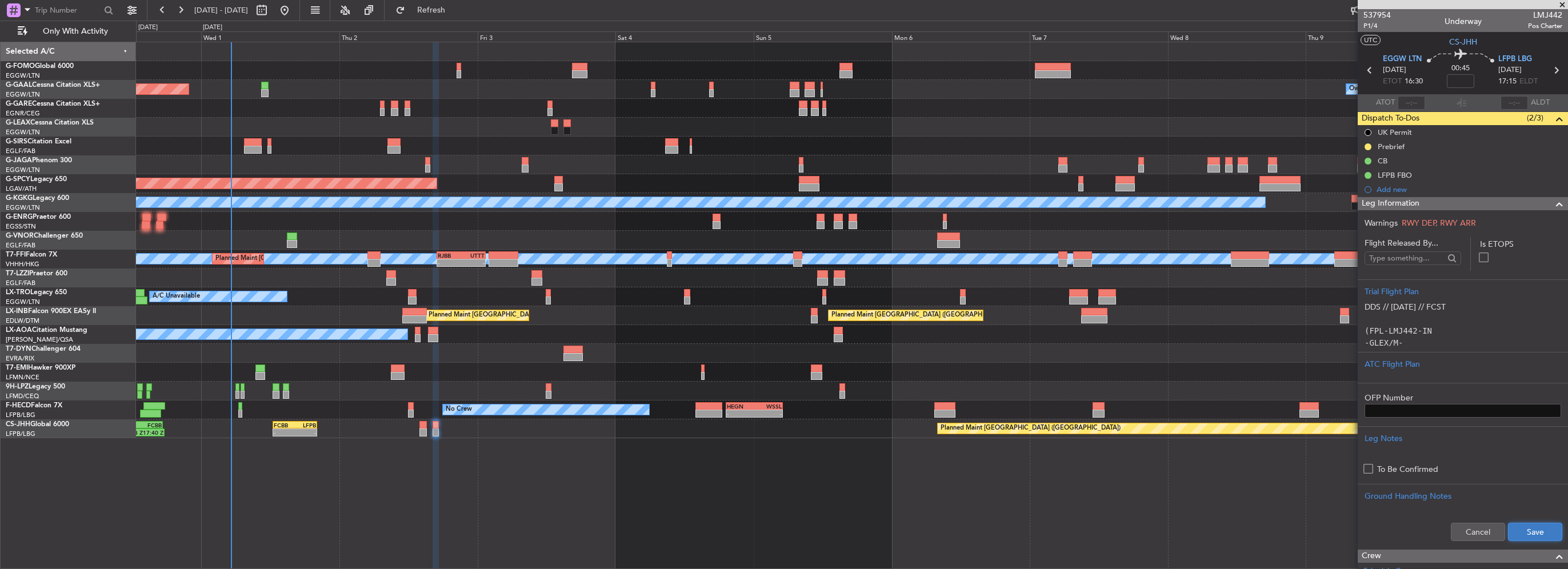
click at [1551, 533] on button "Save" at bounding box center [1535, 532] width 55 height 18
click at [1553, 202] on span at bounding box center [1559, 204] width 13 height 13
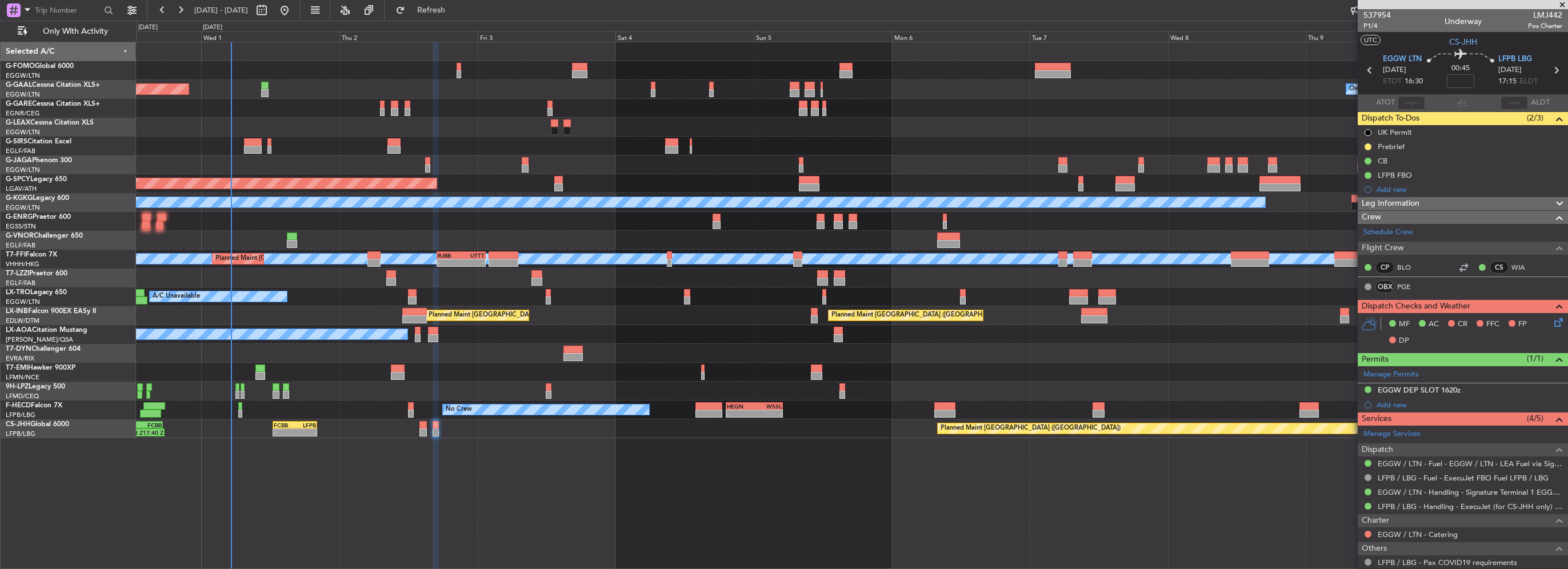
drag, startPoint x: 1459, startPoint y: 73, endPoint x: 1457, endPoint y: 80, distance: 7.3
click at [1458, 81] on mat-tooltip-component "Flight Time" at bounding box center [1458, 89] width 52 height 30
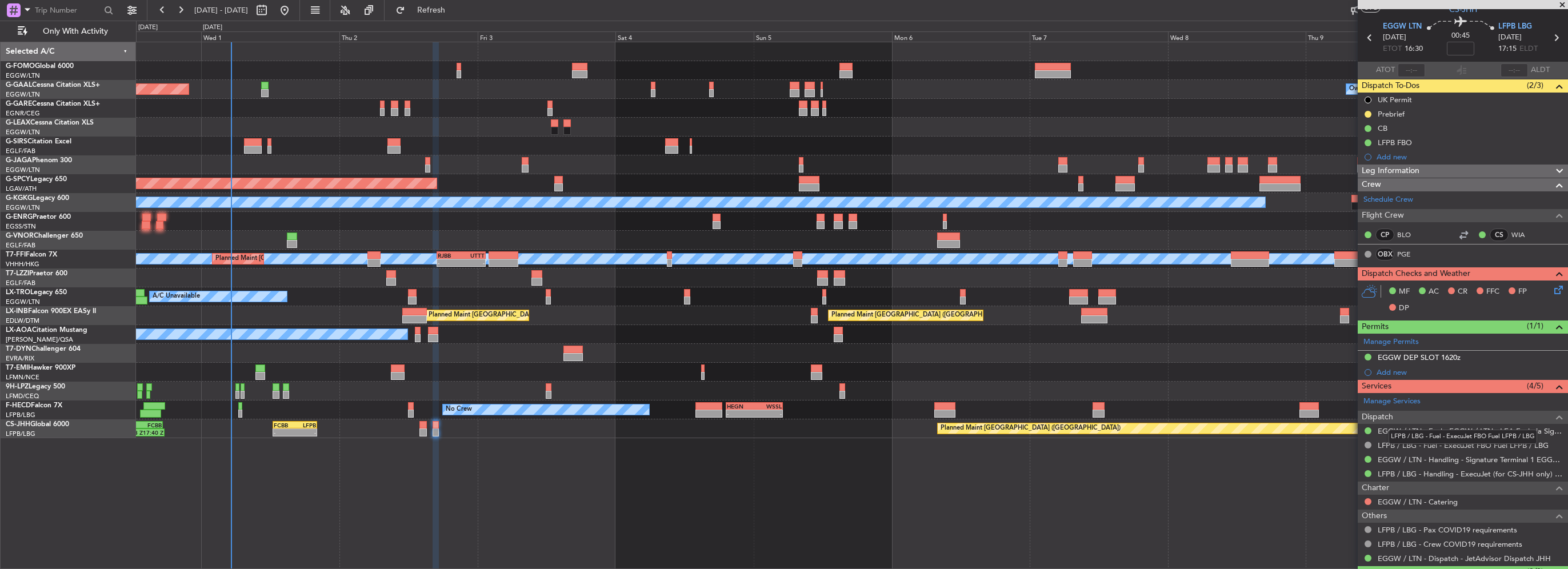
scroll to position [59, 0]
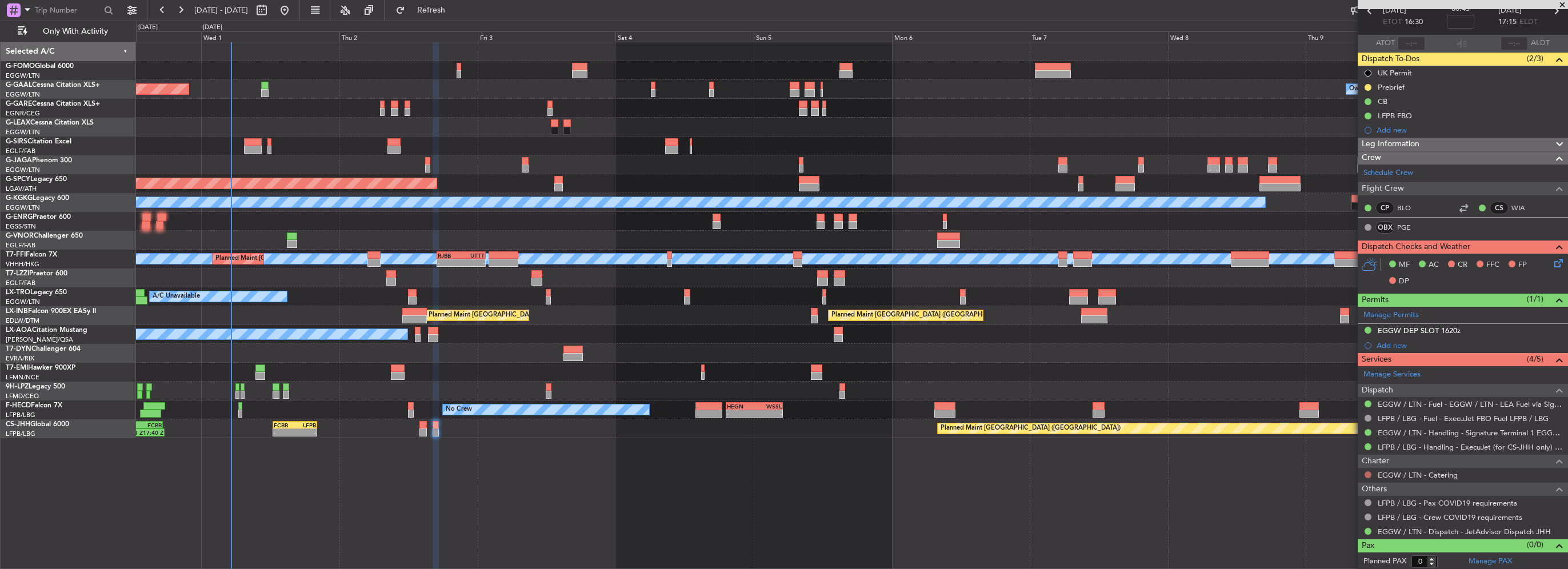
click at [1365, 473] on button at bounding box center [1368, 475] width 7 height 7
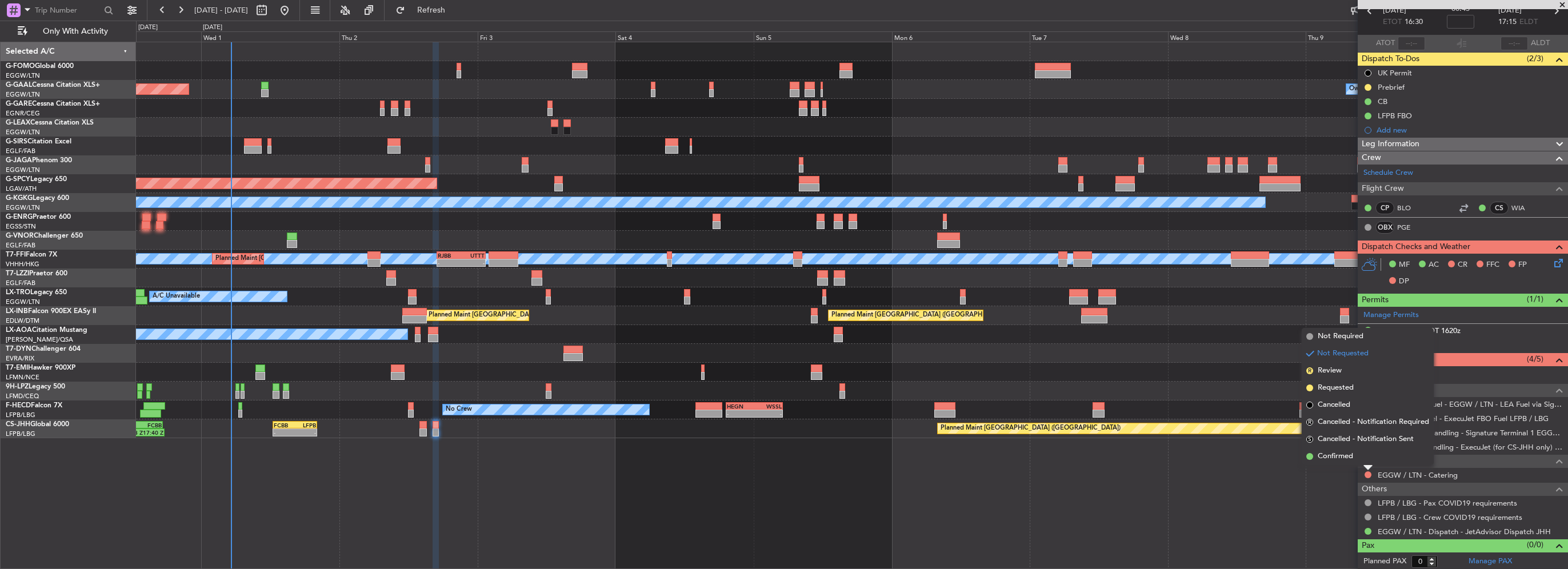
drag, startPoint x: 1347, startPoint y: 338, endPoint x: 1475, endPoint y: 285, distance: 138.5
click at [1346, 338] on span "Not Required" at bounding box center [1341, 336] width 46 height 11
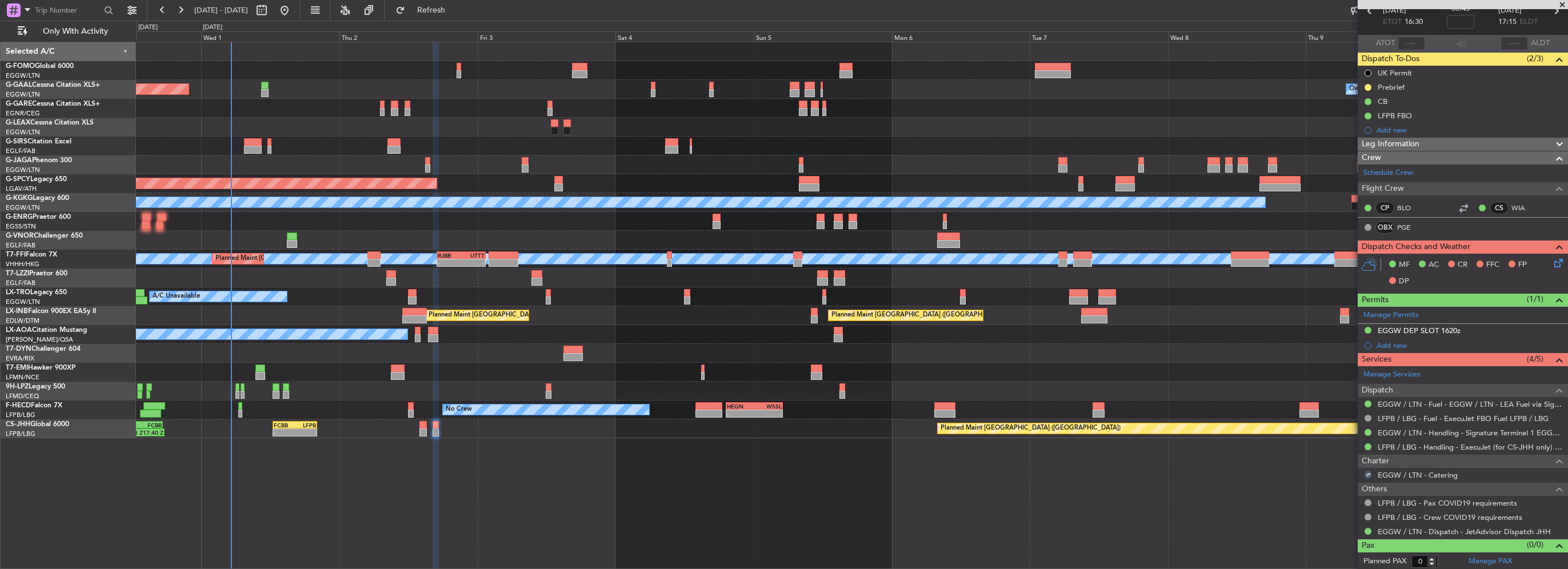
click at [1552, 258] on icon at bounding box center [1557, 260] width 9 height 9
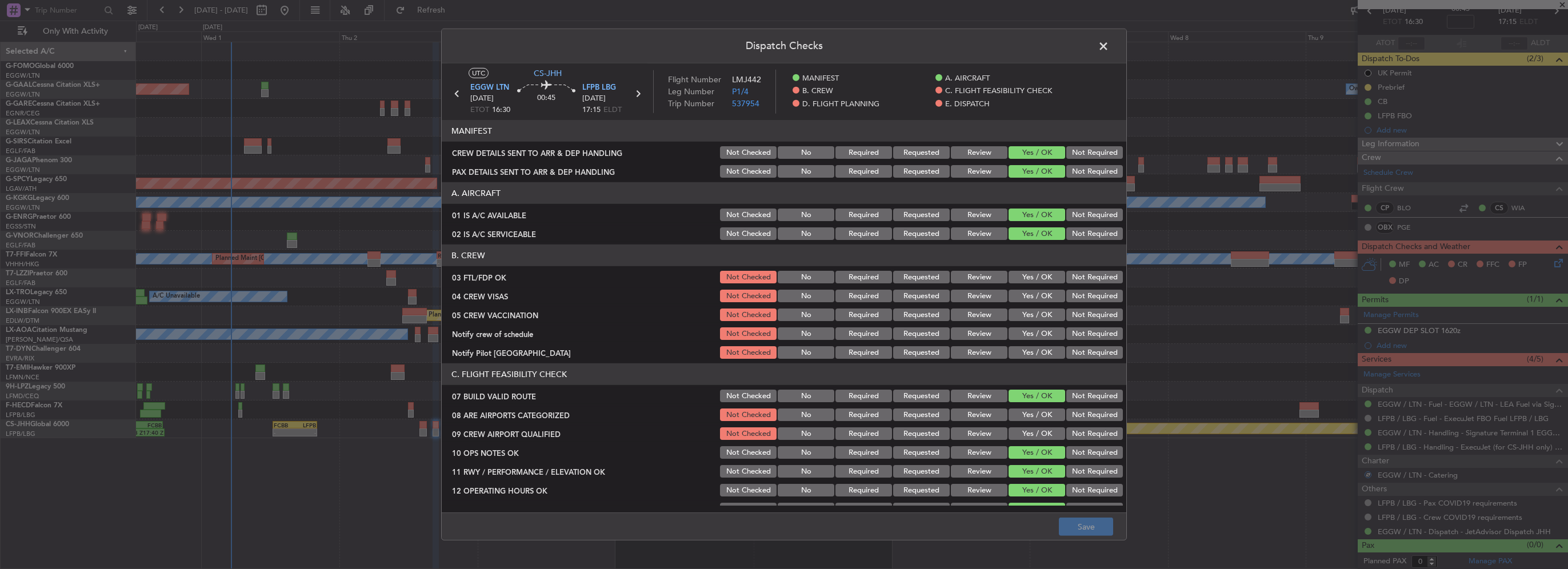
click at [1031, 414] on button "Yes / OK" at bounding box center [1037, 415] width 57 height 13
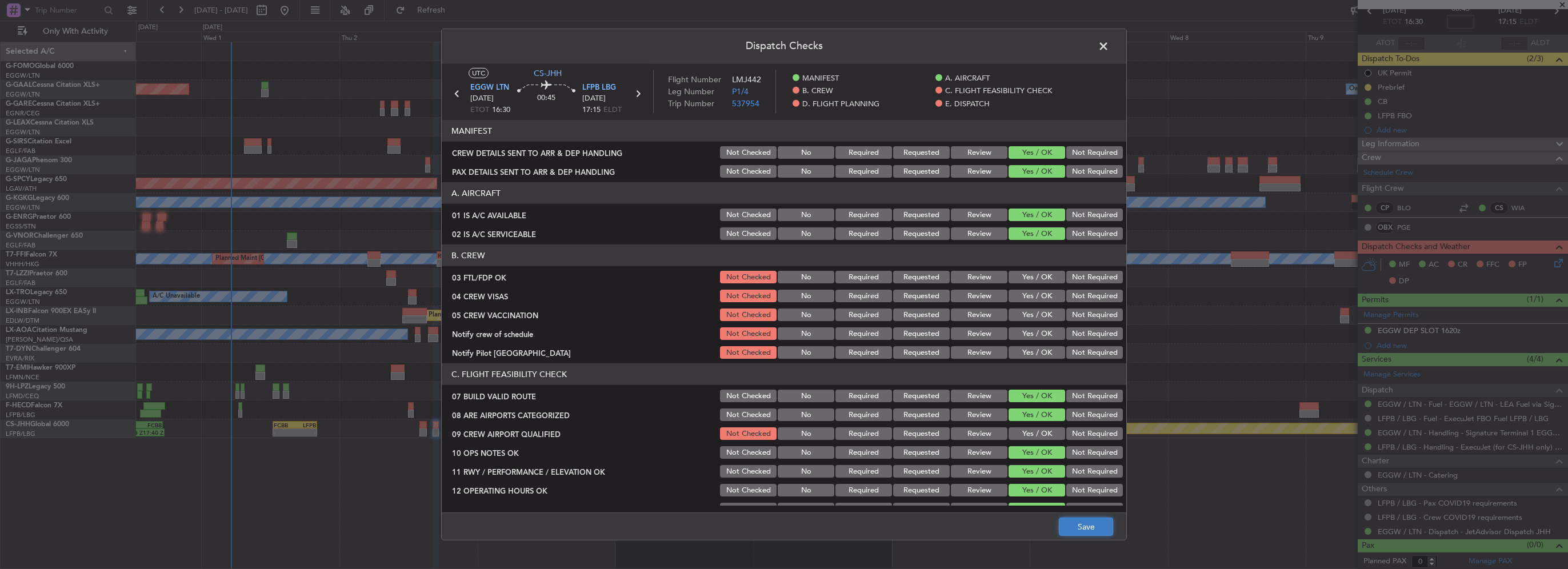
click at [1084, 527] on button "Save" at bounding box center [1086, 527] width 55 height 18
click at [1109, 46] on span at bounding box center [1109, 49] width 0 height 23
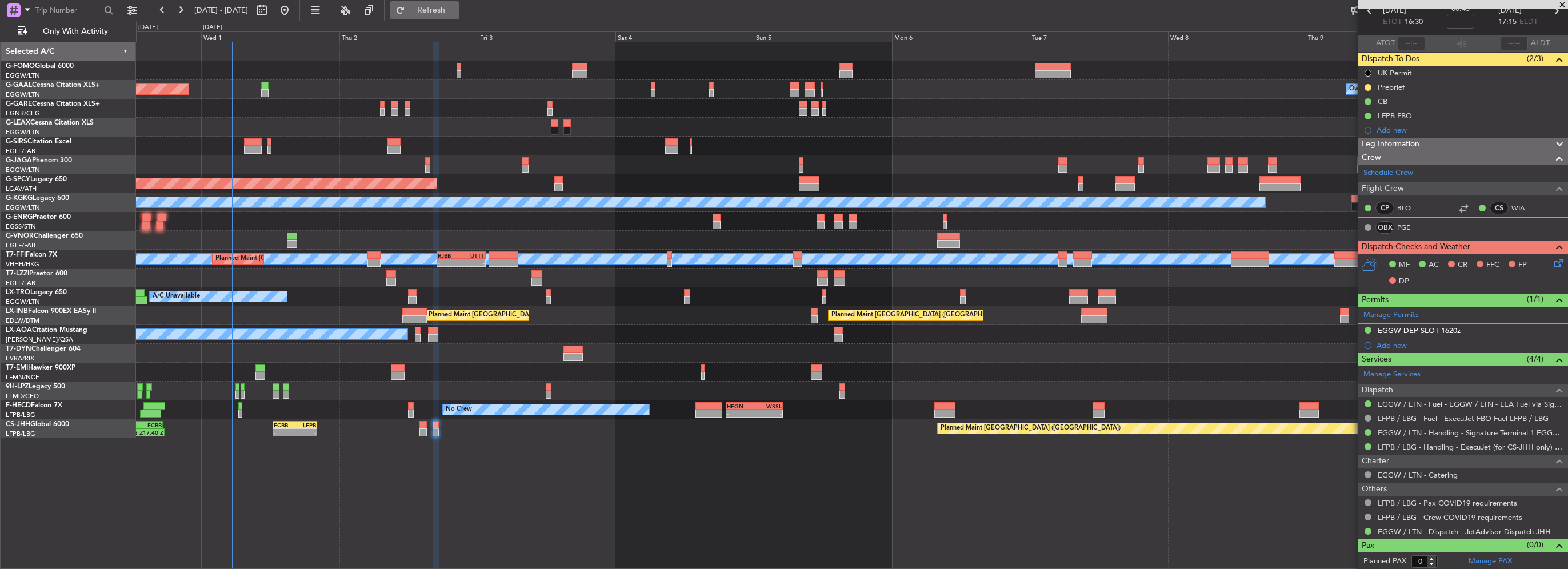
click at [446, 13] on span "Refresh" at bounding box center [432, 10] width 48 height 8
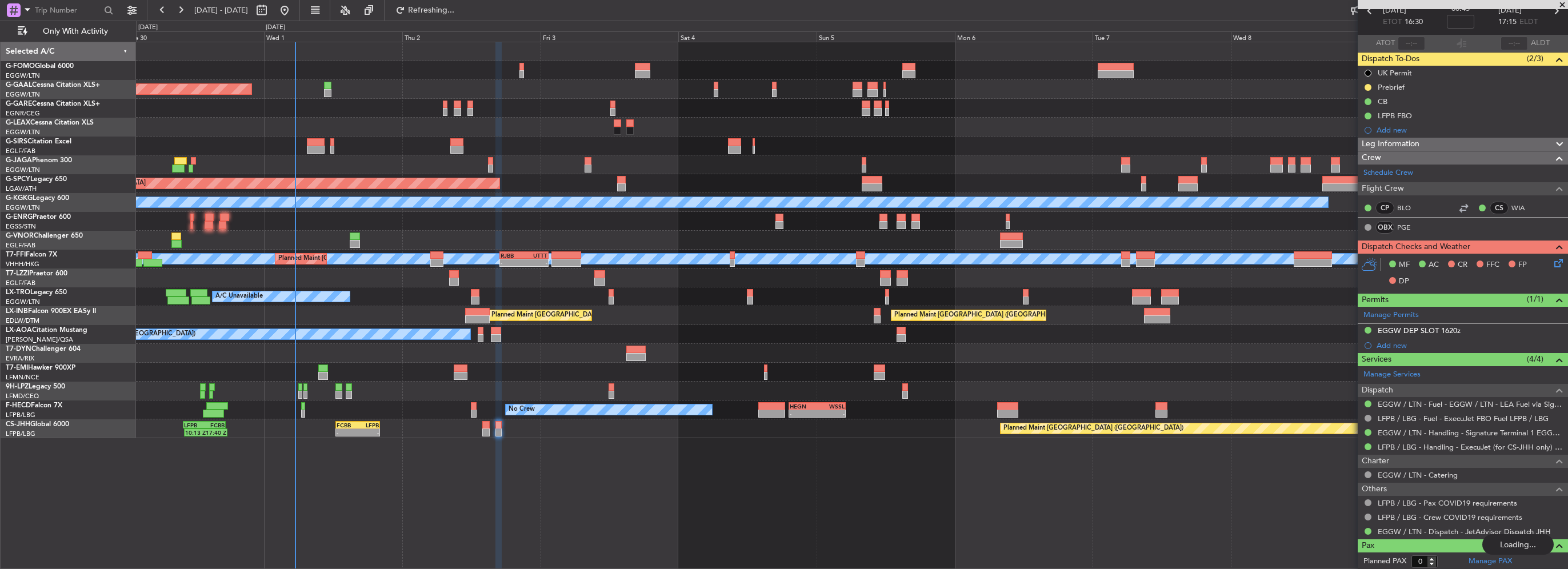
click at [423, 168] on div "Planned Maint Dusseldorf Owner Owner A/C Unavailable Planned Maint London (Luto…" at bounding box center [852, 240] width 1431 height 396
click at [448, 8] on span "Refresh" at bounding box center [432, 10] width 48 height 8
click at [448, 11] on span "Refresh" at bounding box center [432, 10] width 48 height 8
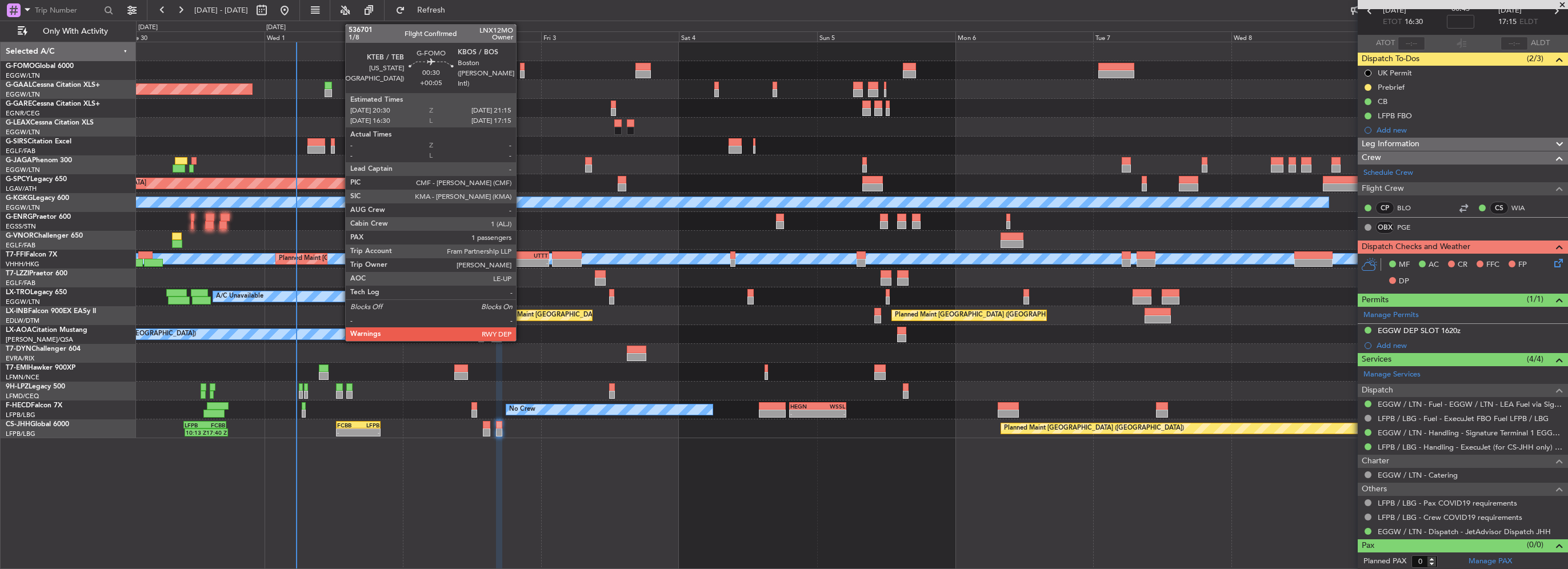
click at [521, 77] on div at bounding box center [522, 74] width 4 height 8
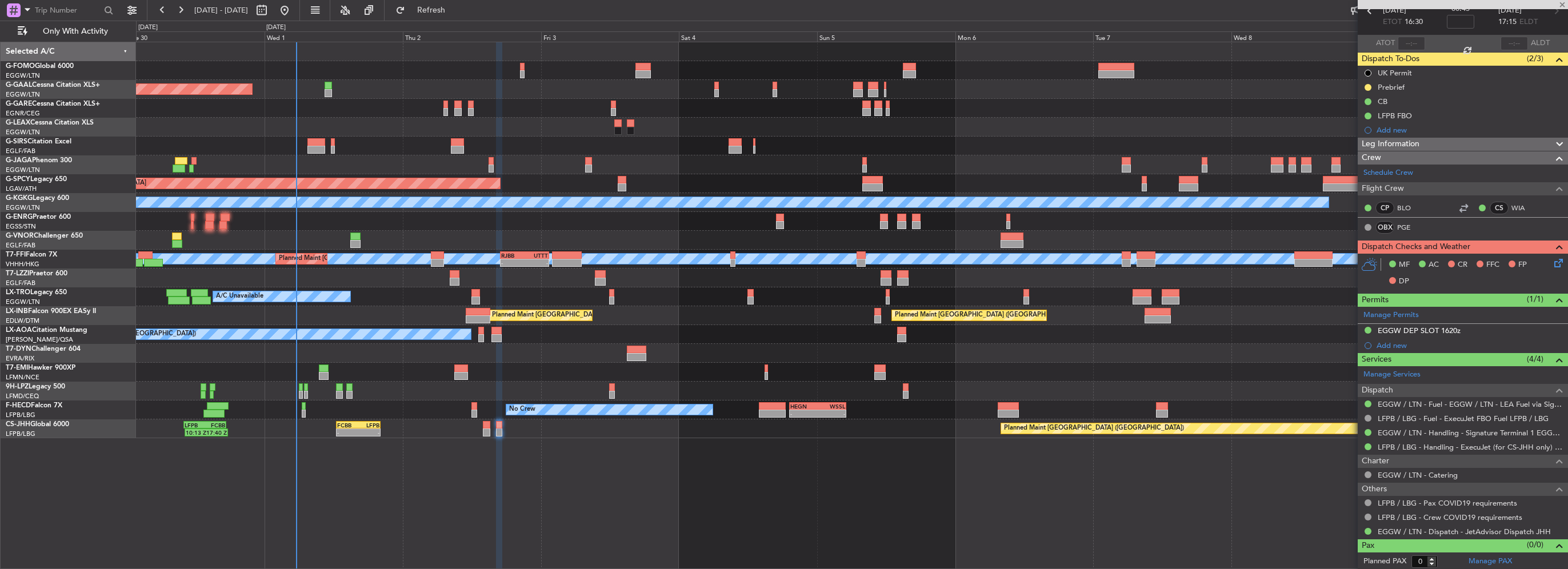
type input "+00:05"
type input "1"
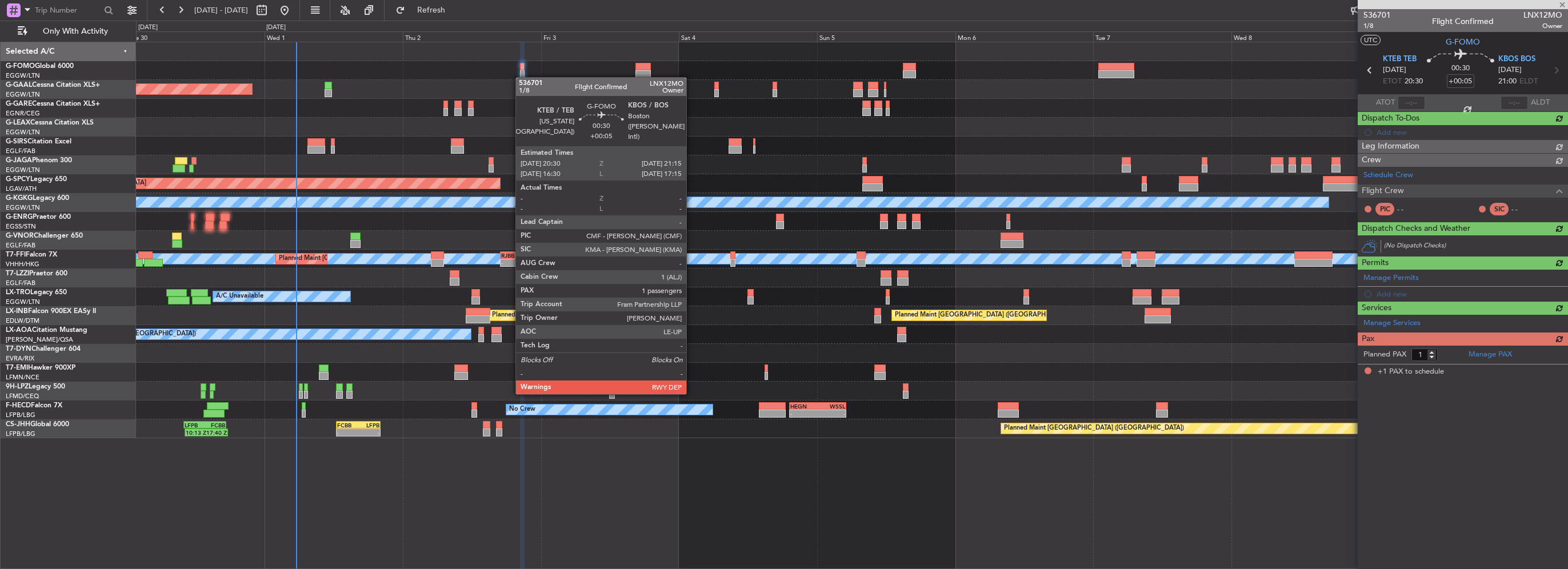
scroll to position [0, 0]
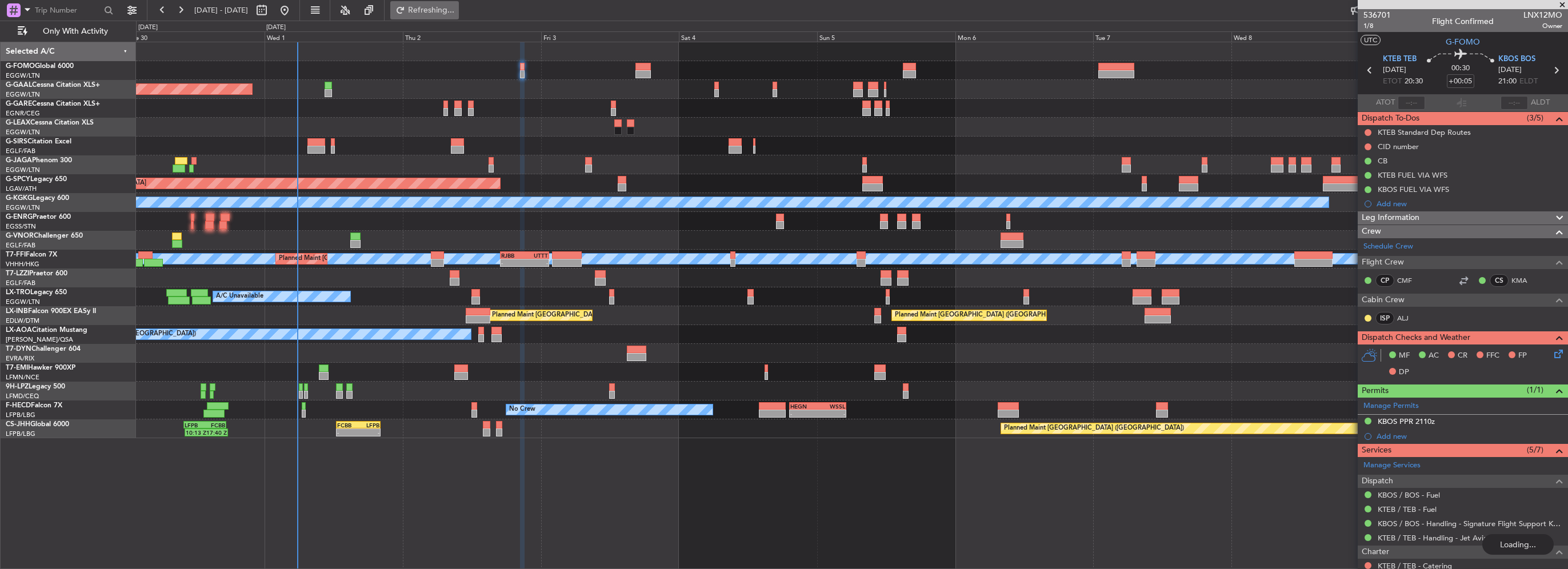
click at [455, 6] on span "Refreshing..." at bounding box center [432, 10] width 48 height 8
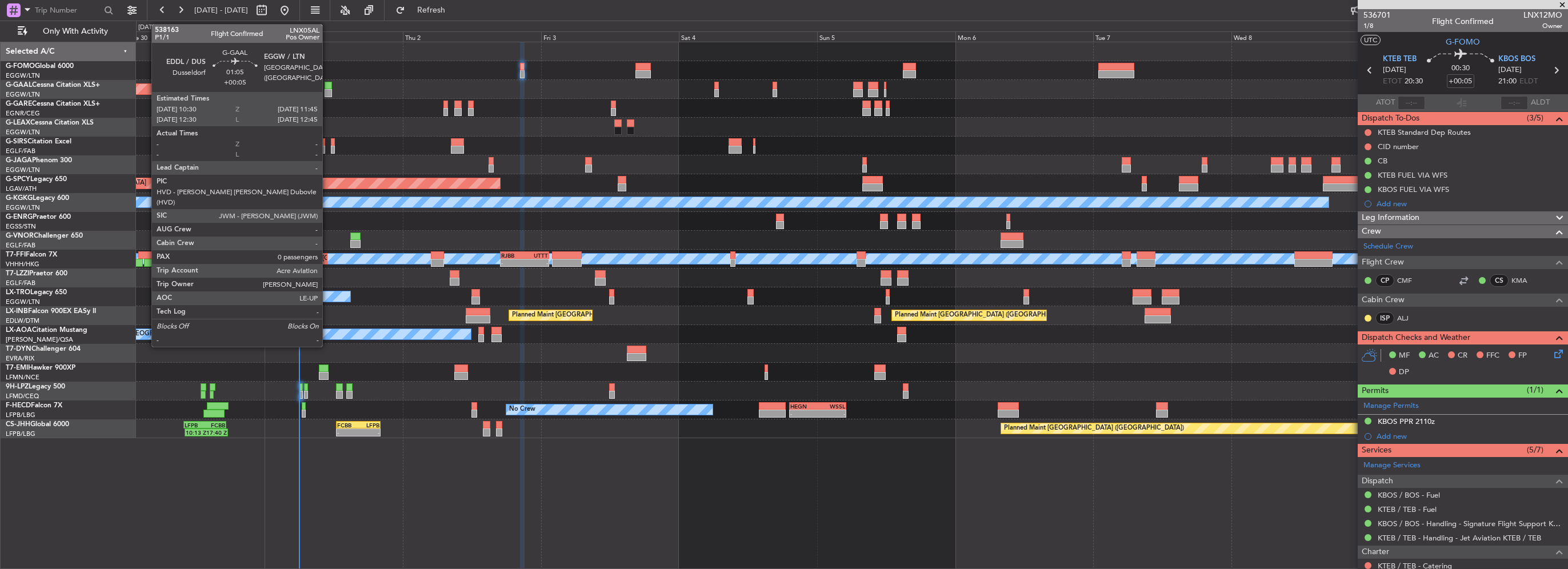
click at [328, 85] on div at bounding box center [328, 85] width 7 height 8
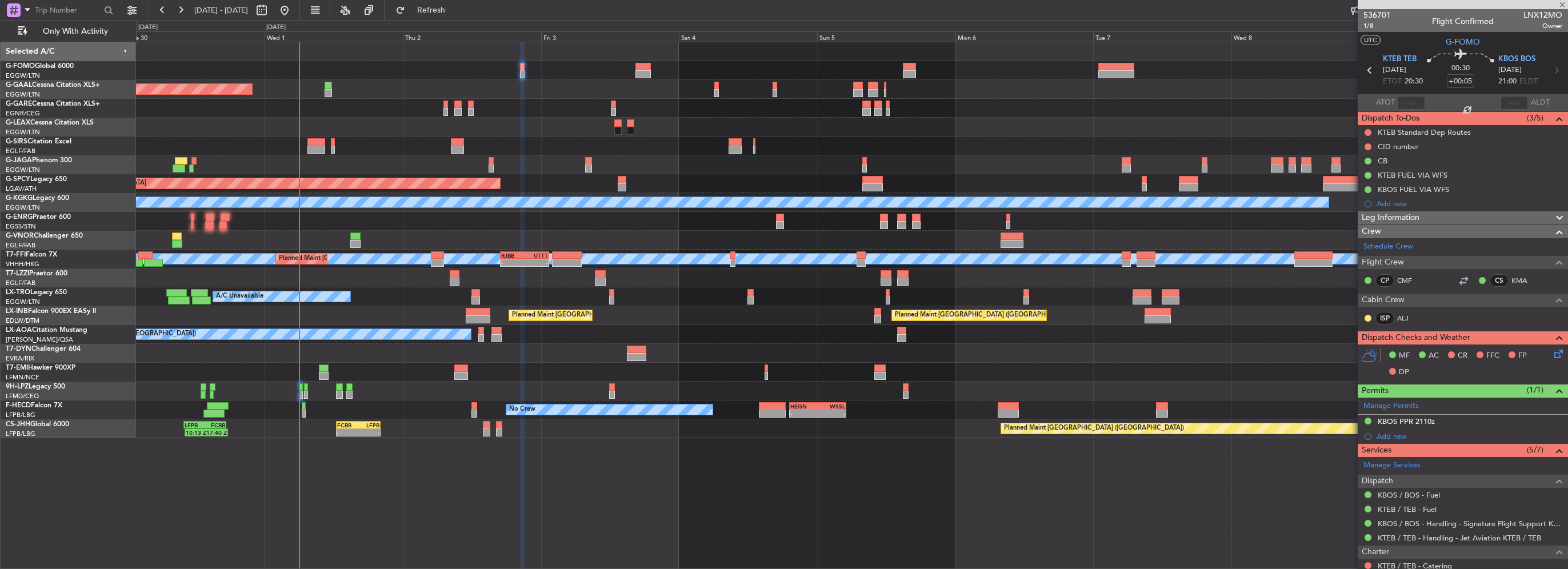
type input "0"
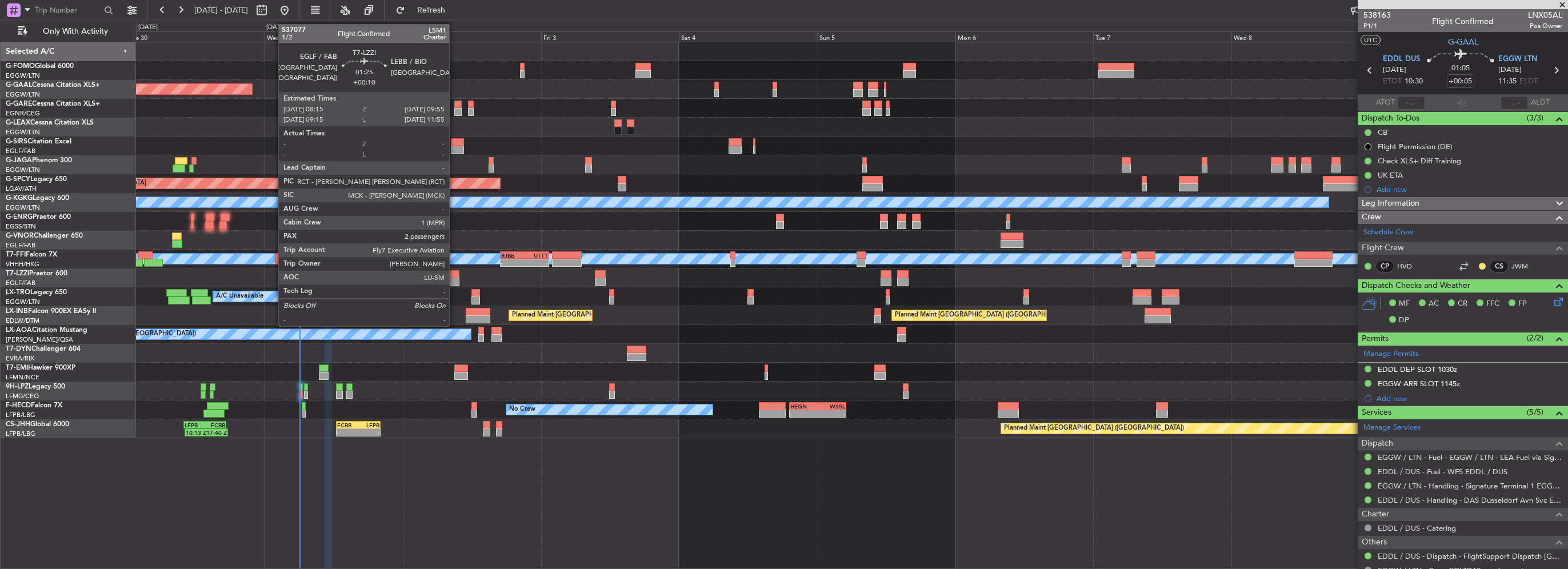
click at [454, 279] on div at bounding box center [454, 281] width 10 height 8
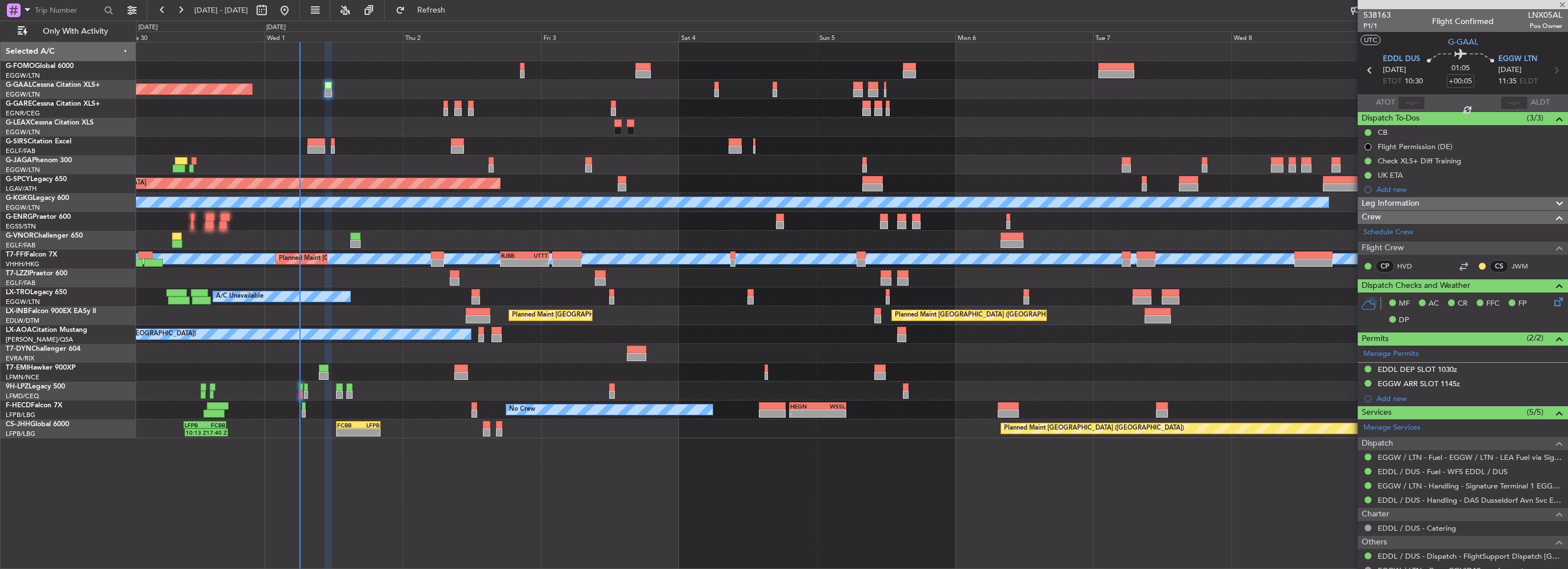
type input "+00:10"
type input "2"
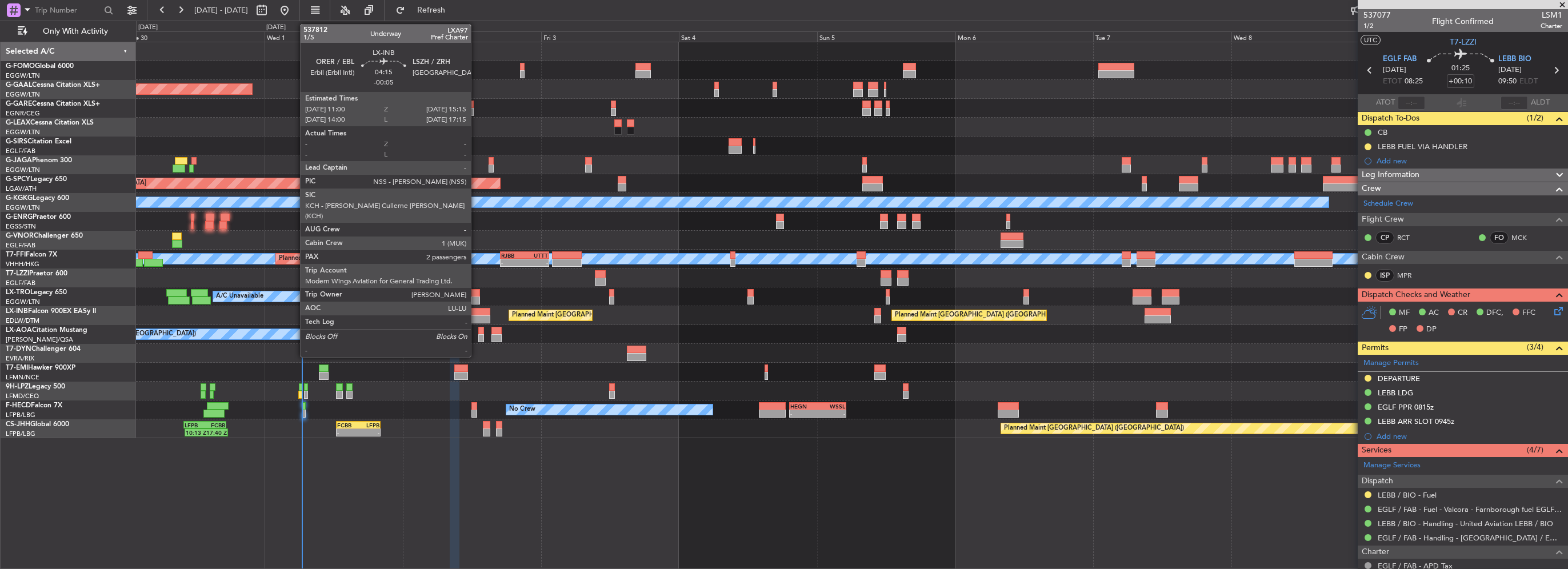
click at [476, 320] on div at bounding box center [478, 319] width 25 height 8
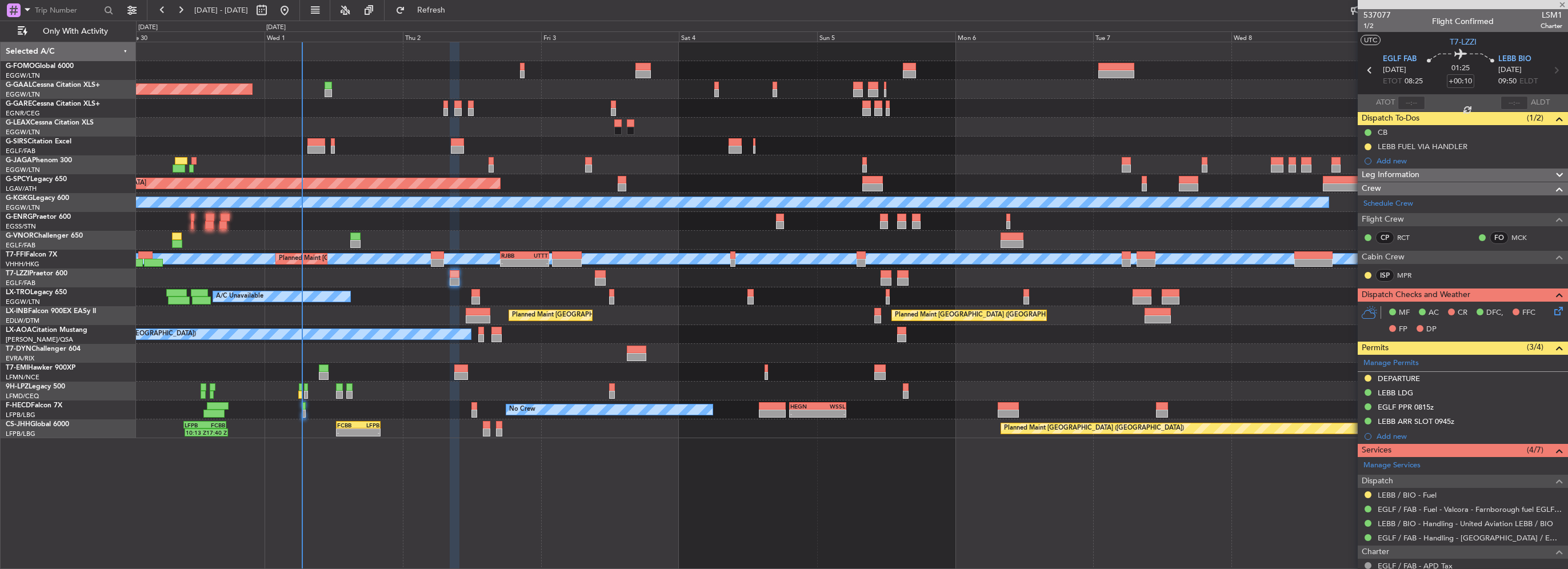
type input "-00:05"
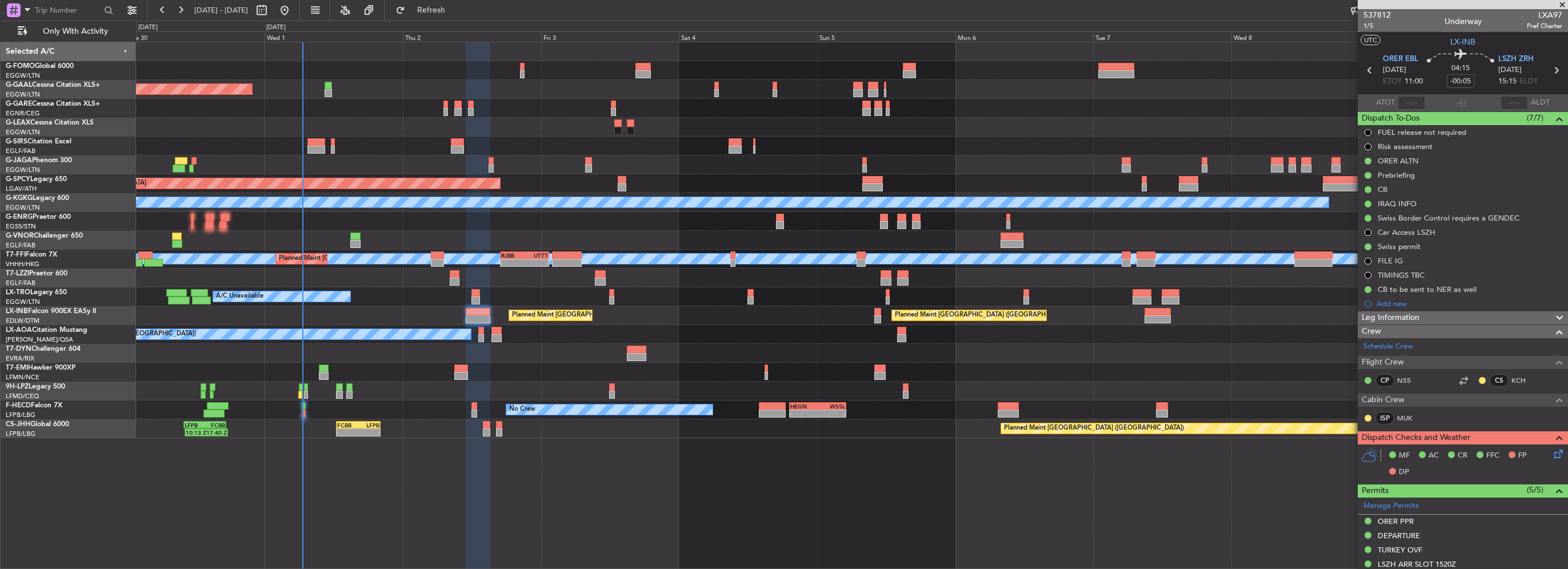
click at [384, 354] on div at bounding box center [852, 353] width 1431 height 19
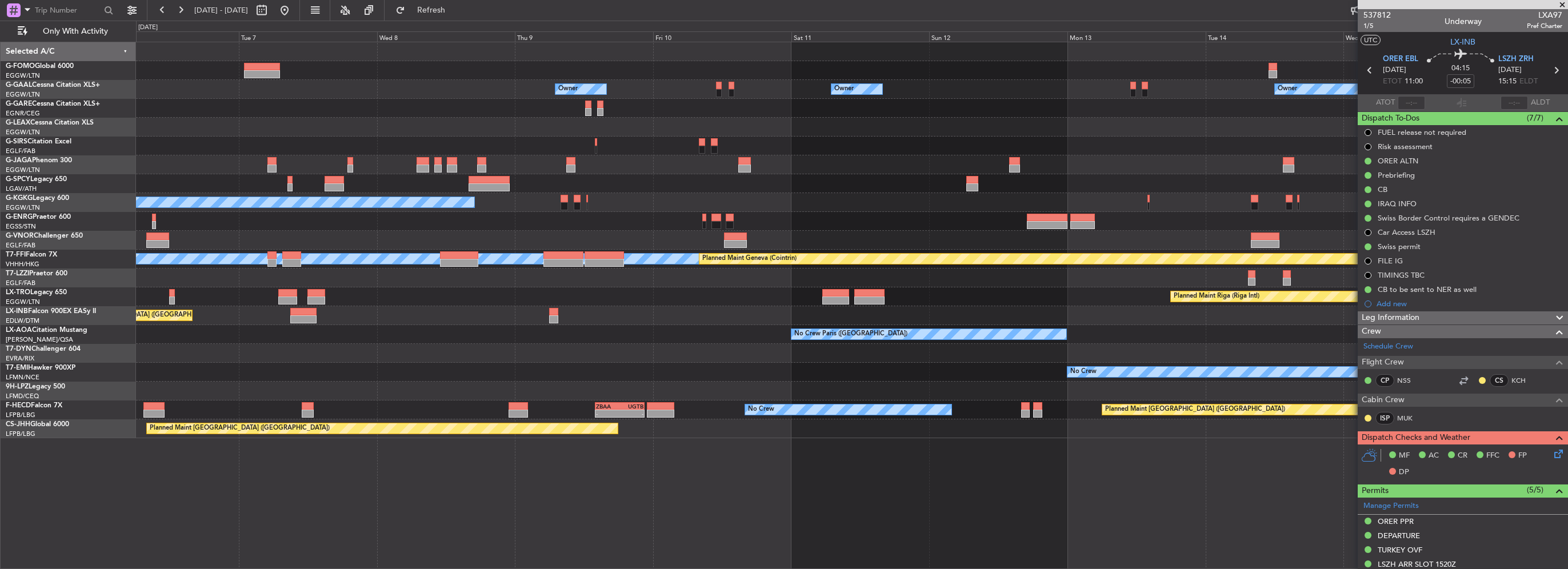
click at [457, 351] on div "Owner Owner Owner Owner No Crew Owner A/C Unavailable Istanbul (Ataturk) - - OM…" at bounding box center [852, 240] width 1431 height 396
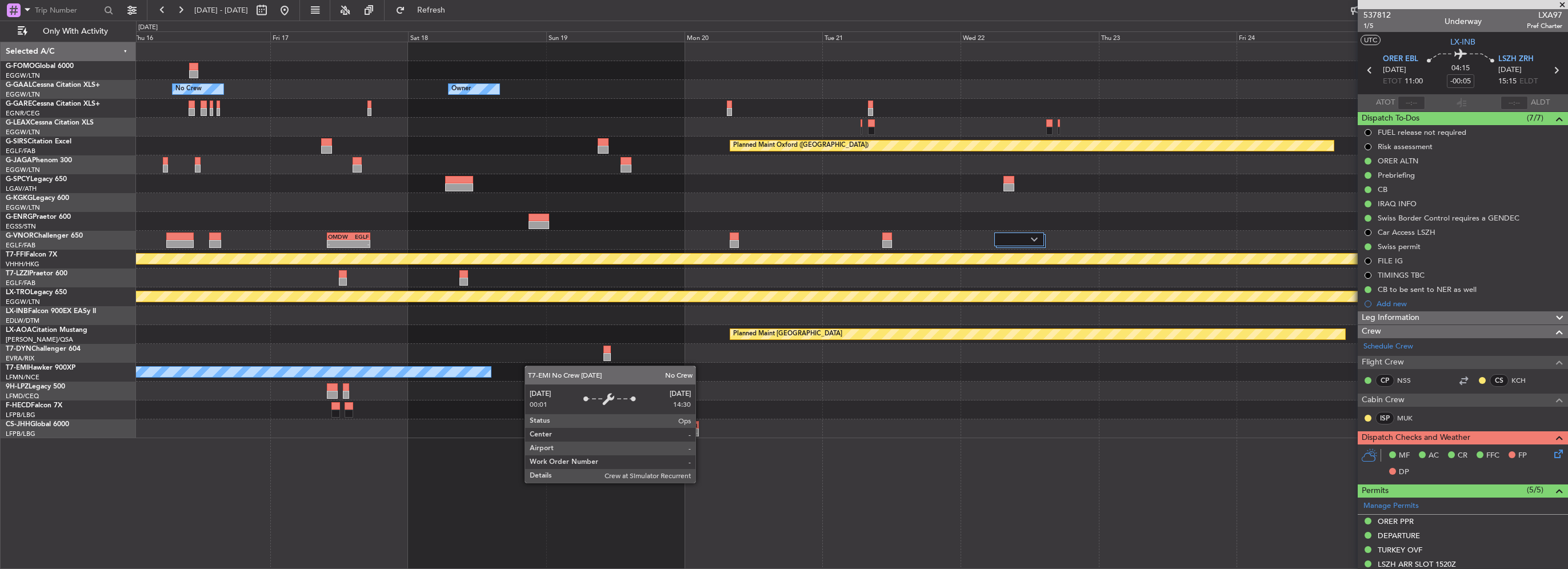
click at [428, 366] on div "Owner No Crew Owner Owner Planned Maint Oxford (Kidlington) - - OMDW 10:00 Z EG…" at bounding box center [852, 240] width 1431 height 396
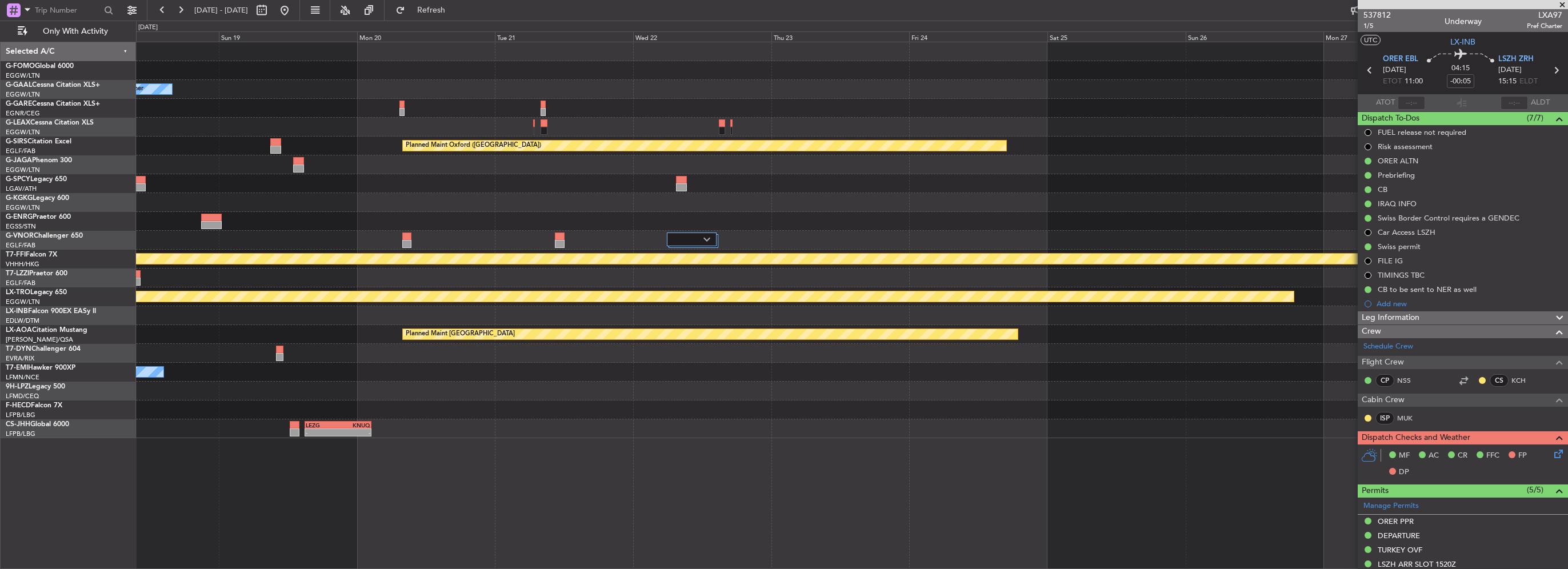
click at [457, 355] on div at bounding box center [852, 353] width 1431 height 19
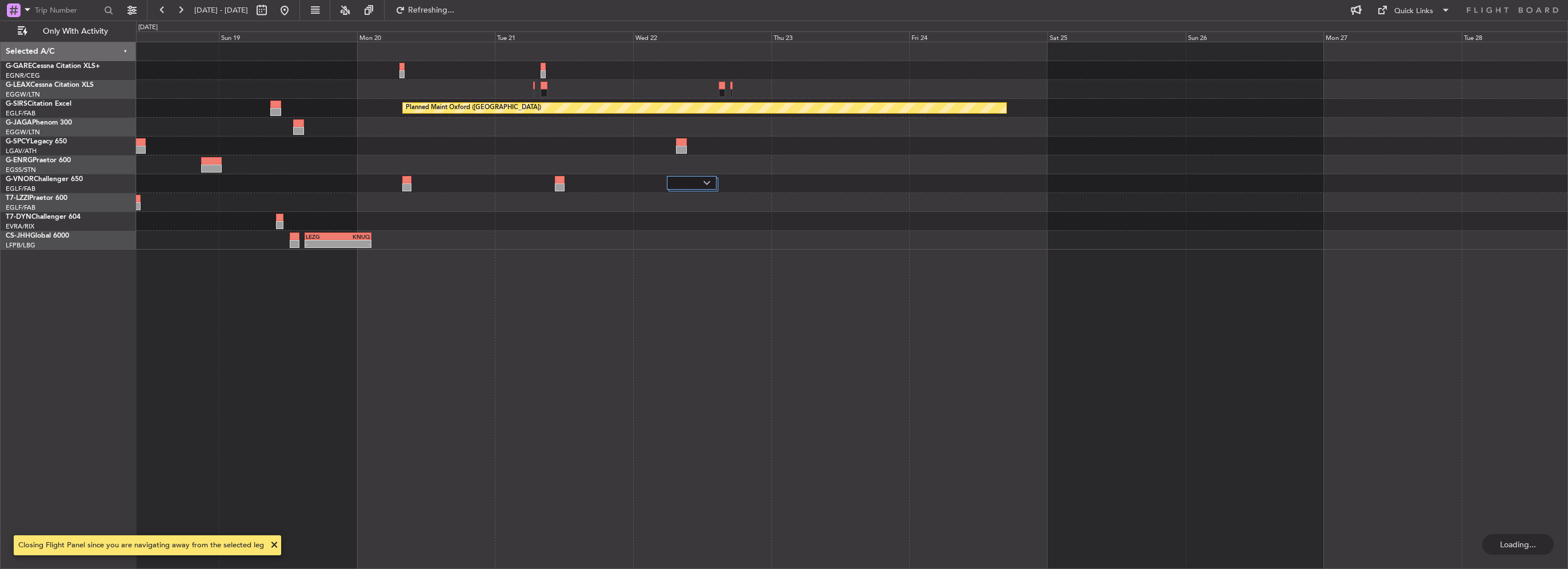
click at [0, 345] on html "18 Oct 2025 - 28 Oct 2025 Refreshing... Quick Links Only With Activity Planned …" at bounding box center [784, 284] width 1568 height 569
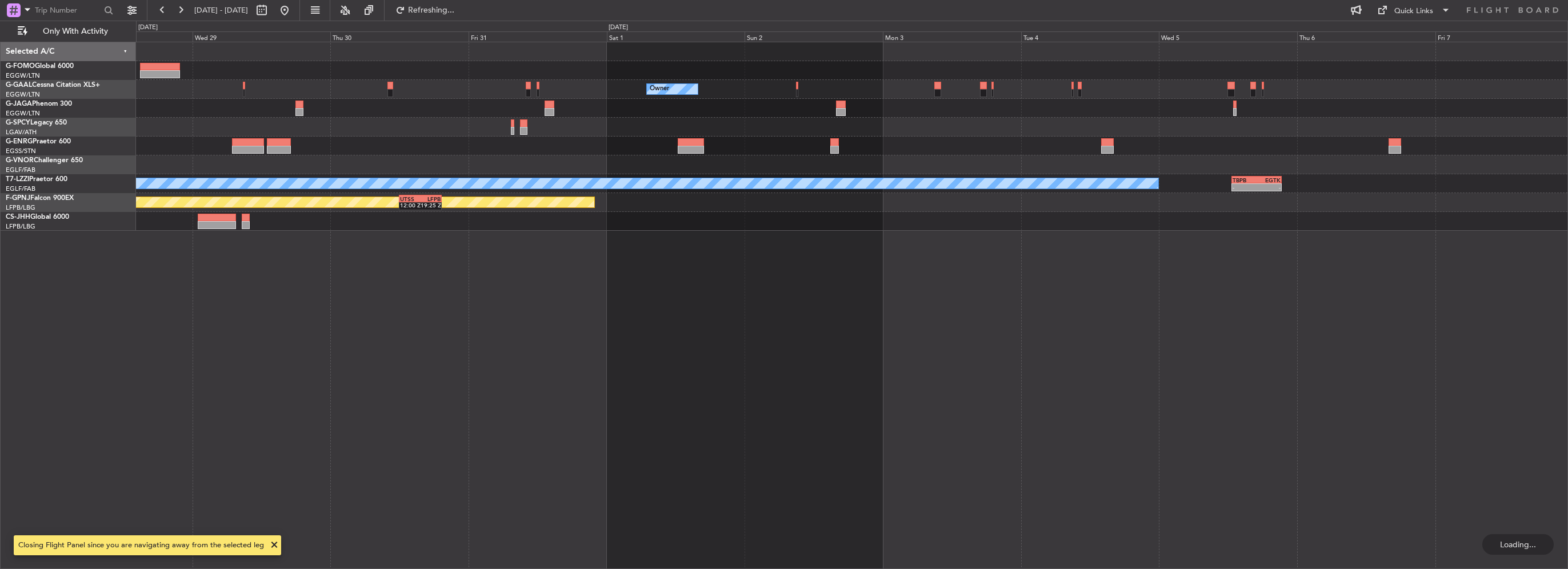
click at [166, 340] on div "Owner A/C Unavailable London (Luton) - - TBPB 12:40 Z EGTK 21:25 Z Planned Main…" at bounding box center [852, 305] width 1432 height 527
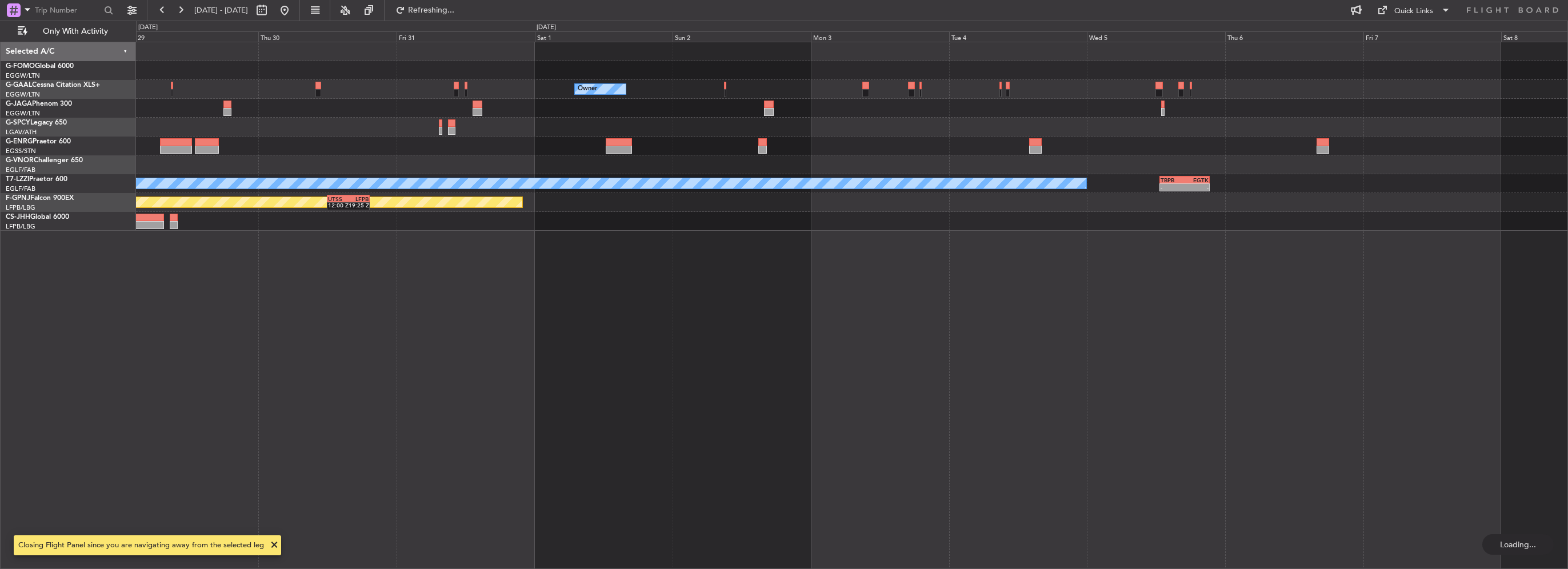
click at [227, 345] on div "Owner A/C Unavailable London (Luton) - - TBPB 12:40 Z EGTK 21:25 Z Planned Main…" at bounding box center [852, 305] width 1432 height 527
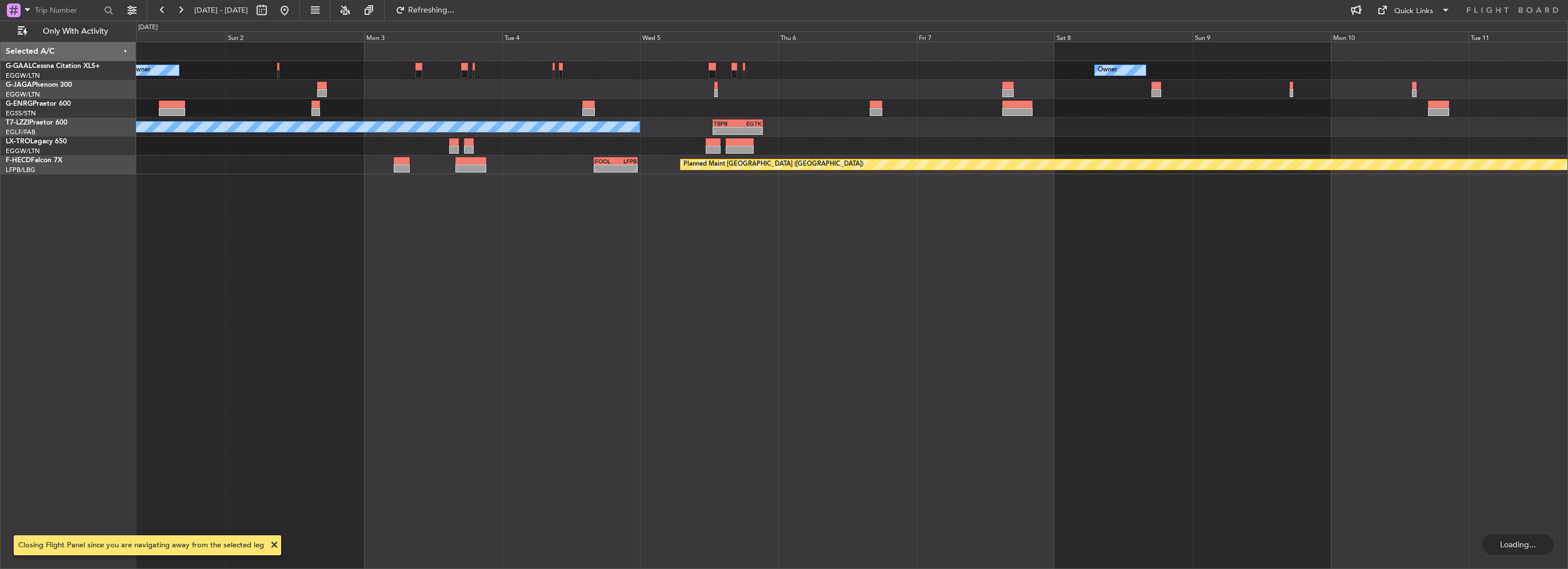
click at [624, 355] on div "Owner Owner Owner A/C Unavailable London (Luton) - - TBPB 12:40 Z EGTK 21:25 Z …" at bounding box center [852, 305] width 1432 height 527
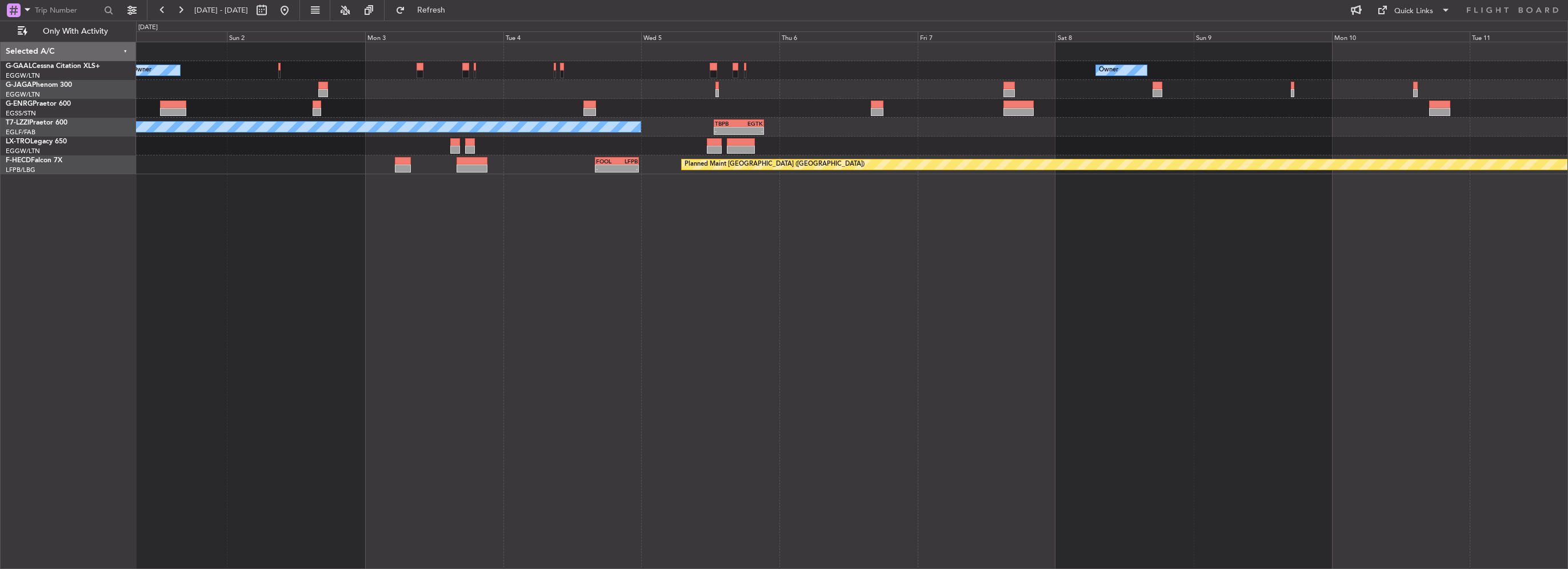
click at [1179, 192] on div "Owner Owner Owner - - TBPB 12:40 Z EGTK 21:25 Z A/C Unavailable London (Luton) …" at bounding box center [852, 305] width 1432 height 527
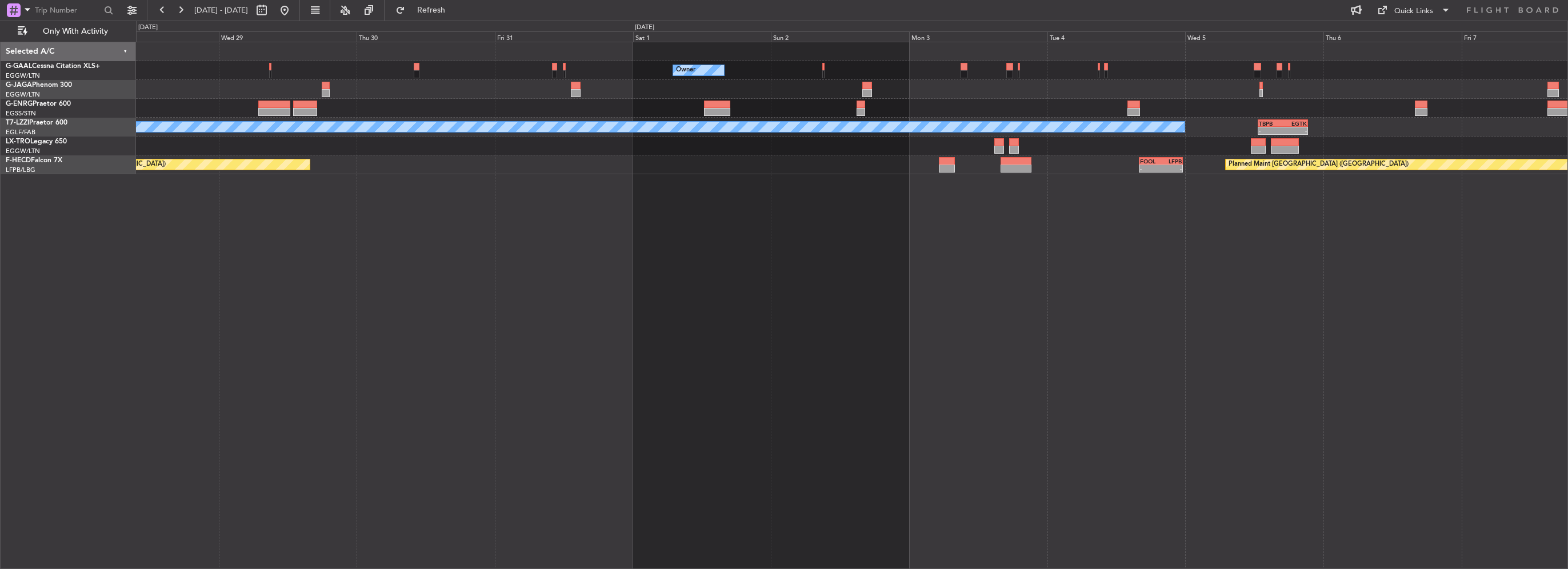
click at [1231, 185] on div "Owner Owner - - TBPB 12:40 Z EGTK 21:25 Z A/C Unavailable London (Luton) Planne…" at bounding box center [852, 305] width 1432 height 527
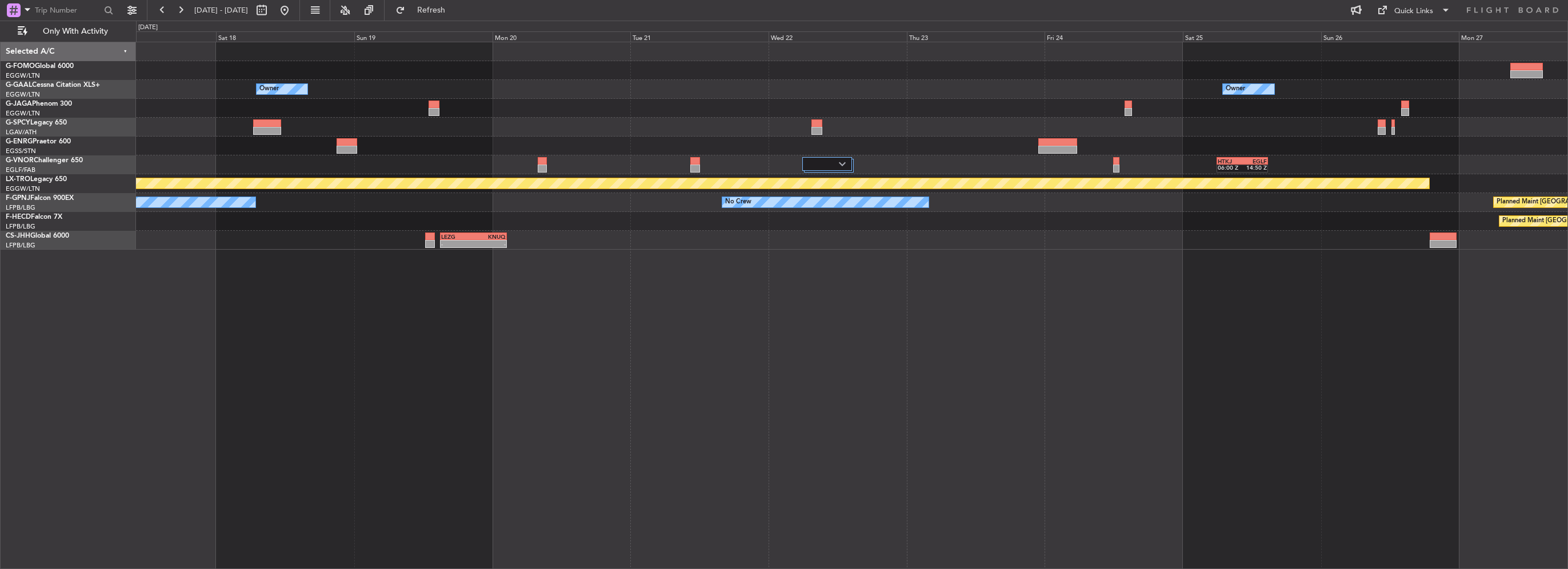
click at [975, 356] on div "Owner Owner HTKJ 06:00 Z EGLF 14:50 Z Planned Maint Riga (Riga Intl) Planned Ma…" at bounding box center [852, 305] width 1432 height 527
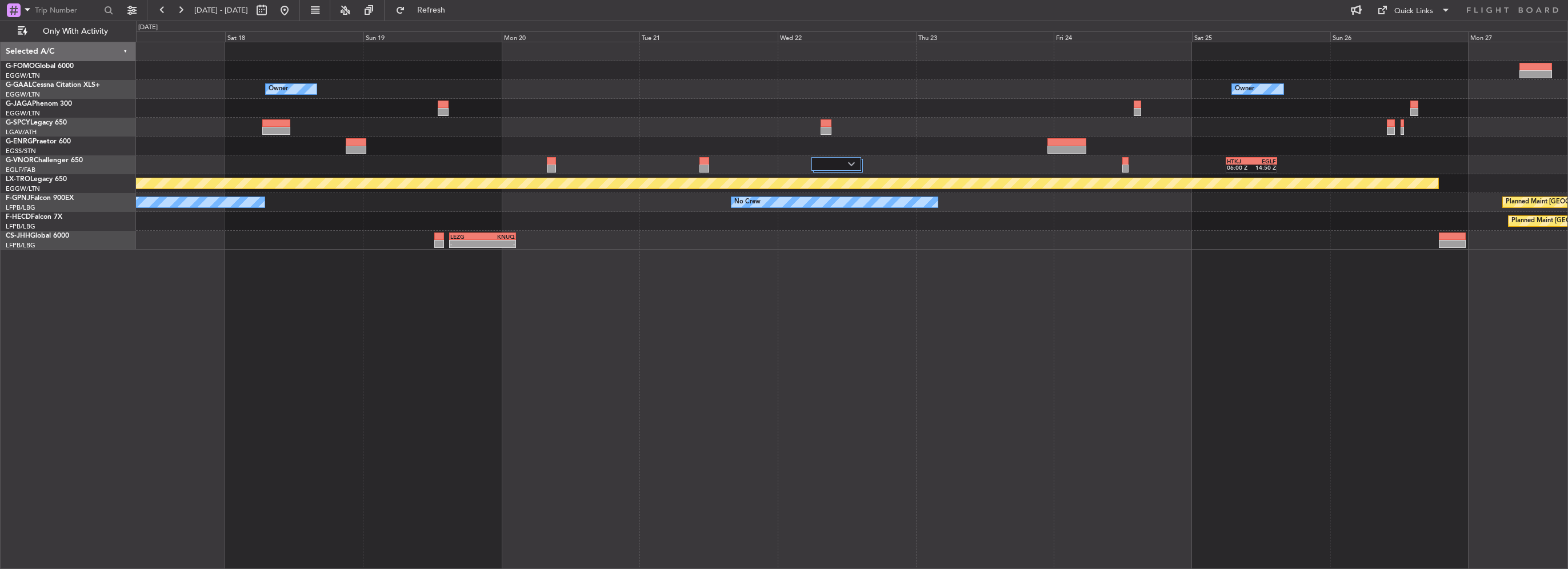
click at [940, 355] on div "Owner Owner HTKJ 06:00 Z EGLF 14:50 Z Planned Maint Riga (Riga Intl) Planned Ma…" at bounding box center [852, 305] width 1432 height 527
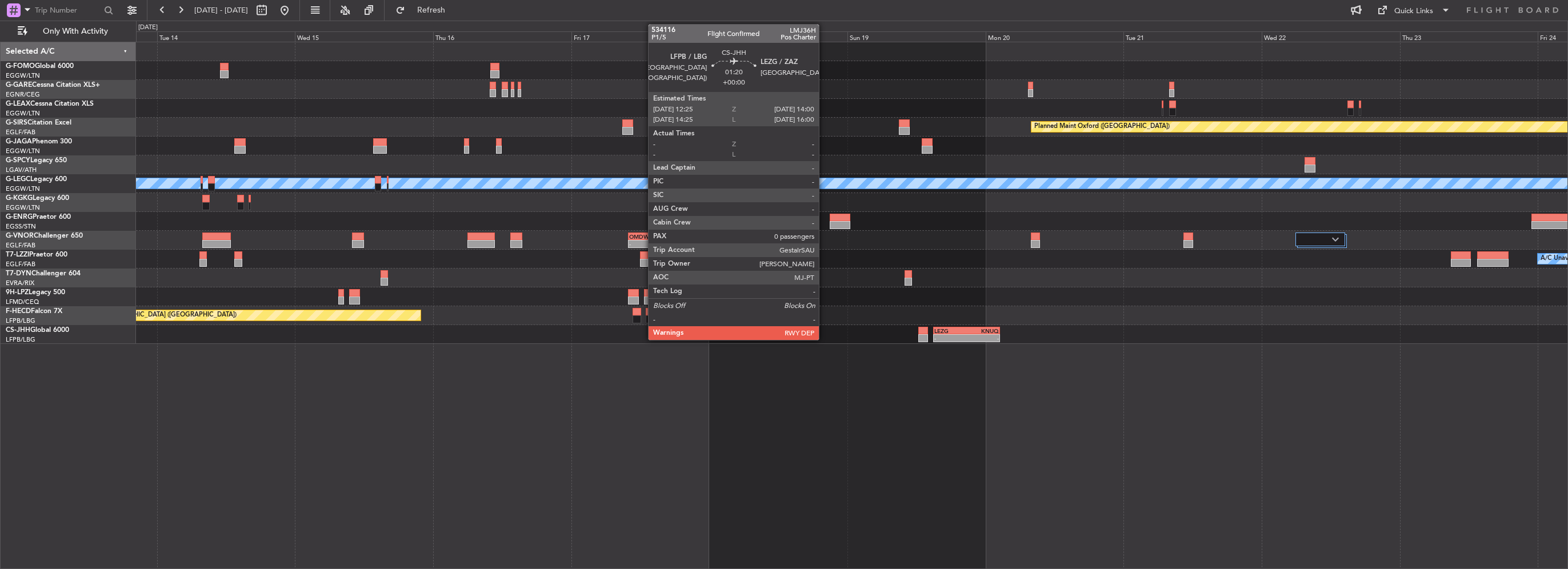
click at [1211, 340] on div "- - LEZG 15:00 Z KNUQ 02:35 Z" at bounding box center [852, 334] width 1431 height 19
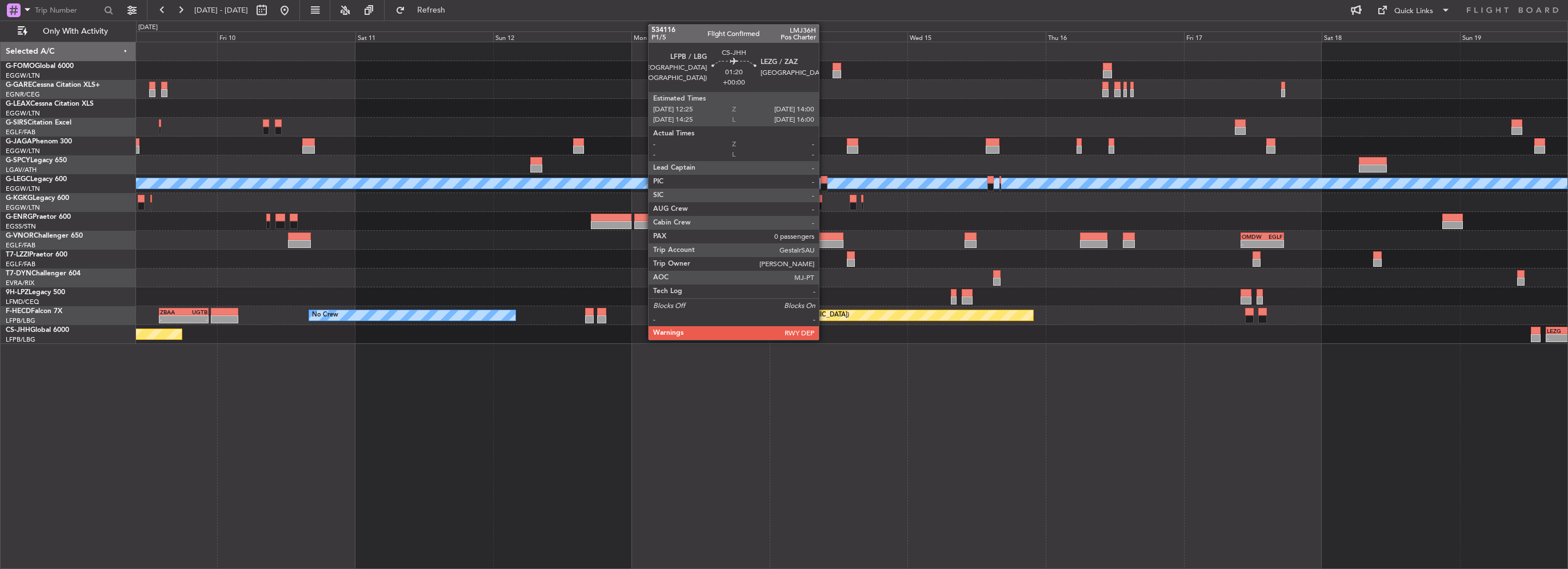
click at [1198, 359] on div "Planned Maint Oxford (Kidlington) A/C Unavailable London (Luton) A/C Unavailabl…" at bounding box center [852, 305] width 1432 height 527
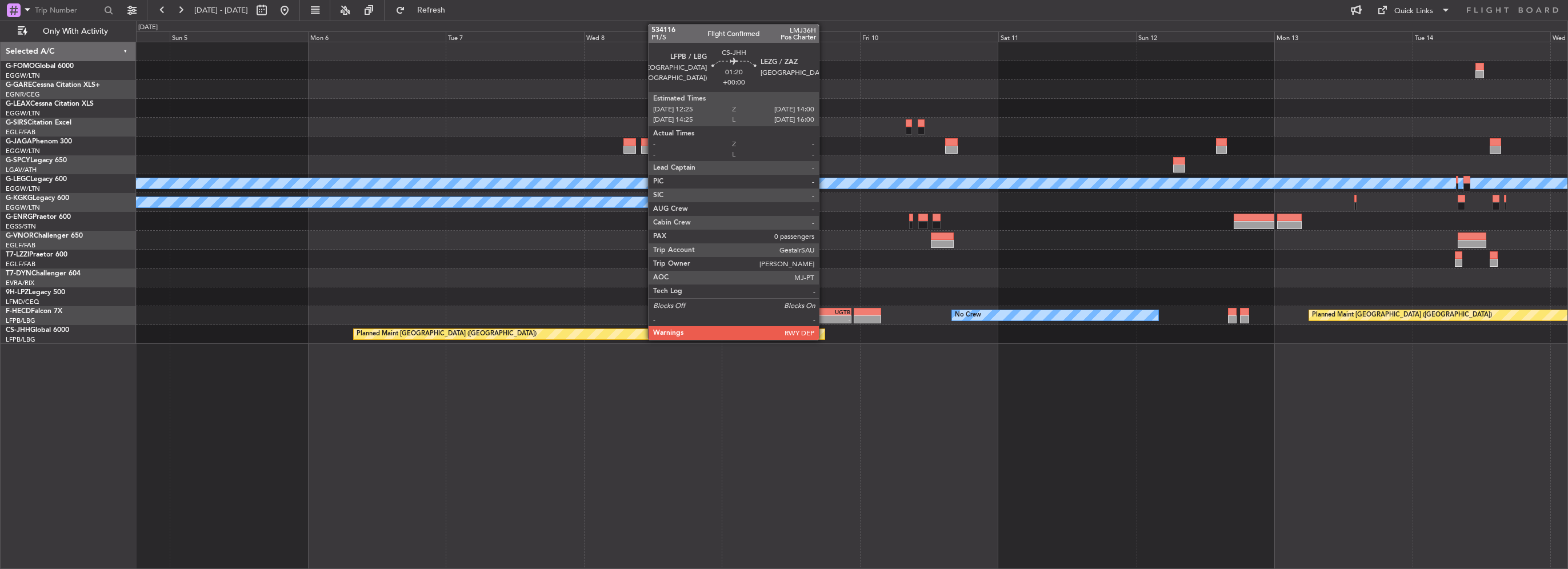
click at [953, 372] on div "A/C Unavailable London (Luton) A/C Unavailable Istanbul (Ataturk) - - OMDW 10:0…" at bounding box center [852, 305] width 1432 height 527
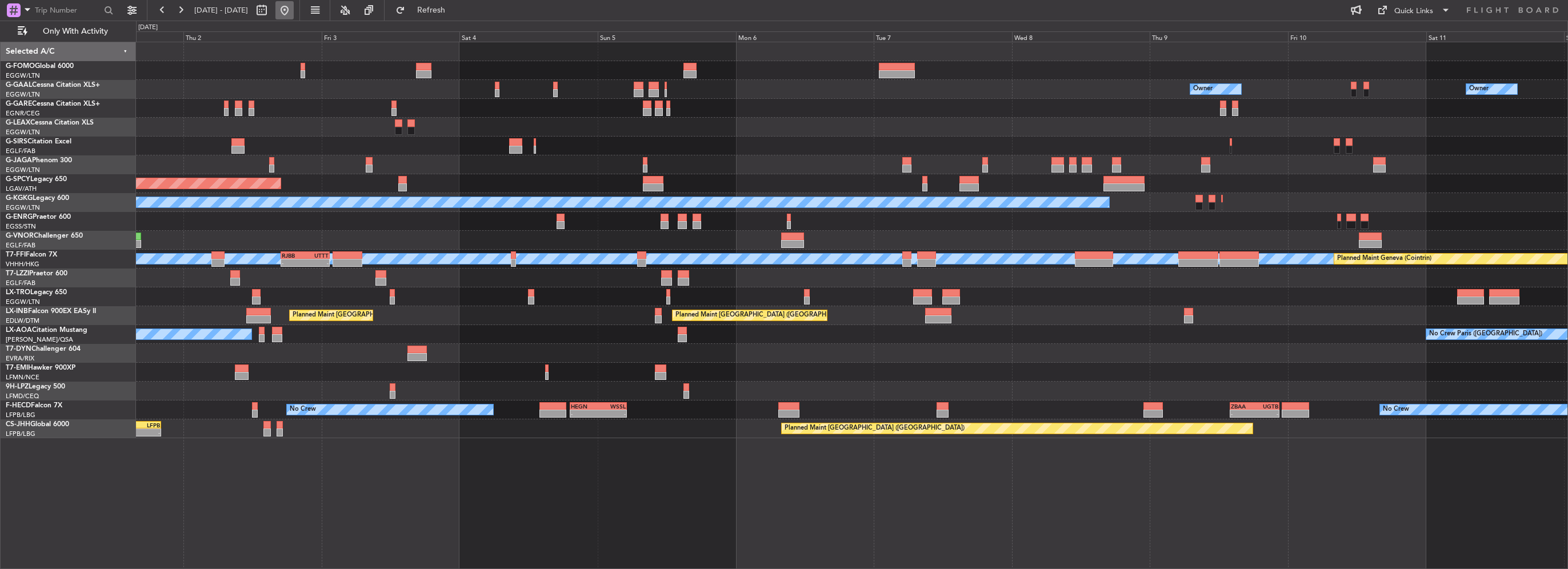
click at [294, 13] on button at bounding box center [285, 11] width 18 height 18
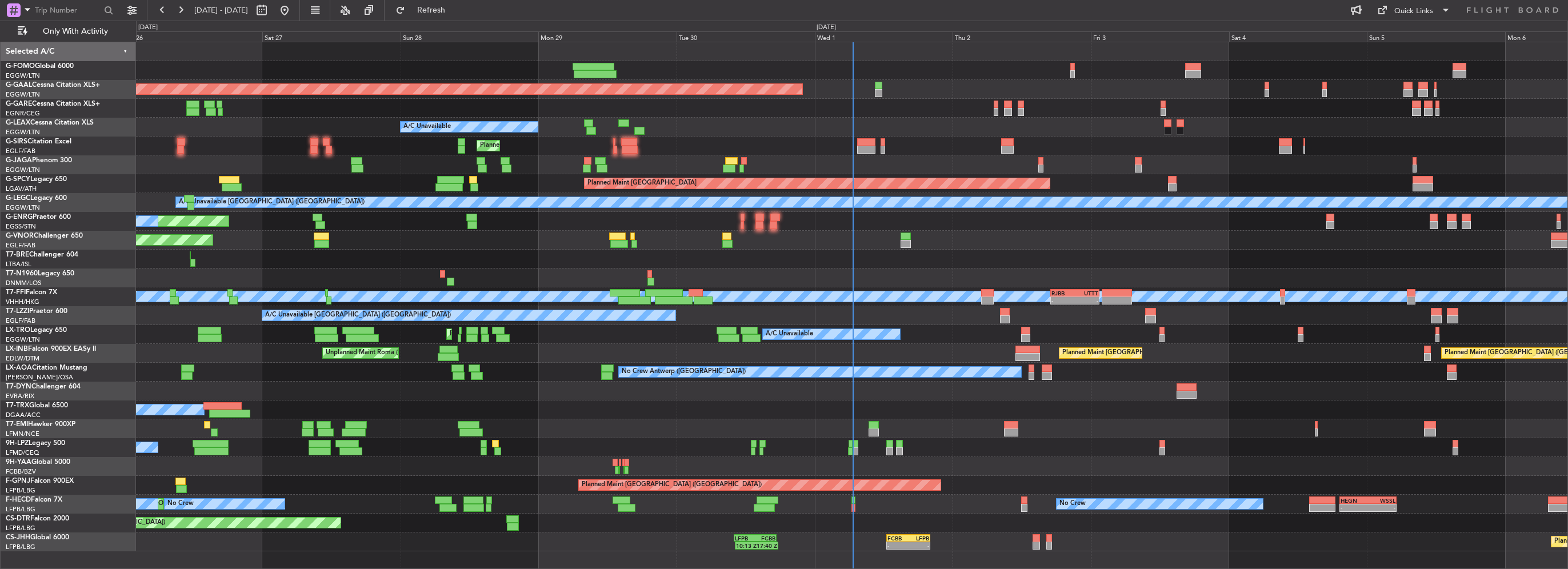
click at [402, 329] on div "Planned Maint London (Luton) Planned Maint Dusseldorf A/C Unavailable Planned M…" at bounding box center [852, 297] width 1431 height 509
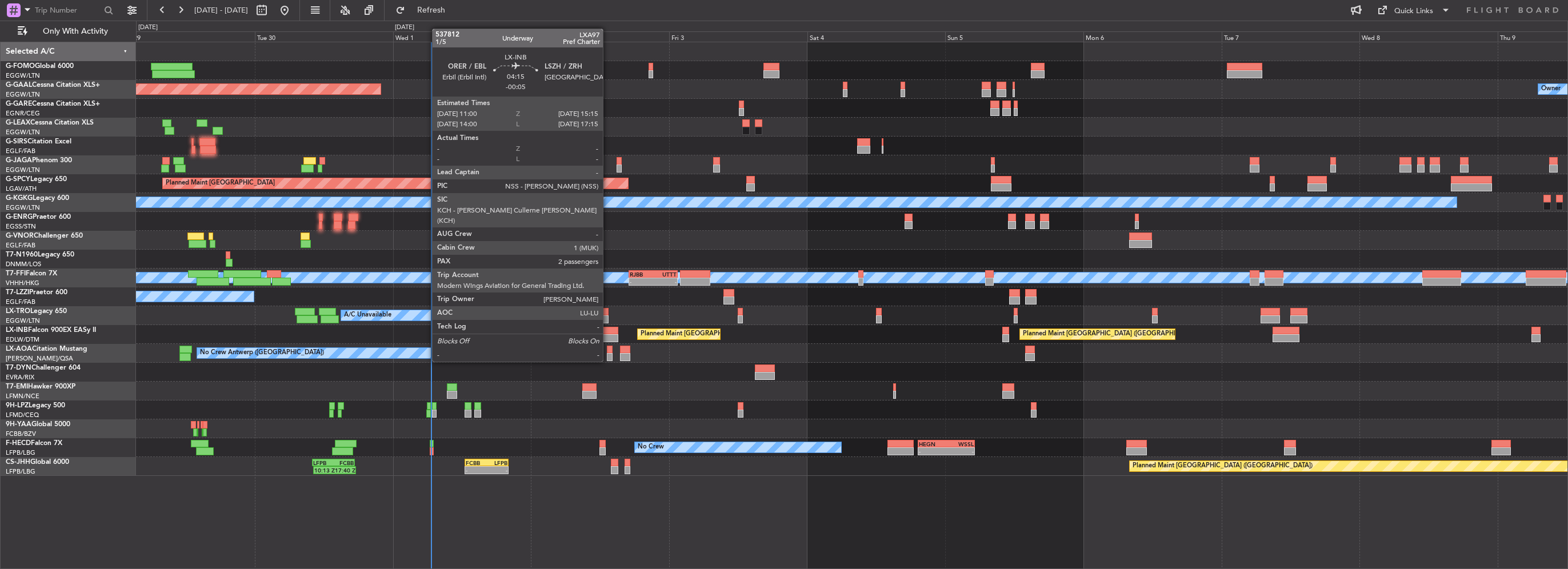
click at [608, 340] on div at bounding box center [606, 338] width 25 height 8
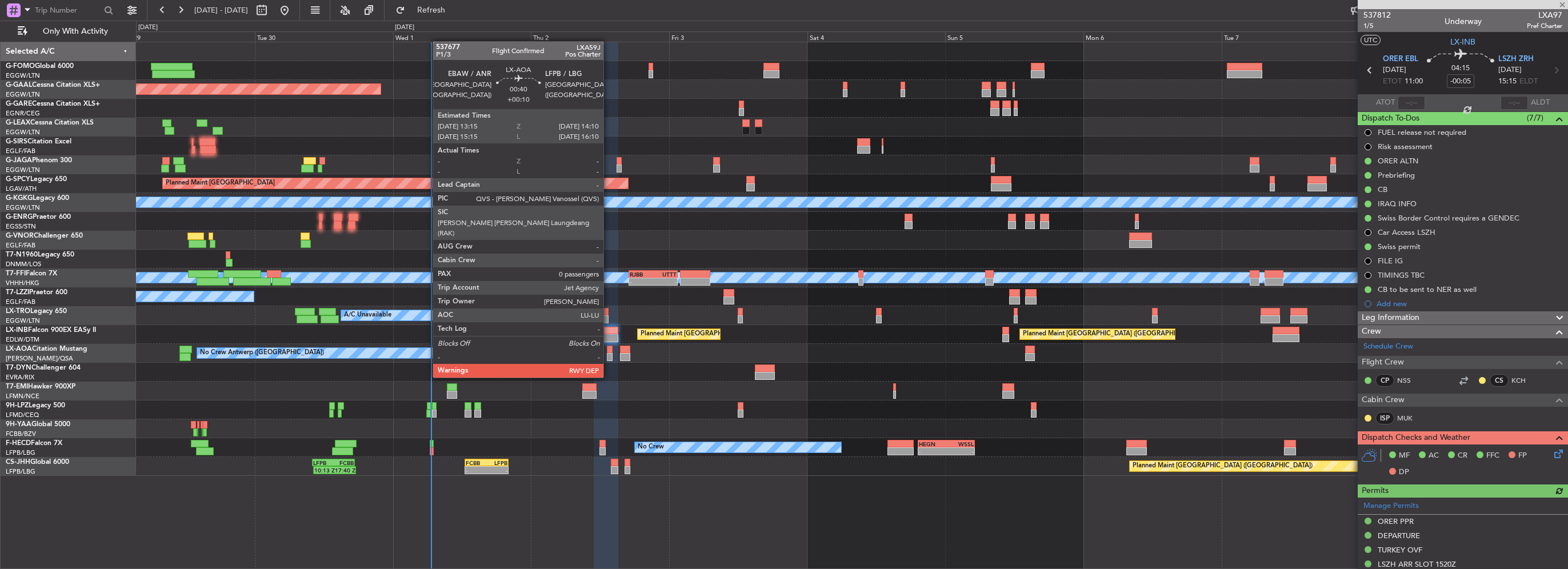
click at [609, 356] on div at bounding box center [610, 357] width 6 height 8
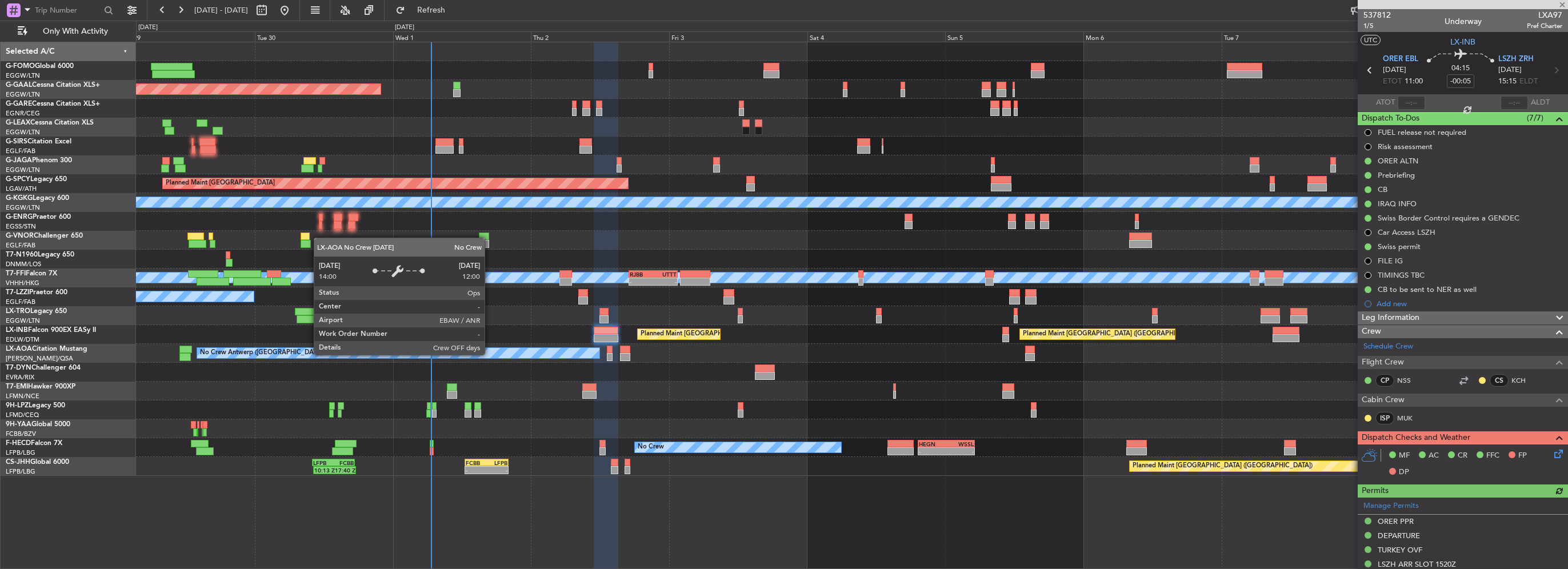
type input "+00:10"
type input "0"
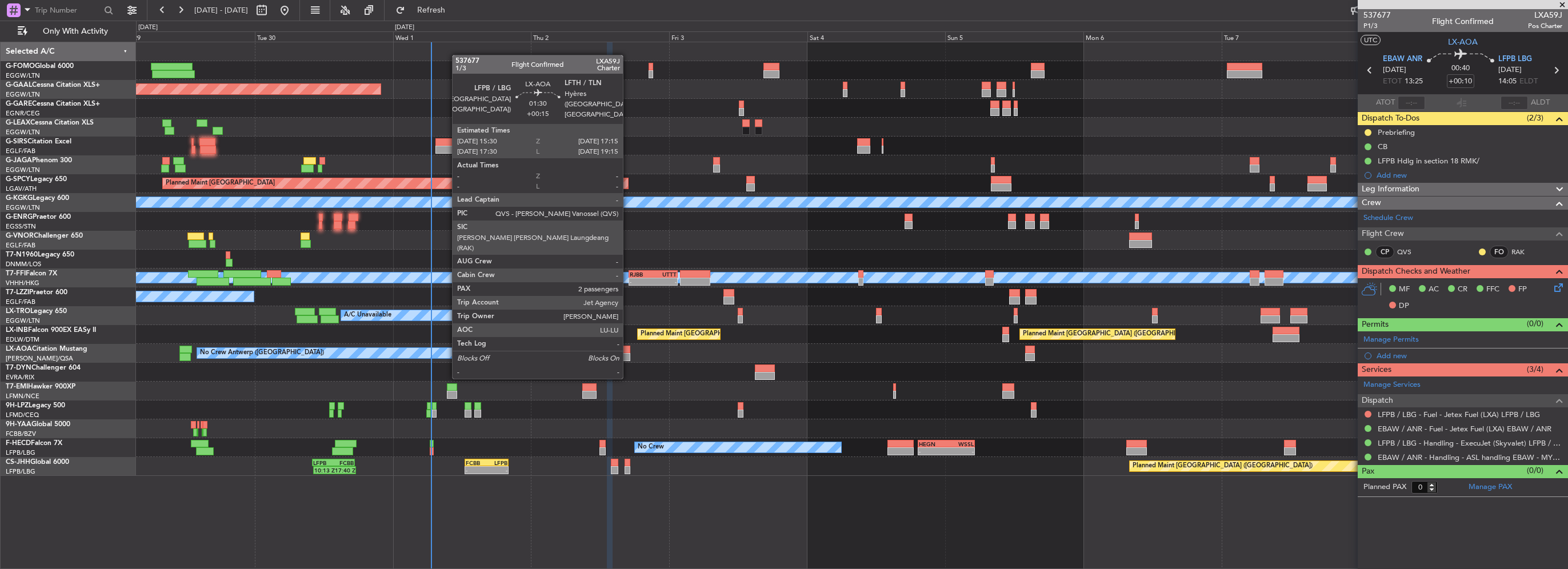
click at [628, 356] on div at bounding box center [625, 357] width 11 height 8
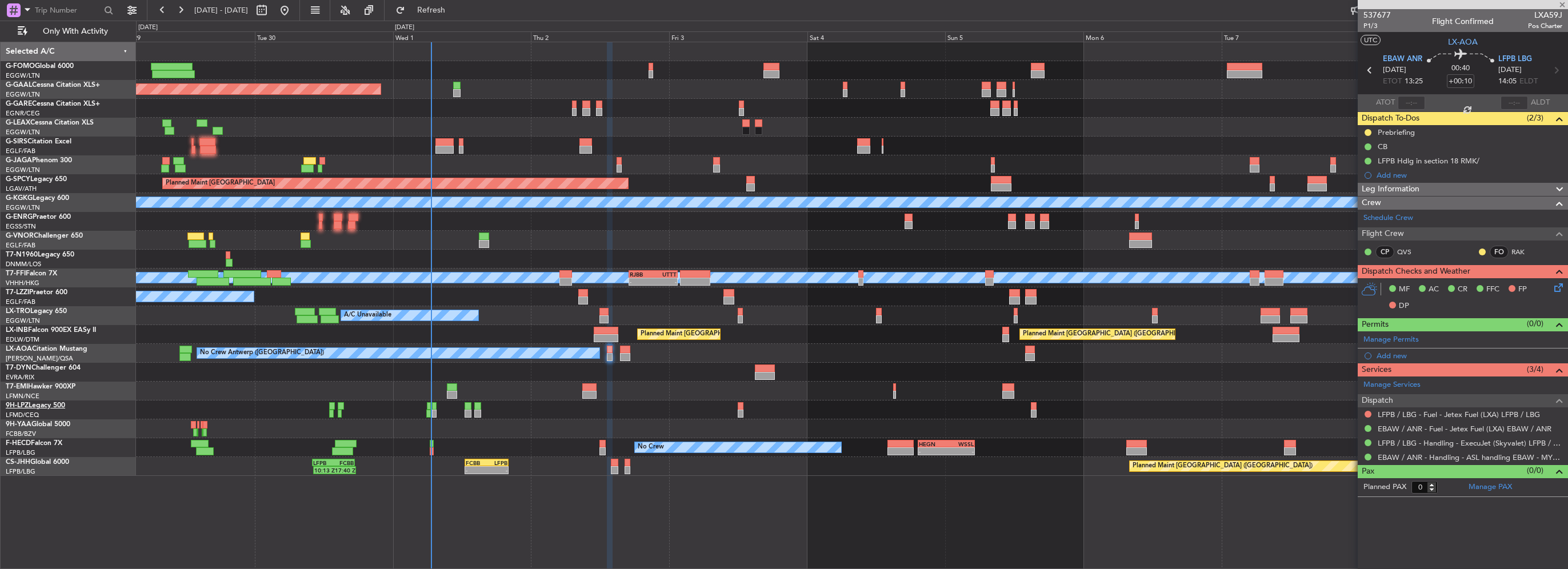
type input "+00:15"
type input "2"
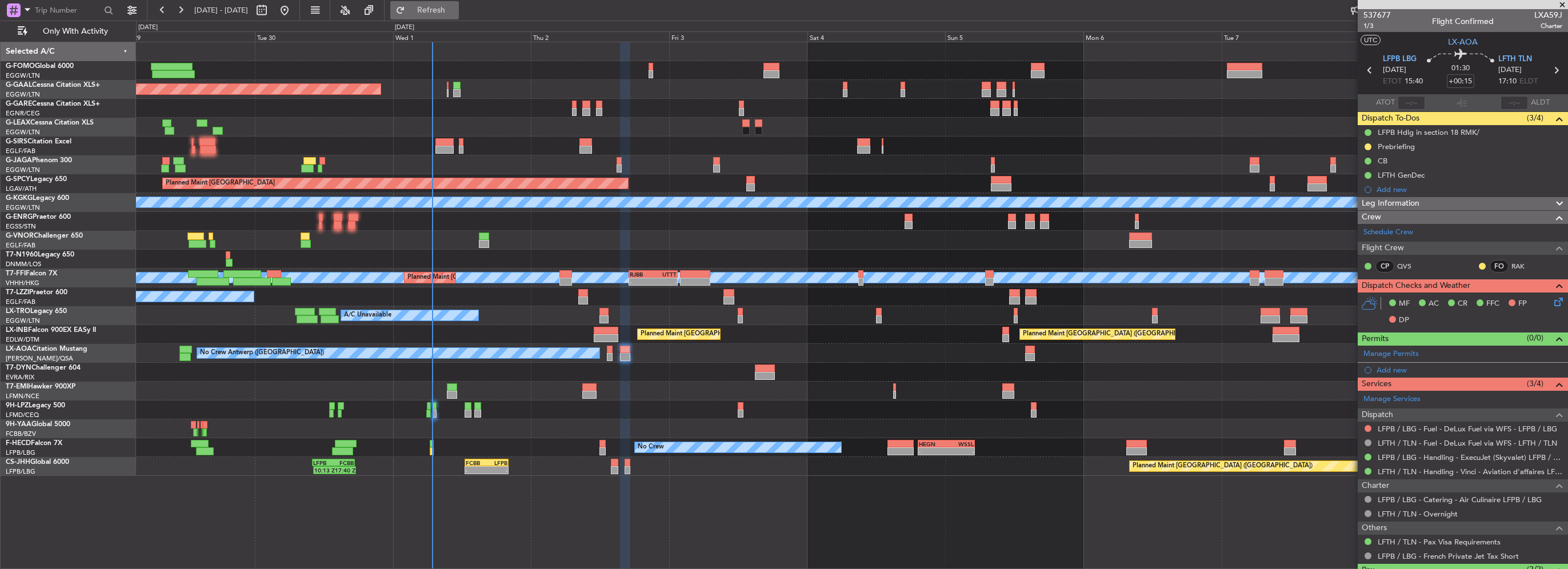
click at [452, 12] on span "Refresh" at bounding box center [432, 10] width 48 height 8
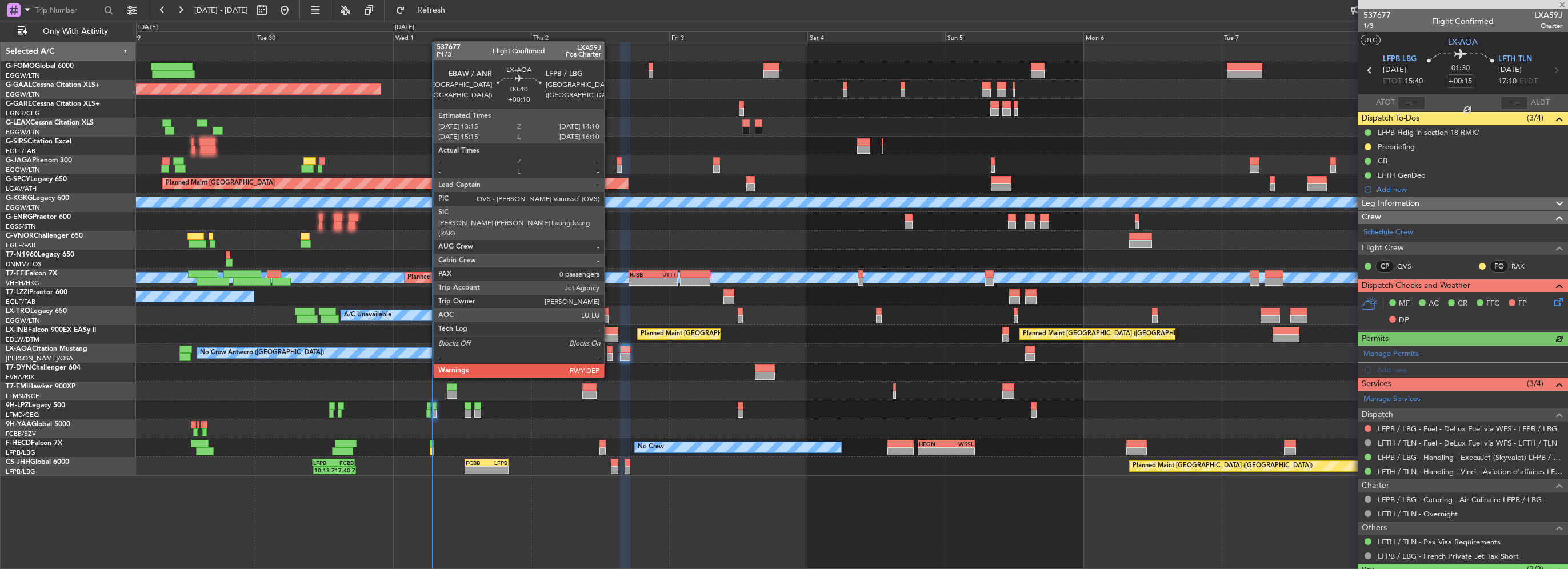
click at [610, 356] on div at bounding box center [610, 357] width 6 height 8
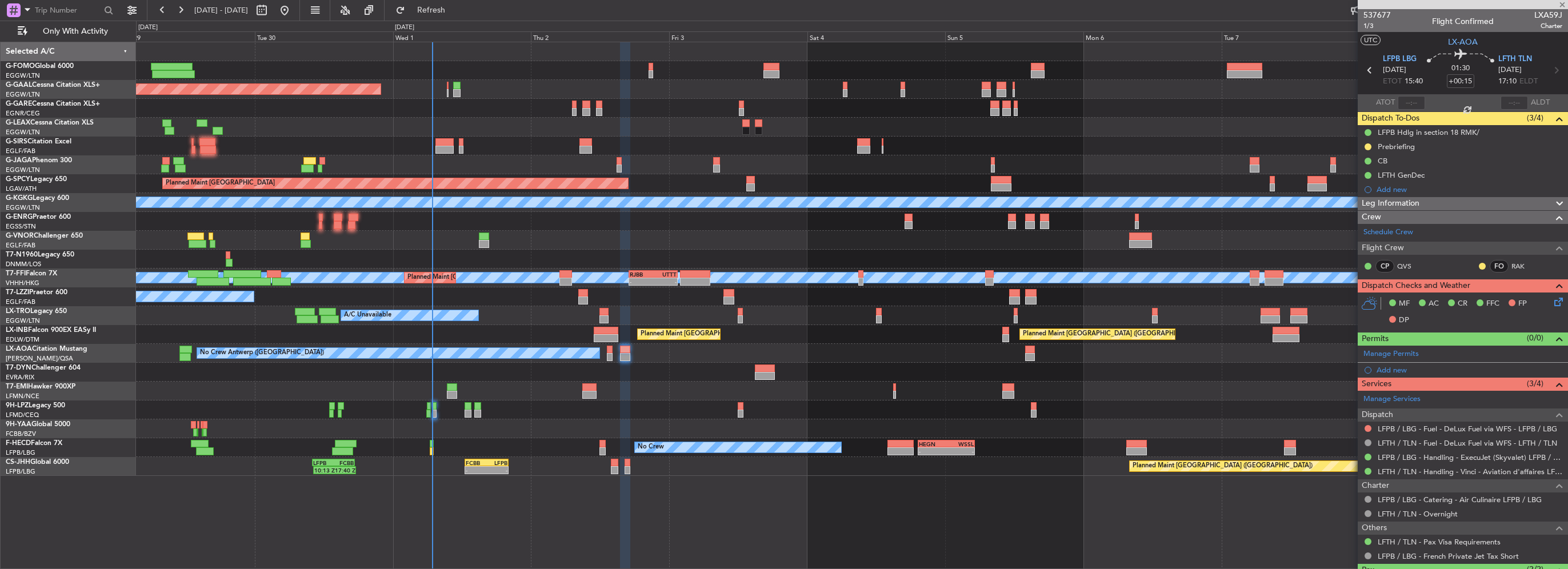
type input "+00:10"
type input "0"
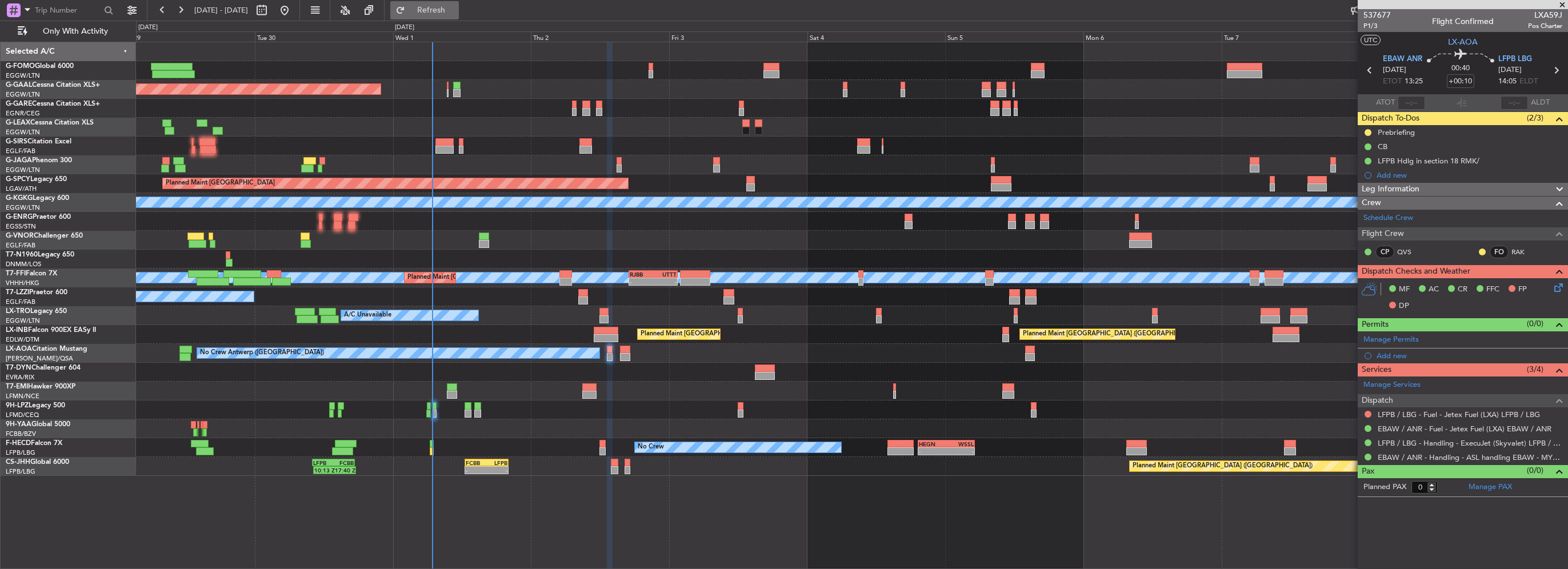
click at [455, 13] on span "Refresh" at bounding box center [432, 10] width 48 height 8
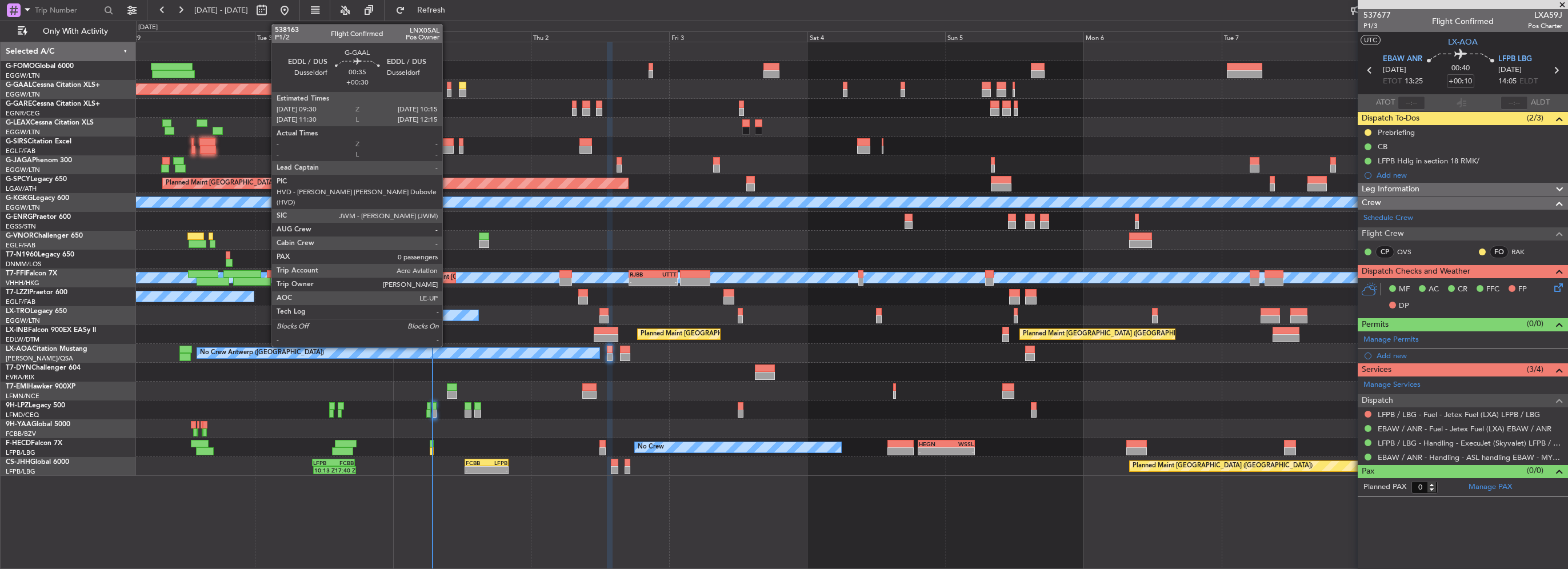
click at [447, 89] on div at bounding box center [449, 93] width 4 height 8
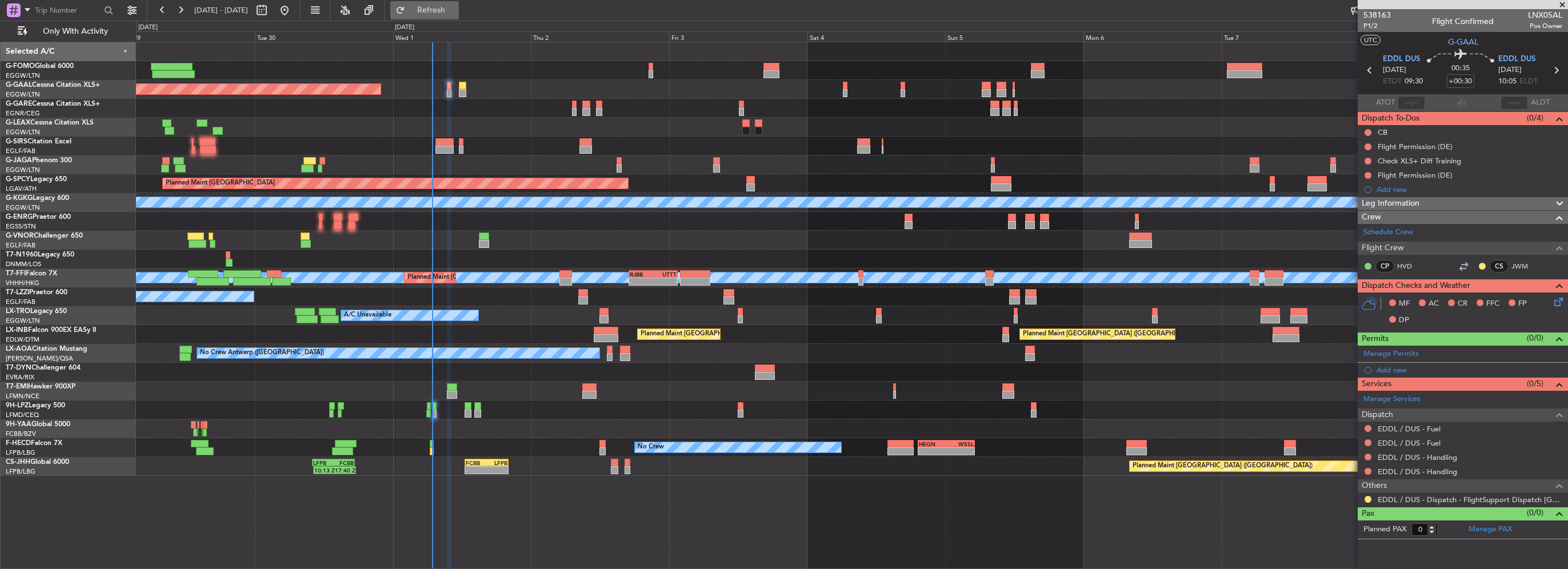
click at [455, 7] on span "Refresh" at bounding box center [432, 10] width 48 height 8
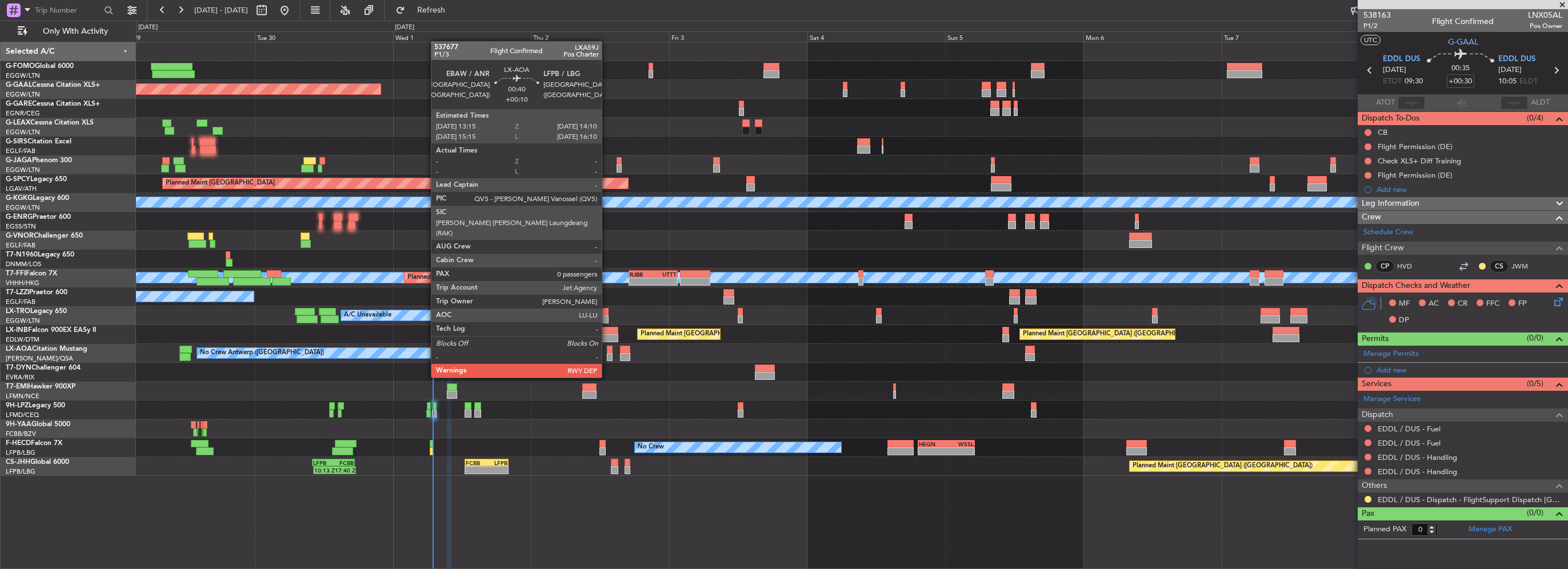
click at [607, 356] on div at bounding box center [610, 357] width 6 height 8
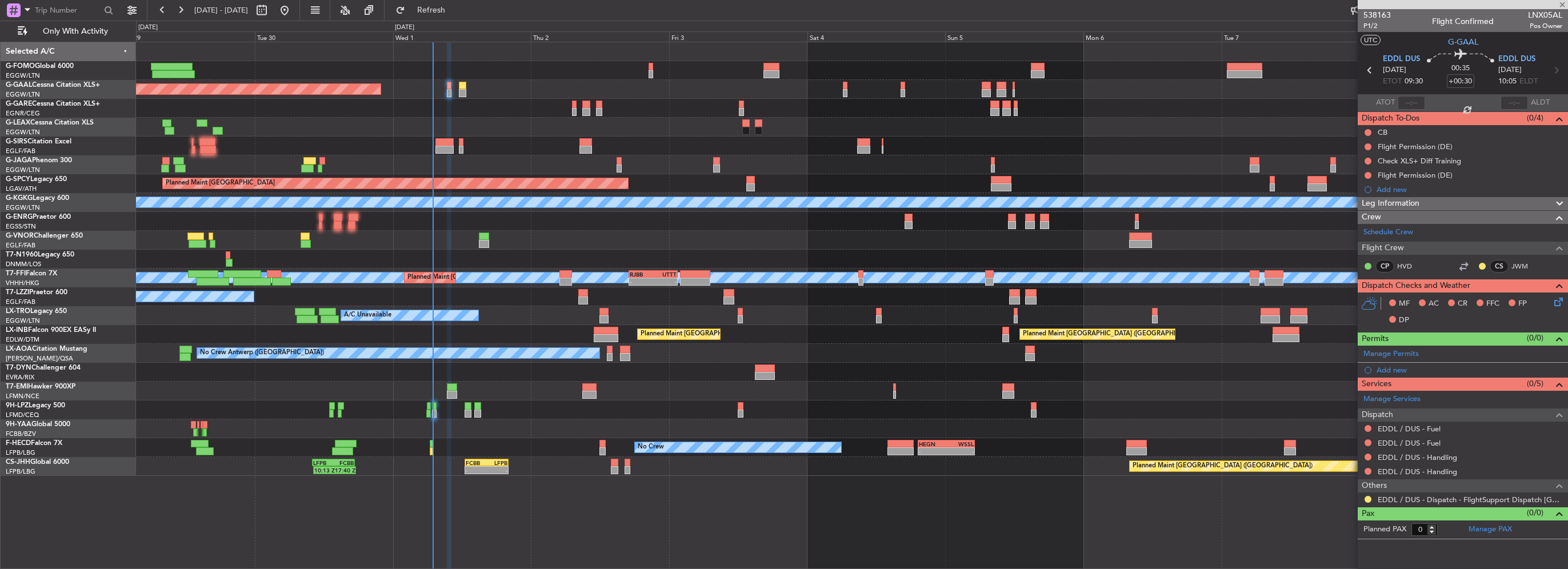
type input "+00:10"
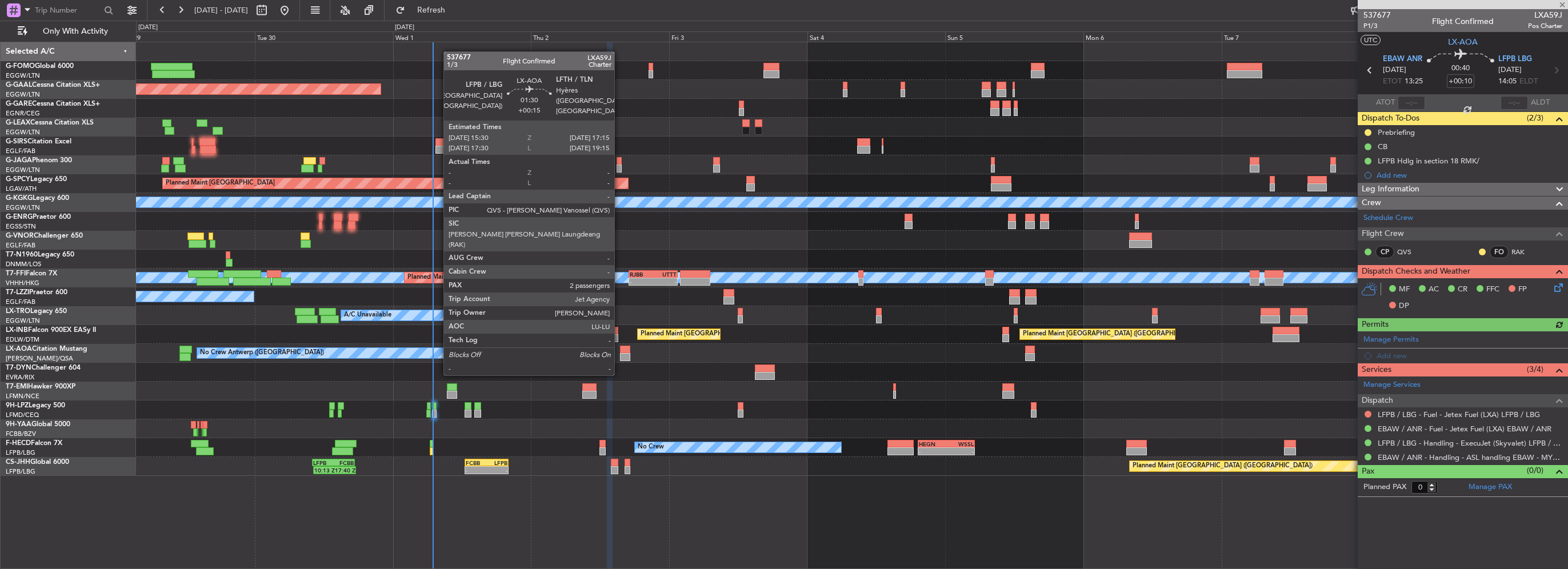
click at [620, 352] on div at bounding box center [625, 349] width 11 height 8
type input "+00:15"
type input "2"
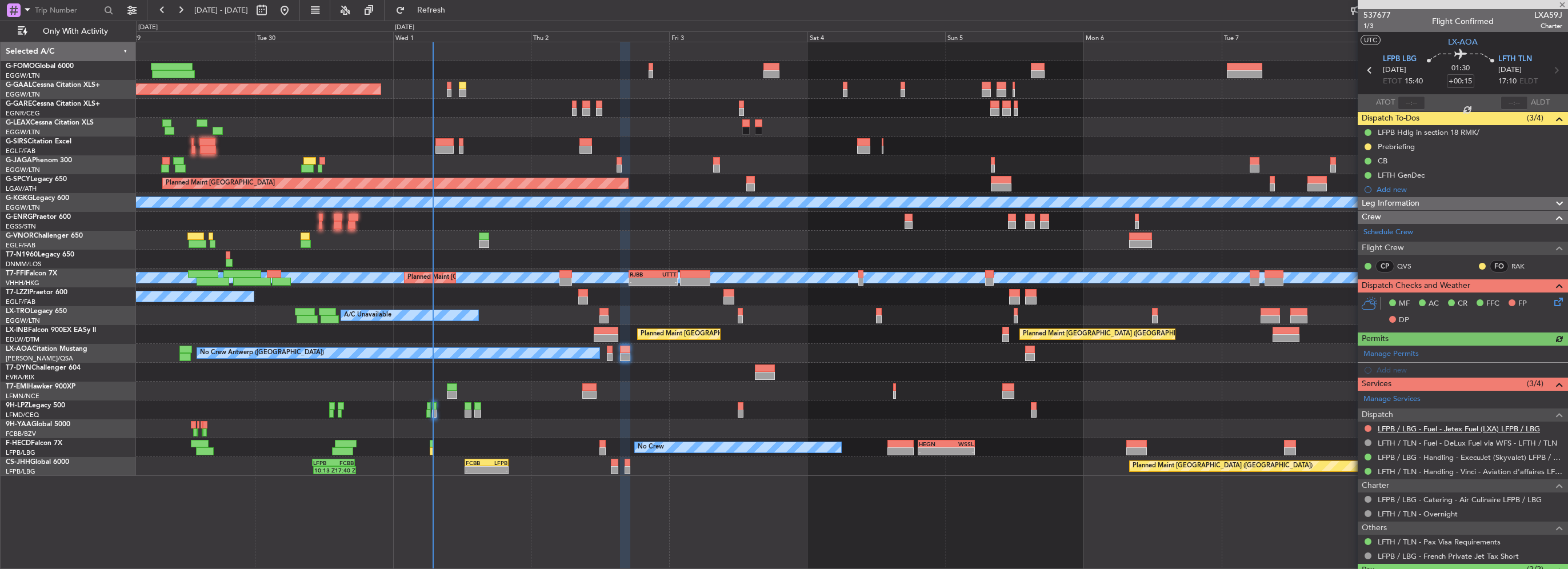
click at [1513, 427] on link "LFPB / LBG - Fuel - Jetex Fuel (LXA) LFPB / LBG" at bounding box center [1458, 429] width 162 height 10
click at [455, 7] on span "Refresh" at bounding box center [432, 10] width 48 height 8
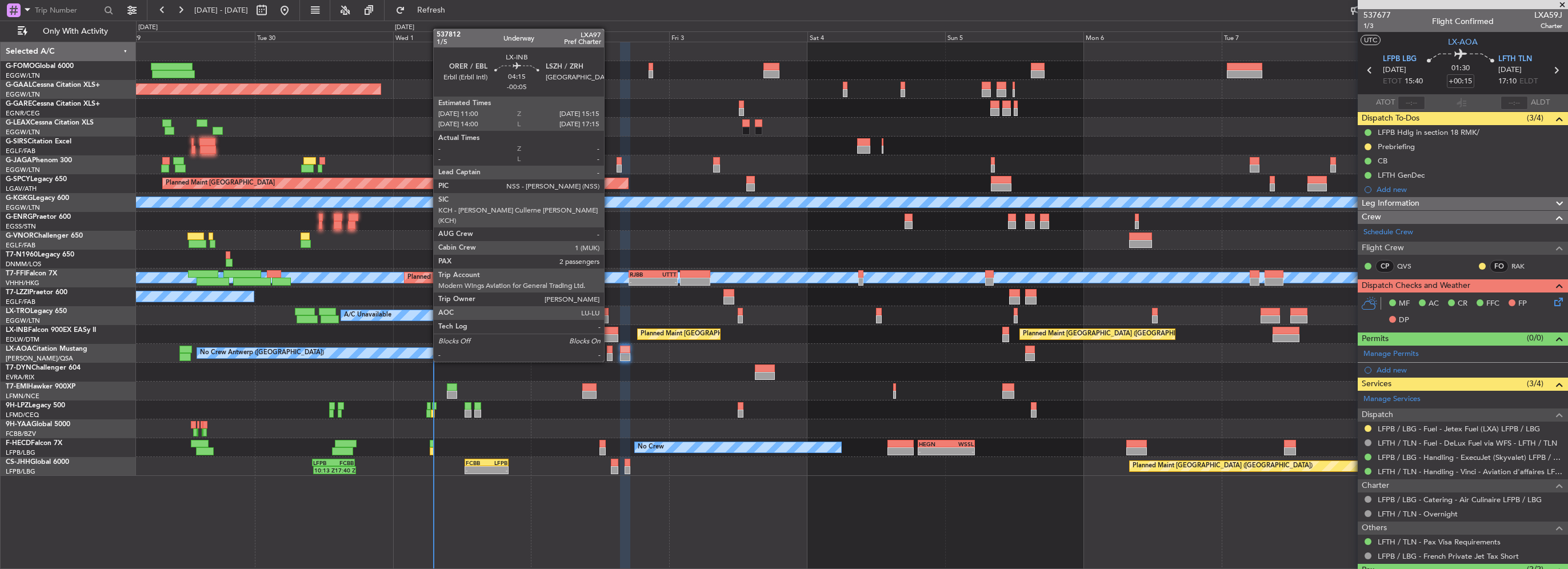
click at [609, 338] on div at bounding box center [606, 338] width 25 height 8
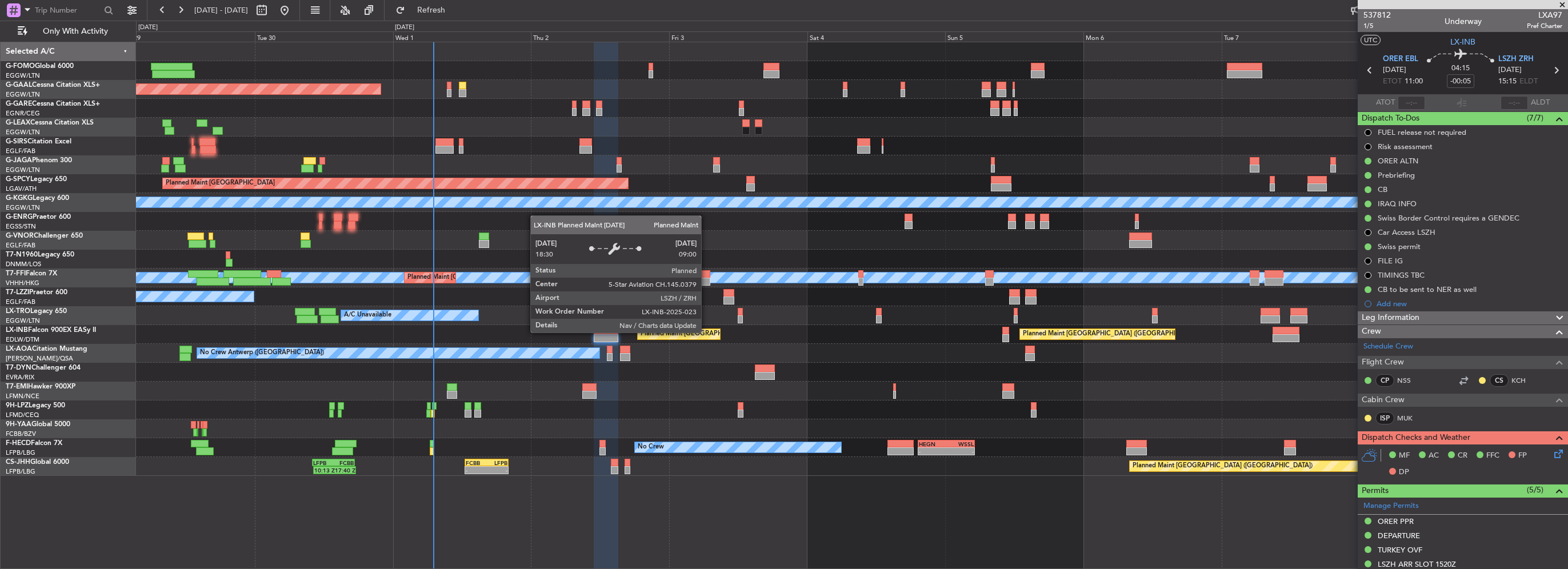
click at [602, 321] on div "Planned Maint Dusseldorf Owner Owner A/C Unavailable Planned Maint [GEOGRAPHIC_…" at bounding box center [852, 259] width 1431 height 434
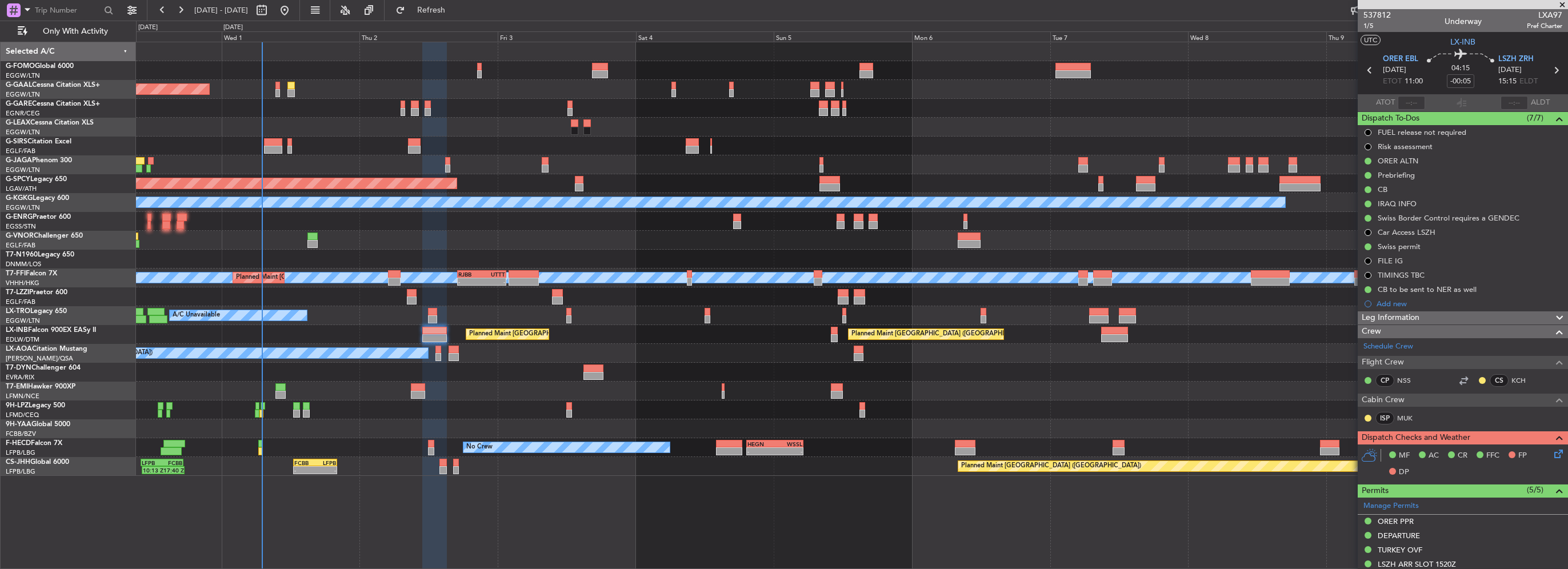
click at [553, 332] on div "Planned Maint Dusseldorf Owner Owner A/C Unavailable Planned Maint [GEOGRAPHIC_…" at bounding box center [852, 259] width 1431 height 434
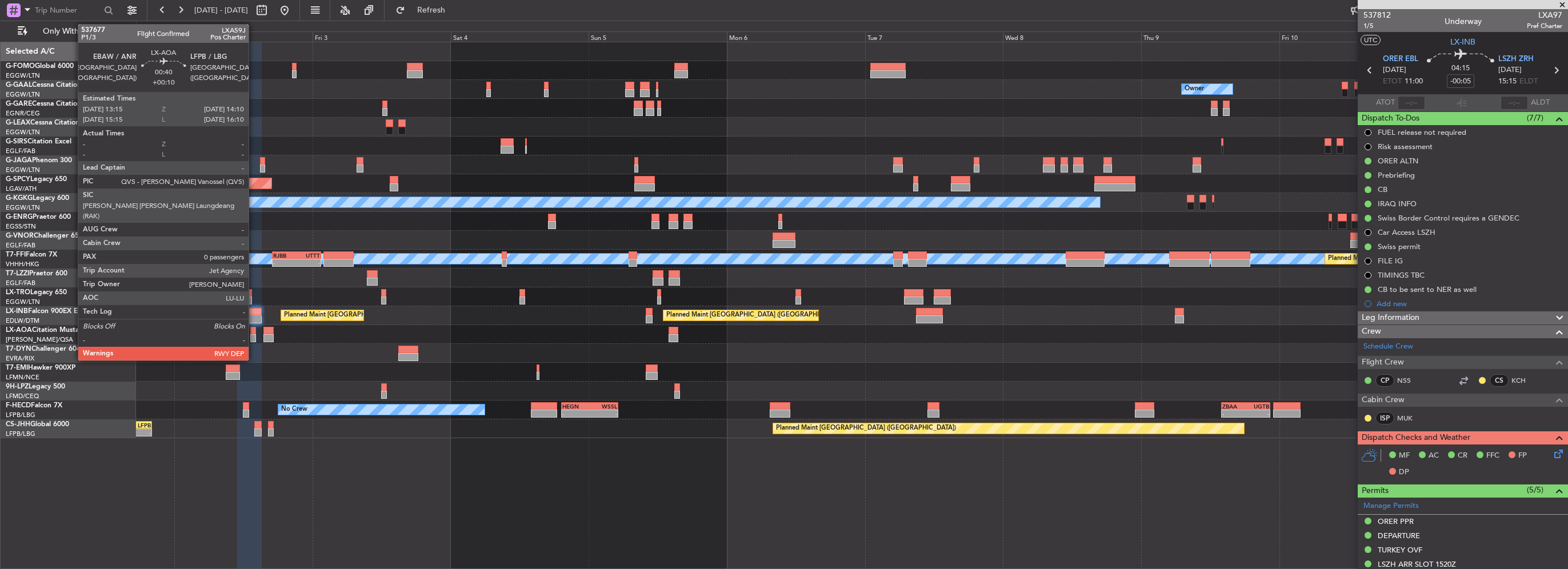
click at [253, 336] on div at bounding box center [253, 338] width 6 height 8
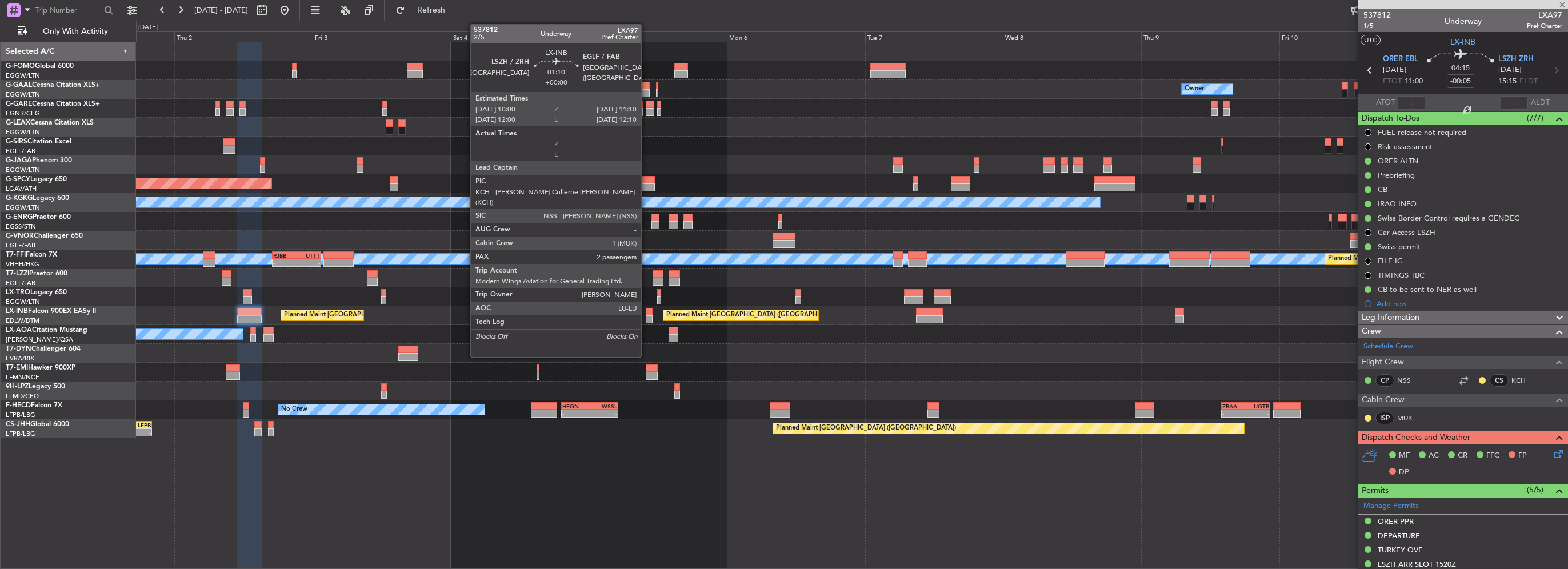
type input "+00:10"
type input "0"
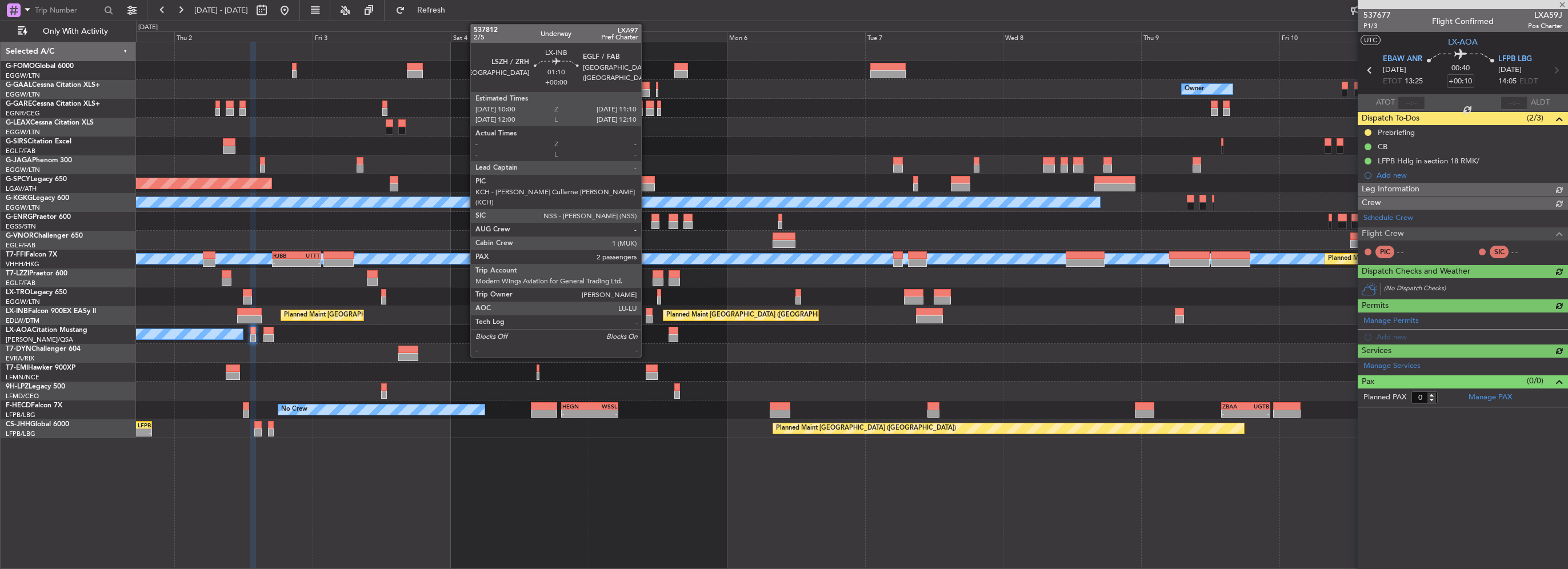
click at [647, 318] on div at bounding box center [649, 319] width 7 height 8
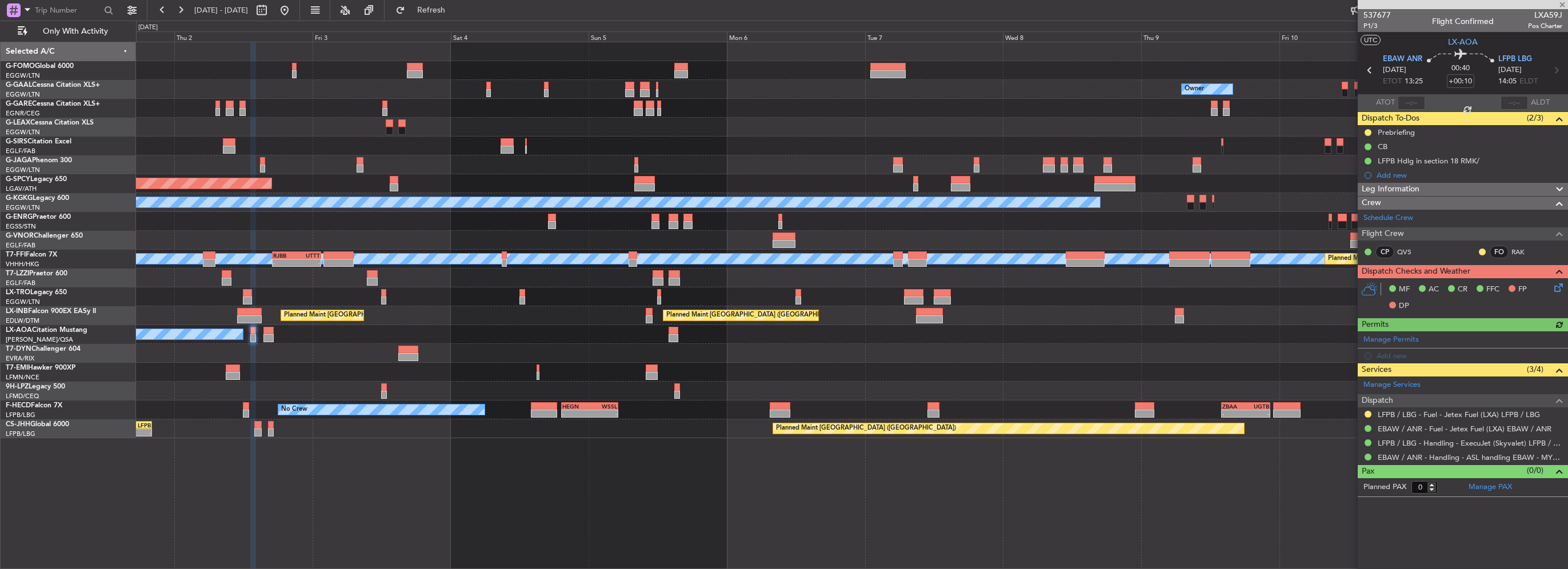
type input "2"
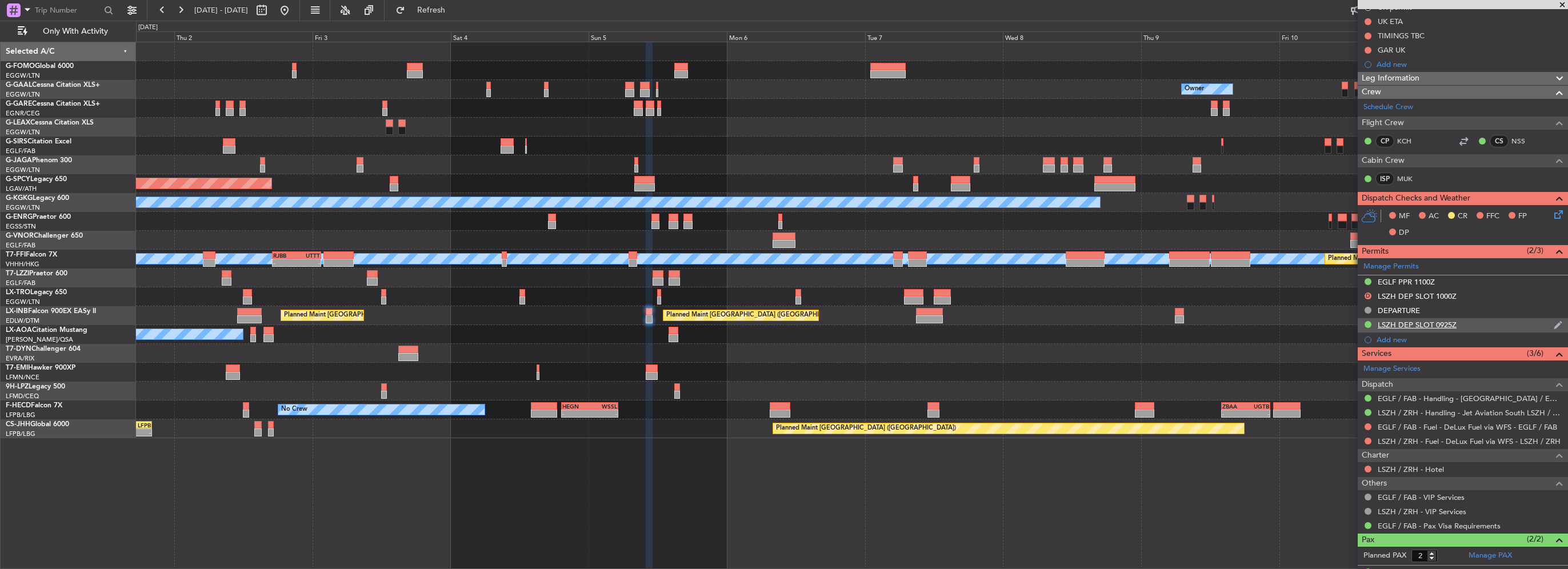
scroll to position [242, 0]
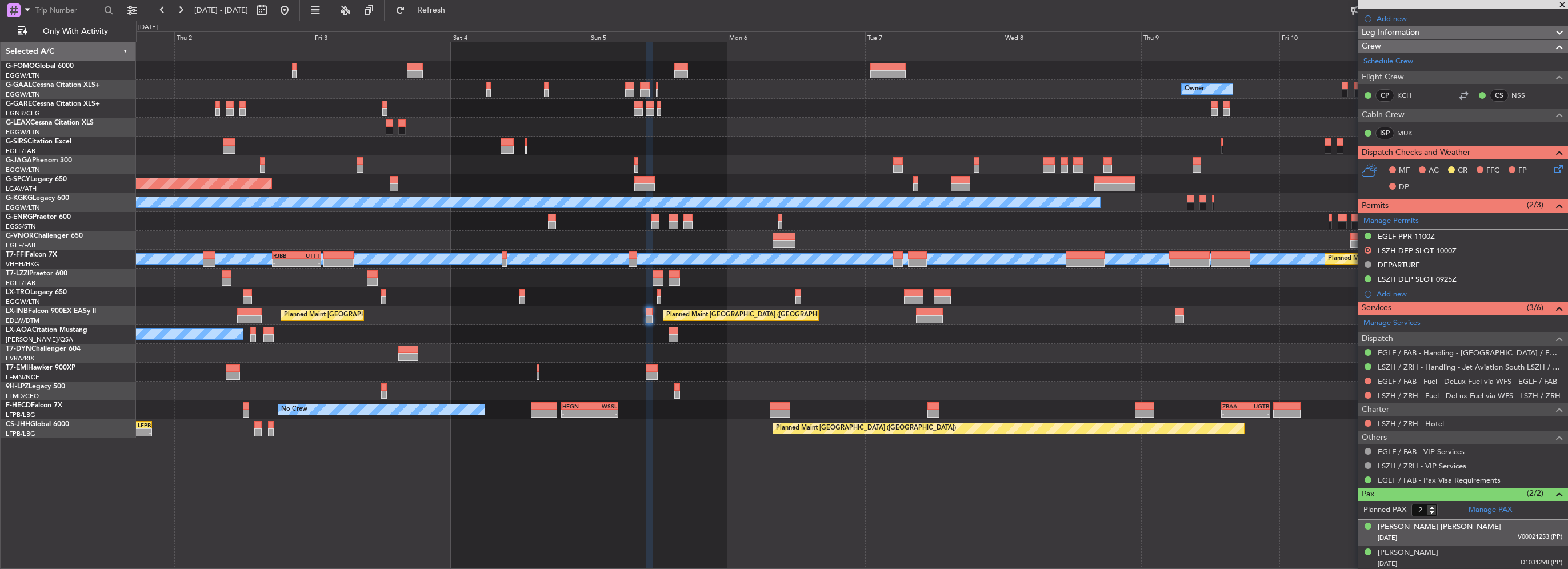
click at [1475, 527] on div "[PERSON_NAME] [PERSON_NAME]" at bounding box center [1439, 527] width 123 height 11
click at [864, 408] on div "Owner Owner Owner Planned [GEOGRAPHIC_DATA] Planned Maint [GEOGRAPHIC_DATA] A/C…" at bounding box center [852, 240] width 1431 height 396
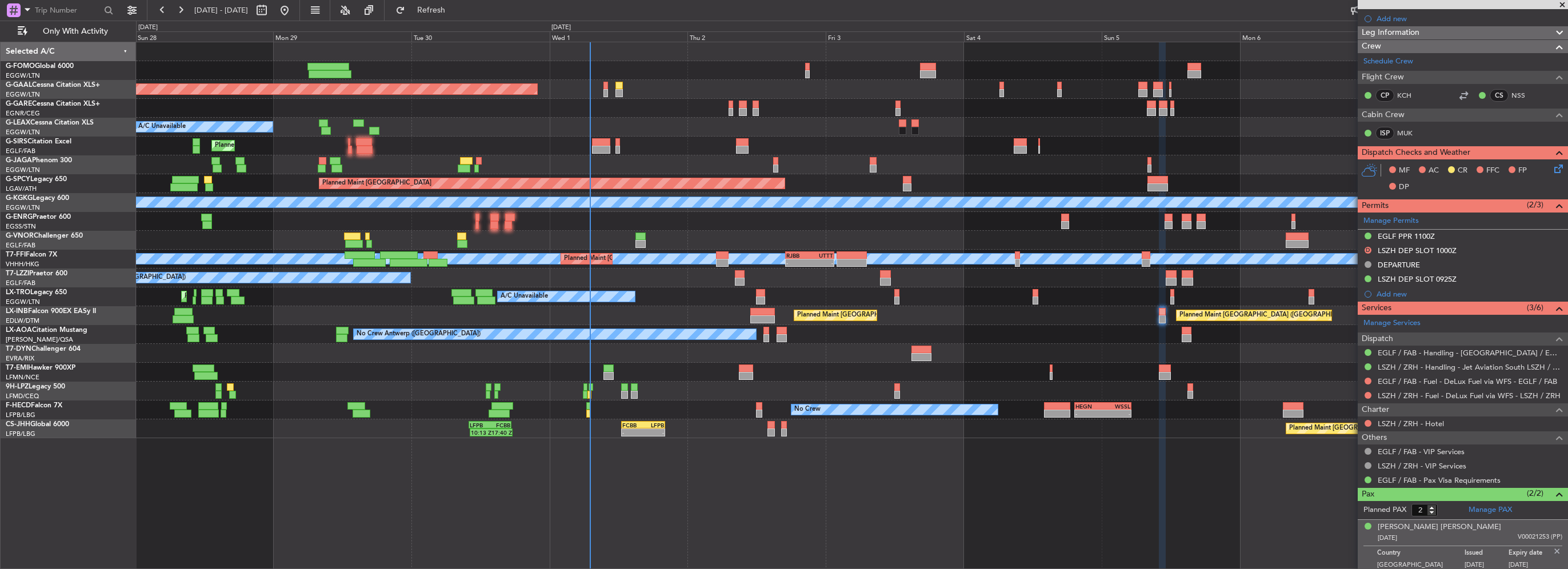
click at [656, 404] on div "Planned Maint Dusseldorf Owner A/C Unavailable Planned Maint [GEOGRAPHIC_DATA] …" at bounding box center [852, 240] width 1431 height 396
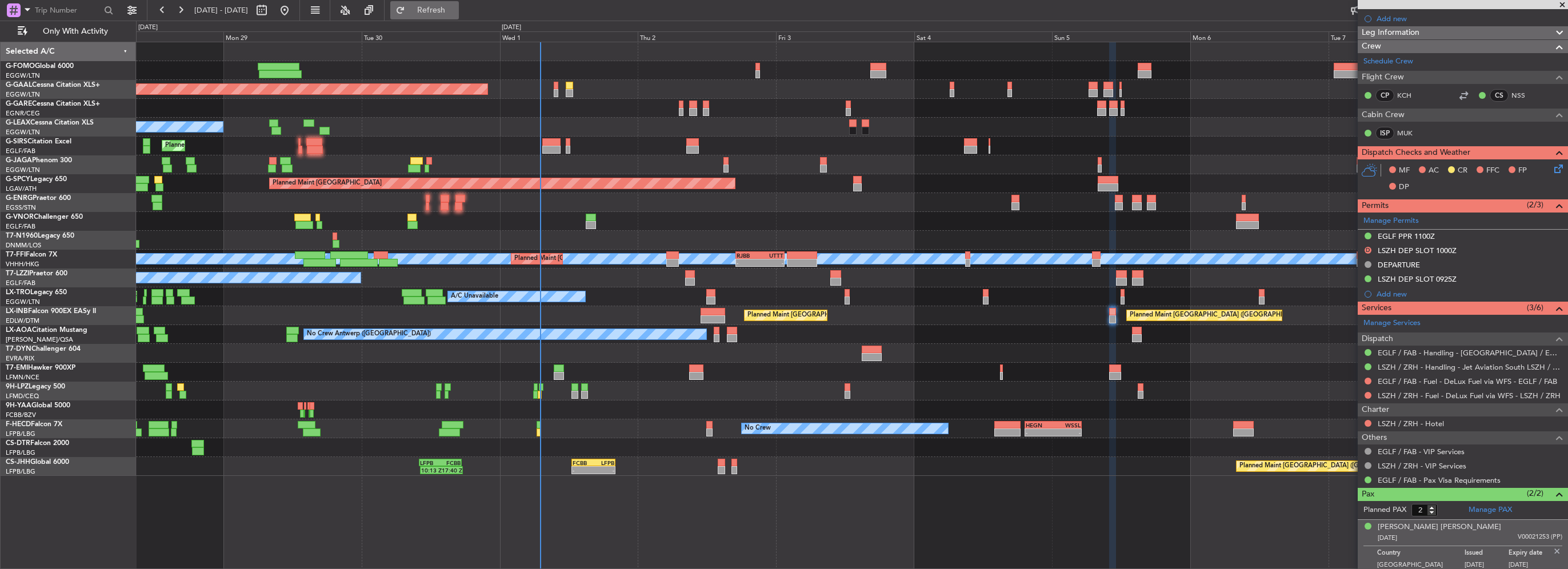
click at [459, 18] on button "Refresh" at bounding box center [424, 11] width 69 height 18
click at [459, 16] on button "Refreshing..." at bounding box center [424, 11] width 69 height 18
click at [1552, 550] on img at bounding box center [1557, 551] width 11 height 11
click at [462, 0] on fb-refresh-button "Refresh" at bounding box center [424, 10] width 80 height 21
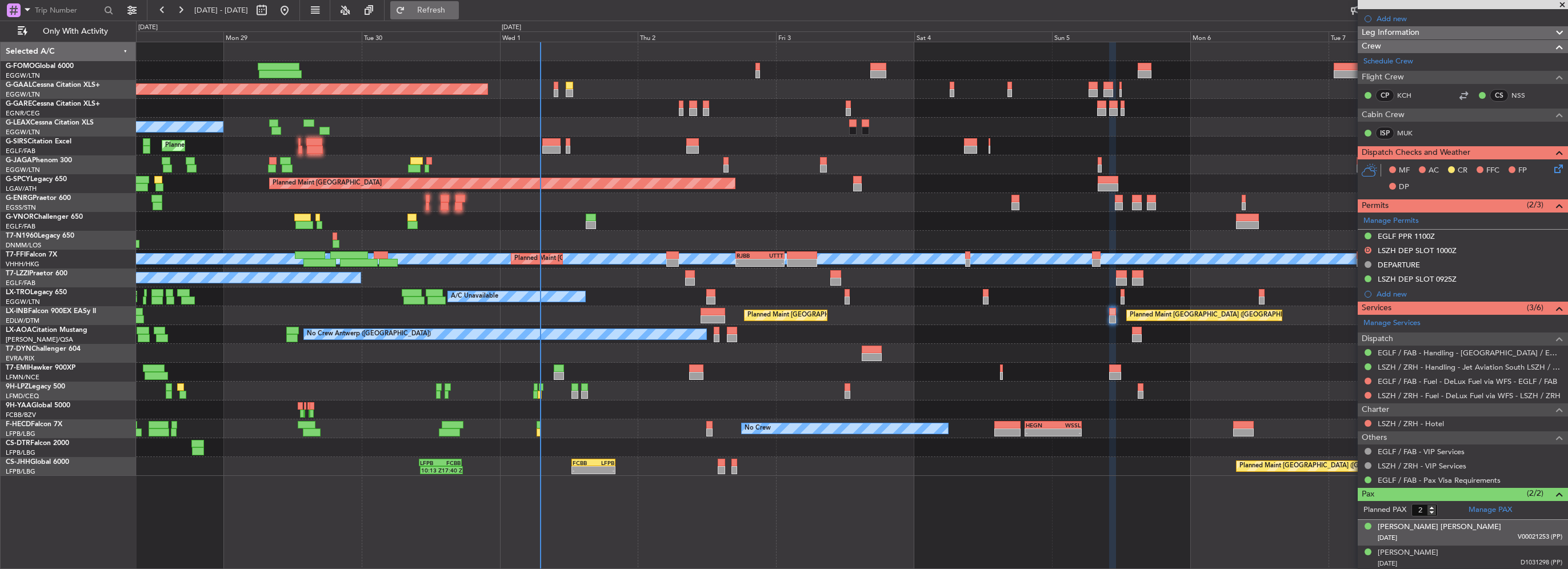
click at [455, 6] on span "Refresh" at bounding box center [432, 10] width 48 height 8
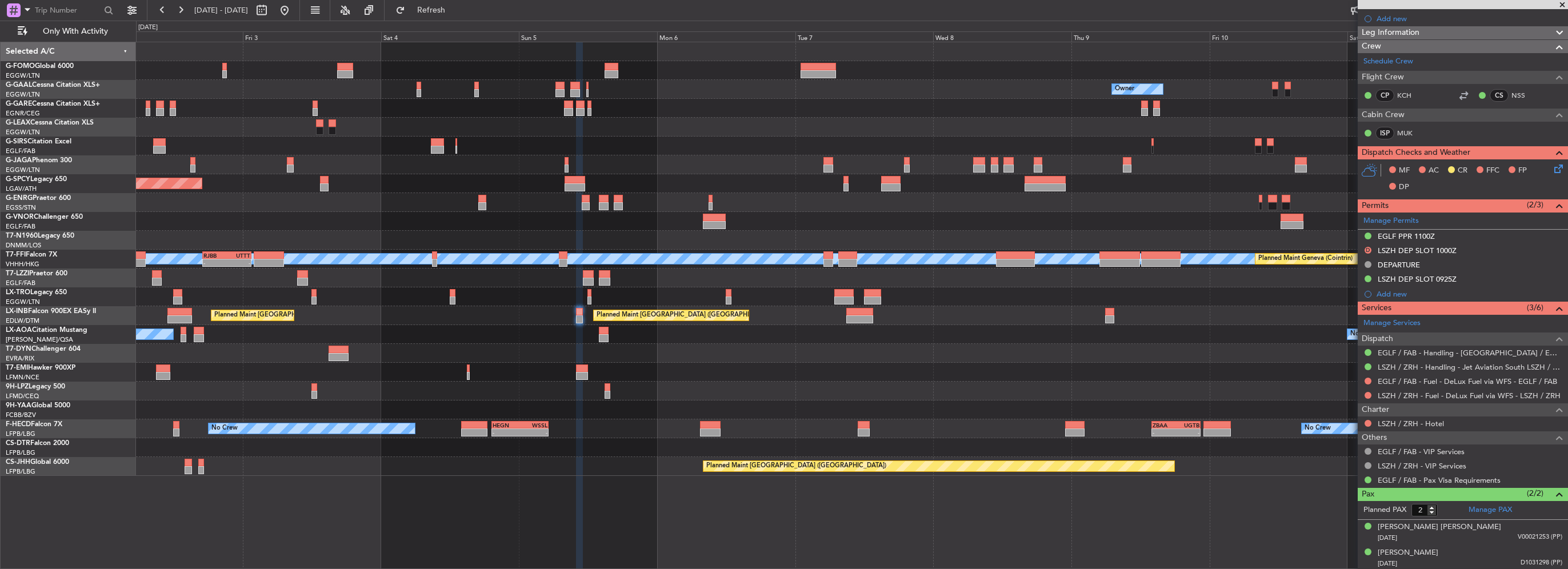
click at [215, 384] on div at bounding box center [852, 391] width 1431 height 19
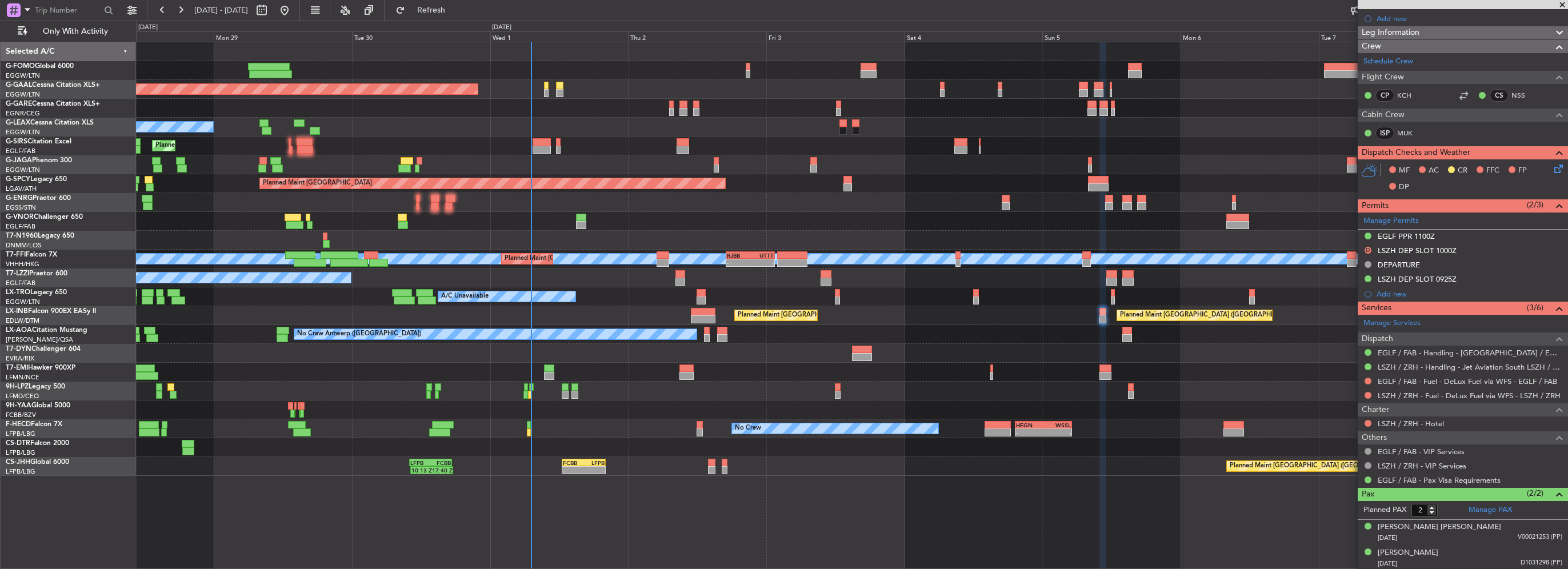
click at [737, 390] on div "No Crew" at bounding box center [852, 391] width 1431 height 19
click at [656, 390] on div "No Crew" at bounding box center [852, 391] width 1431 height 19
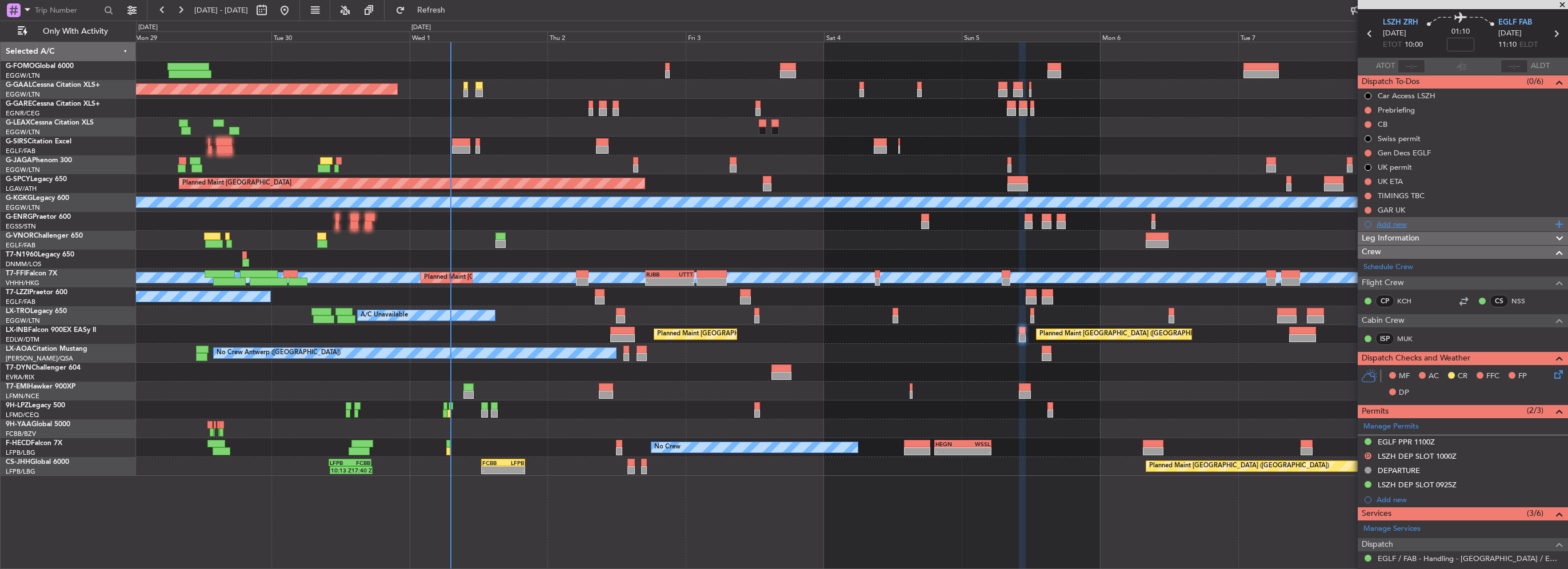
scroll to position [0, 0]
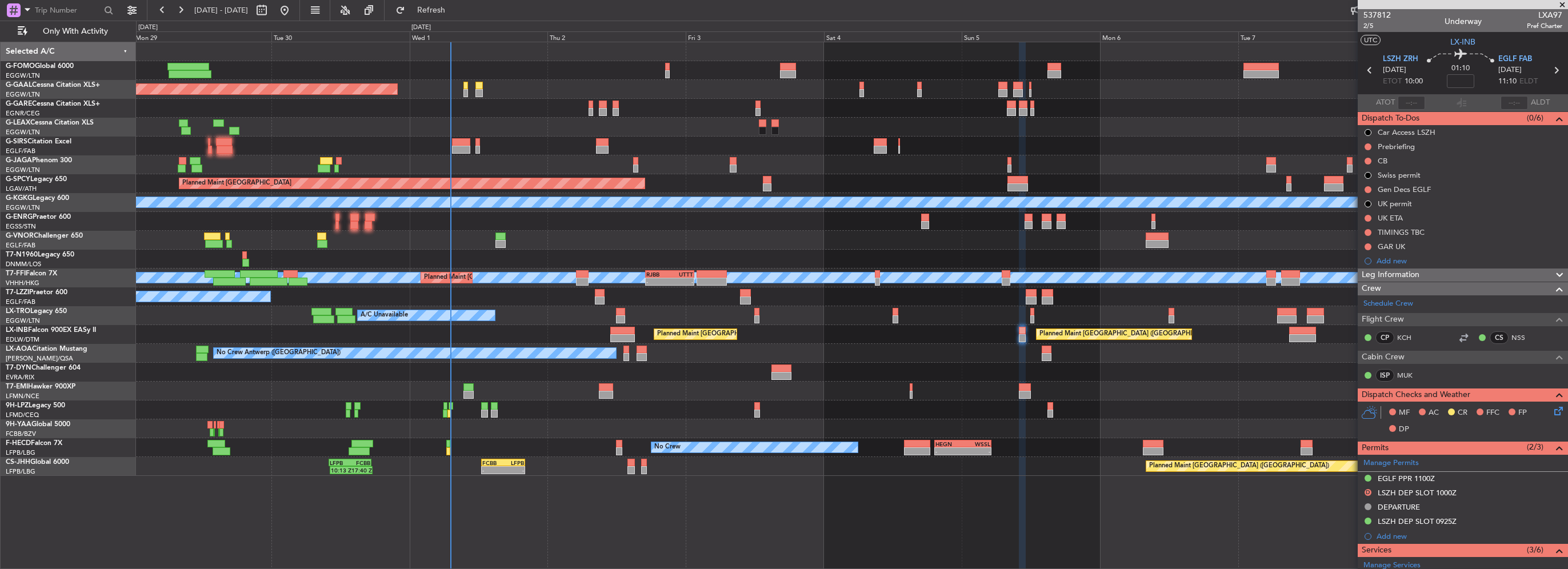
click at [474, 87] on div "Planned Maint Dusseldorf Owner Owner" at bounding box center [852, 89] width 1431 height 19
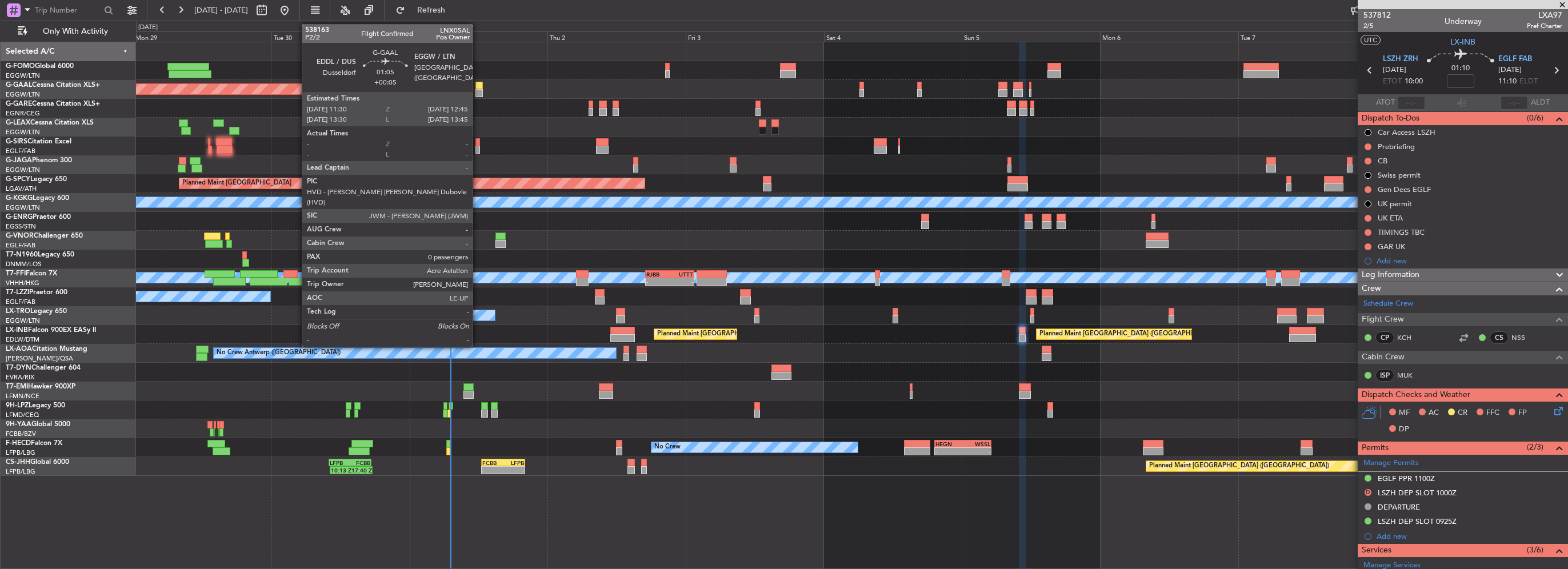
click at [478, 87] on div at bounding box center [479, 85] width 7 height 8
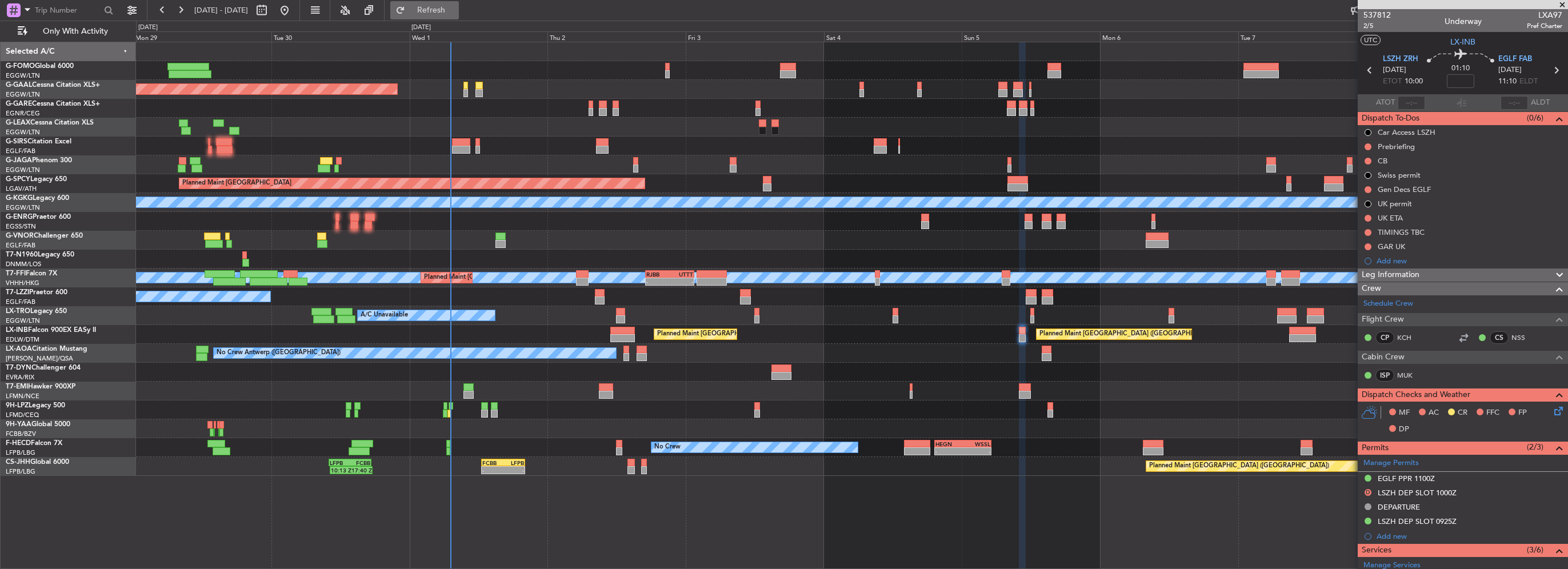
click at [455, 6] on span "Refresh" at bounding box center [432, 10] width 48 height 8
click at [470, 25] on div "0 0 Mon 29 Tue 30 Wed 1 Thu 2 Fri 3 Sat 4 Sun 5 Oct 2025 Mon 6 Tue 7 Wed 8 Thu …" at bounding box center [852, 31] width 1431 height 21
click at [455, 11] on span "Refresh" at bounding box center [432, 10] width 48 height 8
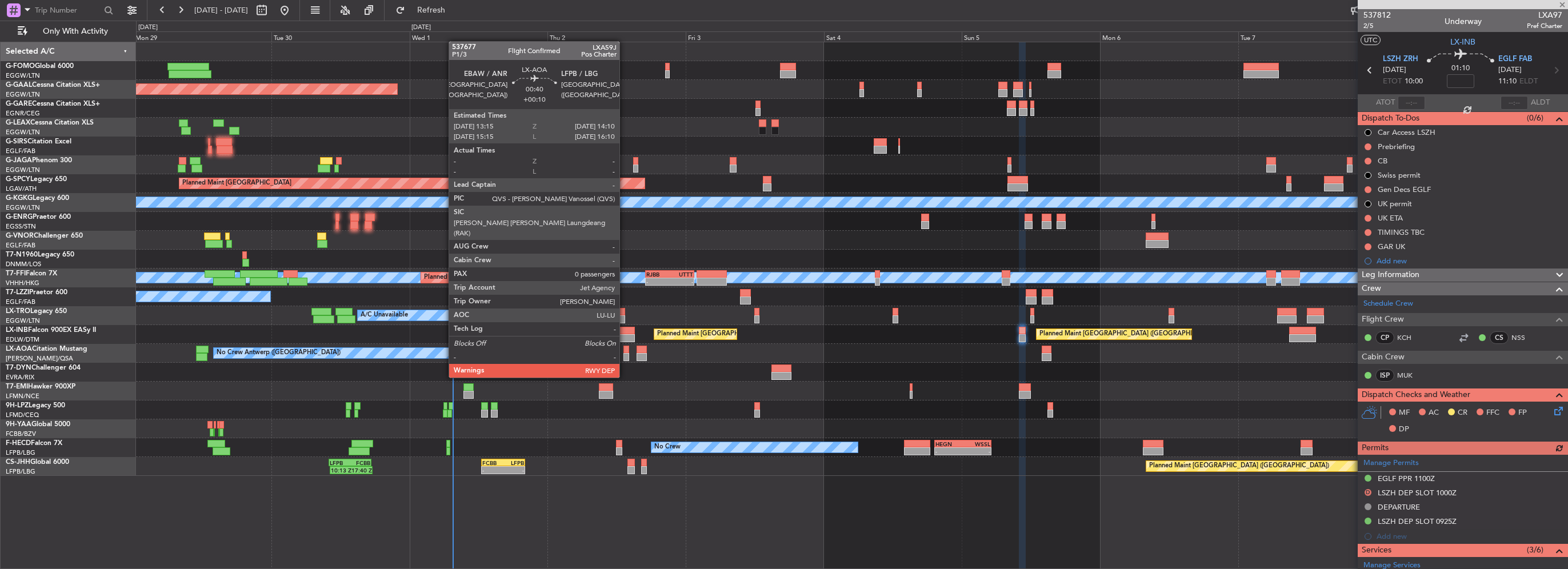
click at [624, 356] on div at bounding box center [626, 357] width 6 height 8
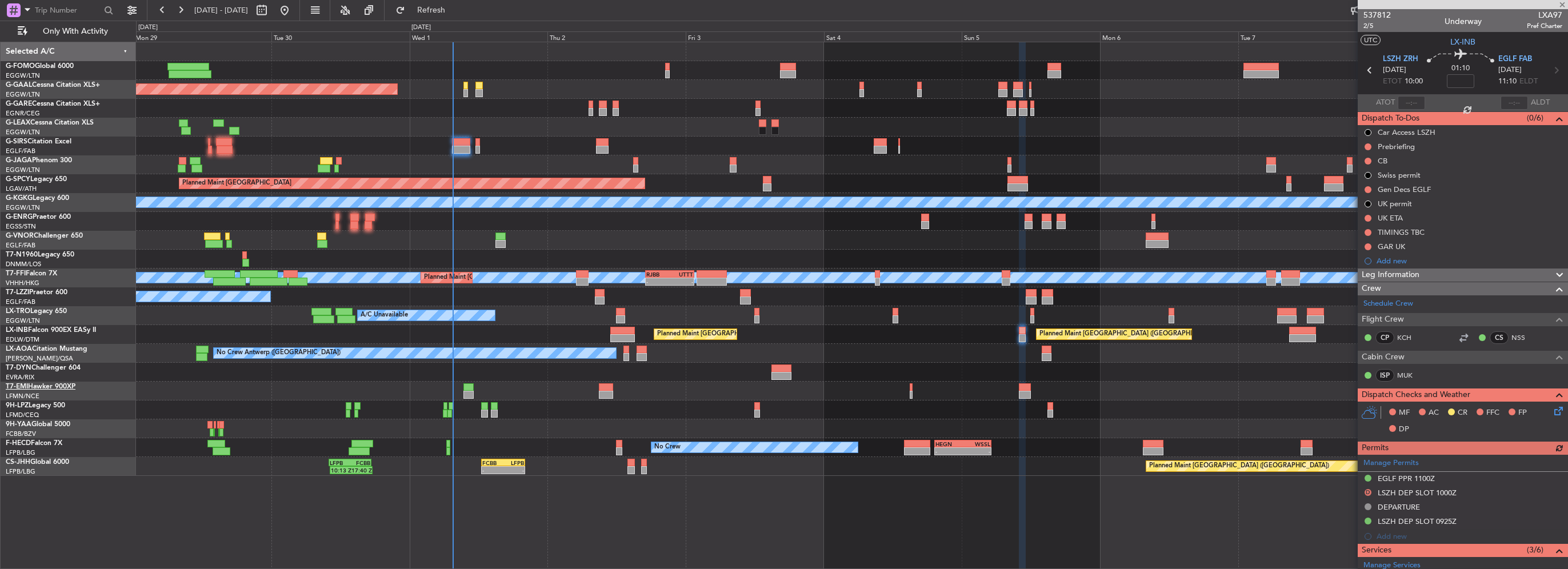
type input "+00:10"
type input "0"
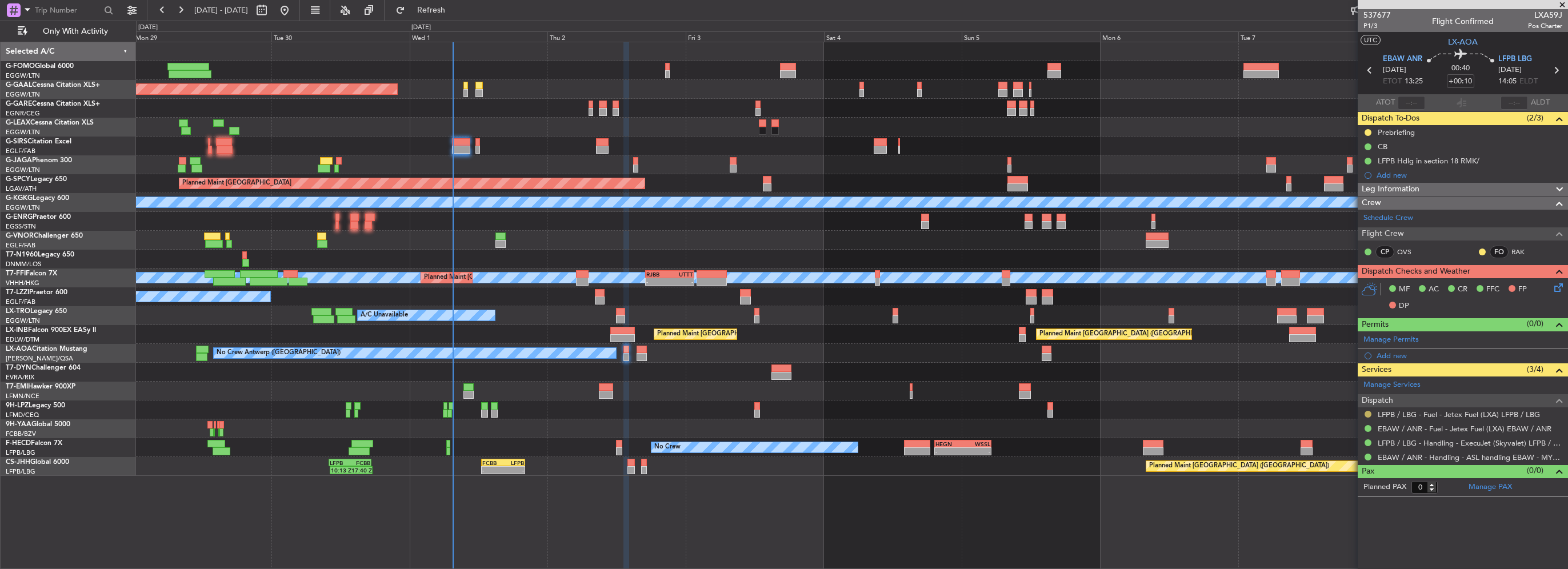
click at [1368, 412] on button at bounding box center [1368, 414] width 7 height 7
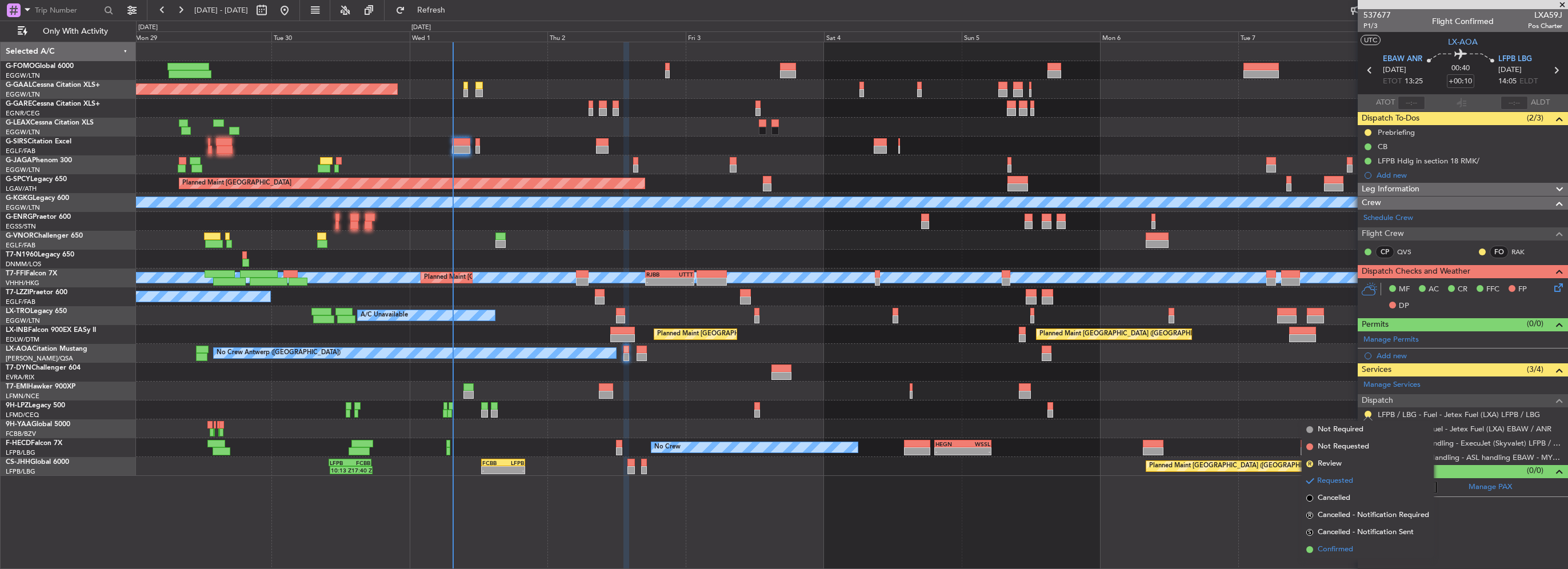
click at [1342, 551] on span "Confirmed" at bounding box center [1336, 550] width 35 height 11
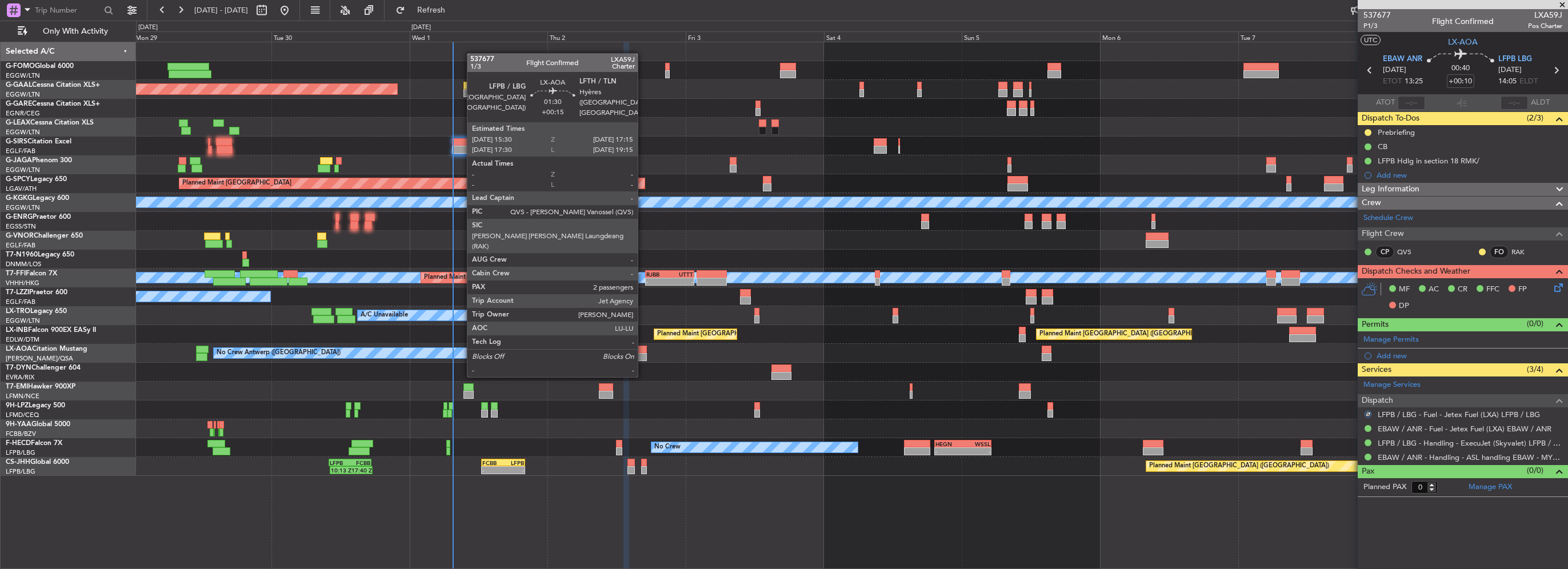
click at [643, 355] on div at bounding box center [641, 357] width 11 height 8
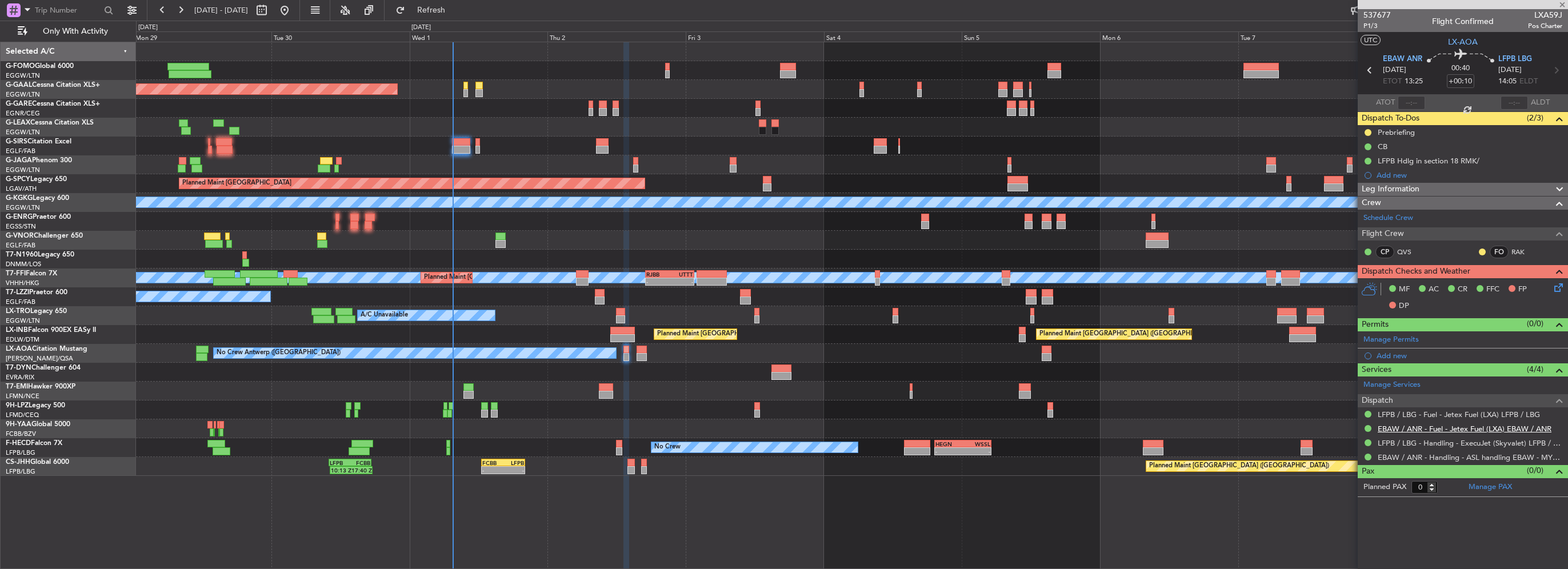
type input "+00:15"
type input "2"
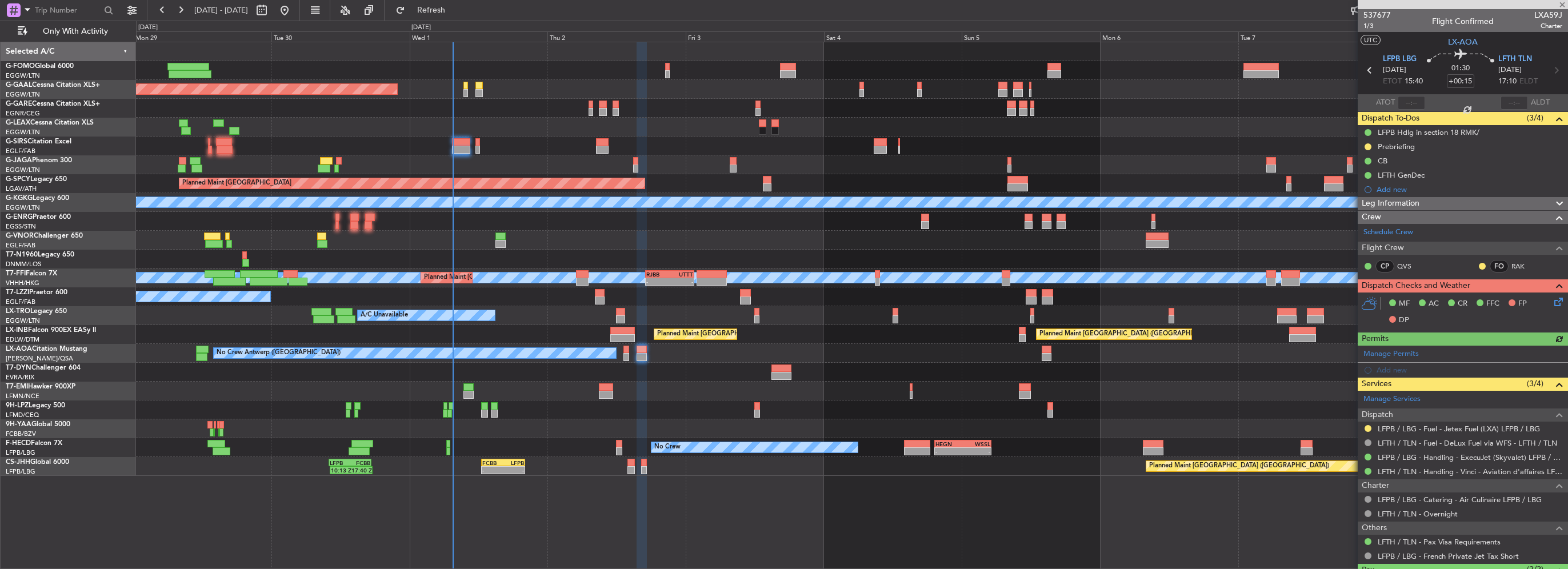
click at [1374, 426] on div "LFPB / LBG - Fuel - Jetex Fuel (LXA) LFPB / LBG" at bounding box center [1463, 429] width 210 height 14
click at [1371, 426] on button at bounding box center [1368, 429] width 7 height 7
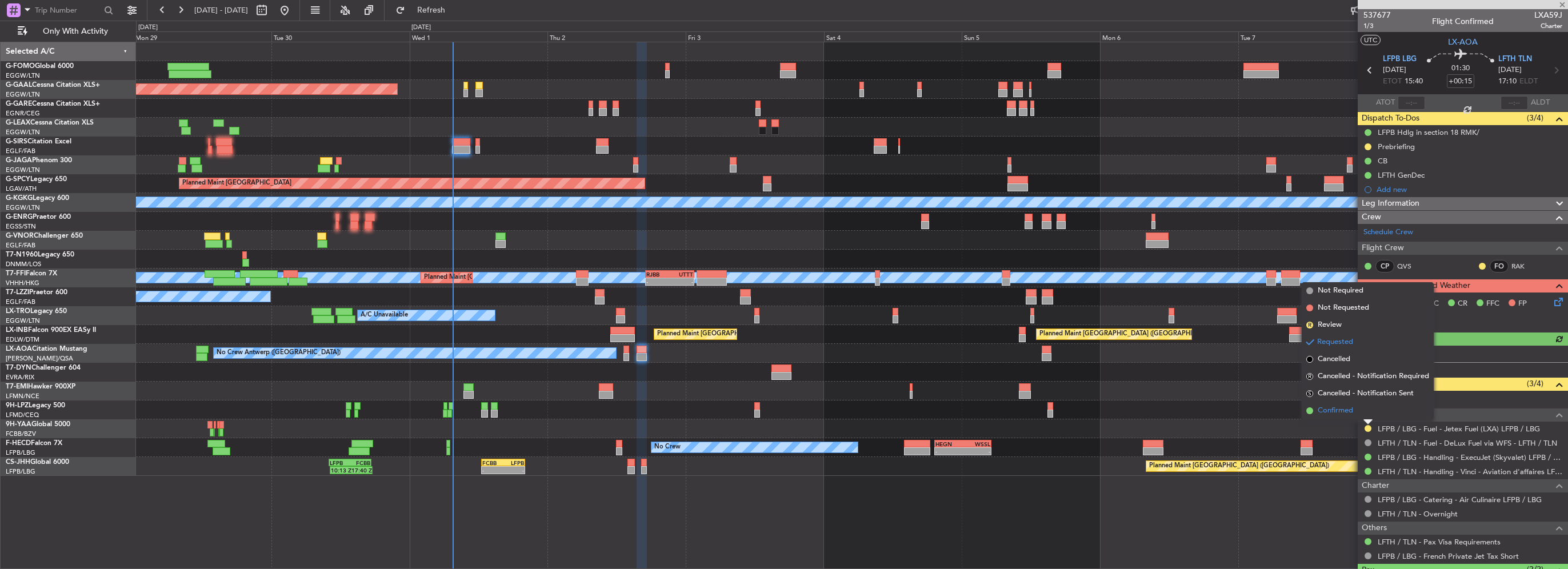
click at [1330, 406] on span "Confirmed" at bounding box center [1336, 410] width 35 height 11
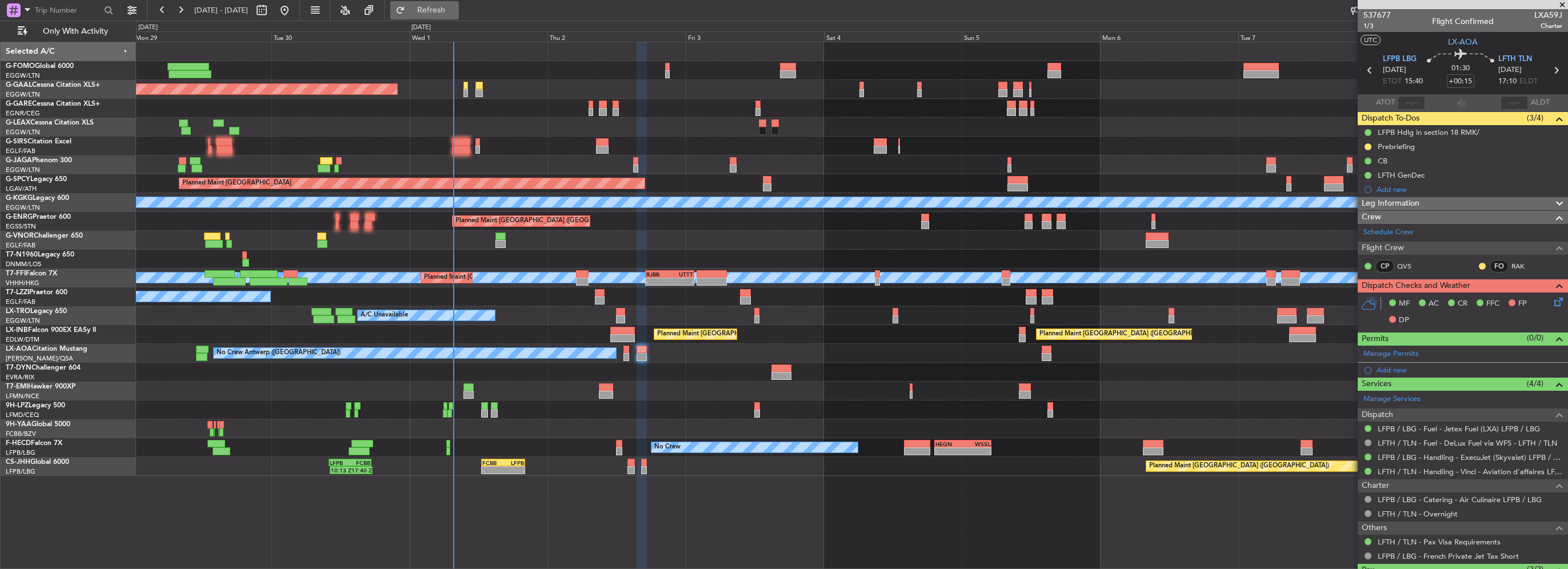
click at [453, 6] on span "Refresh" at bounding box center [432, 10] width 48 height 8
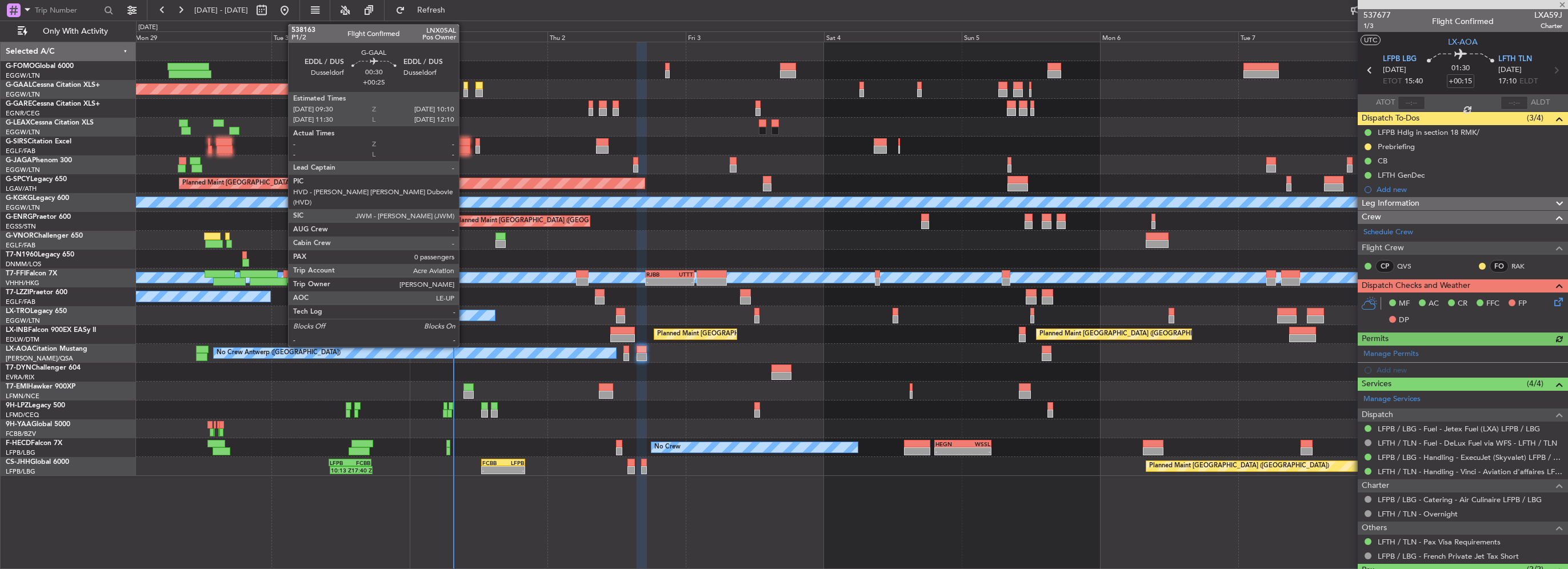
click at [464, 89] on div at bounding box center [466, 93] width 4 height 8
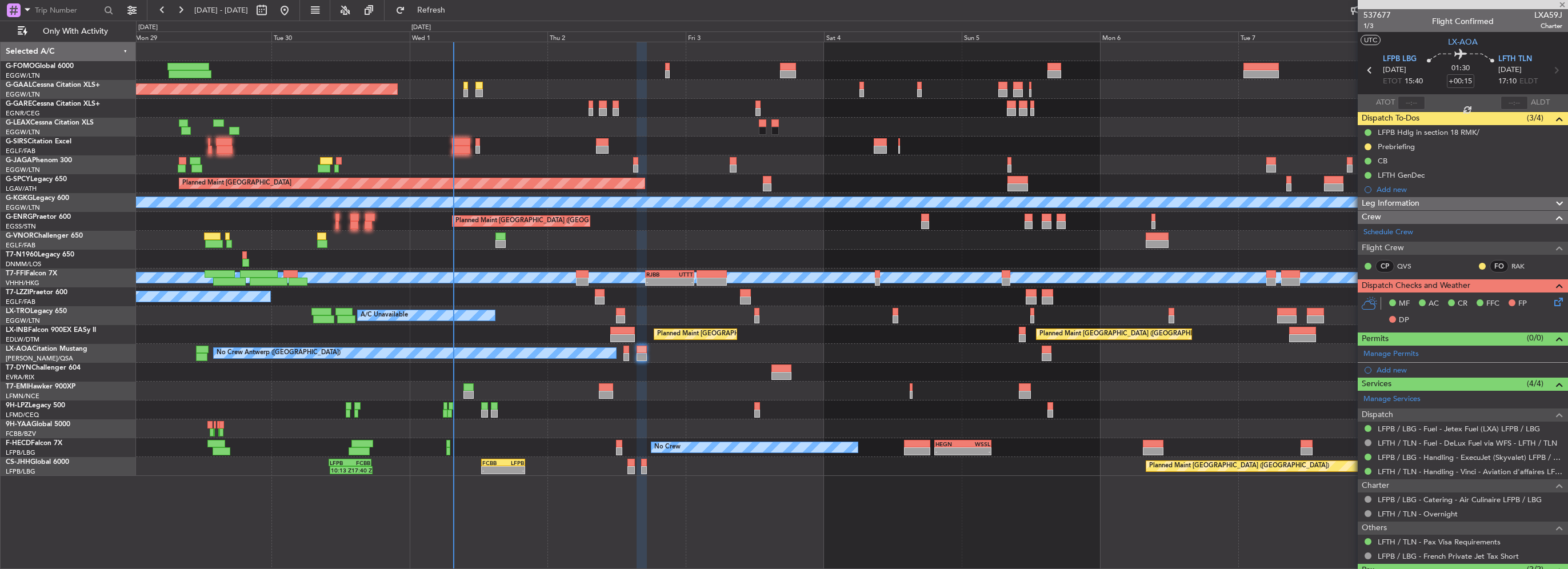
type input "+00:25"
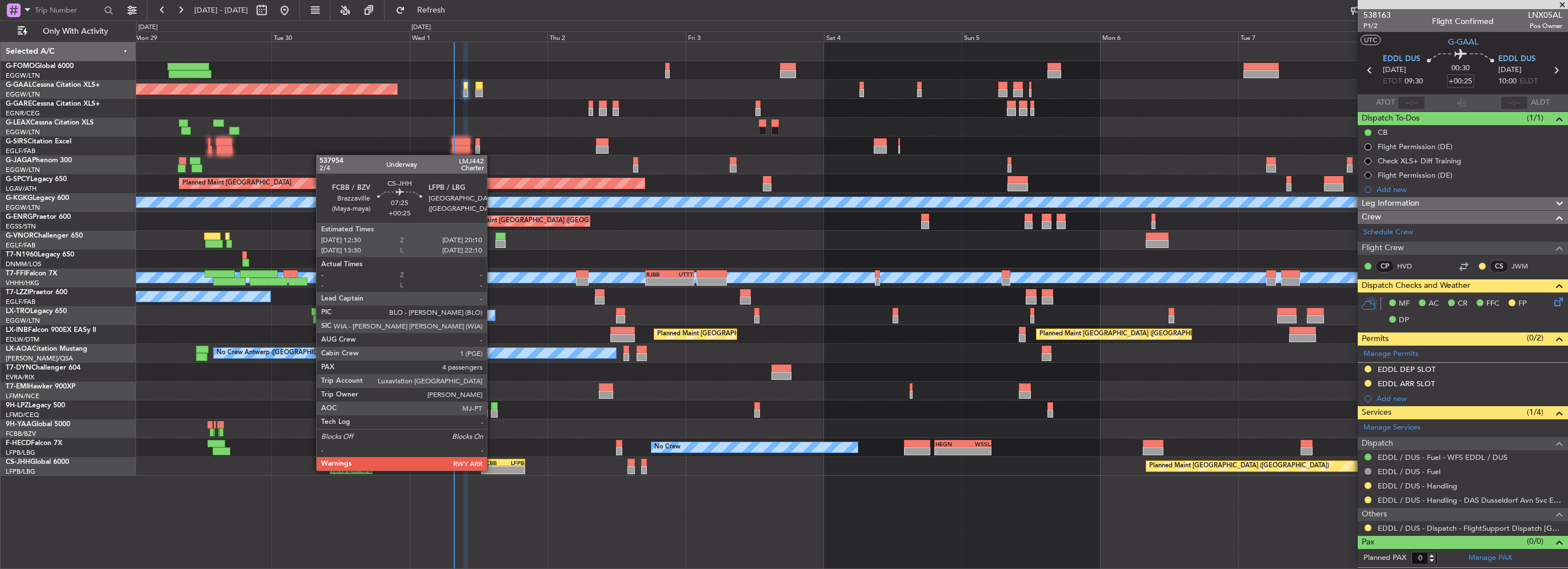
click at [492, 470] on div "-" at bounding box center [493, 471] width 21 height 7
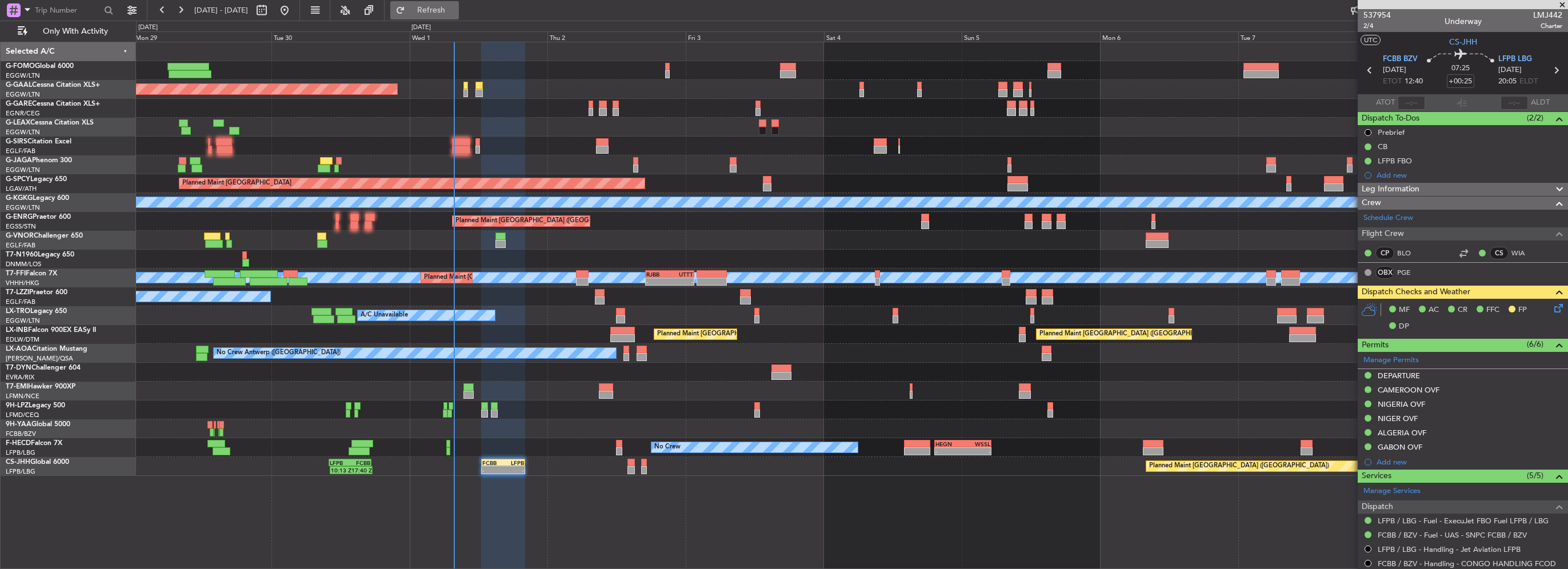
click at [452, 8] on span "Refresh" at bounding box center [432, 10] width 48 height 8
click at [455, 12] on span "Refresh" at bounding box center [432, 10] width 48 height 8
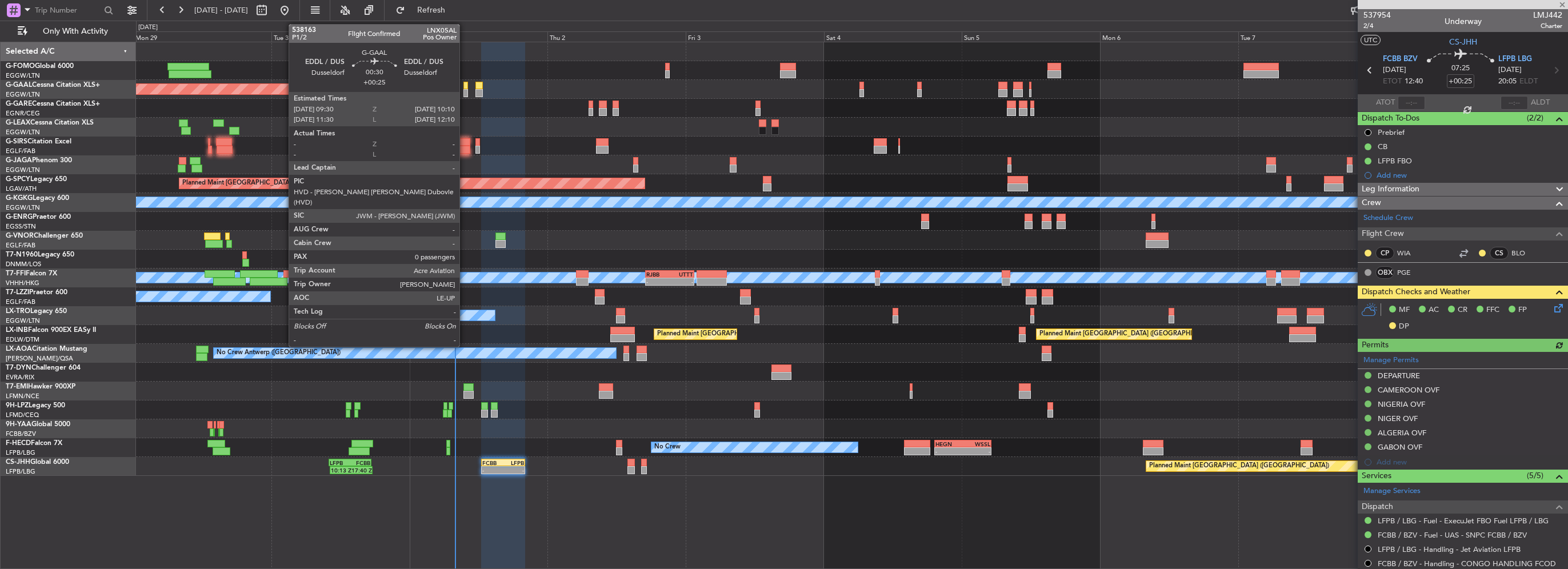
click at [464, 91] on div at bounding box center [466, 93] width 4 height 8
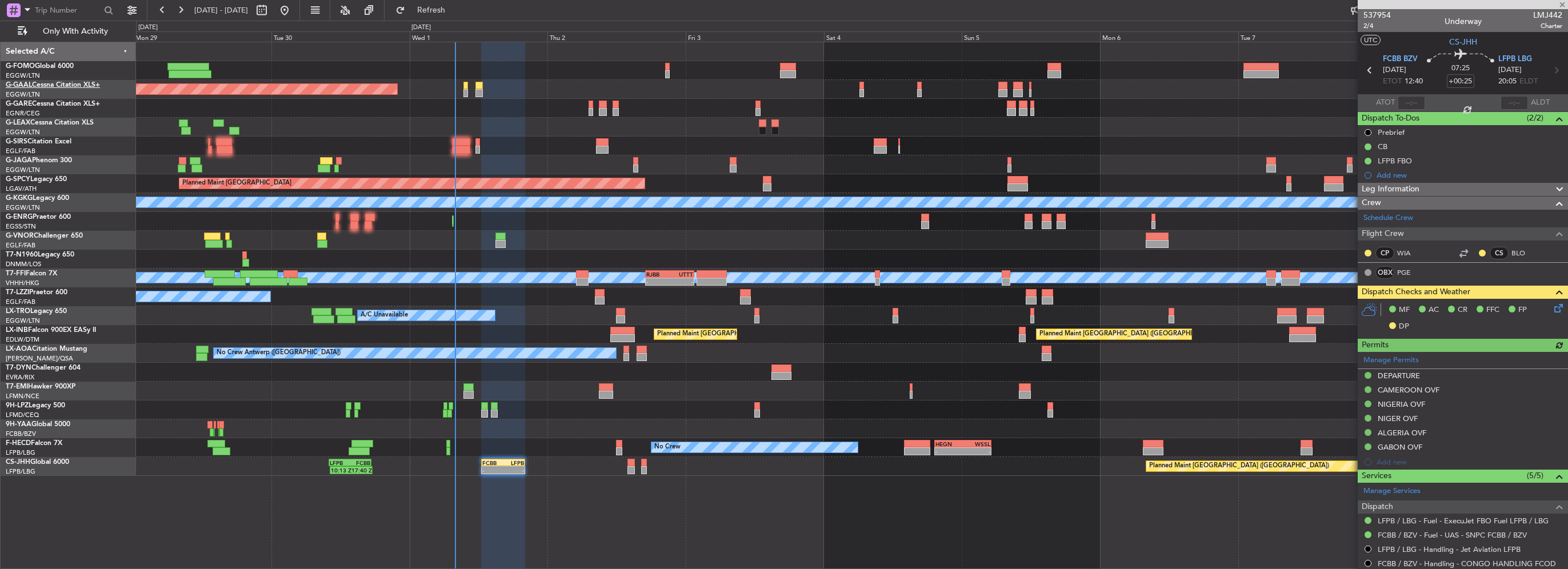
type input "0"
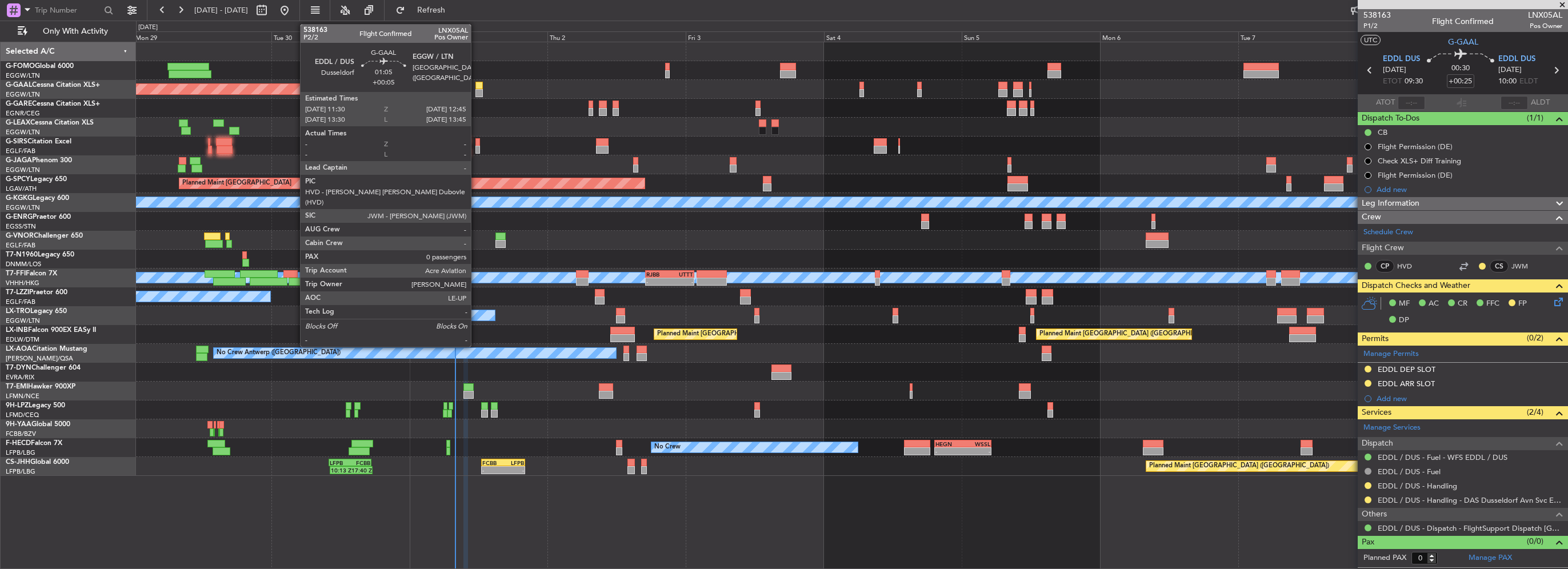
click at [476, 89] on div at bounding box center [479, 93] width 7 height 8
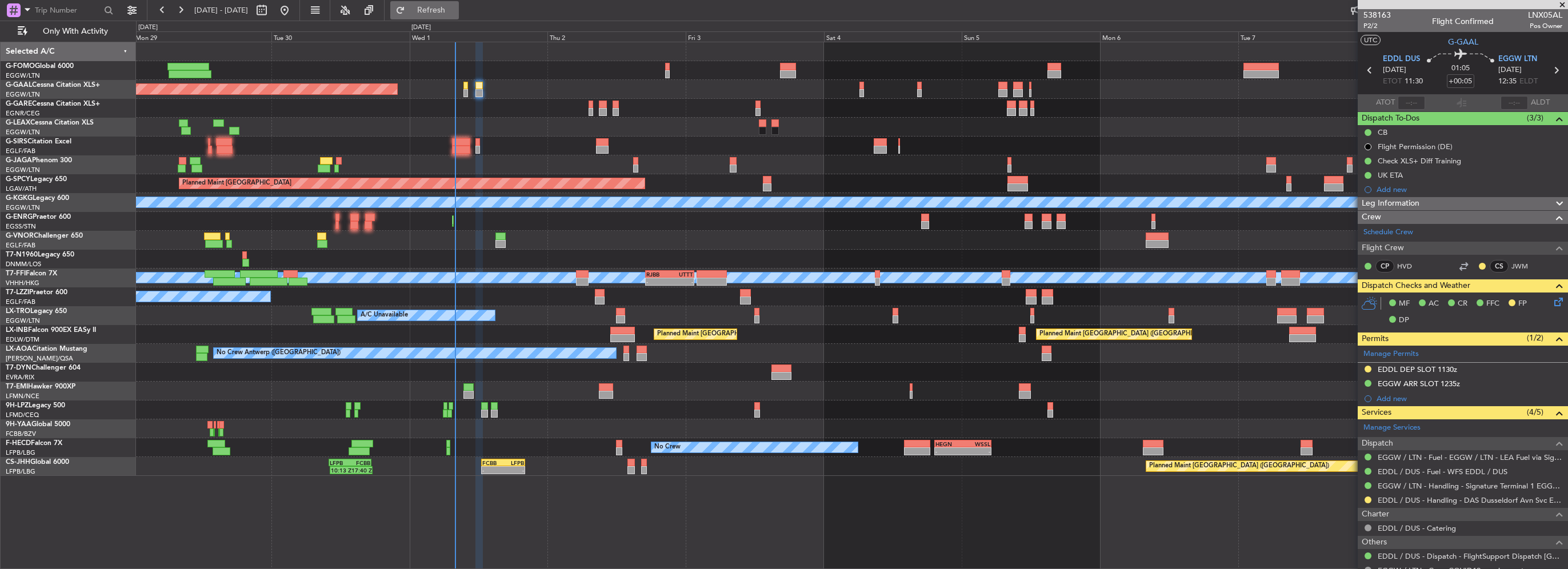
click at [434, 5] on button "Refresh" at bounding box center [424, 11] width 69 height 18
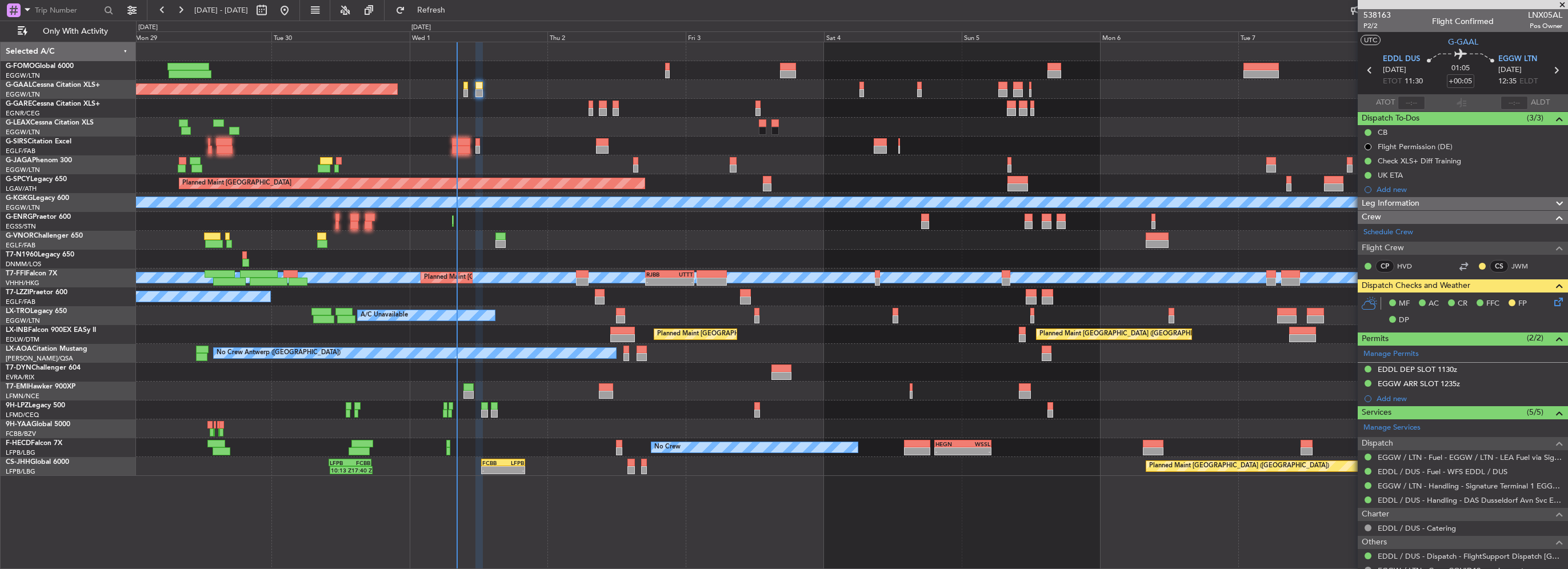
click at [467, 89] on div at bounding box center [466, 93] width 4 height 8
type input "+00:25"
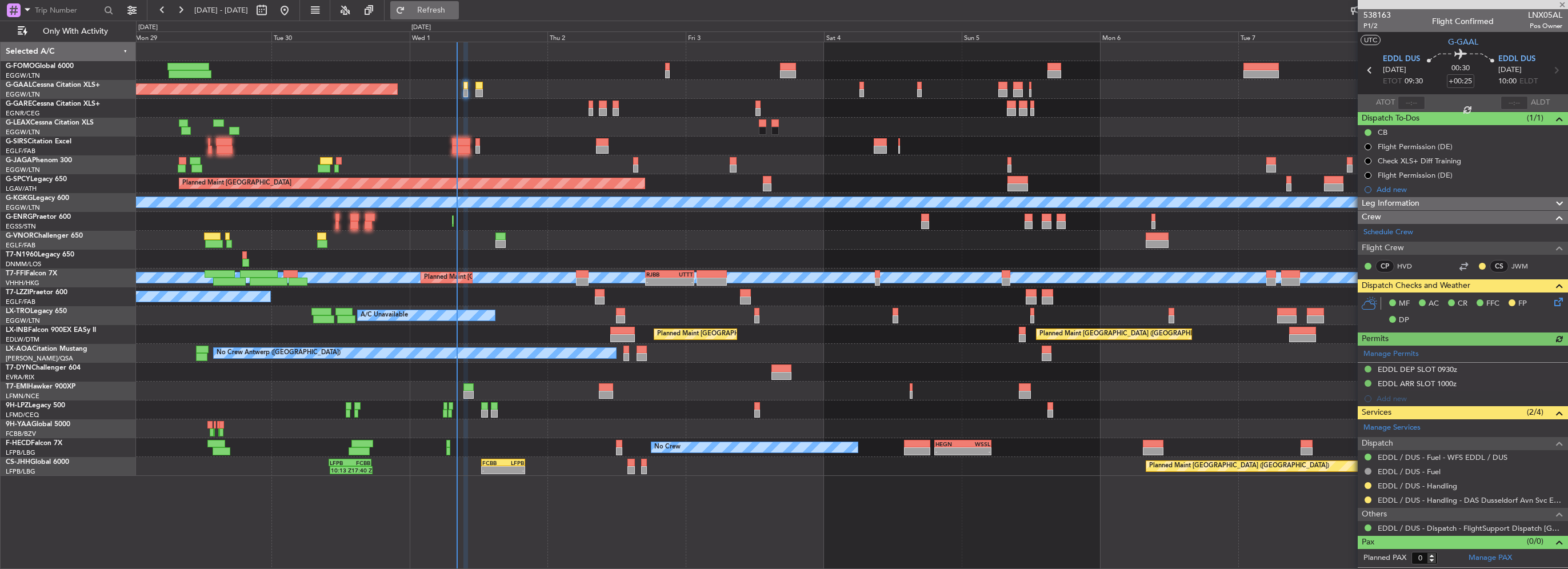
click at [455, 7] on span "Refresh" at bounding box center [432, 10] width 48 height 8
click at [1419, 366] on div "EDDL DEP SLOT 0930z" at bounding box center [1417, 369] width 79 height 10
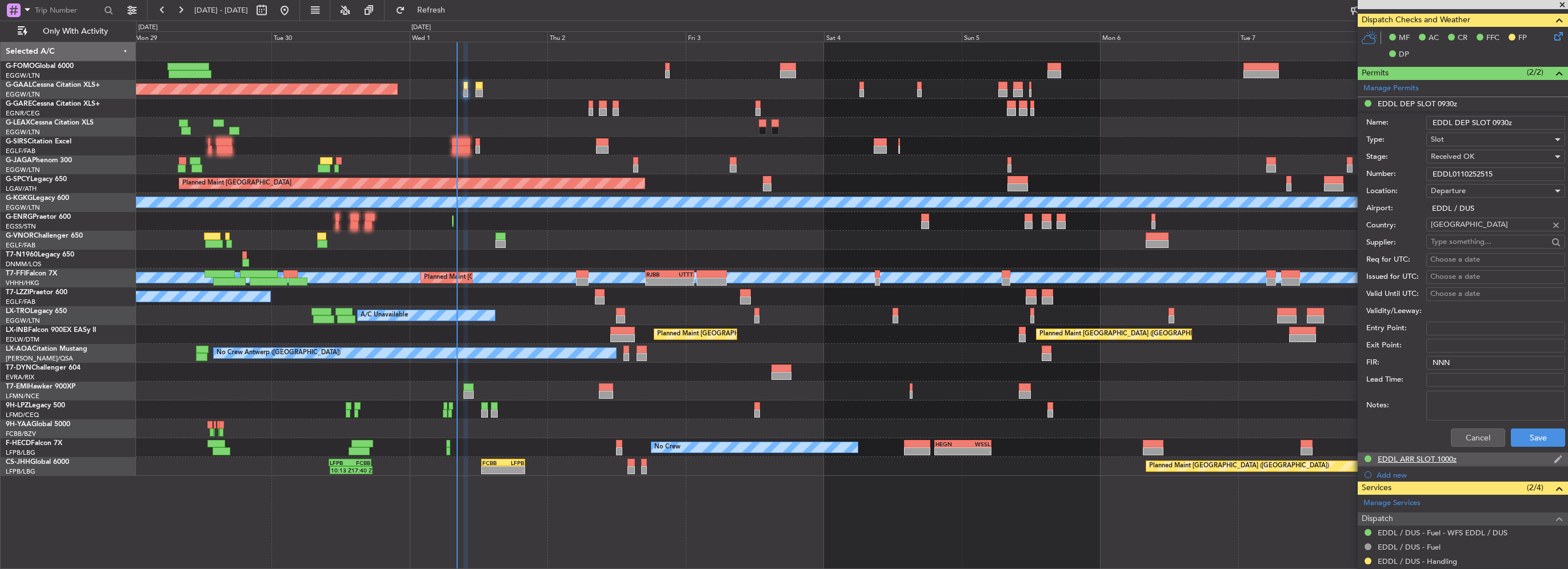
scroll to position [286, 0]
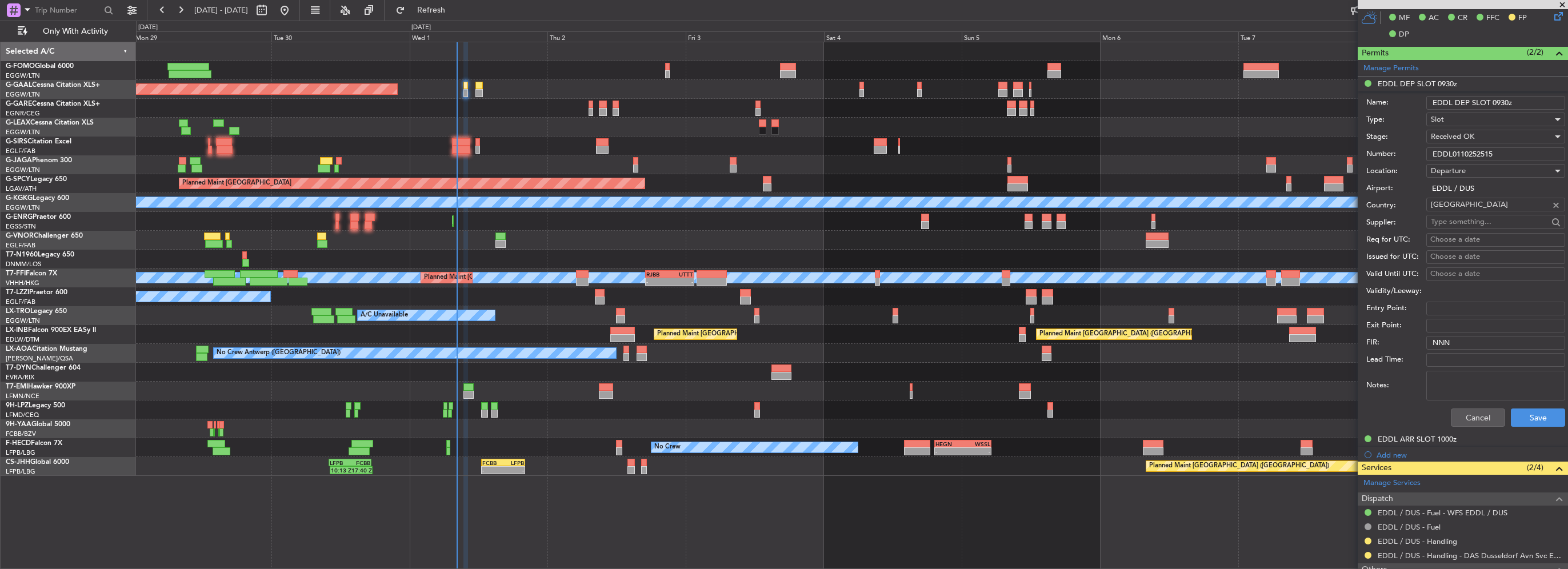
click at [1455, 154] on input "EDDL0110252515" at bounding box center [1496, 154] width 139 height 13
click at [1460, 403] on div "Cancel Save" at bounding box center [1465, 418] width 199 height 30
click at [1475, 413] on button "Cancel" at bounding box center [1478, 418] width 55 height 18
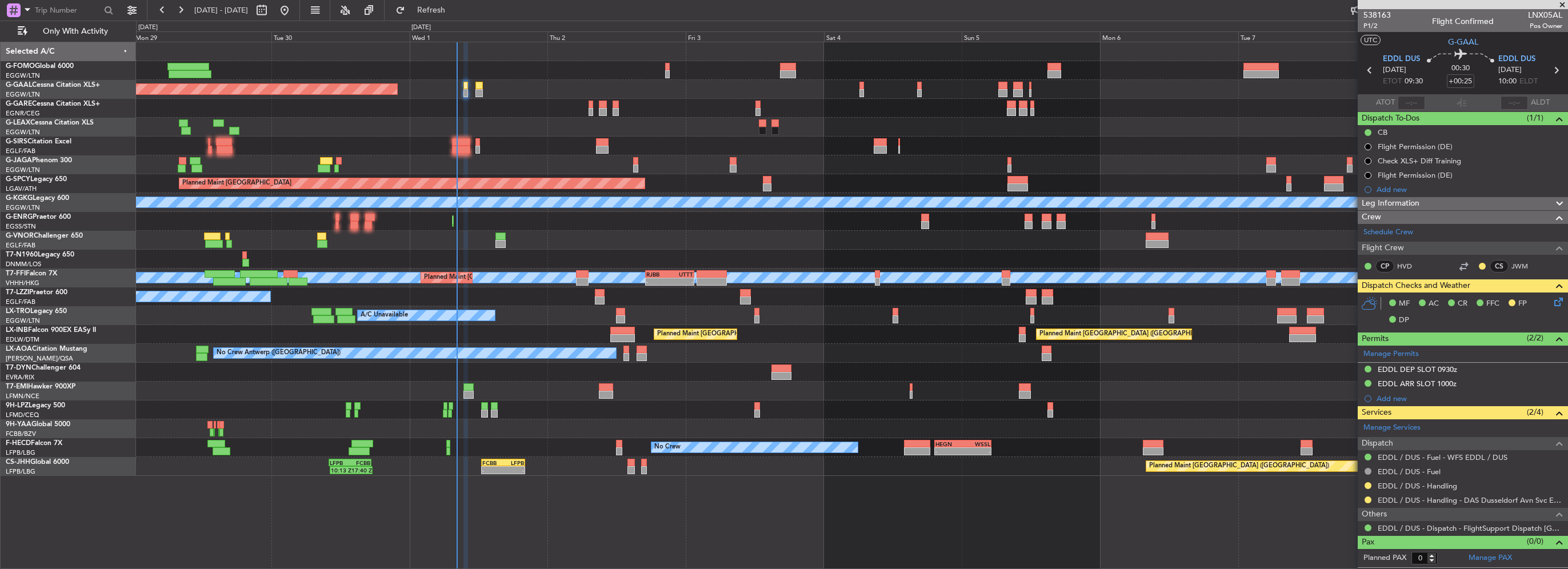
scroll to position [0, 0]
click at [1458, 203] on div "Leg Information" at bounding box center [1463, 204] width 210 height 13
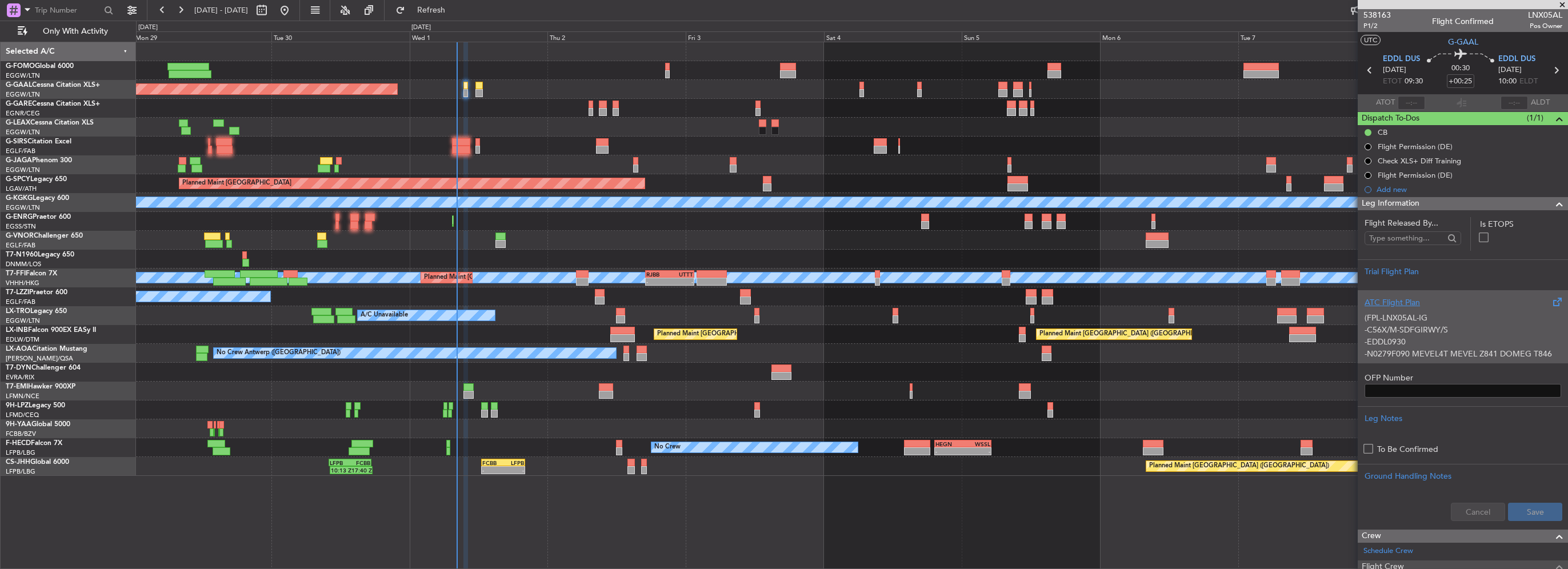
click at [1398, 301] on div "ATC Flight Plan" at bounding box center [1463, 302] width 197 height 12
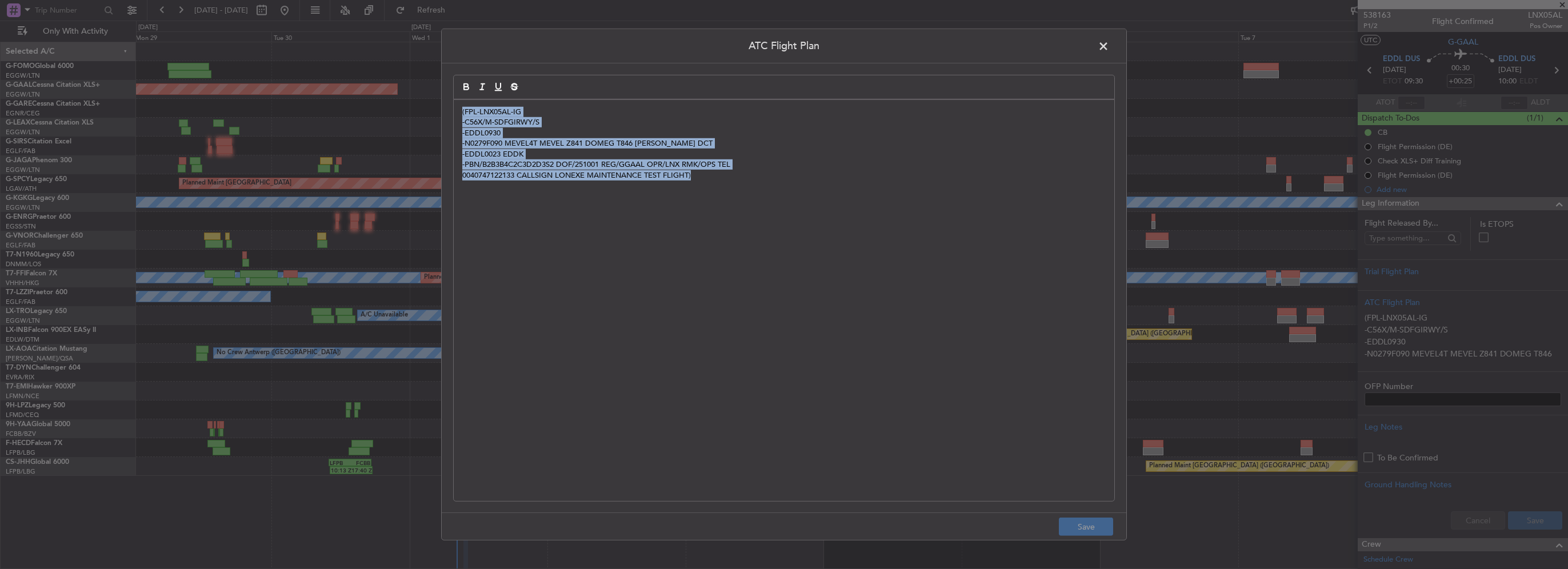
drag, startPoint x: 765, startPoint y: 241, endPoint x: 338, endPoint y: 77, distance: 457.4
click at [338, 77] on div "ATC Flight Plan (FPL-LNX05AL-IG -C56X/M-SDFGIRWY/S -EDDL0930 -N0279F090 MEVEL4T…" at bounding box center [784, 284] width 1568 height 569
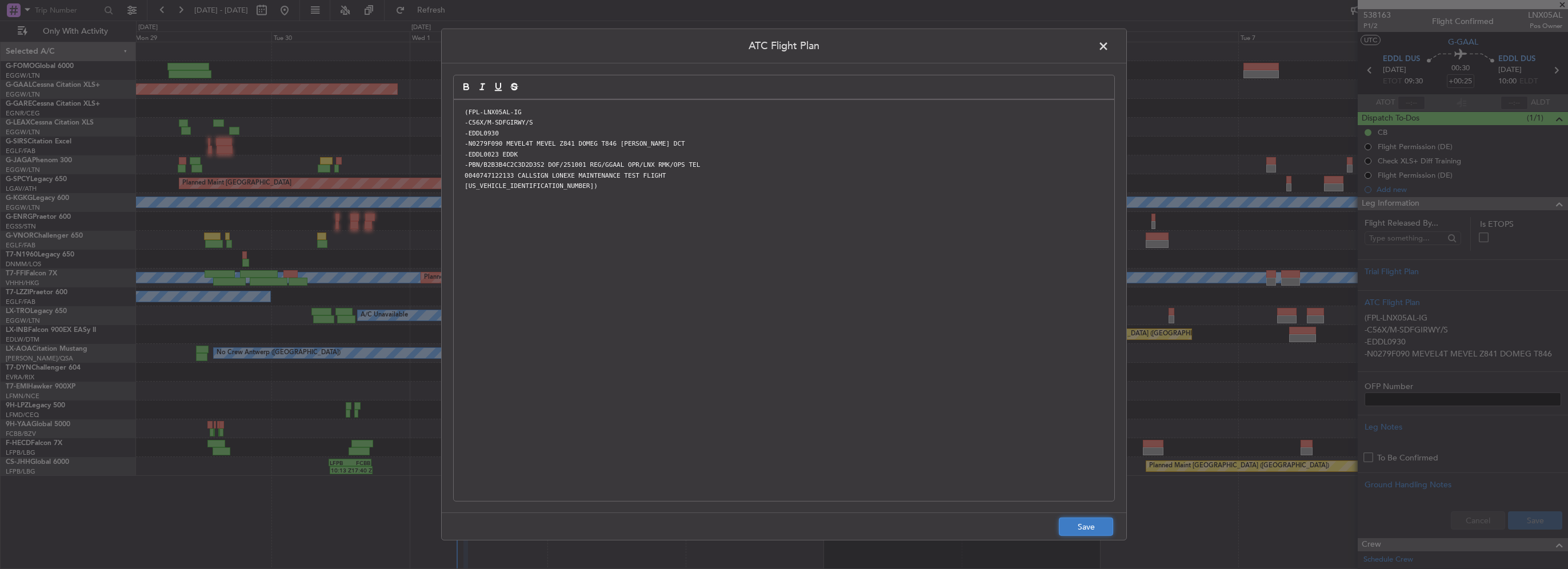
click at [1063, 524] on button "Save" at bounding box center [1086, 527] width 55 height 18
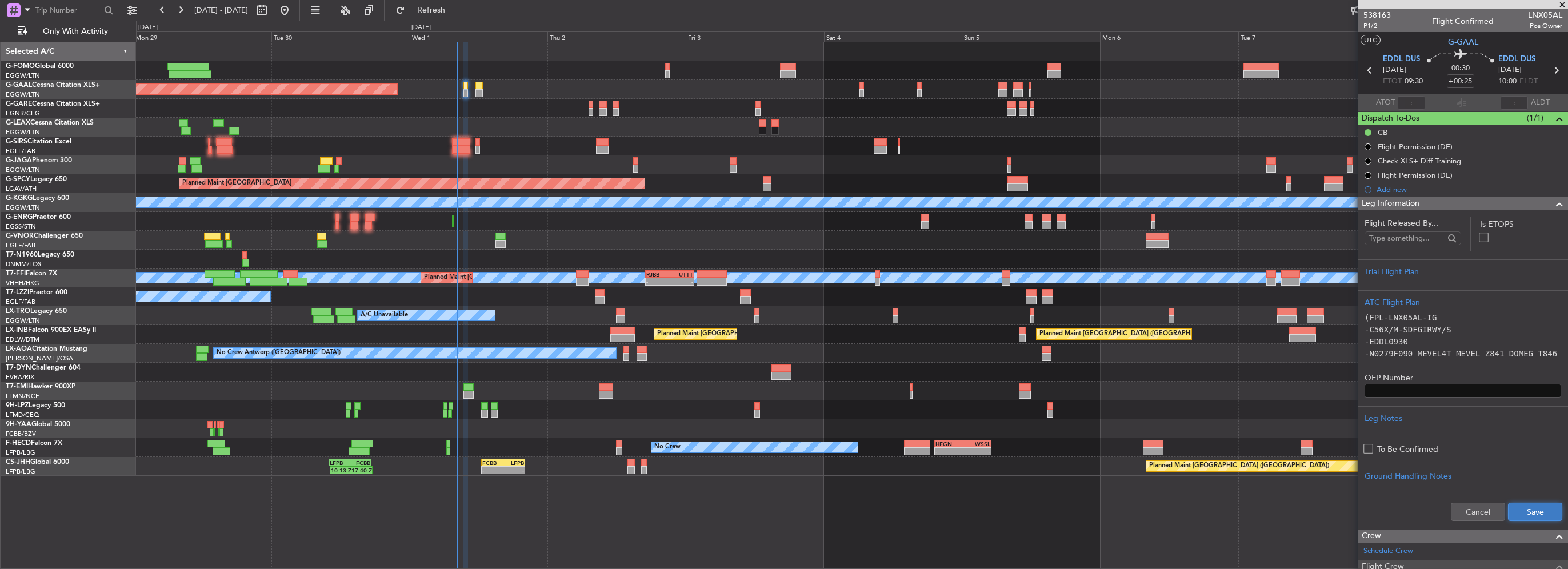
click at [1509, 502] on button "Save" at bounding box center [1535, 512] width 55 height 18
click at [1552, 208] on span at bounding box center [1559, 204] width 13 height 13
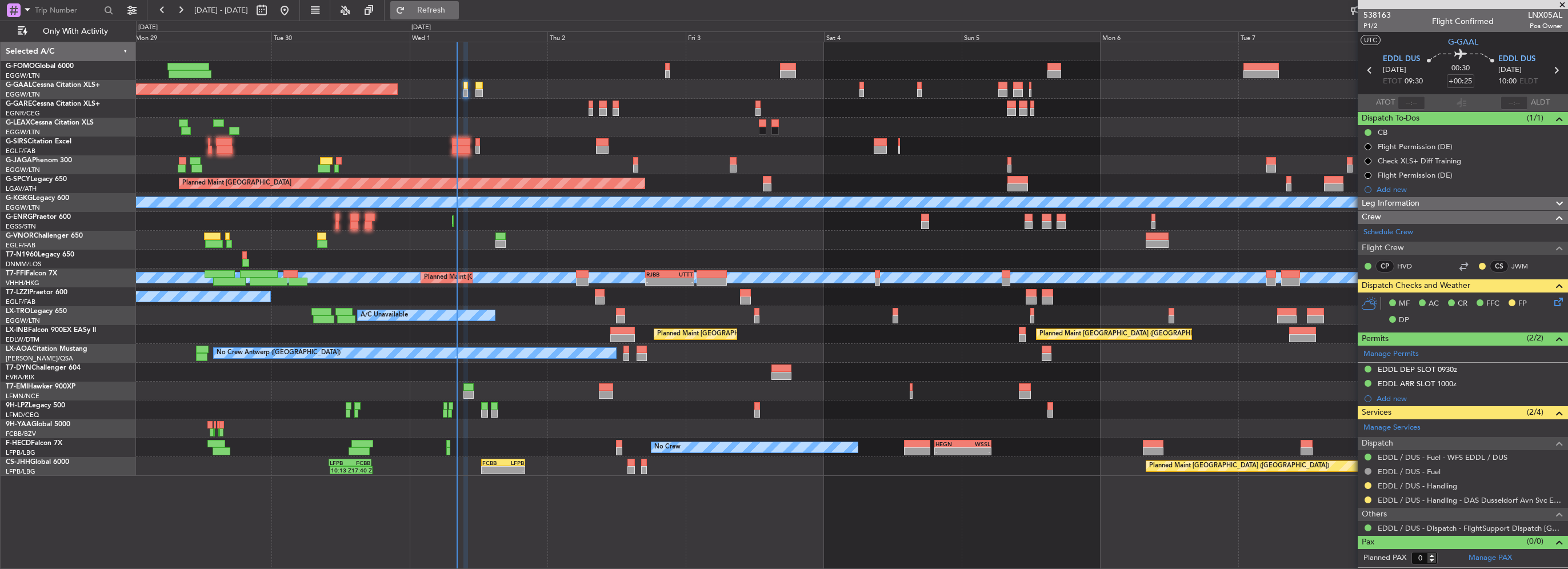
click at [455, 7] on span "Refresh" at bounding box center [432, 10] width 48 height 8
click at [1560, 299] on icon at bounding box center [1557, 299] width 9 height 9
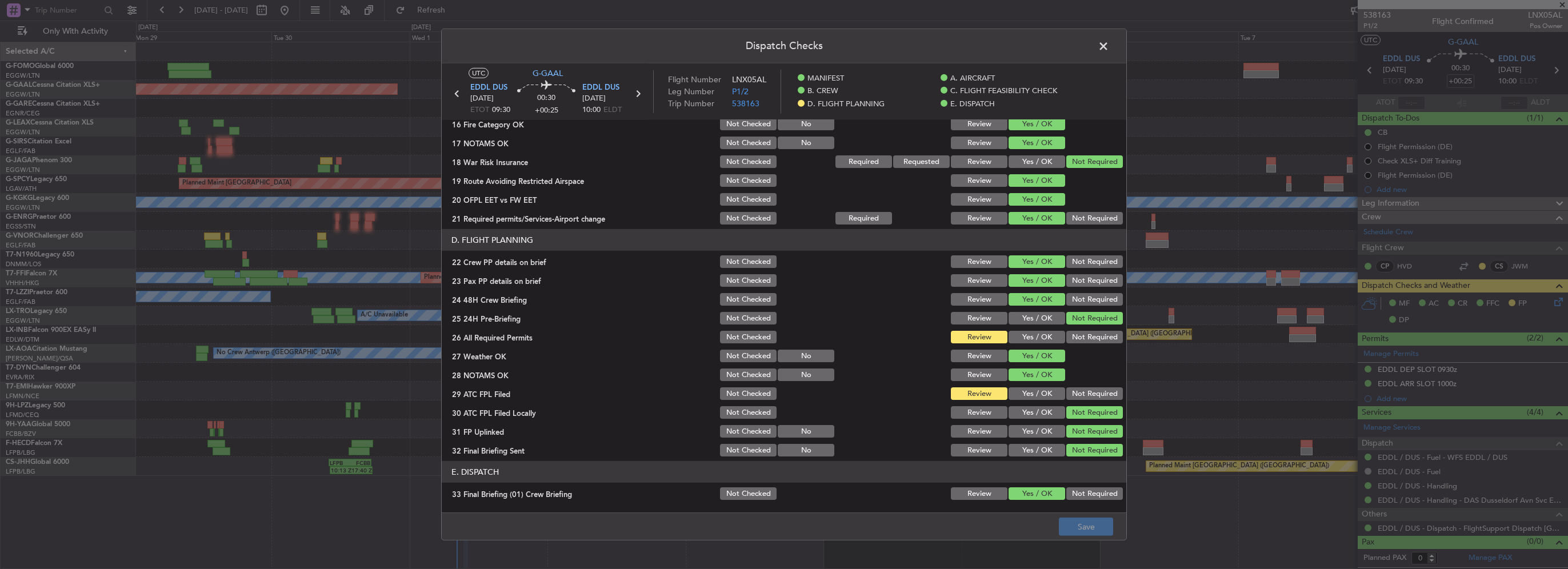
scroll to position [457, 0]
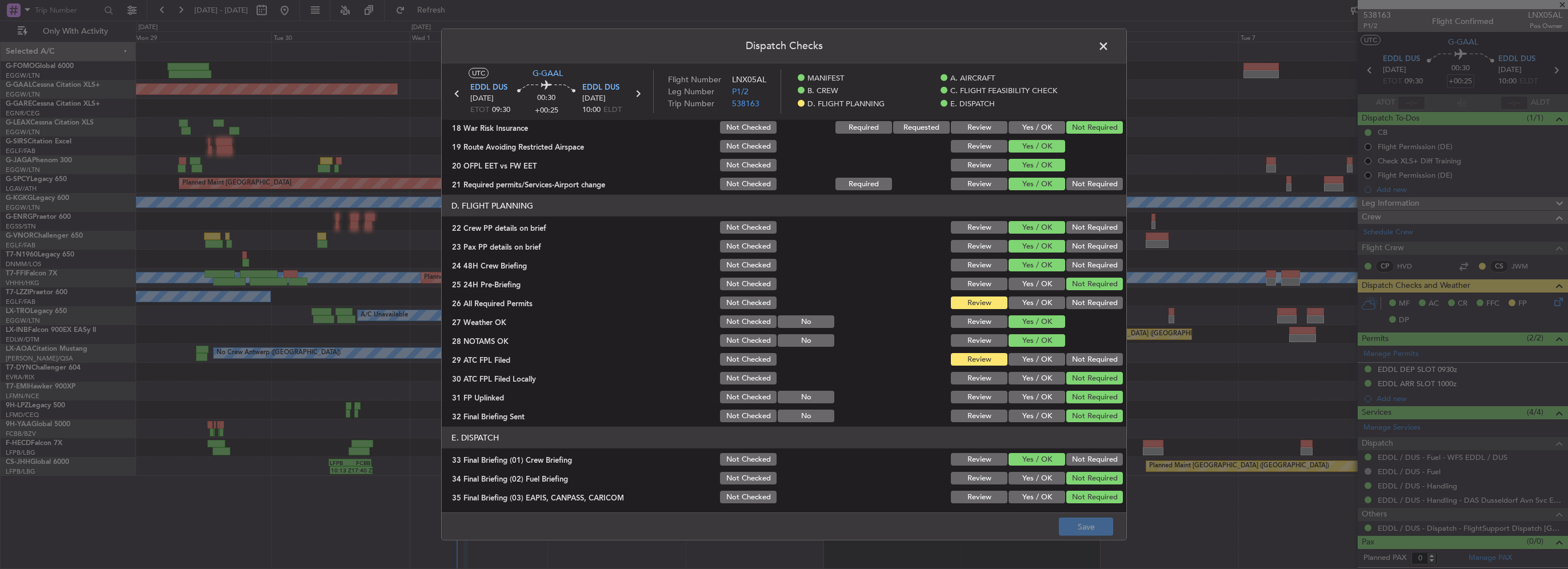
click at [1028, 301] on button "Yes / OK" at bounding box center [1037, 303] width 57 height 13
click at [1029, 369] on section "D. FLIGHT PLANNING 22 Crew PP details on brief Not Checked Review Yes / OK Not …" at bounding box center [784, 309] width 685 height 229
click at [1038, 359] on button "Yes / OK" at bounding box center [1037, 360] width 57 height 13
click at [1070, 535] on button "Save" at bounding box center [1086, 527] width 55 height 18
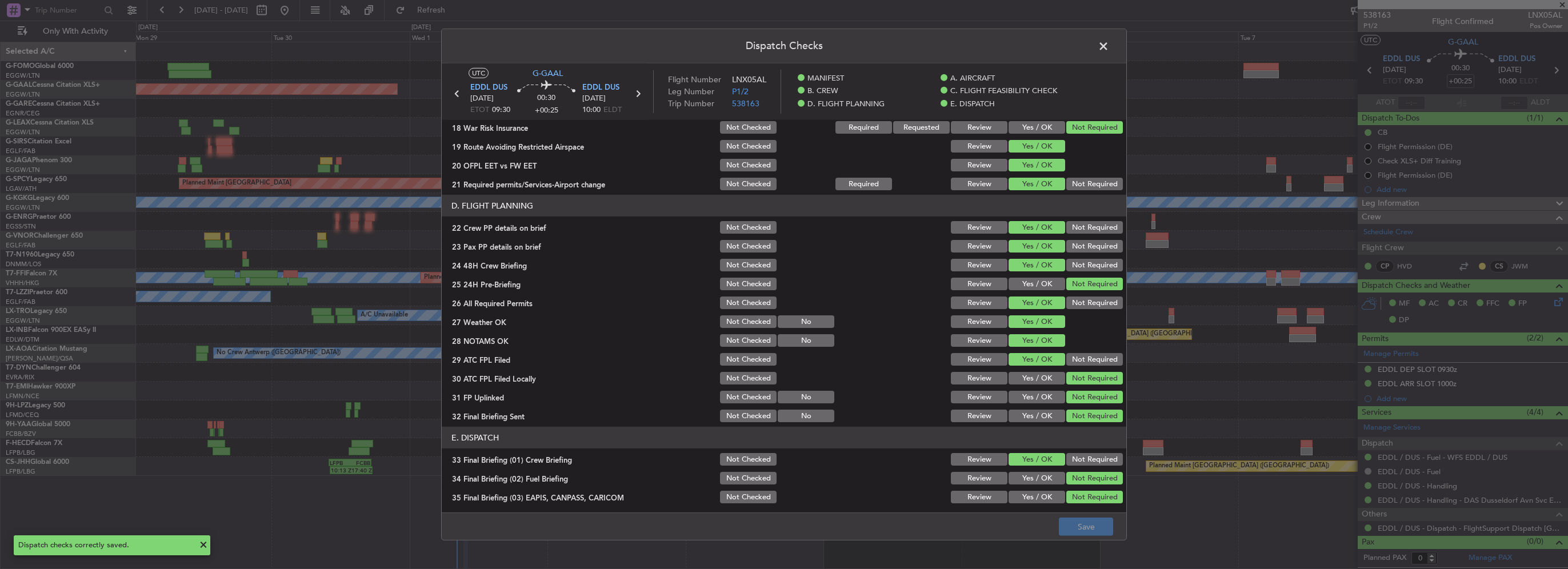
click at [1109, 42] on span at bounding box center [1109, 49] width 0 height 23
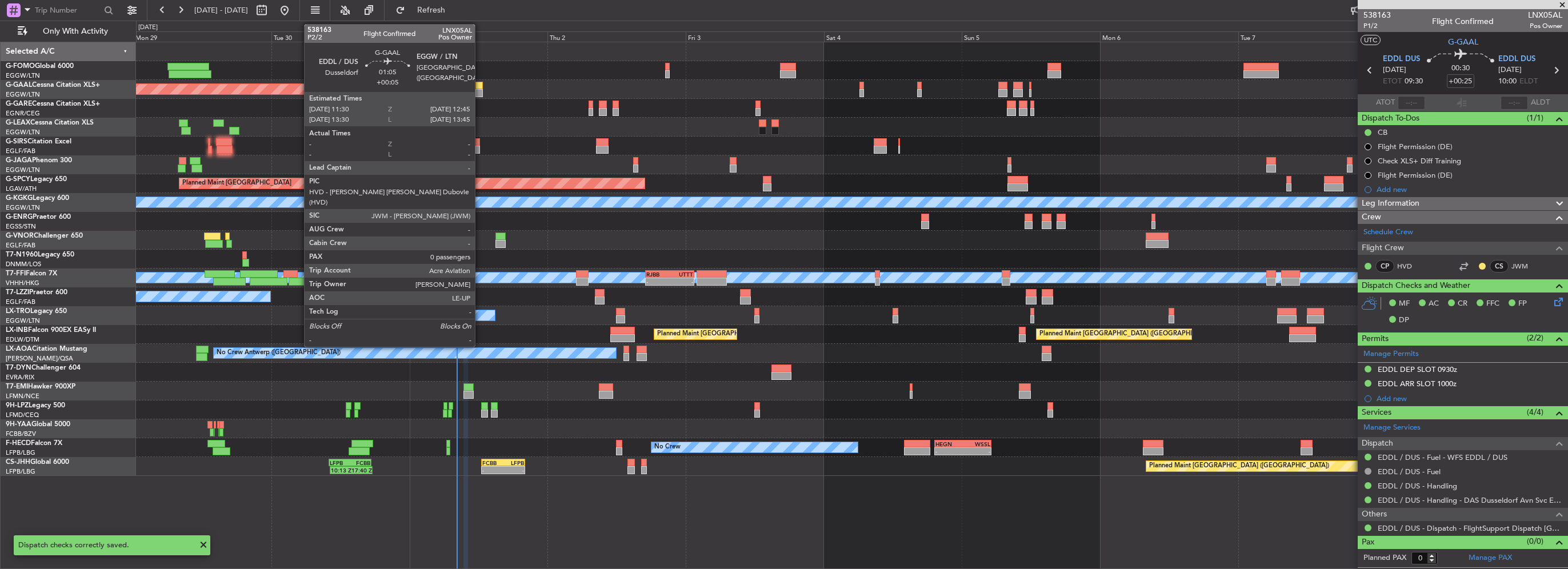
click at [480, 90] on div at bounding box center [479, 93] width 7 height 8
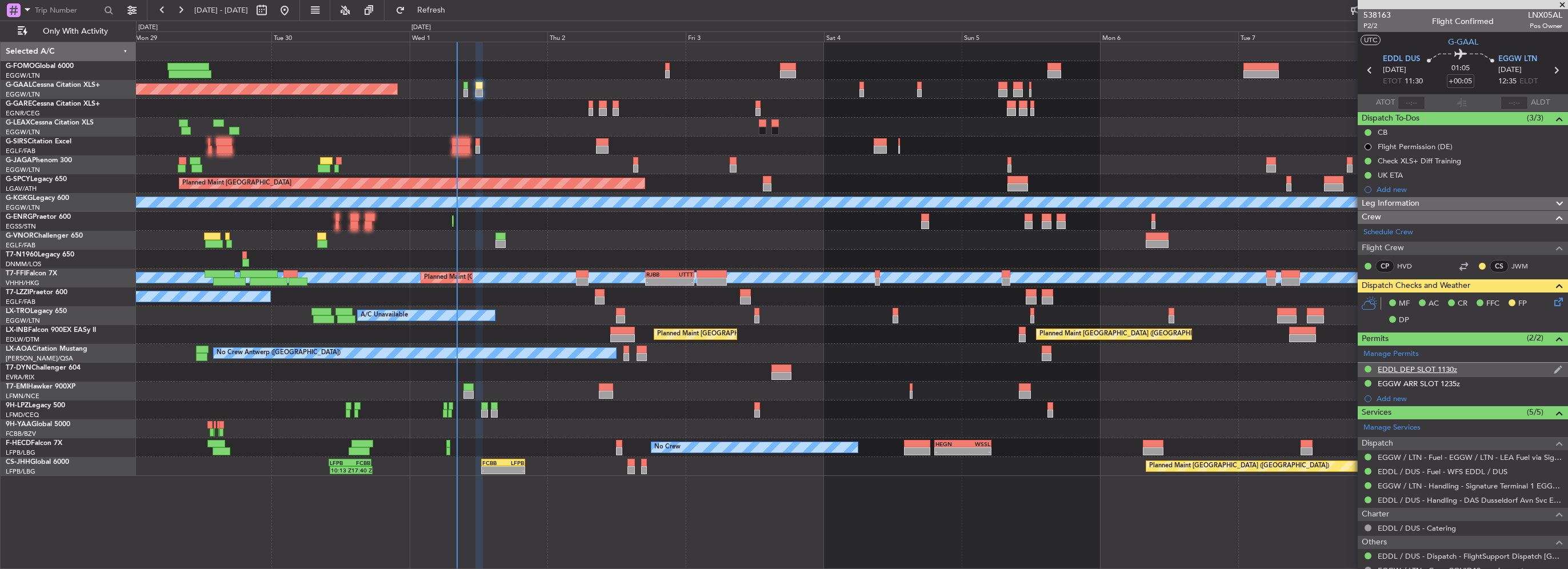
click at [1450, 369] on div "EDDL DEP SLOT 1130z" at bounding box center [1417, 369] width 79 height 10
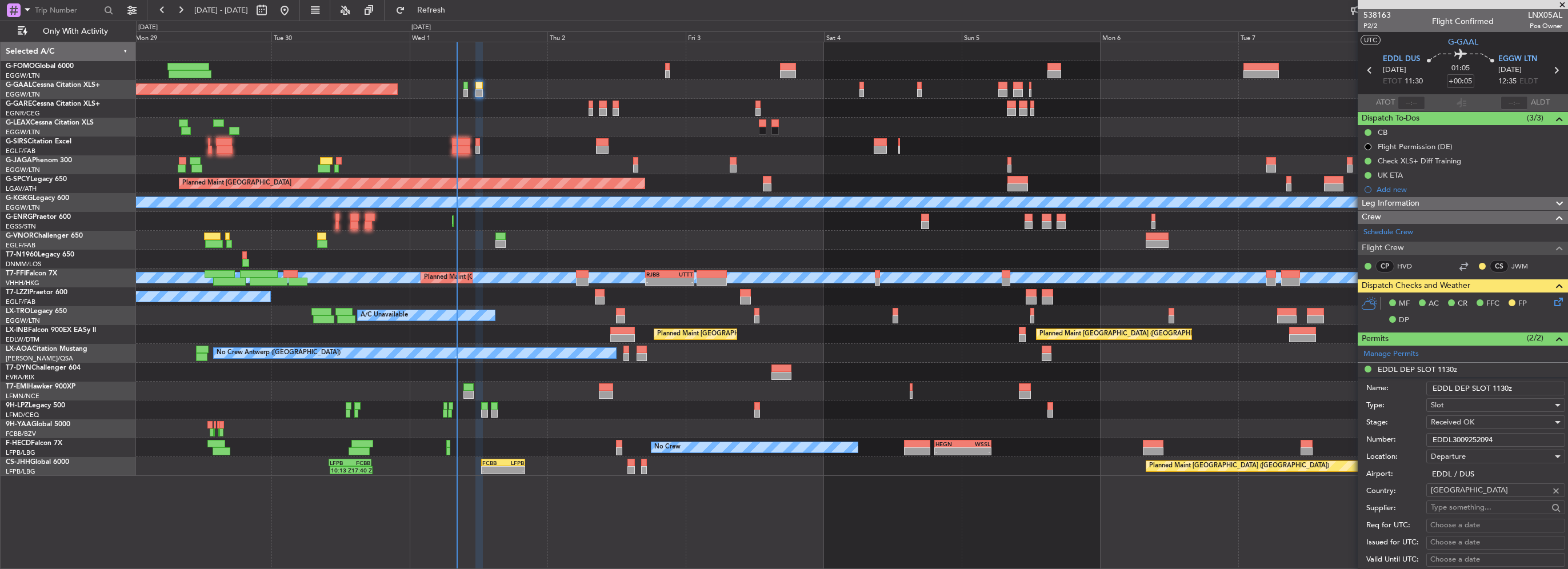
drag, startPoint x: 1450, startPoint y: 431, endPoint x: 1328, endPoint y: 430, distance: 122.0
click at [1339, 430] on fb-app "[DATE] - [DATE] Refresh Quick Links Only With Activity Planned [GEOGRAPHIC_DATA…" at bounding box center [784, 289] width 1568 height 561
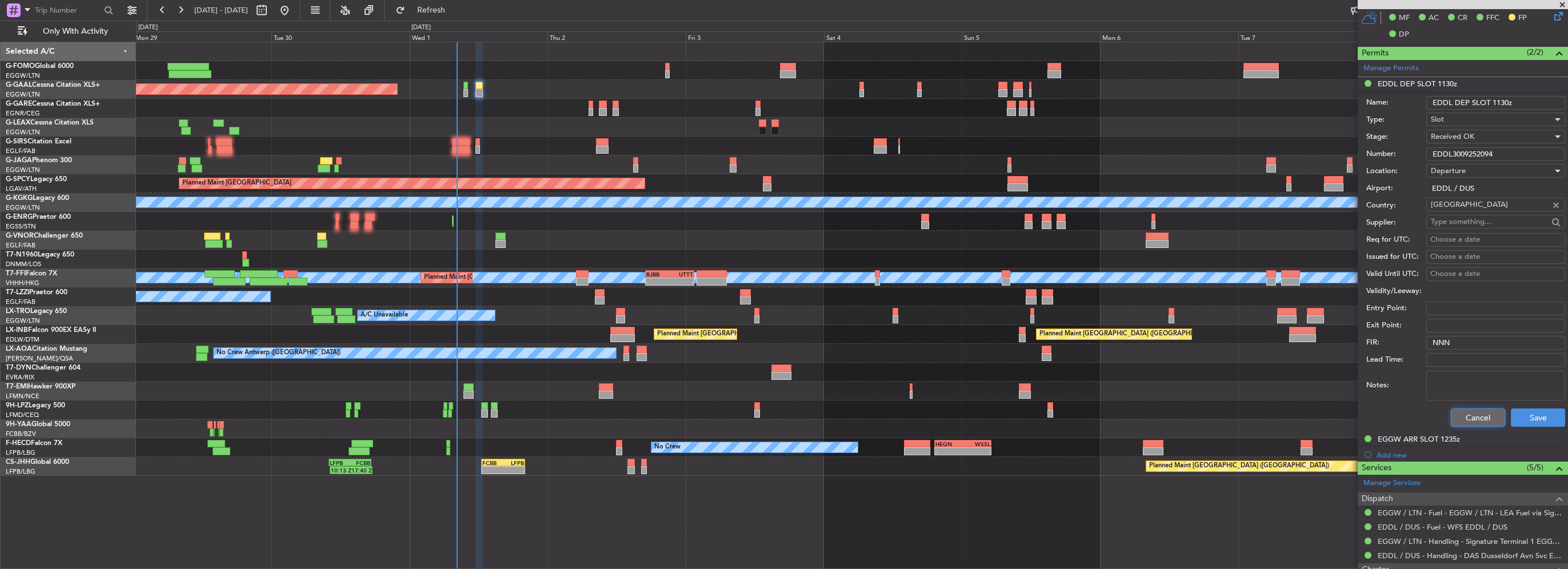
click at [1451, 415] on button "Cancel" at bounding box center [1478, 418] width 55 height 18
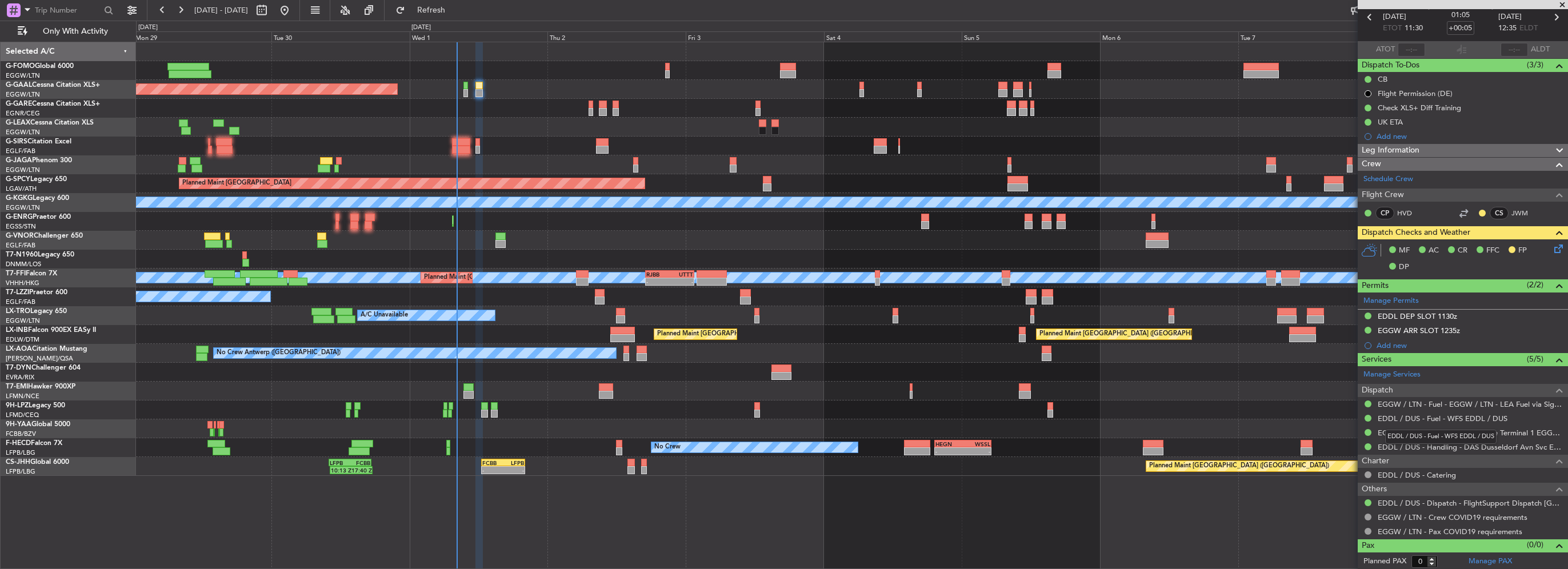
scroll to position [0, 0]
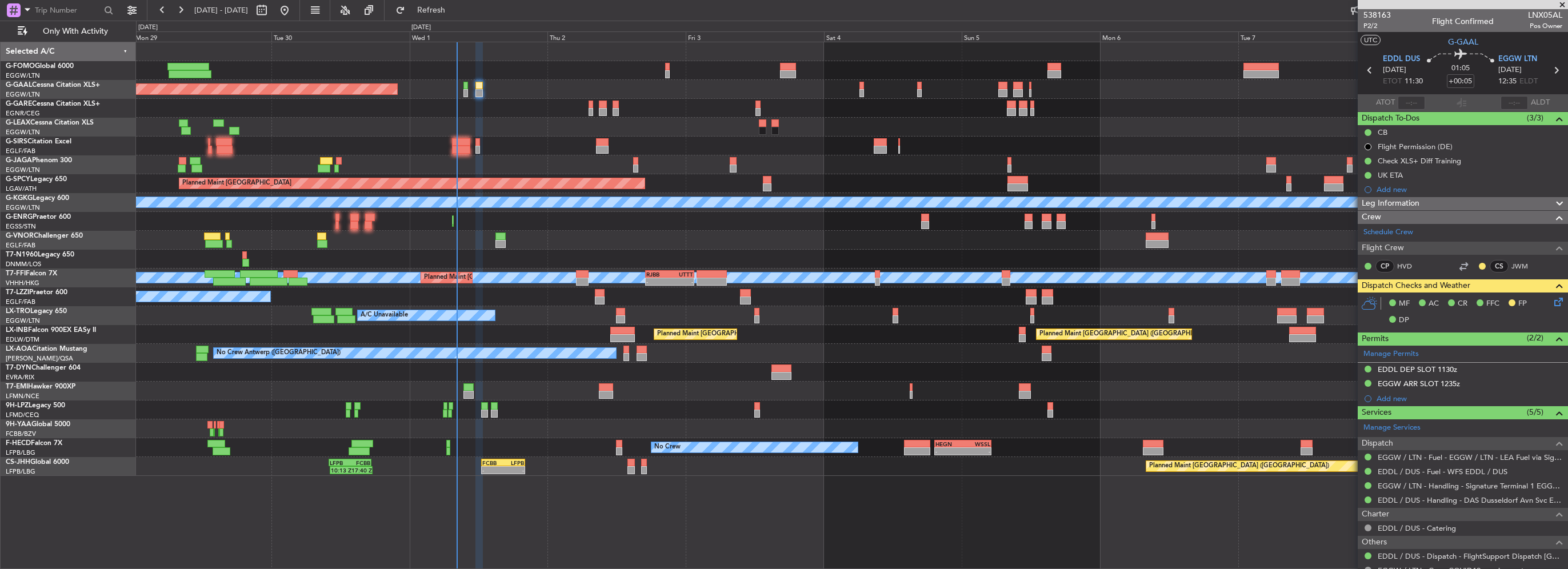
click at [1386, 201] on span "Leg Information" at bounding box center [1391, 204] width 58 height 13
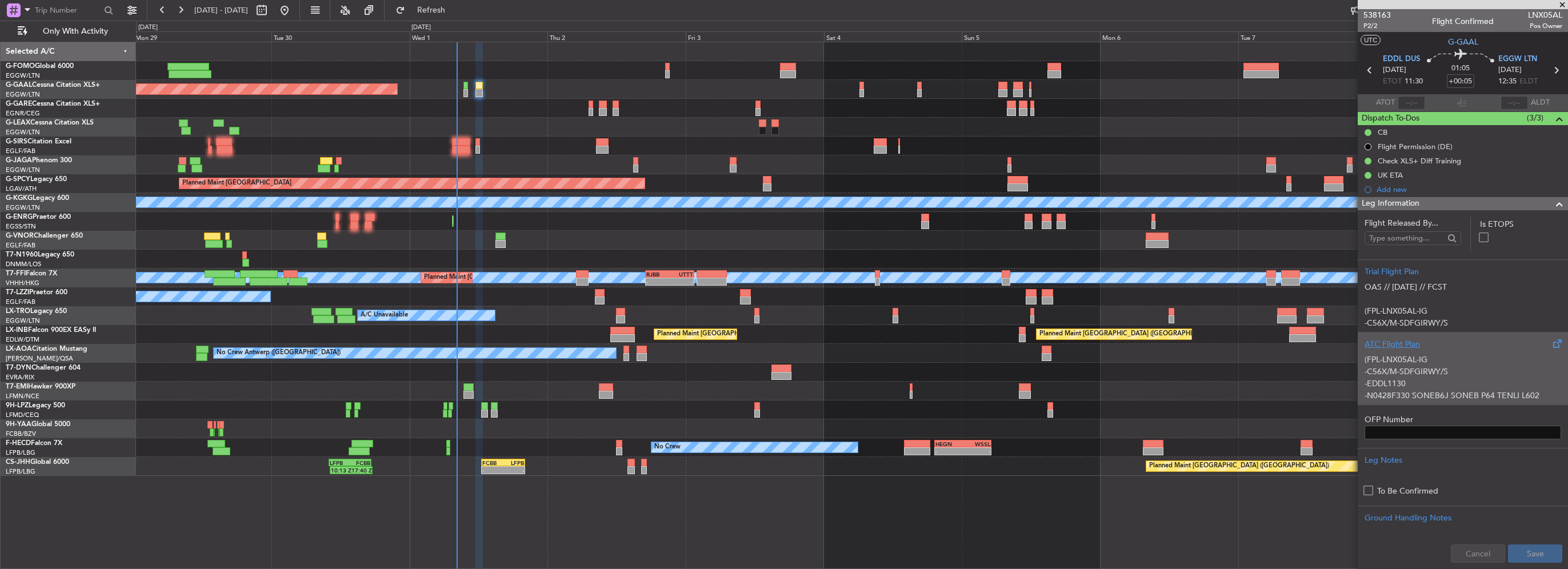
click at [1404, 366] on p "-C56X/M-SDFGIRWY/S" at bounding box center [1463, 372] width 197 height 12
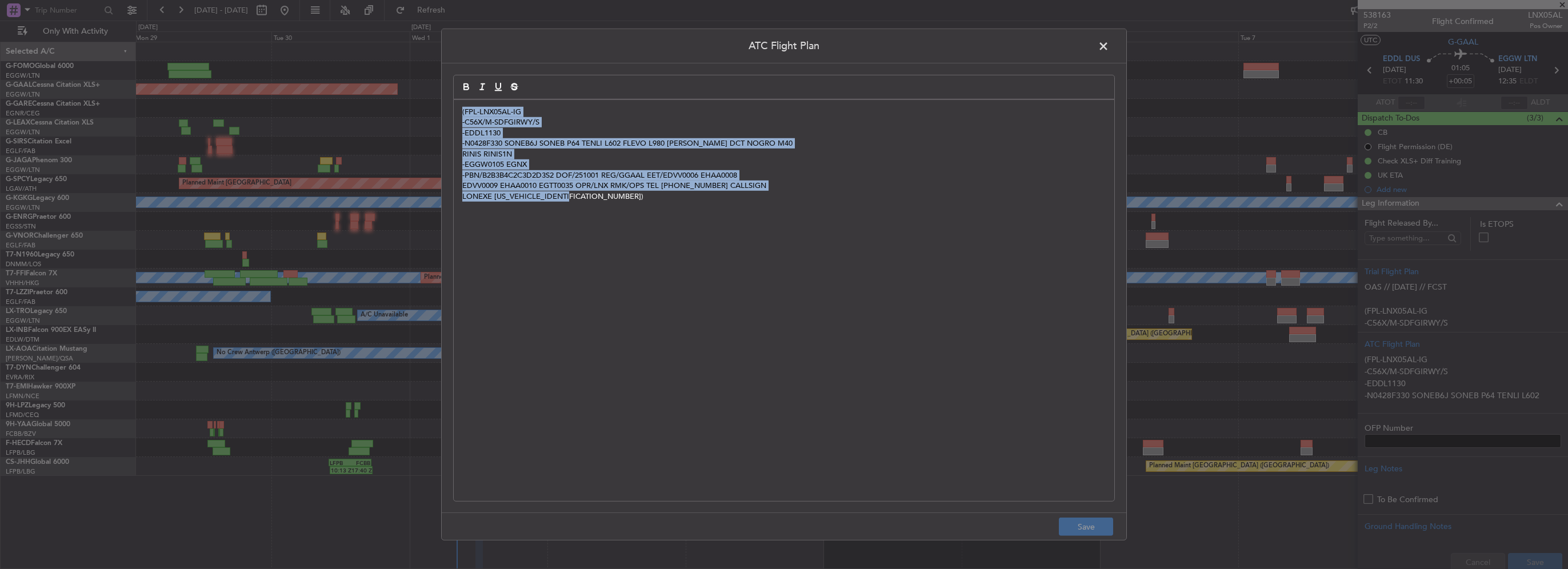
drag, startPoint x: 882, startPoint y: 248, endPoint x: 298, endPoint y: 52, distance: 616.0
click at [359, 79] on div "ATC Flight Plan (FPL-LNX05AL-IG -C56X/M-SDFGIRWY/S -EDDL1130 -N0428F330 SONEB6J…" at bounding box center [784, 284] width 1568 height 569
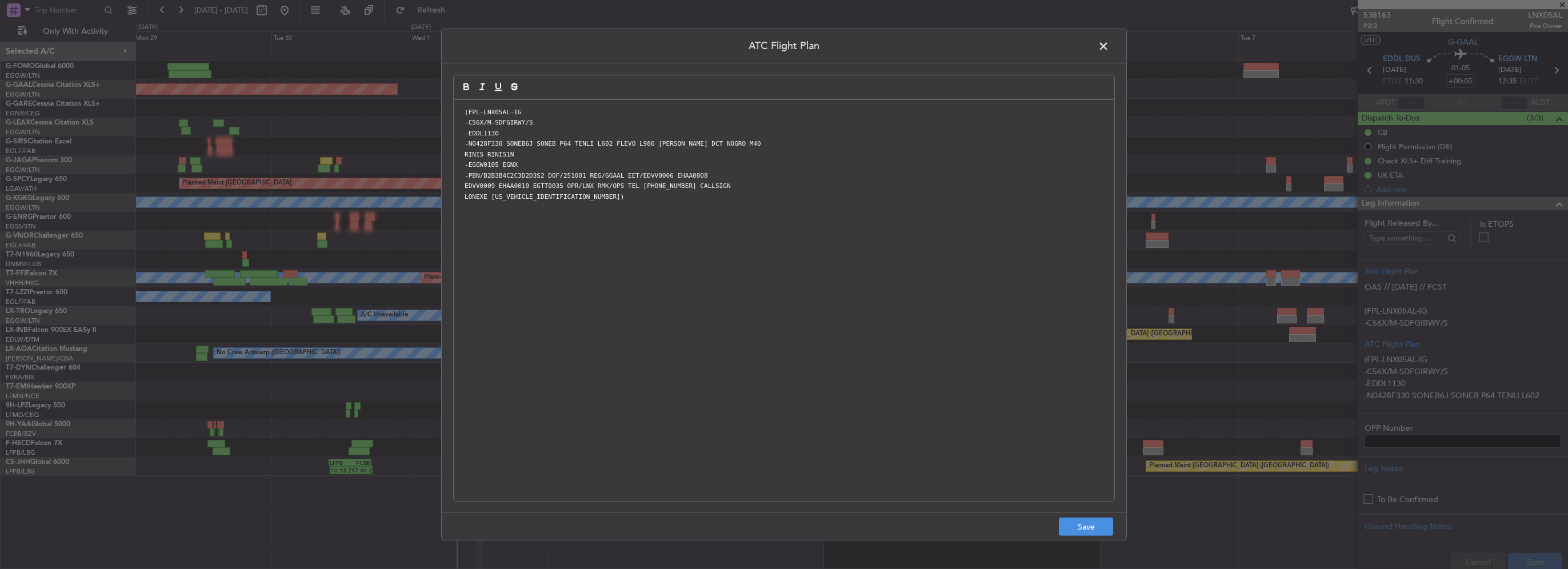
click at [1058, 517] on footer "Save" at bounding box center [784, 526] width 685 height 28
click at [1084, 527] on button "Save" at bounding box center [1086, 527] width 55 height 18
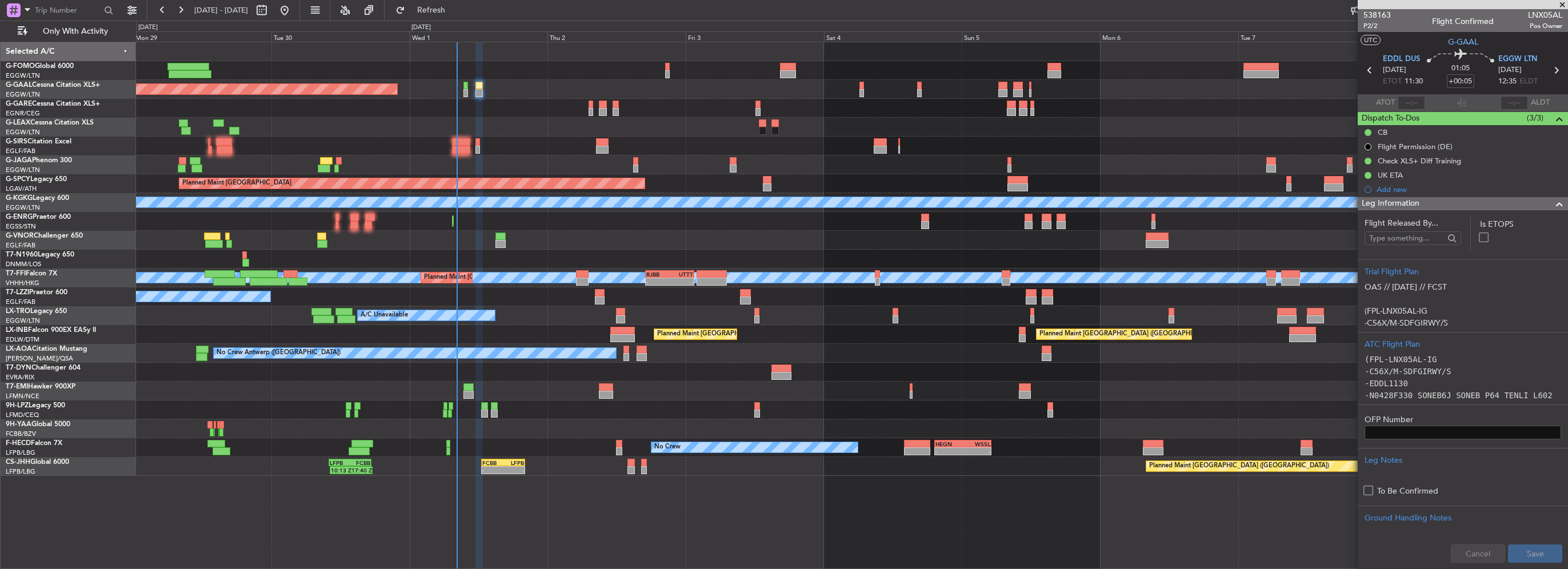
scroll to position [286, 0]
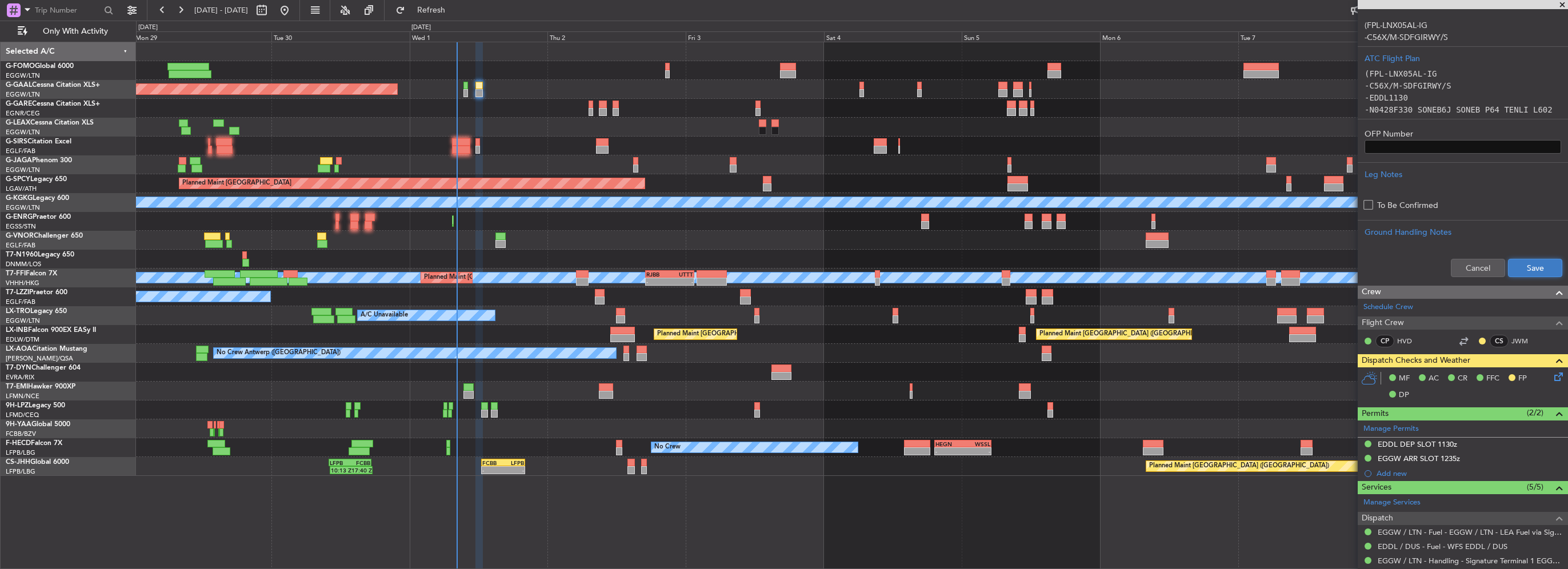
click at [1516, 268] on button "Save" at bounding box center [1535, 268] width 55 height 18
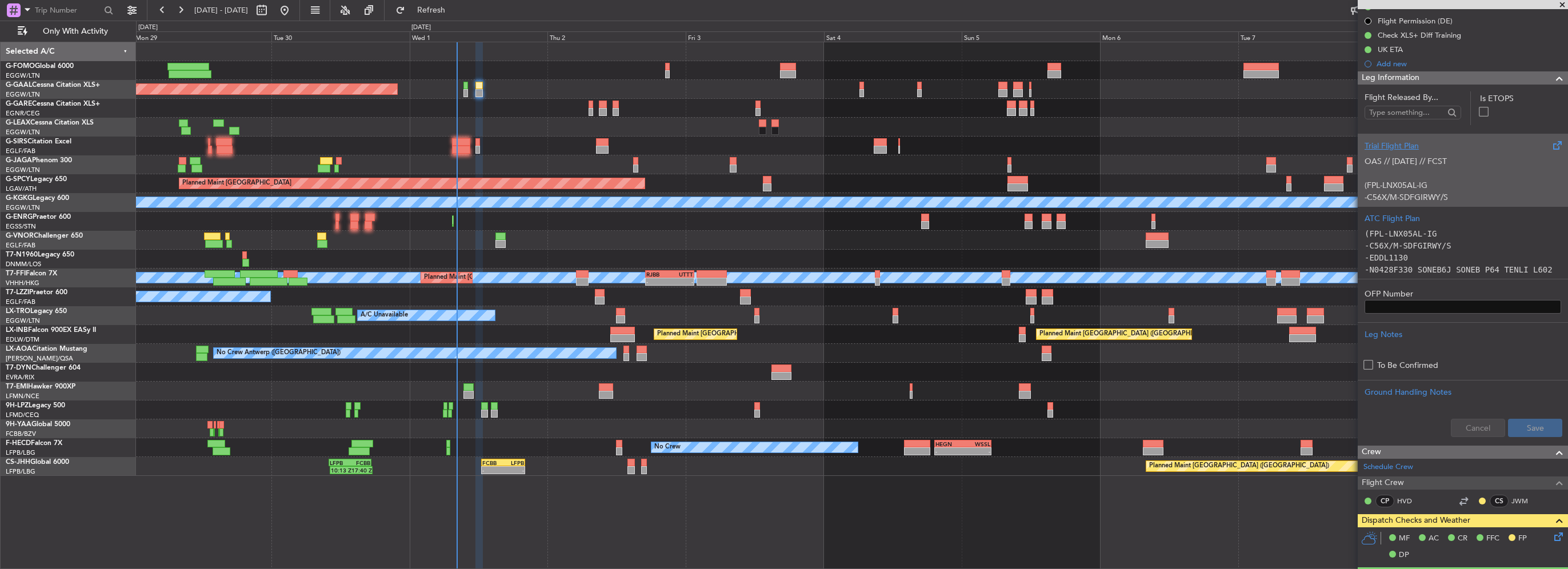
scroll to position [114, 0]
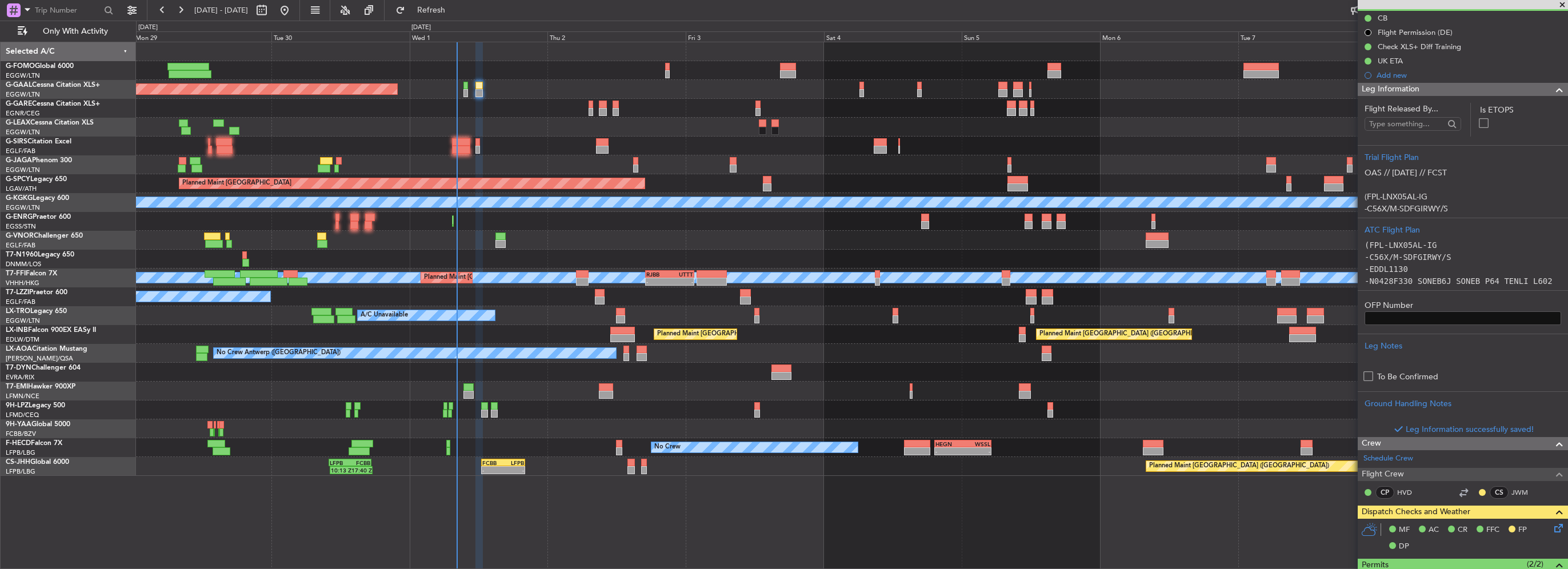
click at [1552, 87] on span at bounding box center [1559, 89] width 13 height 13
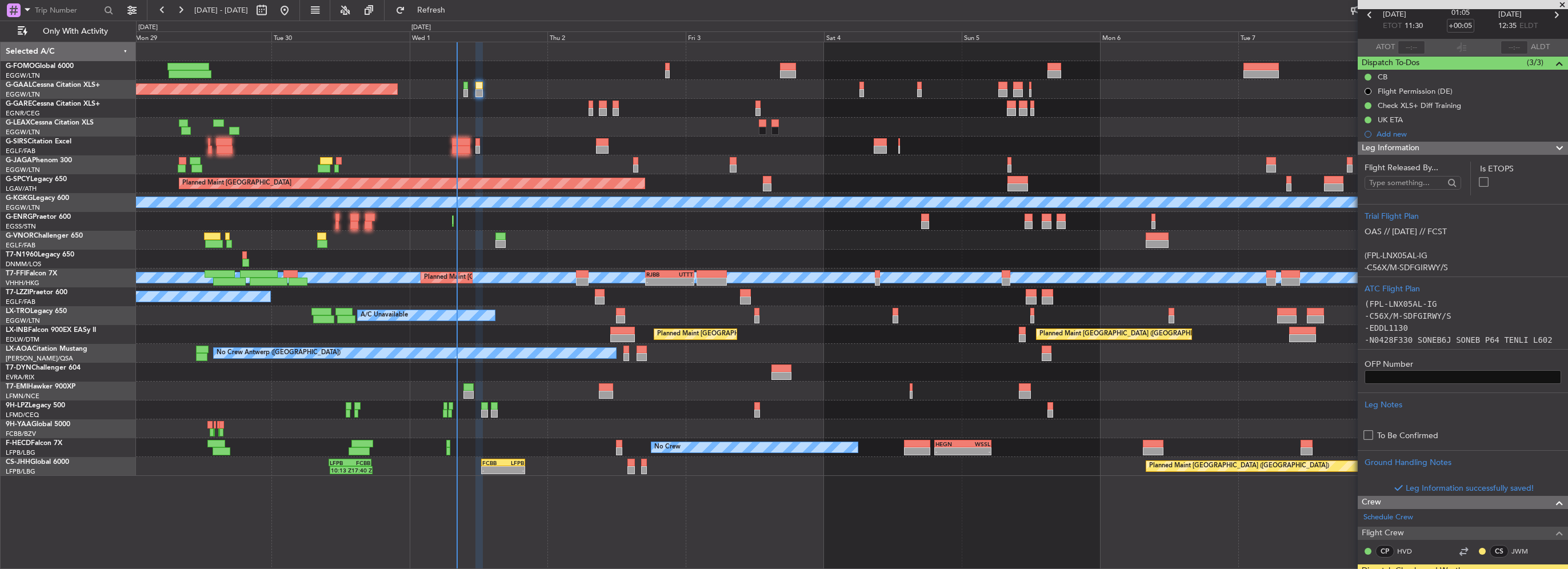
scroll to position [53, 0]
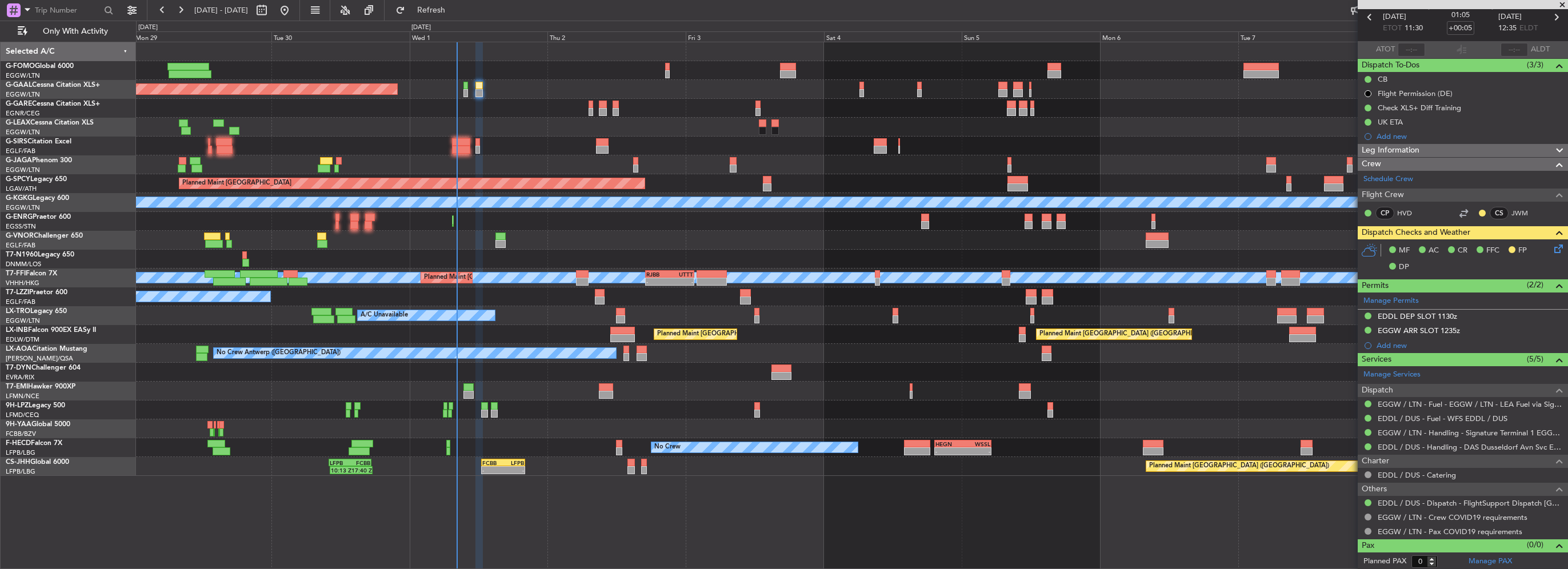
click at [1552, 245] on icon at bounding box center [1557, 246] width 9 height 9
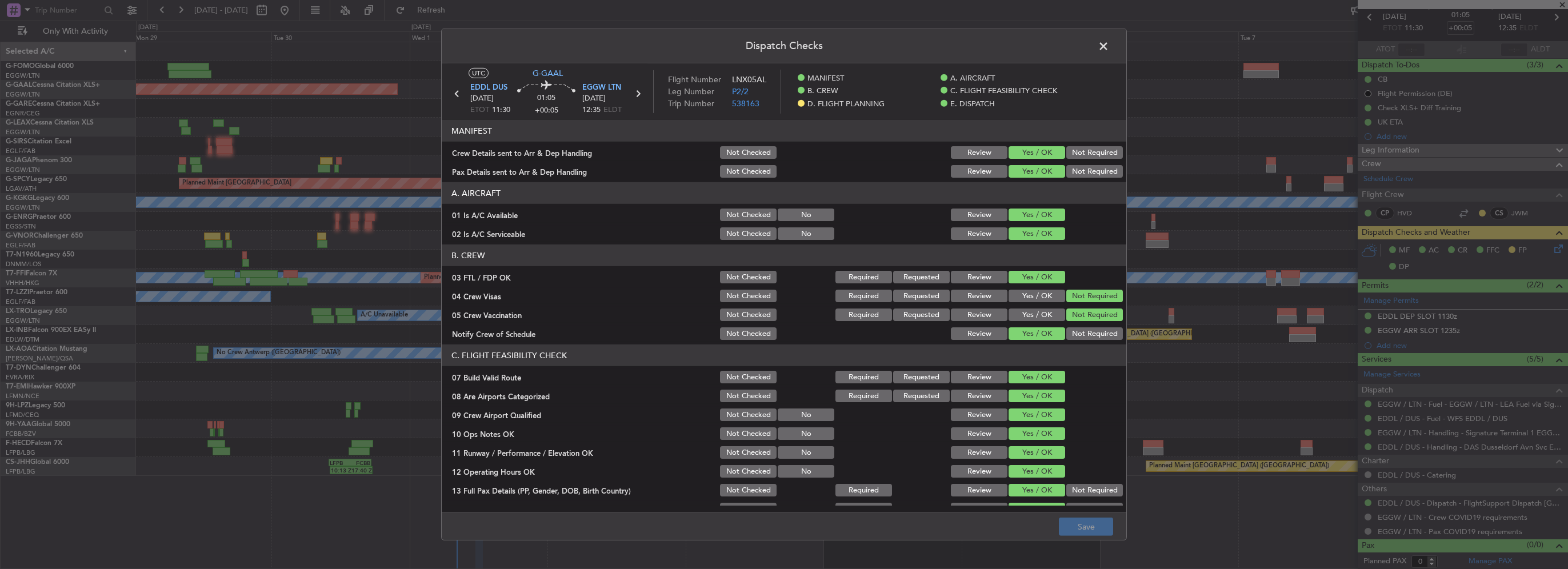
scroll to position [286, 0]
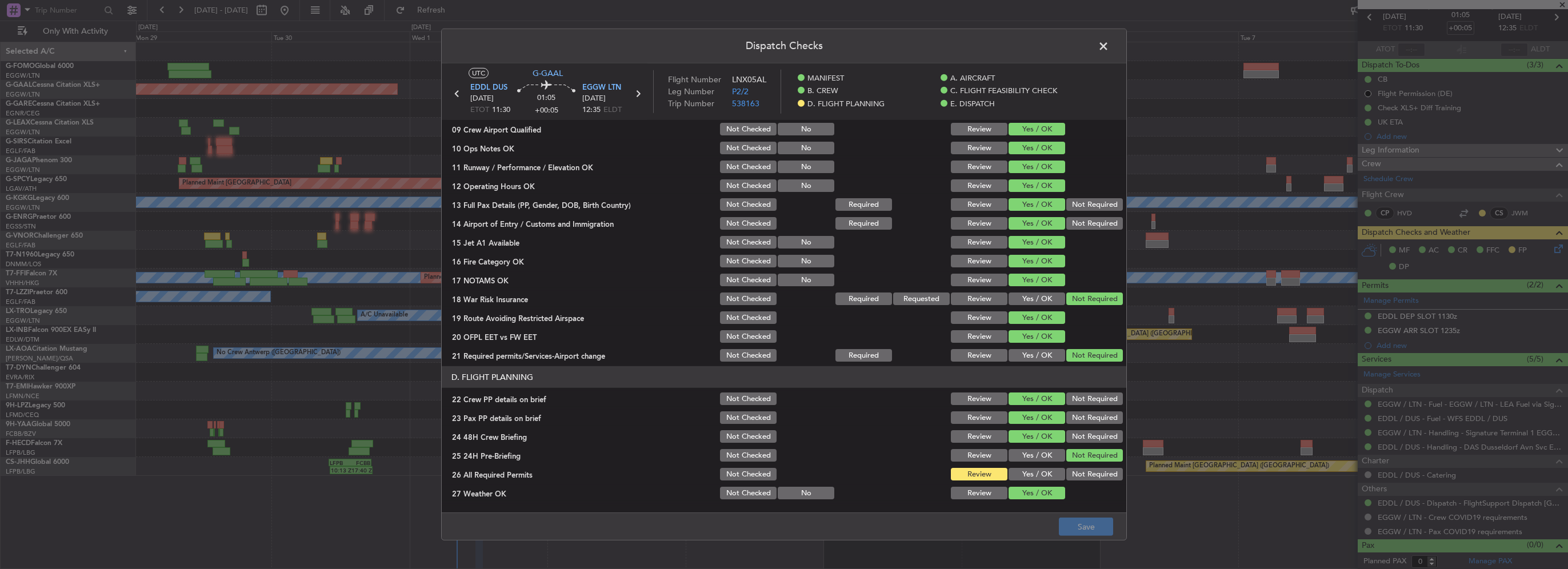
click at [1036, 473] on button "Yes / OK" at bounding box center [1037, 474] width 57 height 13
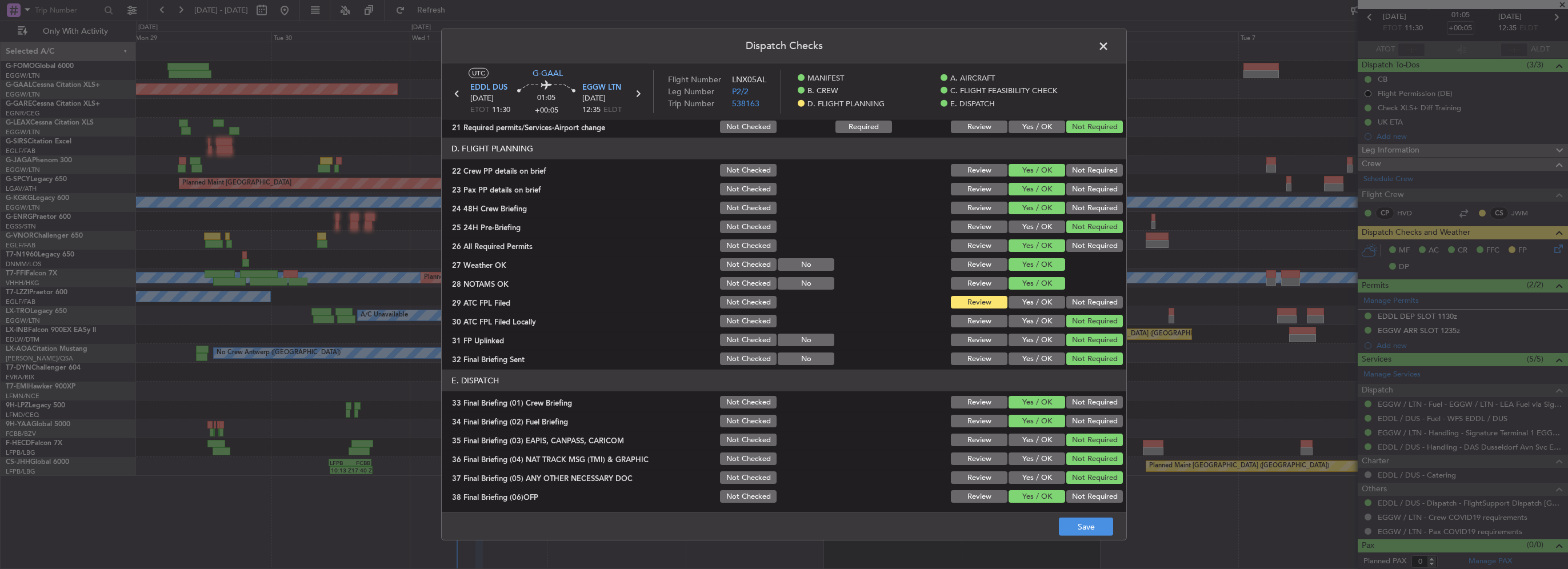
click at [1027, 304] on button "Yes / OK" at bounding box center [1037, 302] width 57 height 13
click at [1082, 523] on button "Save" at bounding box center [1086, 527] width 55 height 18
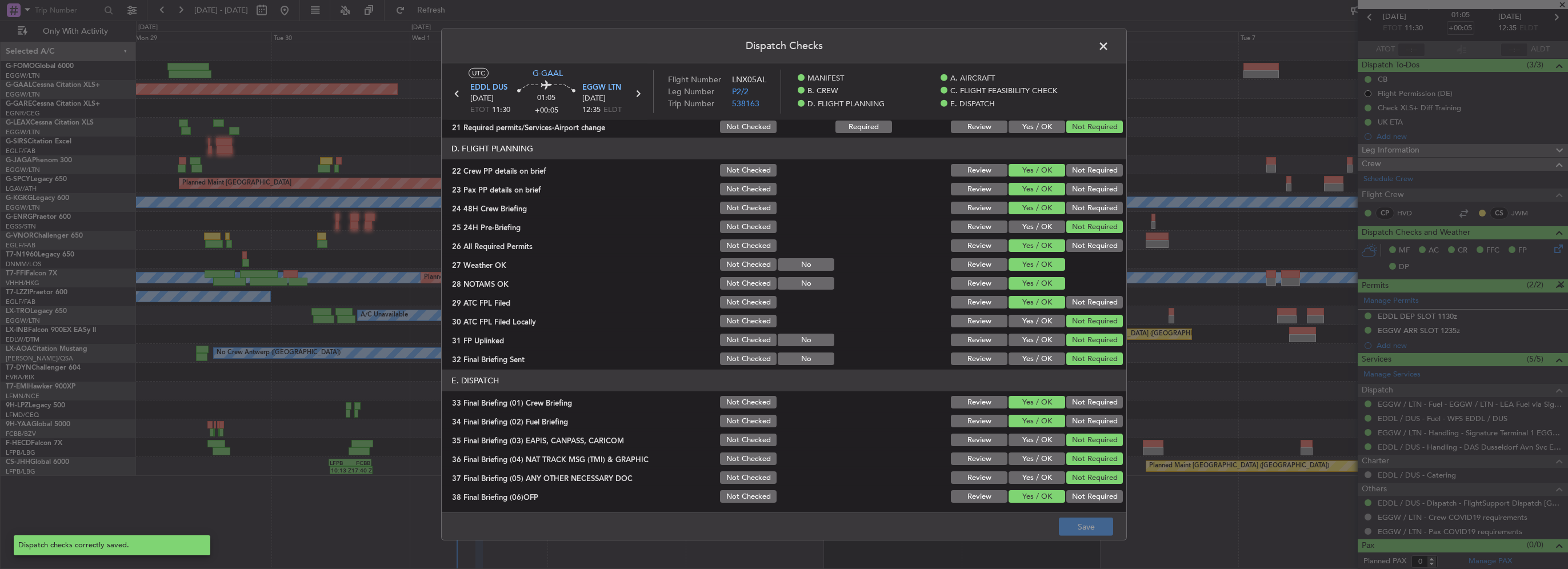
click at [1109, 47] on span at bounding box center [1109, 49] width 0 height 23
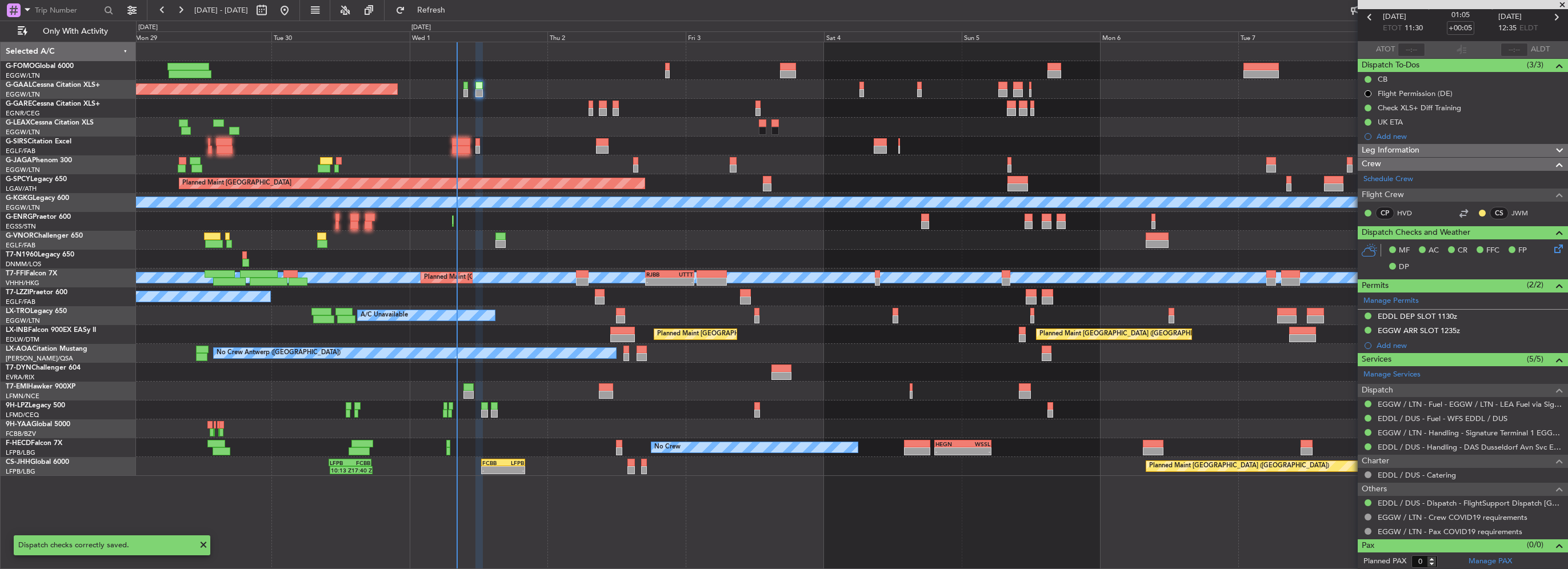
scroll to position [0, 0]
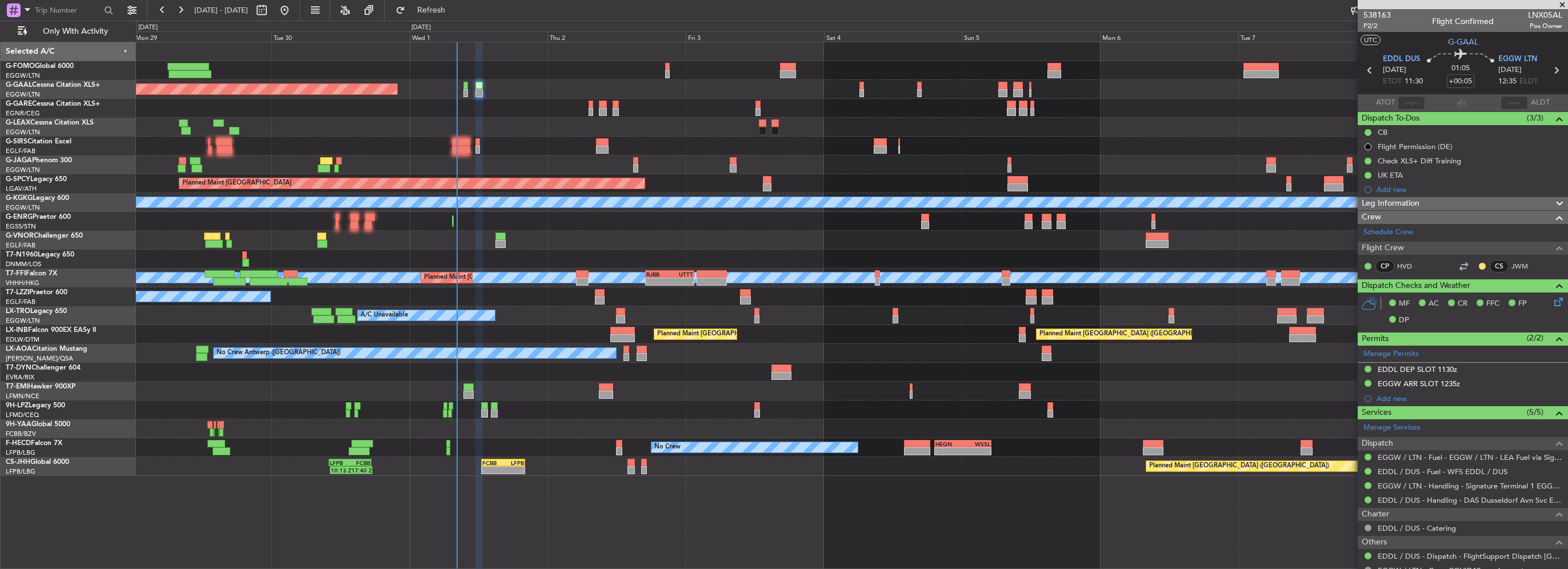
click at [474, 89] on div "Planned Maint Dusseldorf Owner Owner" at bounding box center [852, 89] width 1431 height 19
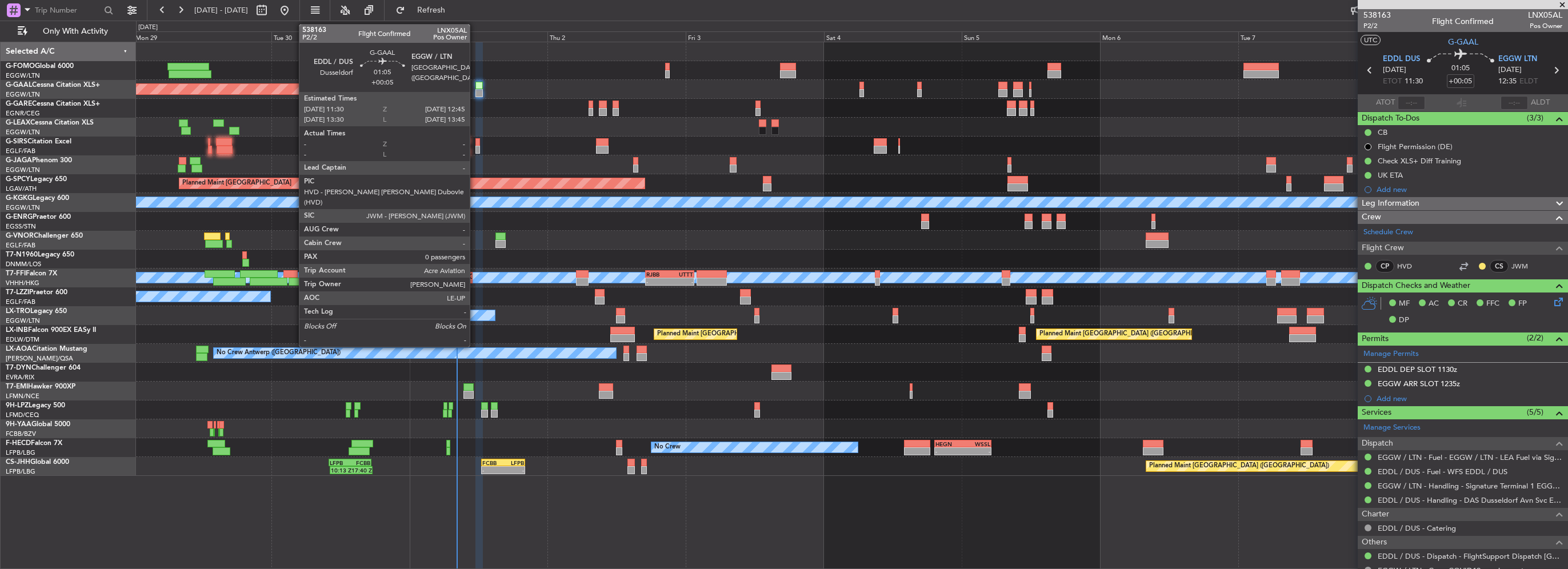
click at [476, 89] on div at bounding box center [479, 93] width 7 height 8
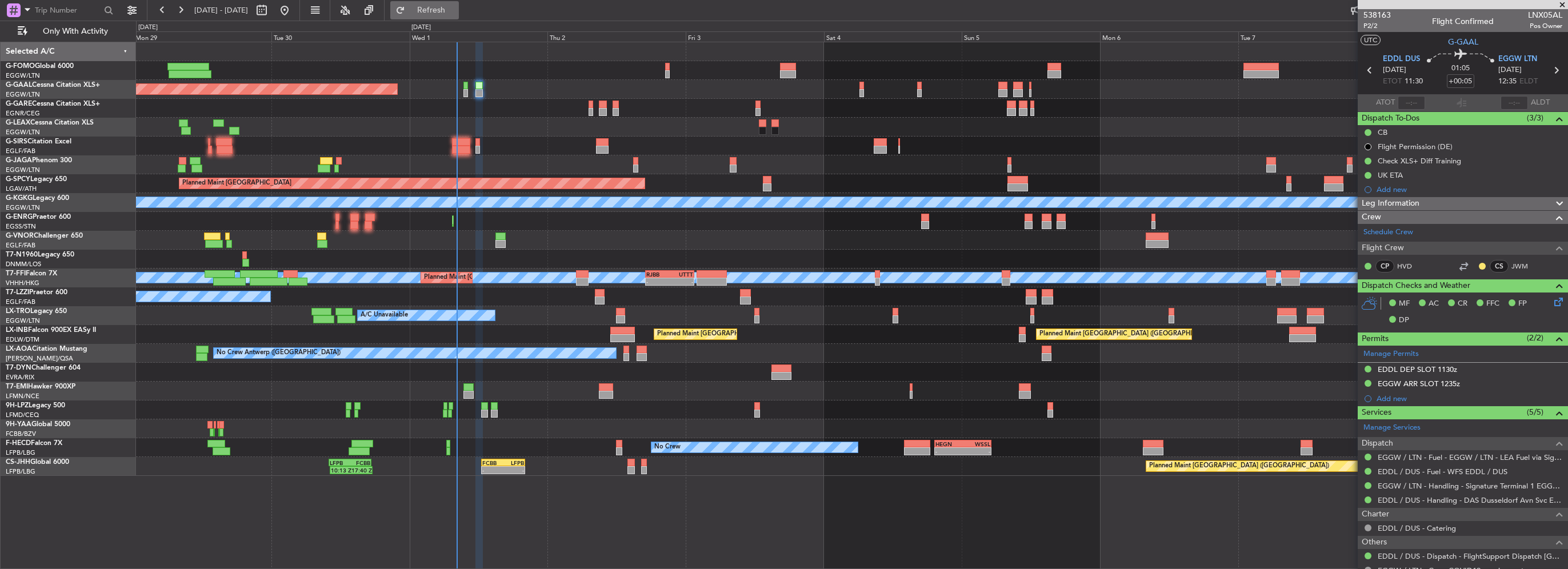
click at [448, 18] on button "Refresh" at bounding box center [424, 11] width 69 height 18
click at [528, 449] on div "No Crew - - HEGN 19:15 Z WSSL 05:10 Z - - ZBAA 14:00 Z UGTB 22:30 Z No Crew No …" at bounding box center [852, 447] width 1431 height 19
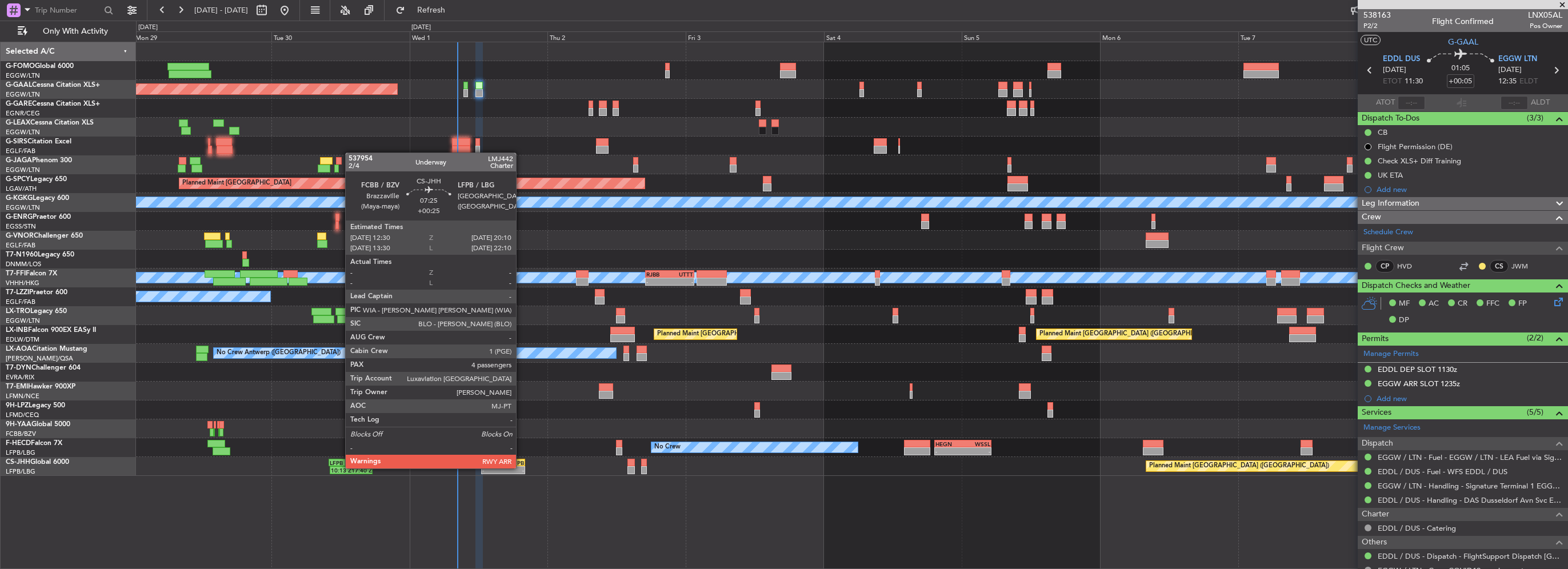
click at [521, 467] on div "-" at bounding box center [513, 471] width 21 height 7
type input "+00:25"
type input "4"
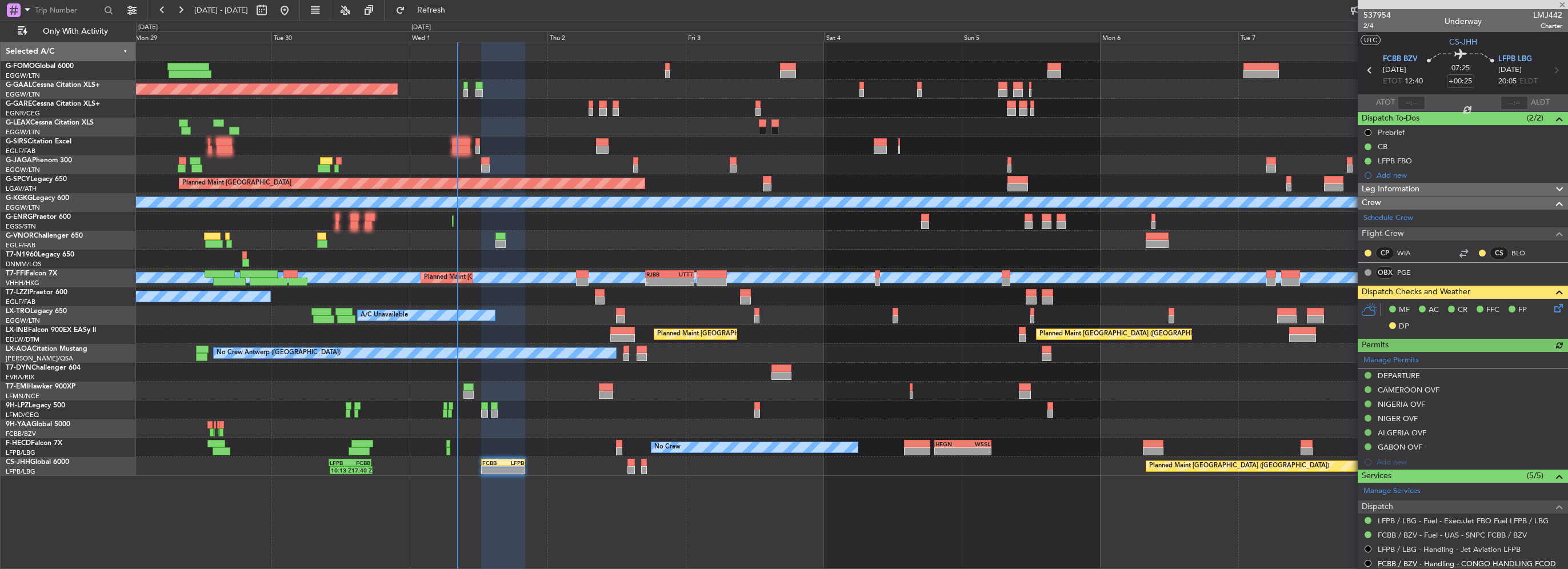
scroll to position [263, 0]
